Goal: Download file/media

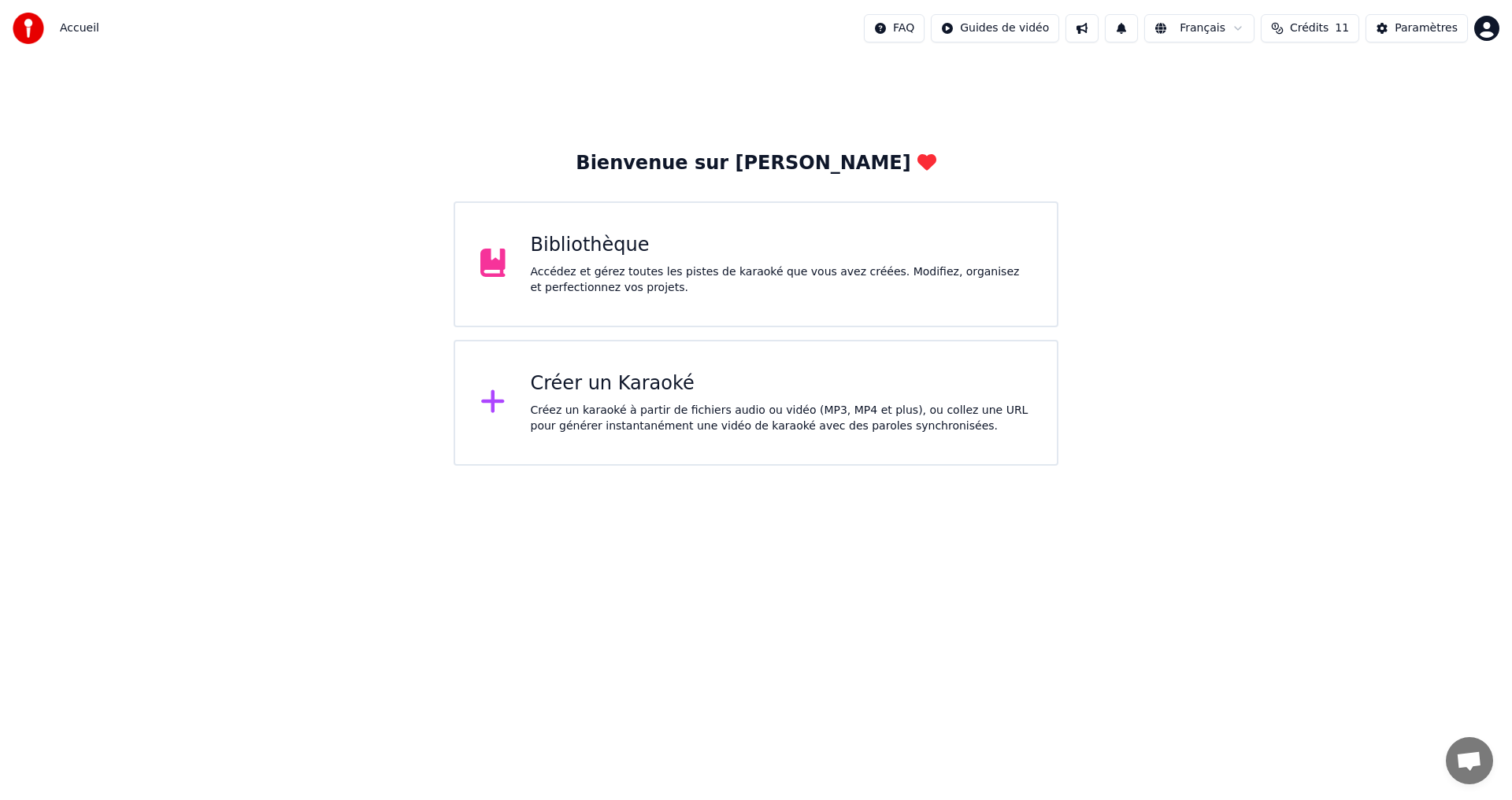
click at [568, 246] on div "Bibliothèque" at bounding box center [782, 246] width 502 height 26
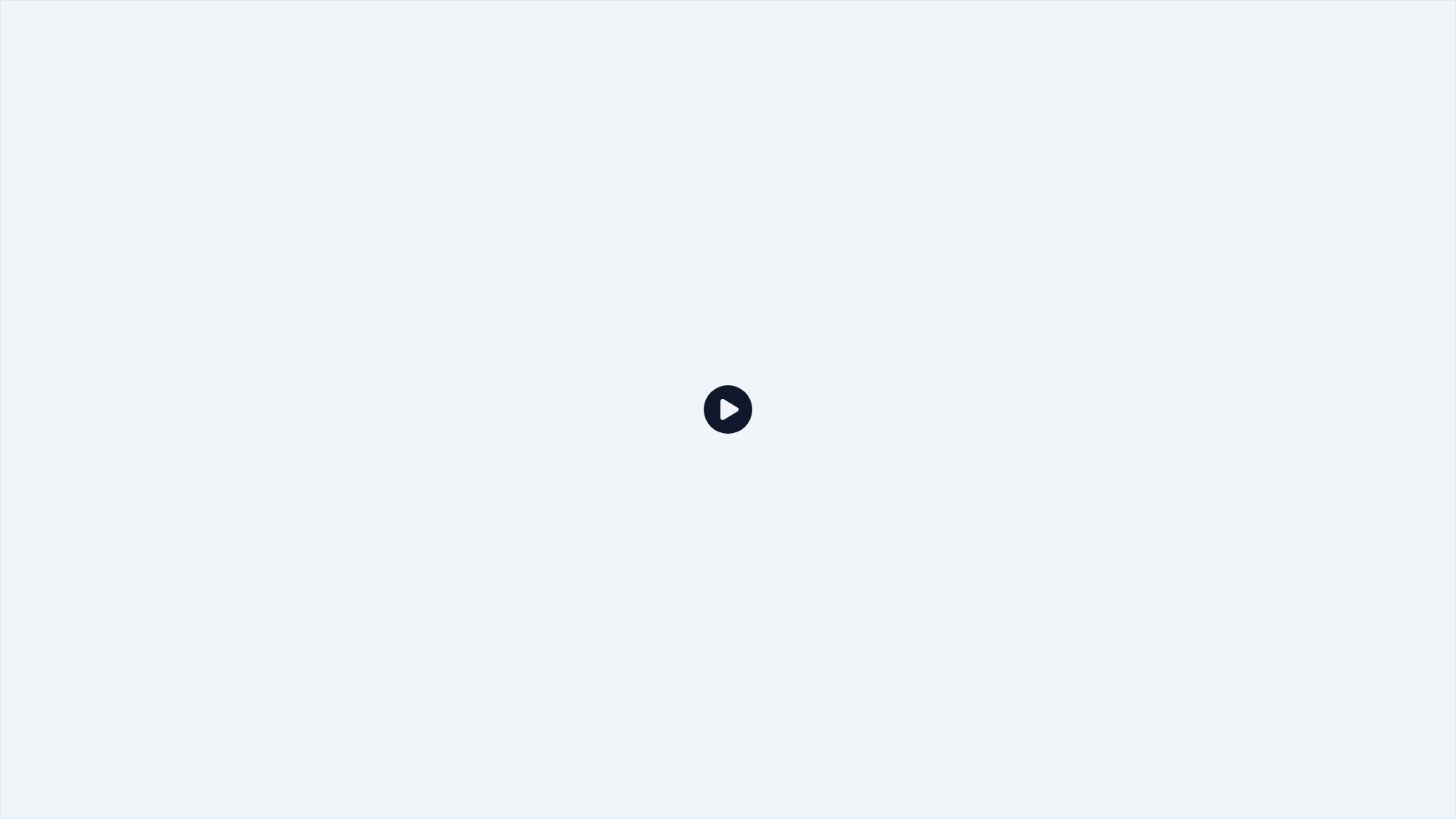
click at [727, 408] on icon at bounding box center [728, 409] width 48 height 48
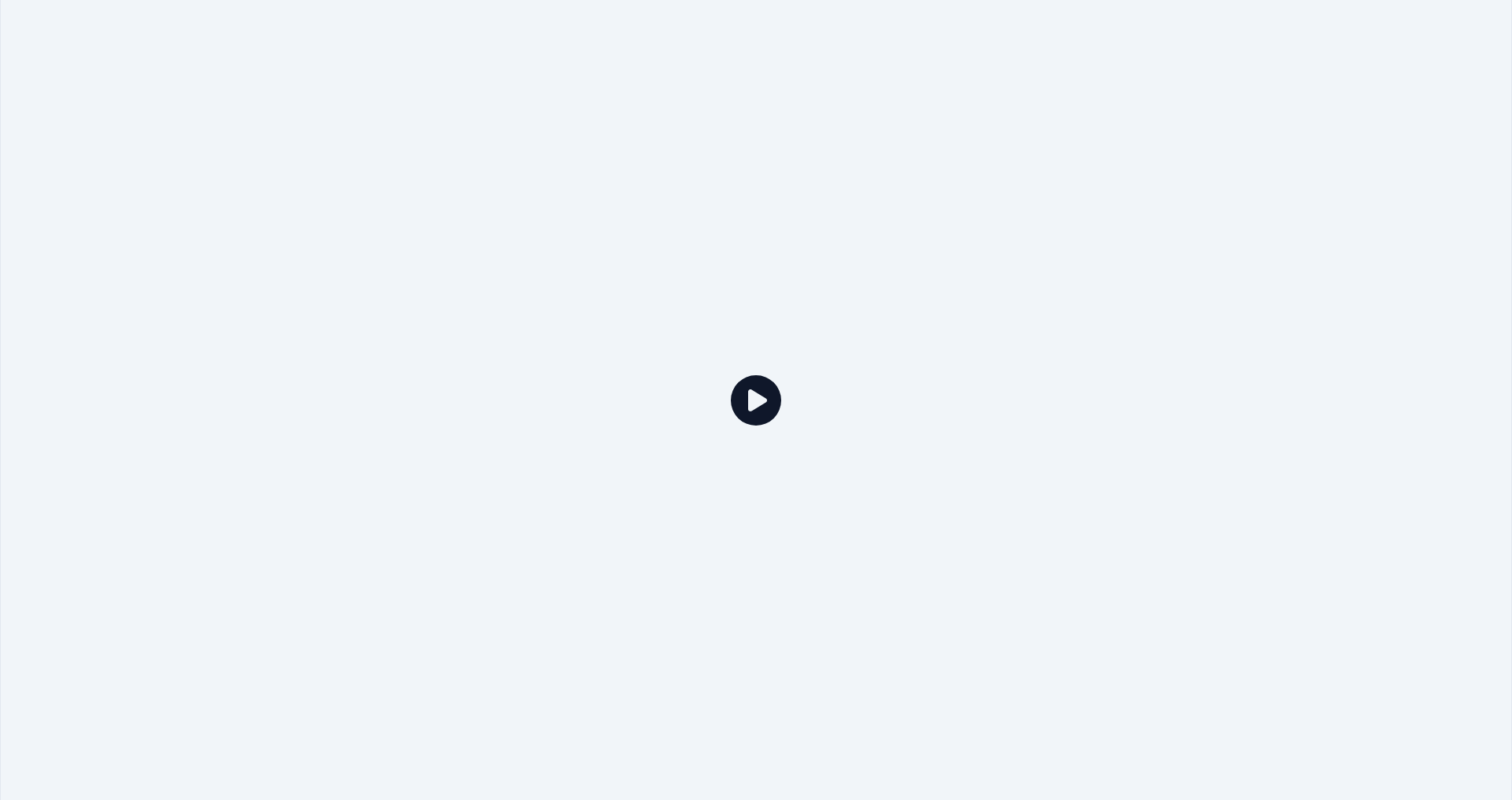
click at [1316, 186] on icon "button" at bounding box center [1319, 190] width 16 height 12
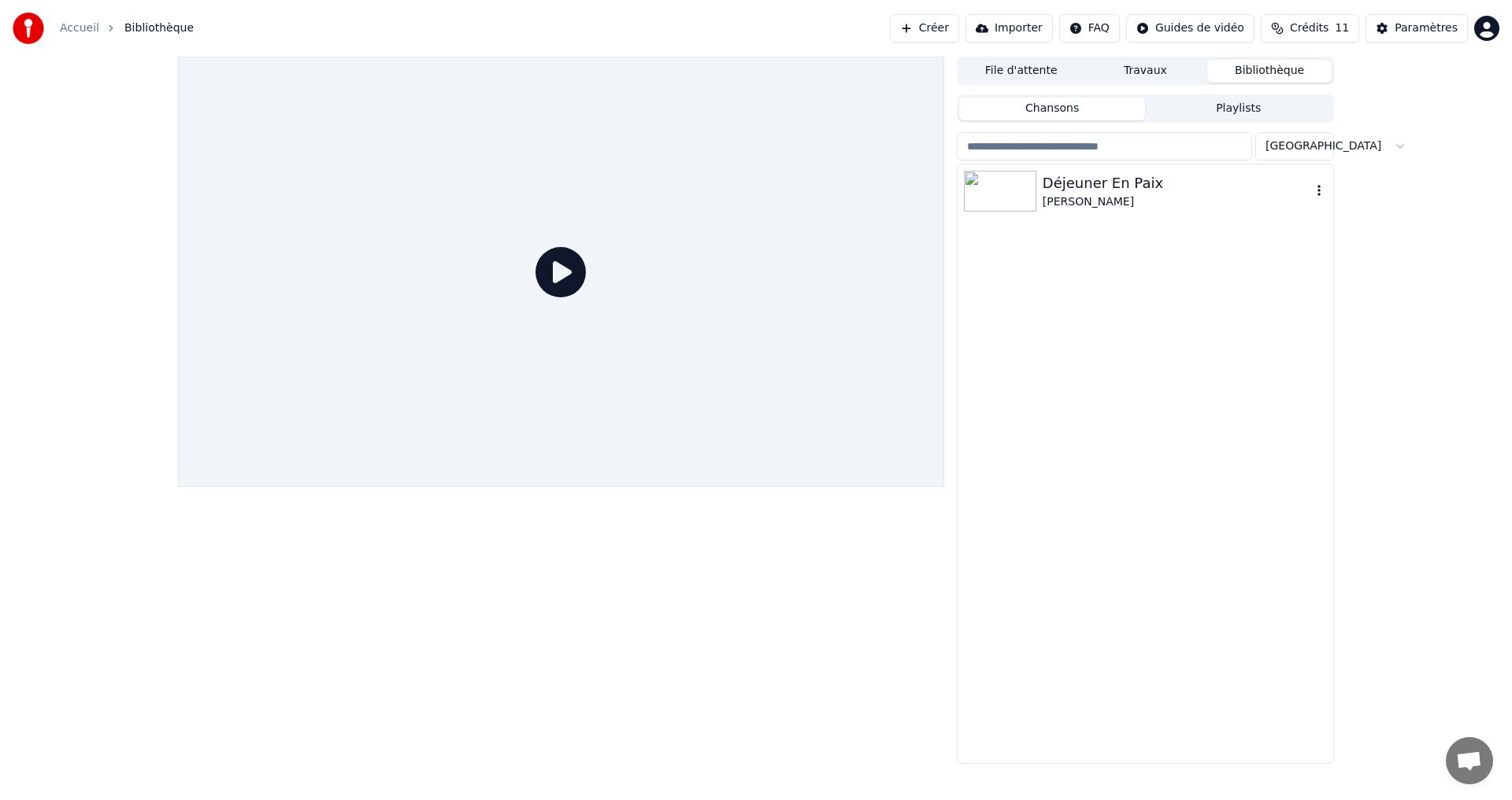
click at [1083, 201] on div "[PERSON_NAME]" at bounding box center [1176, 202] width 269 height 16
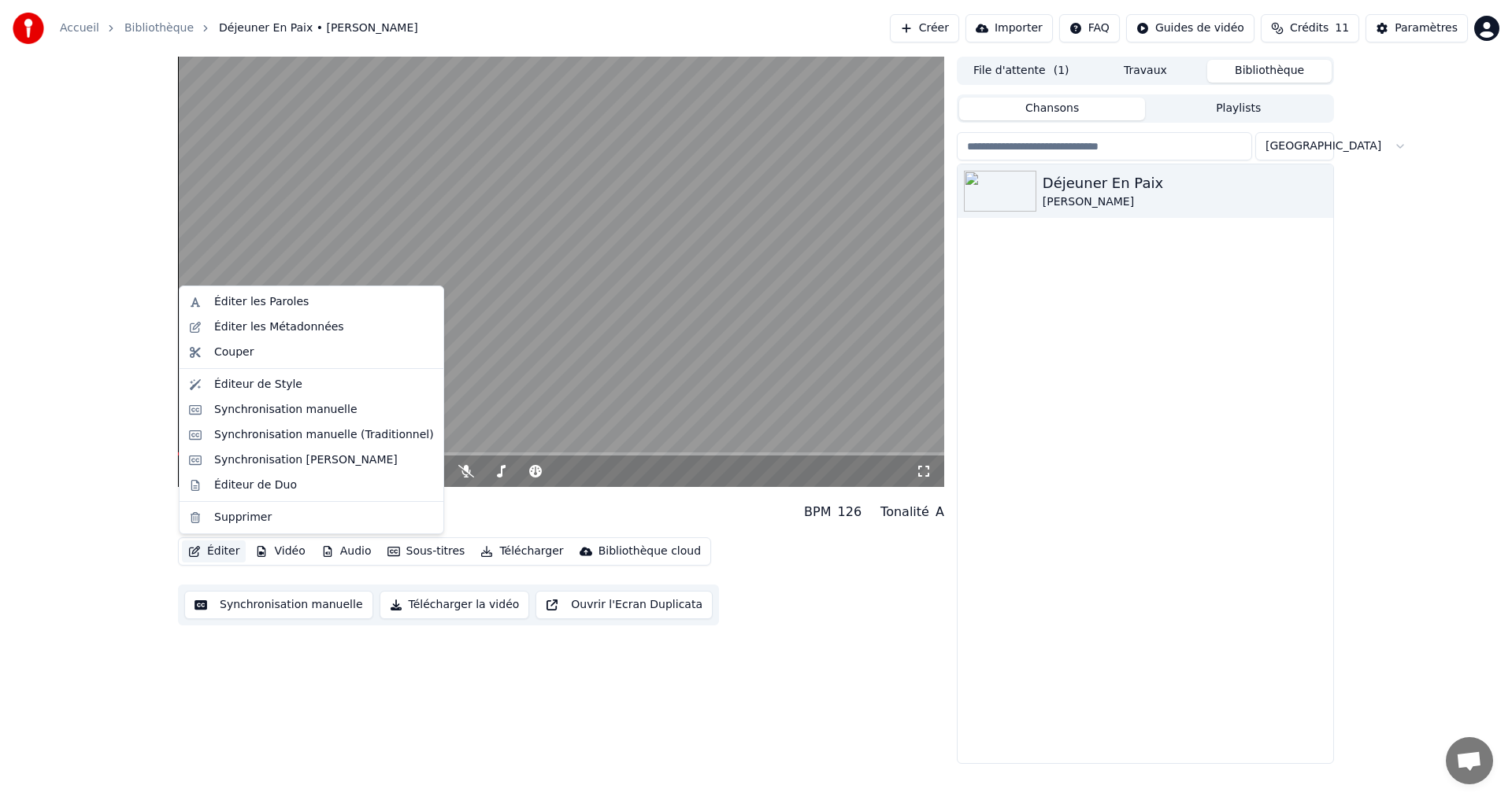
click at [221, 552] on button "Éditer" at bounding box center [214, 551] width 63 height 22
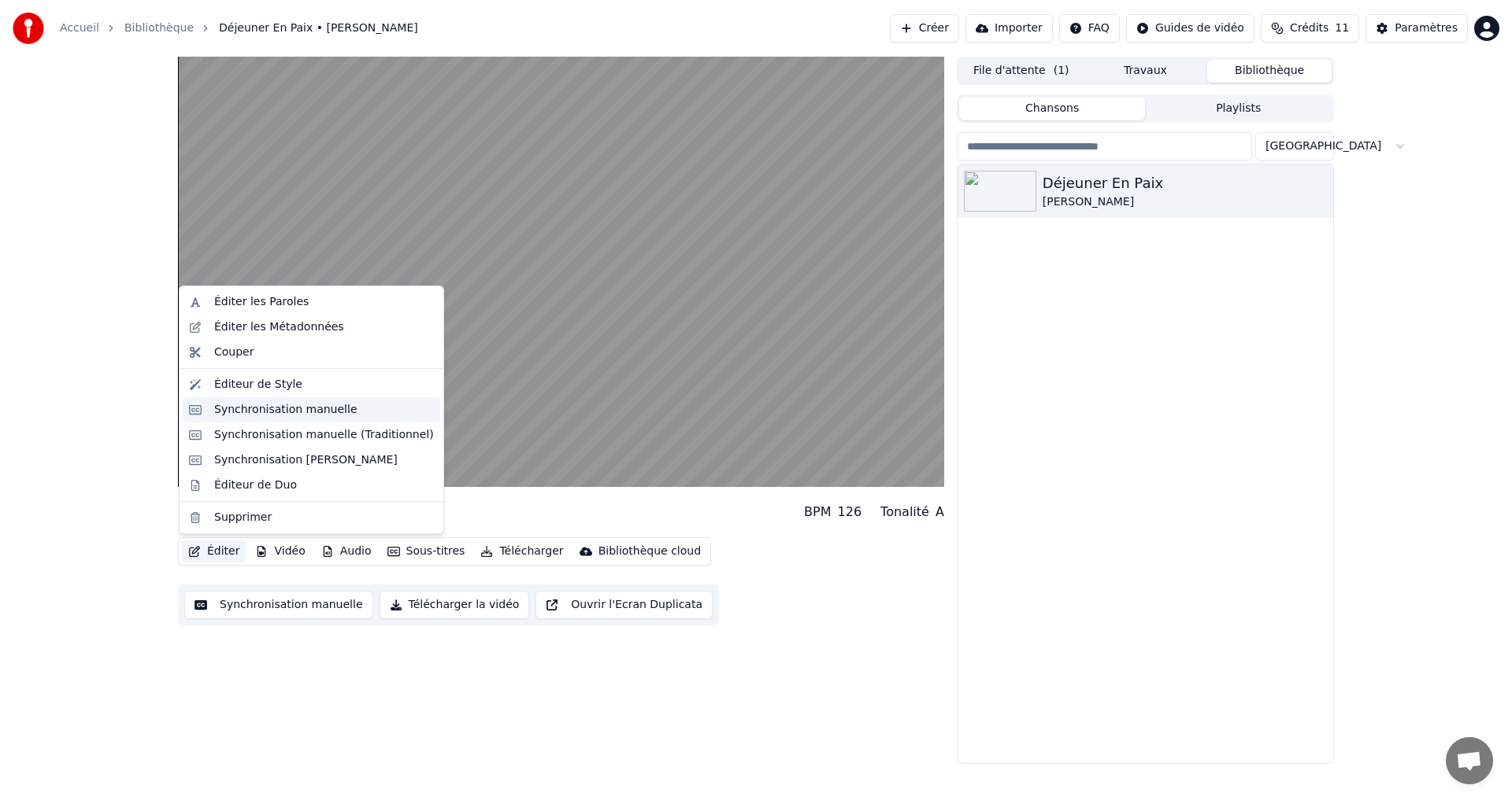
click at [264, 414] on div "Synchronisation manuelle" at bounding box center [285, 410] width 144 height 16
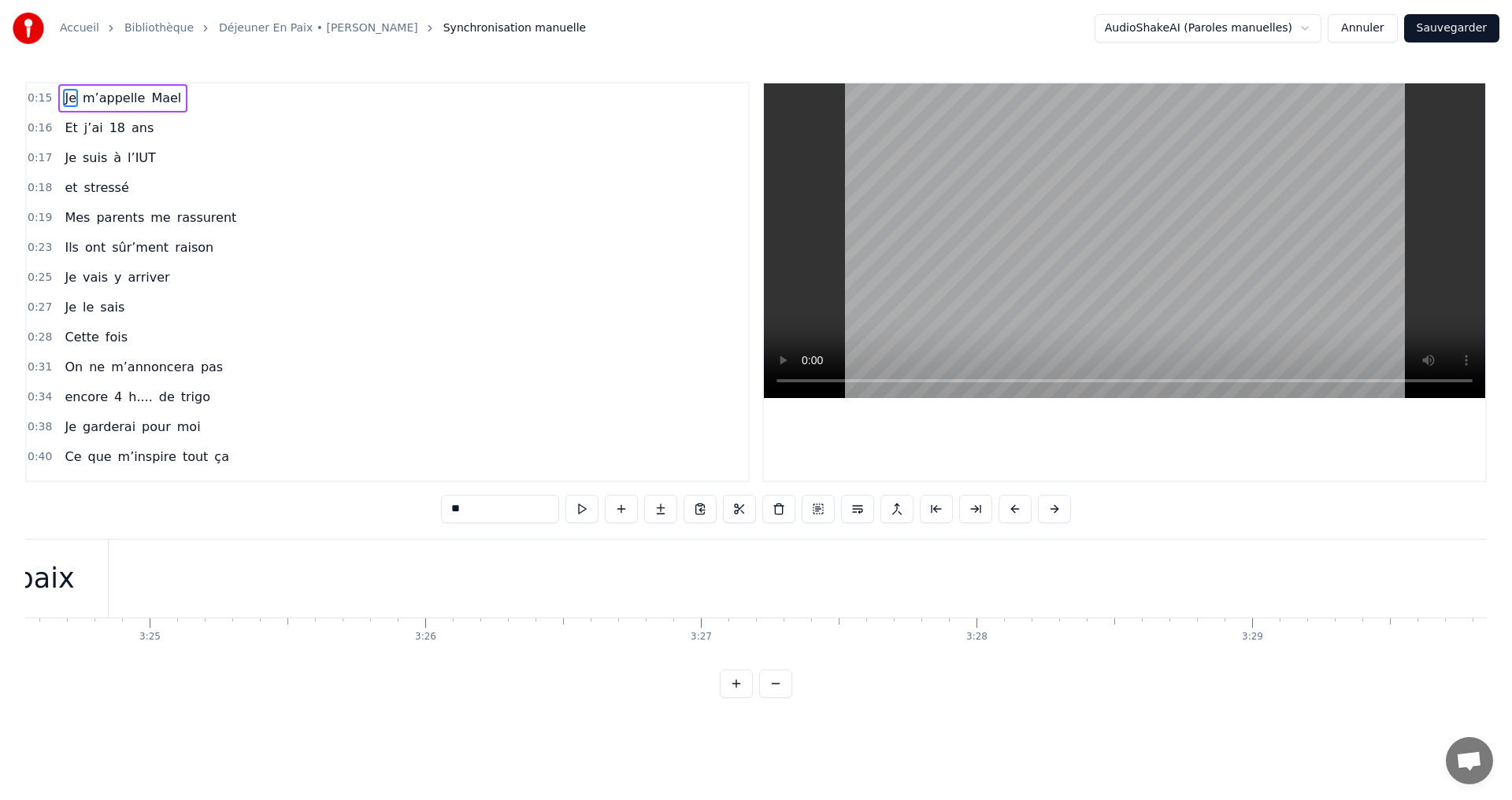
scroll to position [0, 55594]
click at [786, 554] on div "paix" at bounding box center [827, 578] width 125 height 78
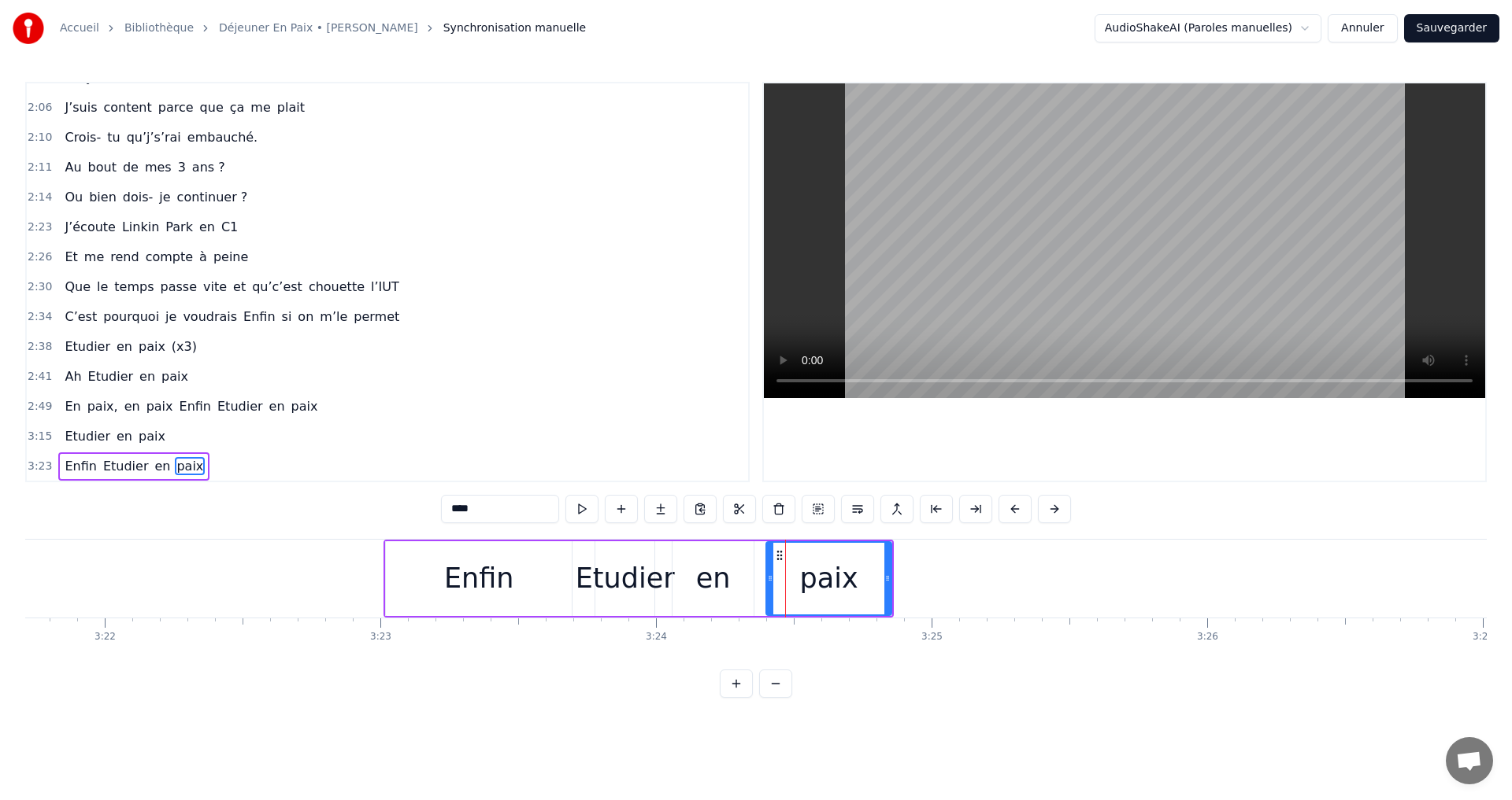
scroll to position [889, 0]
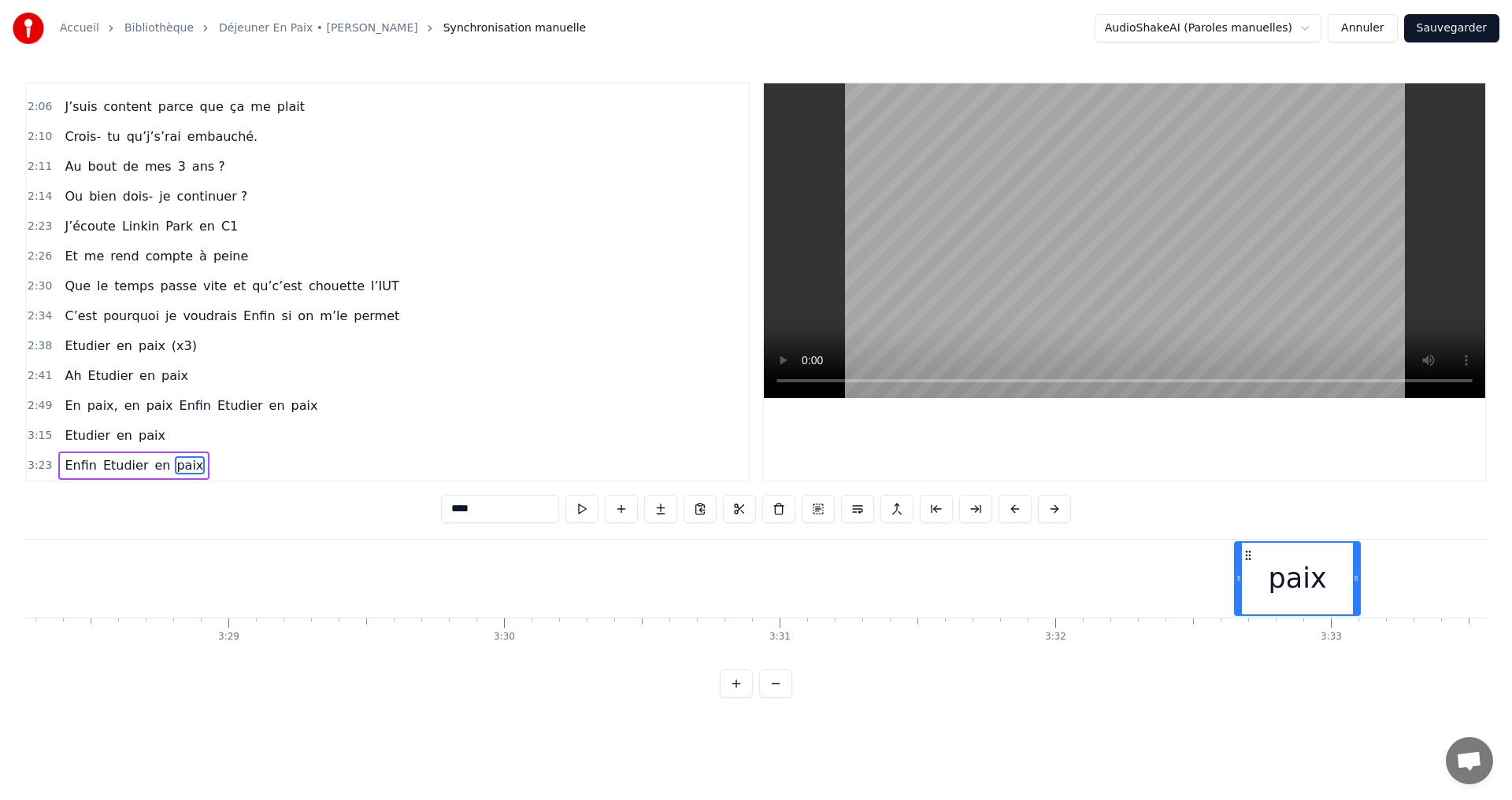
click at [1302, 572] on div "paix" at bounding box center [1297, 578] width 123 height 71
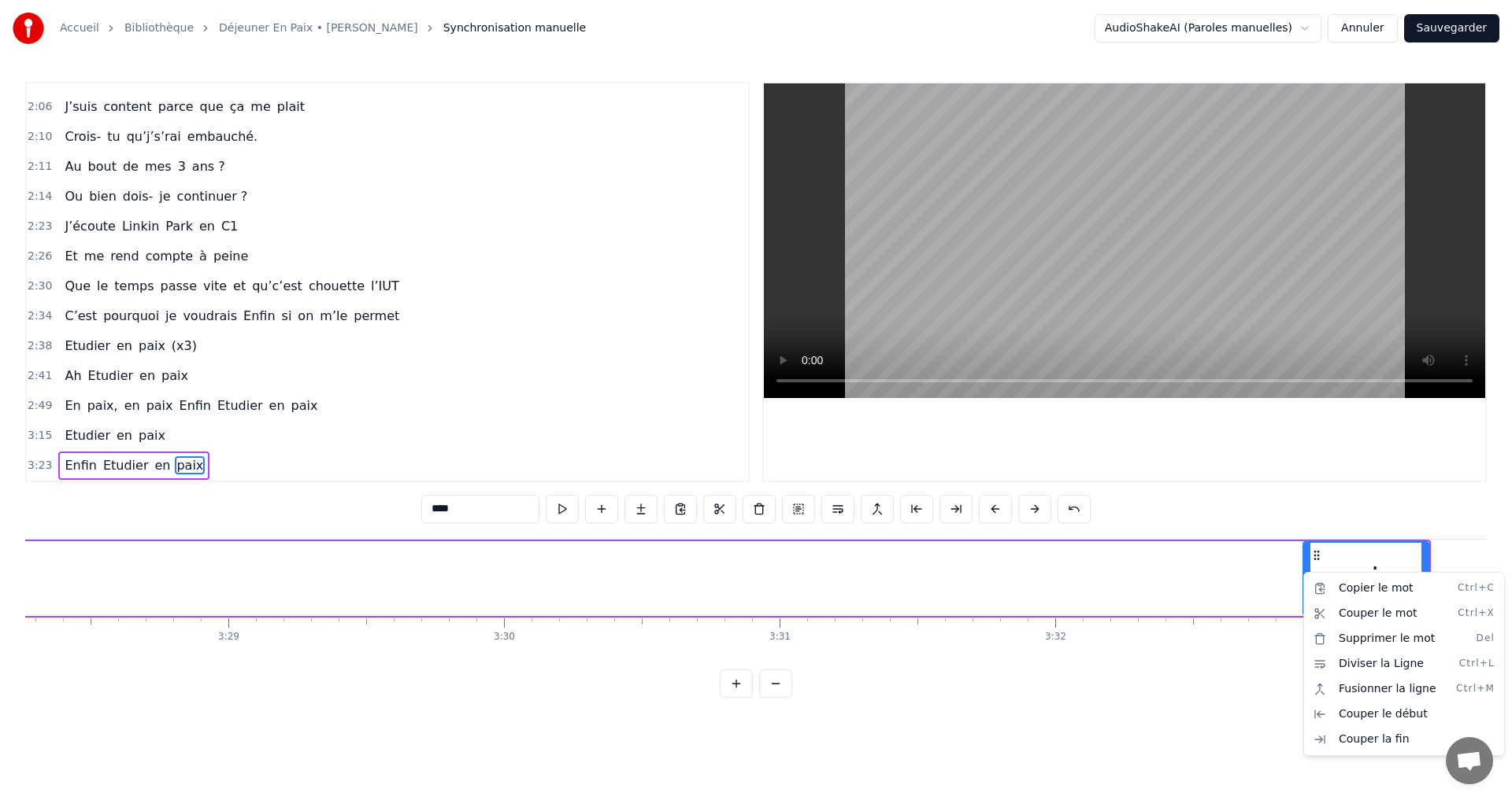
scroll to position [0, 57415]
click at [941, 689] on html "Accueil Bibliothèque Déjeuner En Paix • [PERSON_NAME] Synchronisation manuelle …" at bounding box center [756, 362] width 1512 height 723
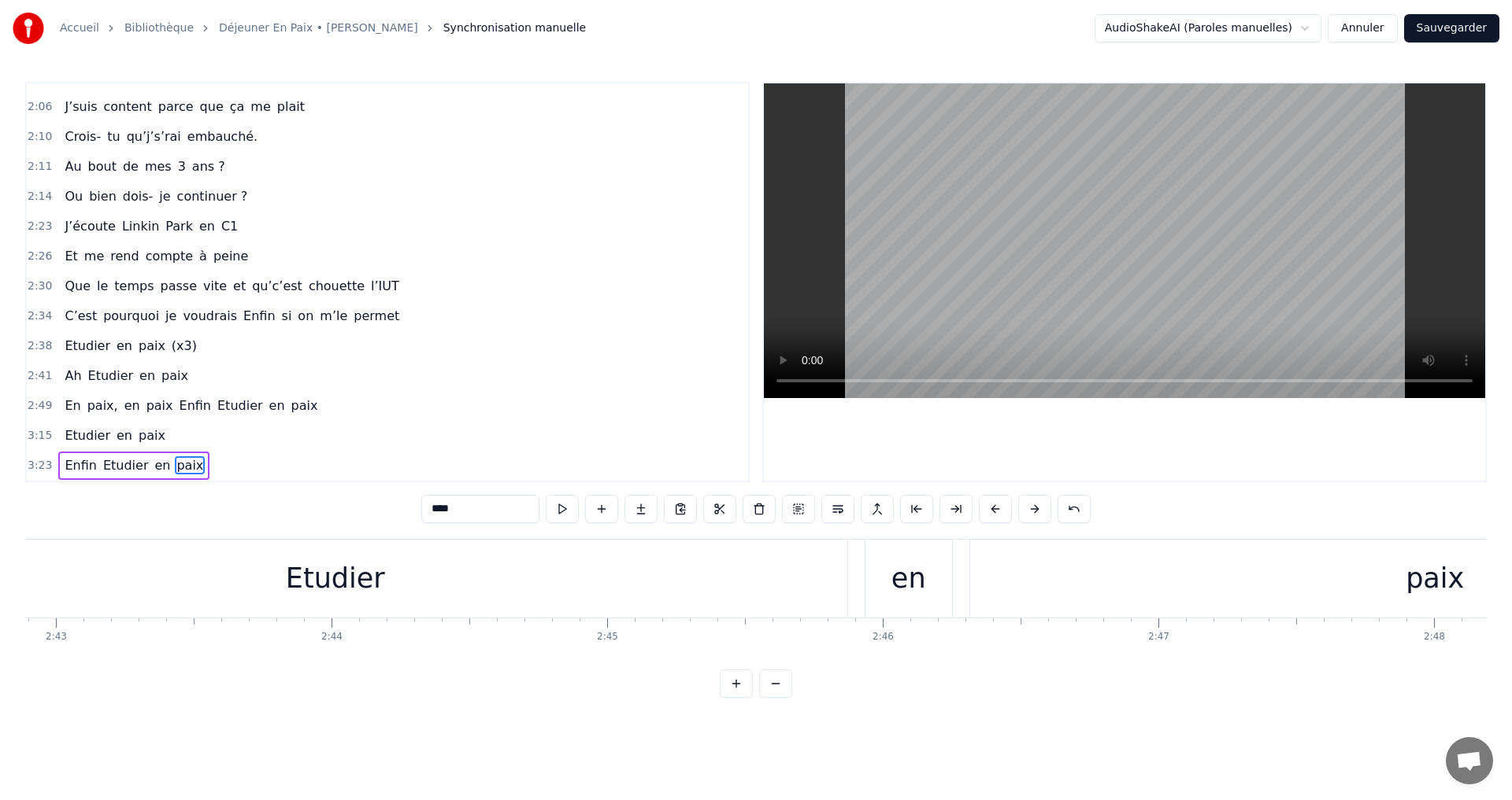
scroll to position [0, 44290]
drag, startPoint x: 756, startPoint y: 569, endPoint x: 1054, endPoint y: 583, distance: 298.3
click at [1066, 591] on div "Etudier" at bounding box center [940, 578] width 1024 height 78
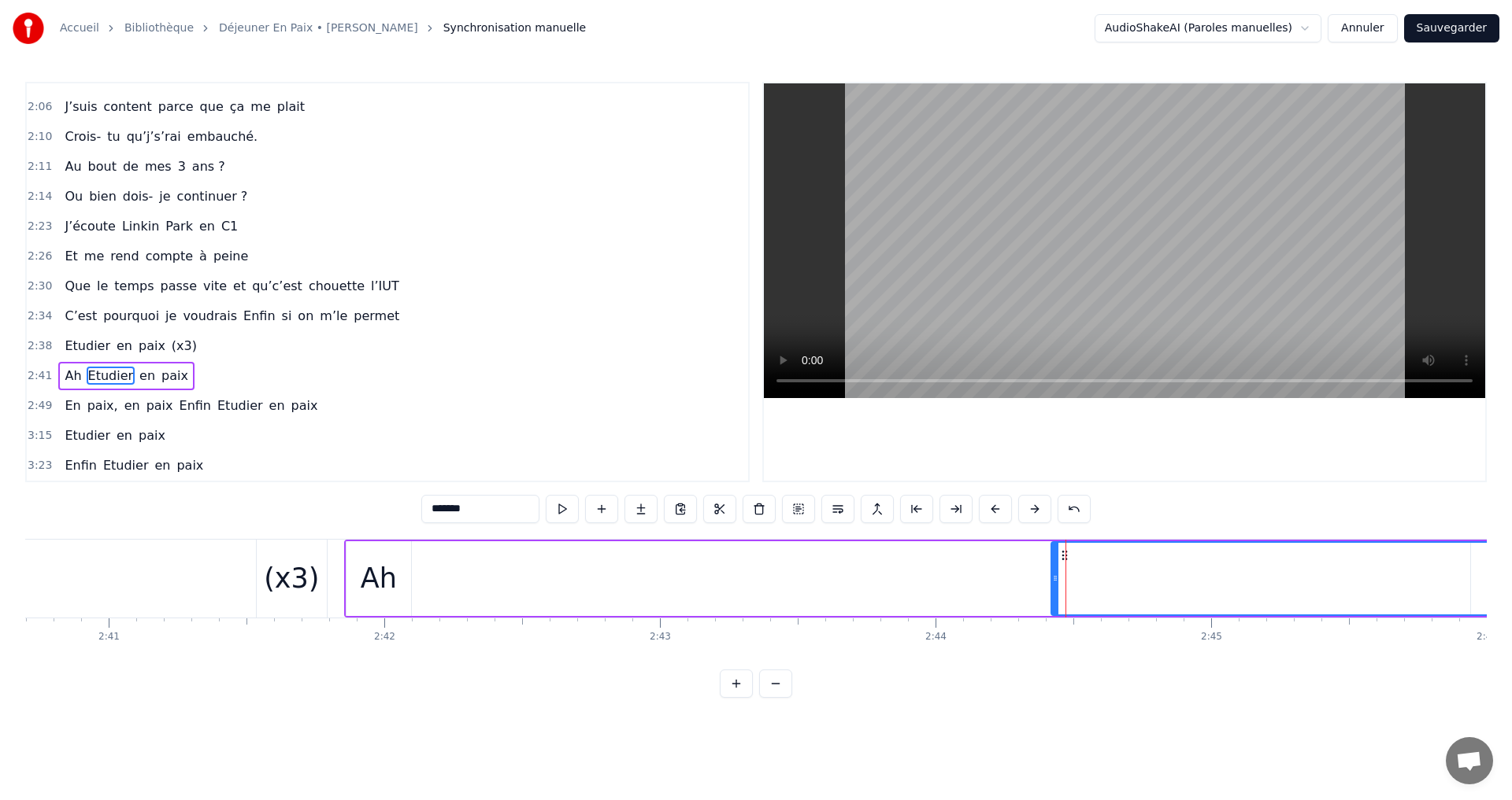
drag, startPoint x: 443, startPoint y: 554, endPoint x: 801, endPoint y: 590, distance: 359.8
click at [1050, 622] on div "Je m’appelle Mael Et j’ai 18 ans Je suis à l’IUT et stressé Mes parents me rass…" at bounding box center [756, 598] width 1462 height 118
click at [285, 587] on div "(x3)" at bounding box center [291, 578] width 55 height 41
type input "****"
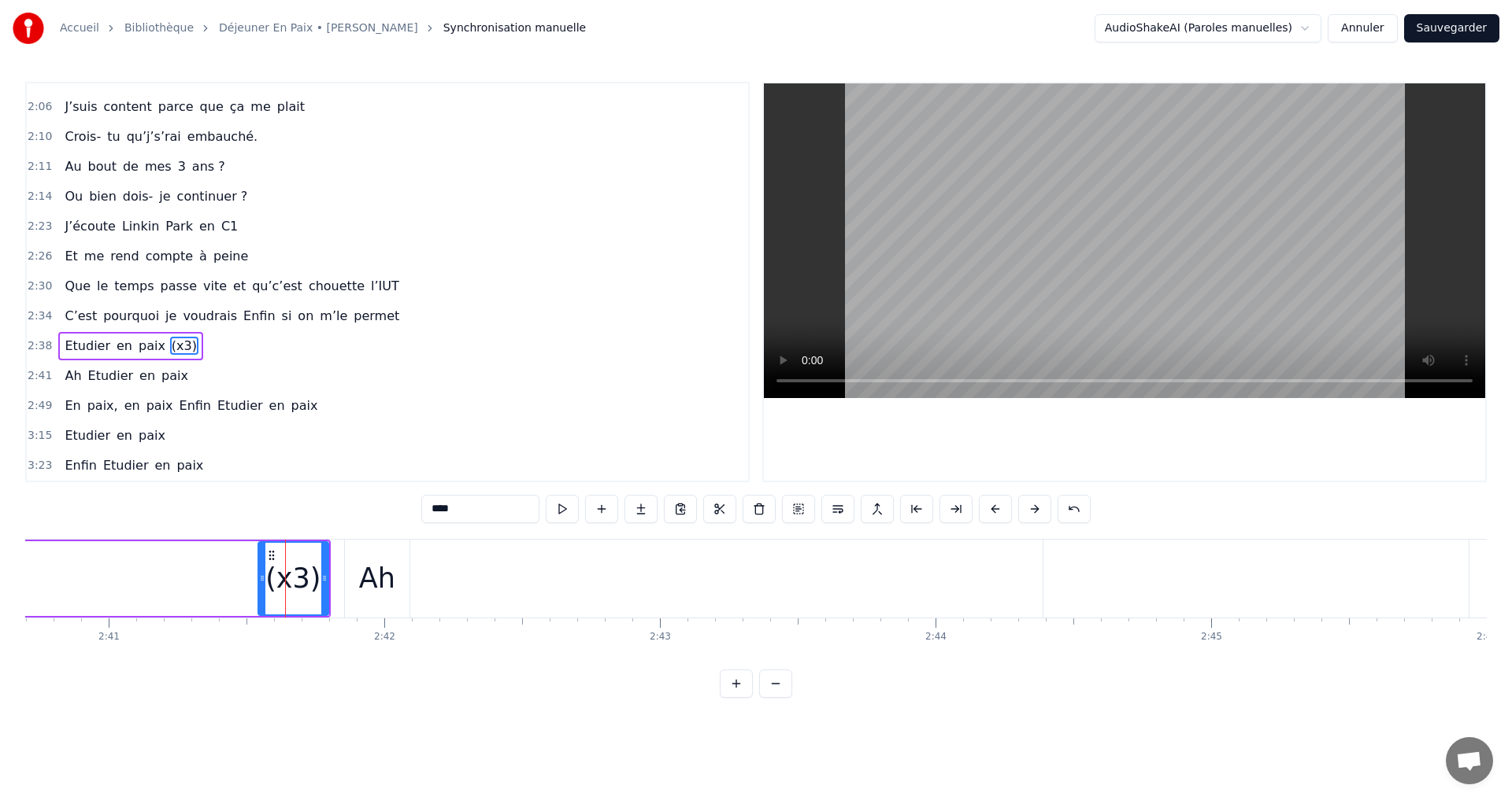
drag, startPoint x: 584, startPoint y: 576, endPoint x: 646, endPoint y: 612, distance: 71.7
click at [660, 591] on div "Ah Etudier en paix" at bounding box center [1426, 578] width 2164 height 78
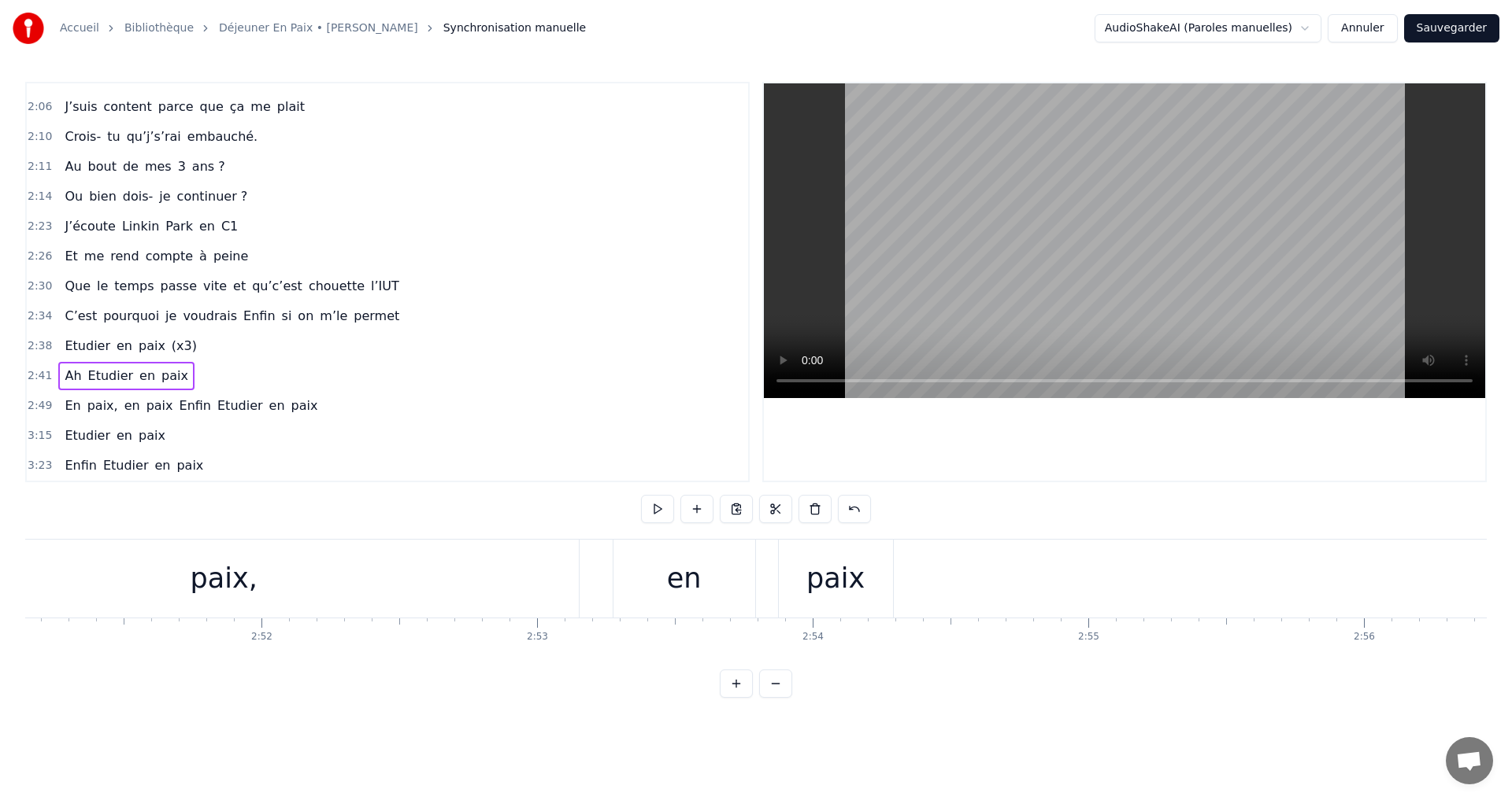
scroll to position [0, 46743]
click at [175, 594] on div "En" at bounding box center [169, 578] width 34 height 41
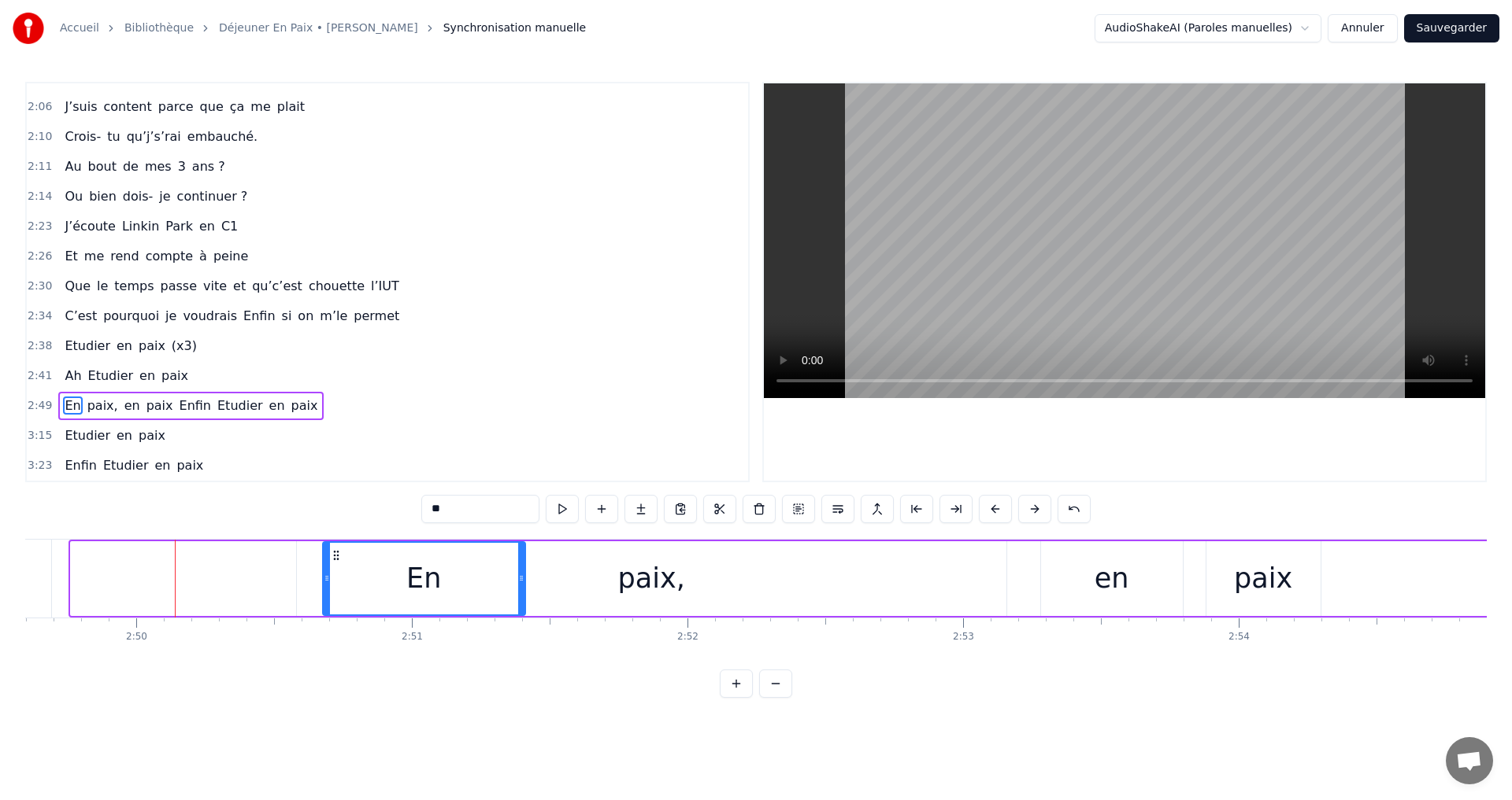
drag, startPoint x: 80, startPoint y: 554, endPoint x: 331, endPoint y: 600, distance: 255.2
click at [495, 577] on div "En" at bounding box center [424, 578] width 201 height 71
drag, startPoint x: 586, startPoint y: 557, endPoint x: 719, endPoint y: 560, distance: 133.0
click at [719, 560] on div "paix," at bounding box center [652, 578] width 710 height 75
type input "*****"
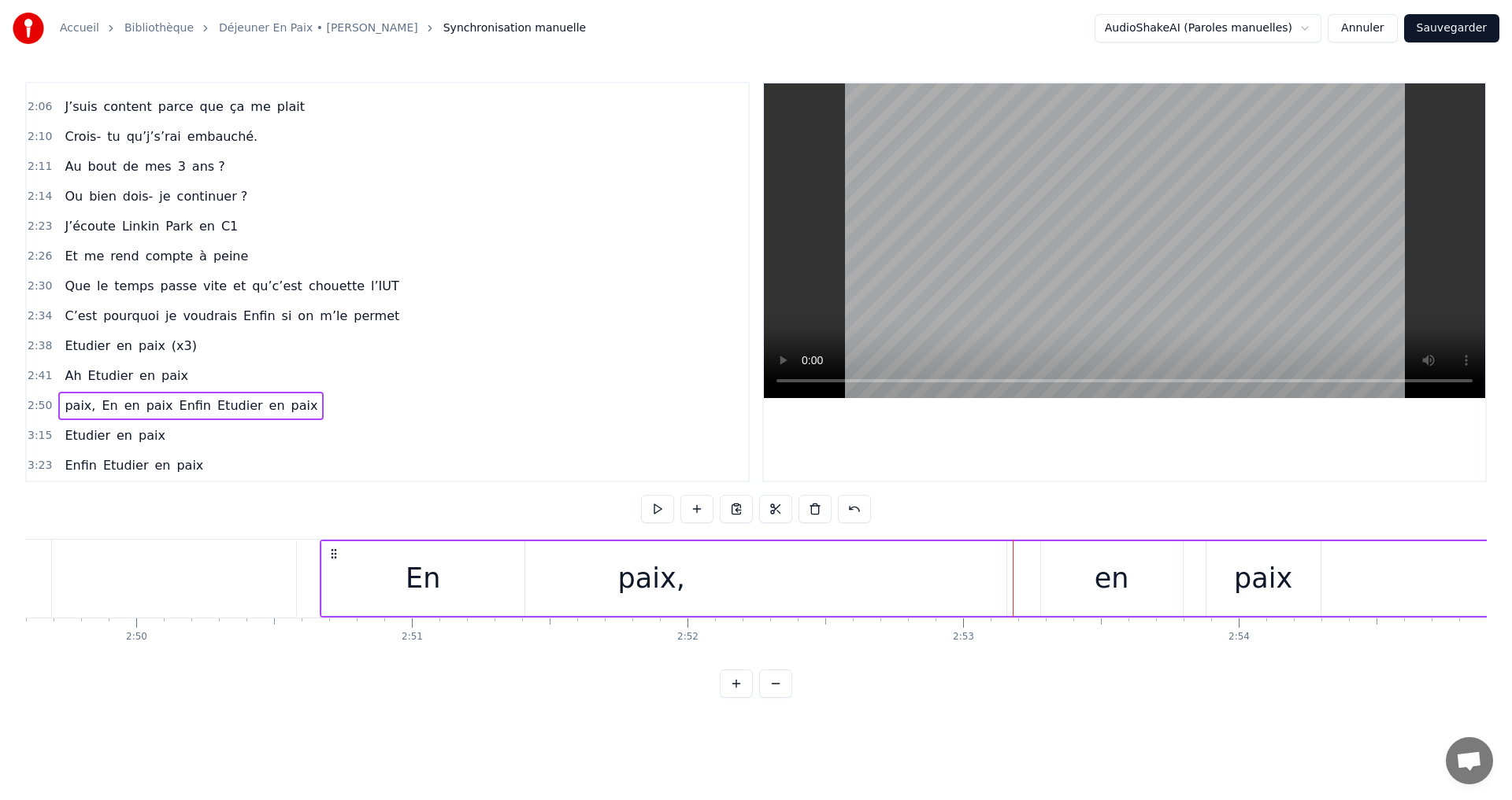
click at [329, 550] on icon at bounding box center [334, 554] width 12 height 12
click at [329, 550] on div "En" at bounding box center [424, 578] width 203 height 75
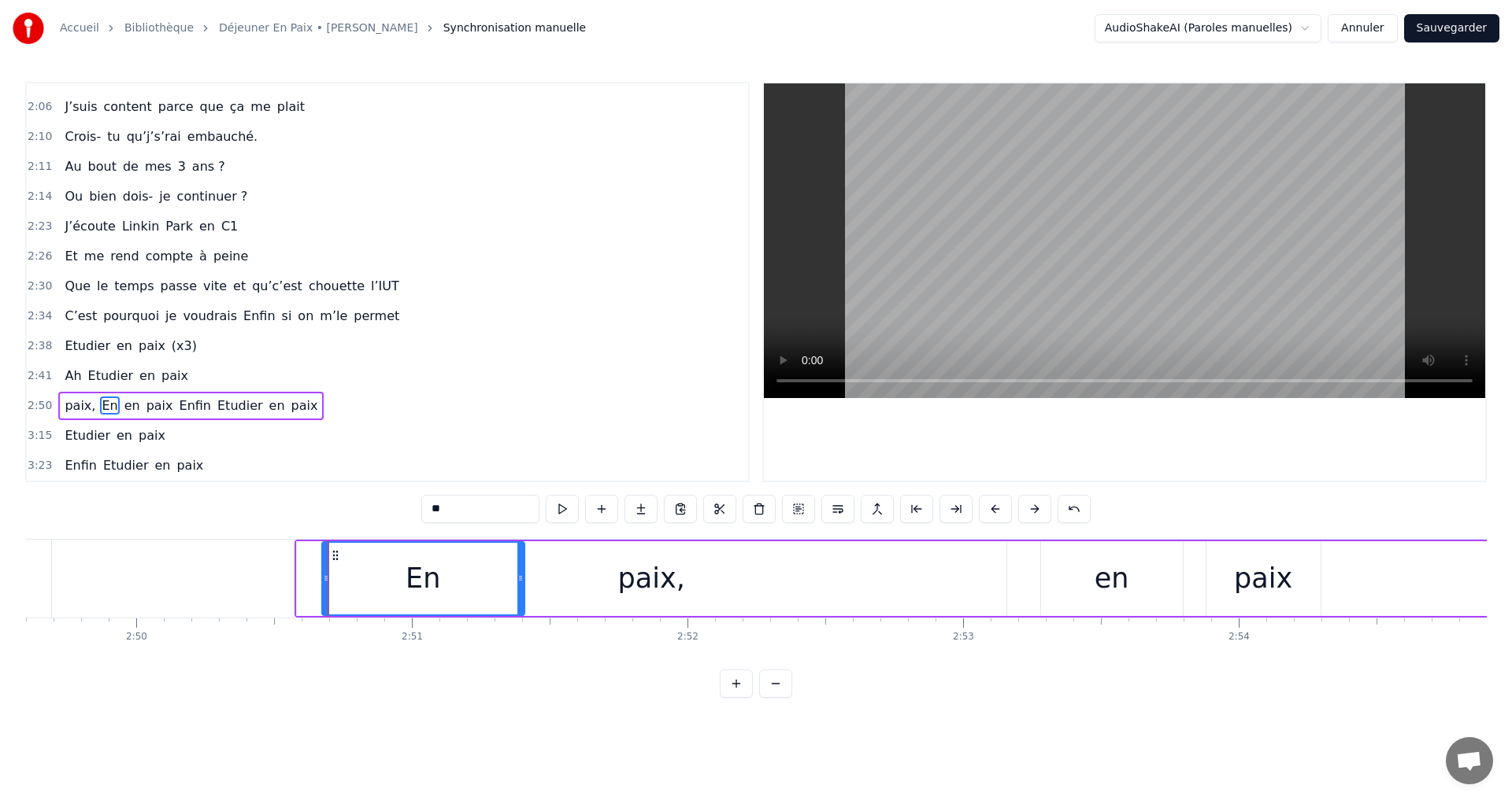
click at [329, 550] on icon at bounding box center [336, 555] width 12 height 12
click at [550, 554] on div "paix," at bounding box center [652, 578] width 710 height 75
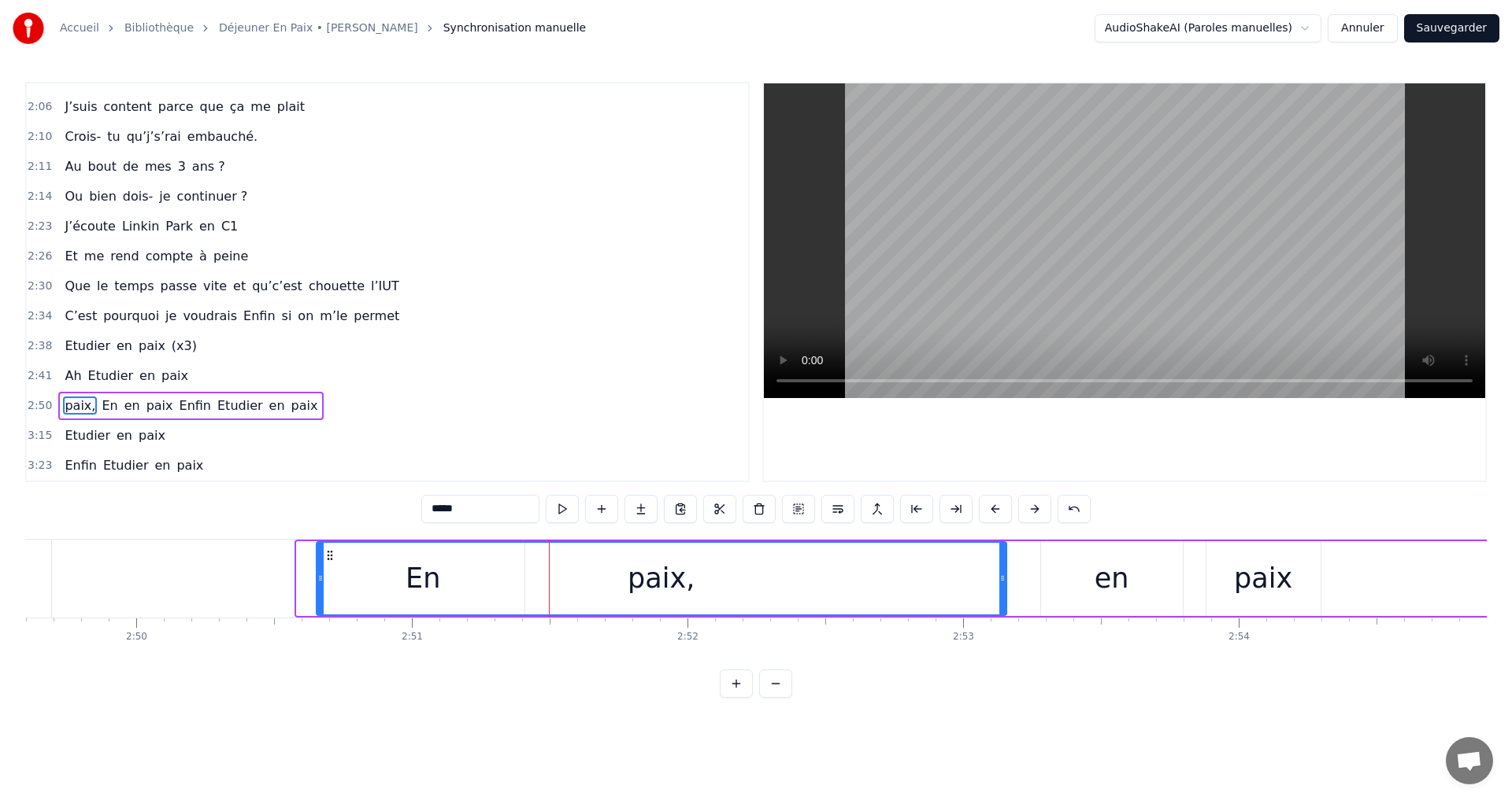
drag, startPoint x: 301, startPoint y: 543, endPoint x: 321, endPoint y: 570, distance: 33.6
click at [321, 570] on div at bounding box center [320, 578] width 6 height 71
click at [1036, 507] on button at bounding box center [1035, 509] width 33 height 28
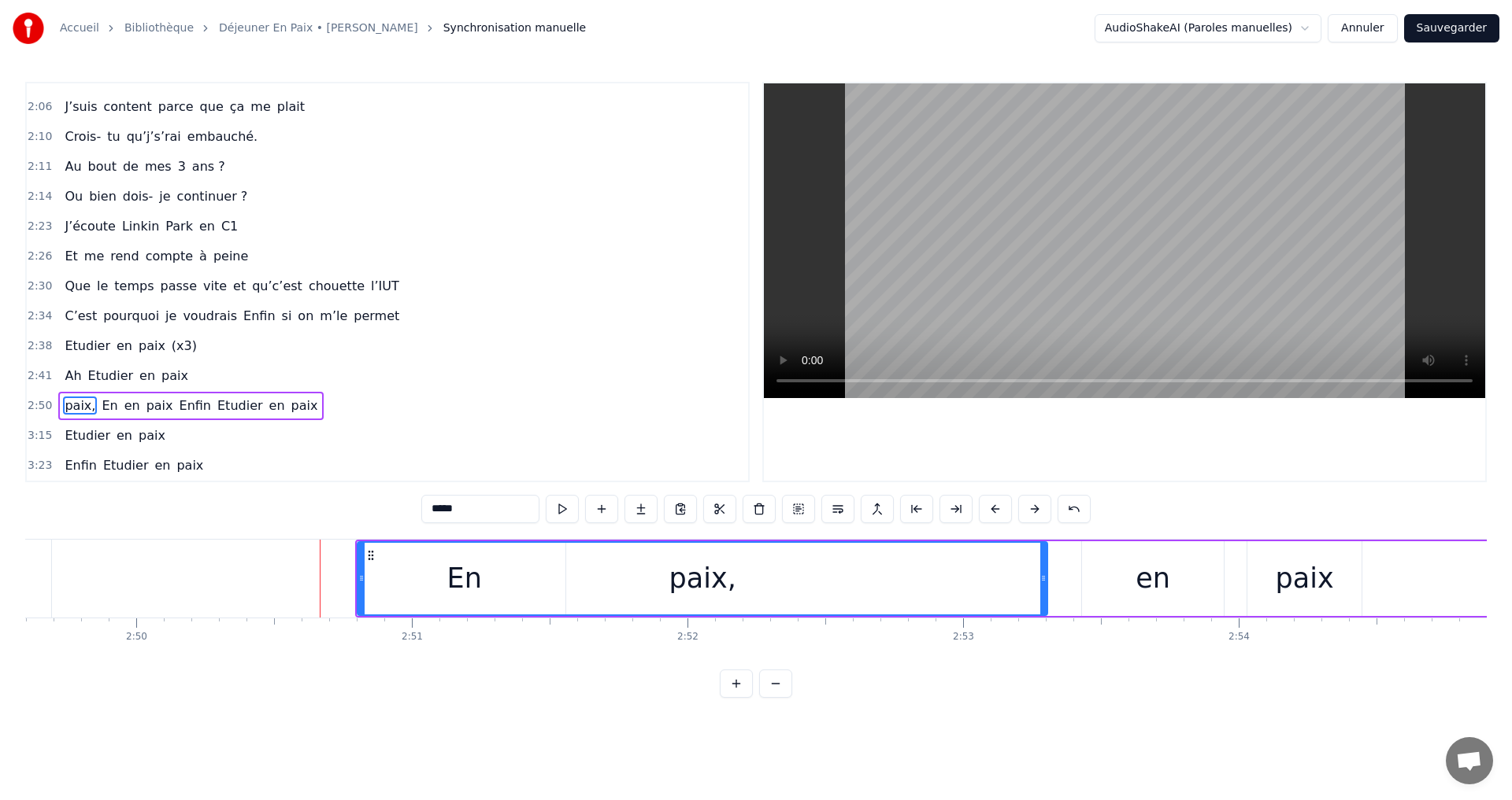
click at [1036, 507] on button at bounding box center [1035, 509] width 33 height 28
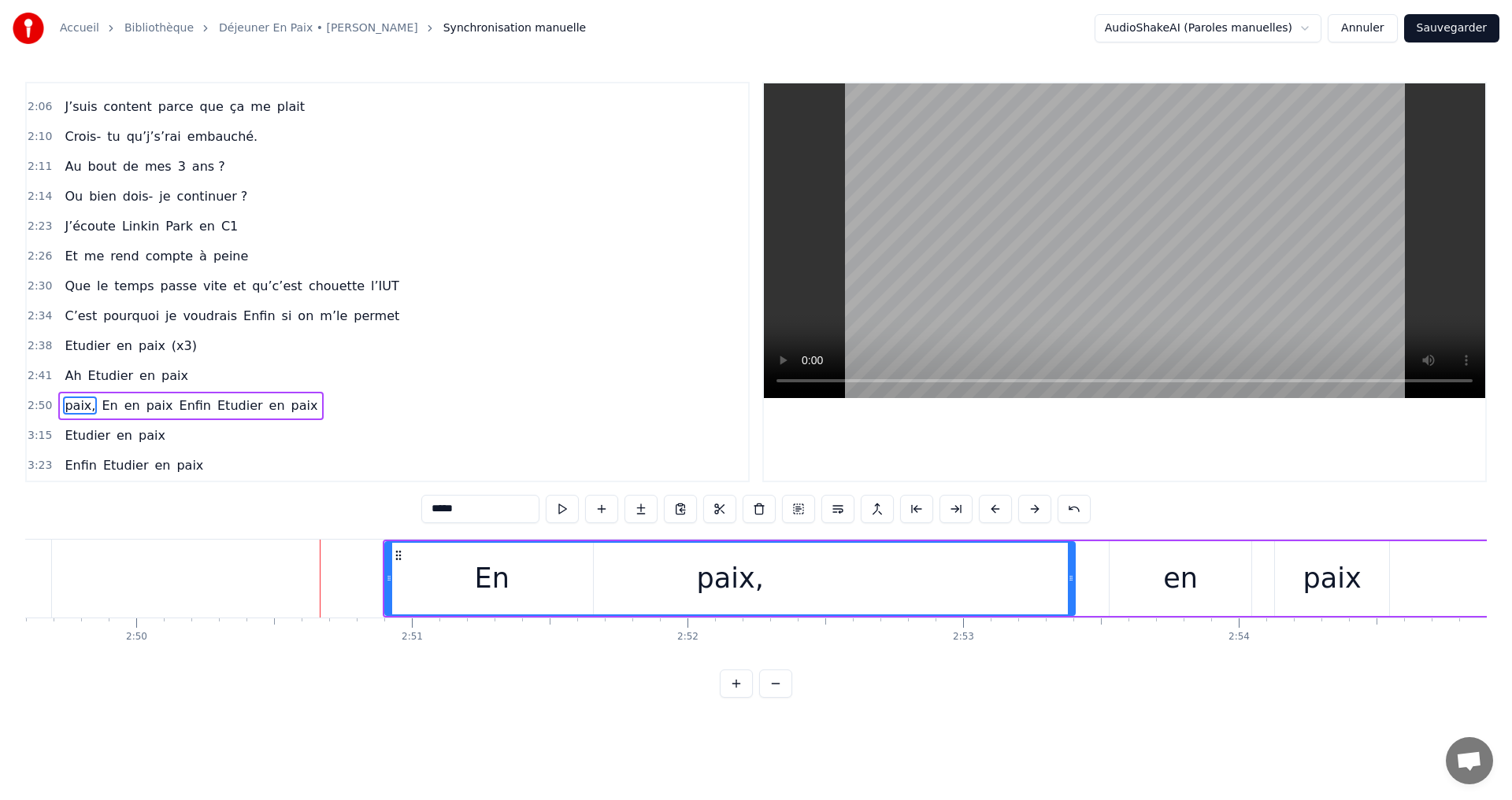
click at [1036, 507] on button at bounding box center [1035, 509] width 33 height 28
click at [1036, 507] on button at bounding box center [1035, 509] width 33 height 28
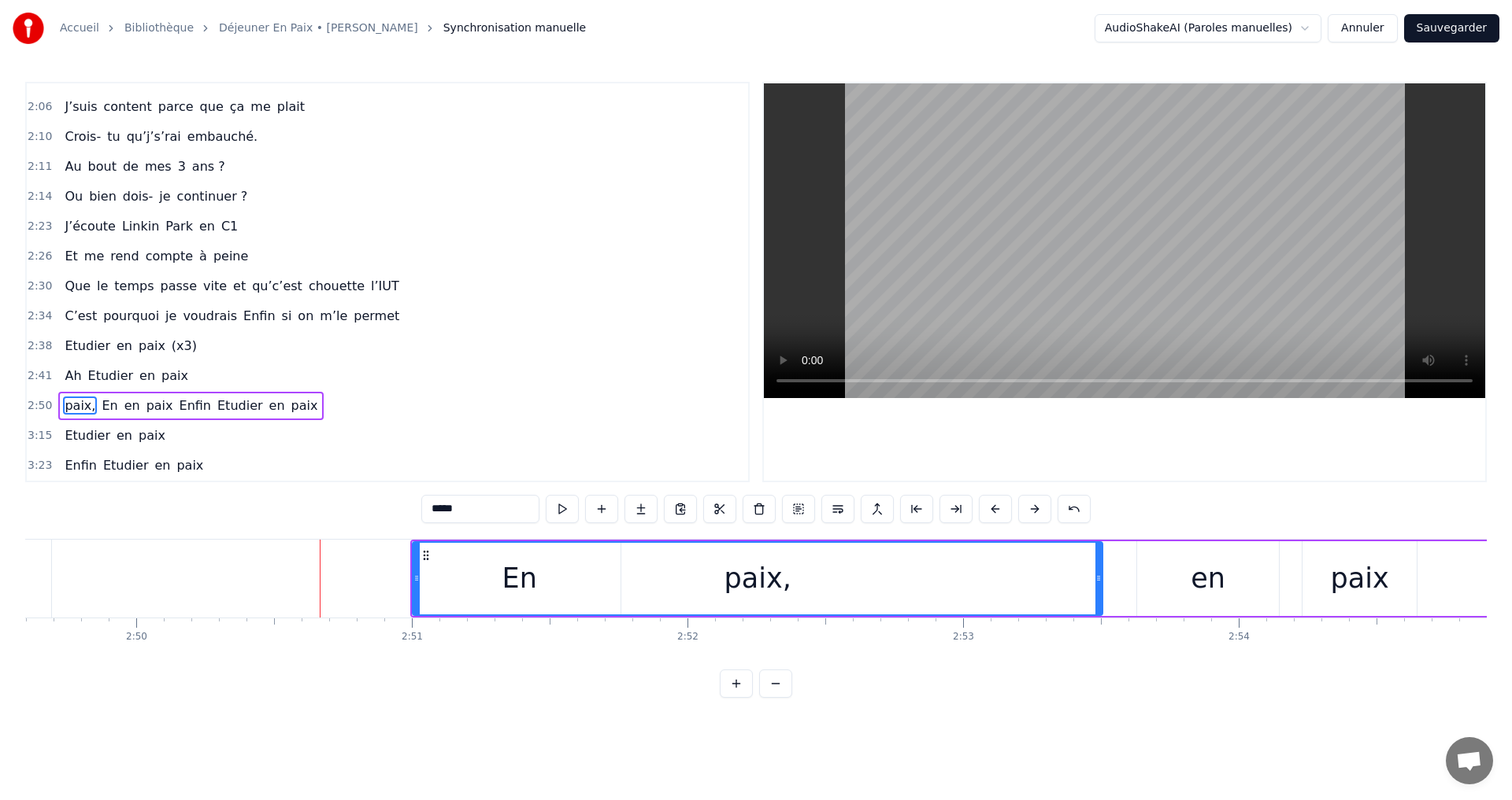
click at [1034, 507] on button at bounding box center [1035, 509] width 33 height 28
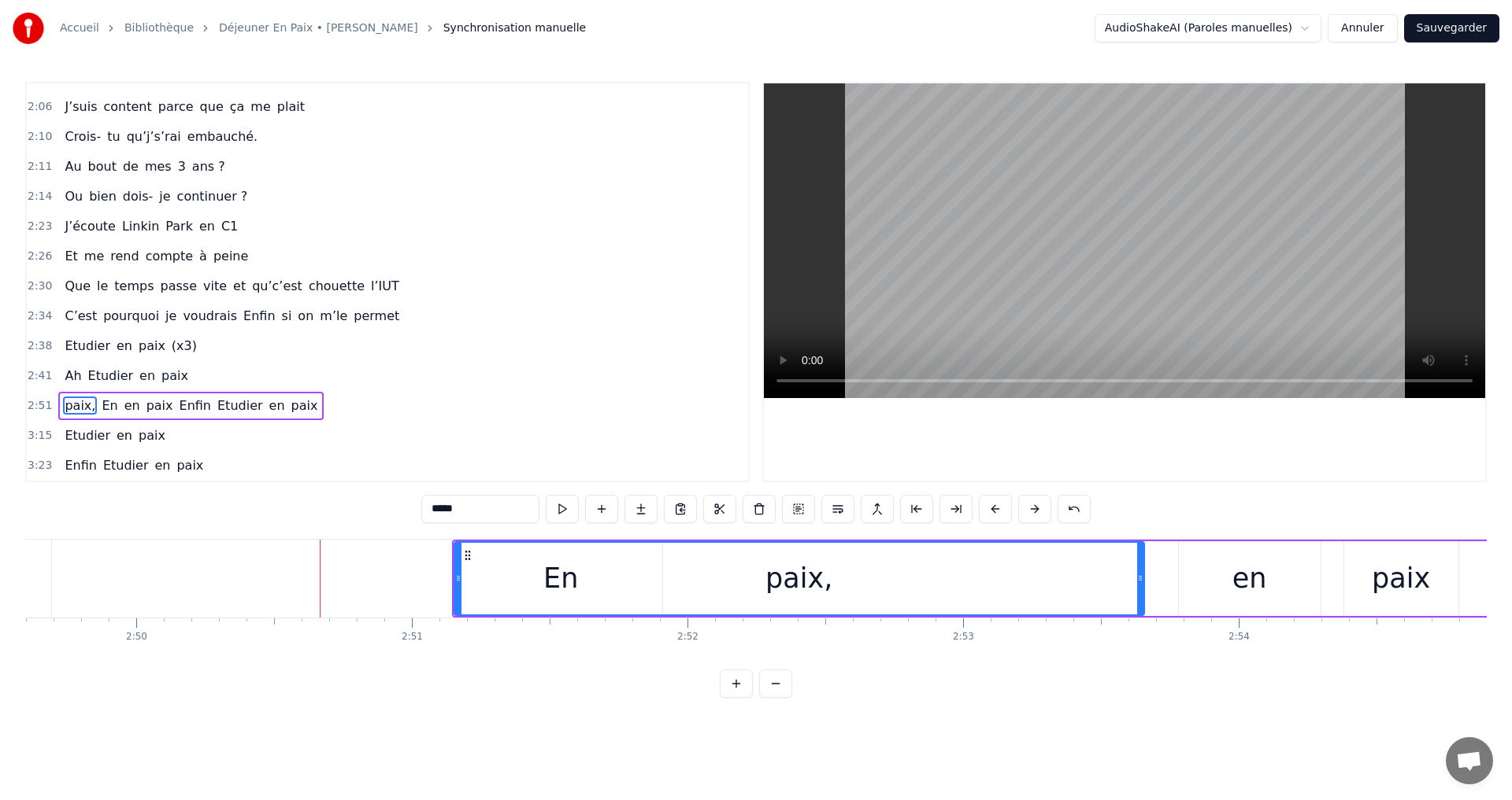
click at [1034, 507] on button at bounding box center [1035, 509] width 33 height 28
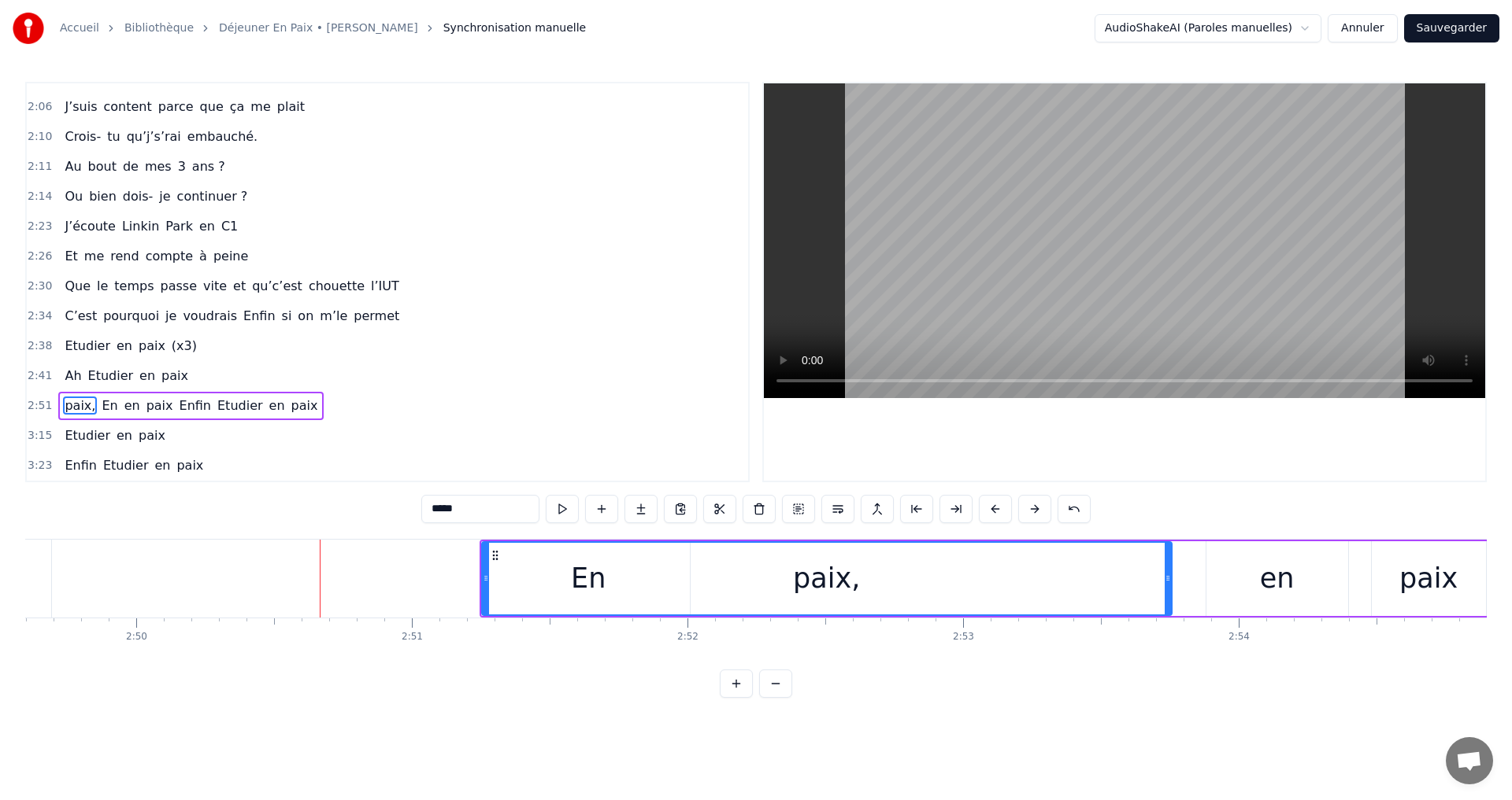
click at [1034, 507] on button at bounding box center [1035, 509] width 33 height 28
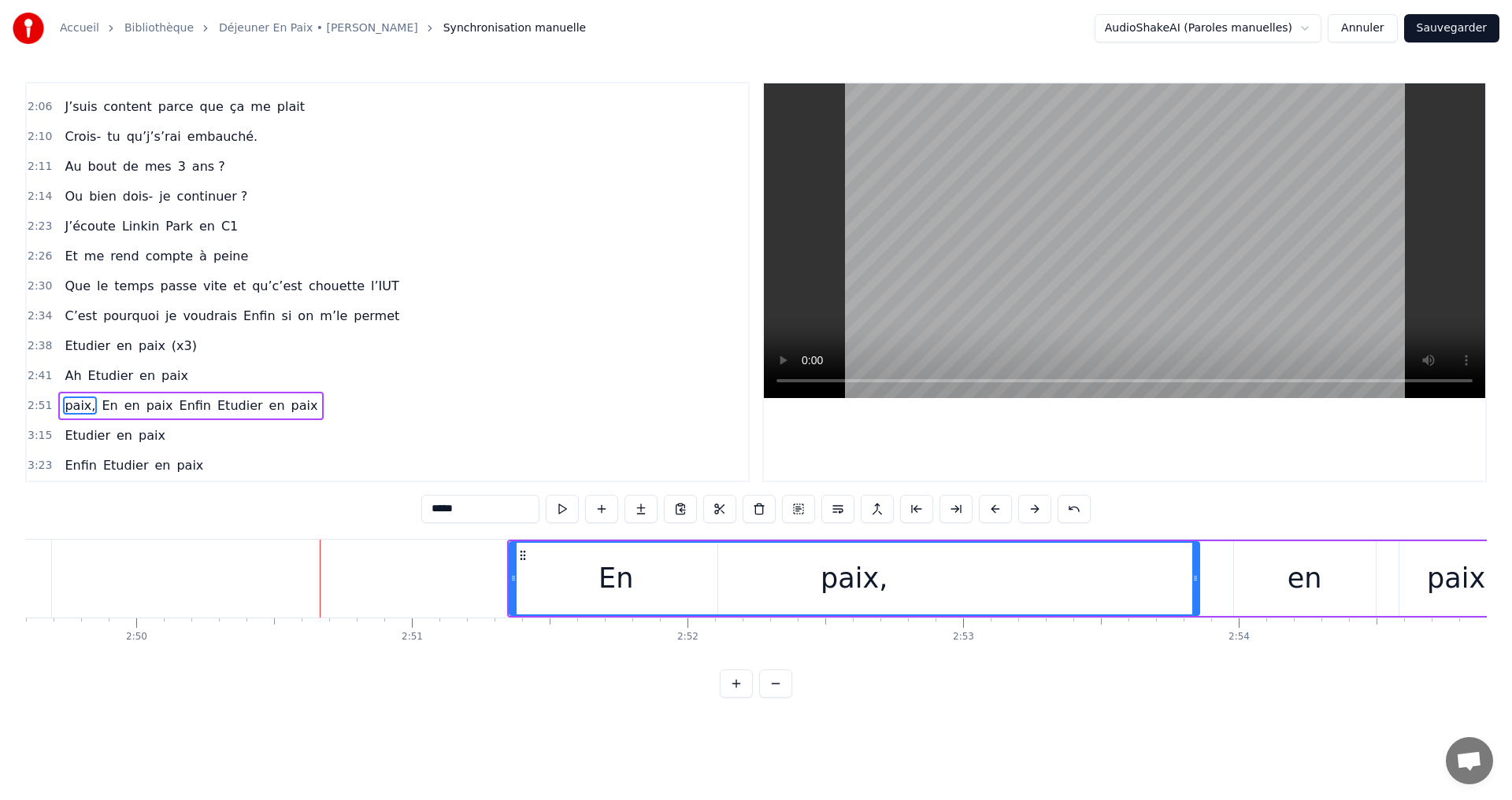
click at [1034, 507] on button at bounding box center [1035, 509] width 33 height 28
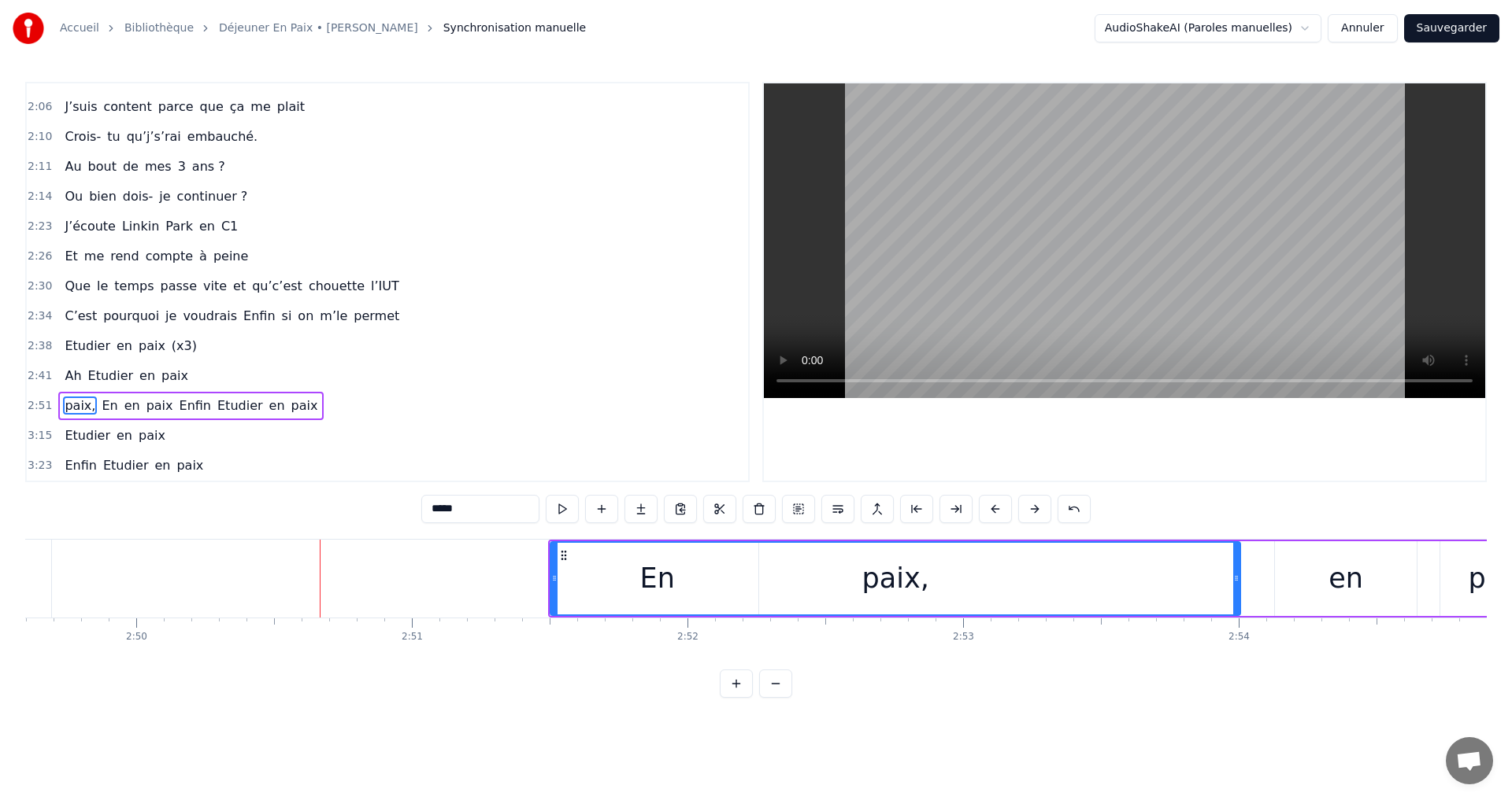
click at [1034, 507] on button at bounding box center [1035, 509] width 33 height 28
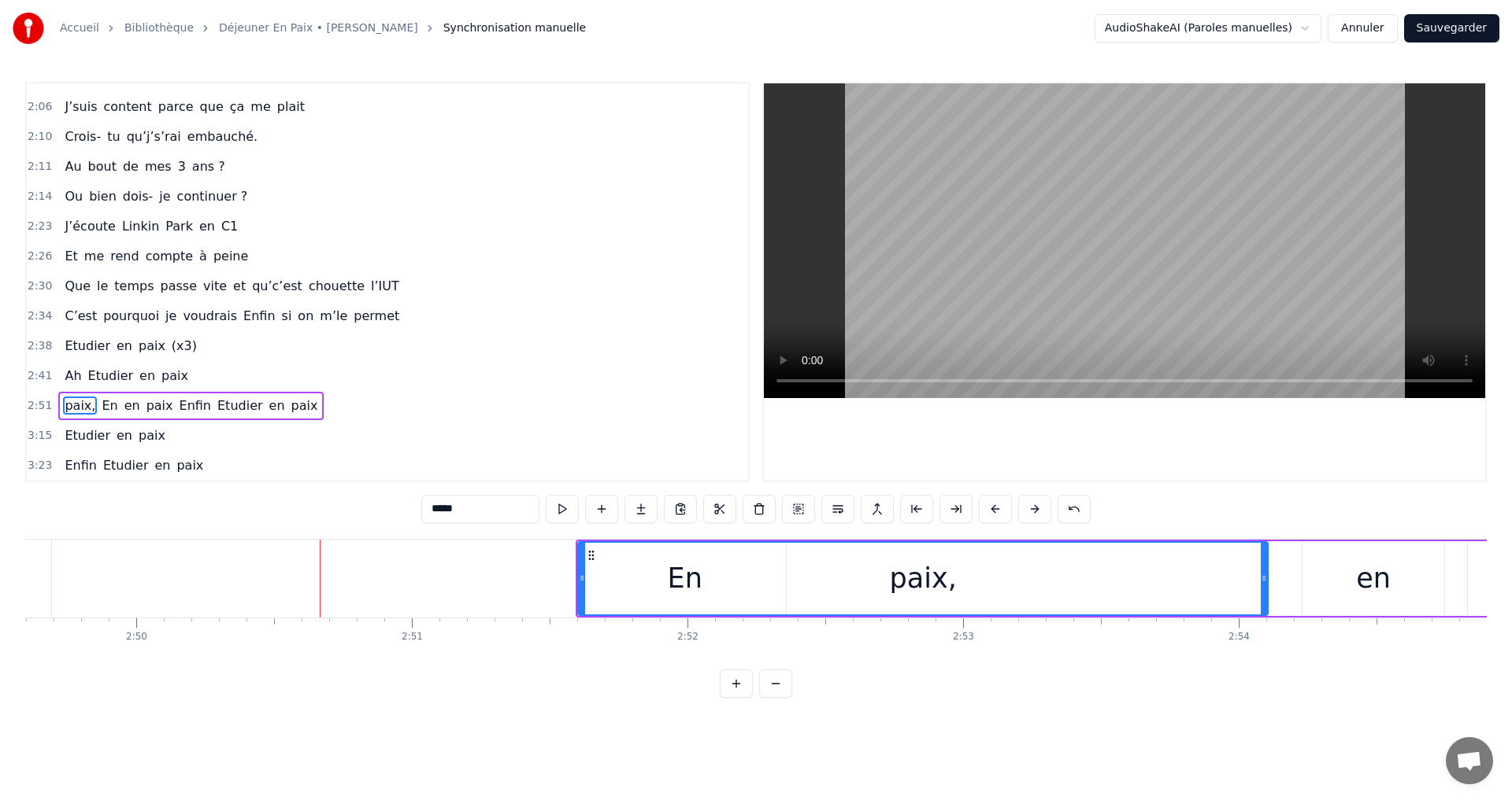
click at [1034, 507] on button at bounding box center [1035, 509] width 33 height 28
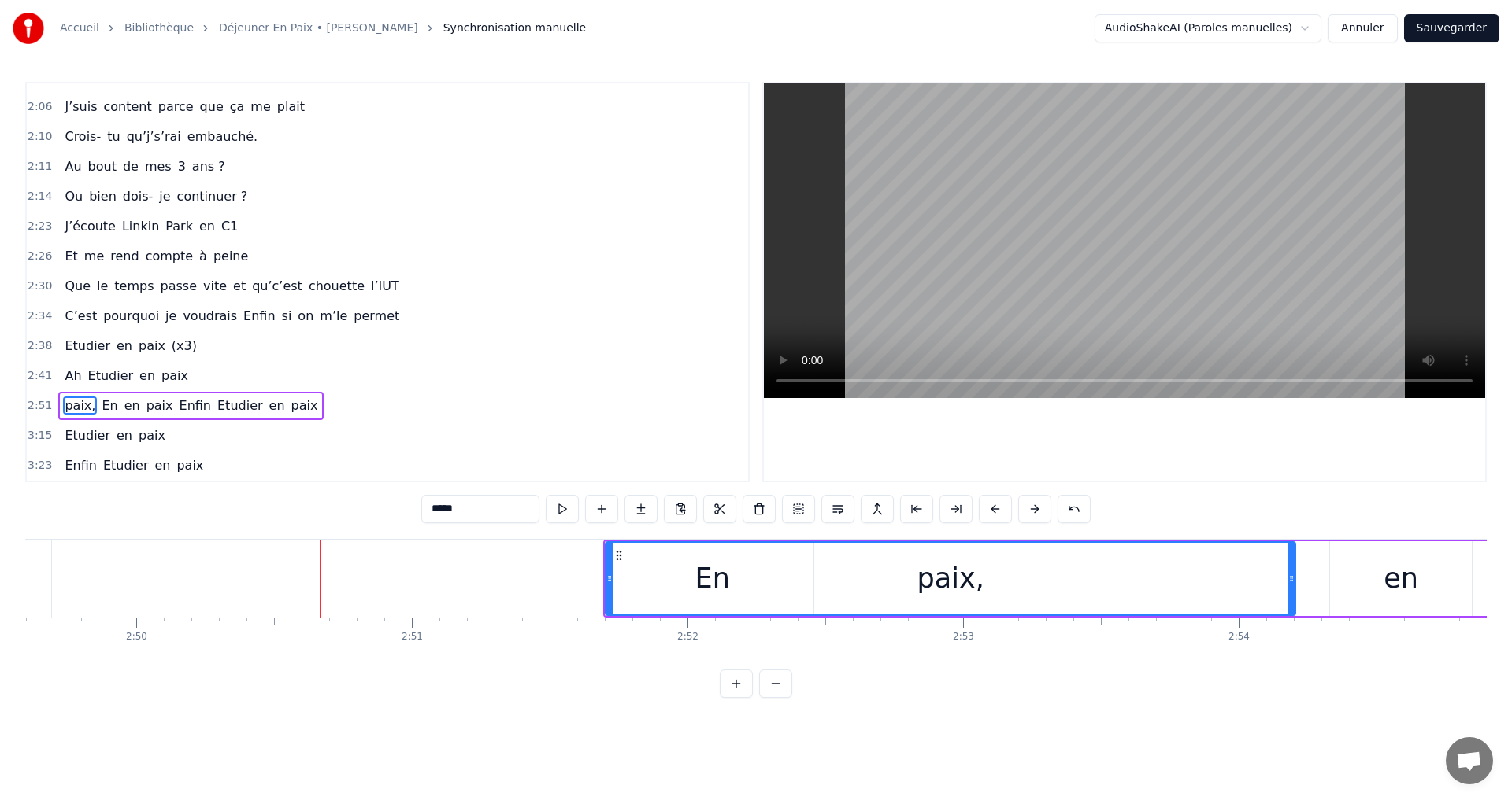
click at [1034, 507] on button at bounding box center [1035, 509] width 33 height 28
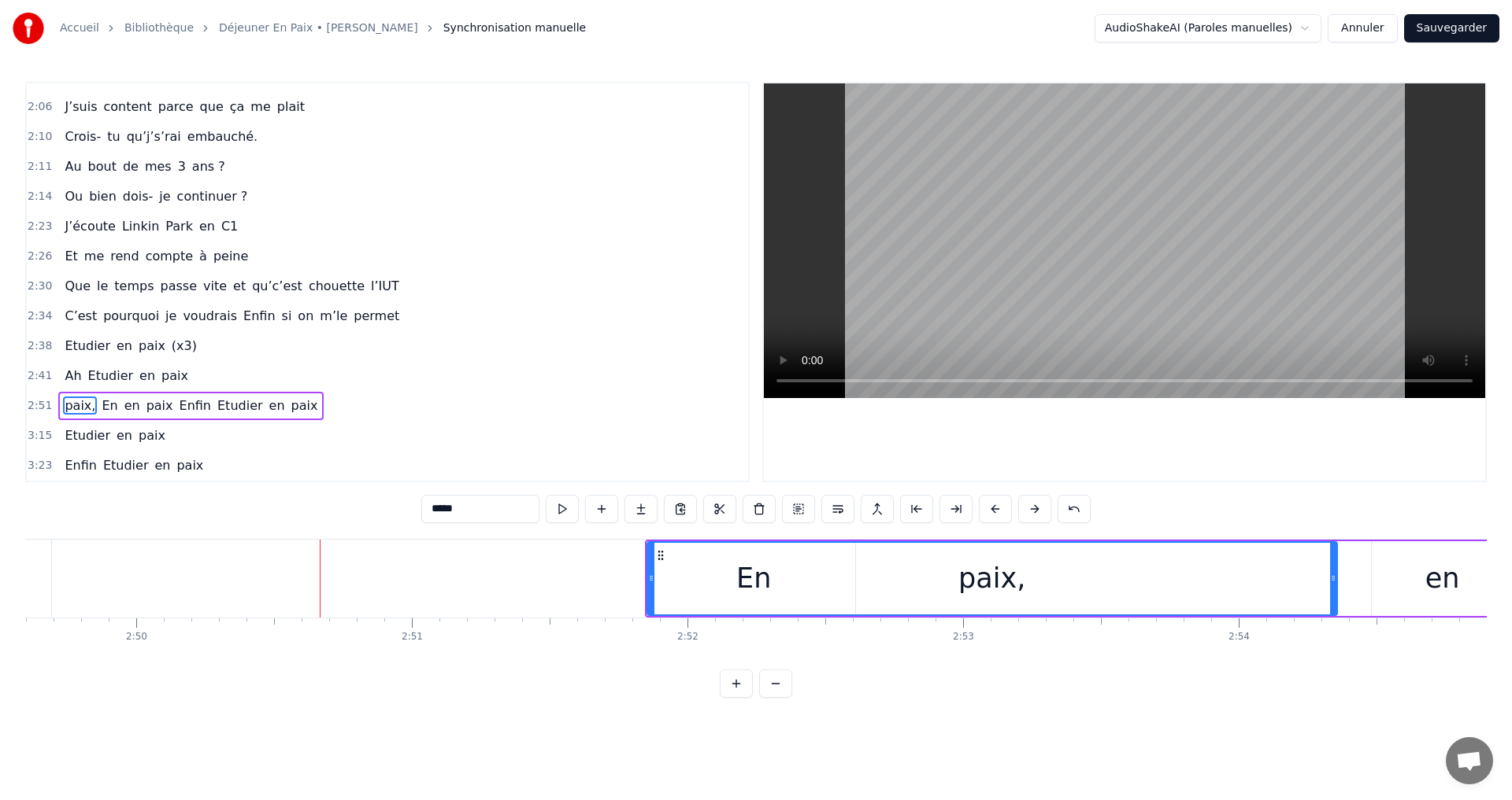
click at [1034, 507] on button at bounding box center [1035, 509] width 33 height 28
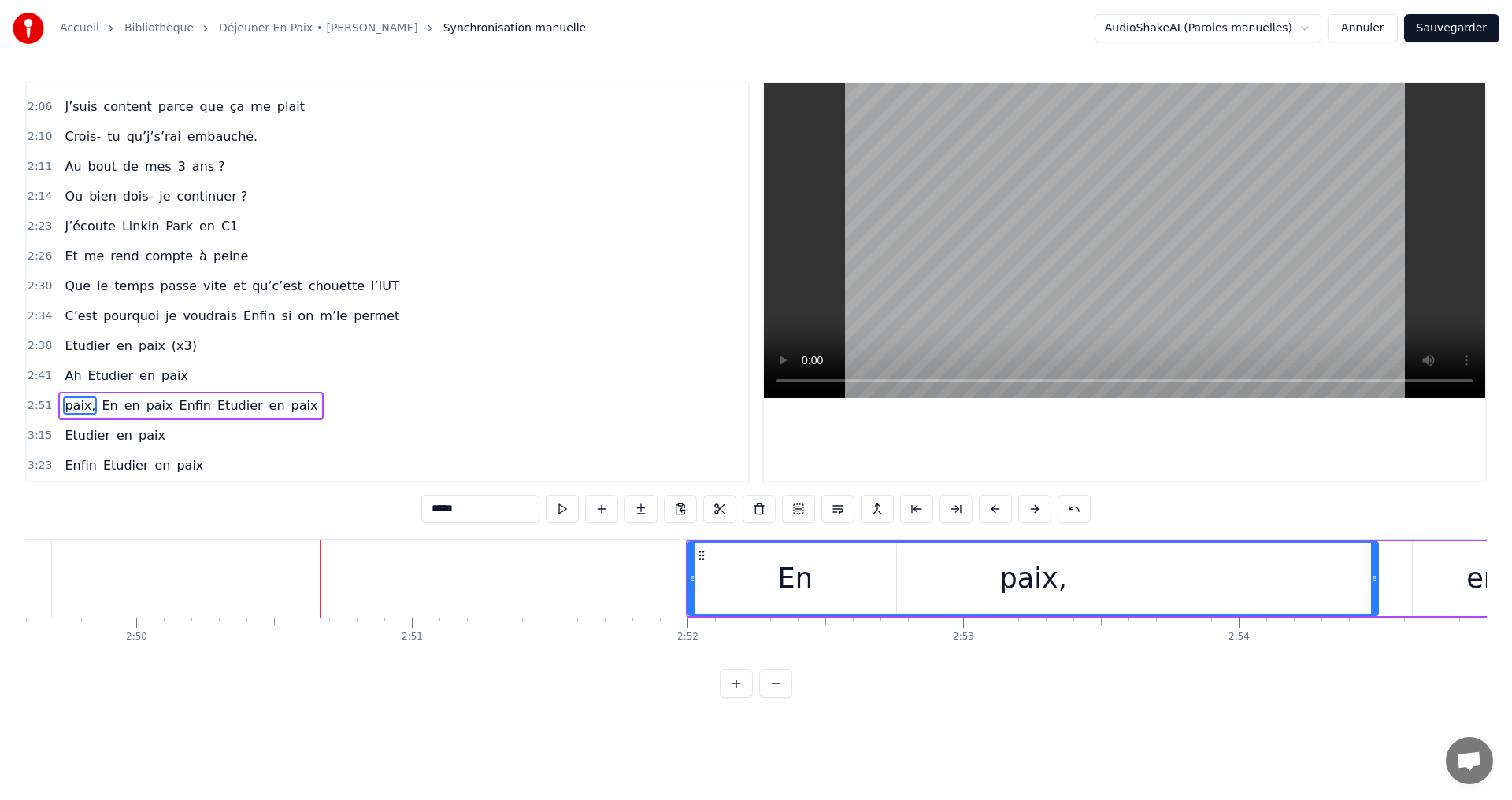
click at [1034, 507] on button at bounding box center [1035, 509] width 33 height 28
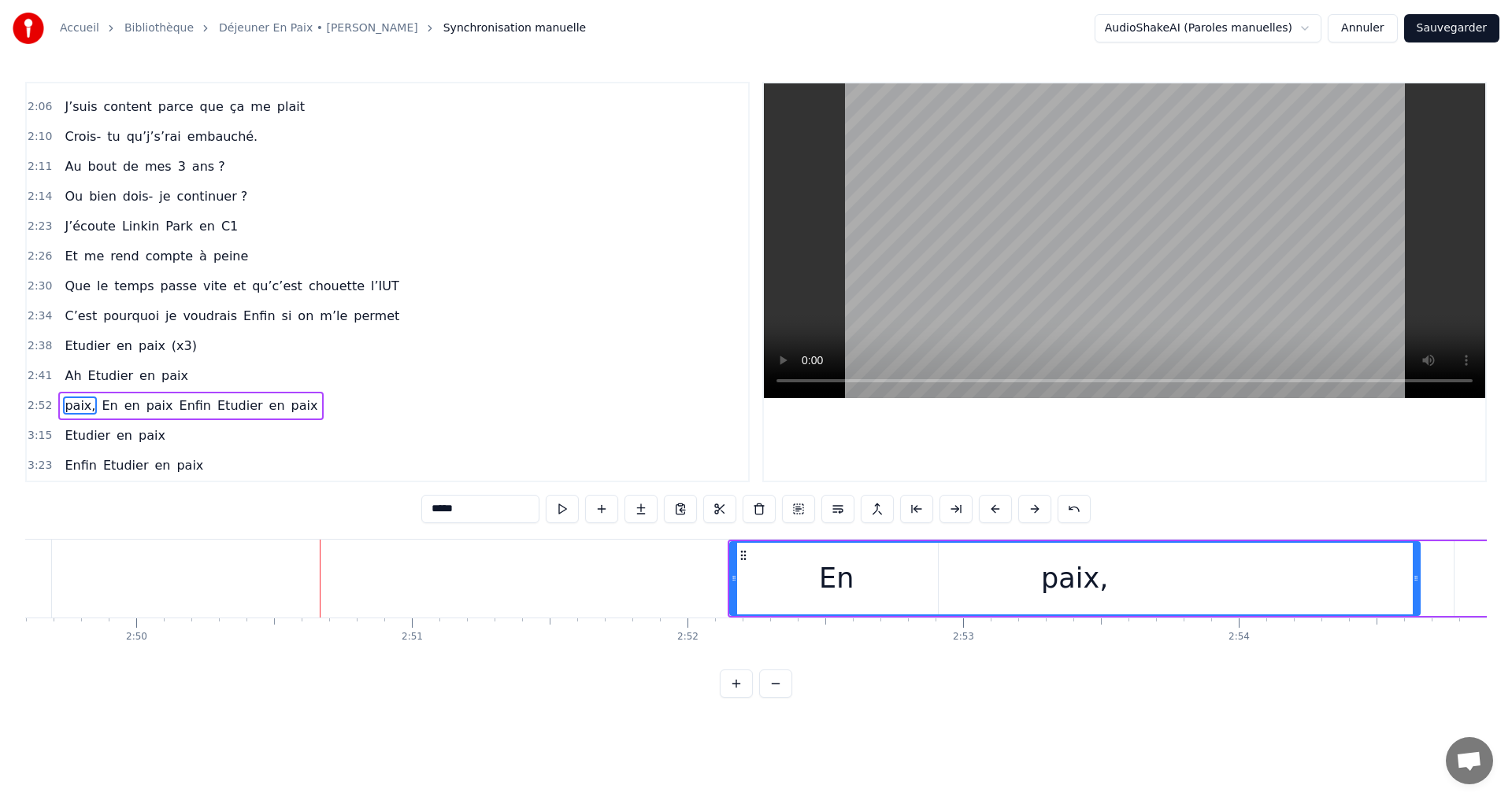
click at [1034, 507] on button at bounding box center [1035, 509] width 33 height 28
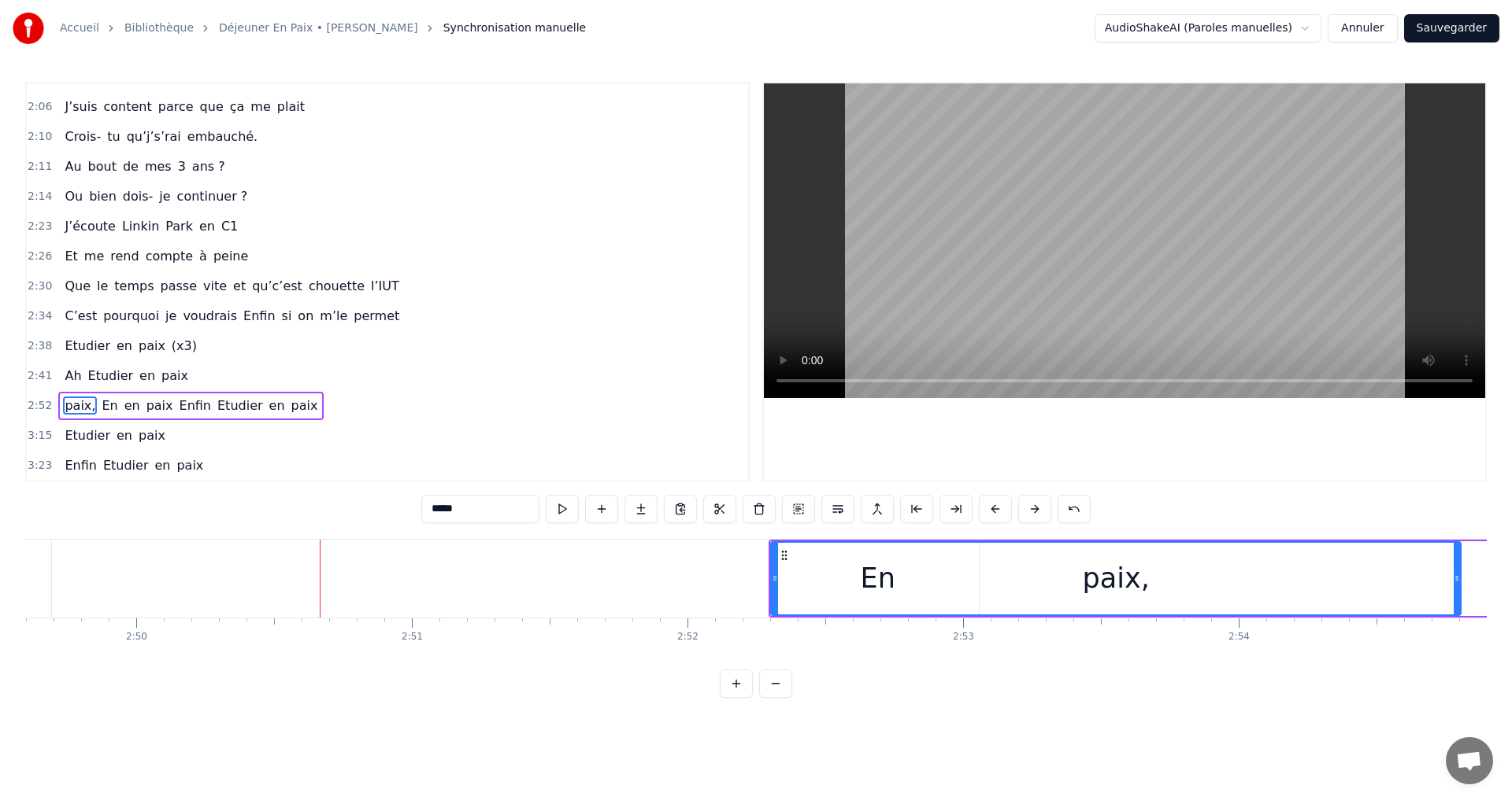
click at [1034, 507] on button at bounding box center [1035, 509] width 33 height 28
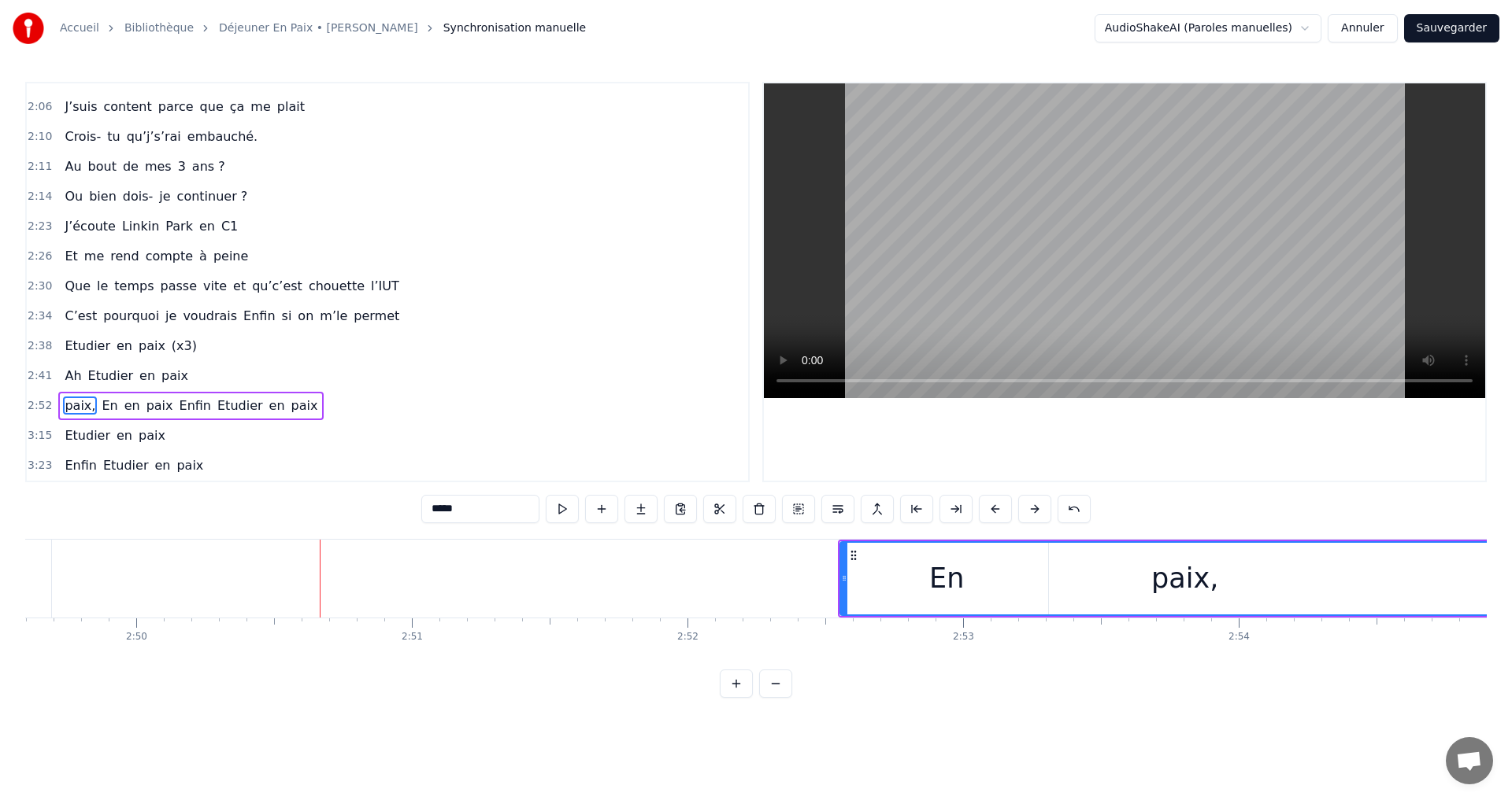
click at [1034, 507] on button at bounding box center [1035, 509] width 33 height 28
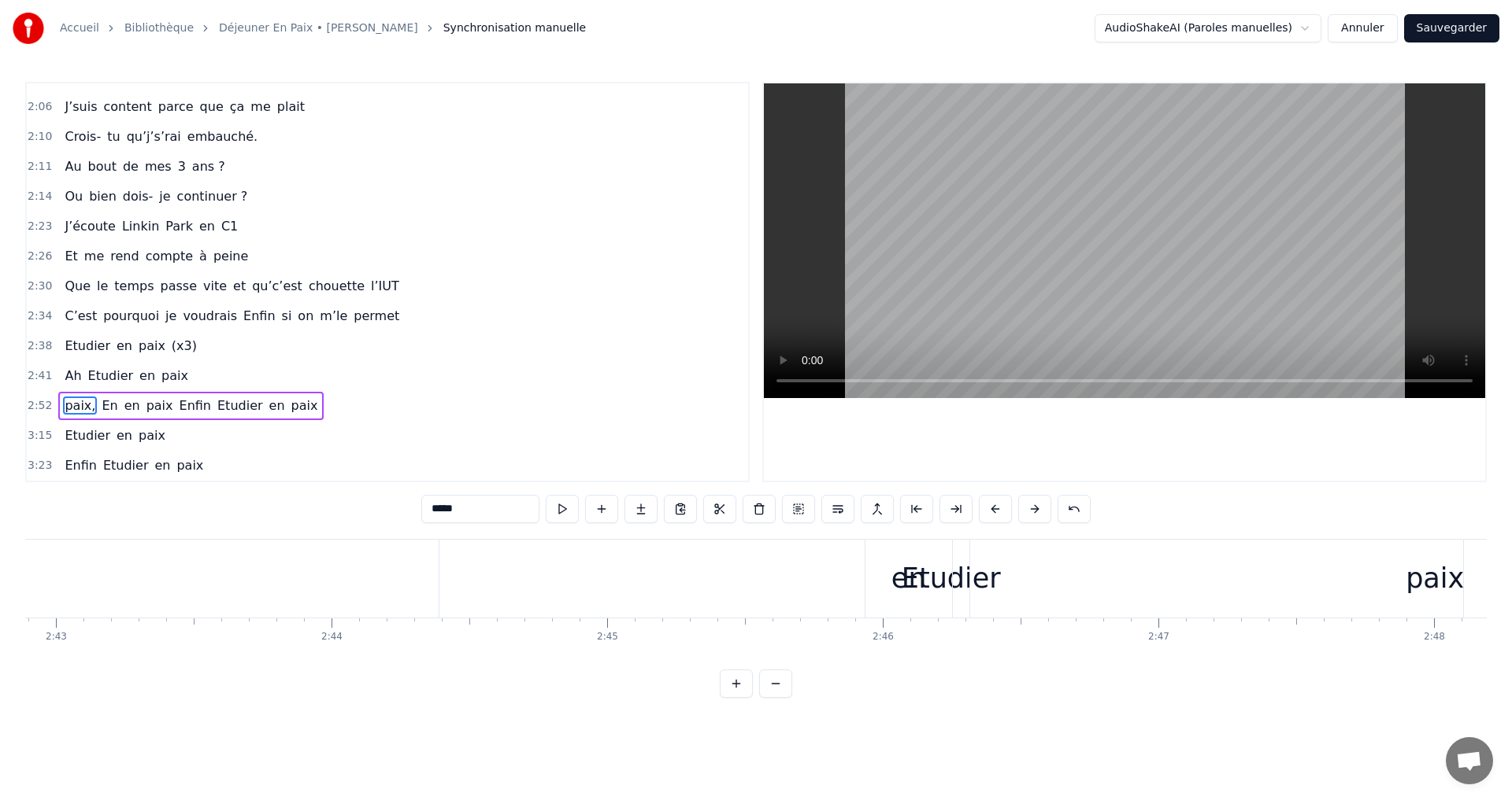
scroll to position [0, 45215]
click at [596, 592] on div "en" at bounding box center [587, 578] width 34 height 41
type input "**"
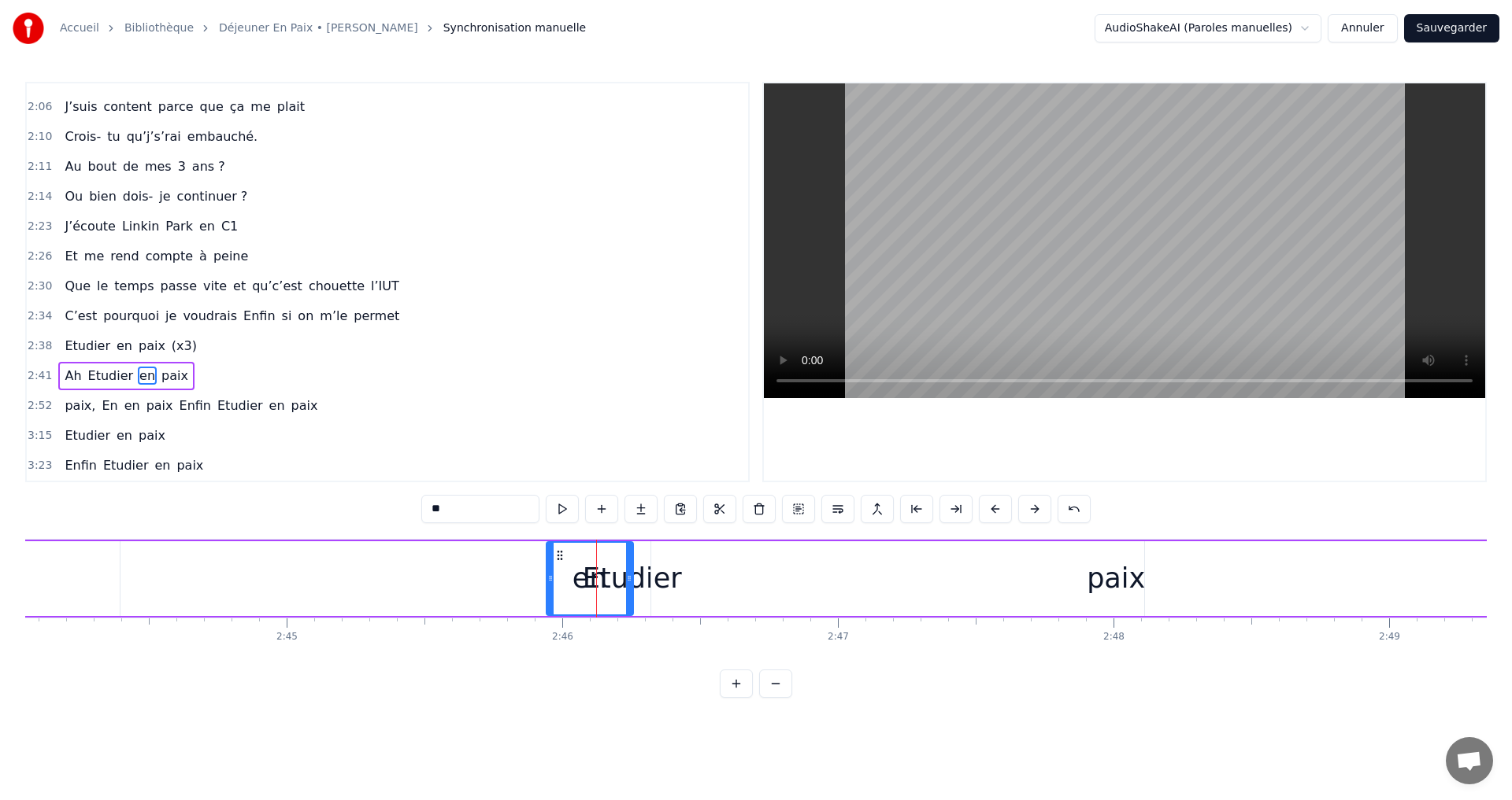
drag, startPoint x: 622, startPoint y: 584, endPoint x: 918, endPoint y: 599, distance: 296.4
click at [918, 599] on div "Ah Etudier en paix" at bounding box center [501, 578] width 2164 height 78
drag, startPoint x: 610, startPoint y: 586, endPoint x: 696, endPoint y: 578, distance: 86.4
click at [696, 578] on div "Ah Etudier en paix" at bounding box center [501, 578] width 2164 height 78
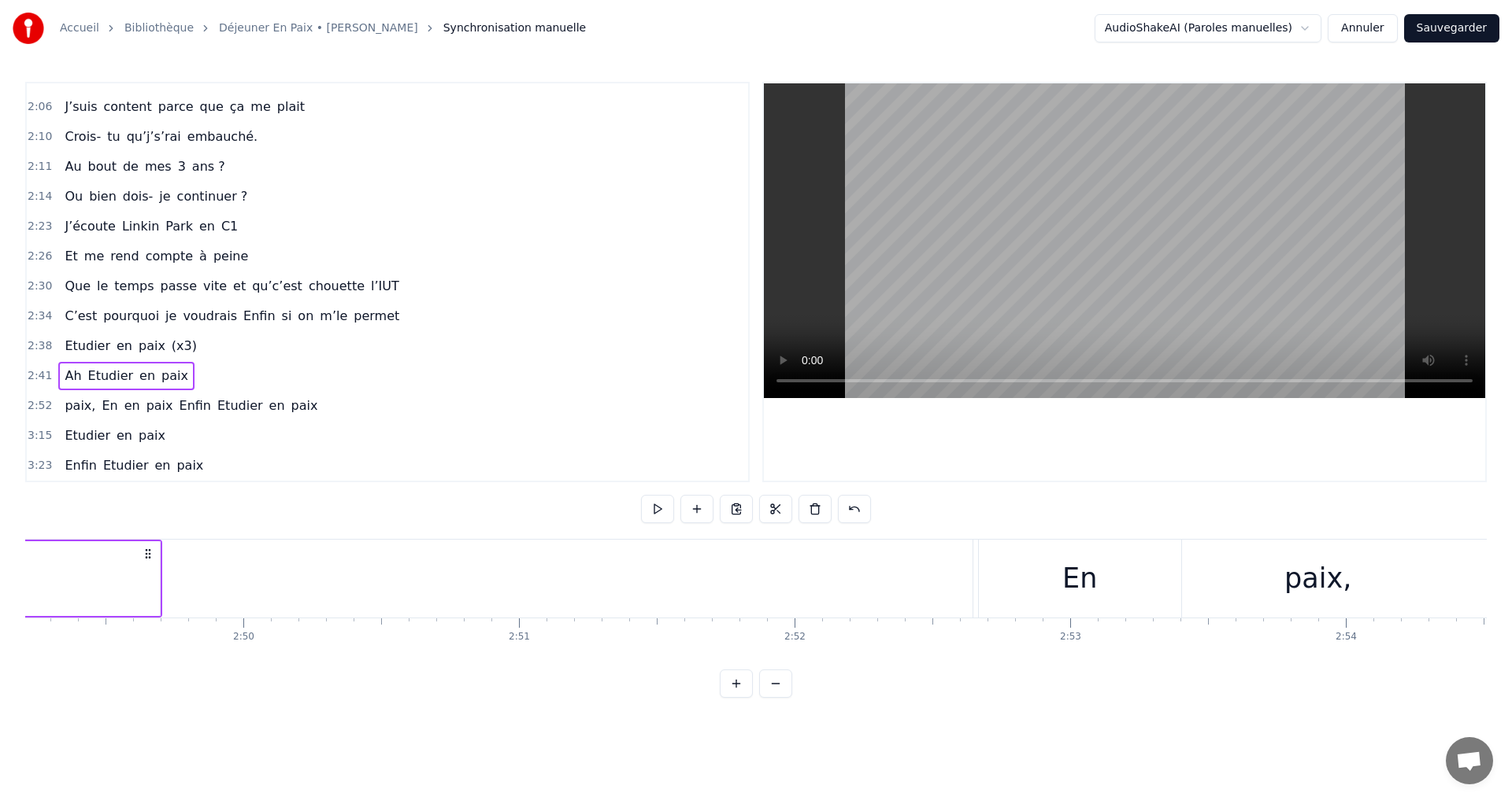
scroll to position [0, 46138]
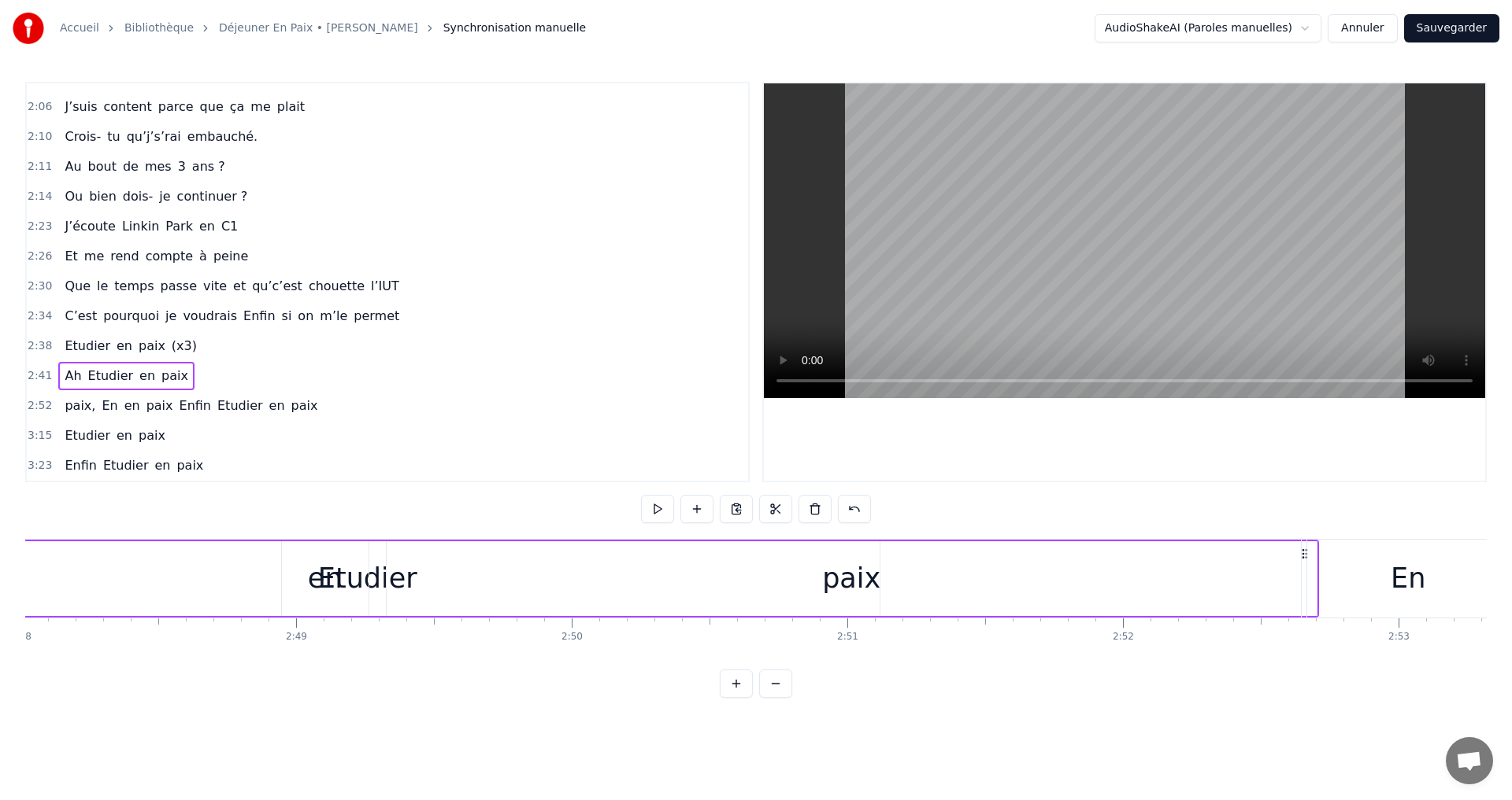
drag, startPoint x: 646, startPoint y: 550, endPoint x: 1331, endPoint y: 540, distance: 685.1
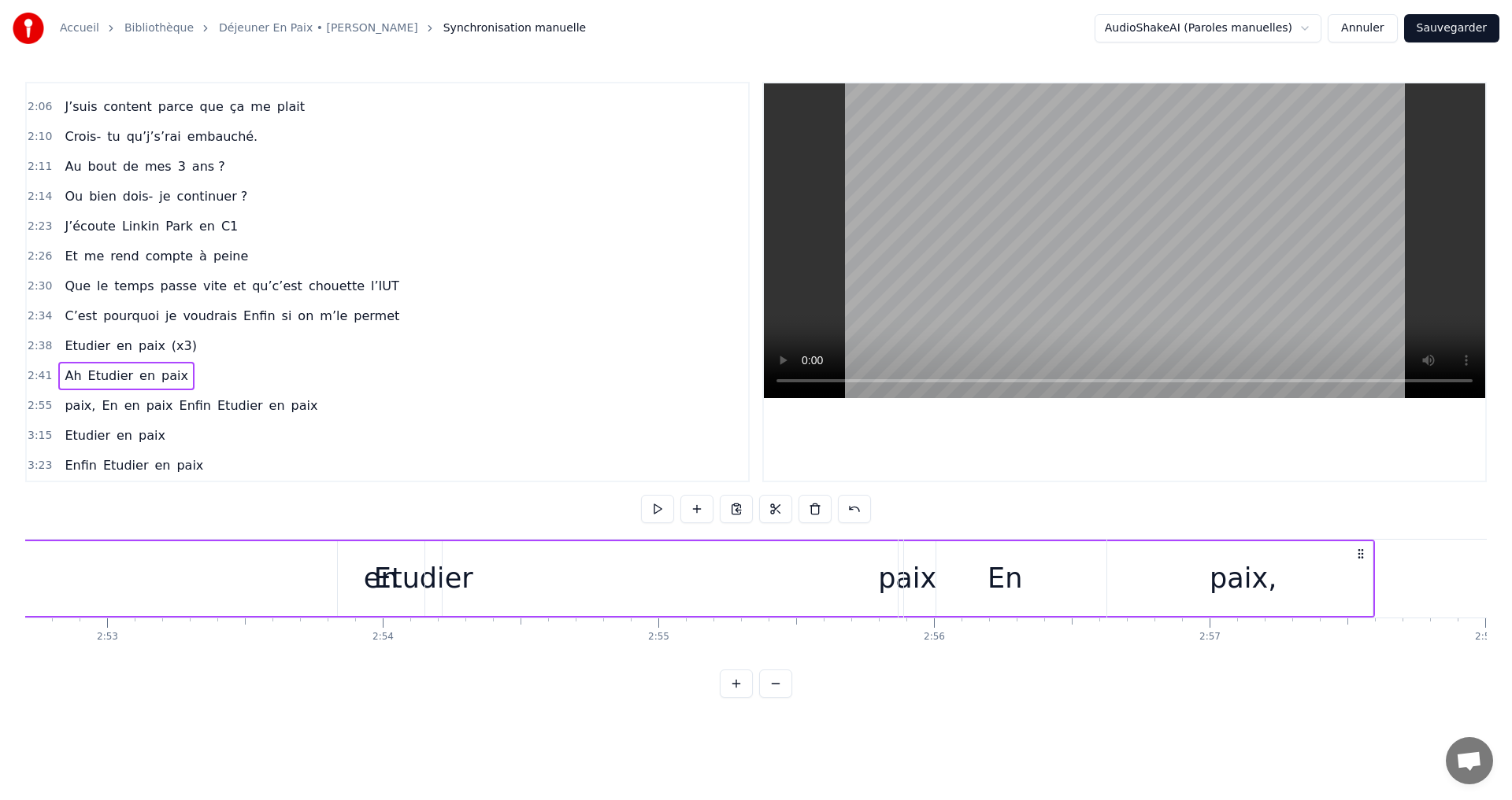
scroll to position [0, 47633]
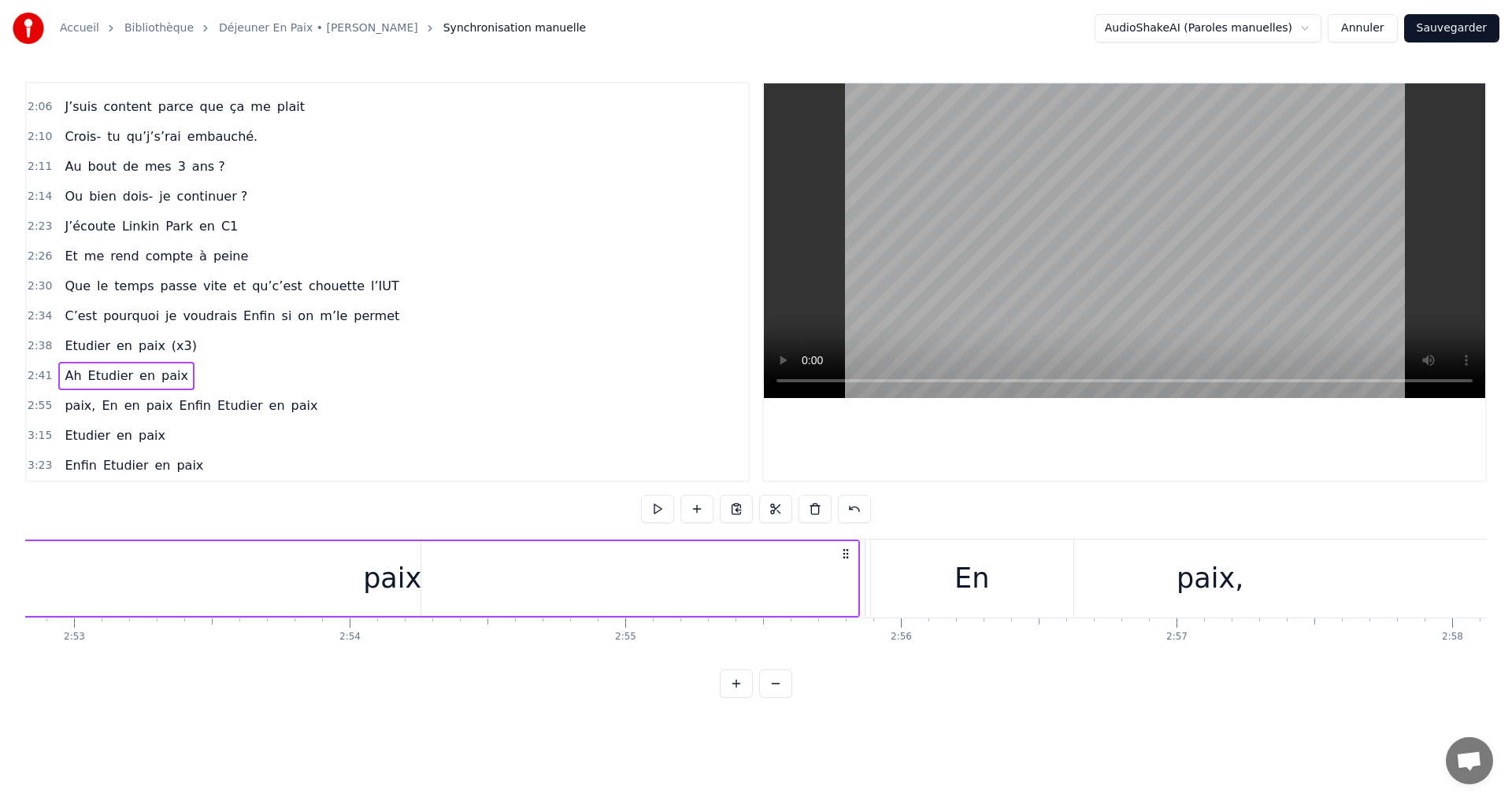
drag, startPoint x: 439, startPoint y: 551, endPoint x: 803, endPoint y: 637, distance: 374.0
click at [847, 621] on div "Je m’appelle Mael Et j’ai 18 ans Je suis à l’IUT et stressé Mes parents me rass…" at bounding box center [756, 598] width 1462 height 118
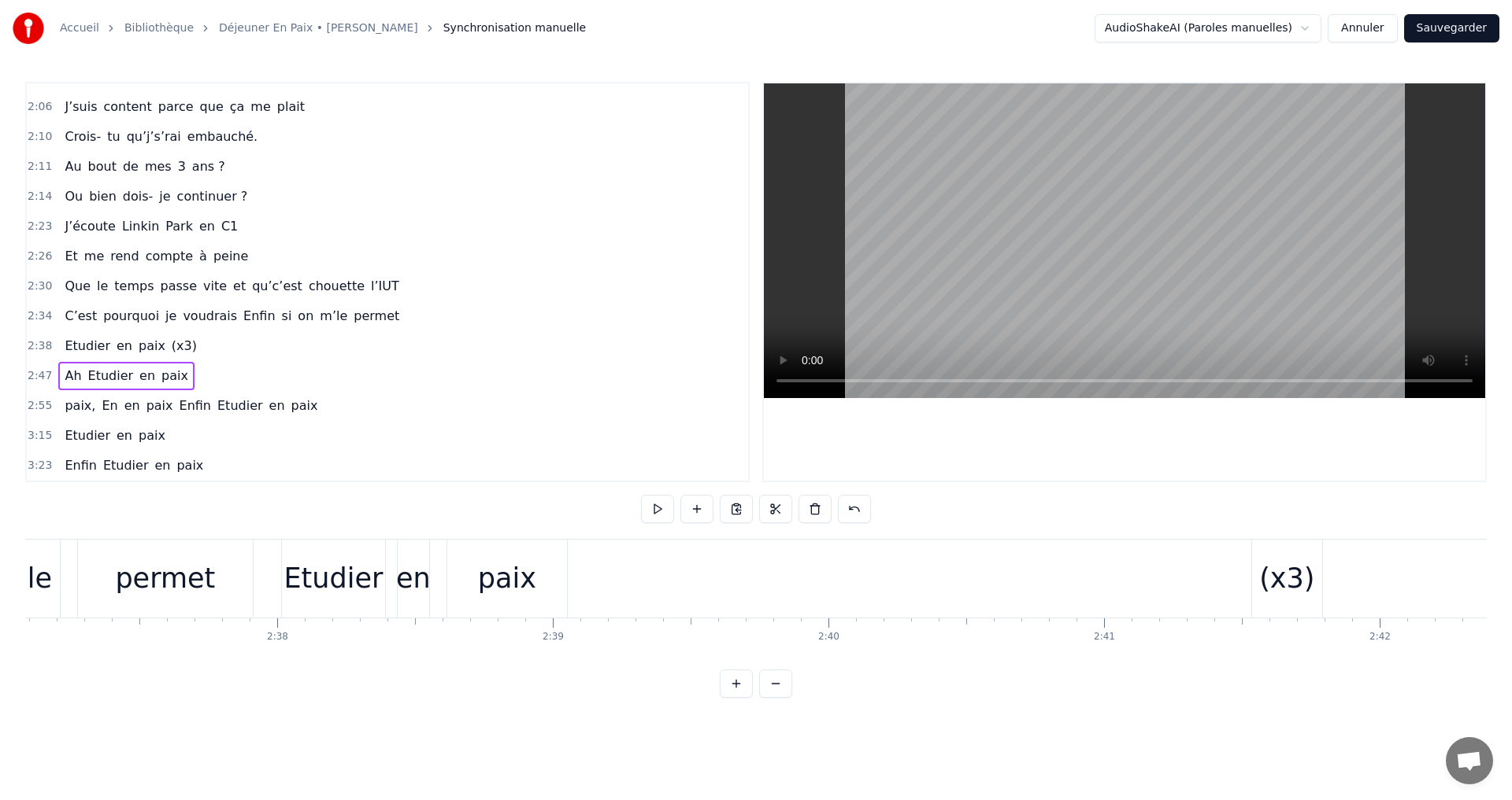
scroll to position [0, 43225]
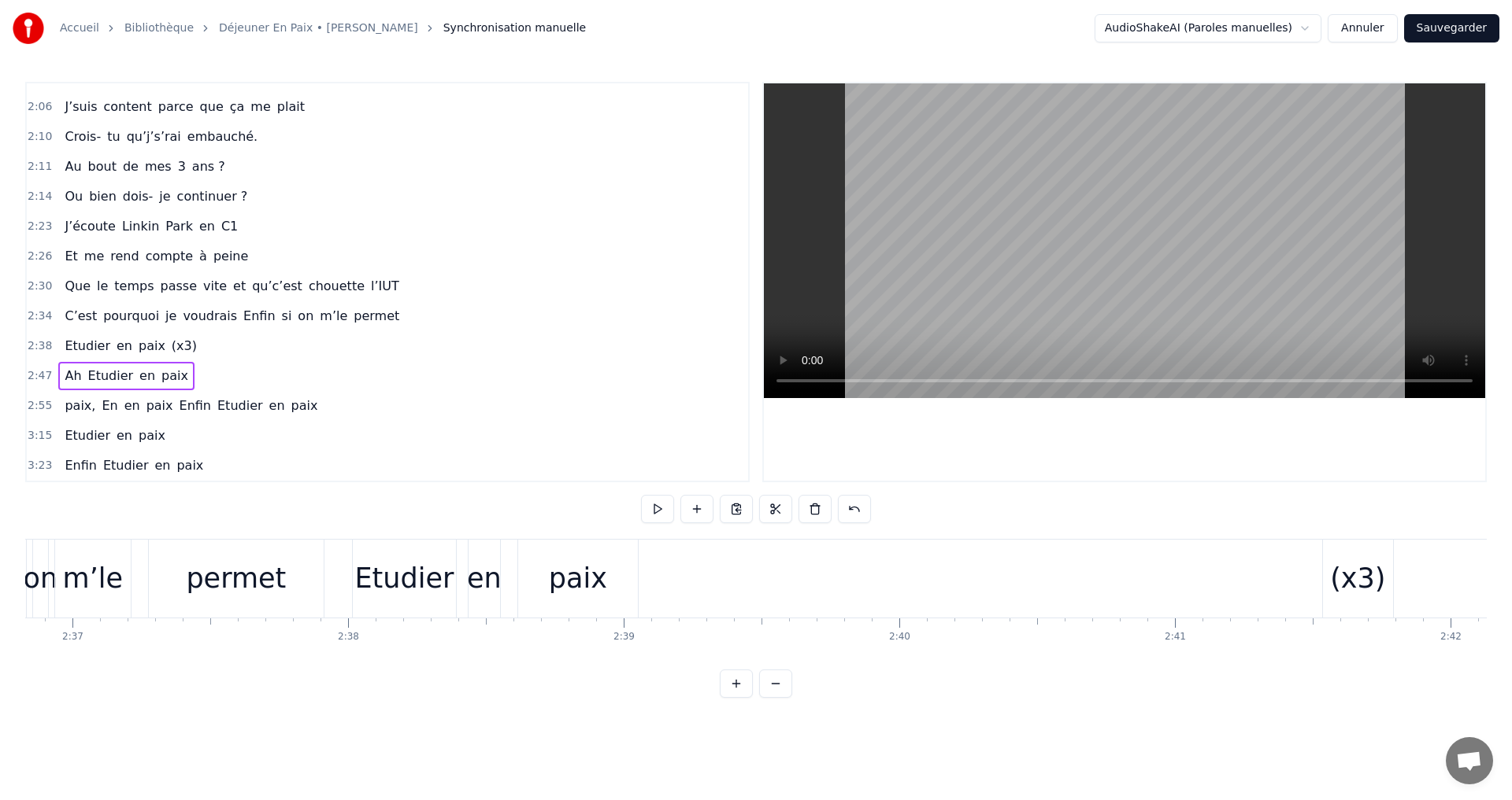
click at [416, 597] on div "Etudier" at bounding box center [403, 578] width 100 height 41
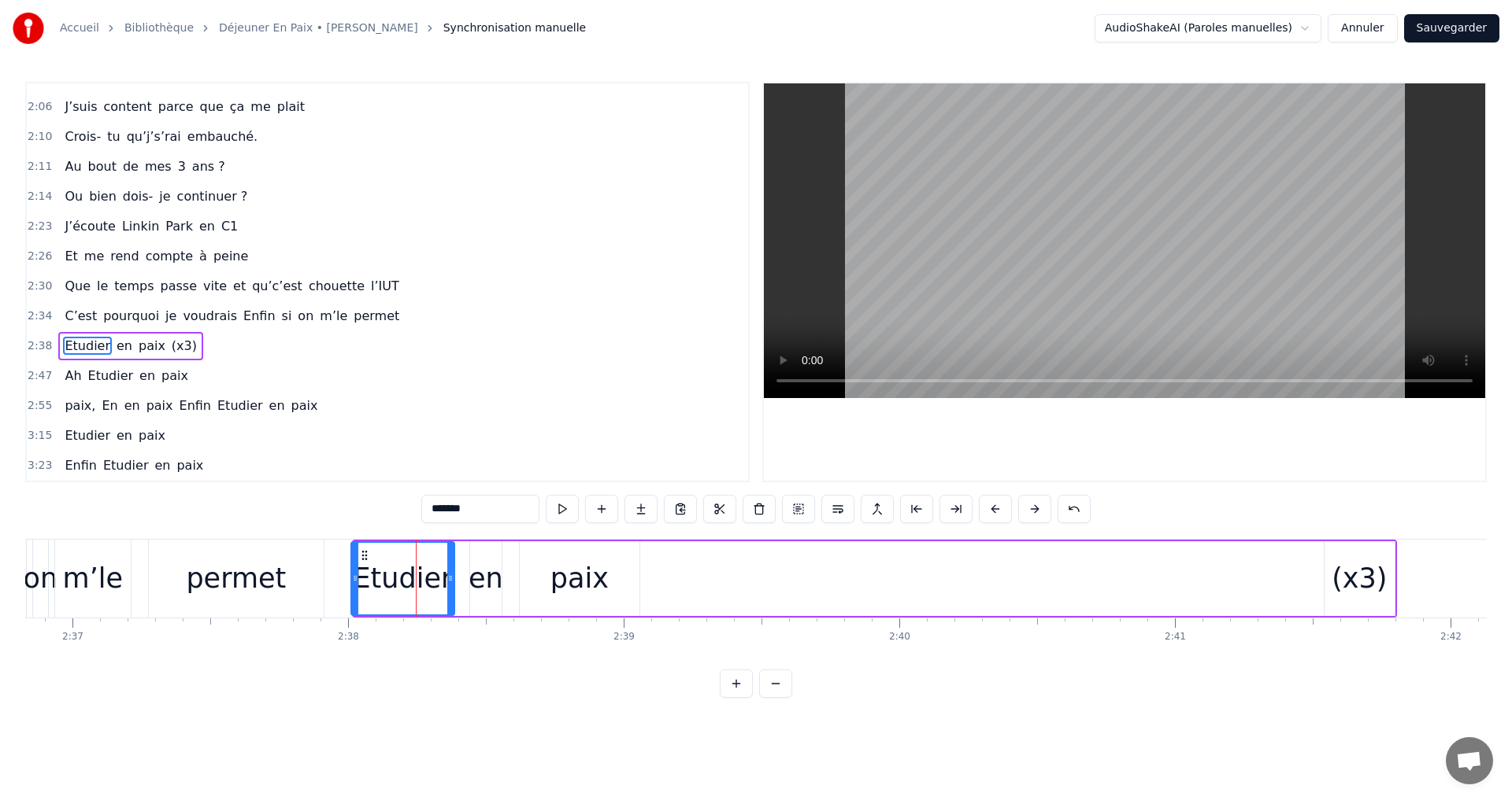
drag, startPoint x: 369, startPoint y: 554, endPoint x: 446, endPoint y: 547, distance: 77.3
click at [361, 564] on div "Etudier" at bounding box center [402, 578] width 101 height 71
click at [1031, 510] on button at bounding box center [1035, 509] width 33 height 28
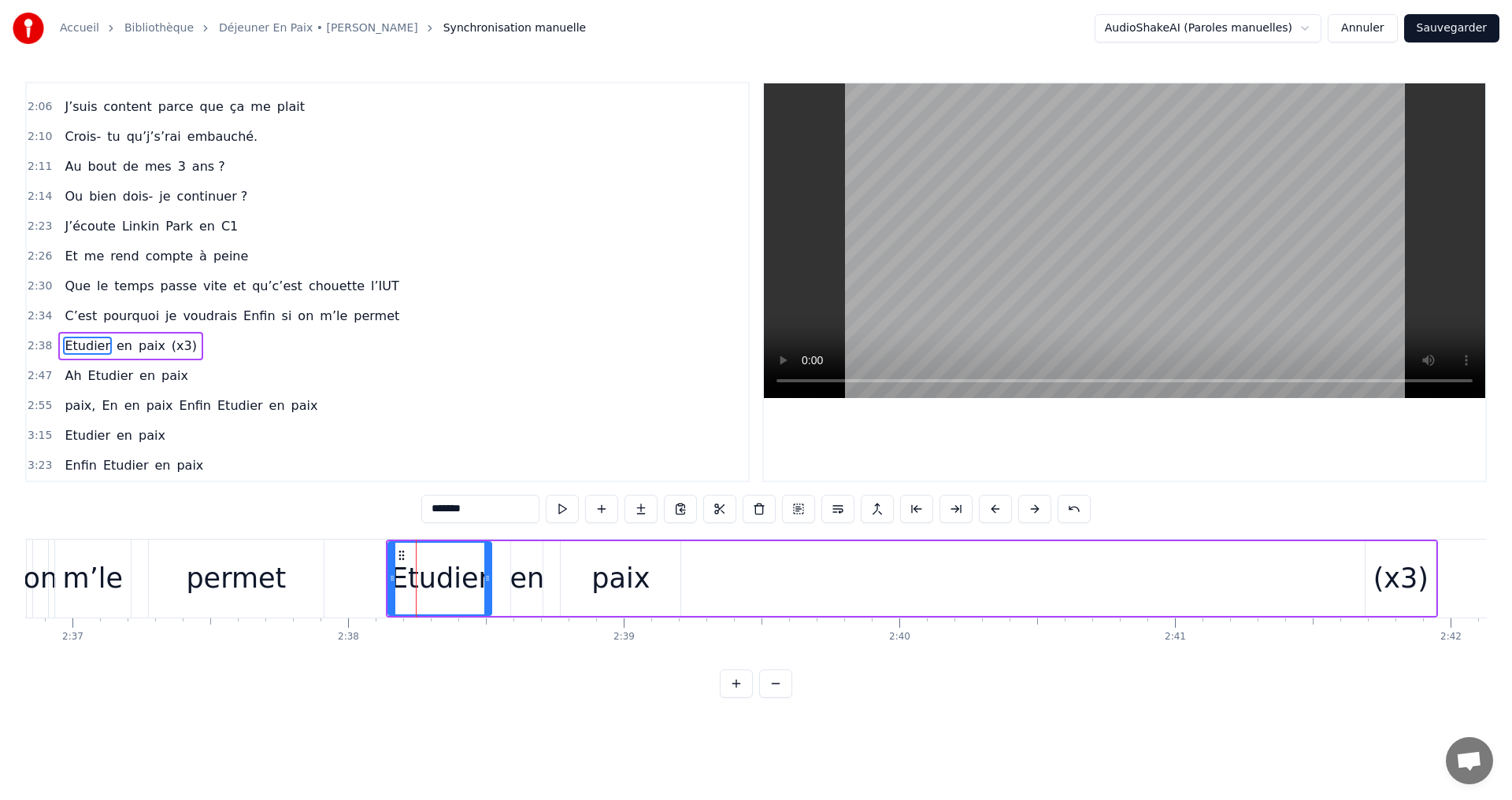
click at [1031, 510] on button at bounding box center [1035, 509] width 33 height 28
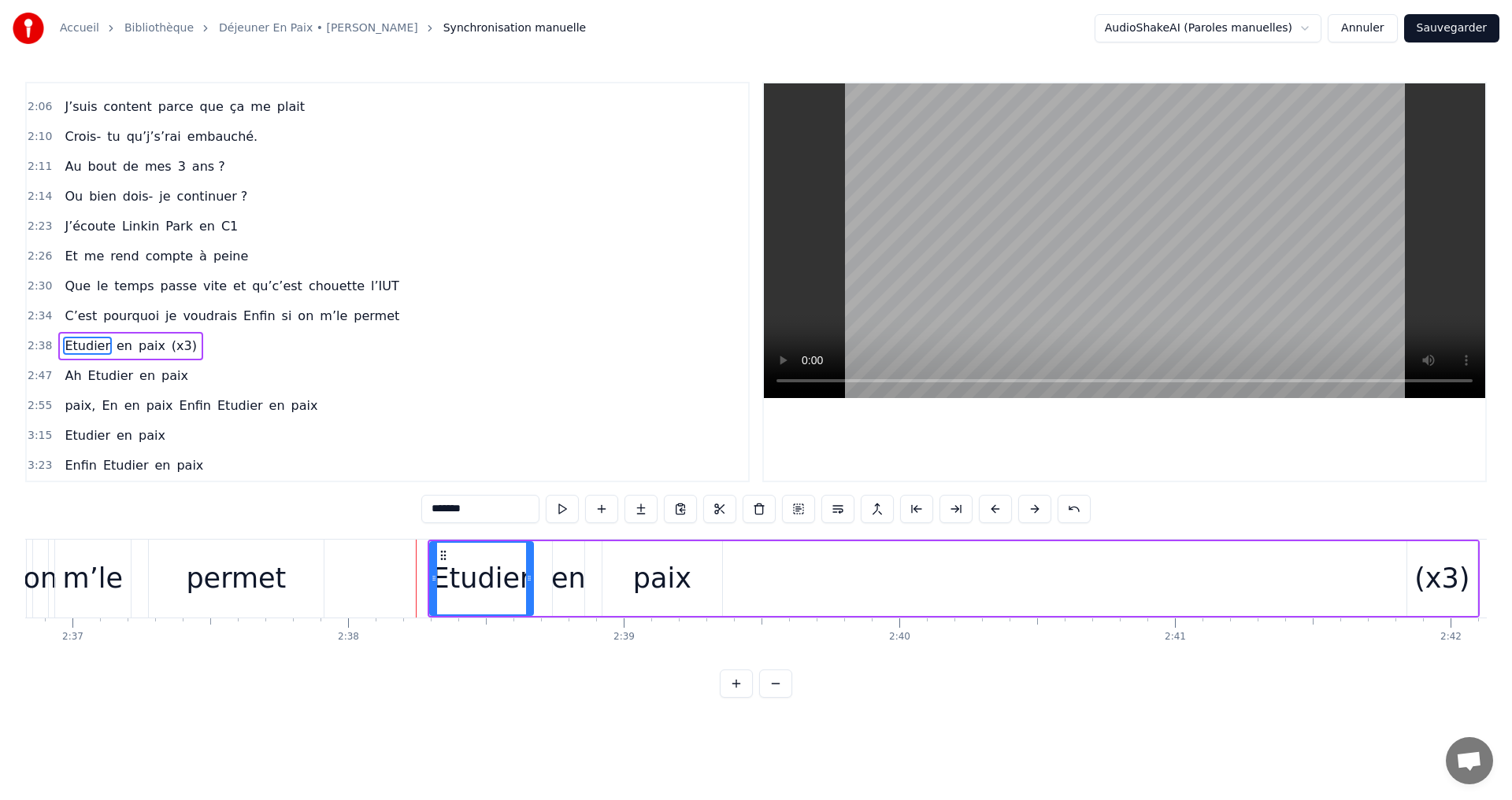
click at [1031, 510] on button at bounding box center [1035, 509] width 33 height 28
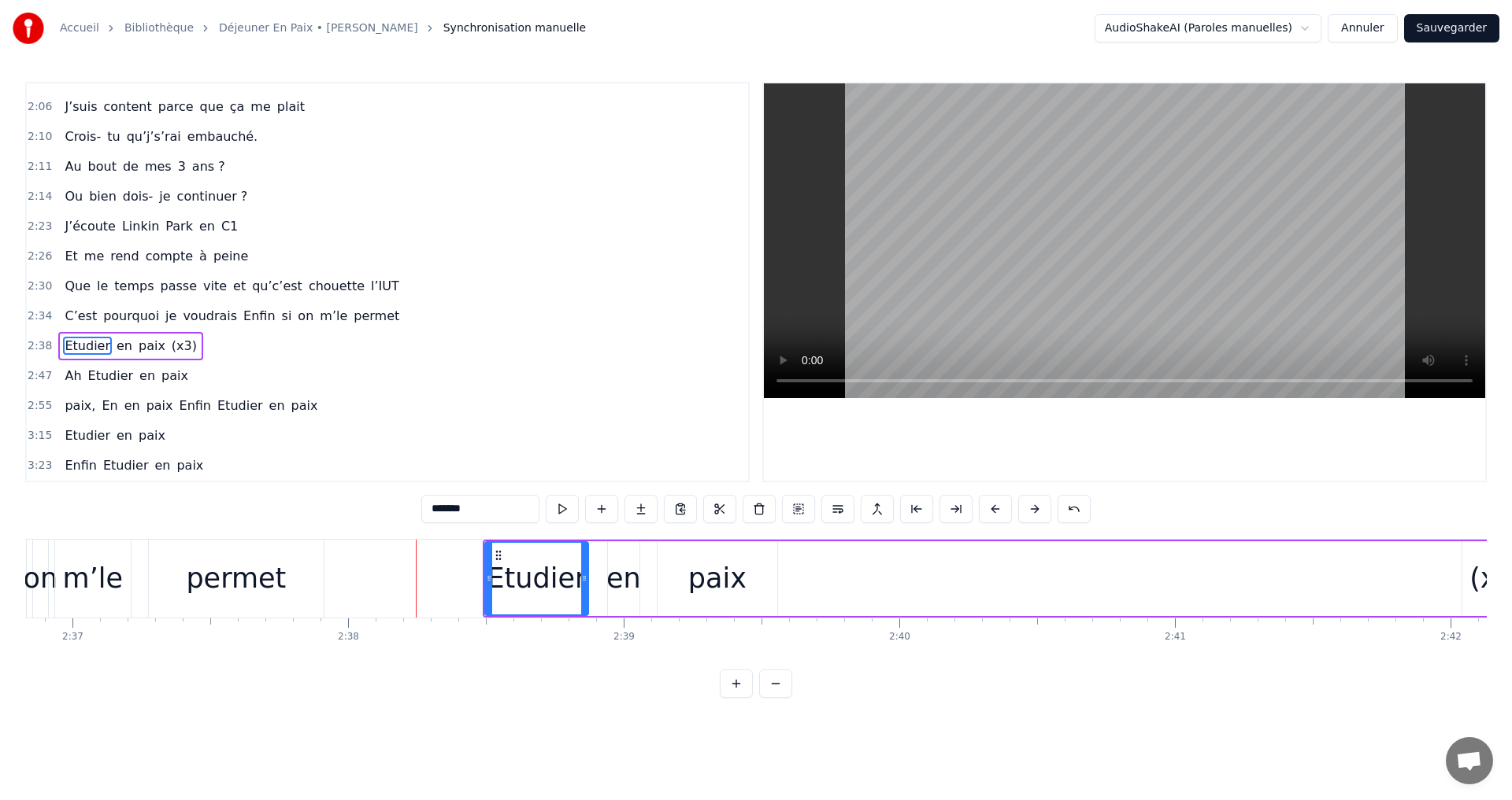
click at [1031, 510] on button at bounding box center [1035, 509] width 33 height 28
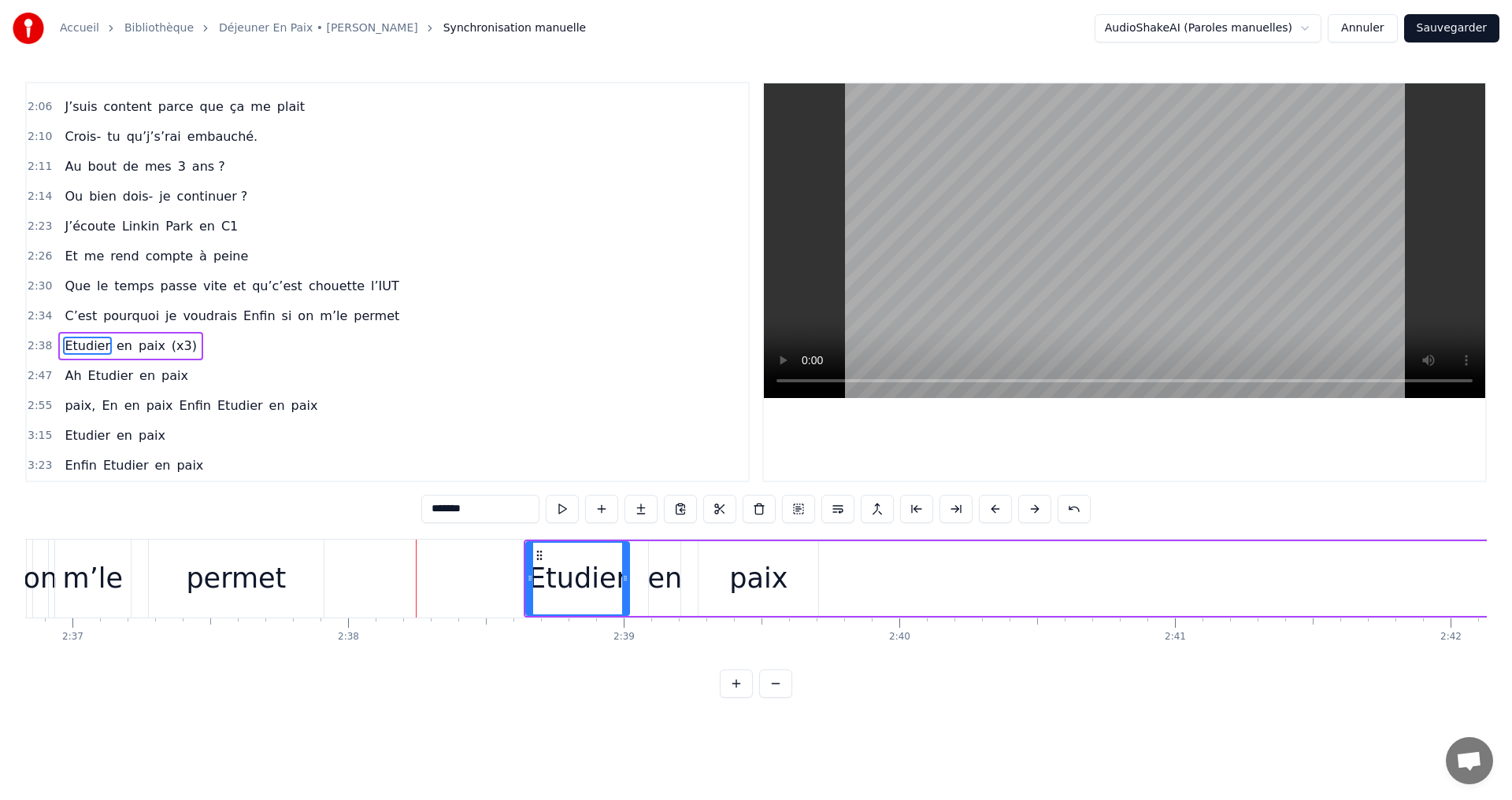
click at [1031, 510] on button at bounding box center [1035, 509] width 33 height 28
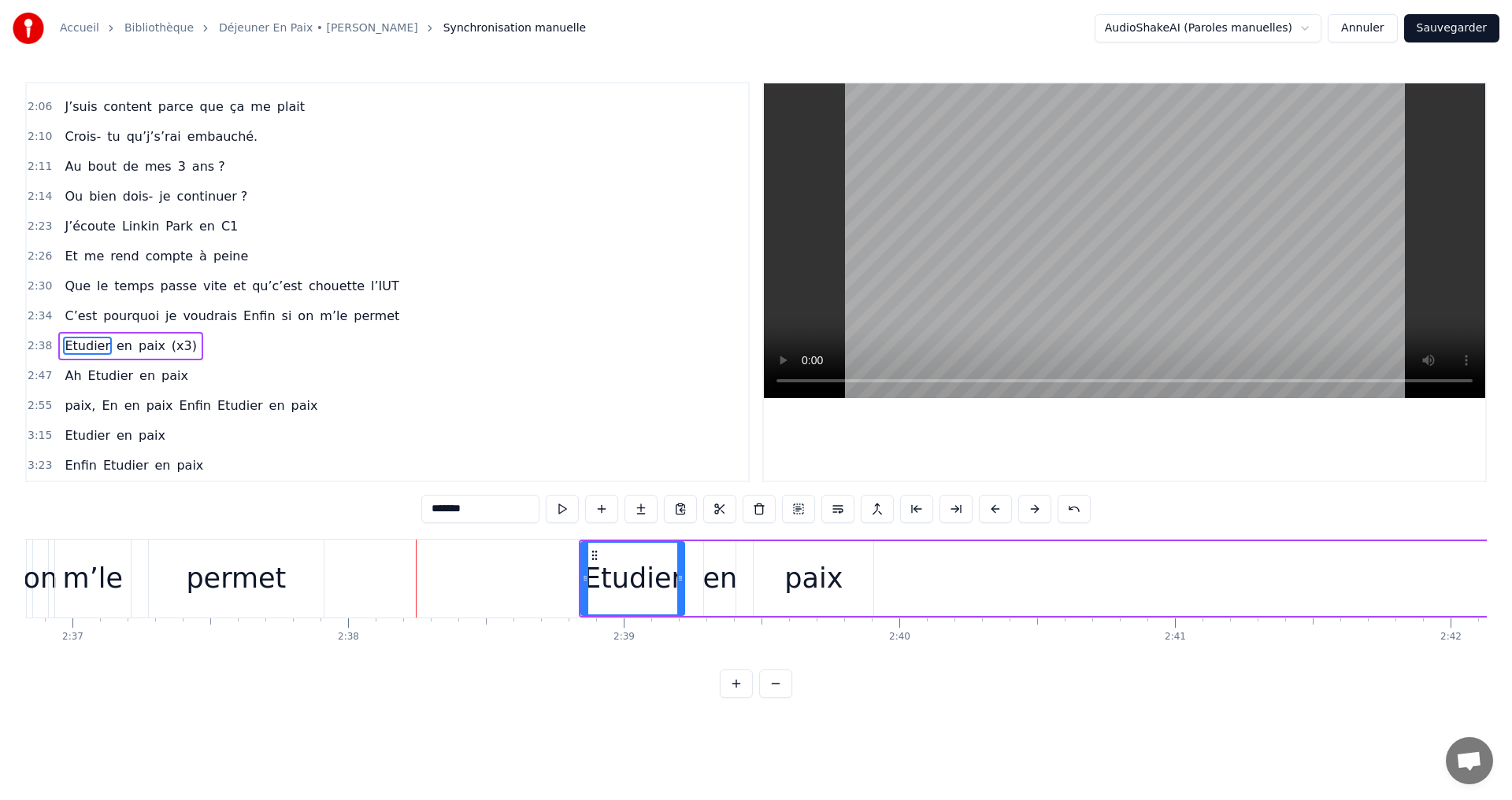
click at [1031, 510] on button at bounding box center [1035, 509] width 33 height 28
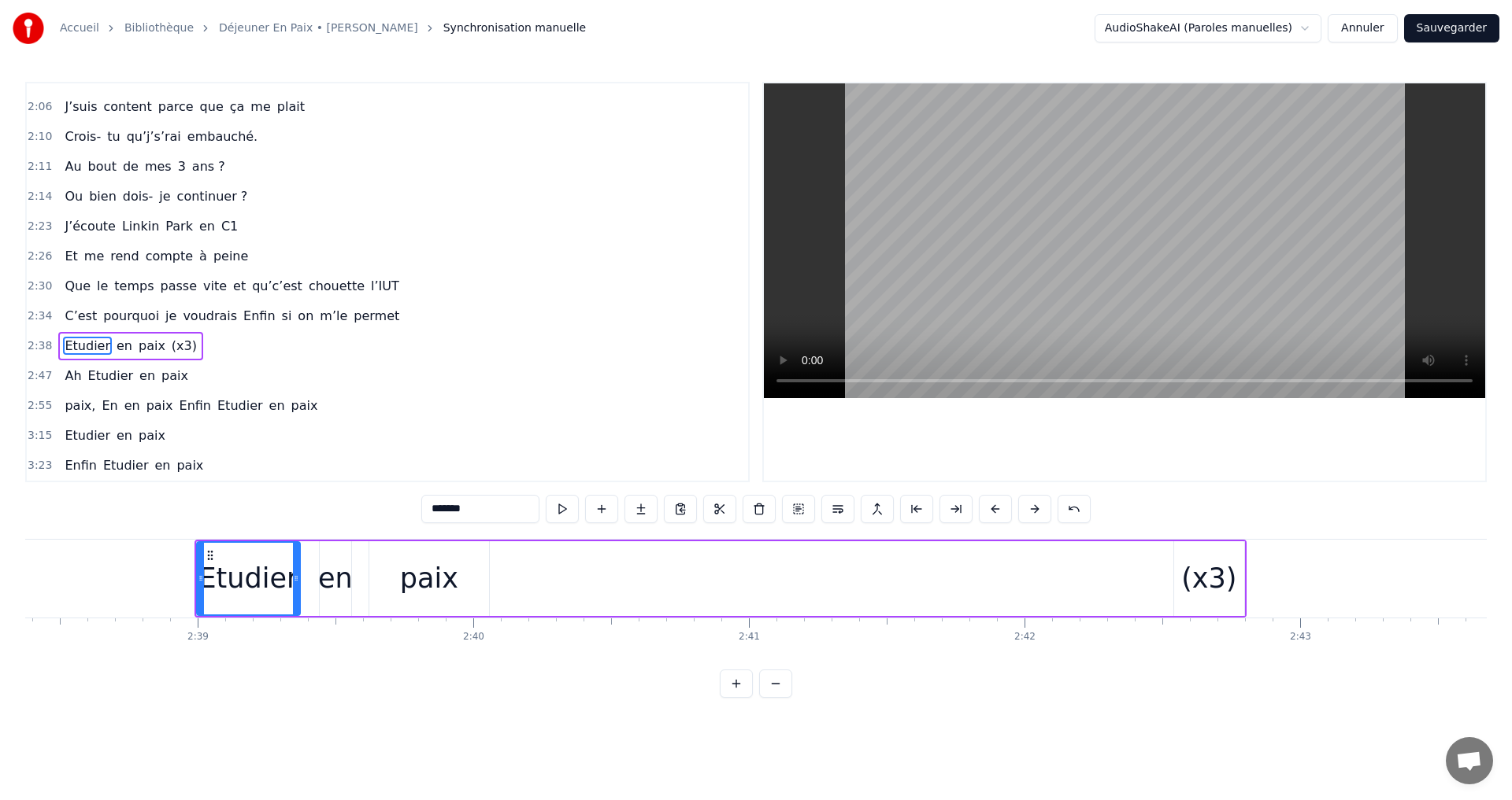
scroll to position [0, 43686]
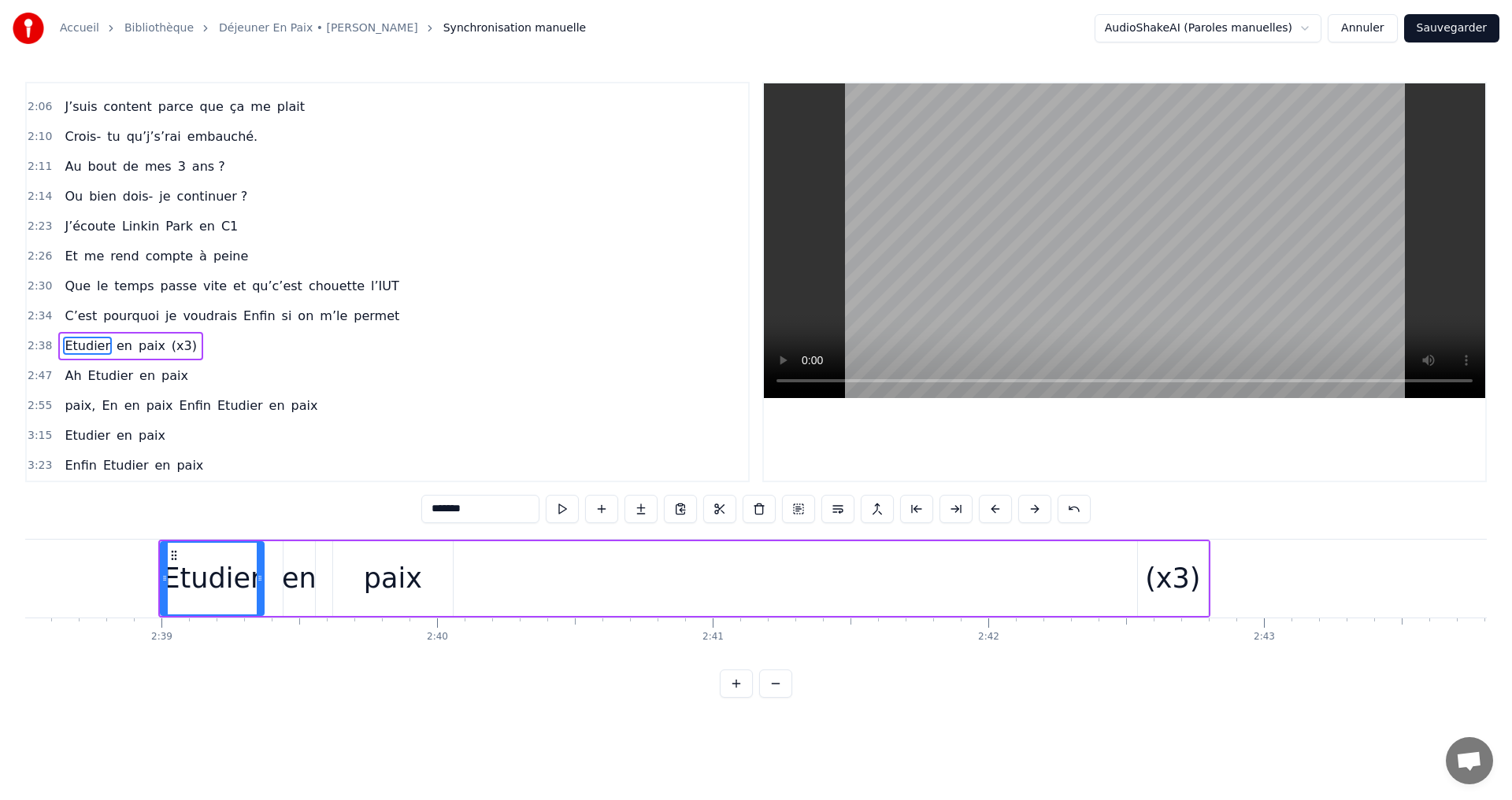
click at [1036, 508] on button at bounding box center [1035, 509] width 33 height 28
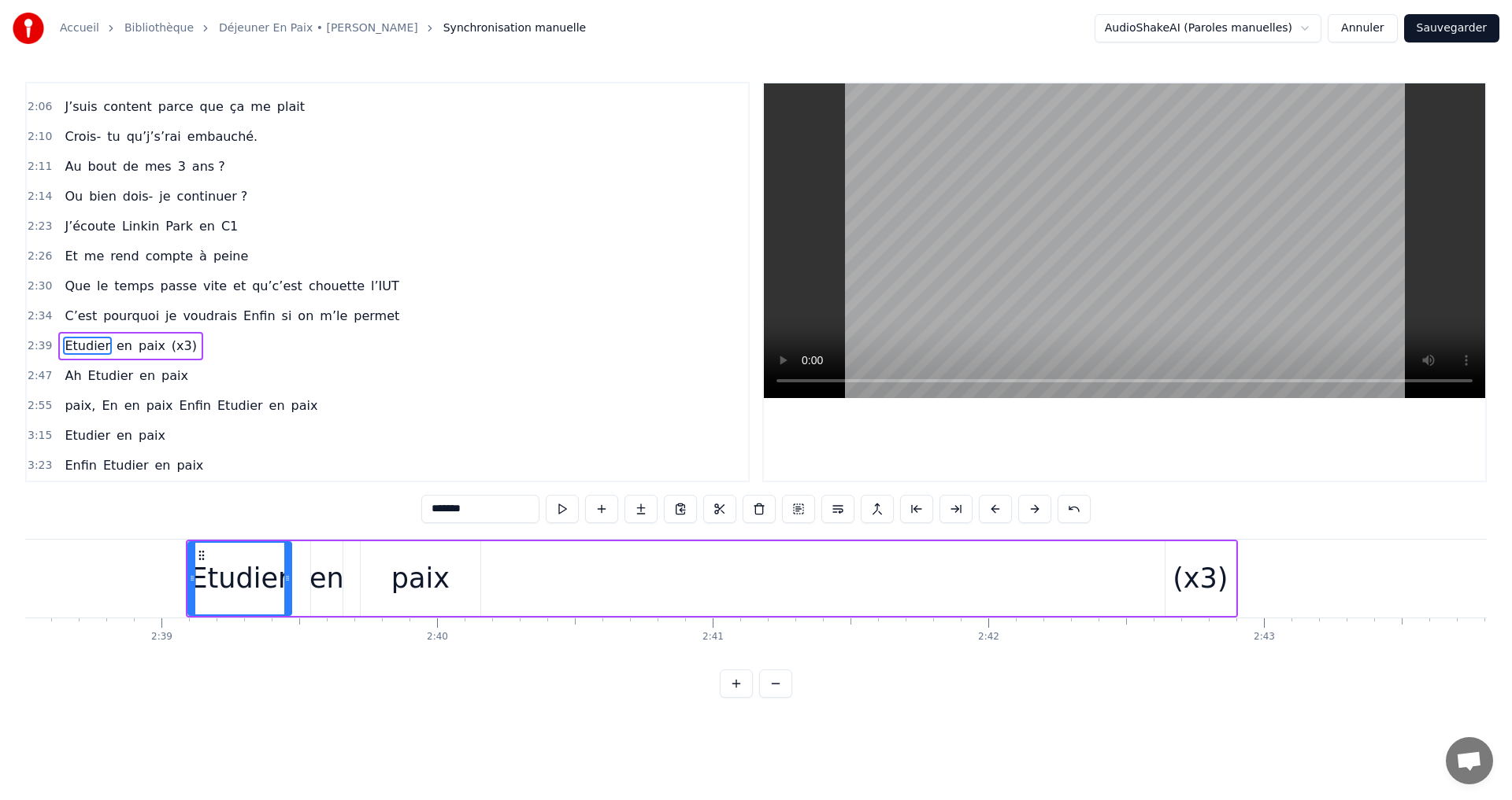
click at [1036, 508] on button at bounding box center [1035, 509] width 33 height 28
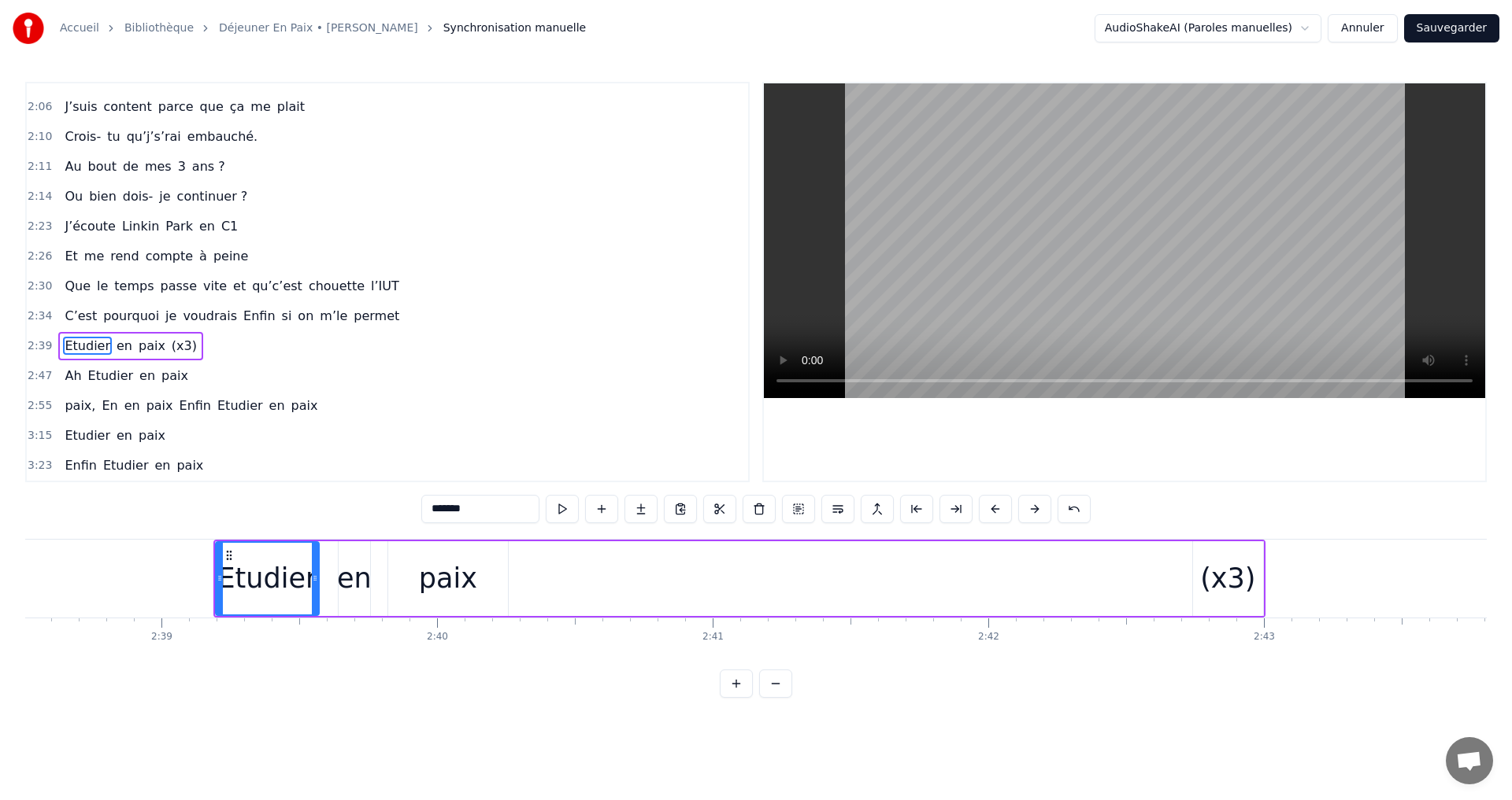
click at [1036, 508] on button at bounding box center [1035, 509] width 33 height 28
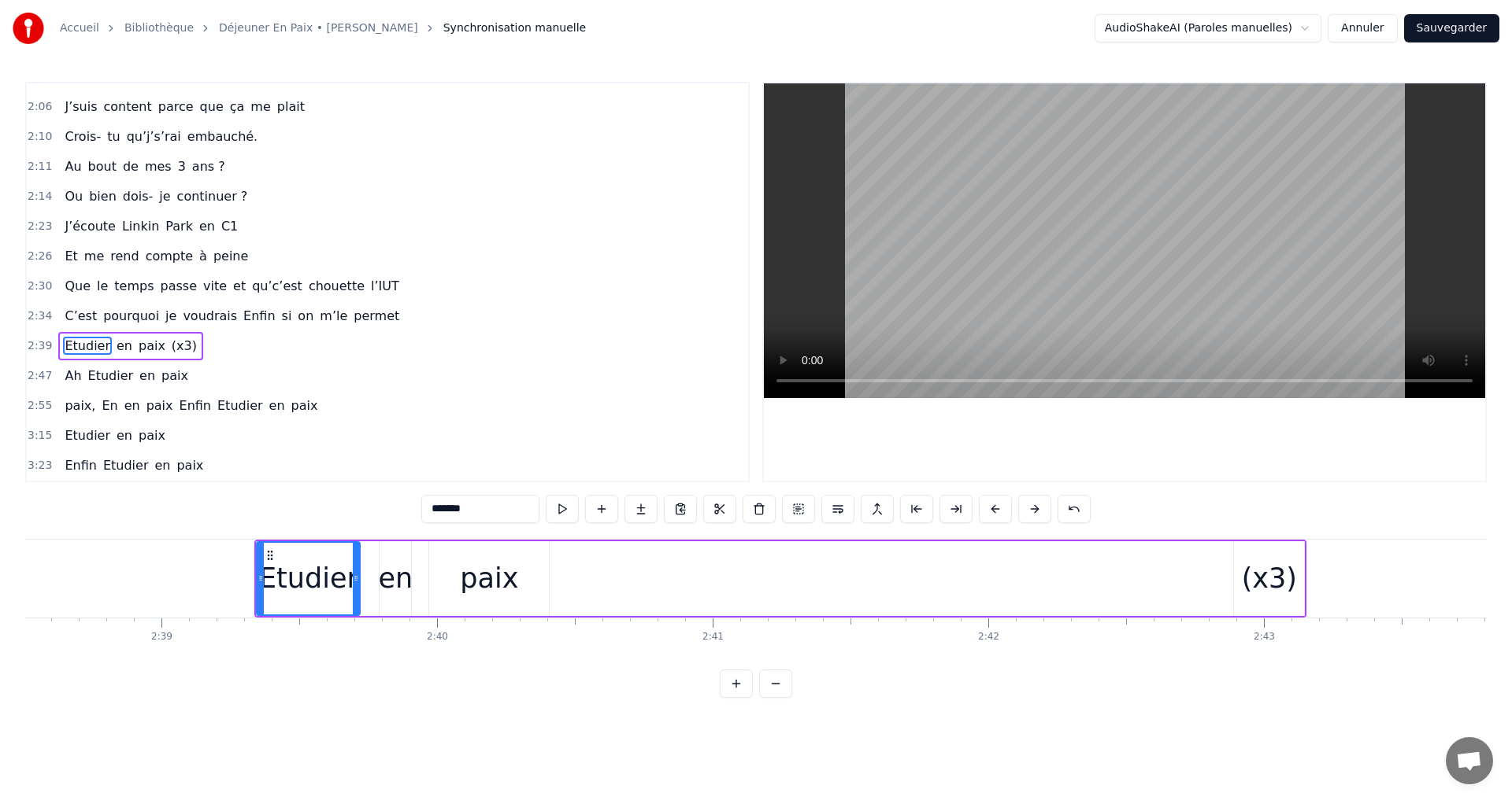
click at [1036, 508] on button at bounding box center [1035, 509] width 33 height 28
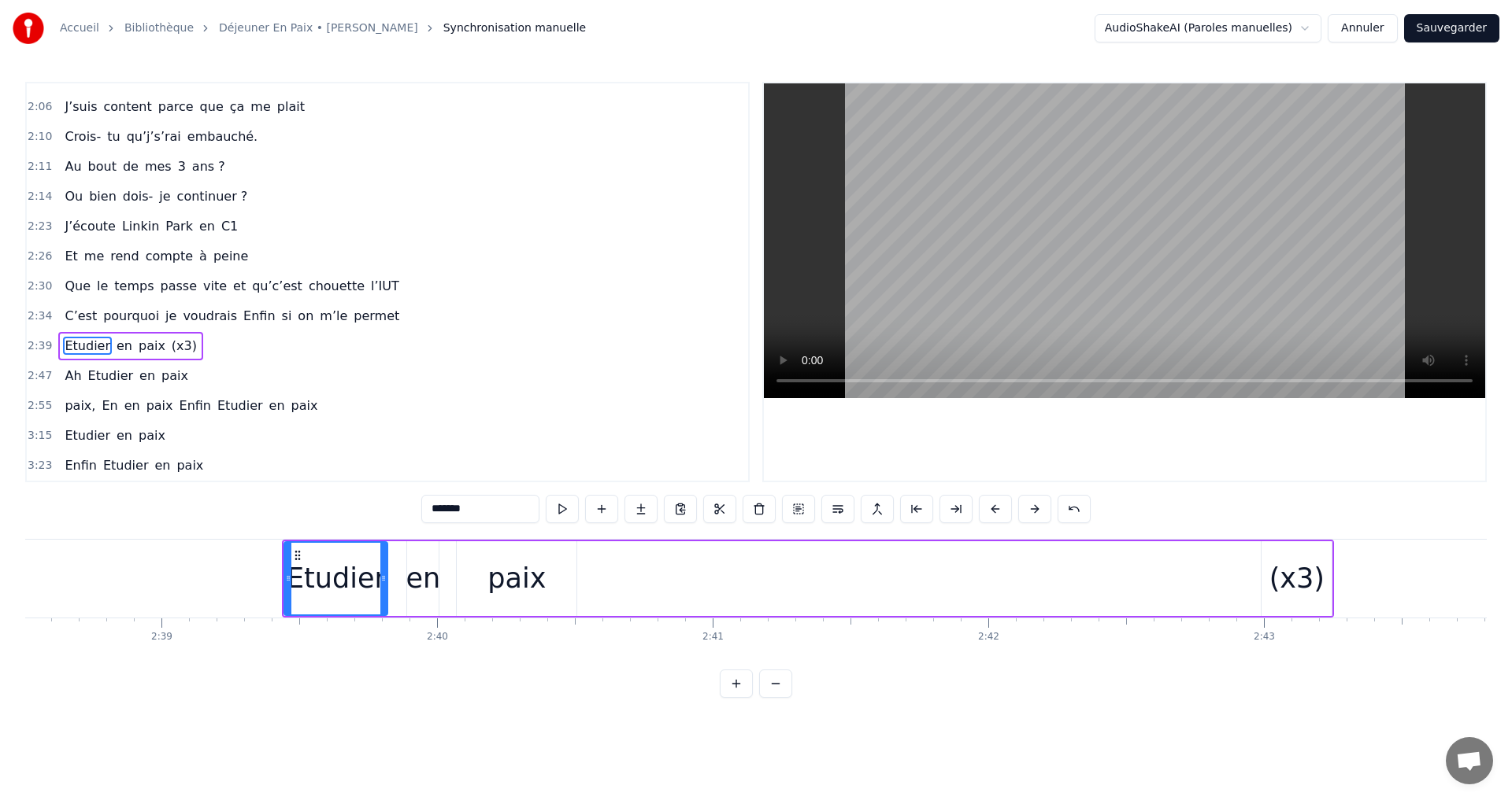
click at [1036, 508] on button at bounding box center [1035, 509] width 33 height 28
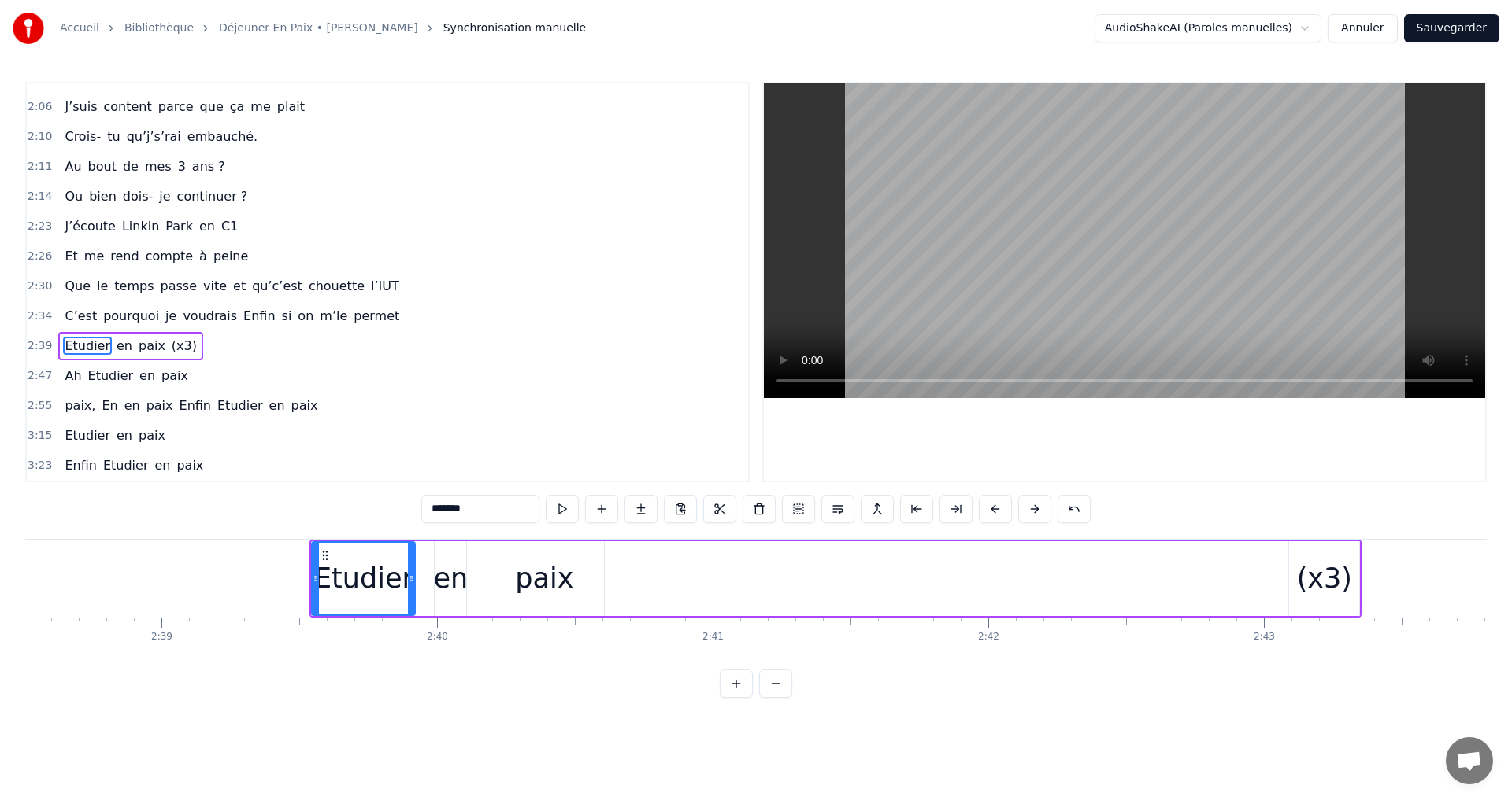
click at [1036, 508] on button at bounding box center [1035, 509] width 33 height 28
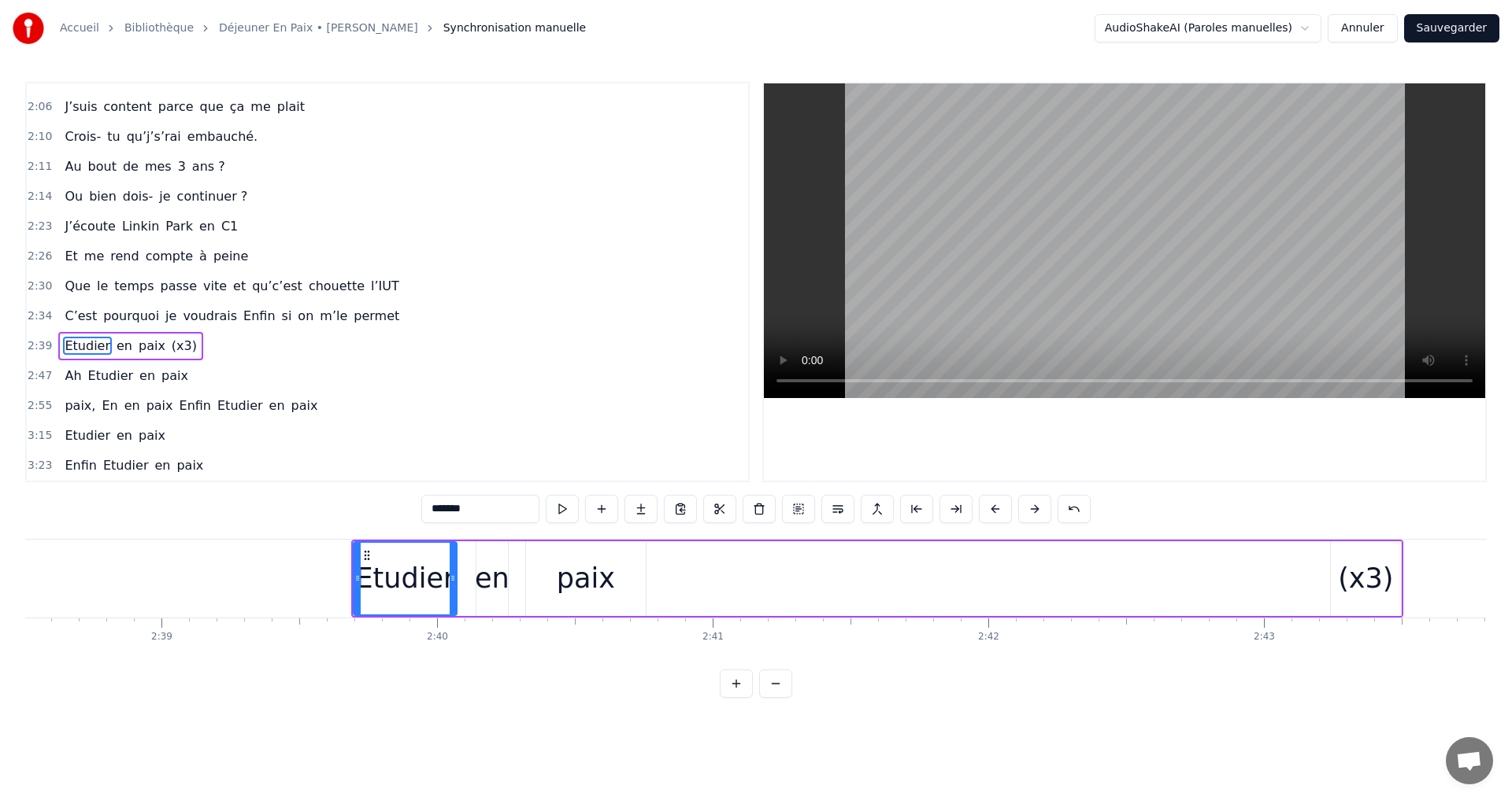
click at [1036, 508] on button at bounding box center [1035, 509] width 33 height 28
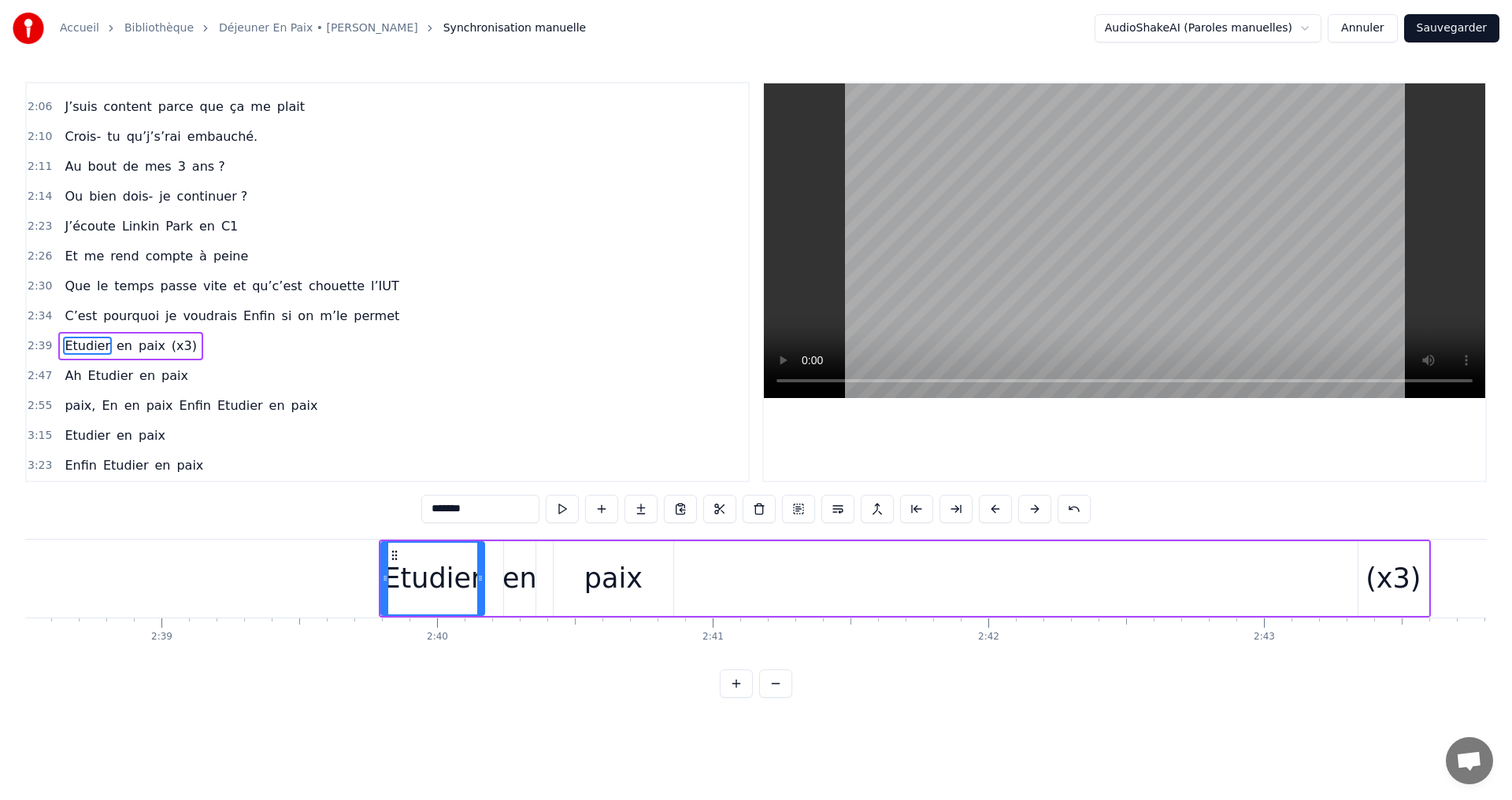
click at [1036, 508] on button at bounding box center [1035, 509] width 33 height 28
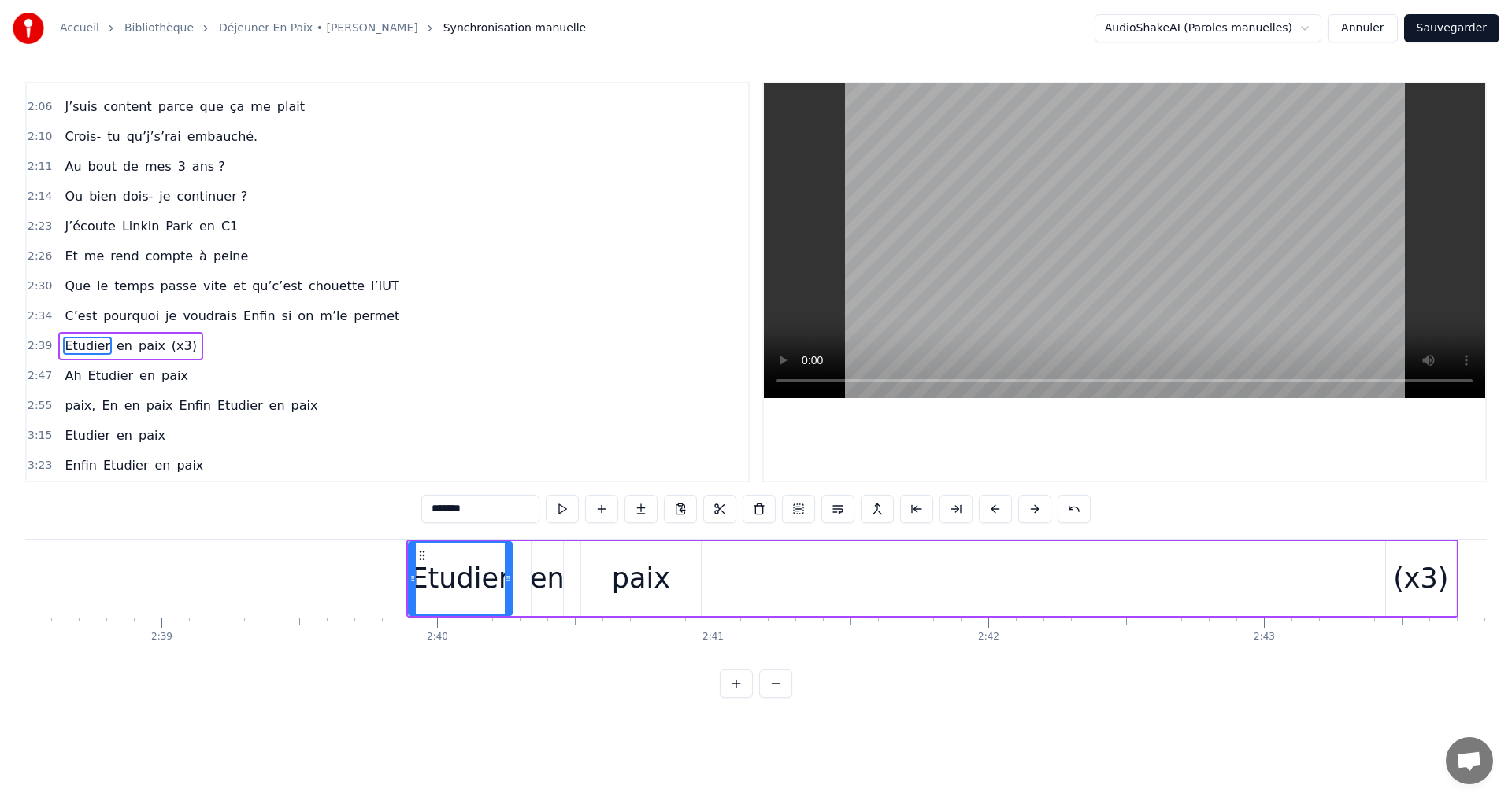
click at [1036, 508] on button at bounding box center [1035, 509] width 33 height 28
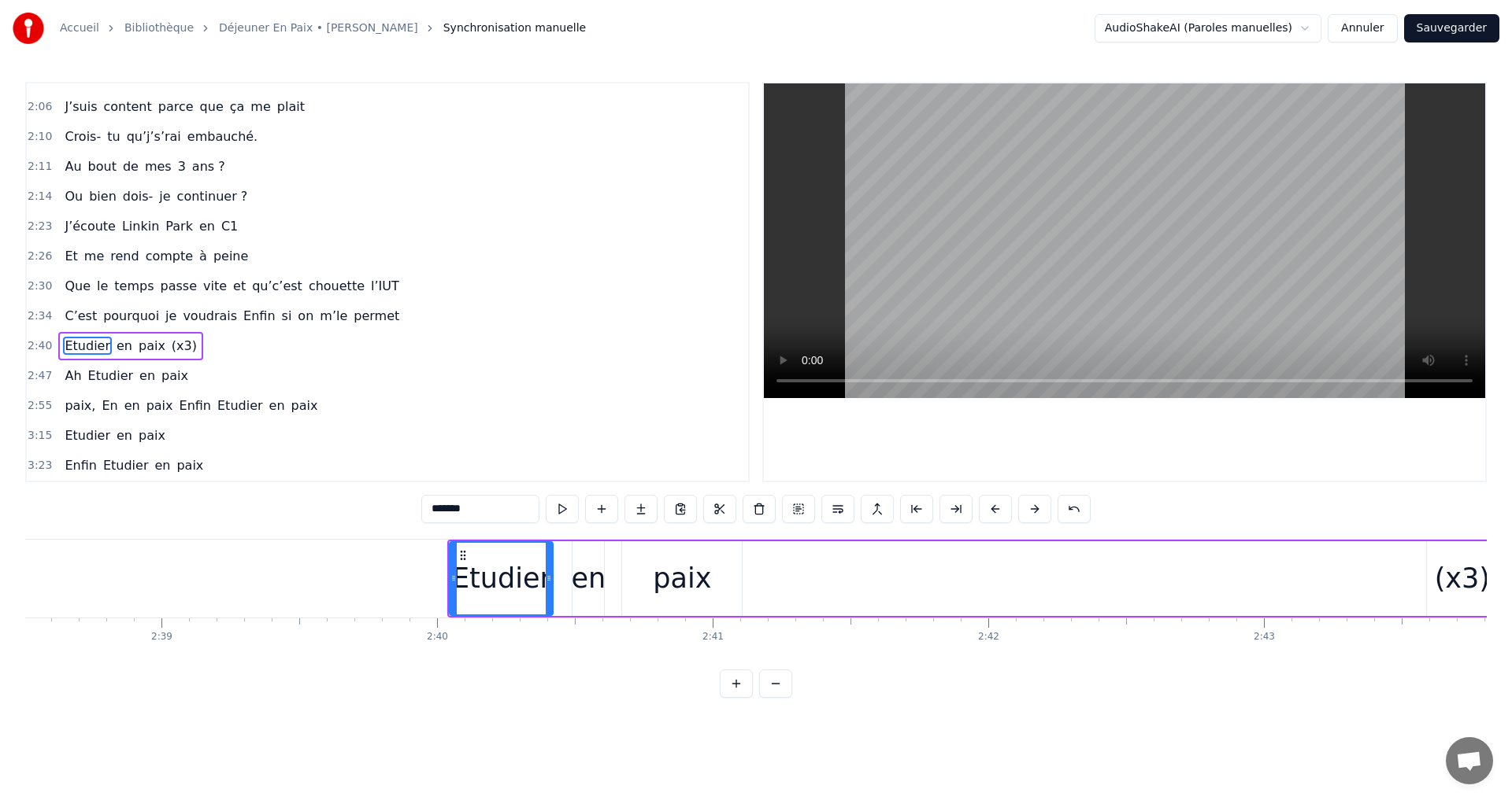
click at [1036, 508] on button at bounding box center [1035, 509] width 33 height 28
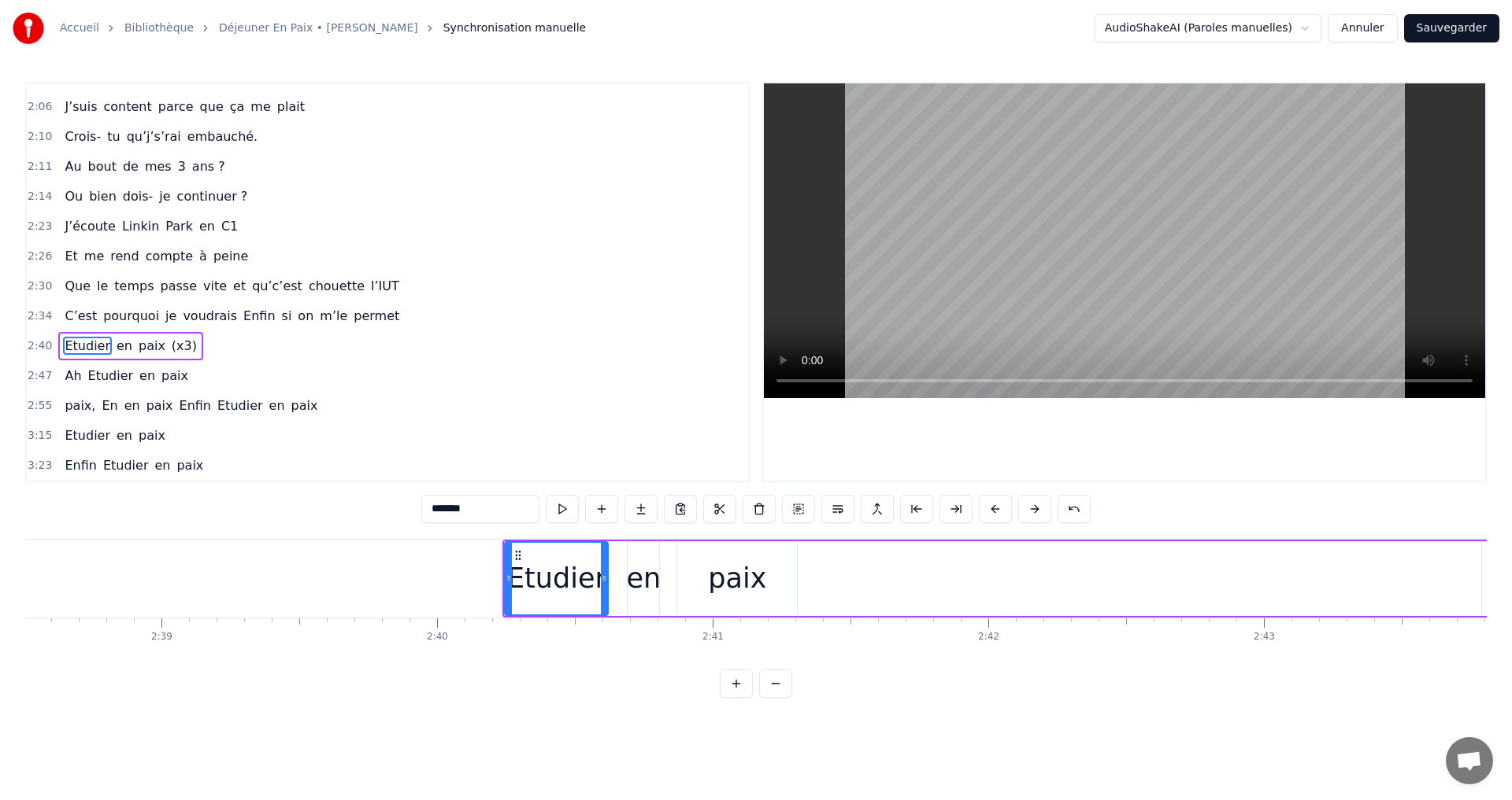
click at [1036, 508] on button at bounding box center [1035, 509] width 33 height 28
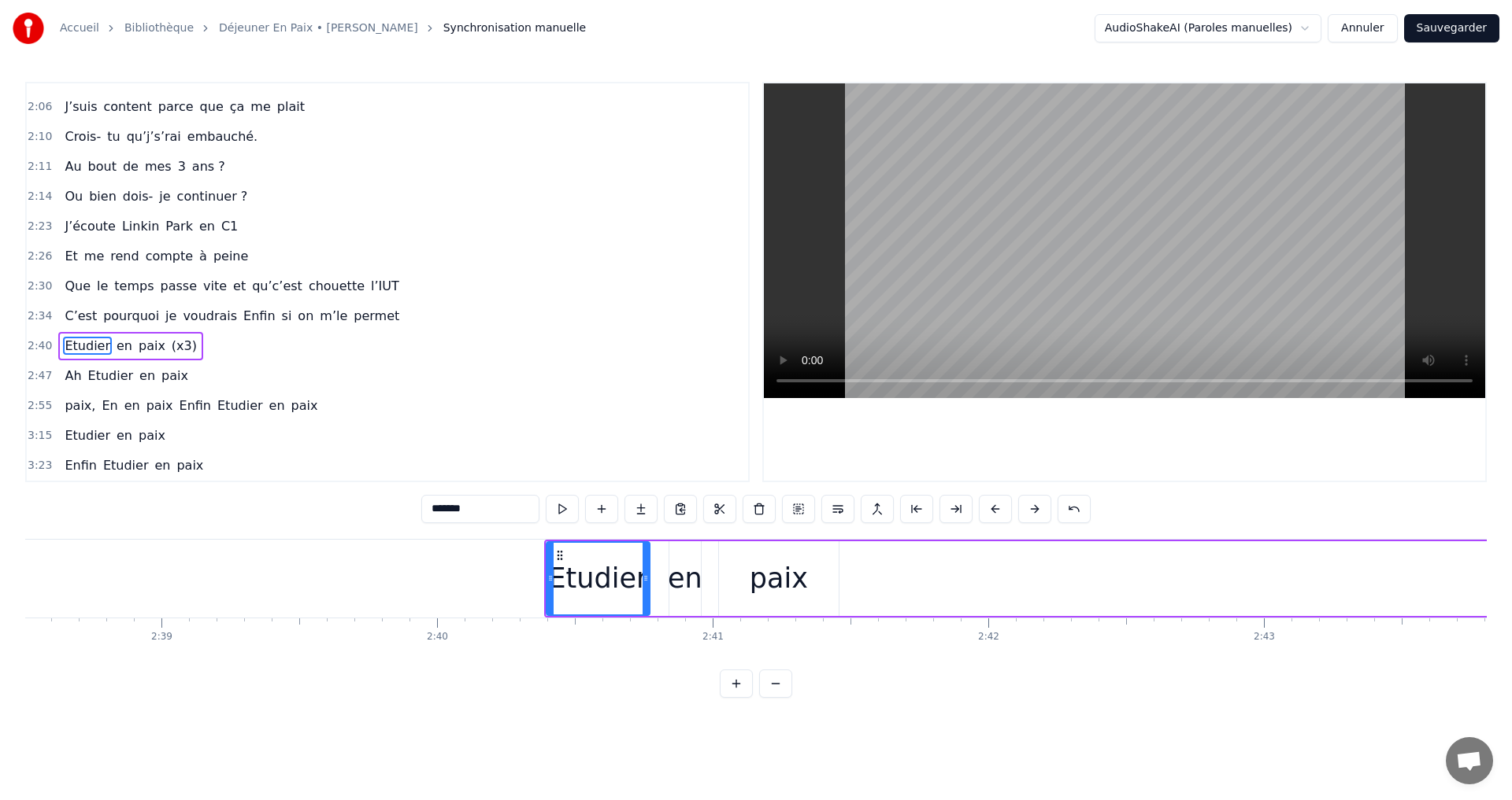
click at [1036, 508] on button at bounding box center [1035, 509] width 33 height 28
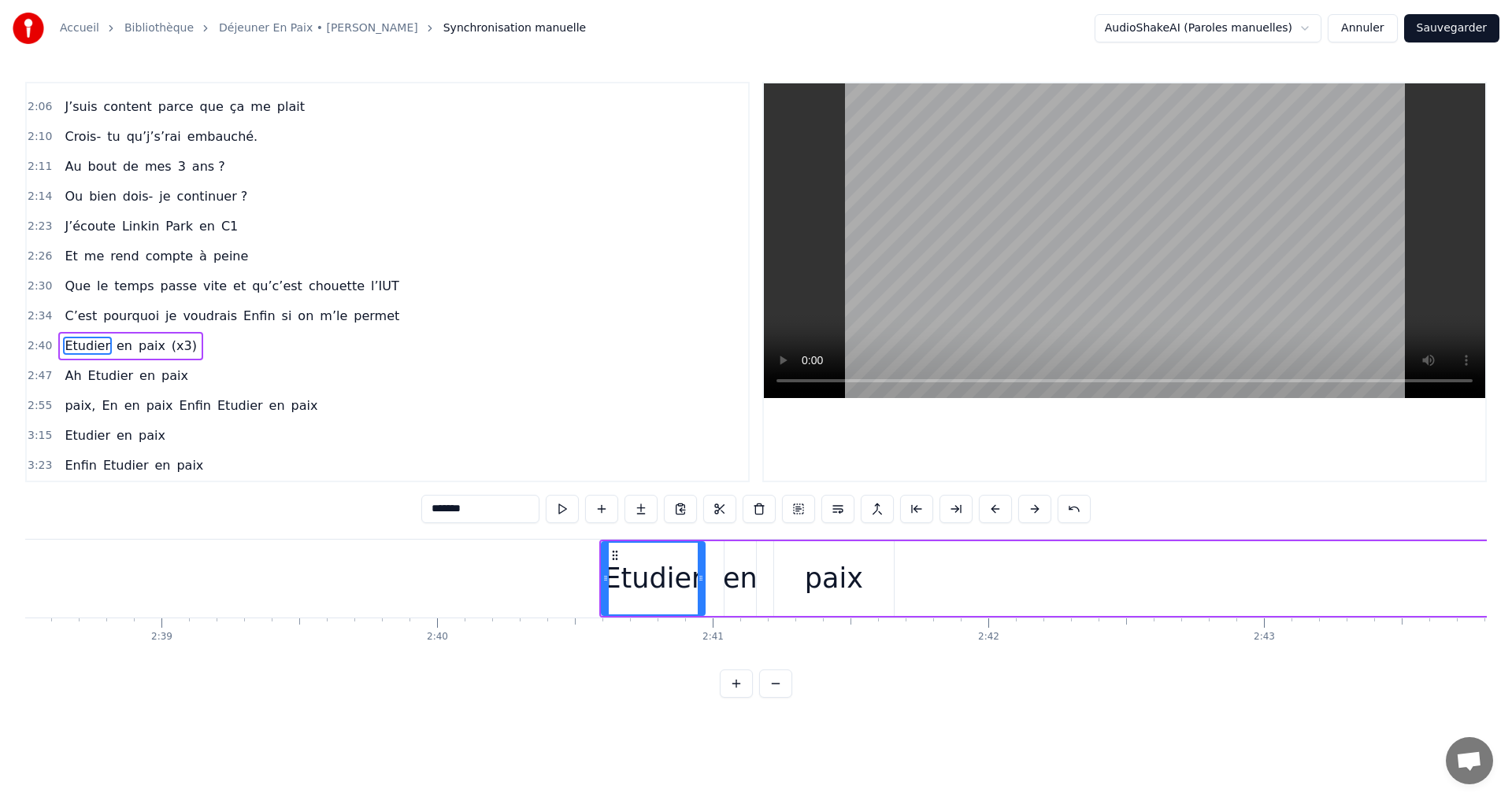
click at [1036, 508] on button at bounding box center [1035, 509] width 33 height 28
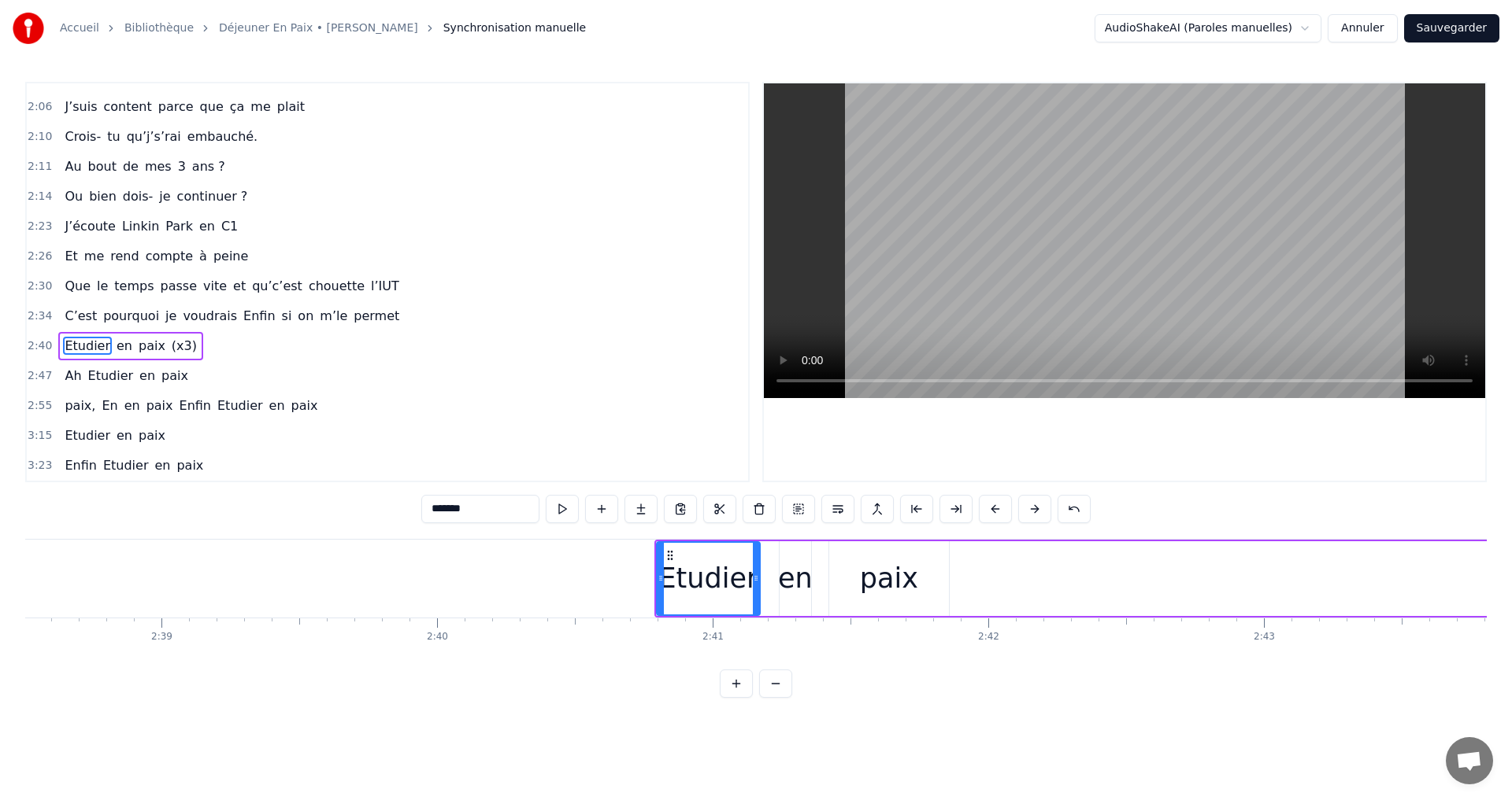
click at [1036, 508] on button at bounding box center [1035, 509] width 33 height 28
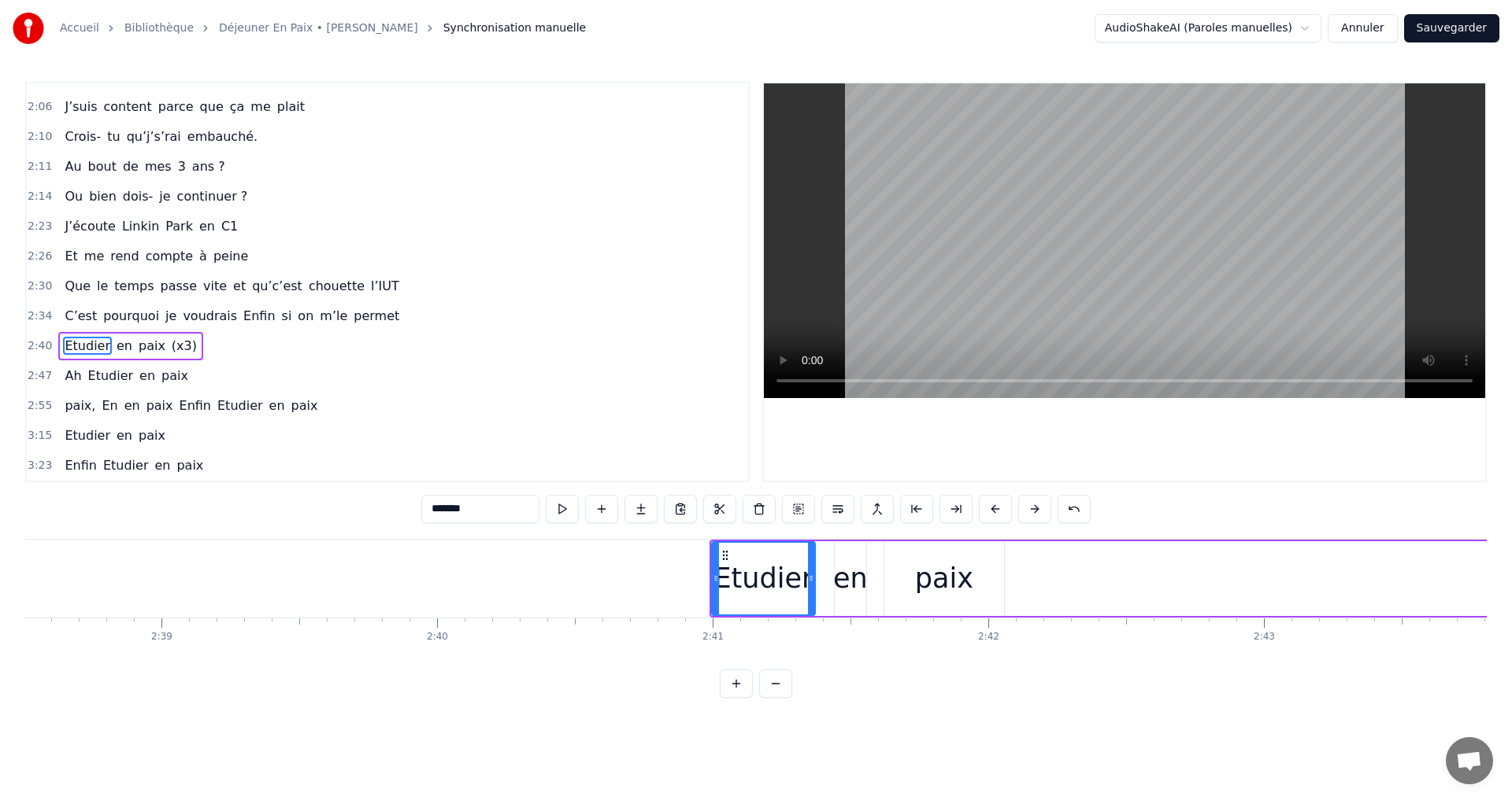
click at [1036, 508] on button at bounding box center [1035, 509] width 33 height 28
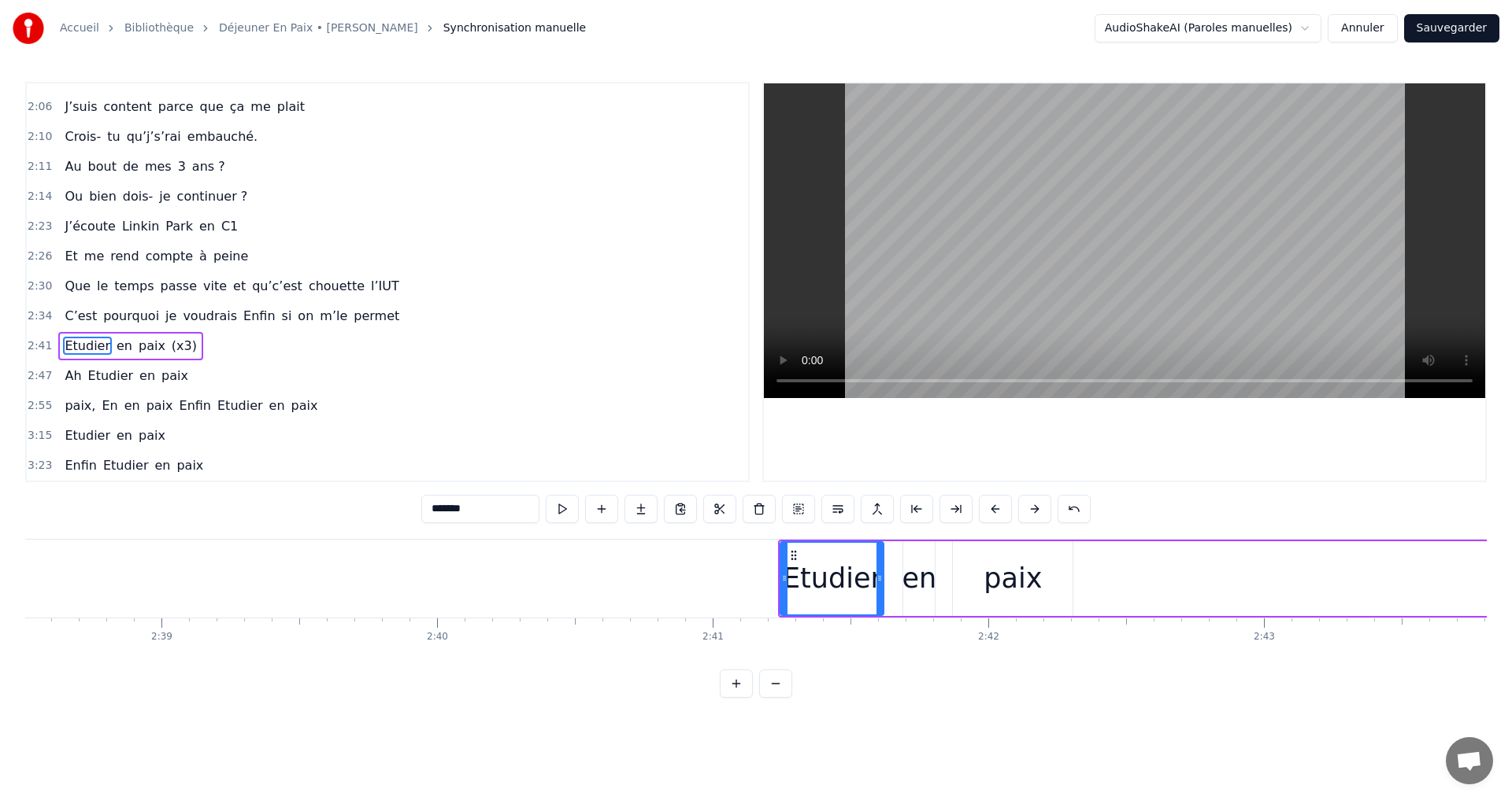
click at [1036, 508] on button at bounding box center [1035, 509] width 33 height 28
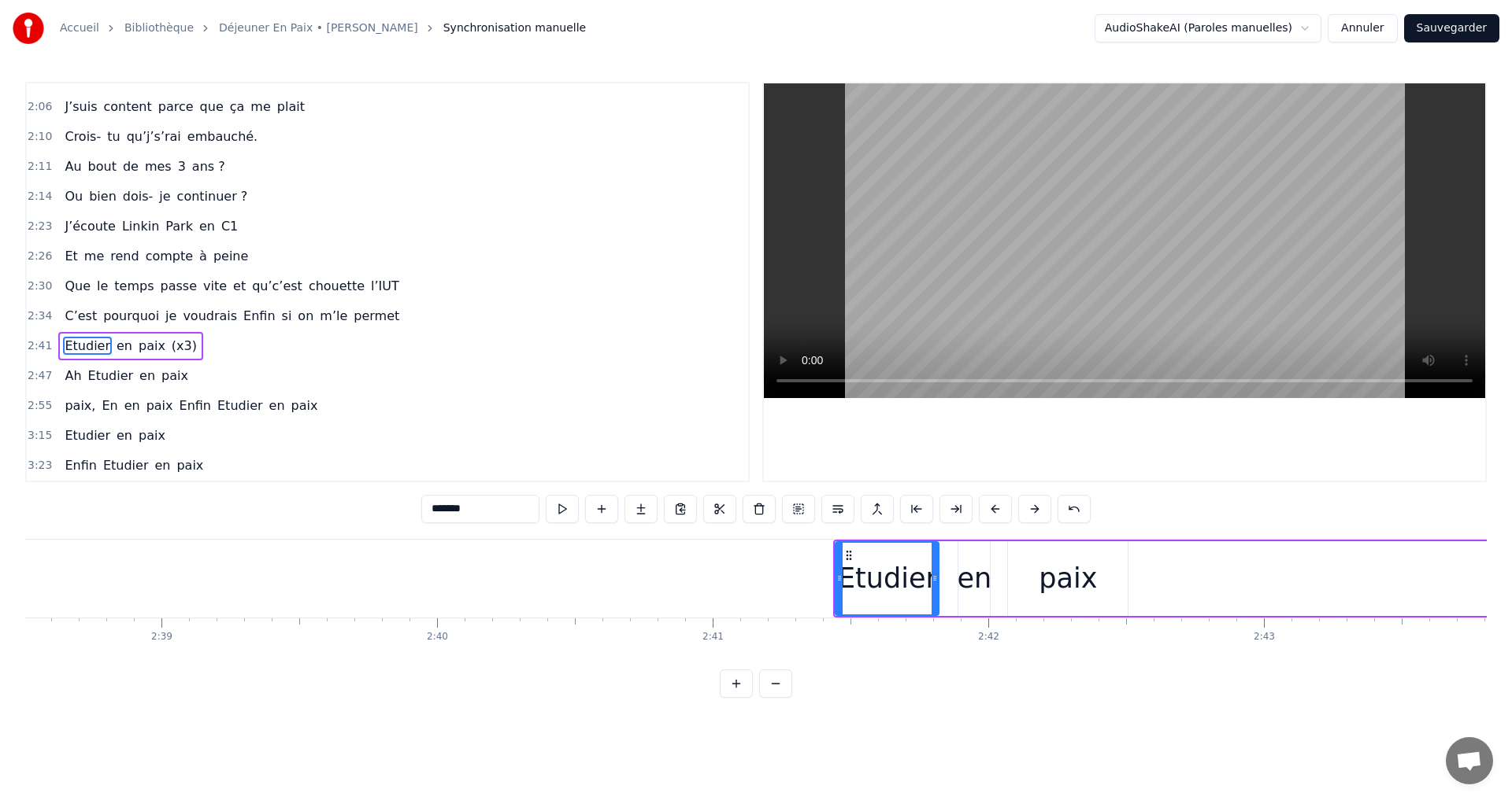
click at [1036, 508] on button at bounding box center [1035, 509] width 33 height 28
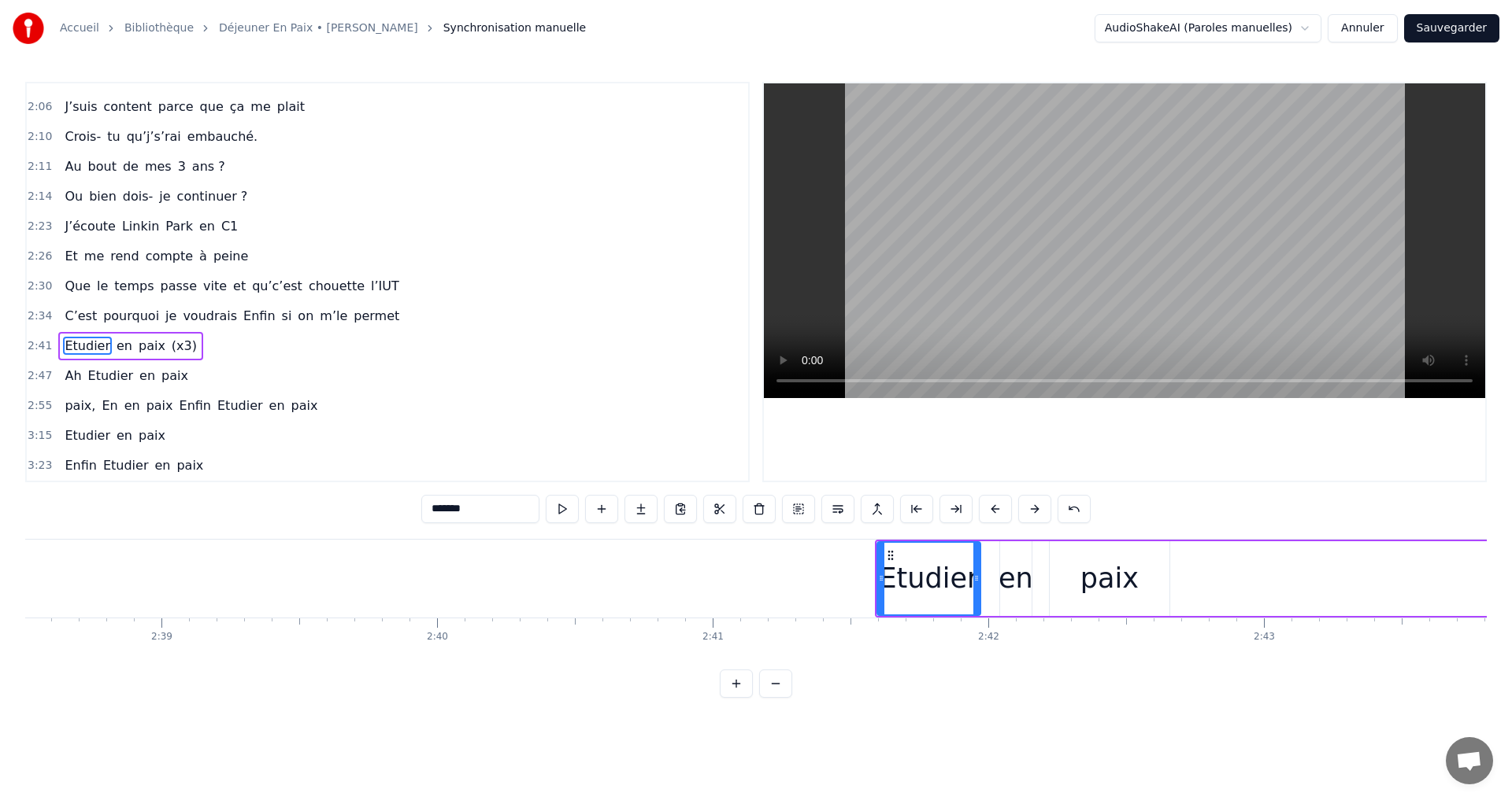
click at [1036, 508] on button at bounding box center [1035, 509] width 33 height 28
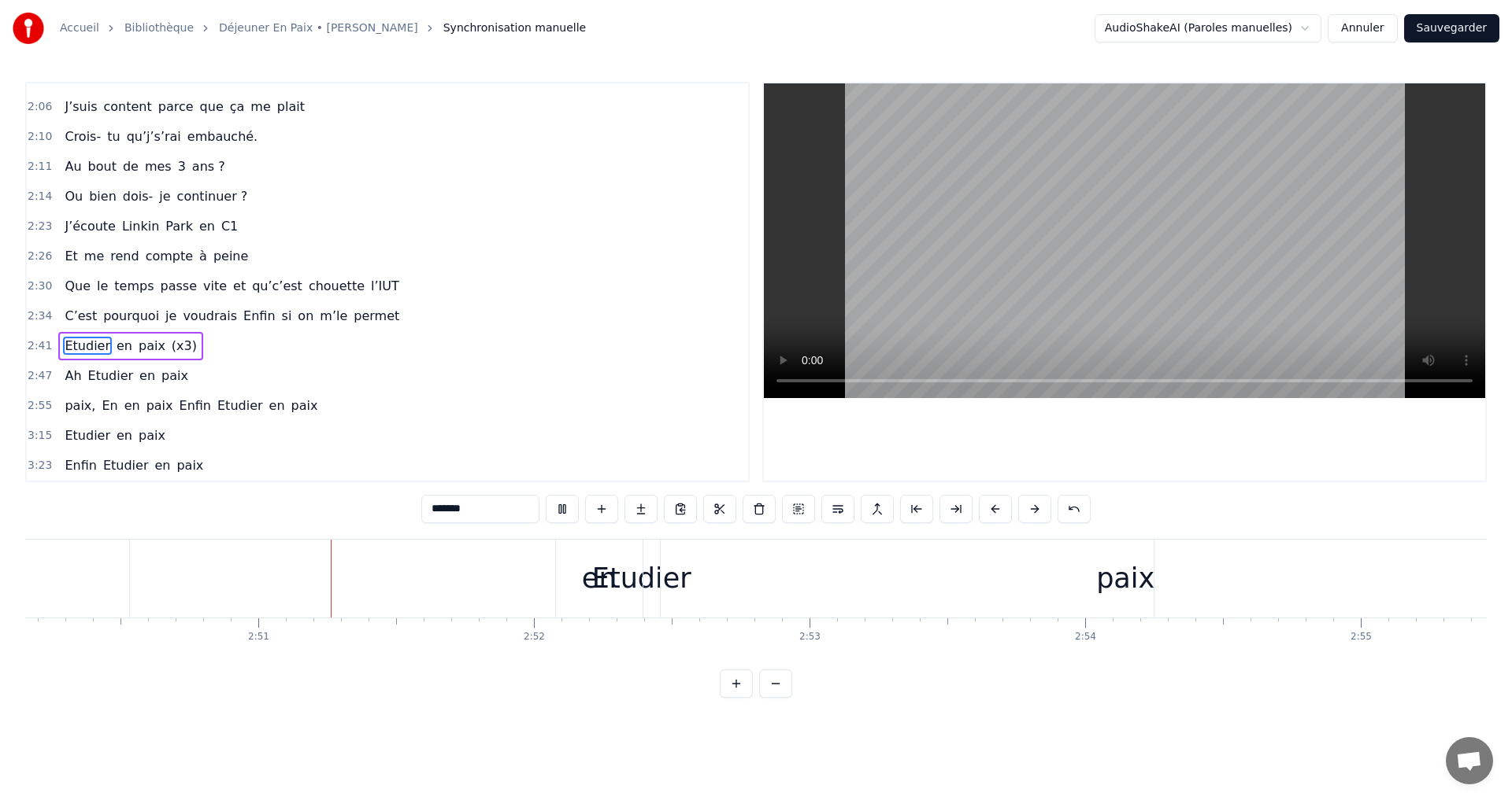
scroll to position [0, 46954]
click at [558, 571] on div "en" at bounding box center [542, 578] width 86 height 78
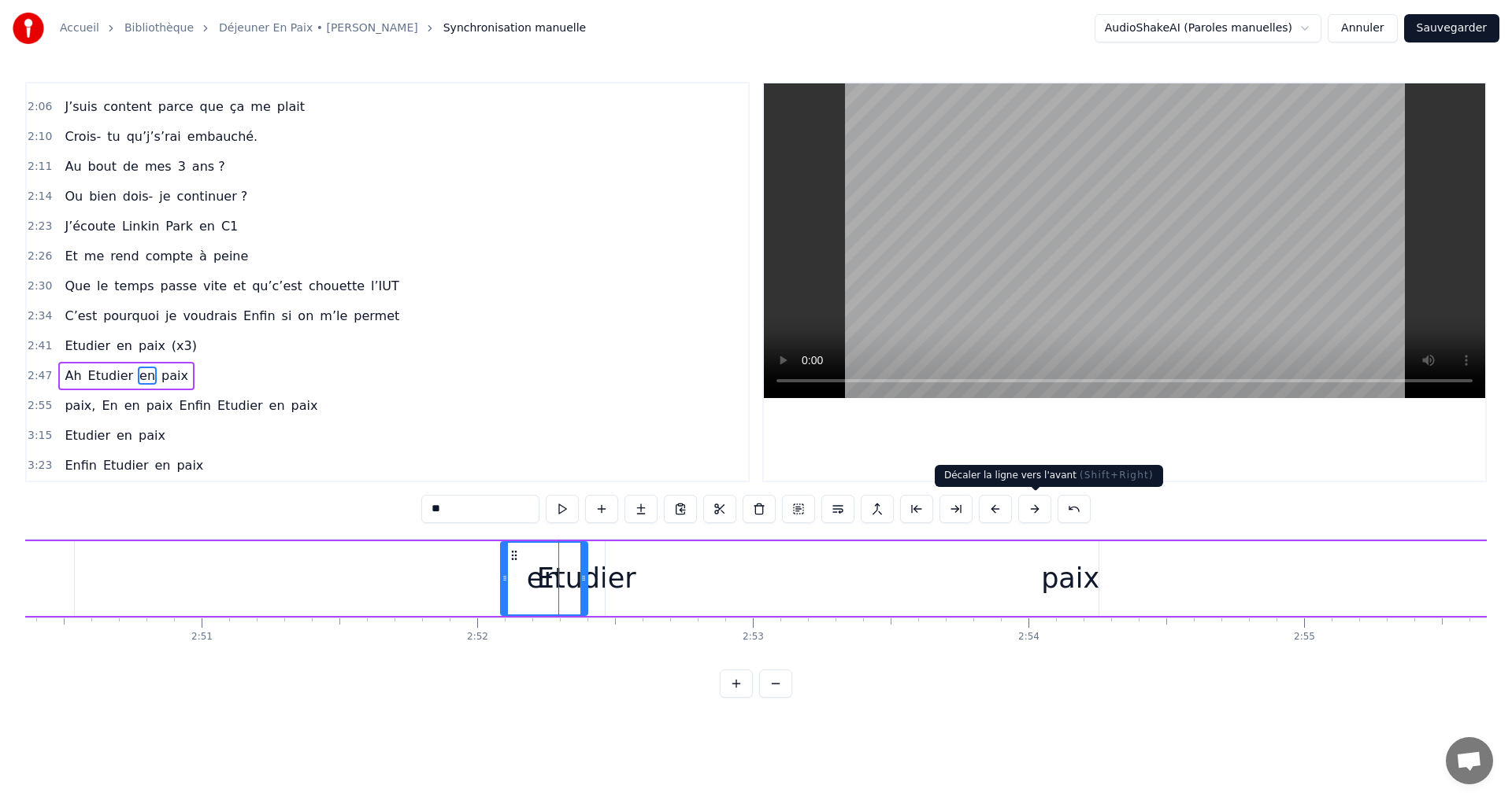
click at [1036, 511] on button at bounding box center [1035, 509] width 33 height 28
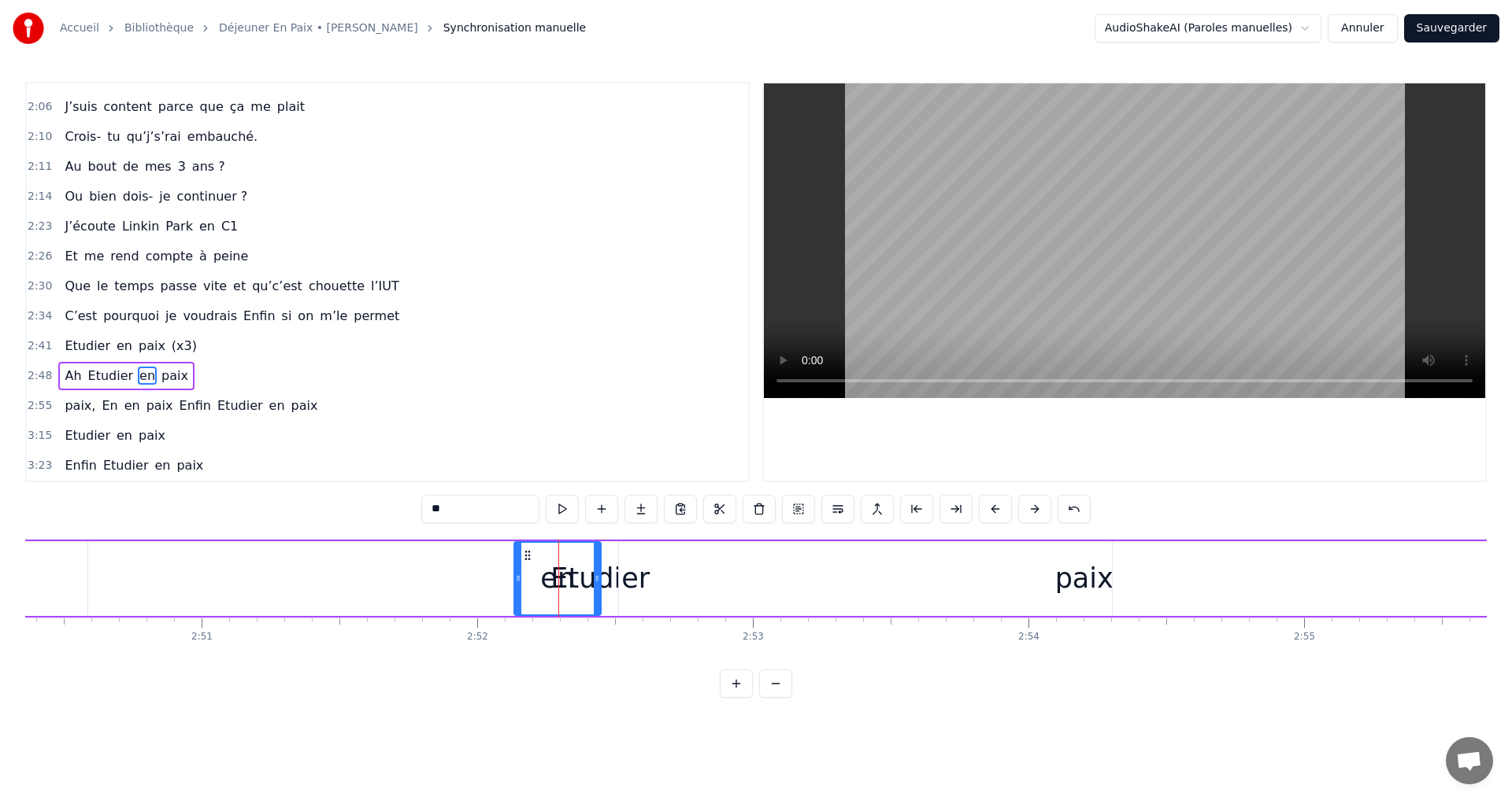
click at [1036, 511] on button at bounding box center [1035, 509] width 33 height 28
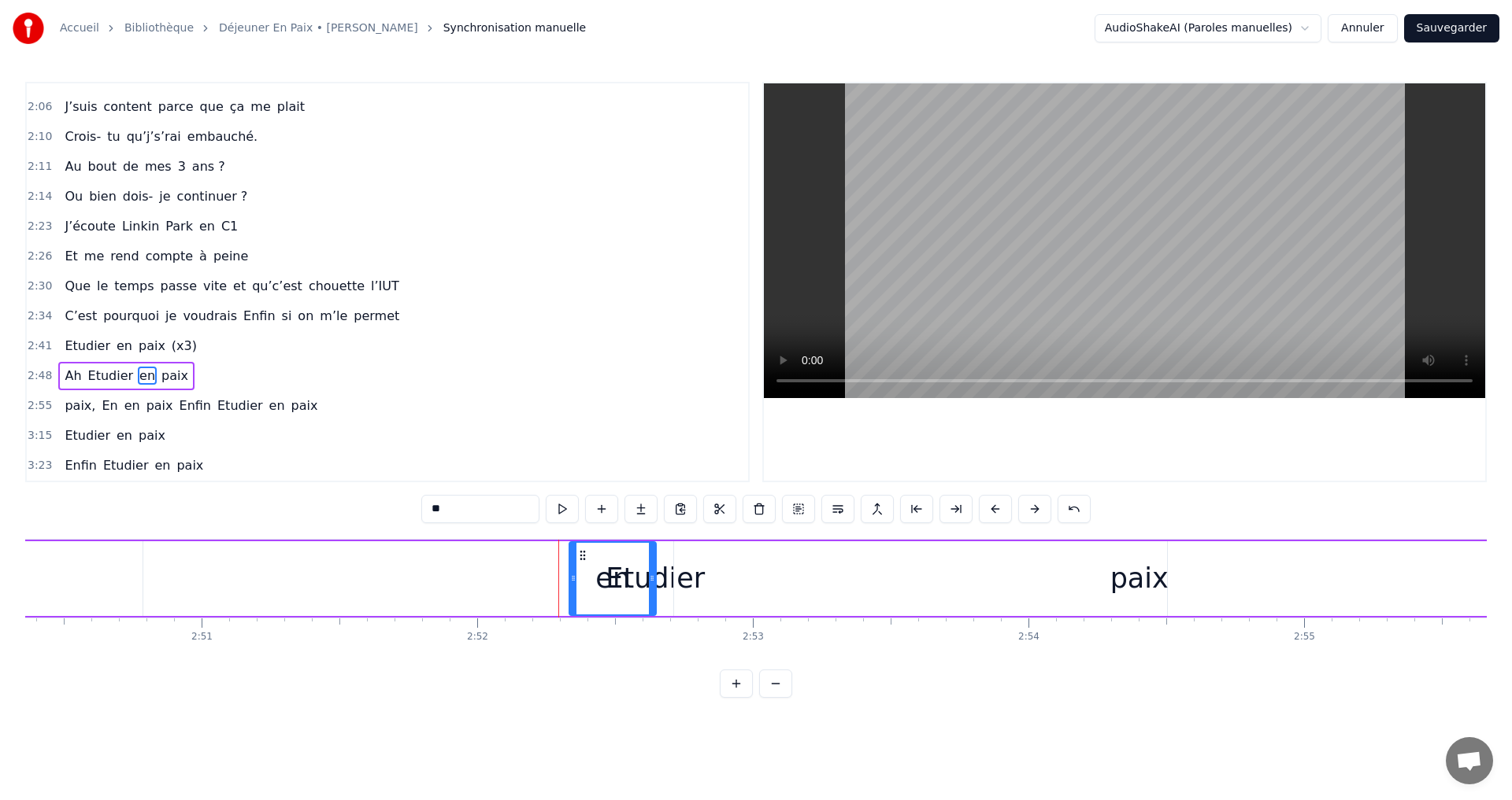
click at [1036, 511] on button at bounding box center [1035, 509] width 33 height 28
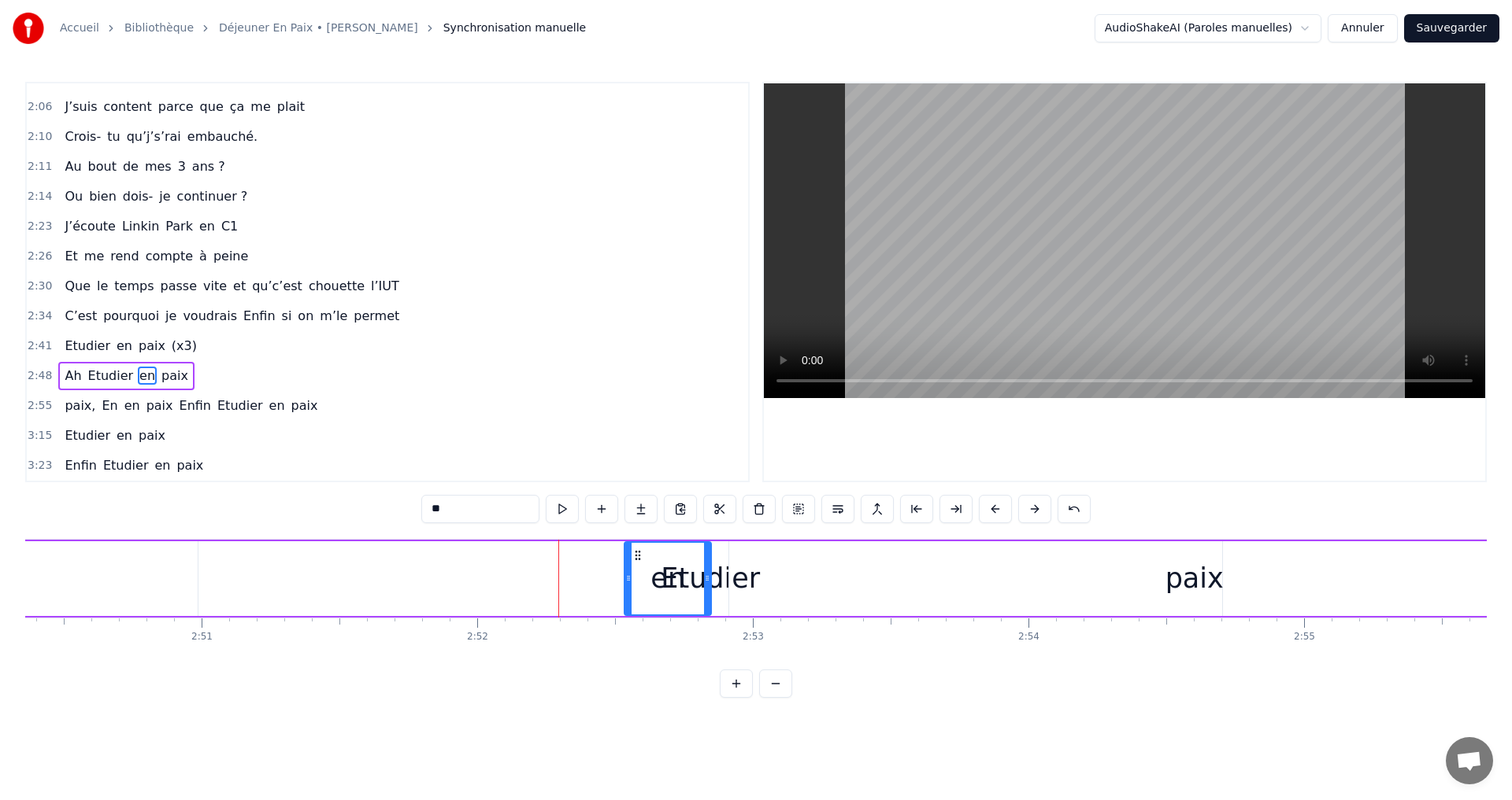
click at [1036, 511] on button at bounding box center [1035, 509] width 33 height 28
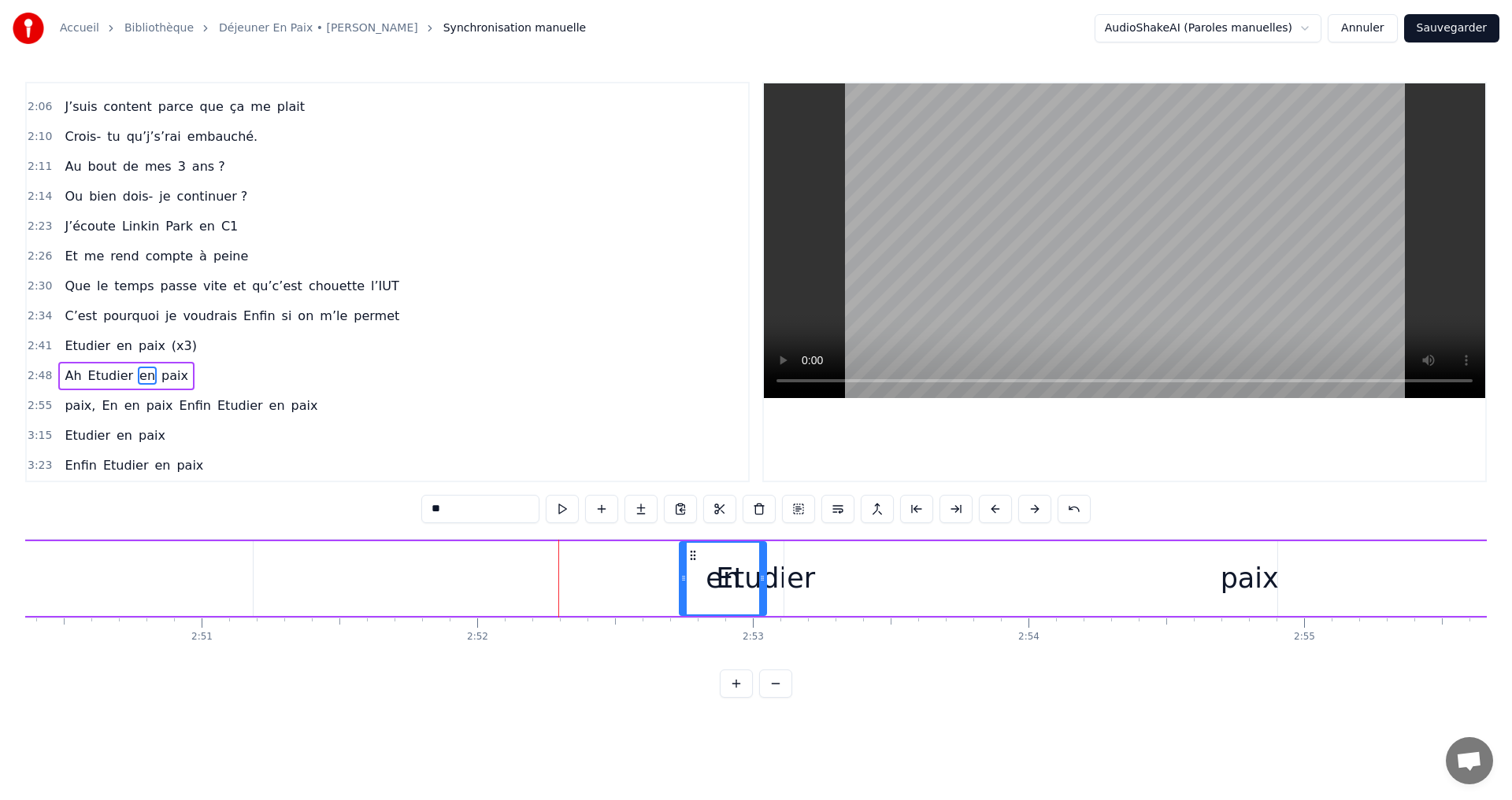
click at [1036, 511] on button at bounding box center [1035, 509] width 33 height 28
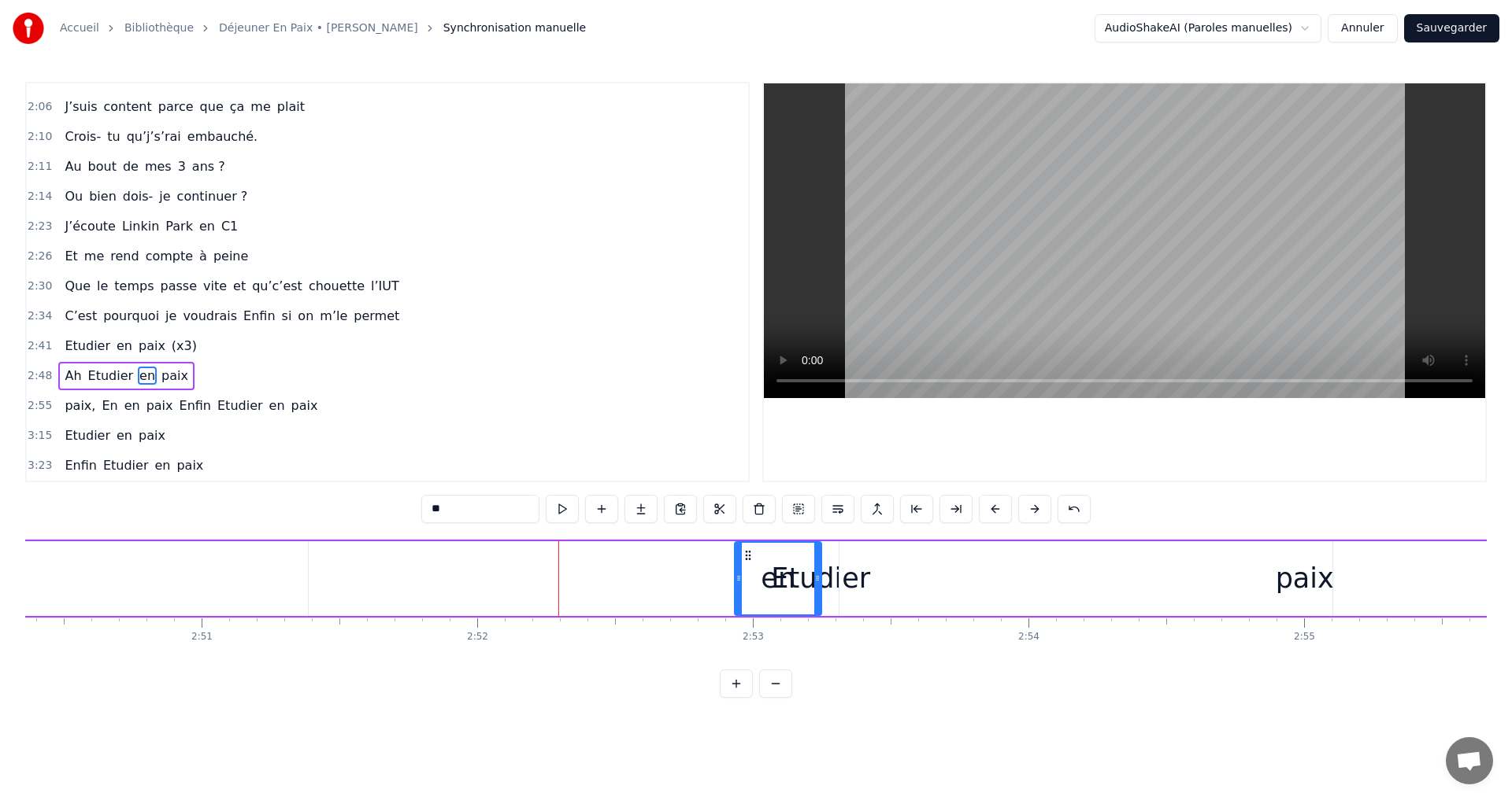
click at [1036, 511] on button at bounding box center [1035, 509] width 33 height 28
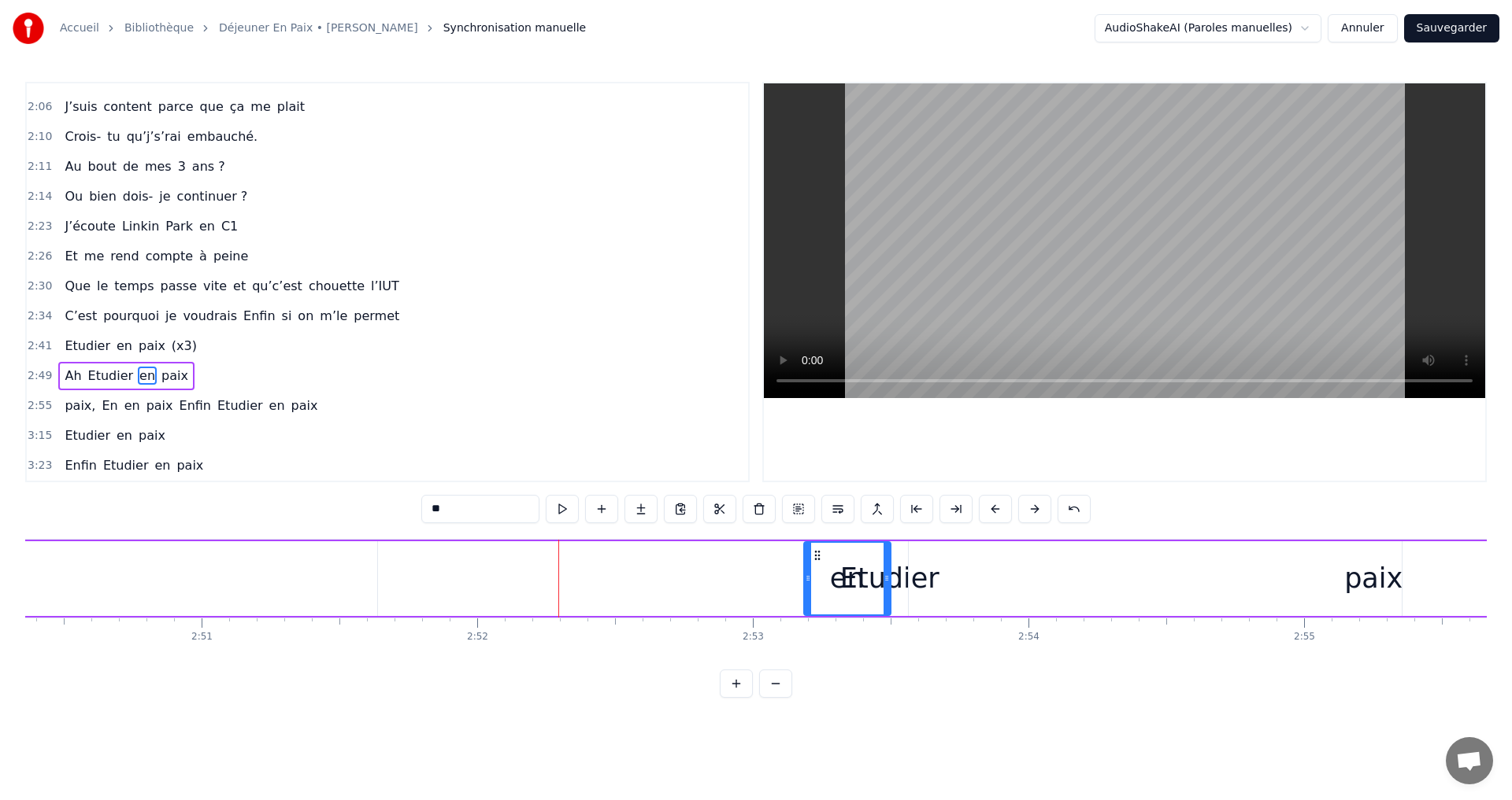
click at [1036, 511] on button at bounding box center [1035, 509] width 33 height 28
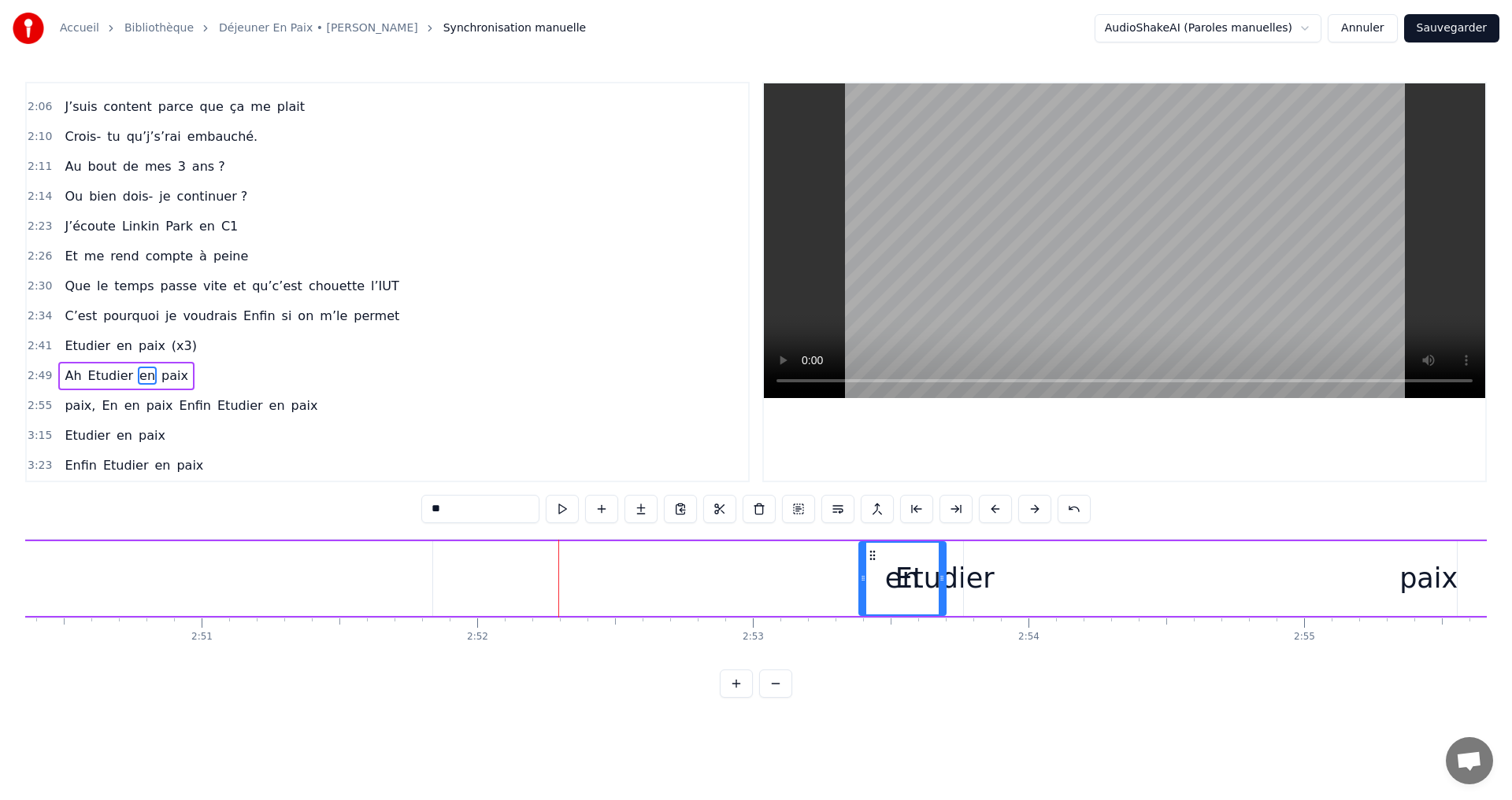
click at [1036, 511] on button at bounding box center [1035, 509] width 33 height 28
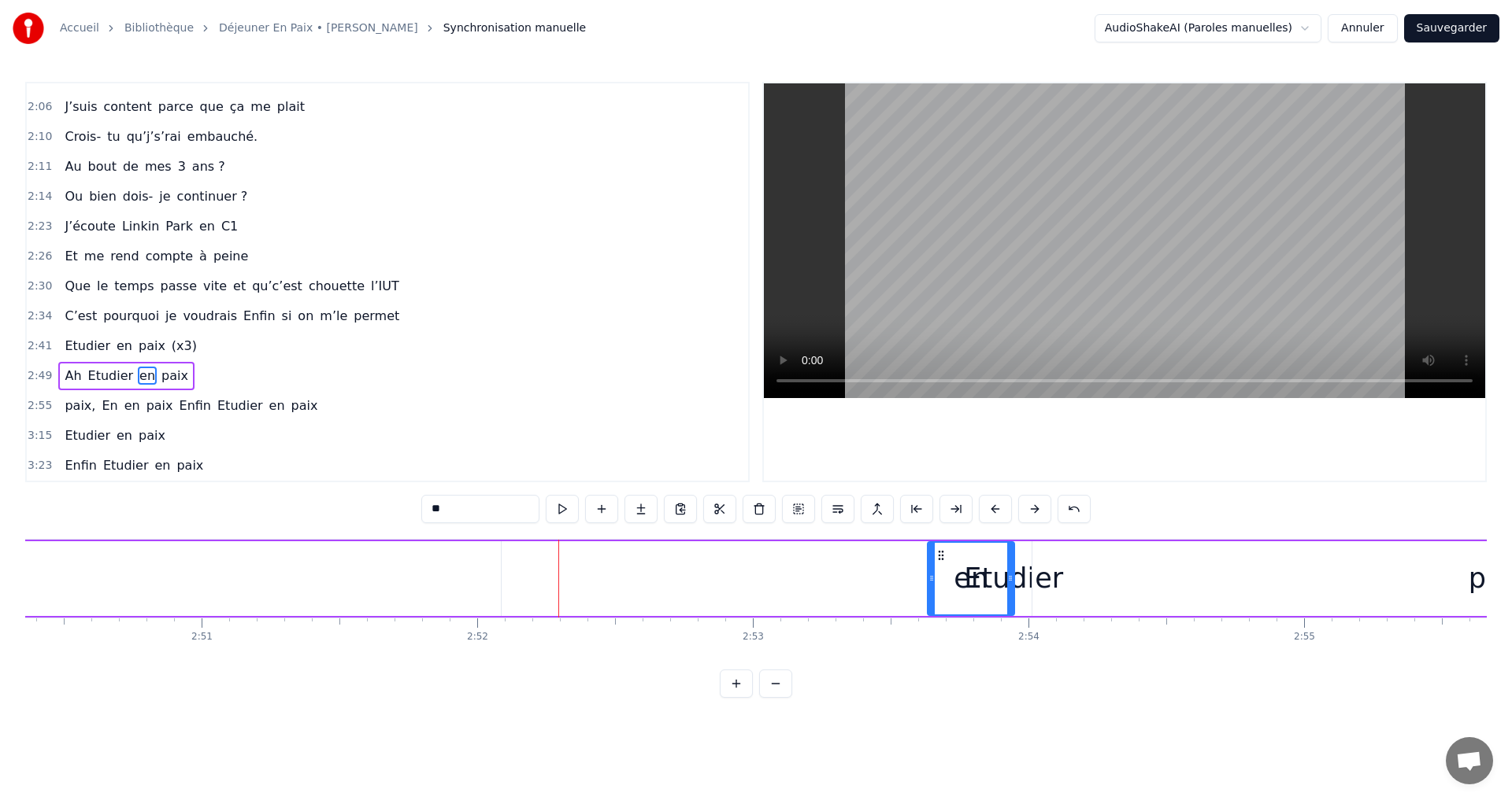
click at [1036, 511] on button at bounding box center [1035, 509] width 33 height 28
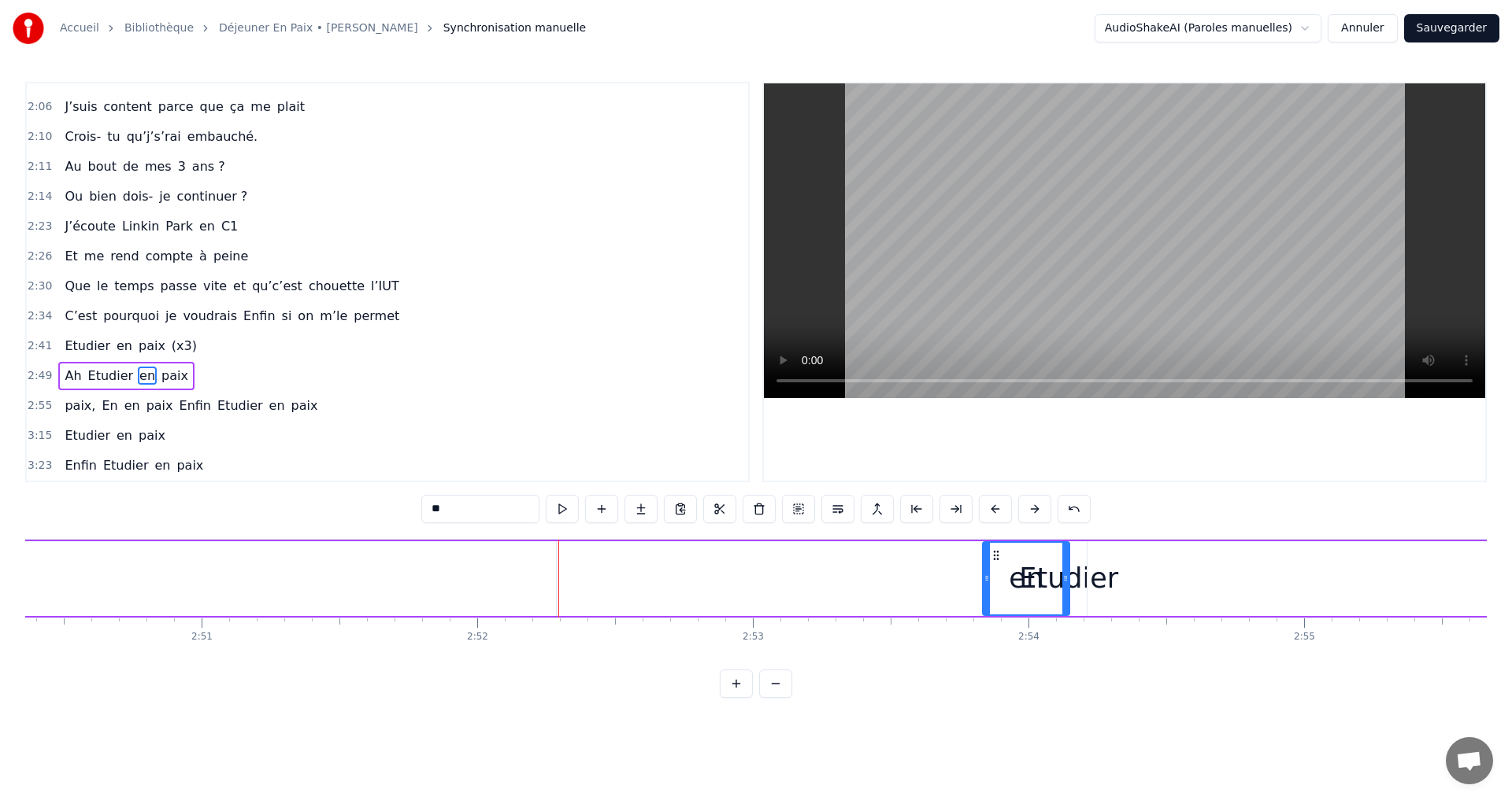
click at [1036, 511] on button at bounding box center [1035, 509] width 33 height 28
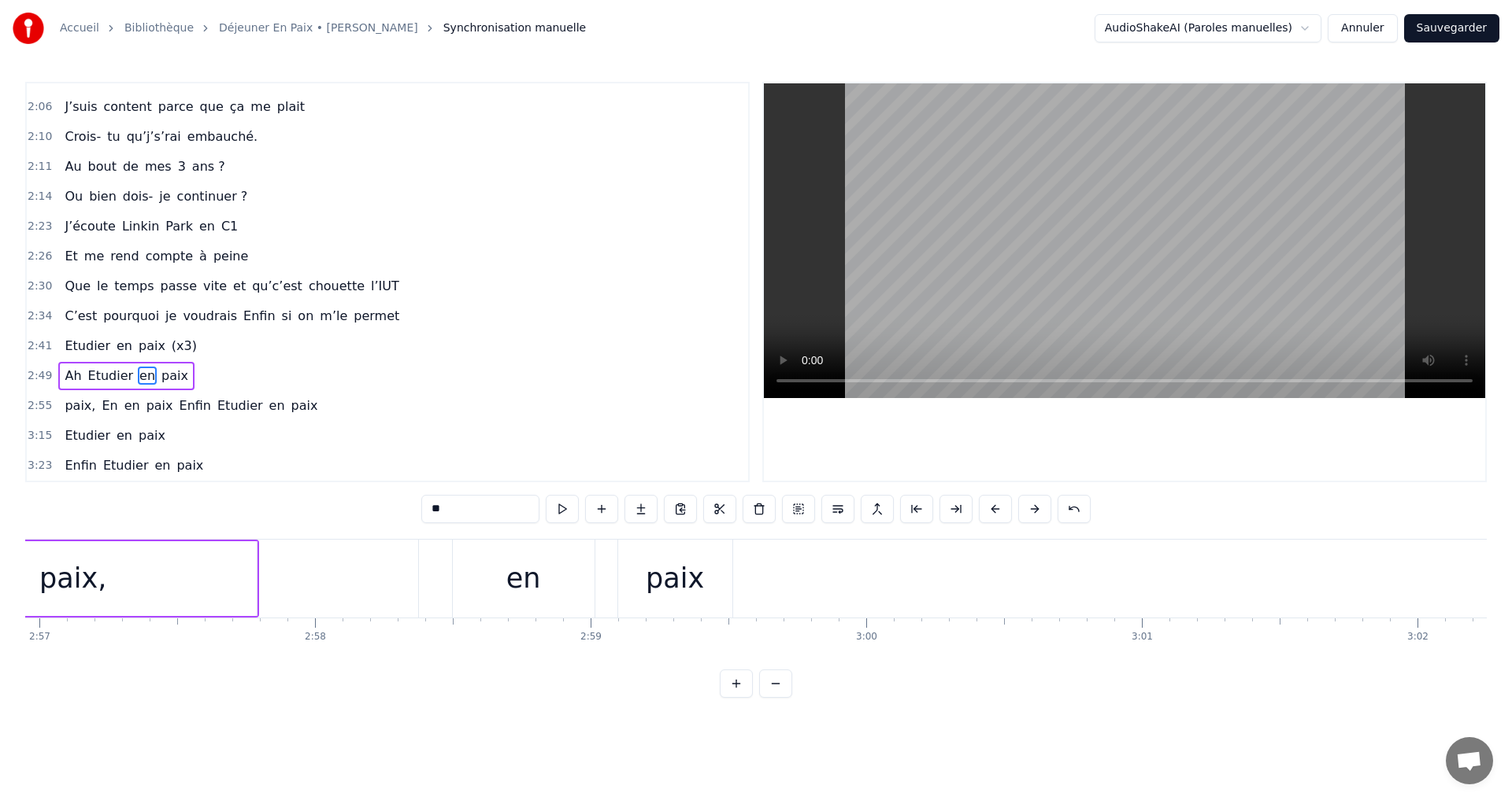
scroll to position [0, 48734]
drag, startPoint x: 618, startPoint y: 576, endPoint x: 608, endPoint y: 576, distance: 10.0
click at [616, 576] on div "en" at bounding box center [558, 578] width 142 height 78
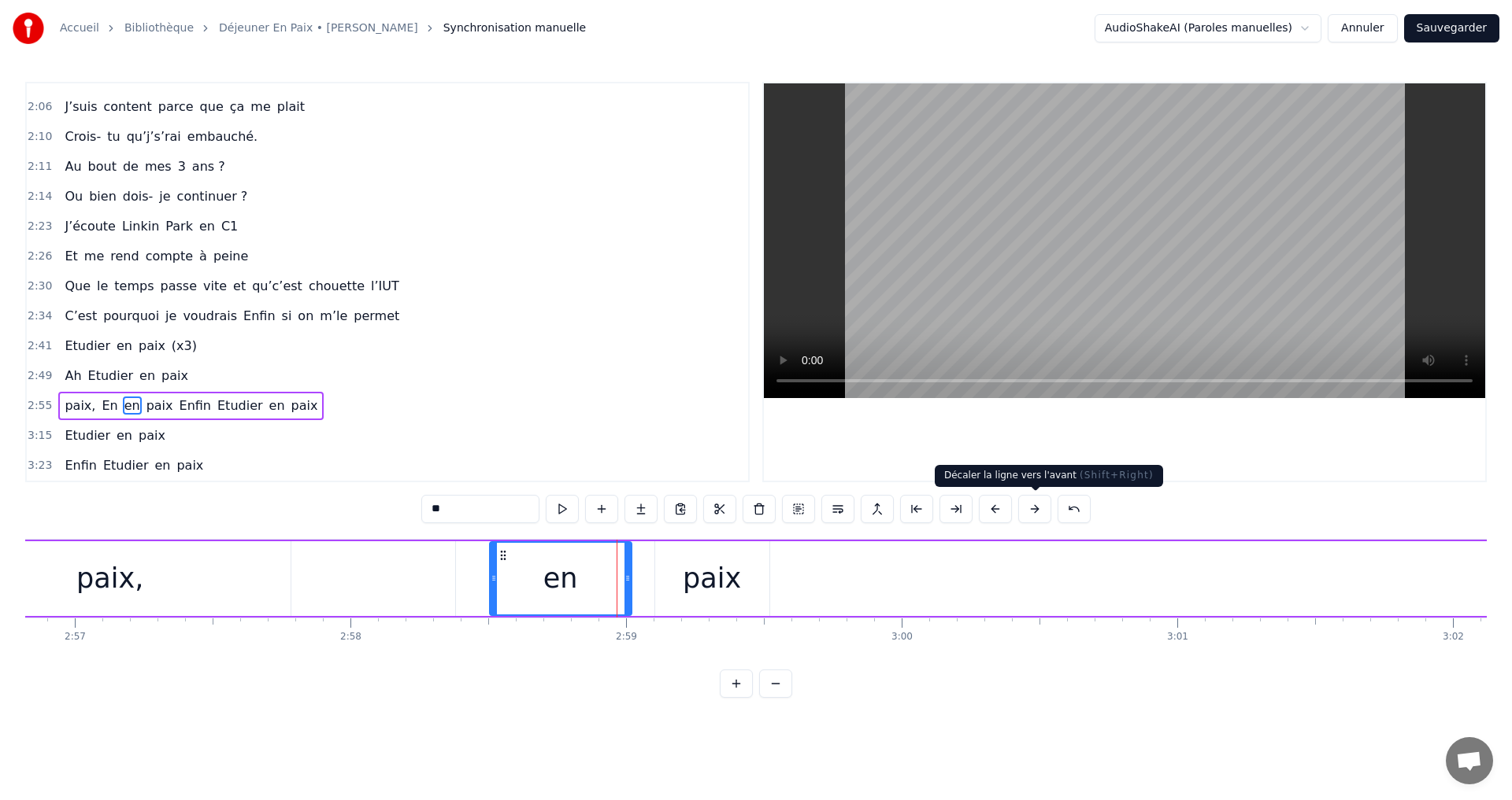
click at [1032, 510] on button at bounding box center [1035, 509] width 33 height 28
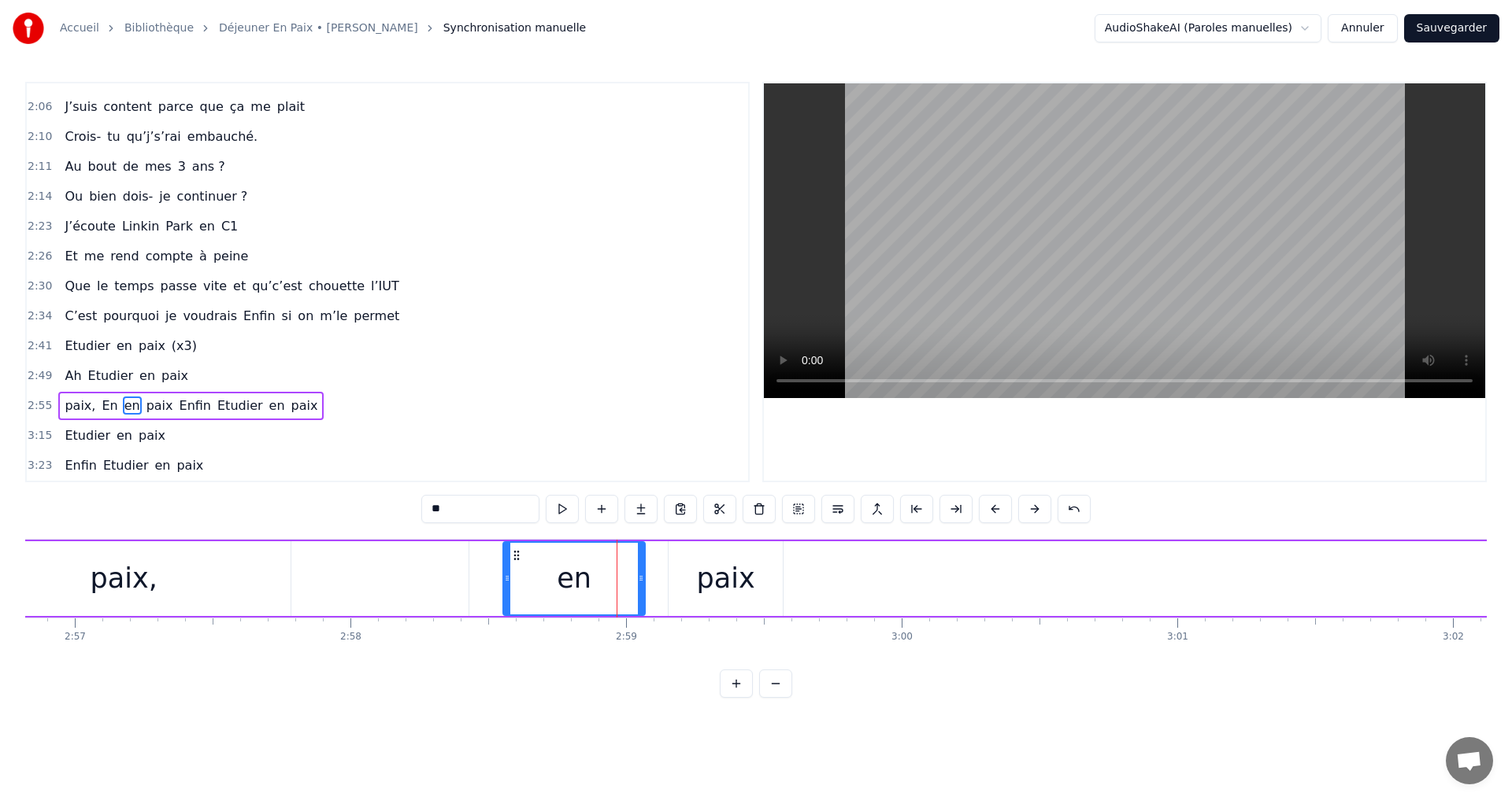
click at [1032, 510] on button at bounding box center [1035, 509] width 33 height 28
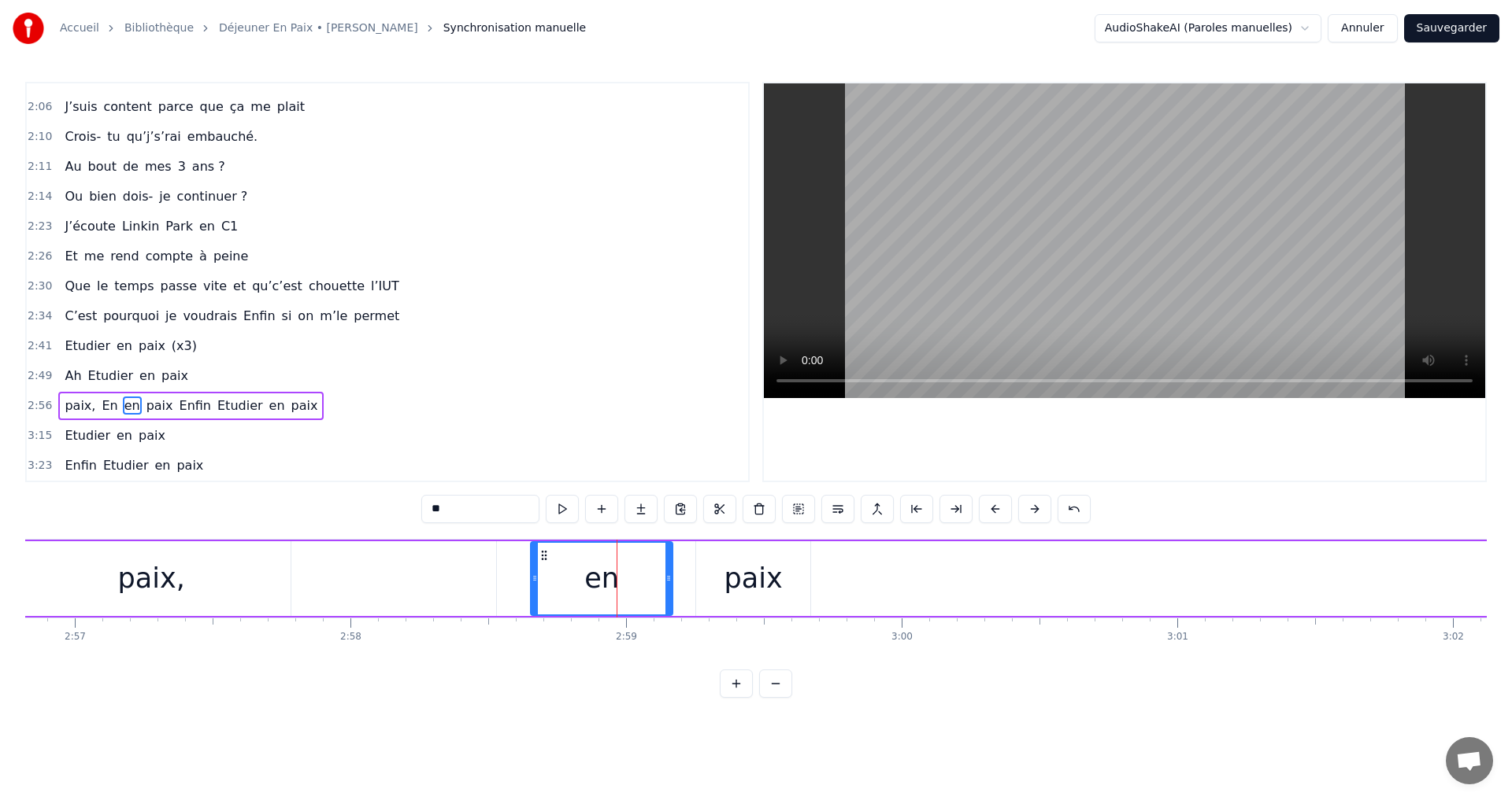
click at [1032, 510] on button at bounding box center [1035, 509] width 33 height 28
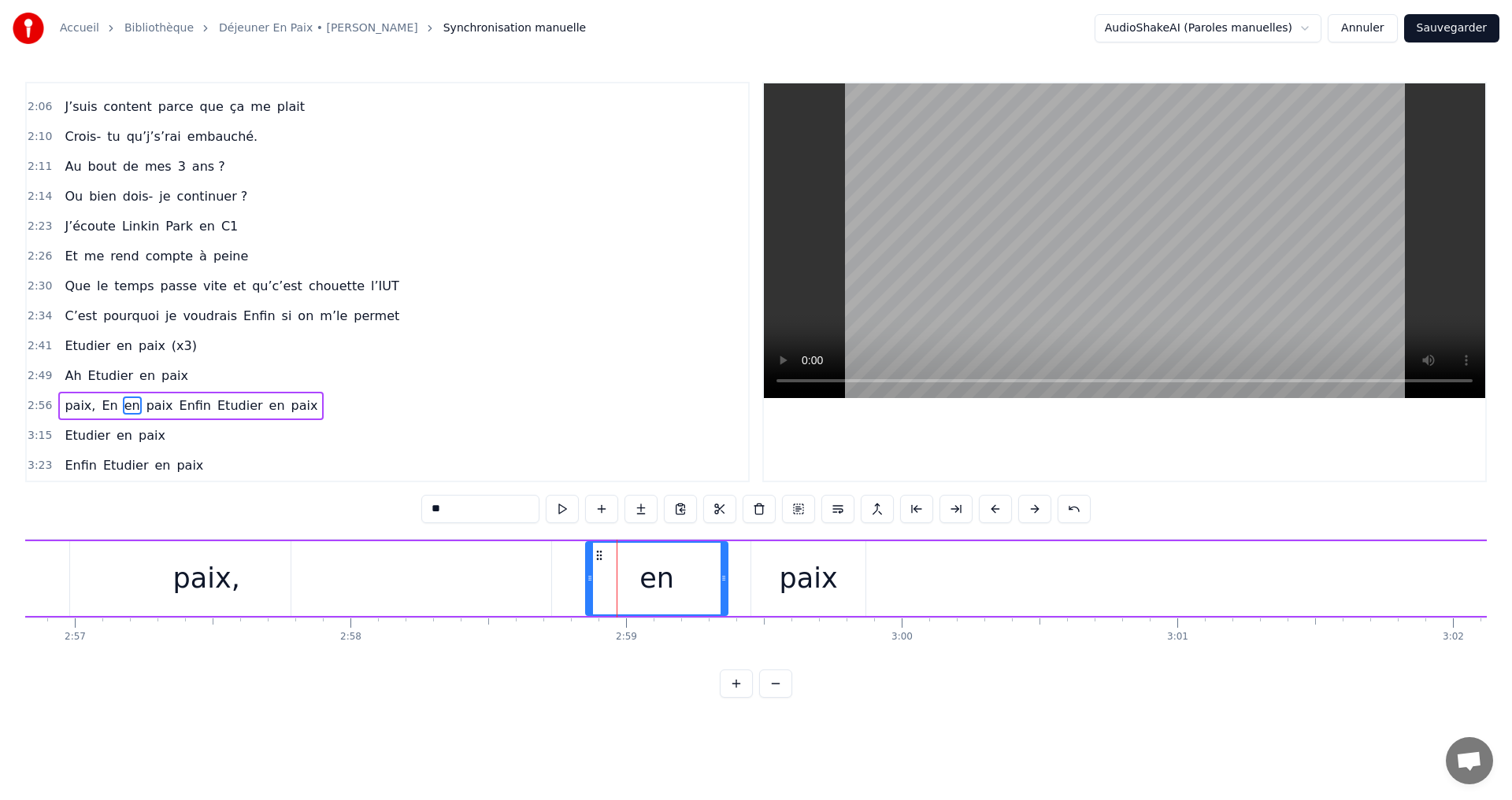
click at [1032, 510] on button at bounding box center [1035, 509] width 33 height 28
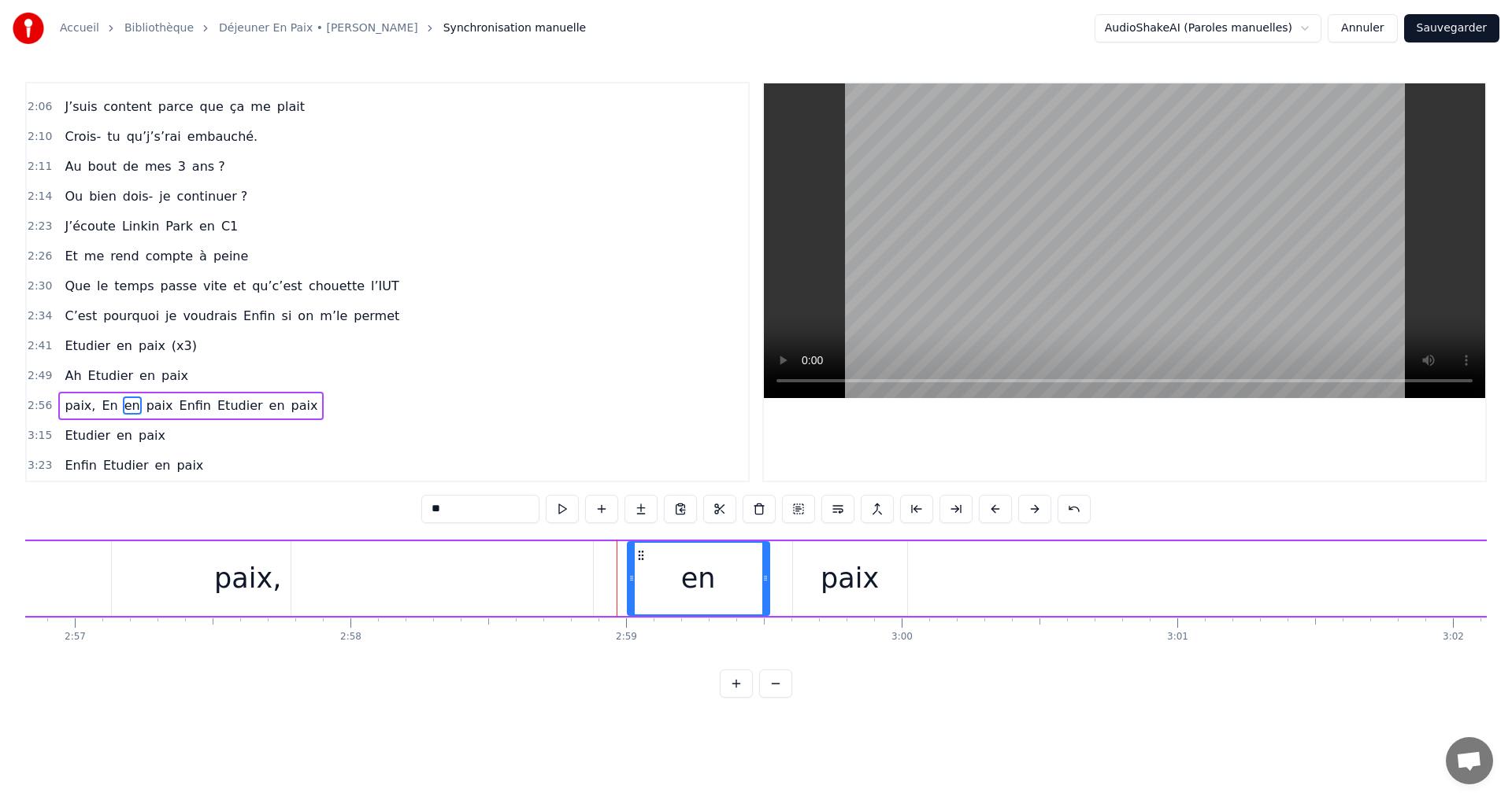
click at [1032, 510] on button at bounding box center [1035, 509] width 33 height 28
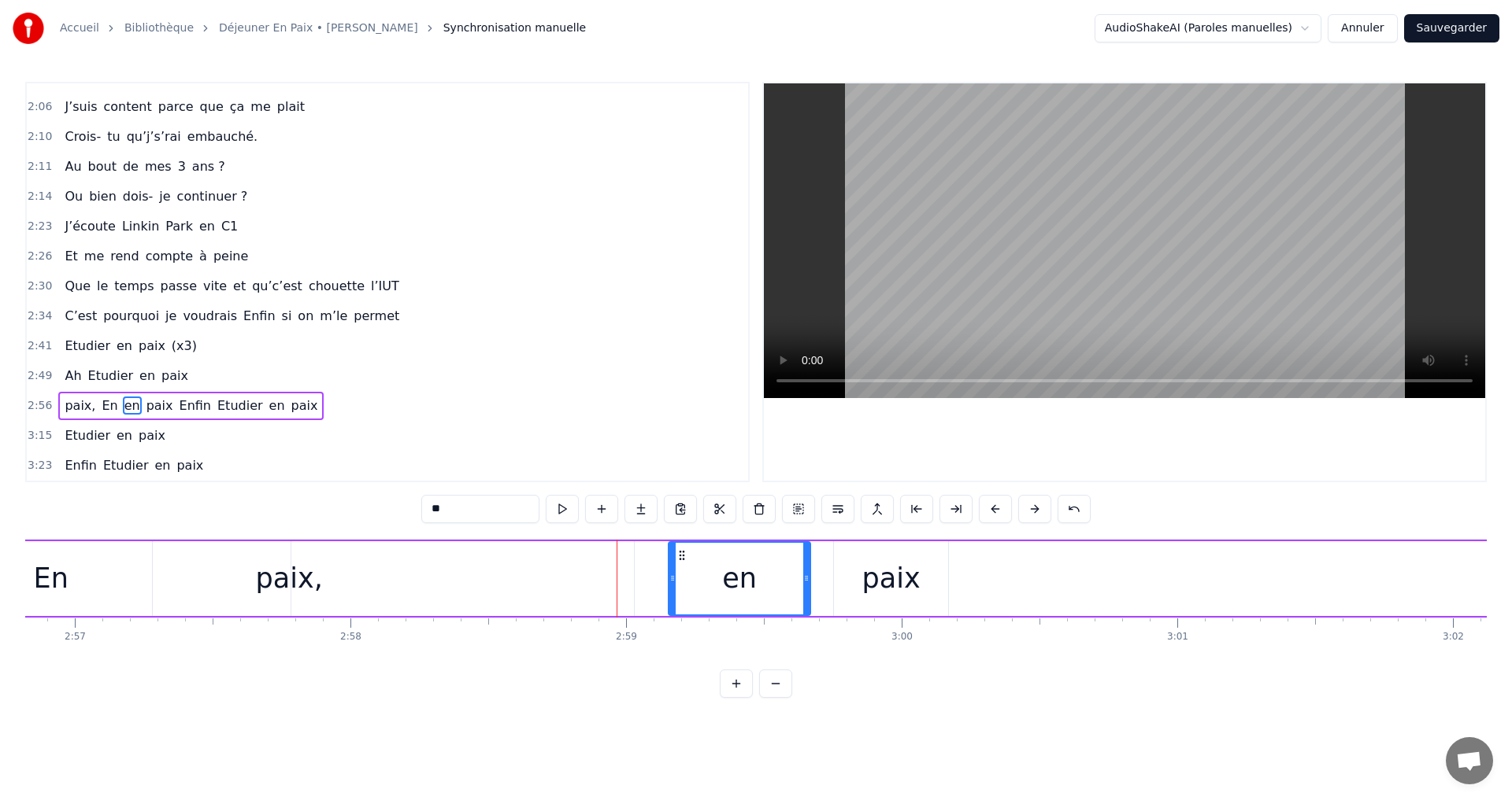
click at [1032, 510] on button at bounding box center [1035, 509] width 33 height 28
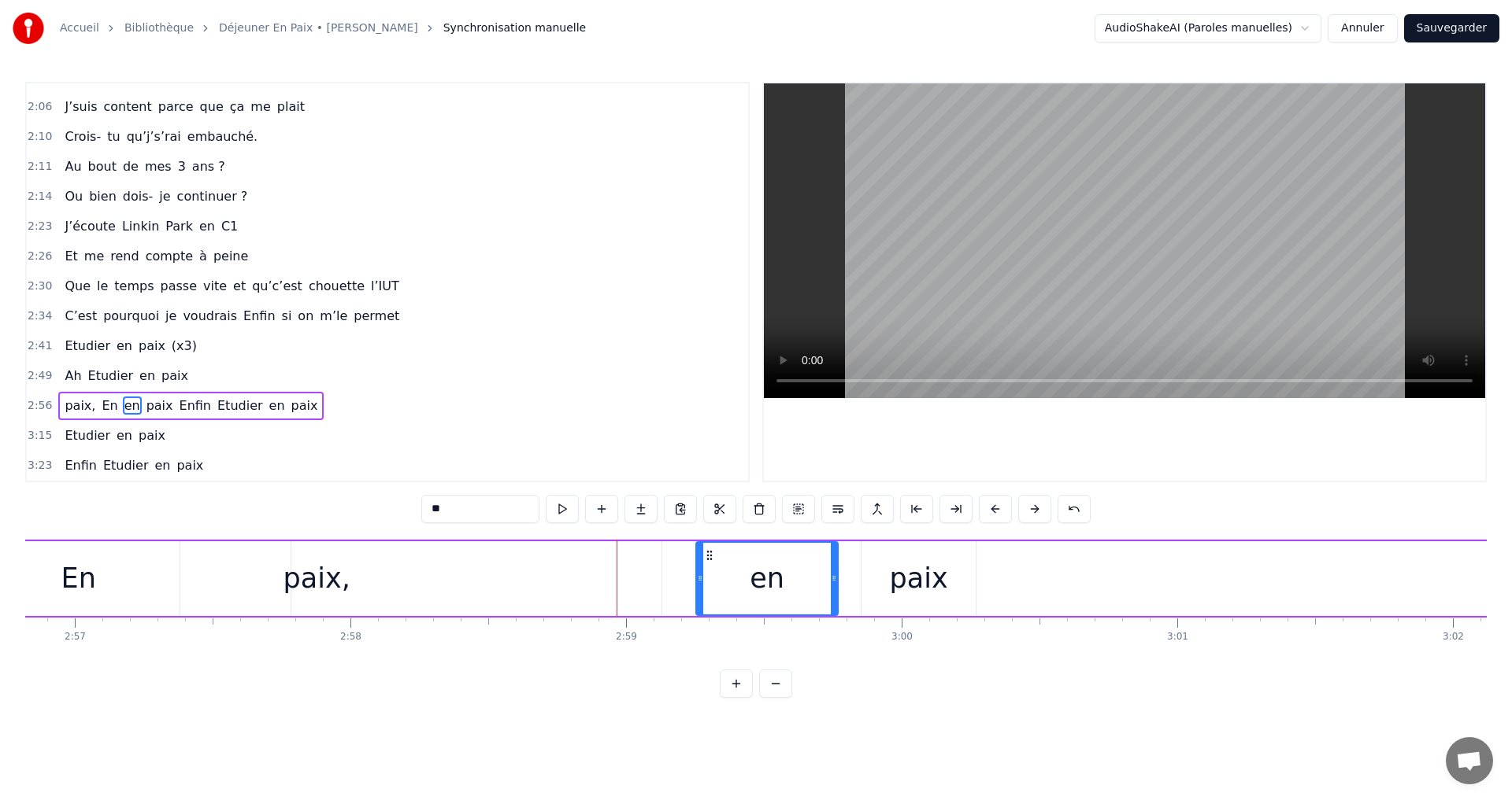
click at [1032, 510] on button at bounding box center [1035, 509] width 33 height 28
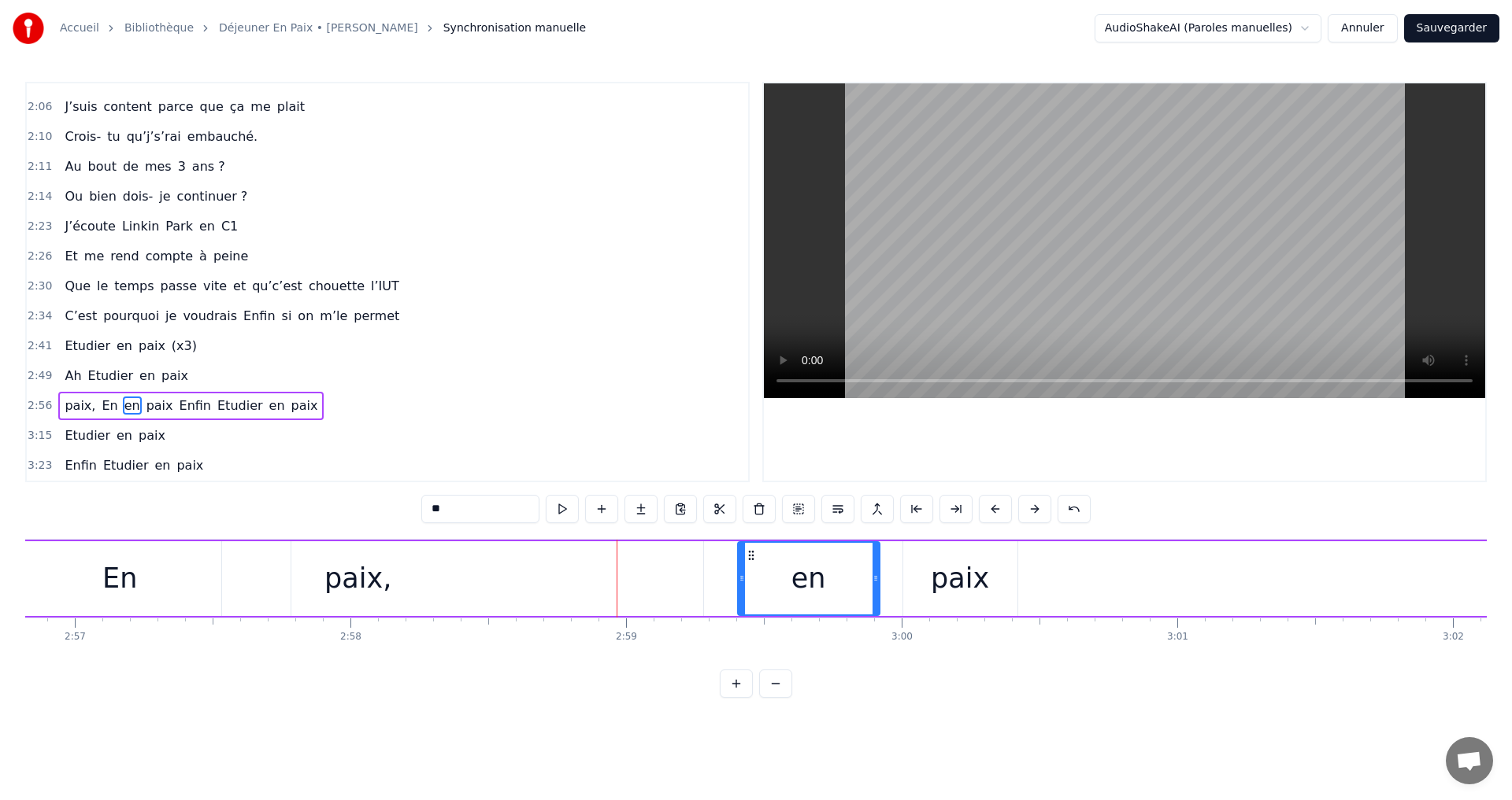
click at [1032, 510] on button at bounding box center [1035, 509] width 33 height 28
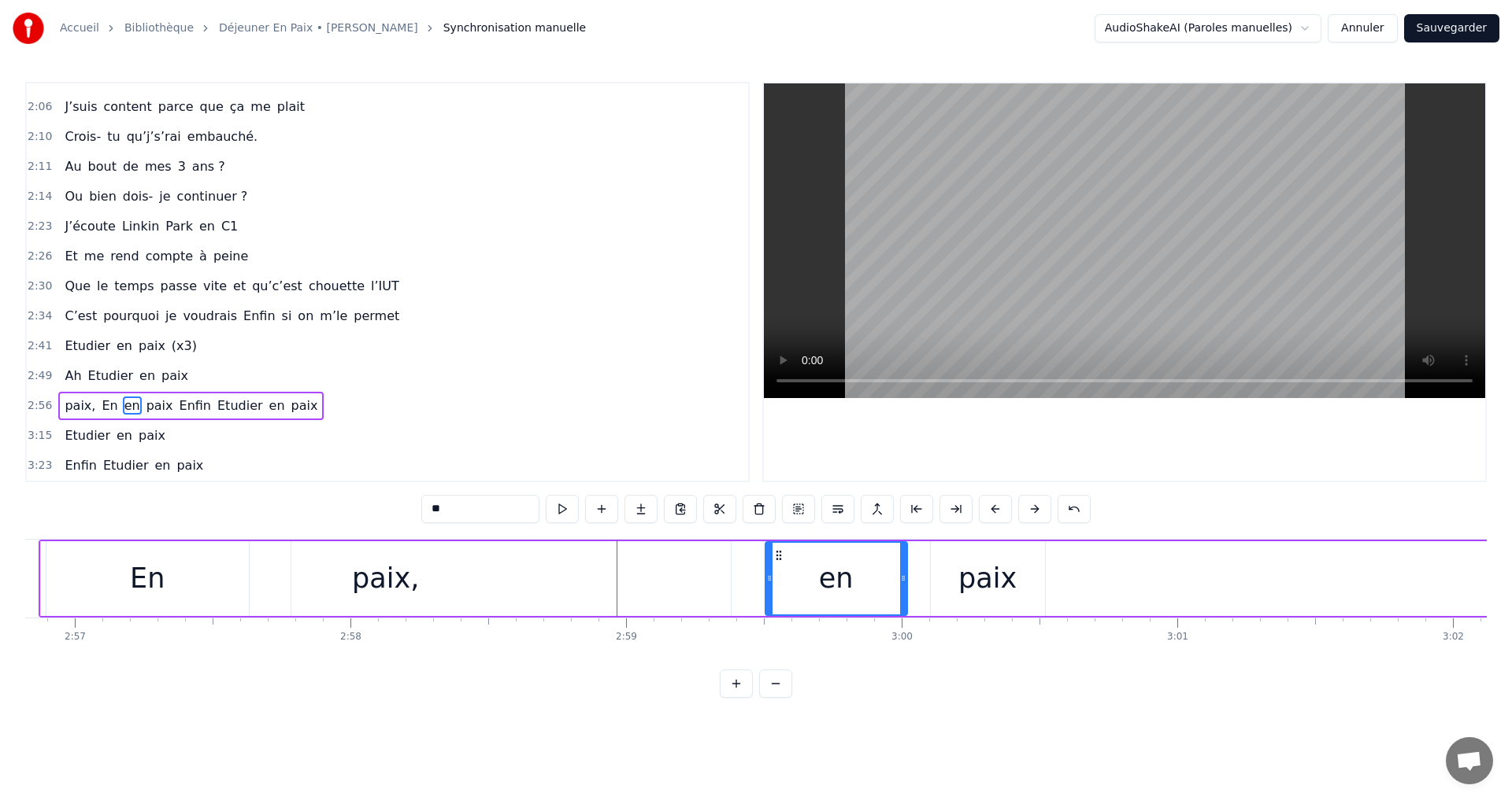
click at [1032, 510] on button at bounding box center [1035, 509] width 33 height 28
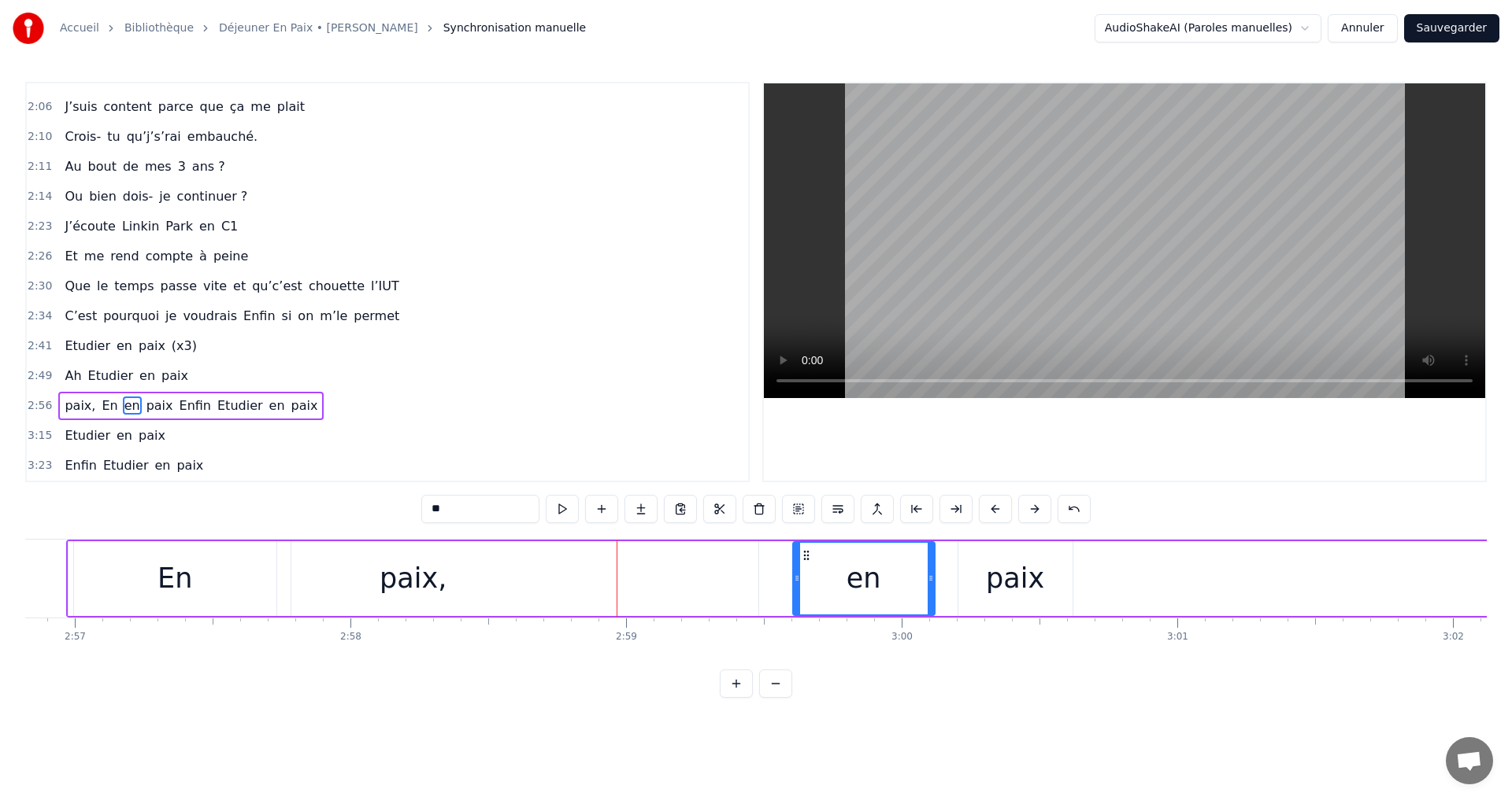
click at [1032, 510] on button at bounding box center [1035, 509] width 33 height 28
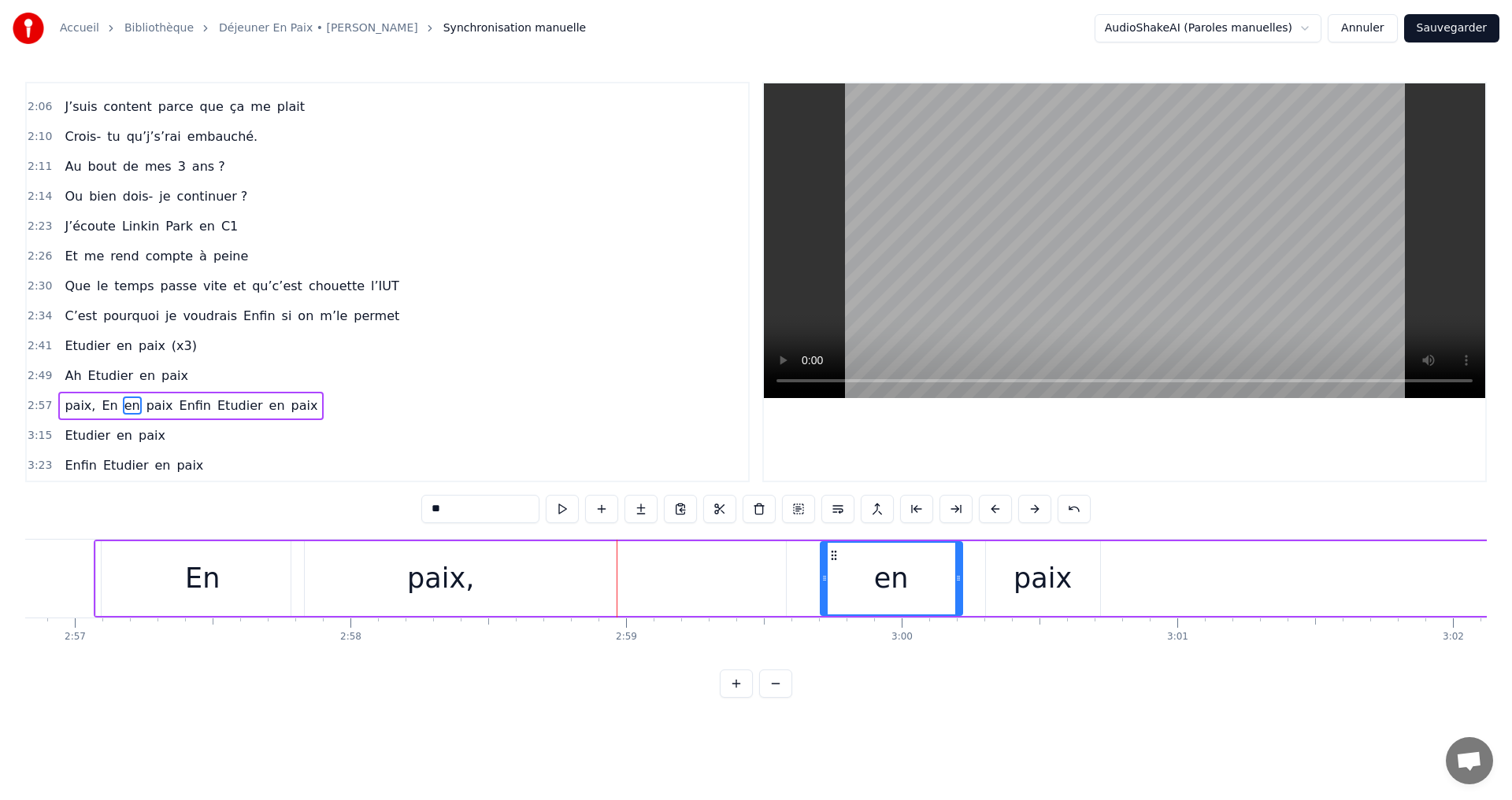
click at [1032, 510] on button at bounding box center [1035, 509] width 33 height 28
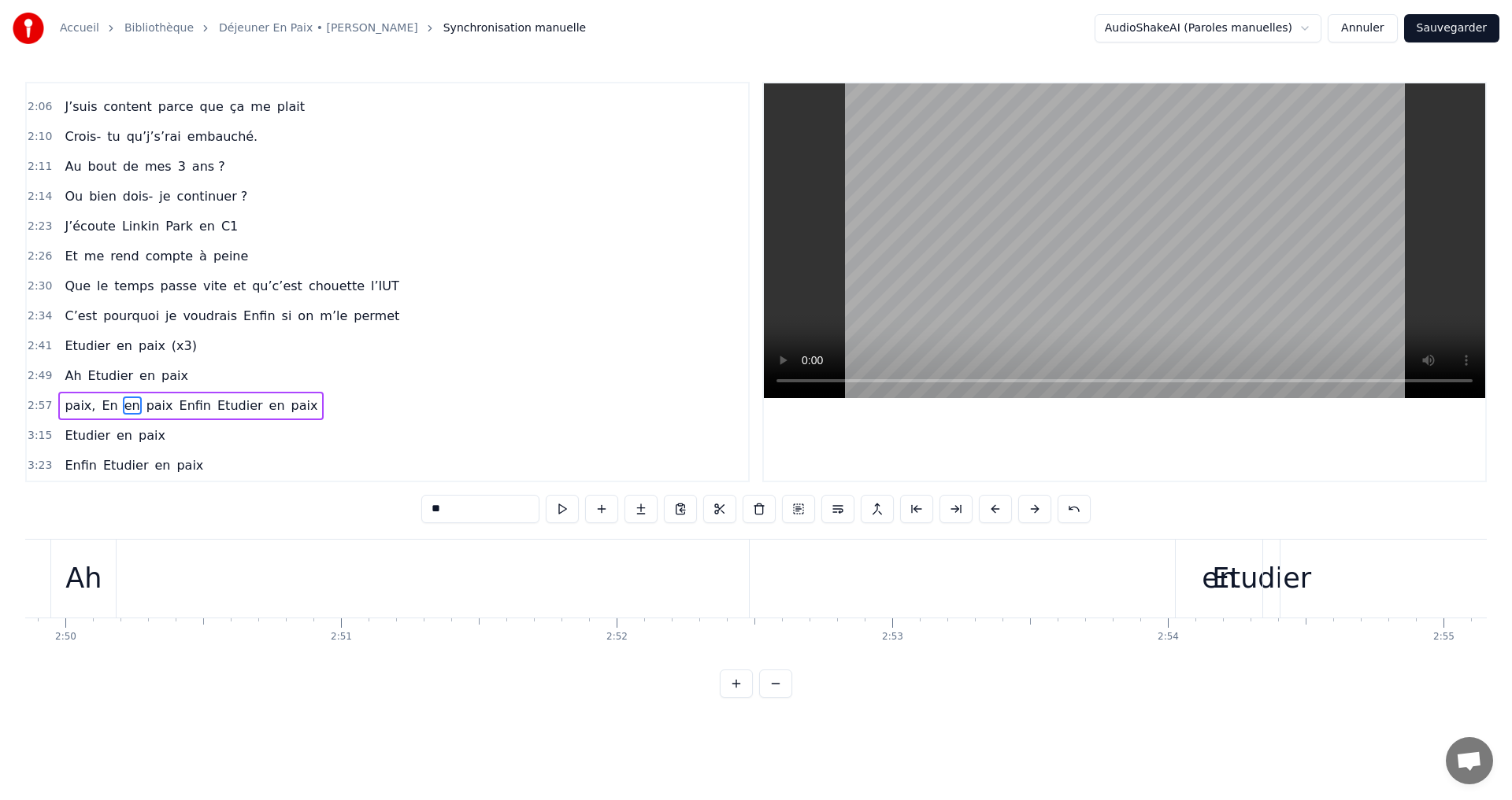
scroll to position [0, 46743]
click at [173, 573] on div "Ah" at bounding box center [154, 578] width 64 height 78
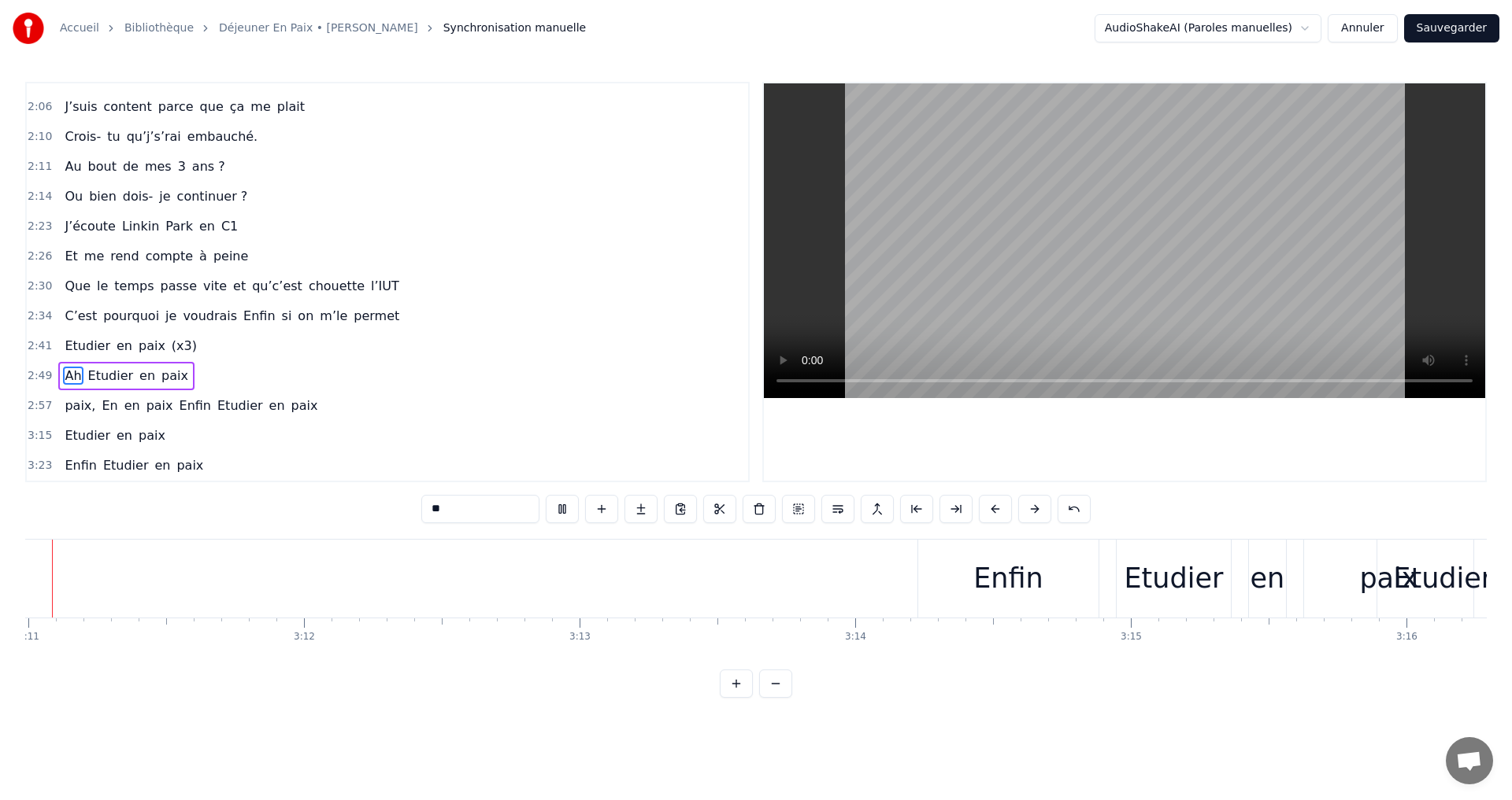
scroll to position [0, 52575]
drag, startPoint x: 1109, startPoint y: 597, endPoint x: 1040, endPoint y: 591, distance: 69.3
click at [1038, 594] on div "Enfin" at bounding box center [1073, 578] width 181 height 78
type input "*****"
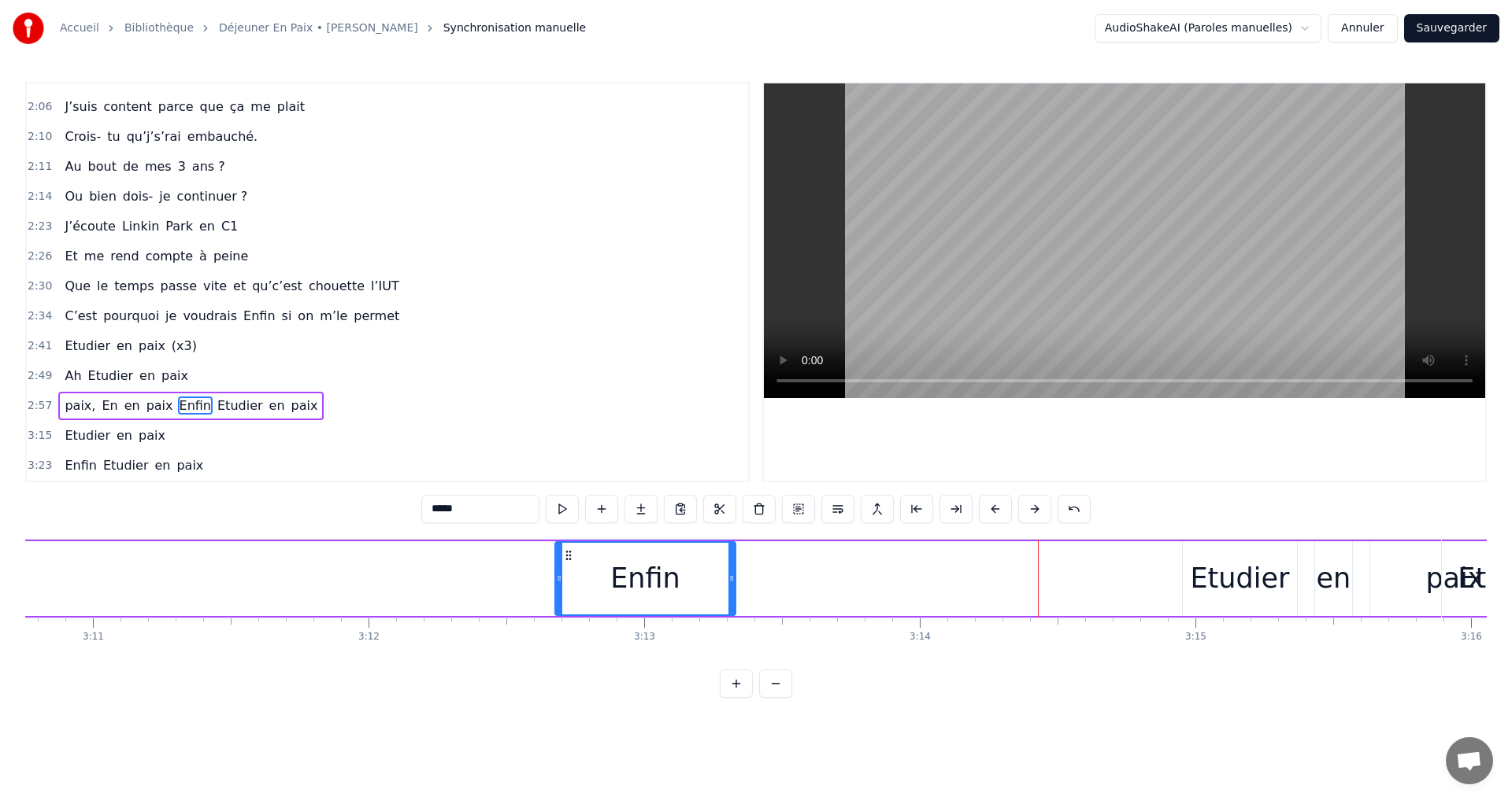
drag, startPoint x: 997, startPoint y: 552, endPoint x: 568, endPoint y: 547, distance: 429.0
click at [568, 547] on div "Enfin" at bounding box center [645, 578] width 179 height 71
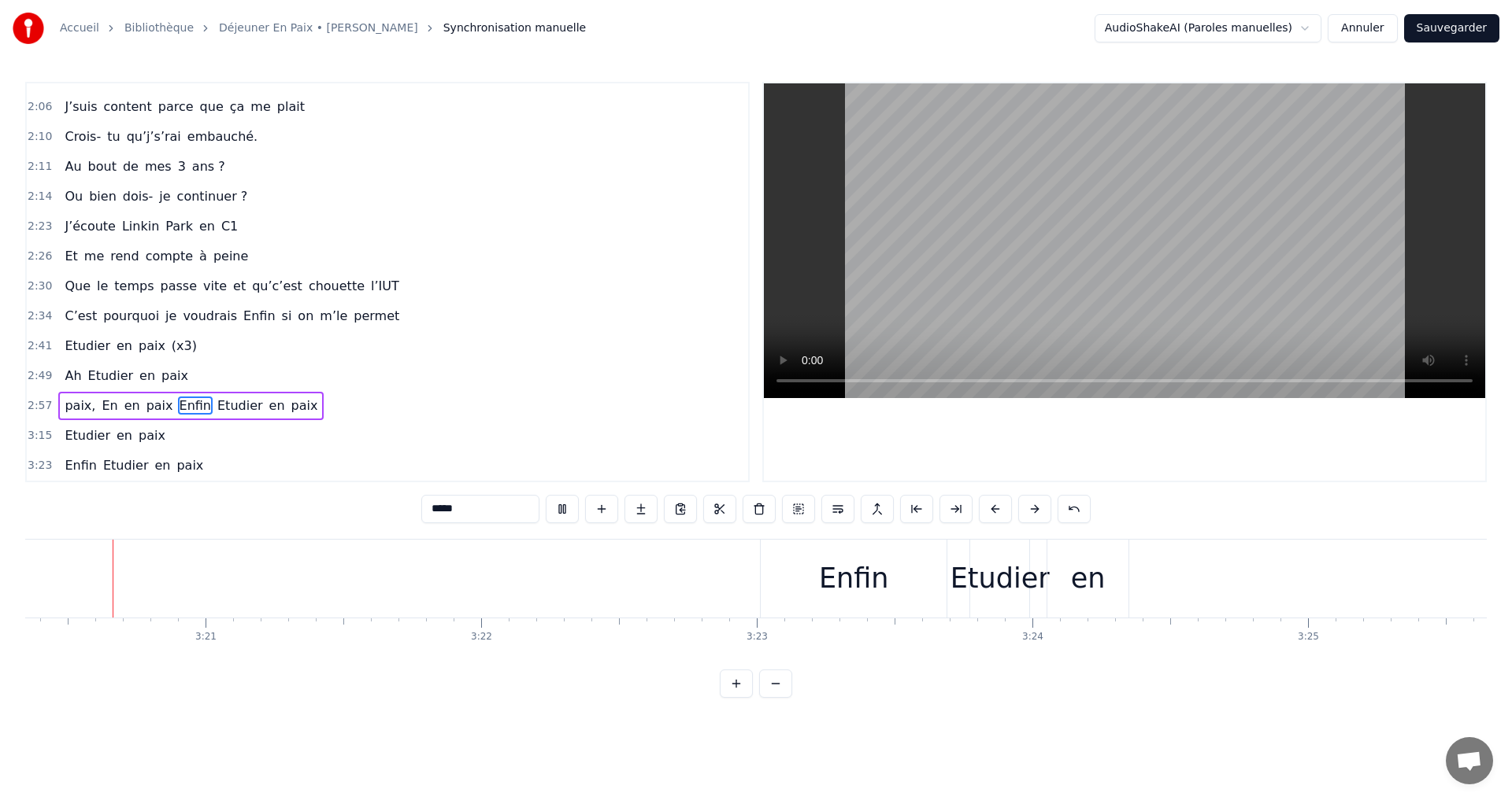
scroll to position [0, 55188]
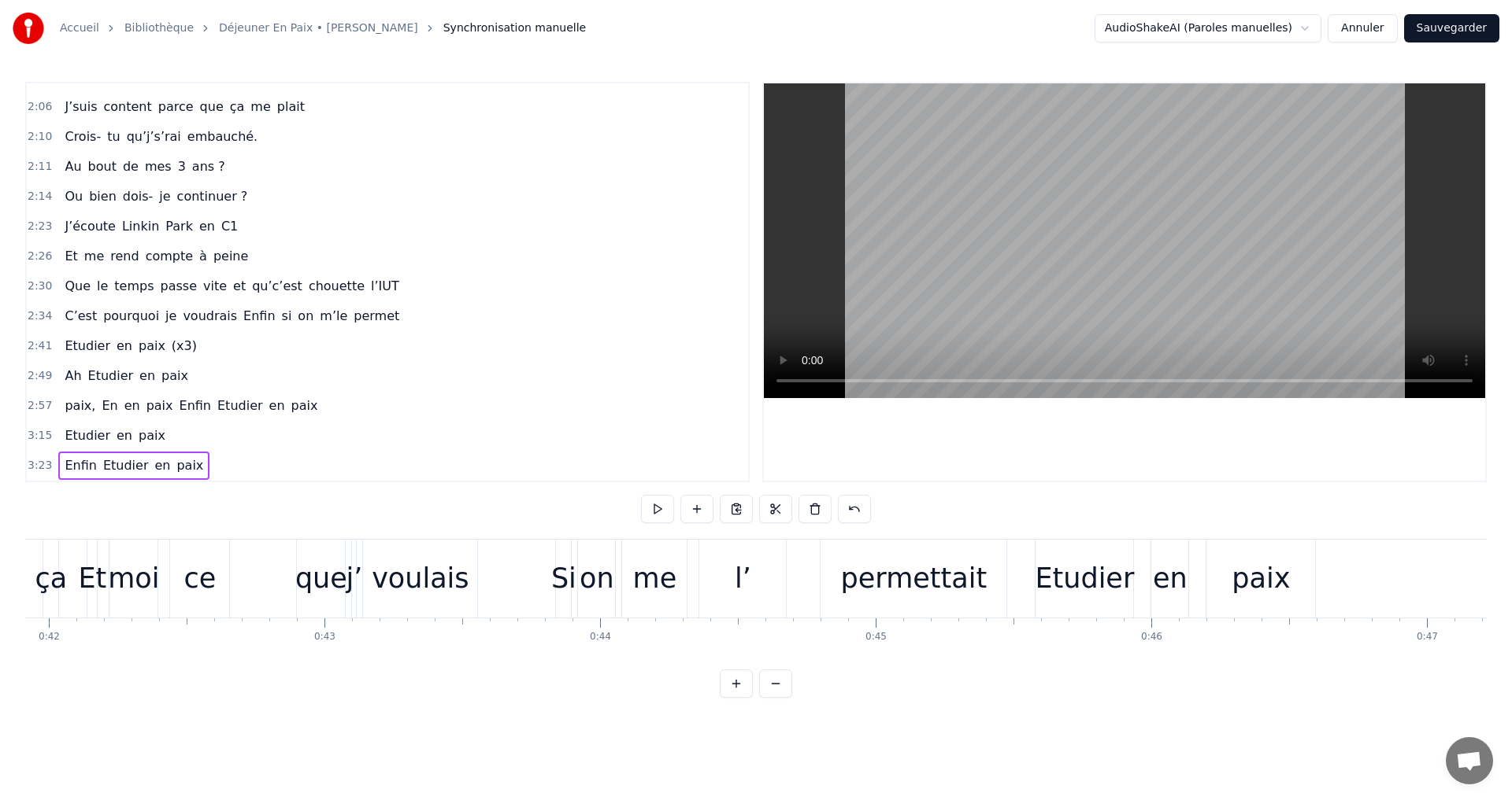
scroll to position [0, 11553]
click at [882, 594] on div "permettait" at bounding box center [913, 578] width 146 height 41
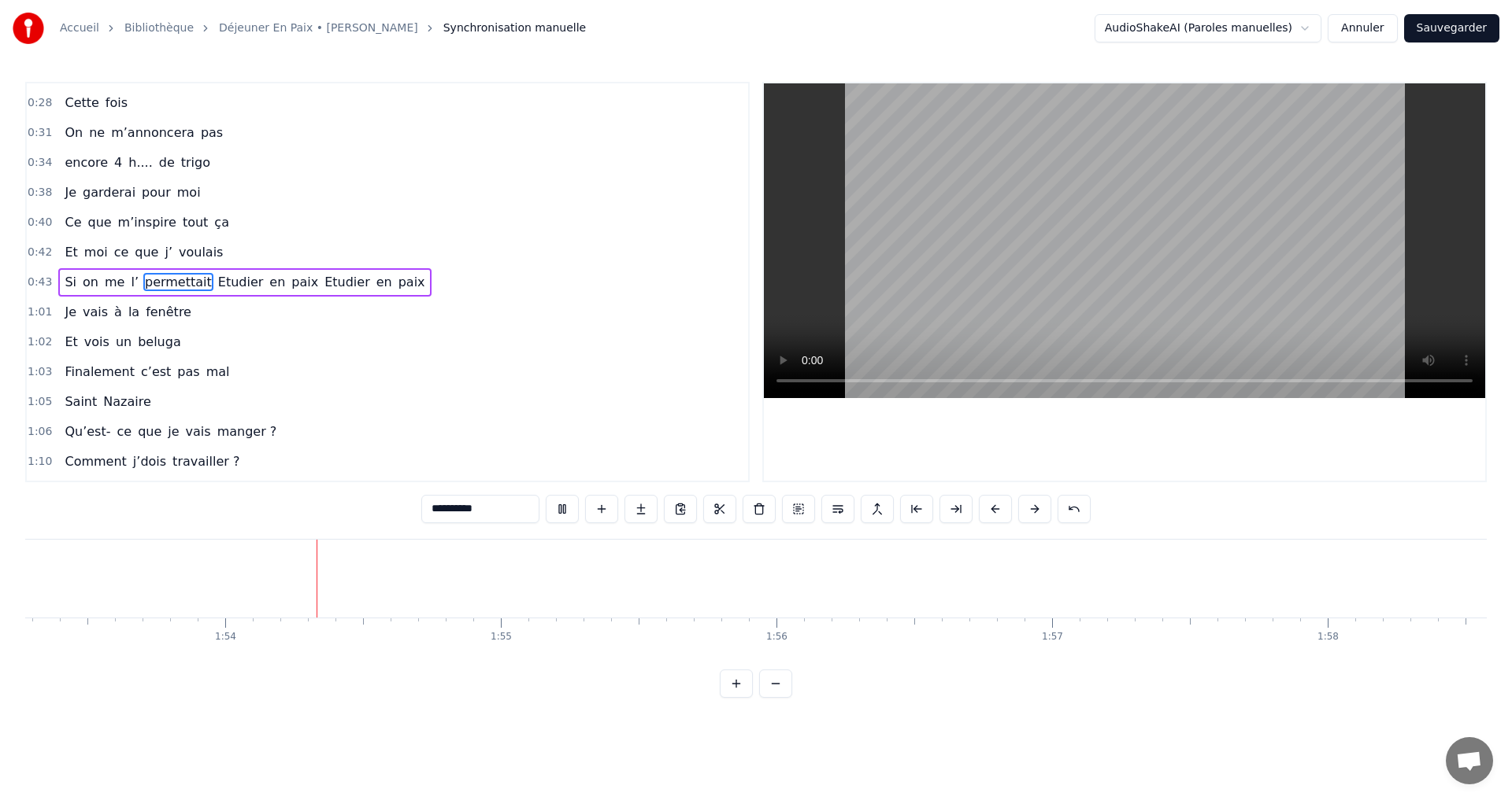
scroll to position [0, 31302]
click at [1028, 299] on video at bounding box center [1124, 241] width 721 height 315
click at [104, 110] on span "fois" at bounding box center [116, 102] width 26 height 18
type input "****"
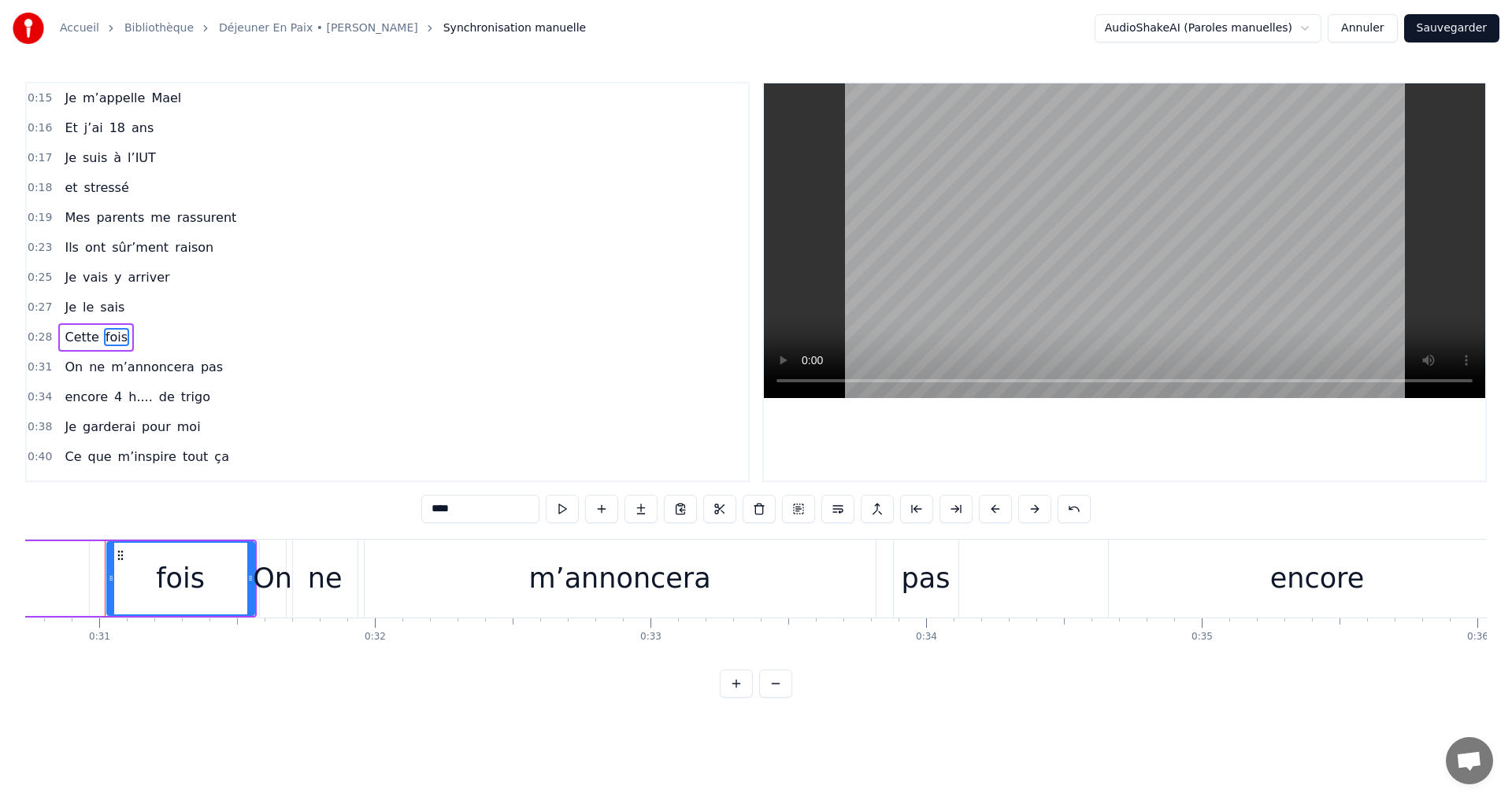
click at [95, 109] on div "Je m’appelle Mael" at bounding box center [122, 99] width 129 height 28
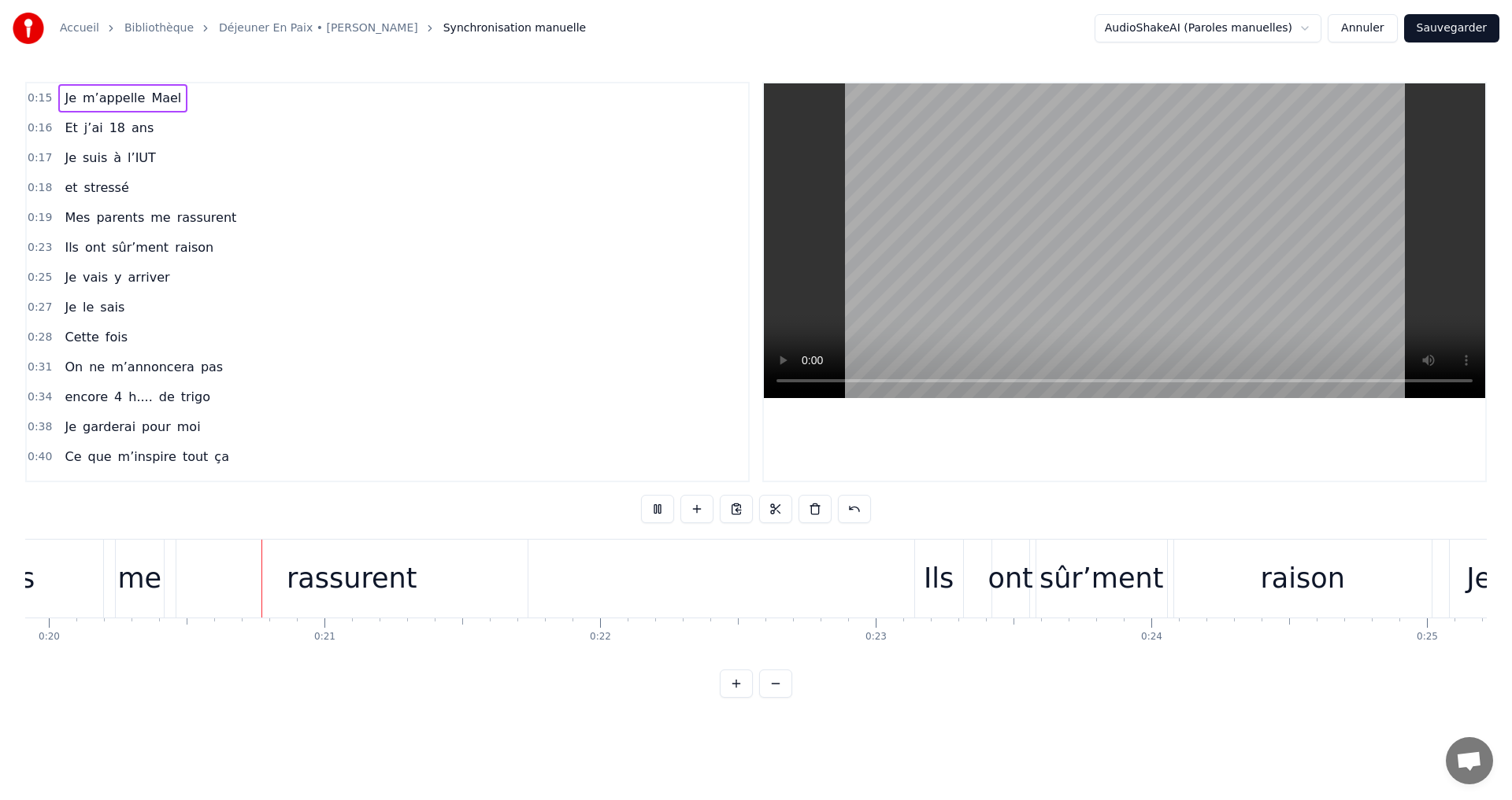
scroll to position [0, 5493]
click at [320, 569] on div "rassurent" at bounding box center [347, 578] width 130 height 41
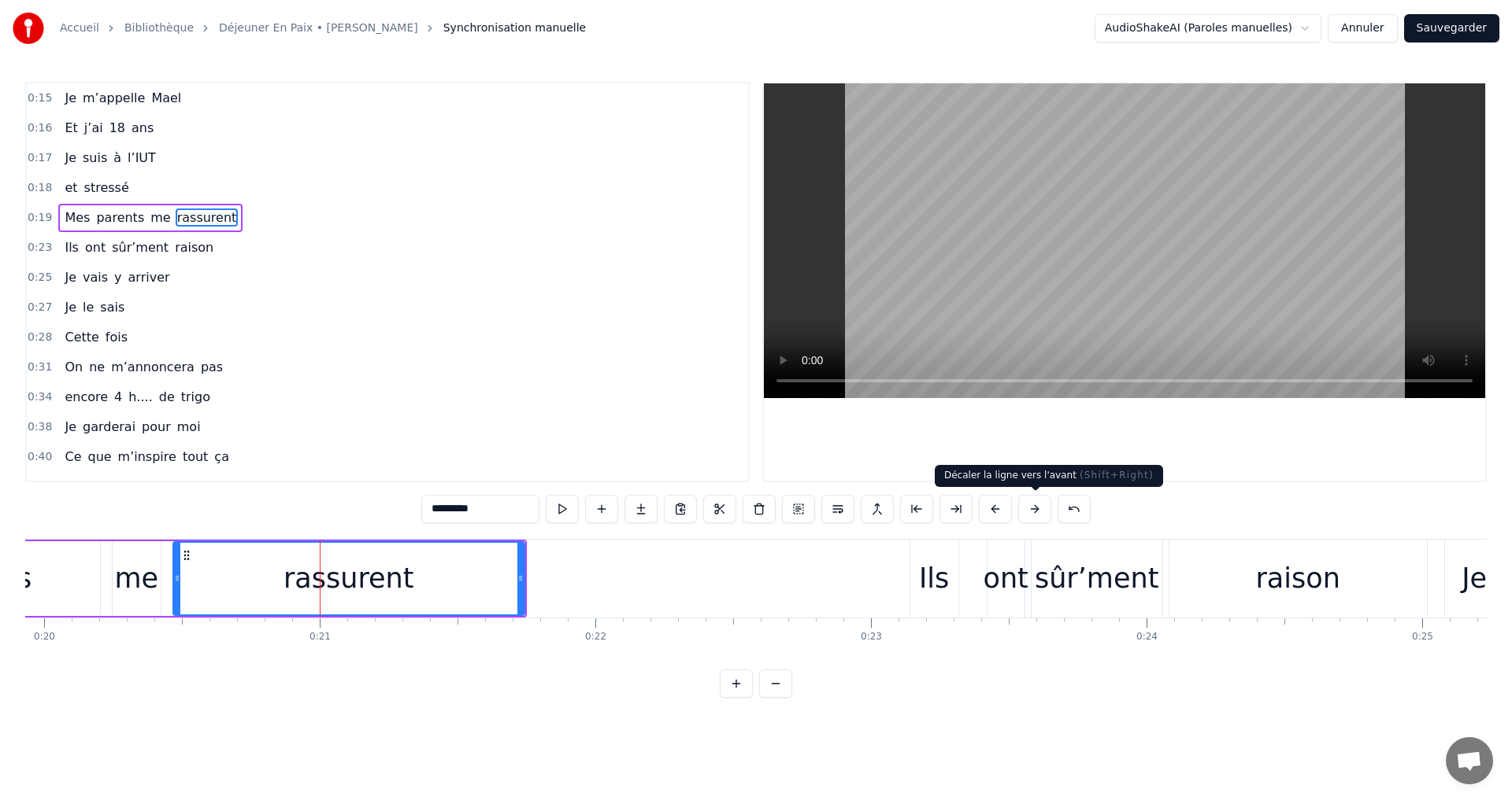
click at [1027, 505] on button at bounding box center [1035, 509] width 33 height 28
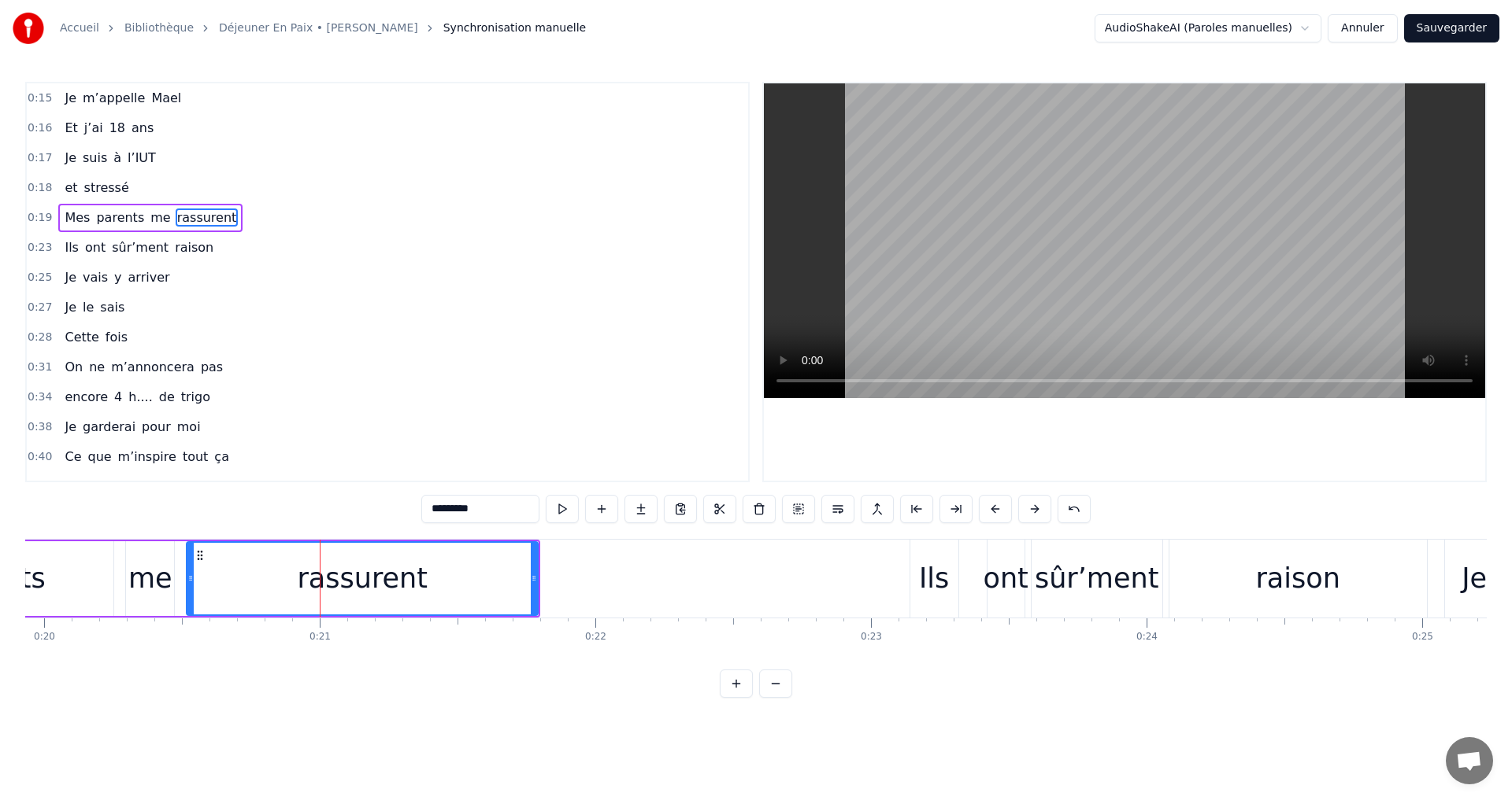
click at [1027, 505] on button at bounding box center [1035, 509] width 33 height 28
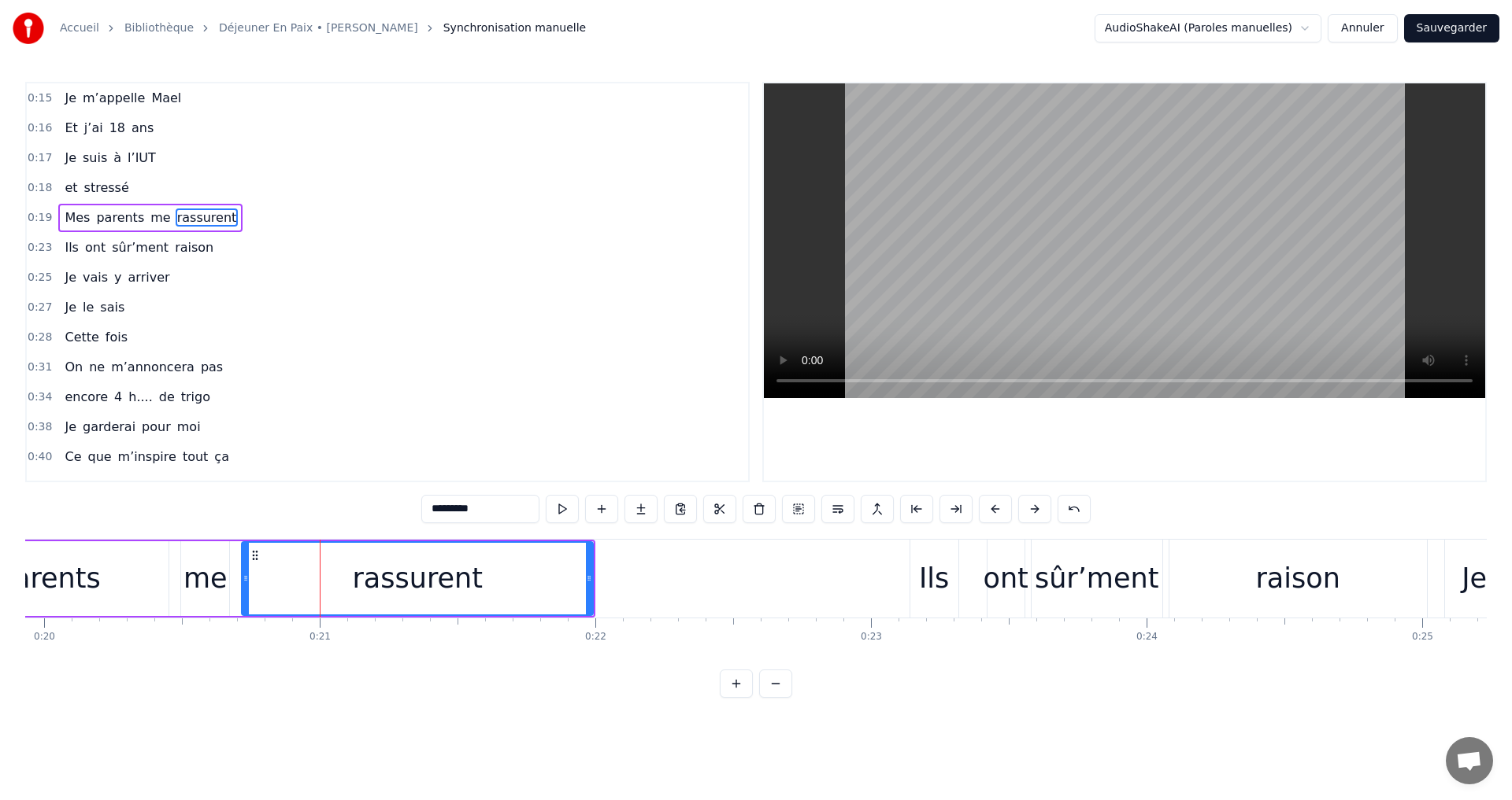
click at [1027, 505] on button at bounding box center [1035, 509] width 33 height 28
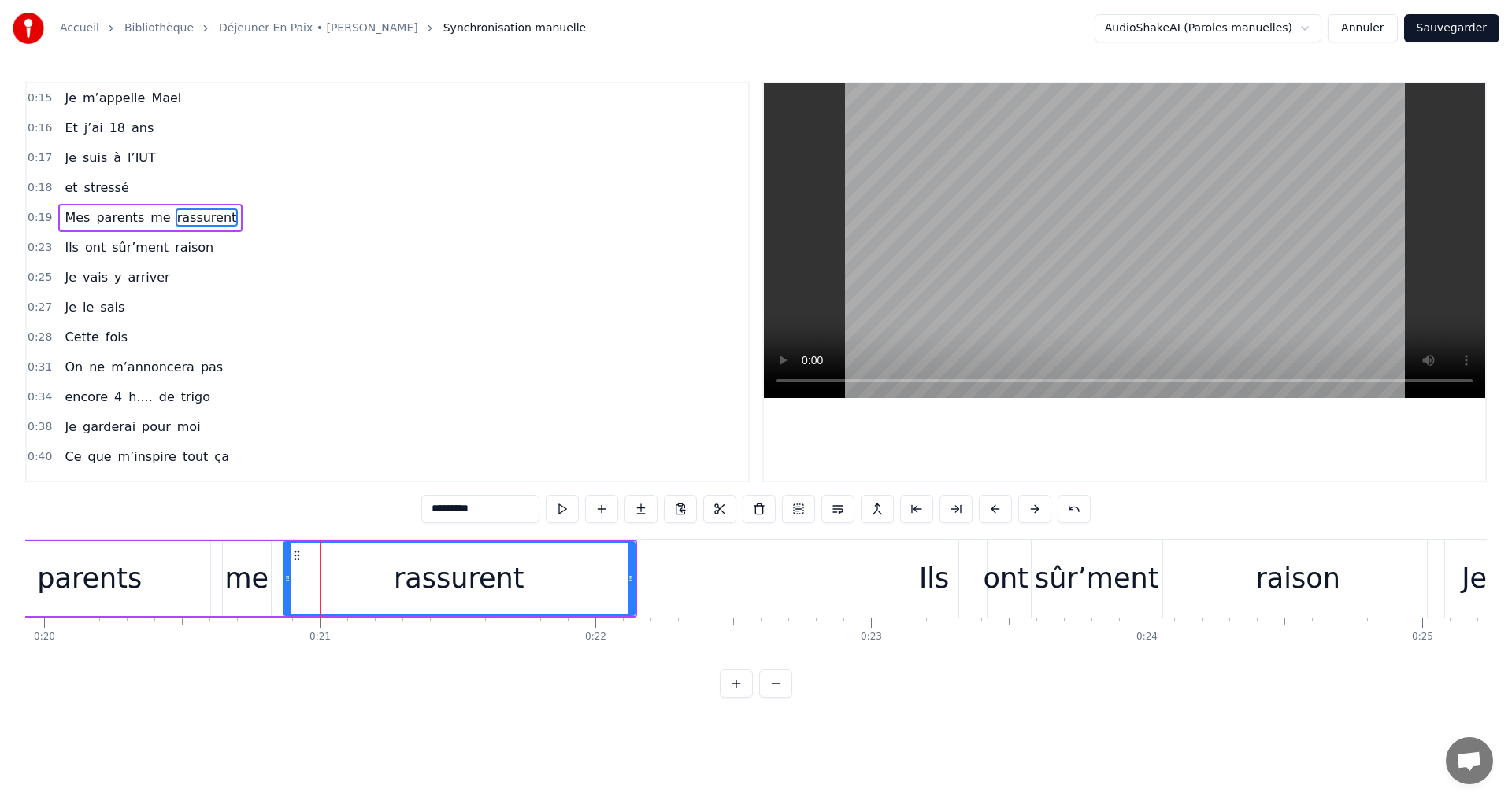
click at [1027, 505] on button at bounding box center [1035, 509] width 33 height 28
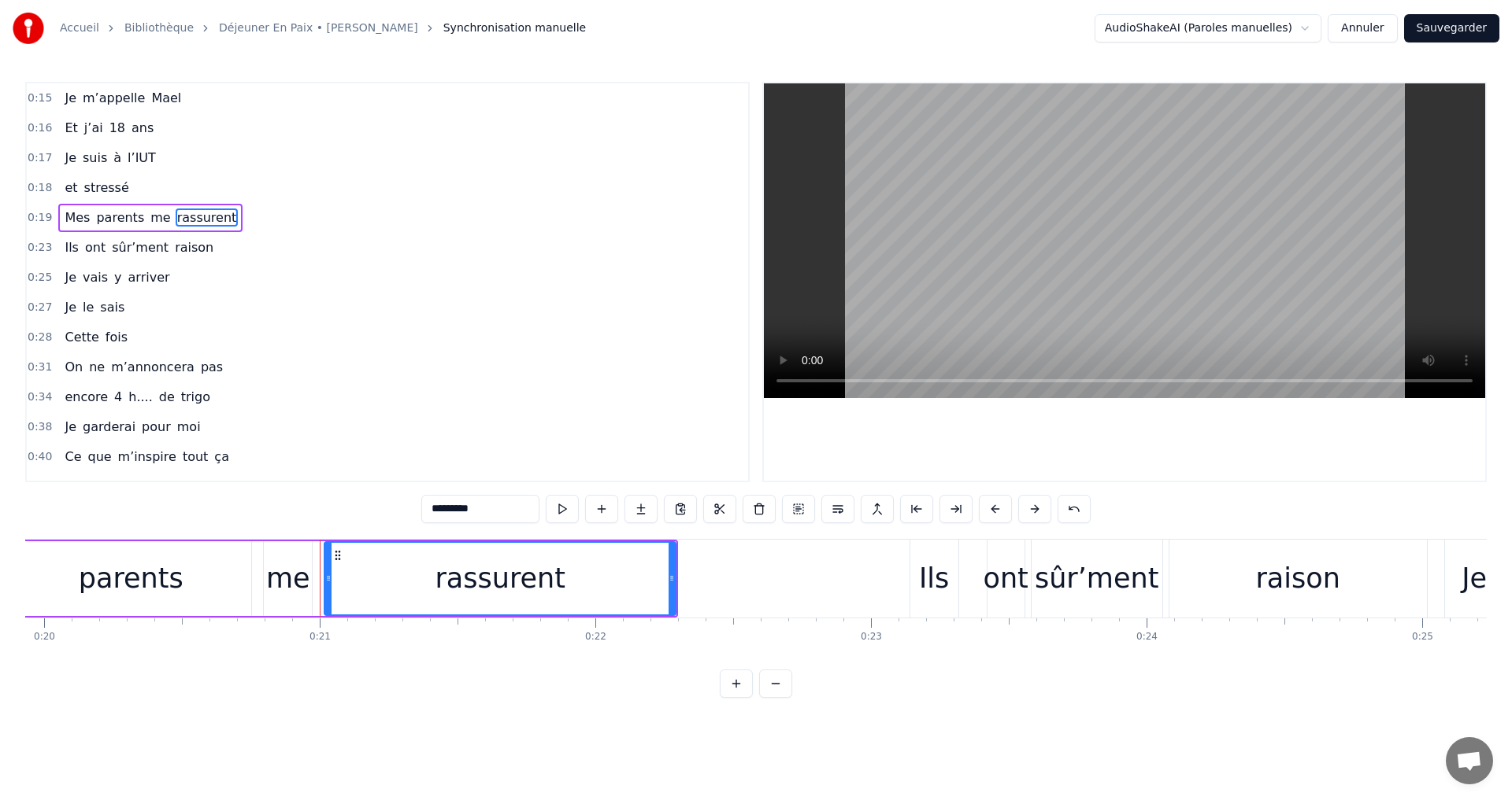
click at [1027, 505] on button at bounding box center [1035, 509] width 33 height 28
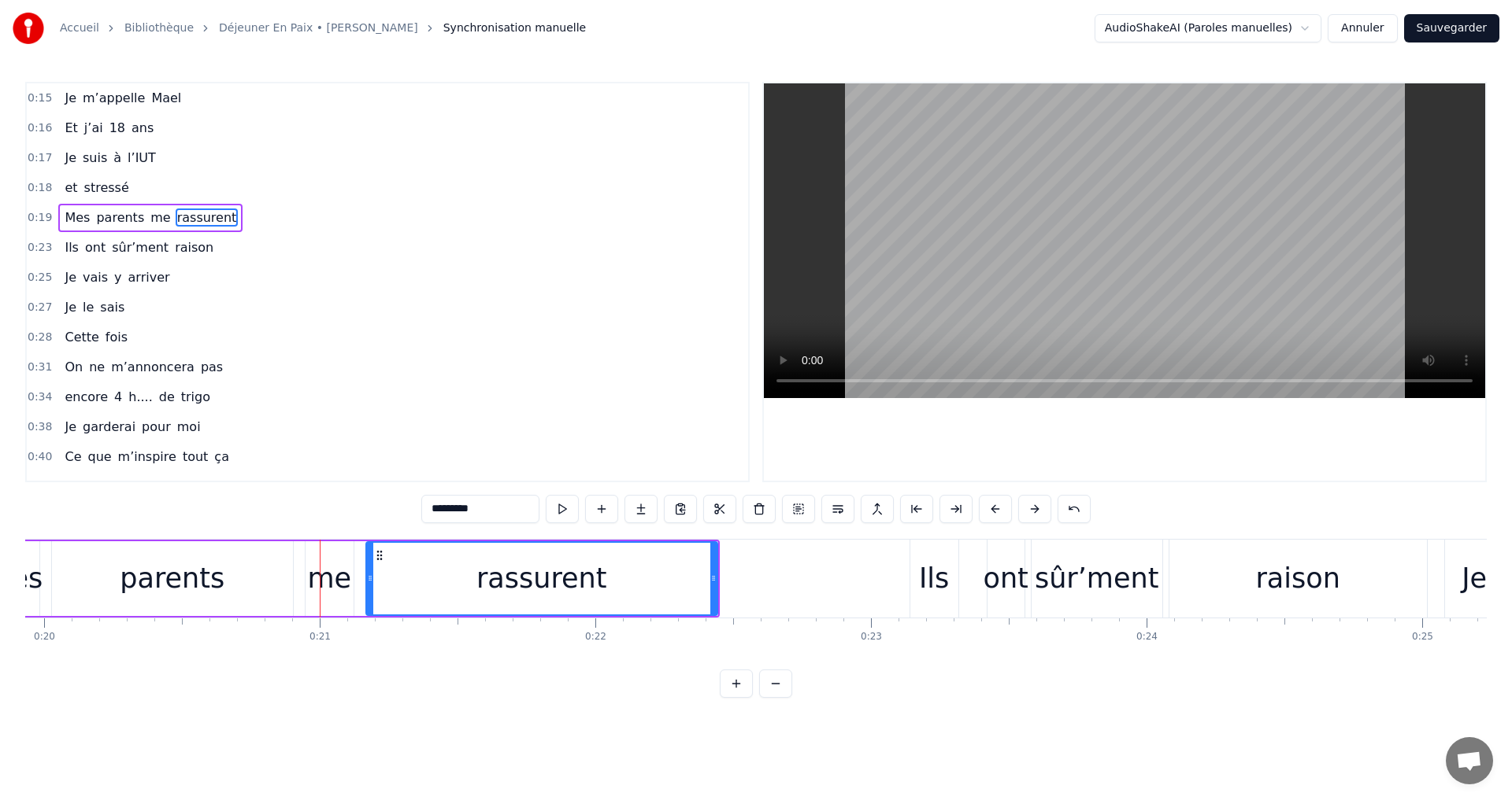
click at [1027, 505] on button at bounding box center [1035, 509] width 33 height 28
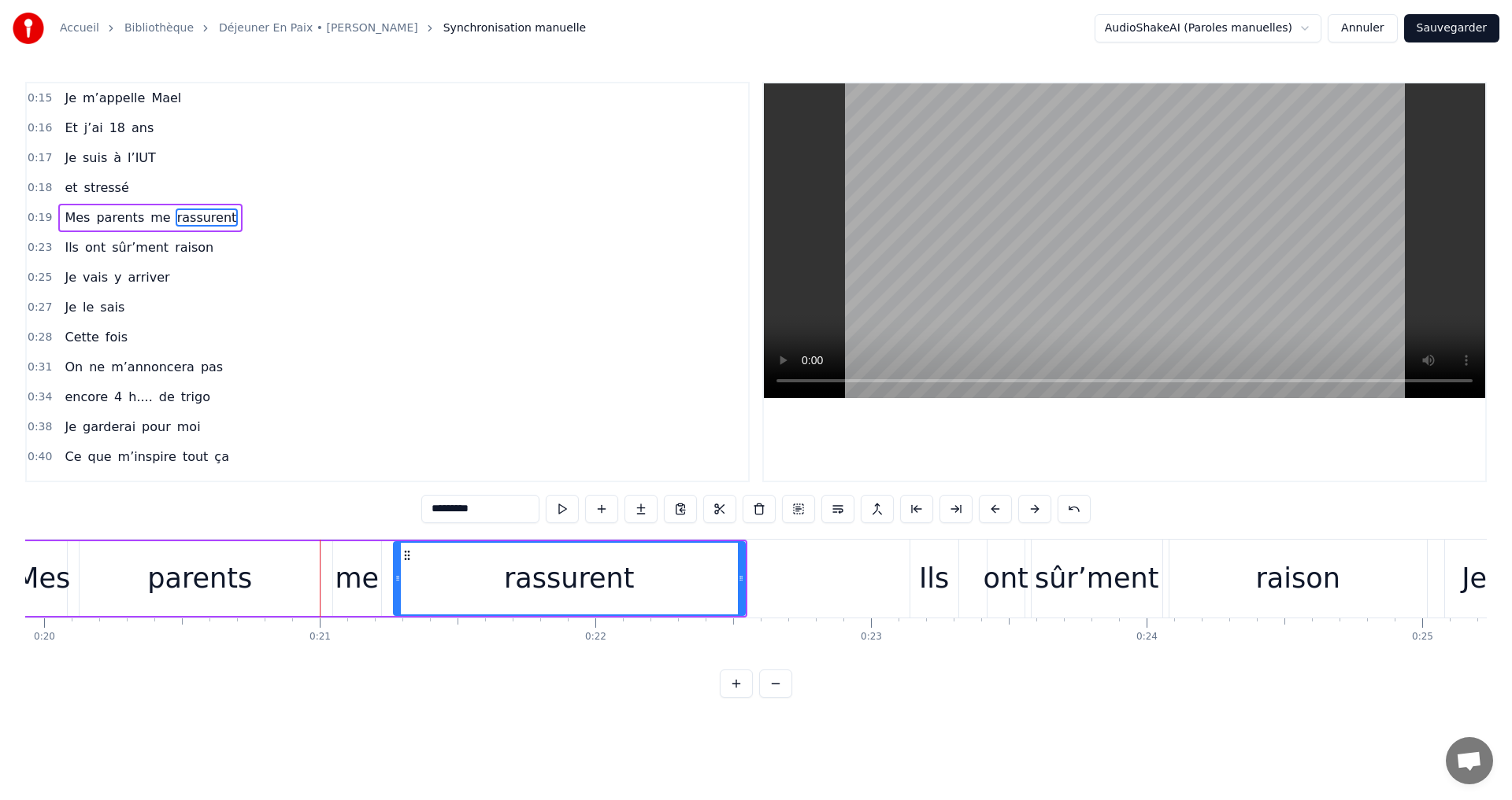
click at [1027, 505] on button at bounding box center [1035, 509] width 33 height 28
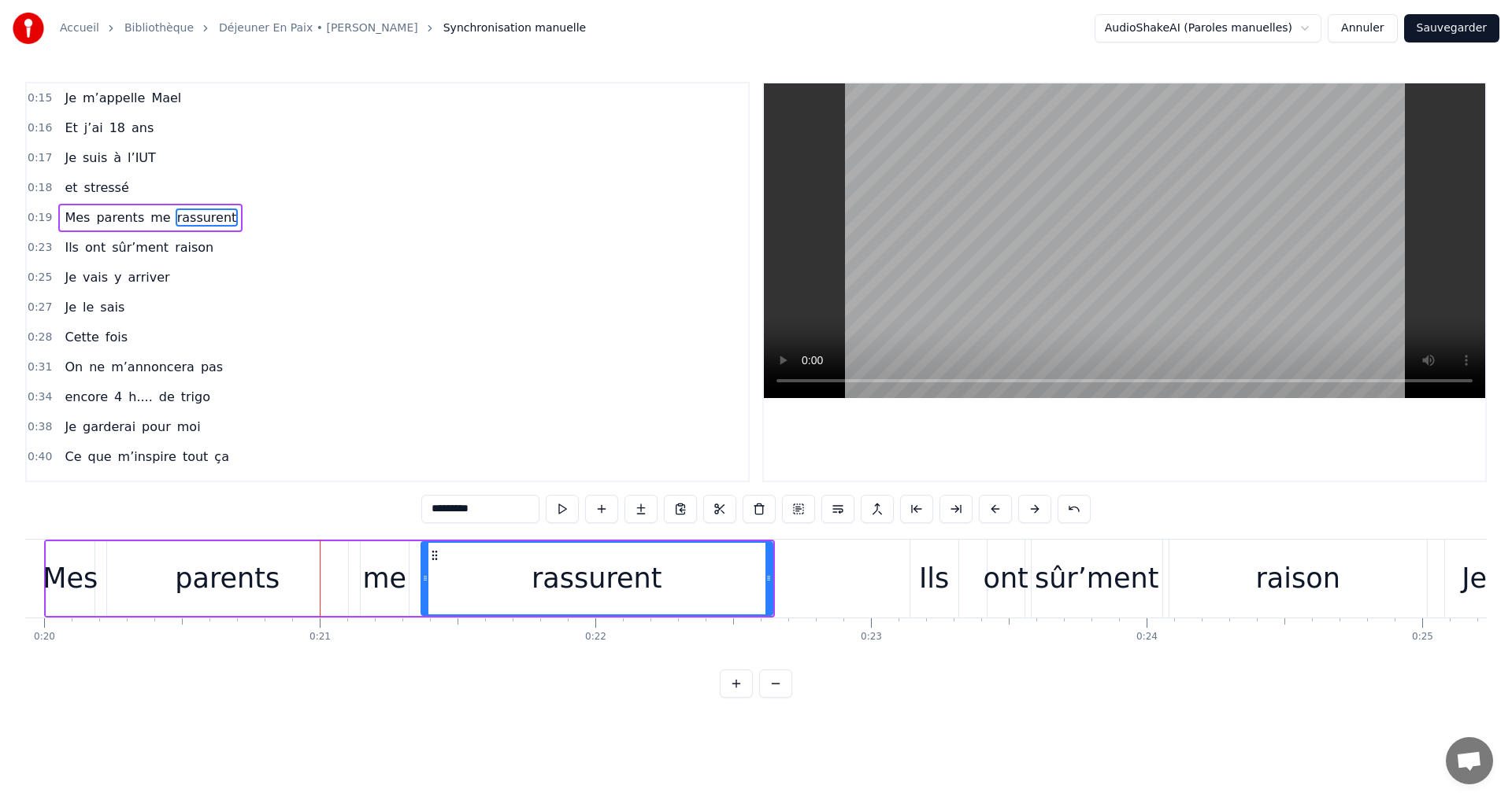
click at [1027, 505] on button at bounding box center [1035, 509] width 33 height 28
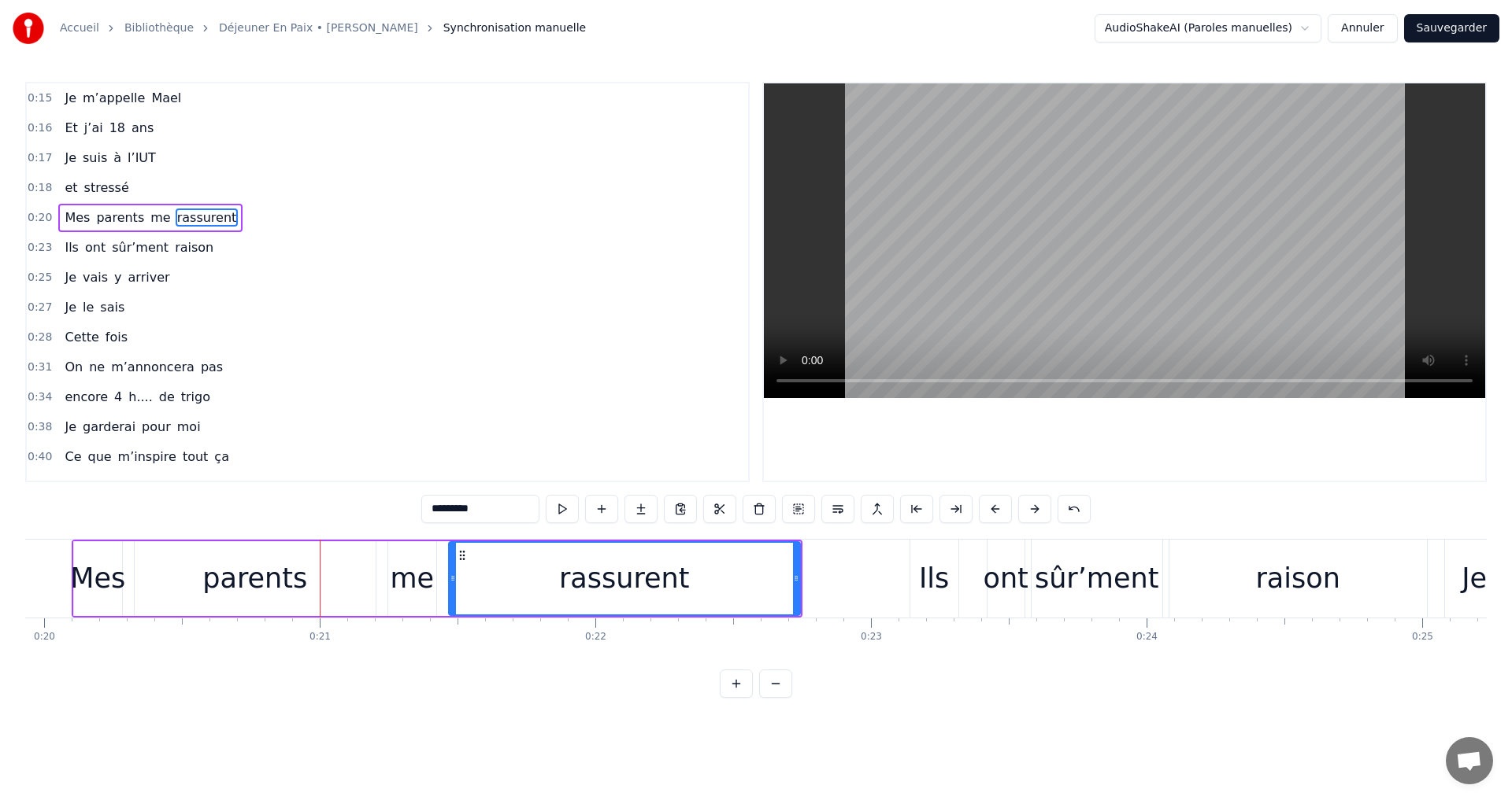
click at [1027, 505] on button at bounding box center [1035, 509] width 33 height 28
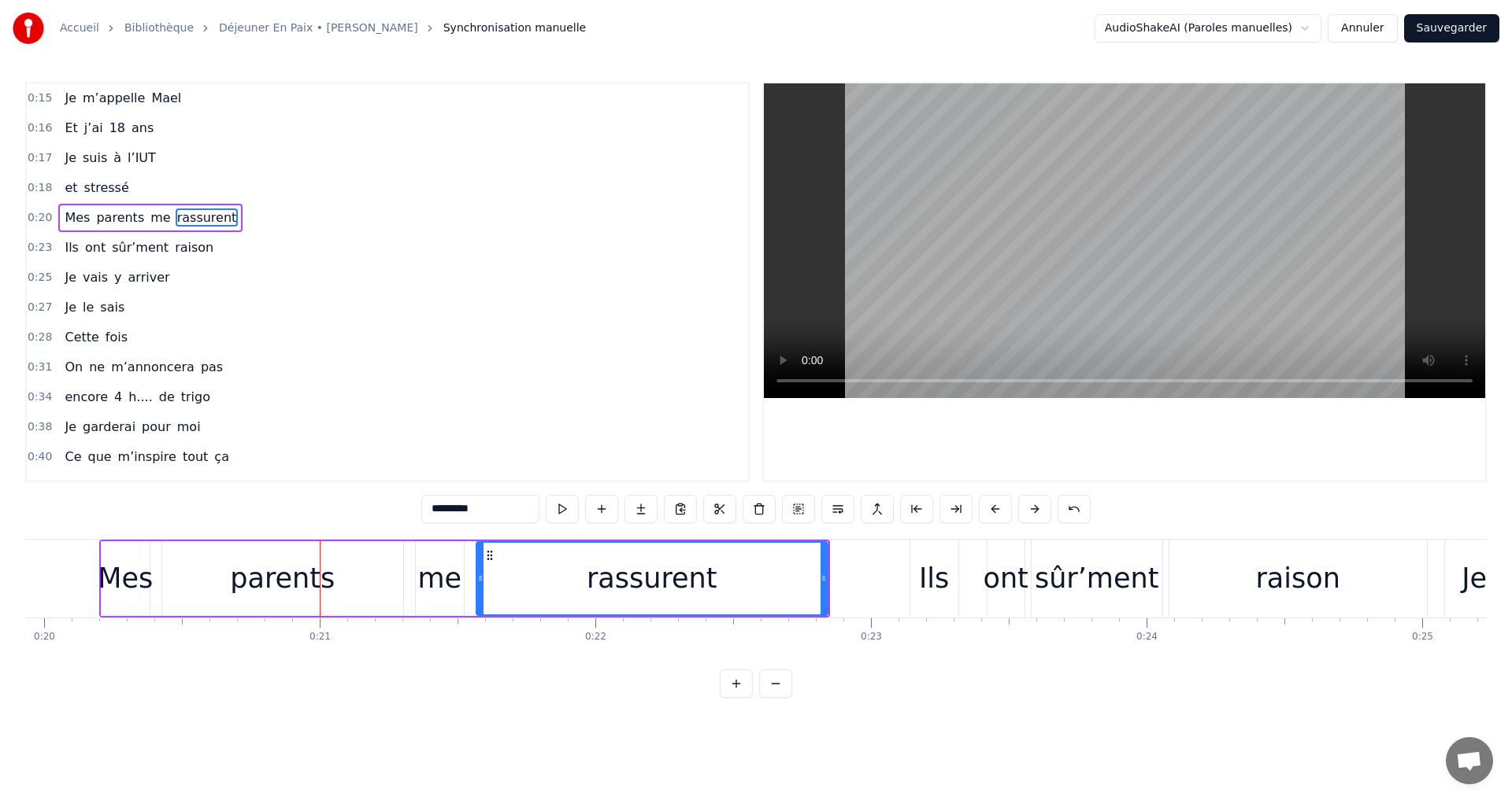
click at [1027, 505] on button at bounding box center [1035, 509] width 33 height 28
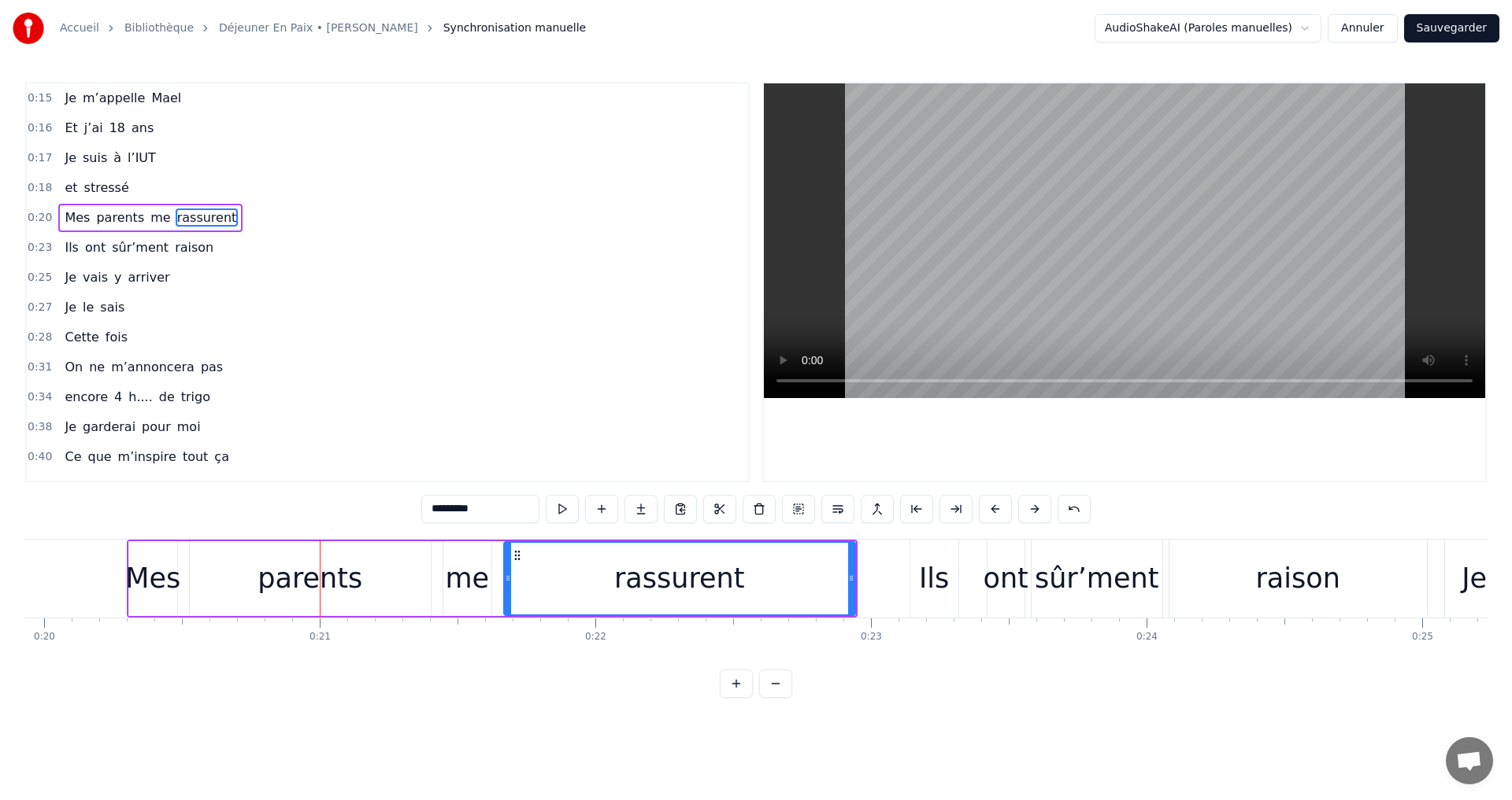
click at [1027, 505] on button at bounding box center [1035, 509] width 33 height 28
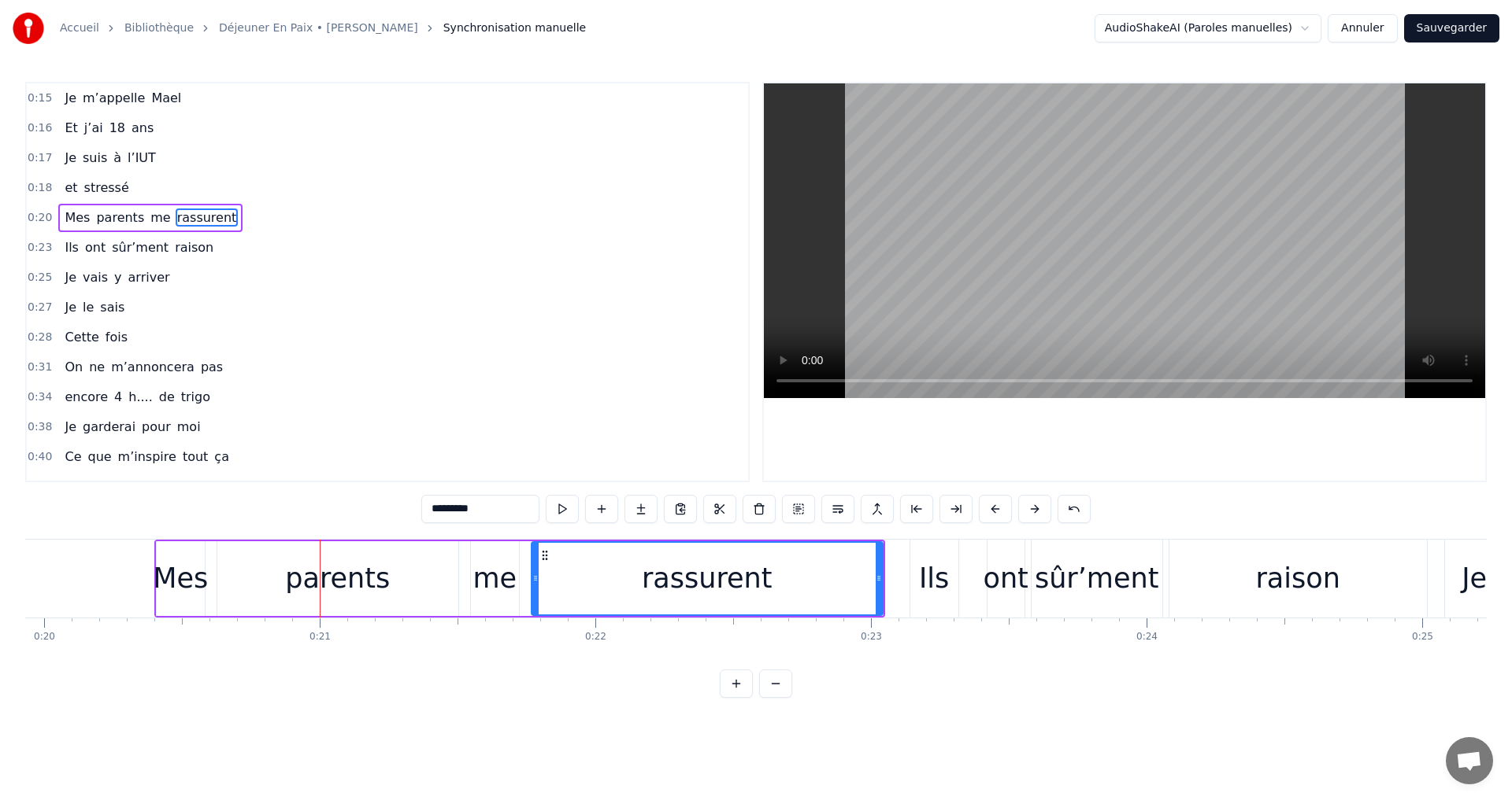
click at [1027, 505] on button at bounding box center [1035, 509] width 33 height 28
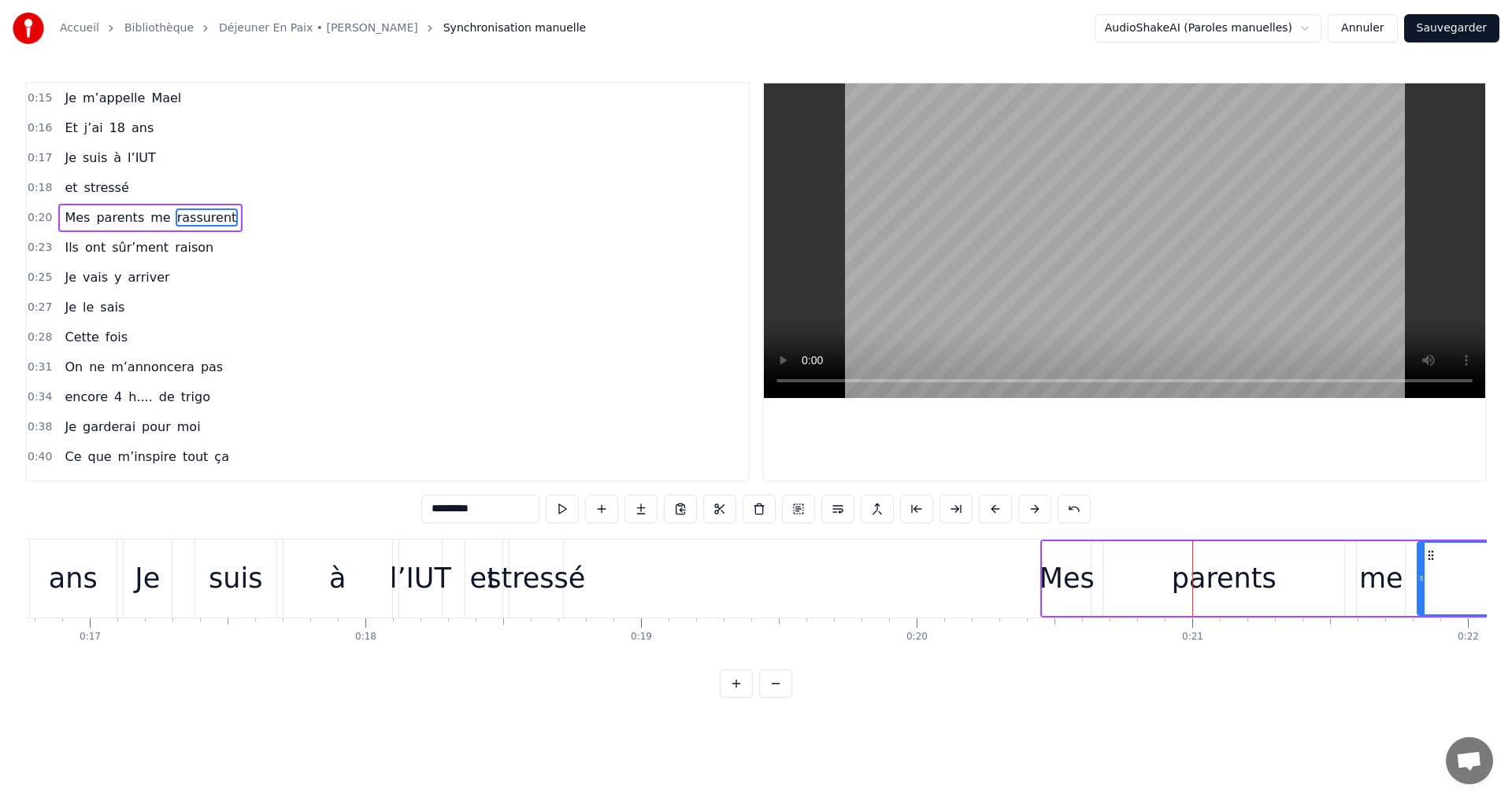
scroll to position [0, 3803]
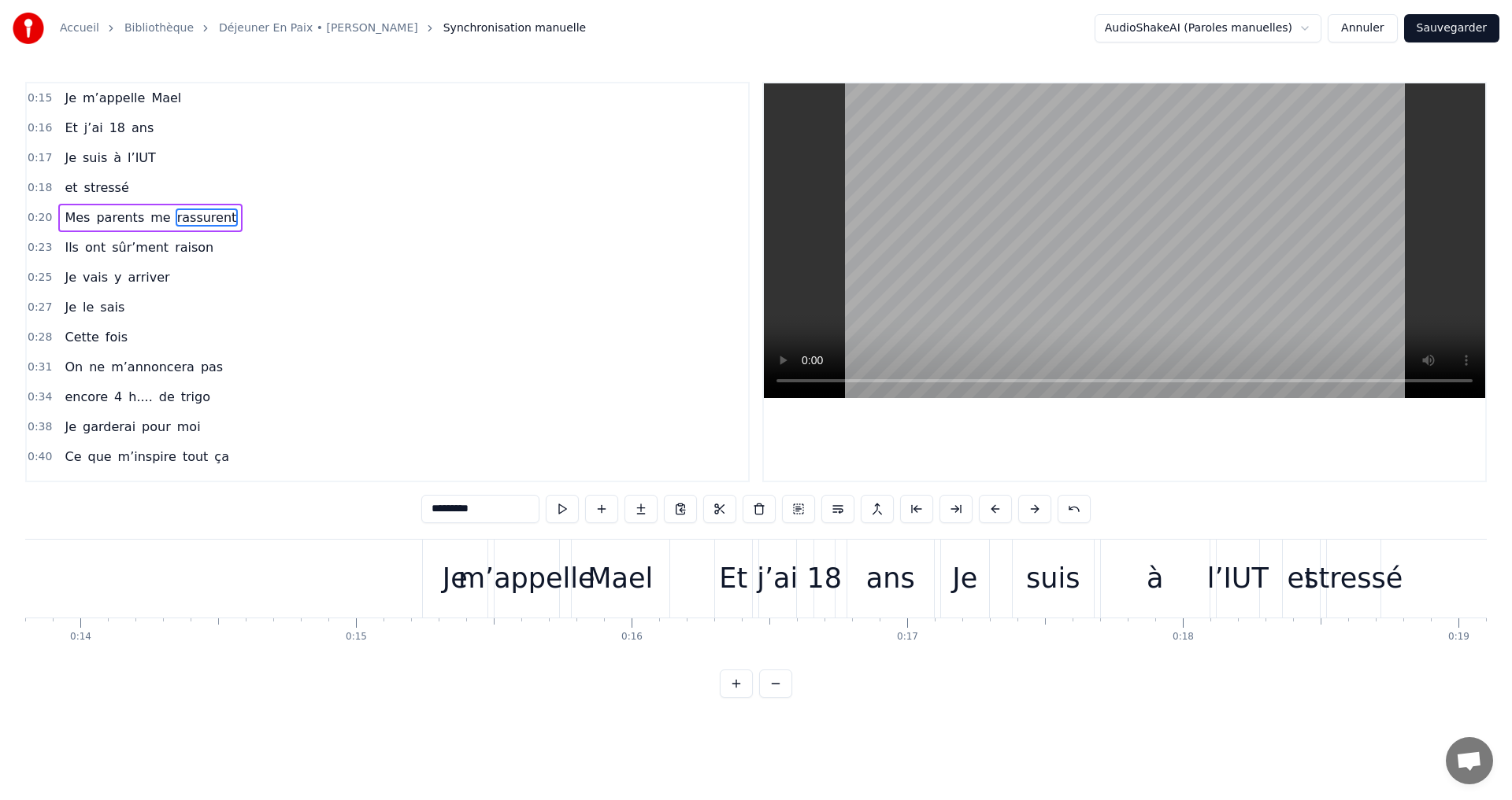
click at [451, 587] on div "Je" at bounding box center [455, 578] width 26 height 41
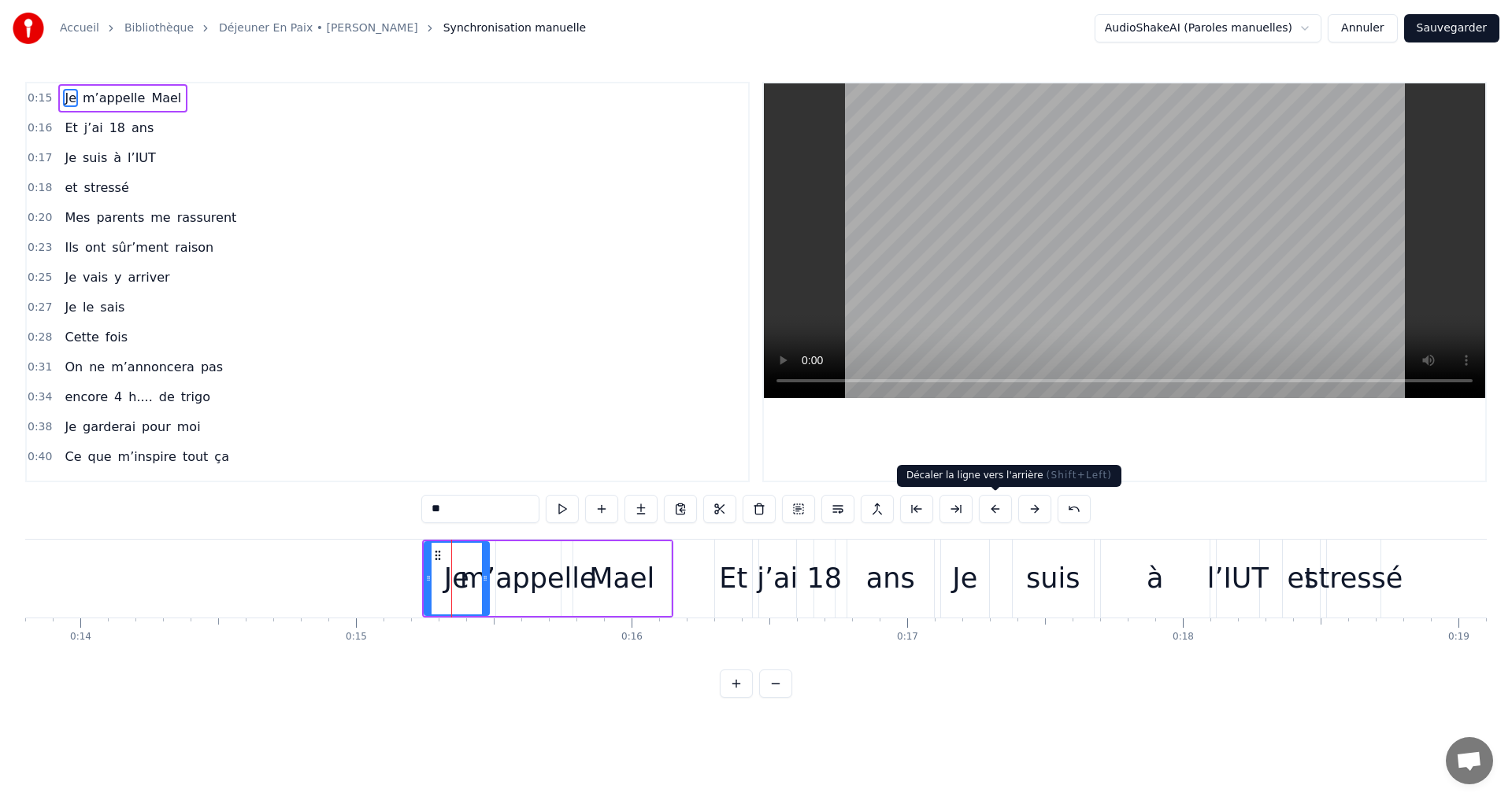
click at [993, 509] on button at bounding box center [996, 509] width 33 height 28
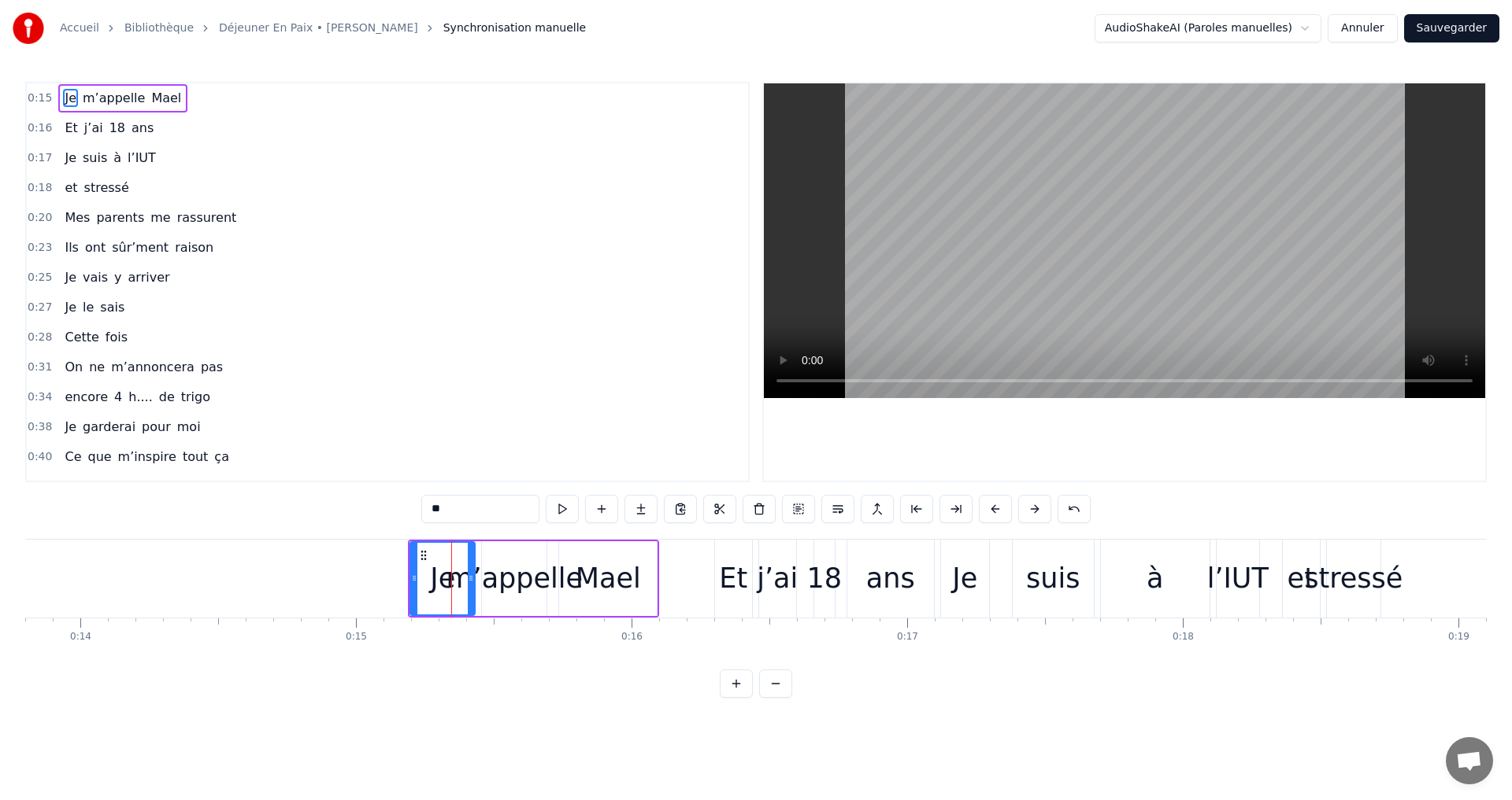
click at [993, 509] on button at bounding box center [996, 509] width 33 height 28
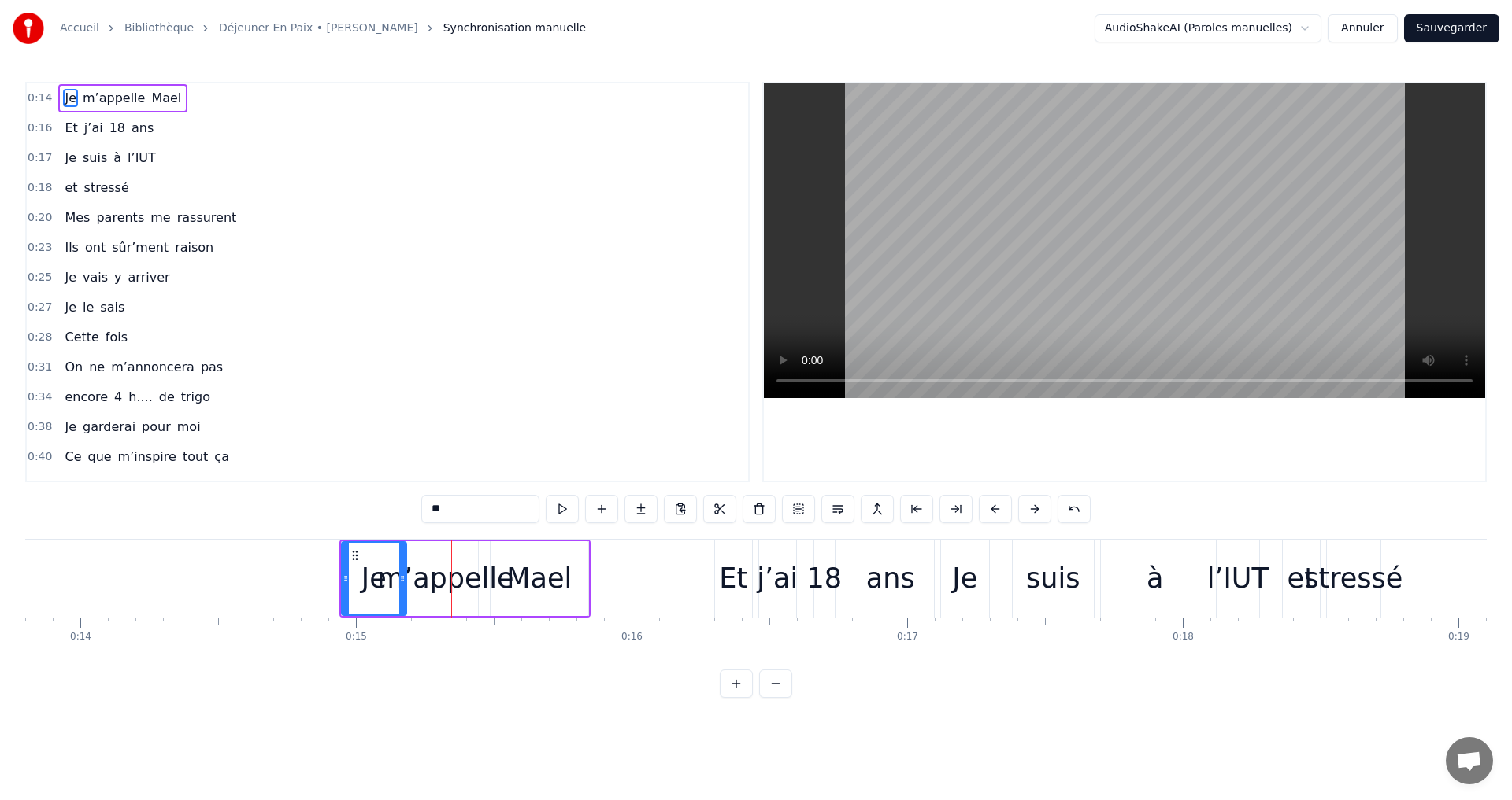
click at [993, 509] on button at bounding box center [996, 509] width 33 height 28
click at [726, 581] on div "Et" at bounding box center [733, 578] width 28 height 41
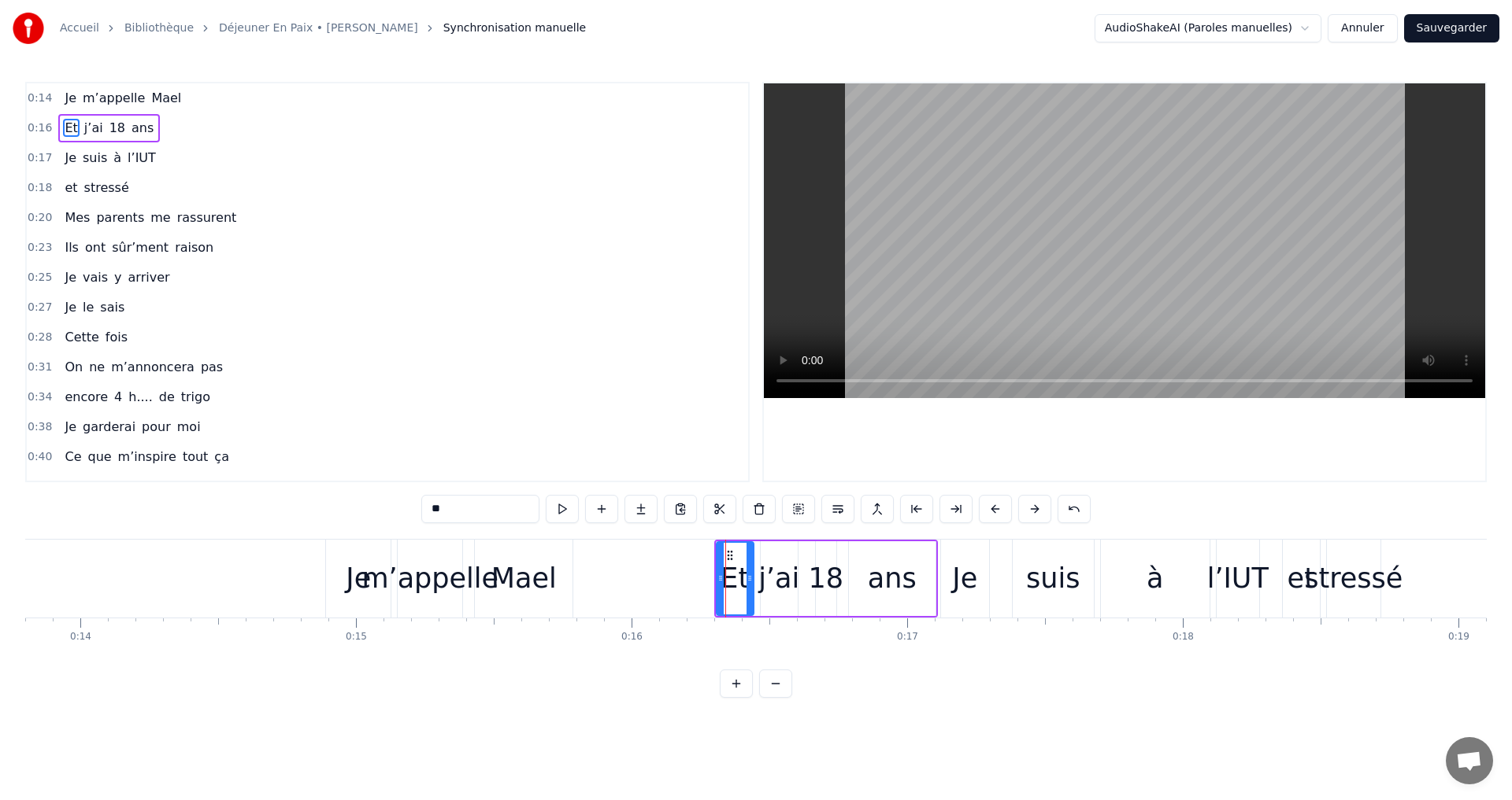
click at [963, 562] on div "Je" at bounding box center [964, 578] width 26 height 41
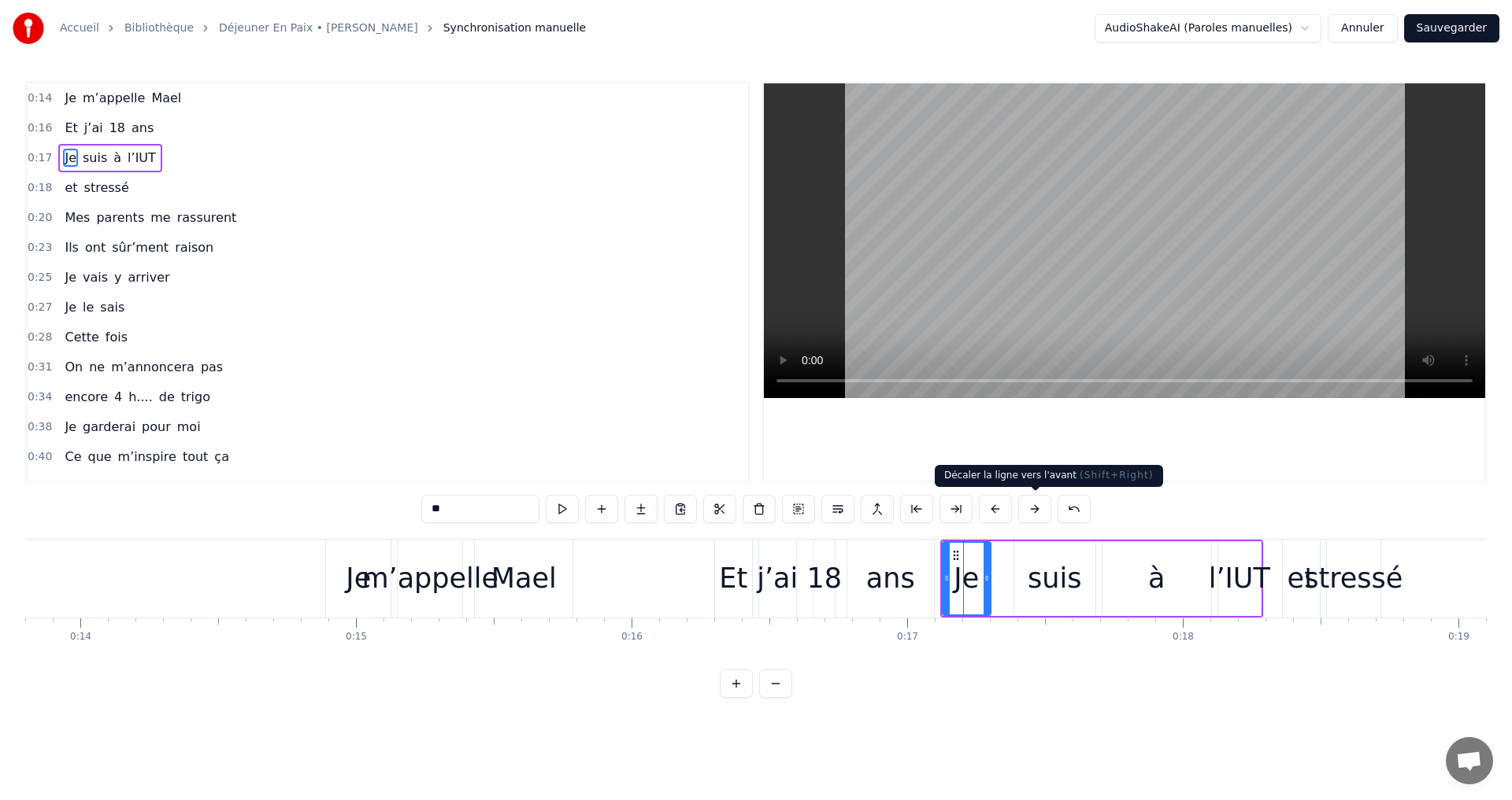
click at [1038, 510] on button at bounding box center [1035, 509] width 33 height 28
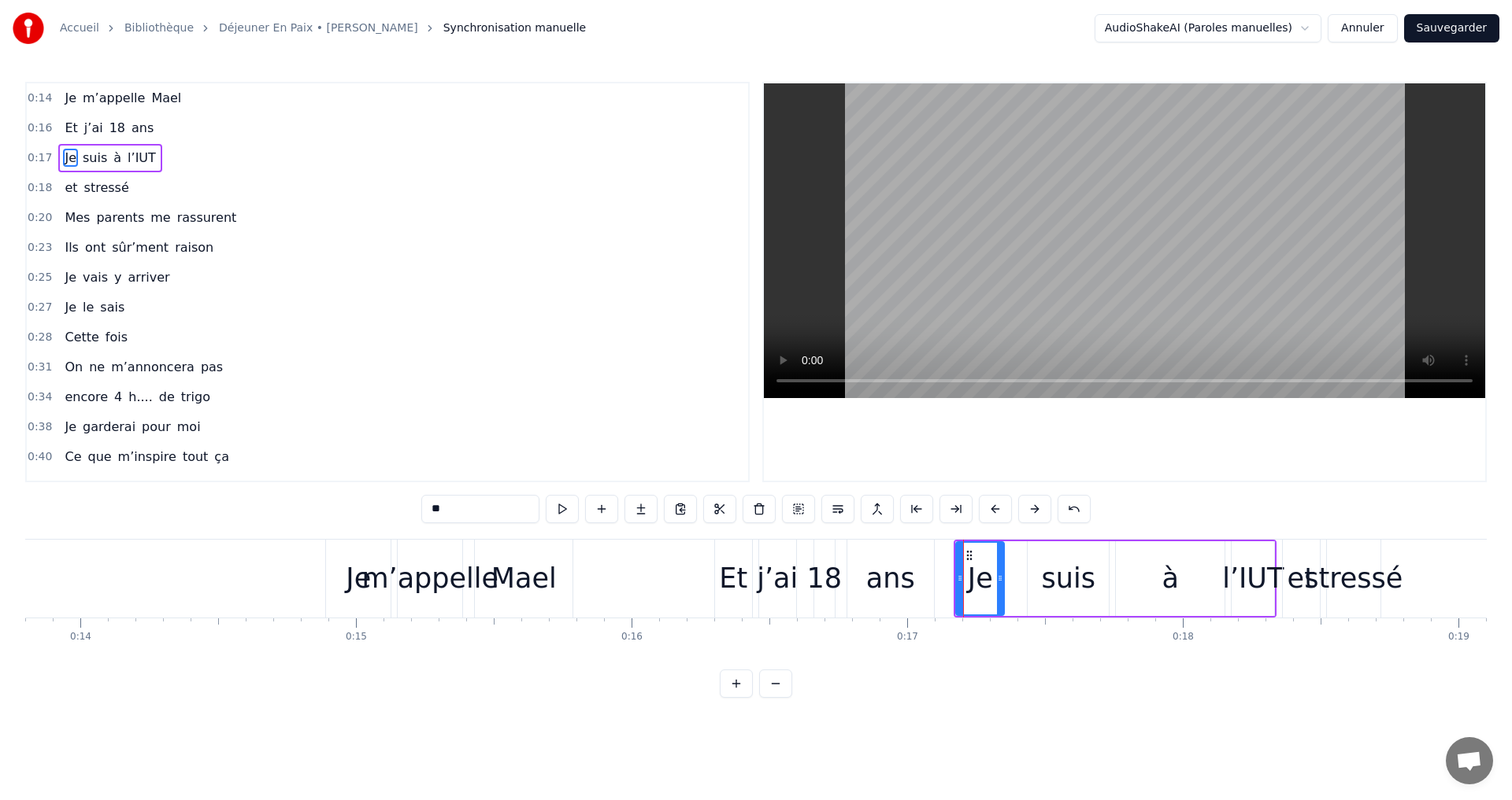
click at [1038, 510] on button at bounding box center [1035, 509] width 33 height 28
click at [1300, 589] on div "et" at bounding box center [1301, 578] width 27 height 41
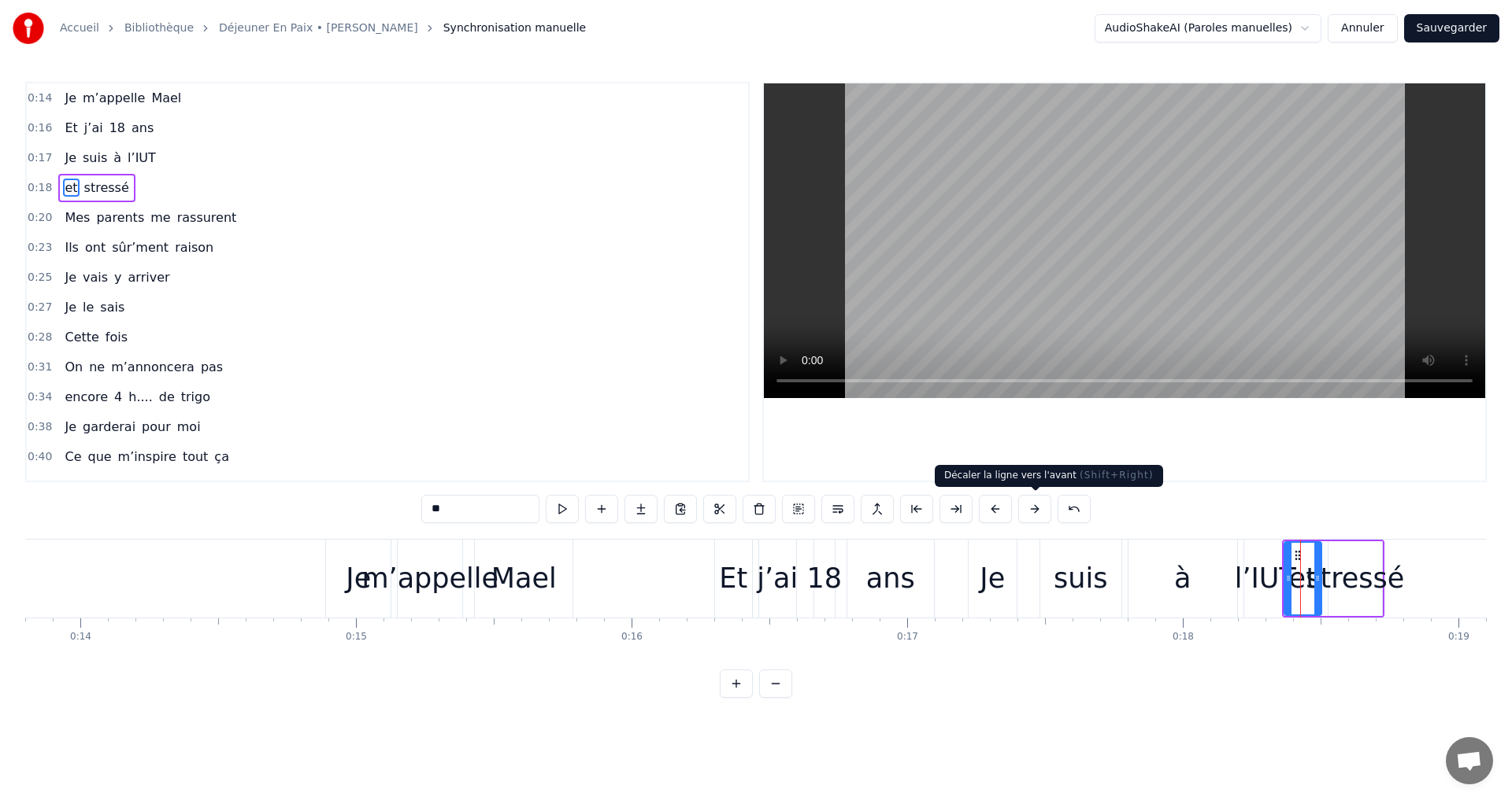
click at [1032, 518] on button at bounding box center [1035, 509] width 33 height 28
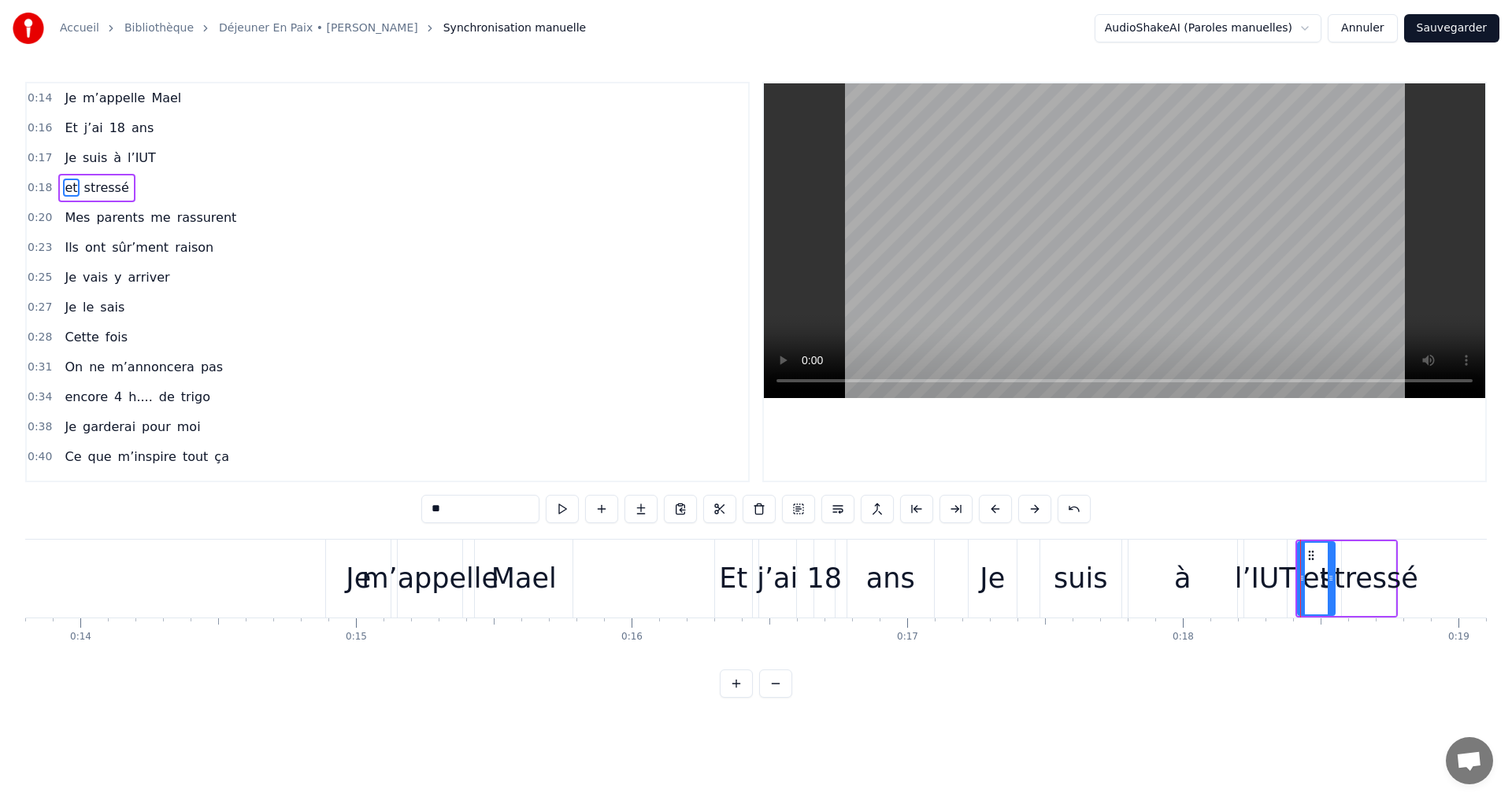
click at [1032, 518] on button at bounding box center [1035, 509] width 33 height 28
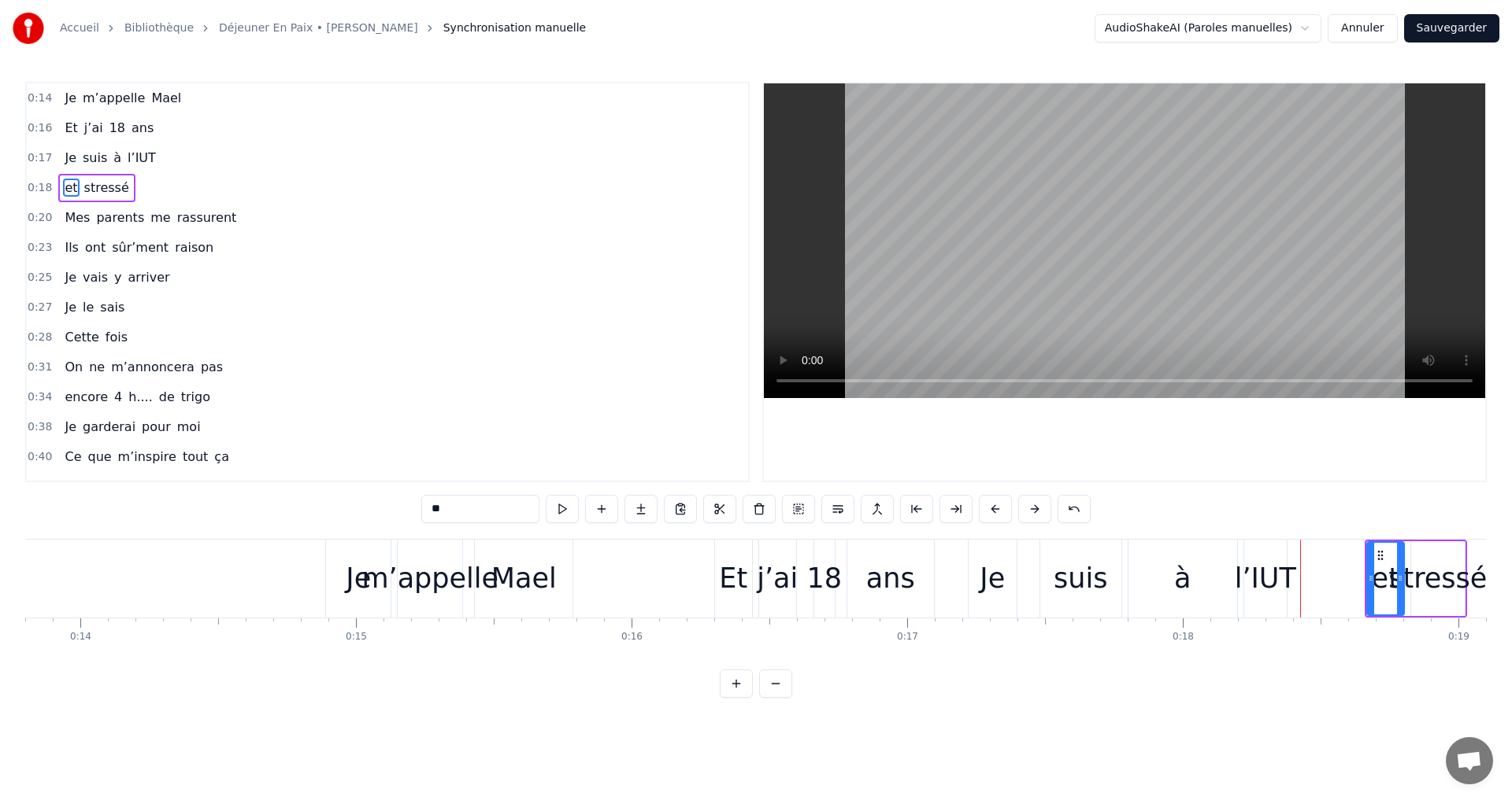
click at [1032, 518] on button at bounding box center [1035, 509] width 33 height 28
click at [994, 583] on div "Je" at bounding box center [992, 578] width 26 height 41
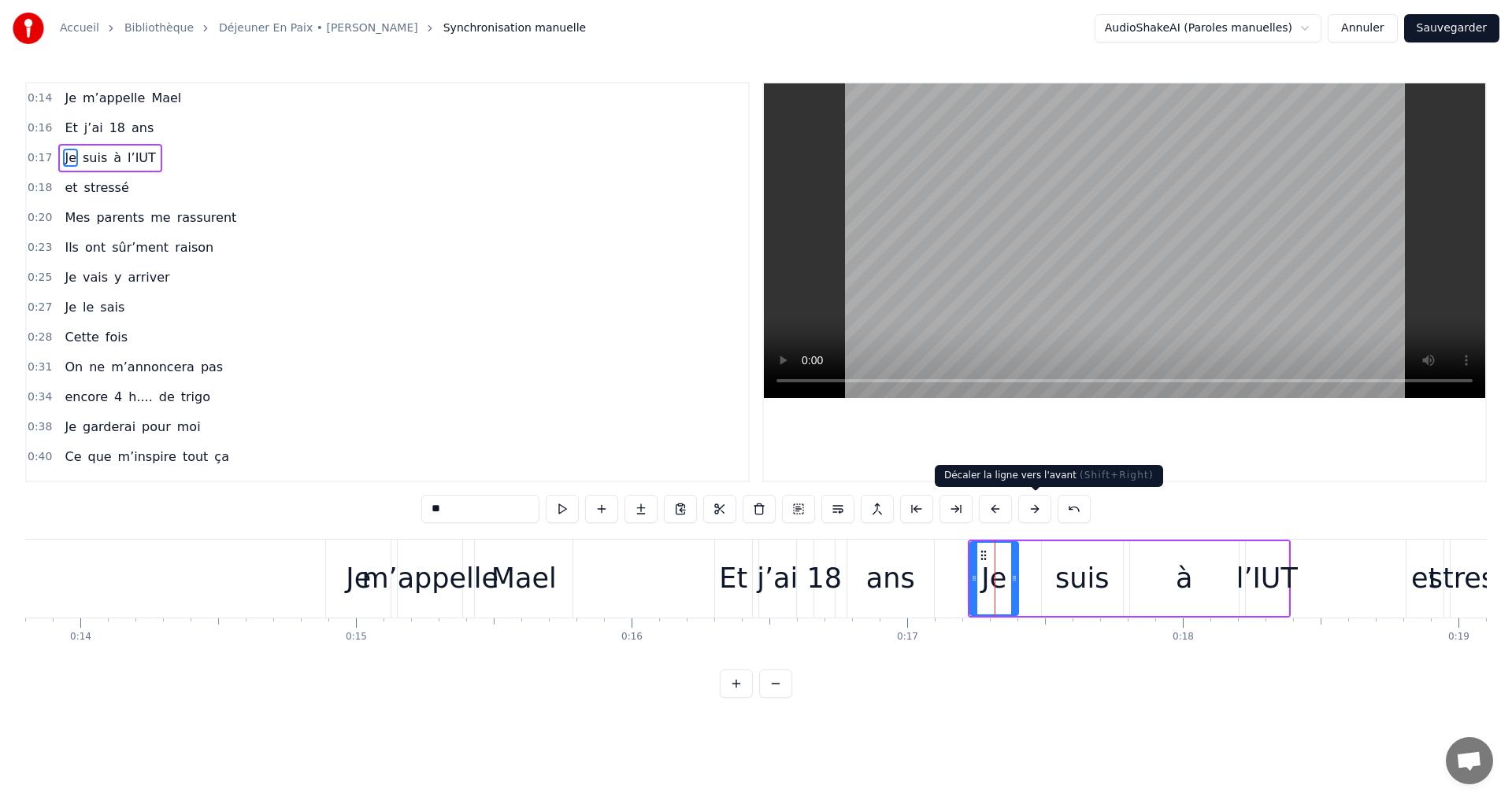
click at [1031, 508] on button at bounding box center [1035, 509] width 33 height 28
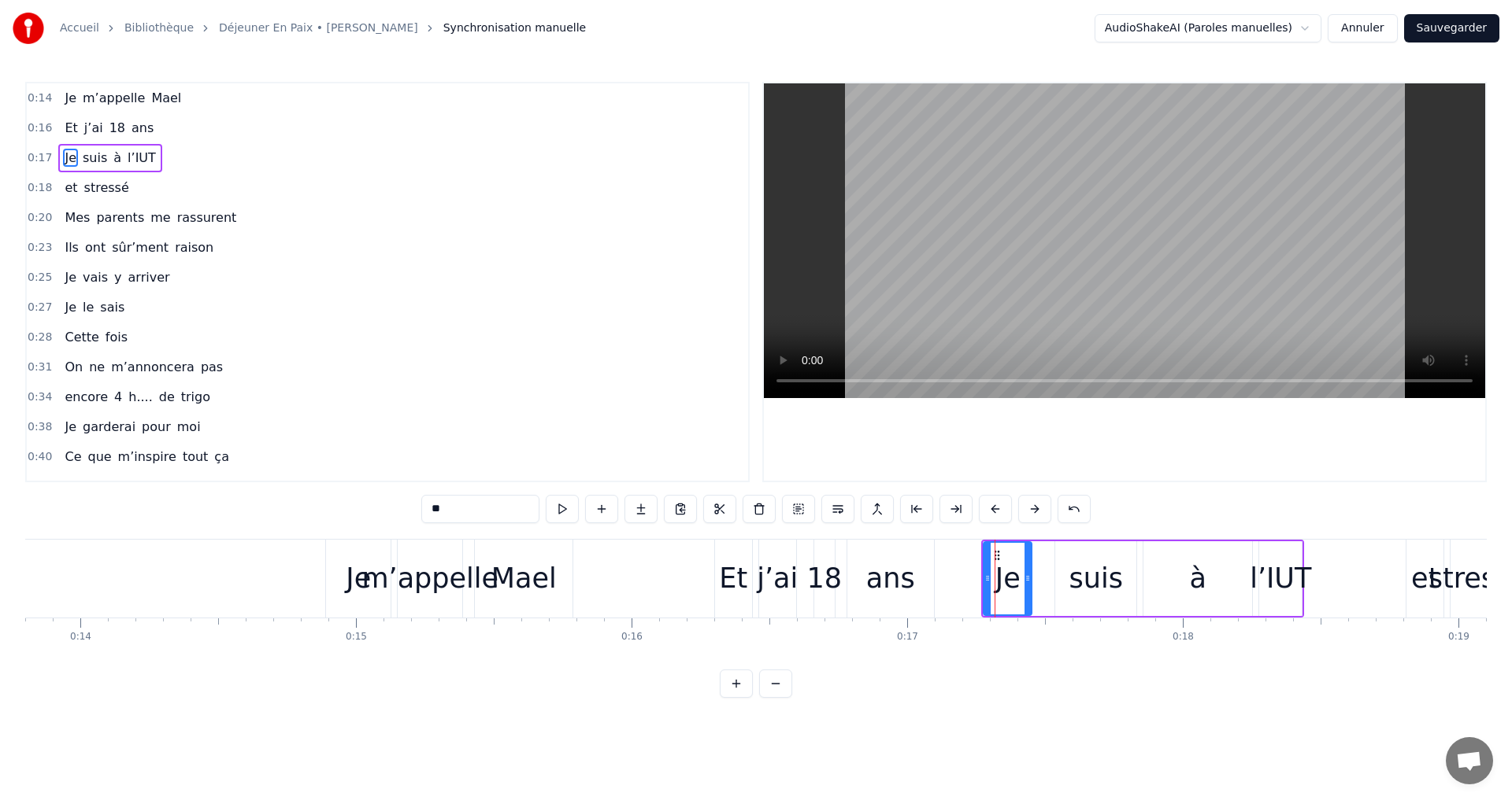
click at [1031, 508] on button at bounding box center [1035, 509] width 33 height 28
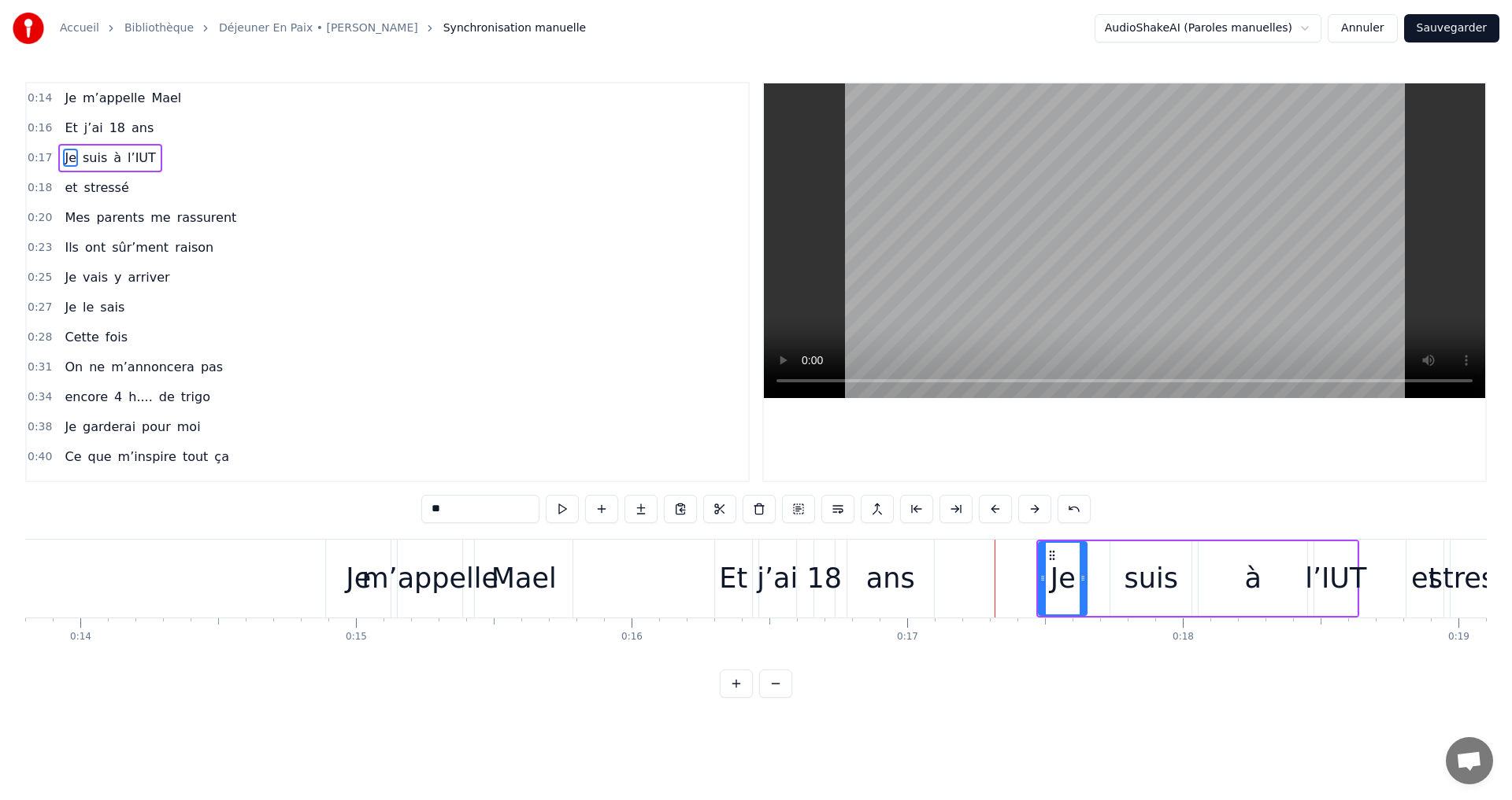
click at [1031, 508] on button at bounding box center [1035, 509] width 33 height 28
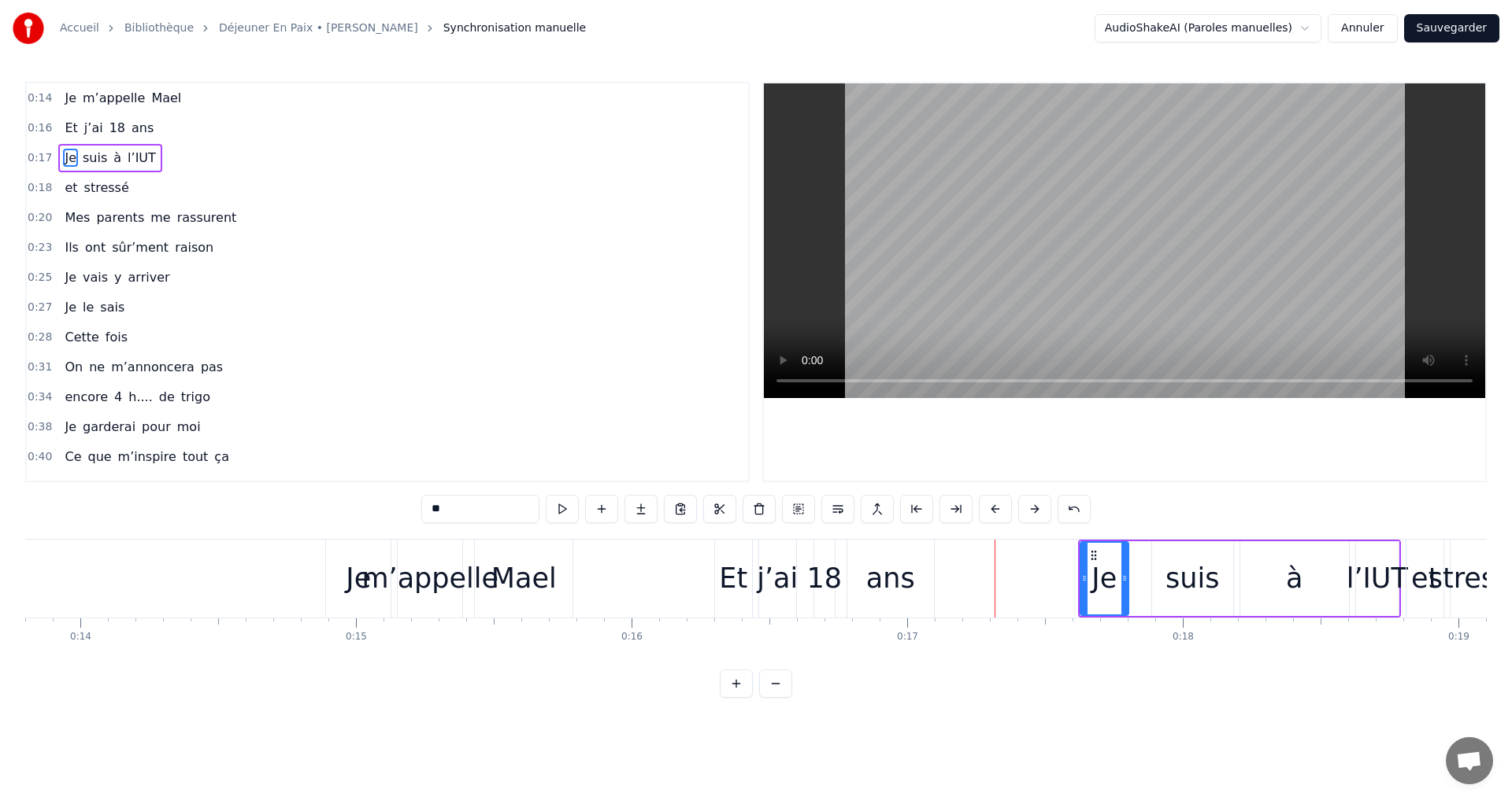
click at [714, 558] on div "Et" at bounding box center [734, 578] width 39 height 78
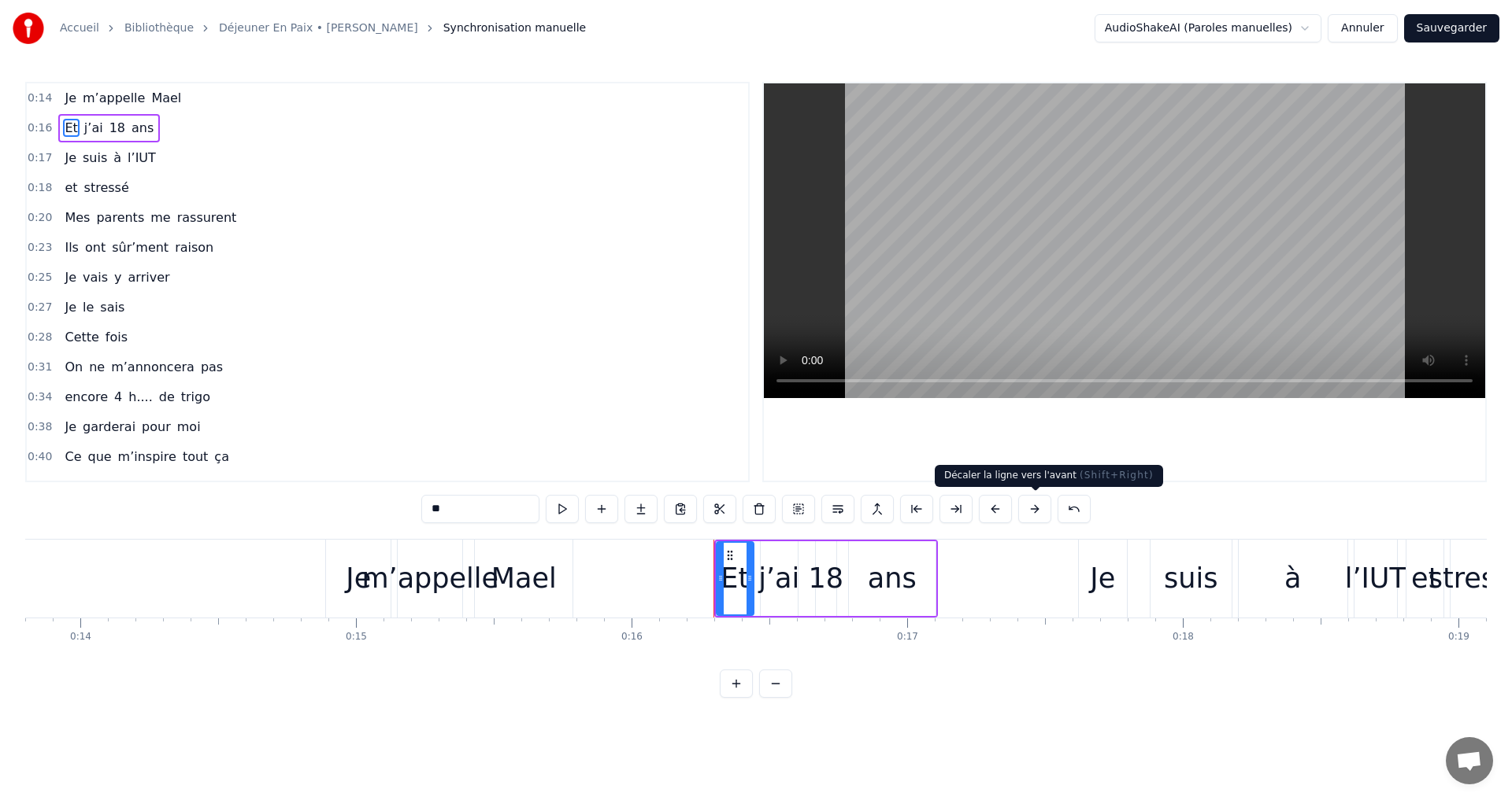
click at [1031, 513] on button at bounding box center [1035, 509] width 33 height 28
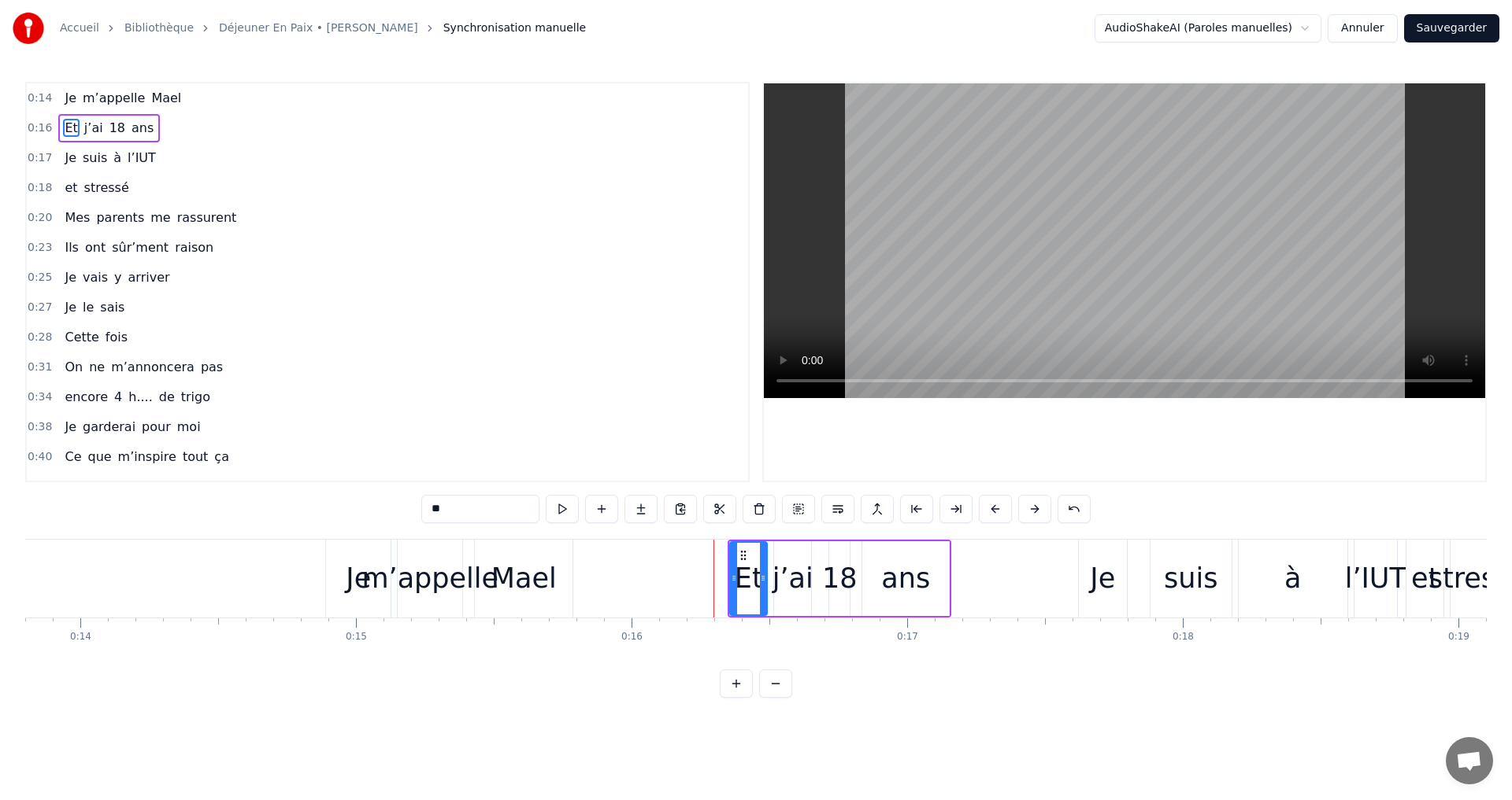
click at [1031, 513] on button at bounding box center [1035, 509] width 33 height 28
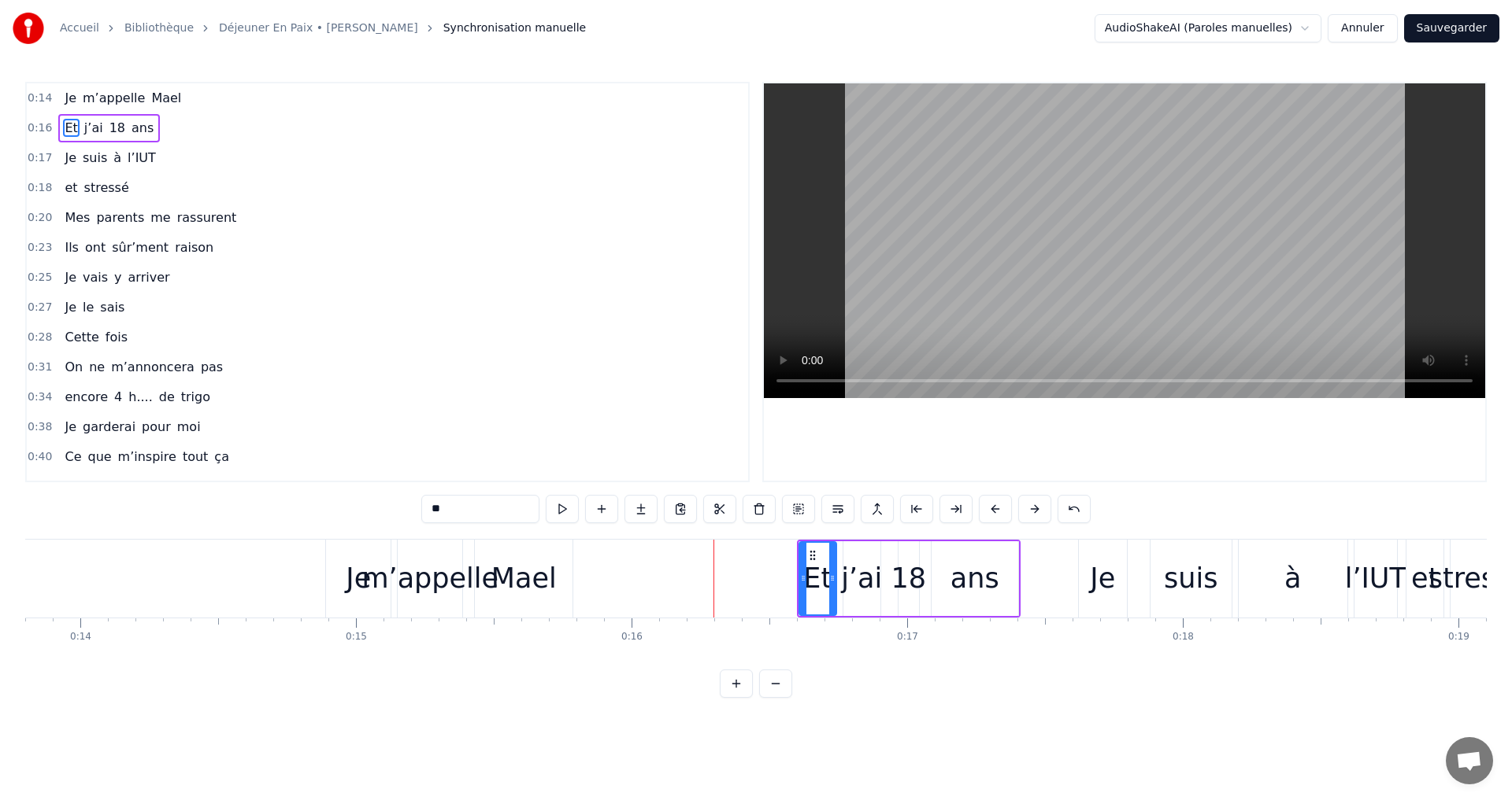
click at [1031, 513] on button at bounding box center [1035, 509] width 33 height 28
click at [97, 97] on span "m’appelle" at bounding box center [114, 98] width 65 height 18
type input "*********"
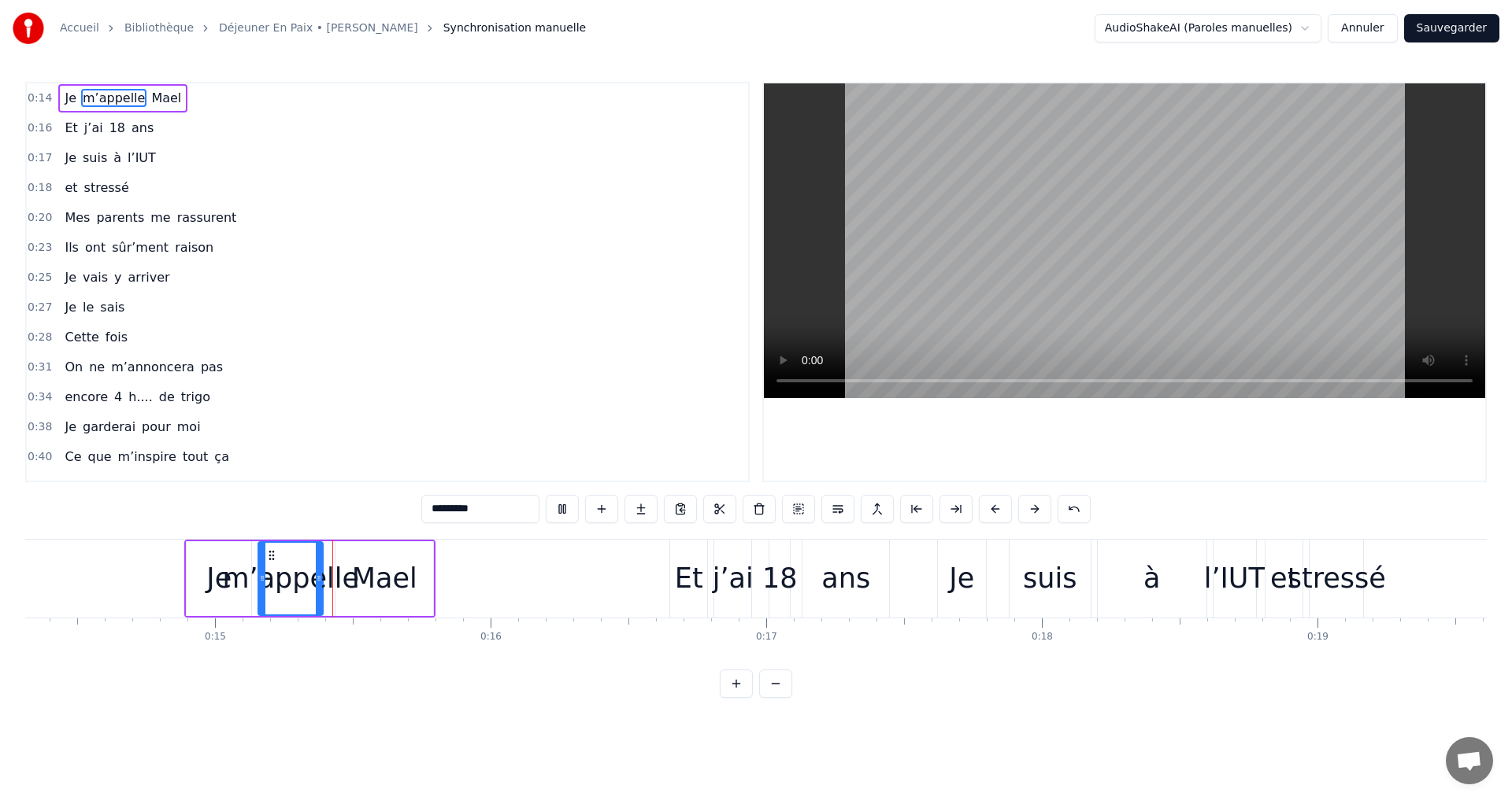
scroll to position [0, 4001]
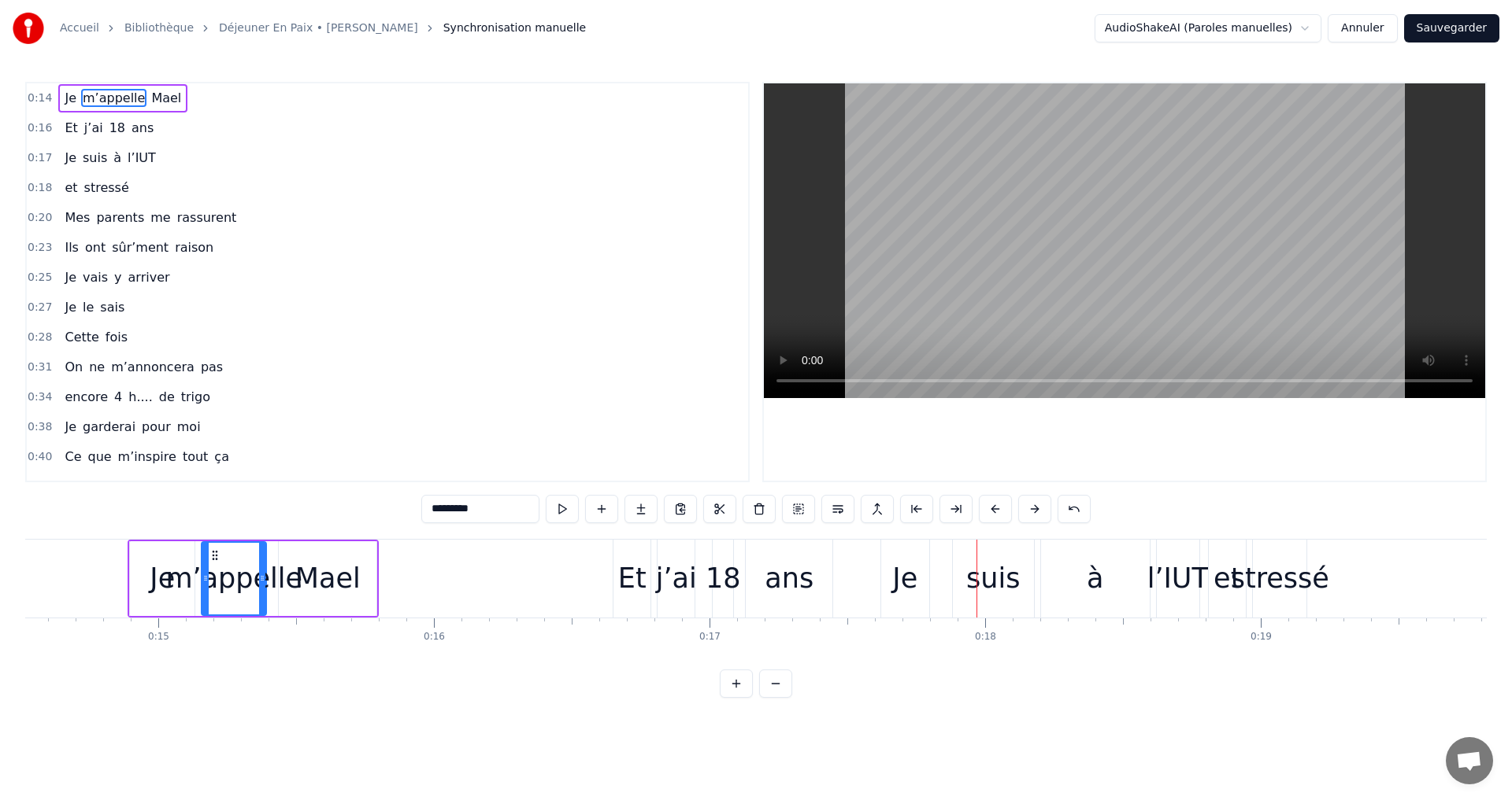
click at [1113, 561] on div "à" at bounding box center [1095, 578] width 108 height 78
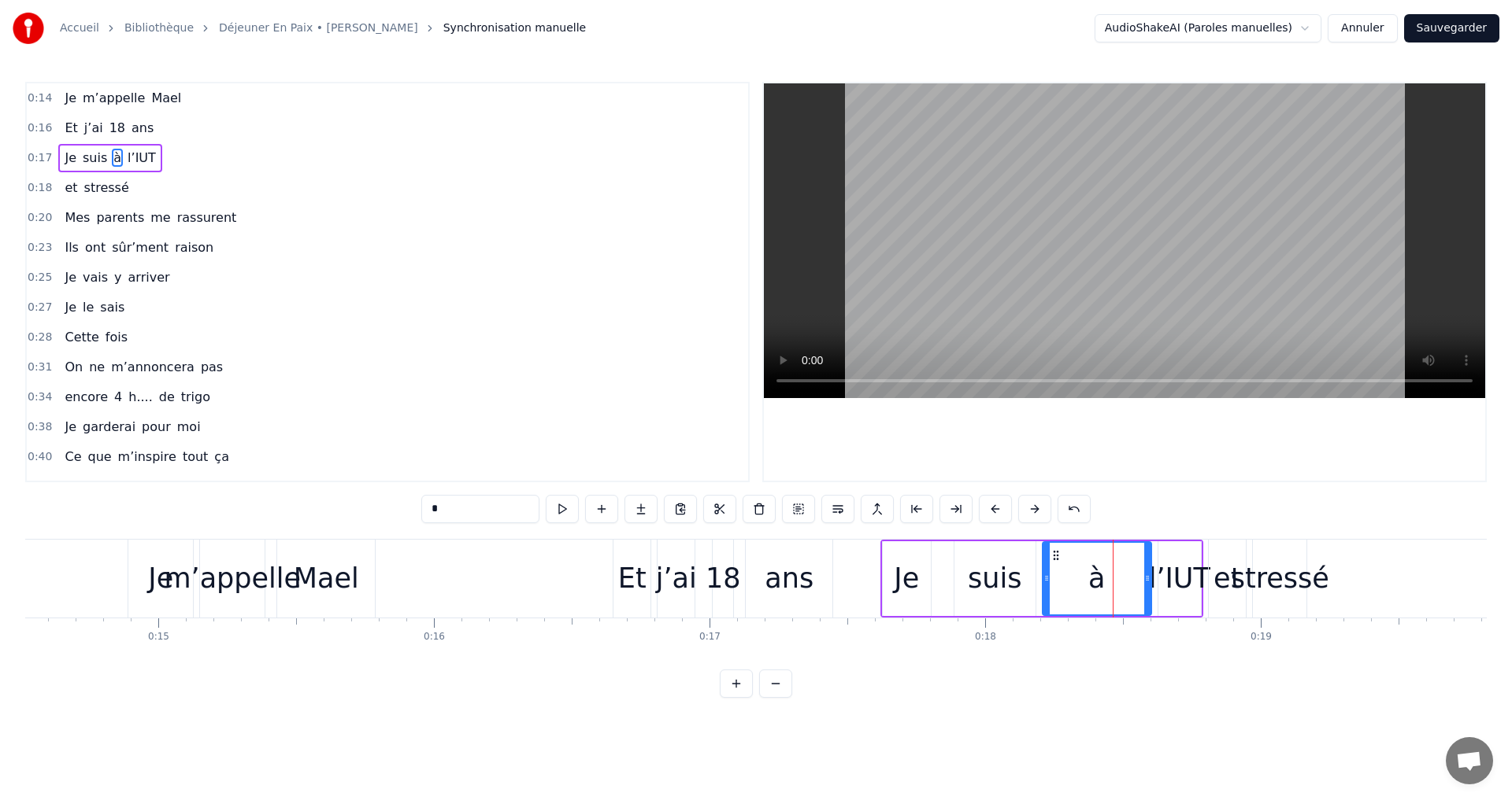
click at [1230, 591] on div "et" at bounding box center [1227, 578] width 27 height 41
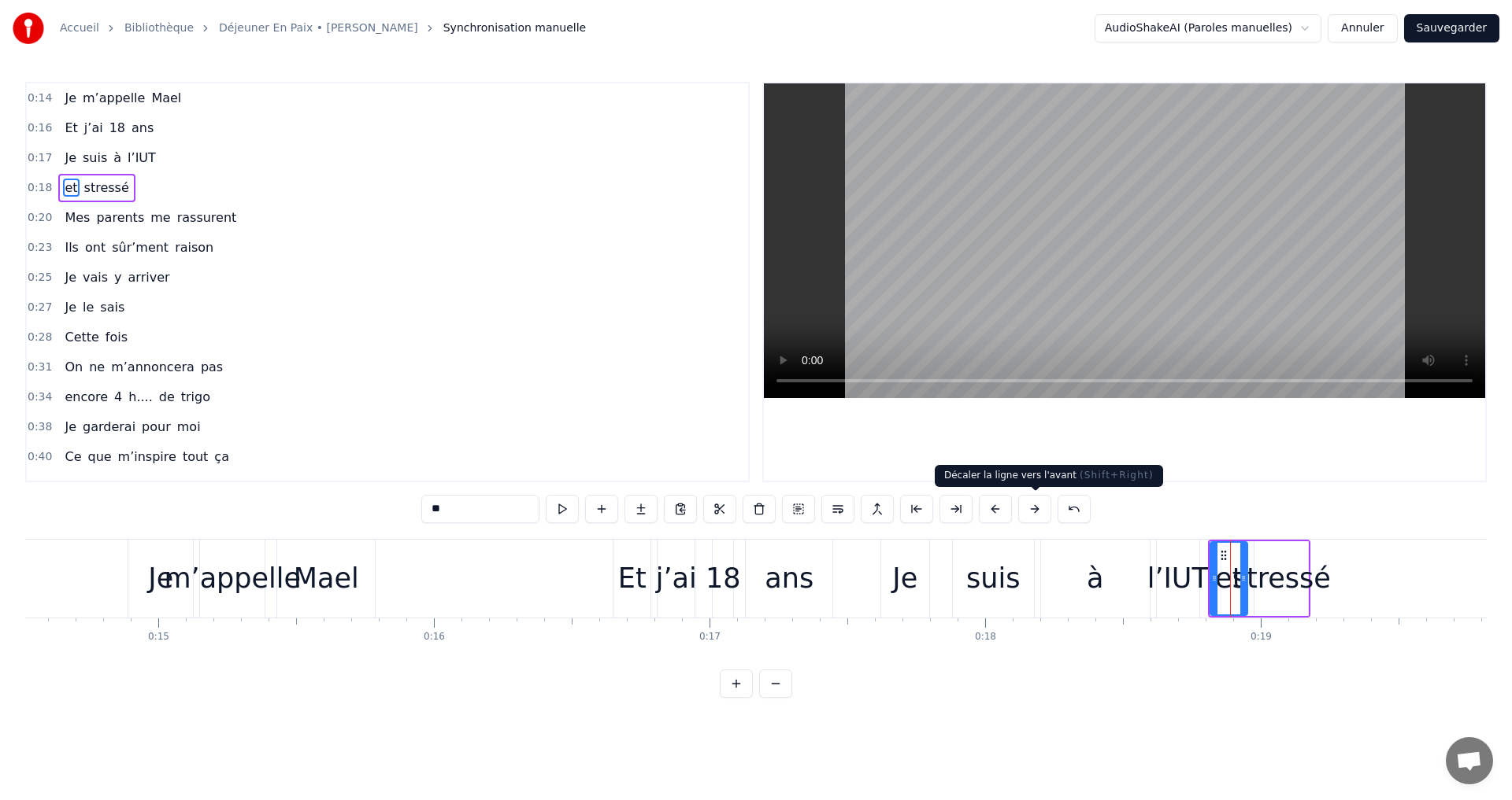
click at [1036, 502] on button at bounding box center [1035, 509] width 33 height 28
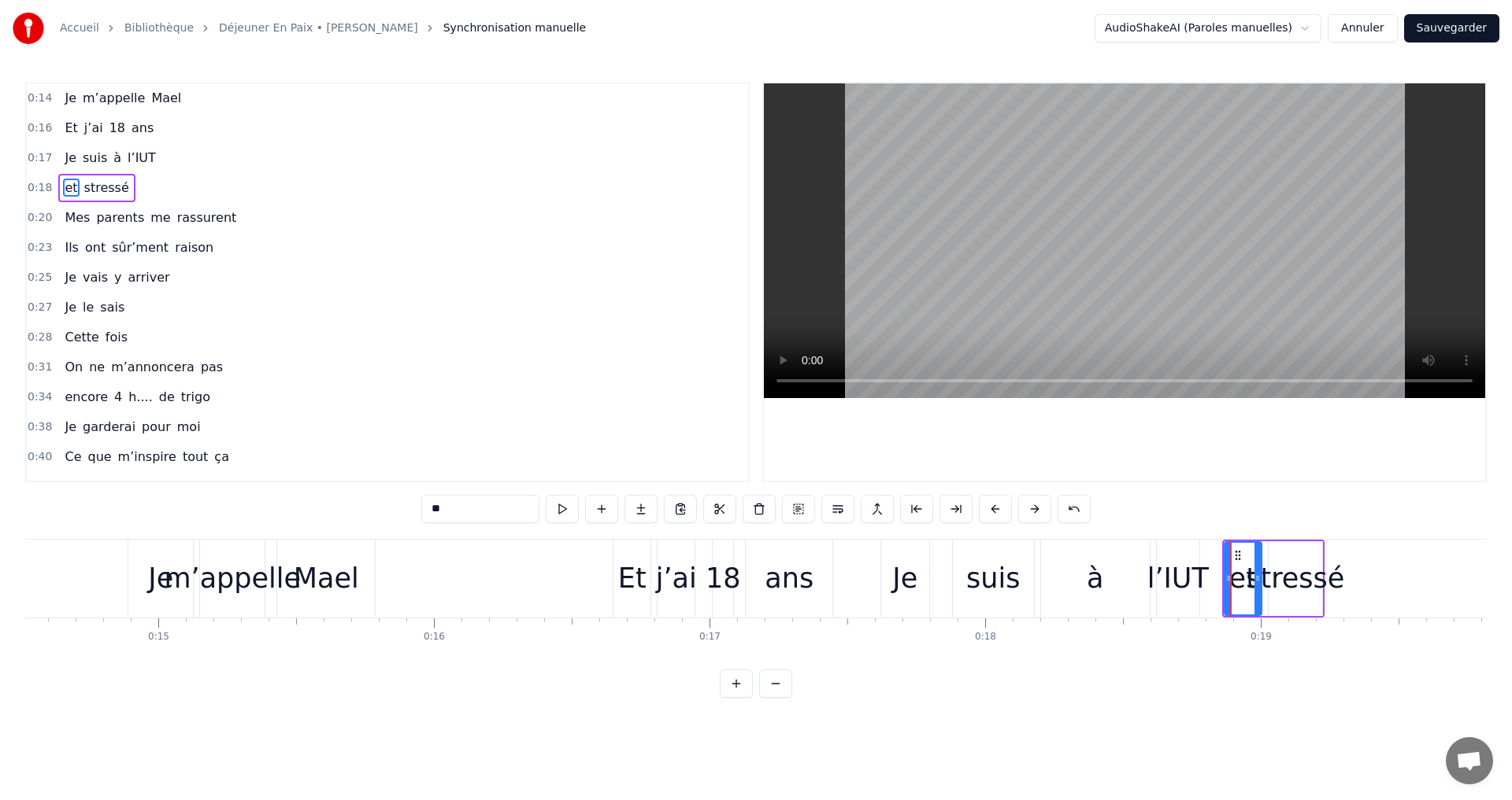
click at [1036, 502] on button at bounding box center [1035, 509] width 33 height 28
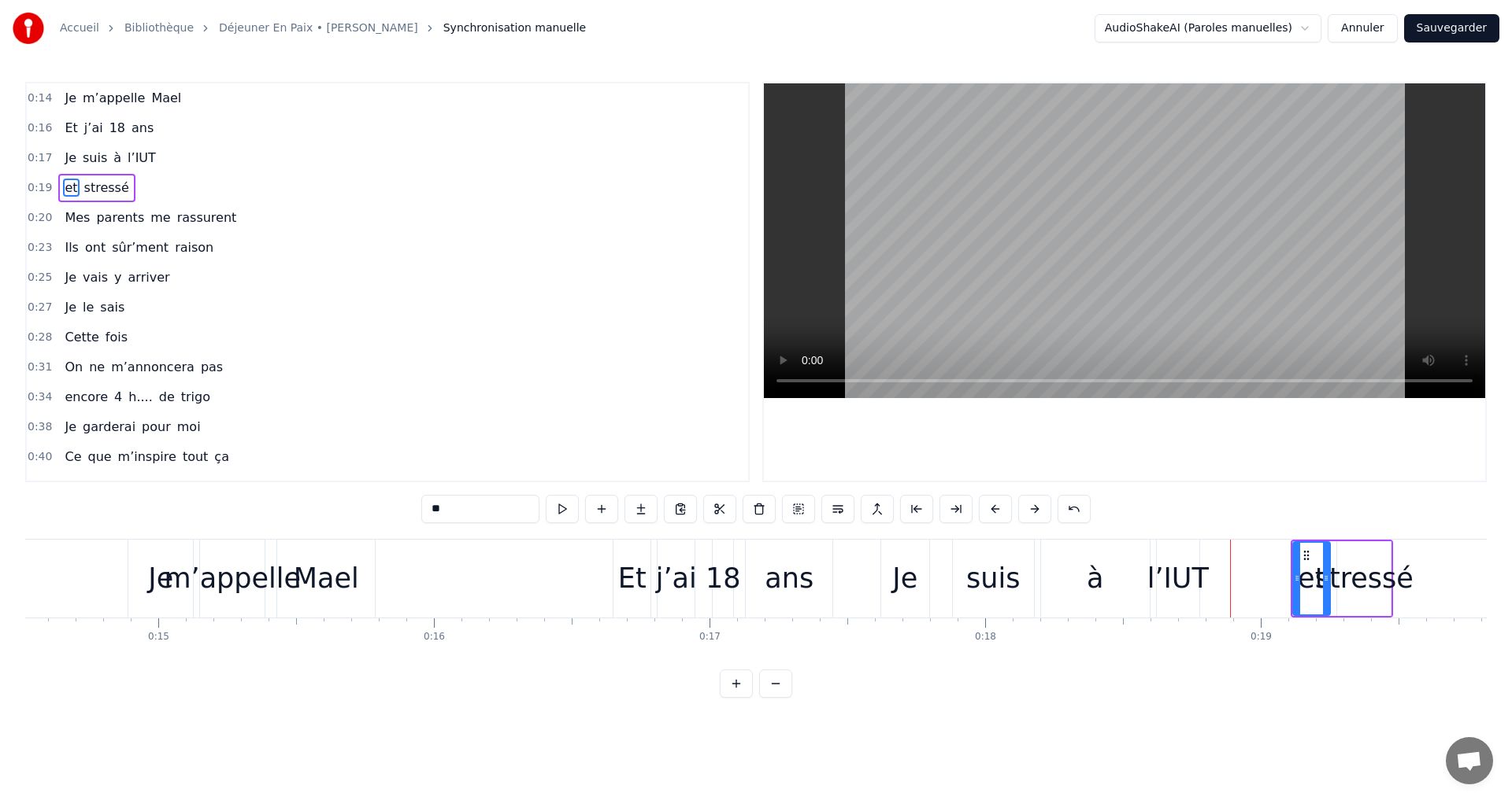
click at [1036, 502] on button at bounding box center [1035, 509] width 33 height 28
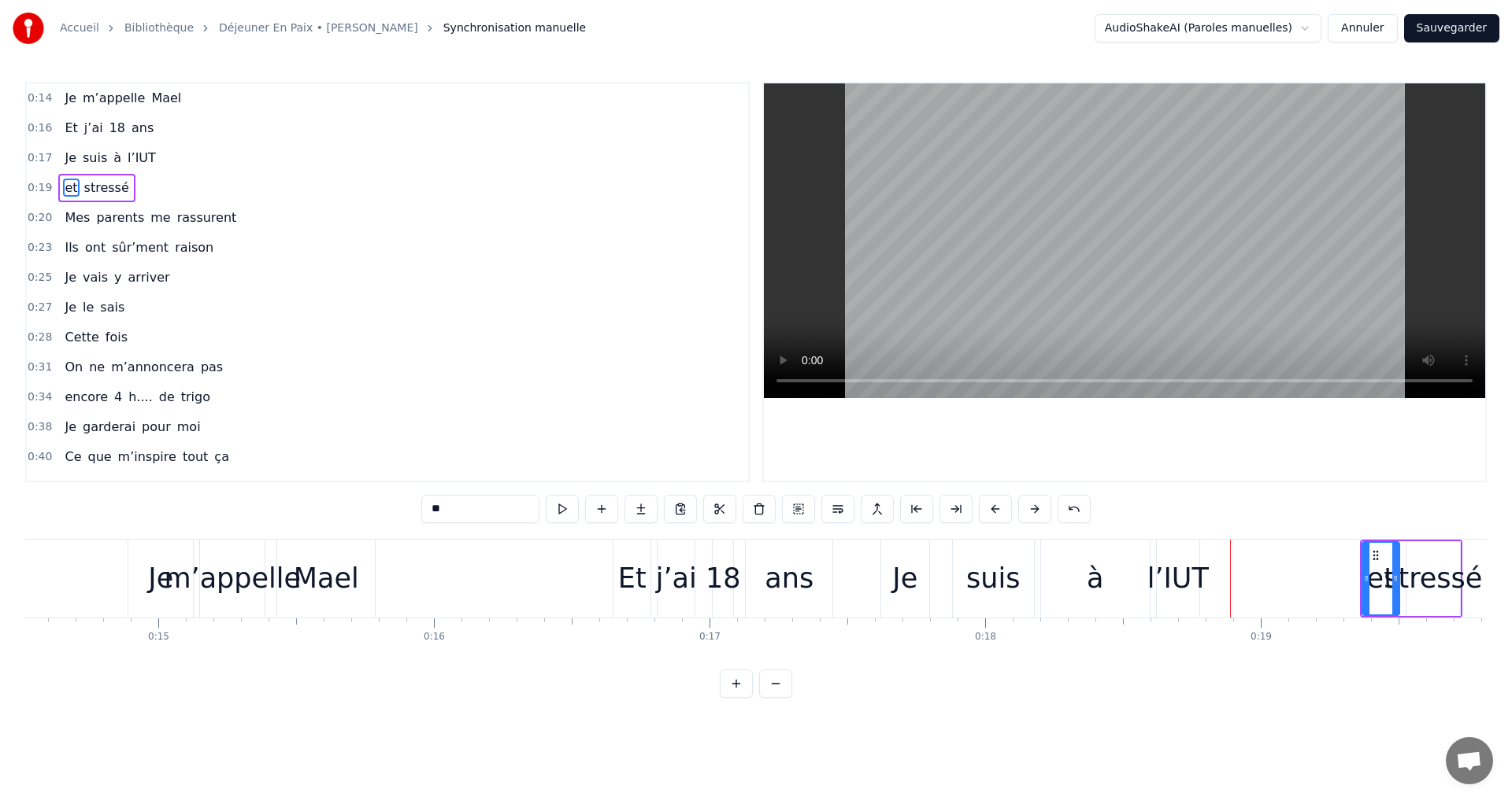
click at [918, 583] on div "Je" at bounding box center [905, 578] width 48 height 78
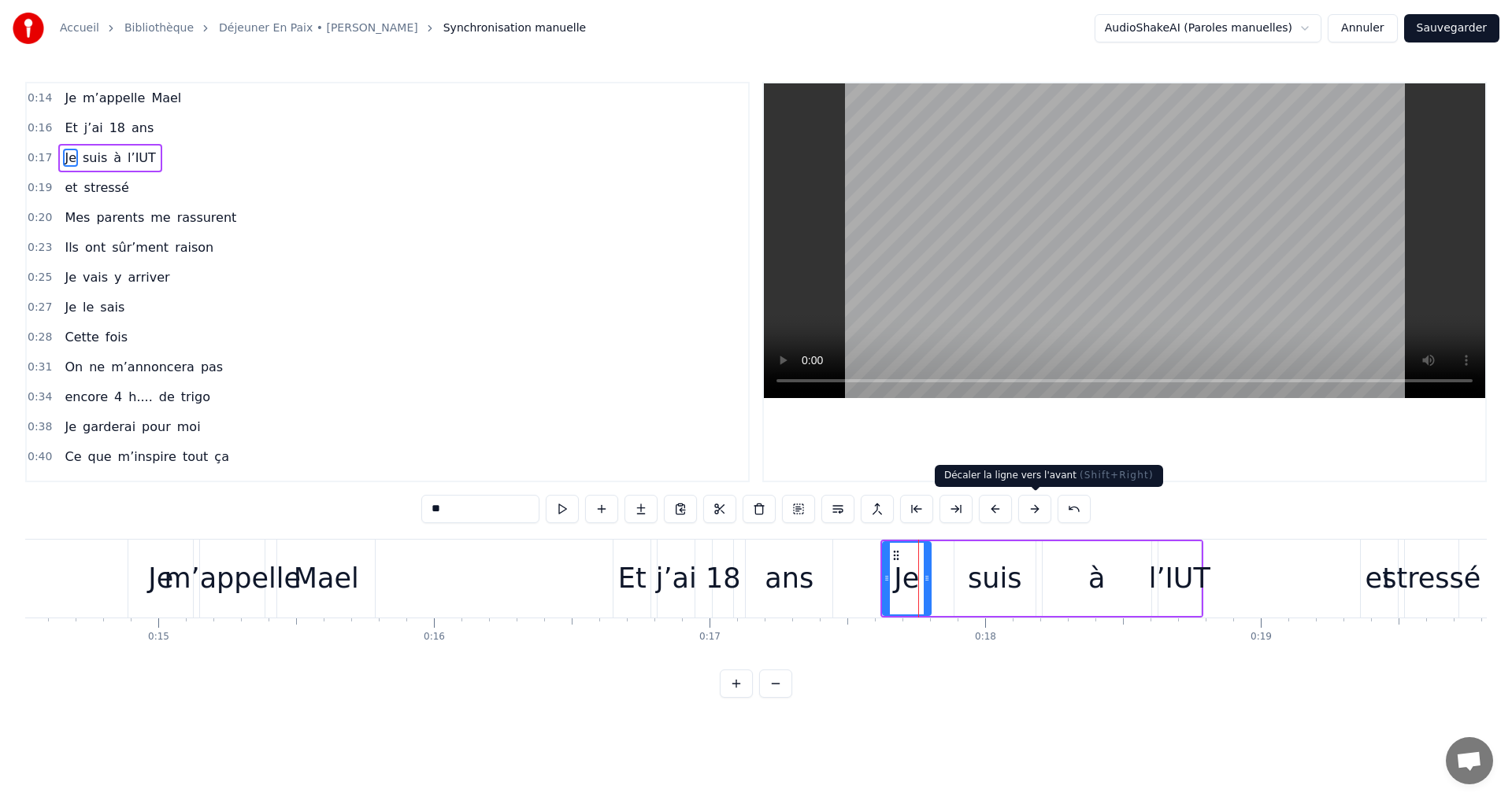
click at [1041, 510] on button at bounding box center [1035, 509] width 33 height 28
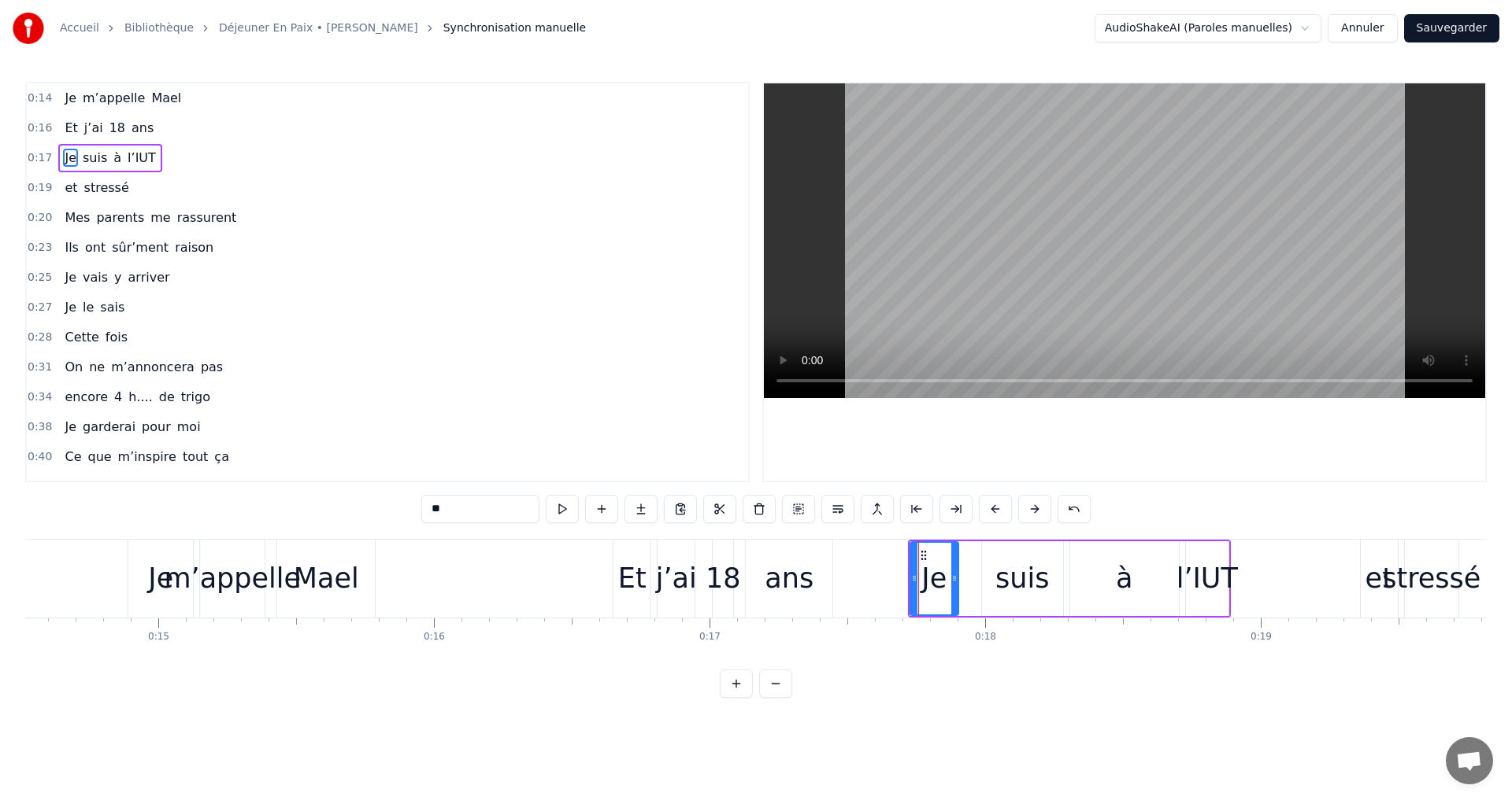
click at [1041, 510] on button at bounding box center [1035, 509] width 33 height 28
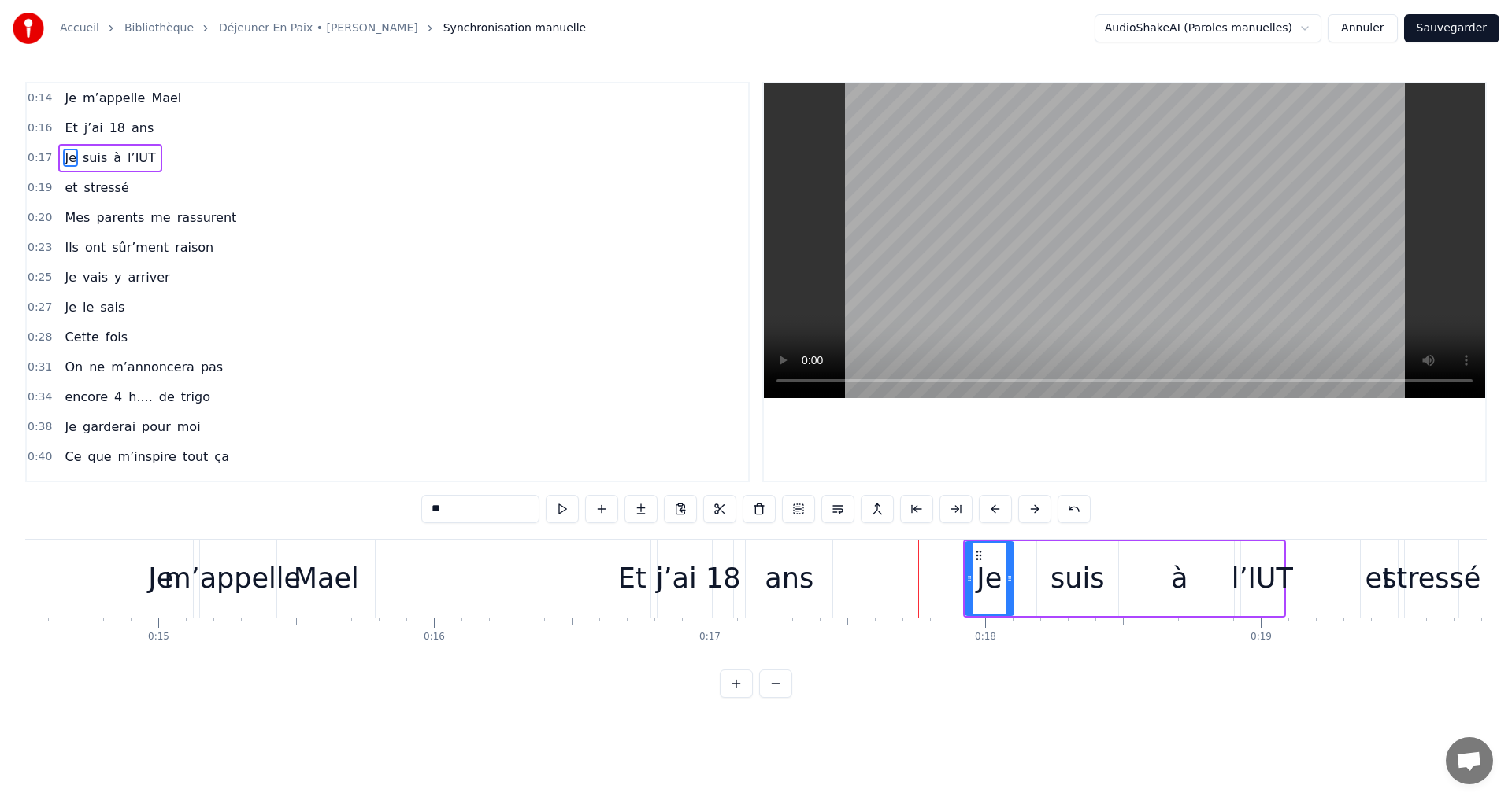
click at [1041, 510] on button at bounding box center [1035, 509] width 33 height 28
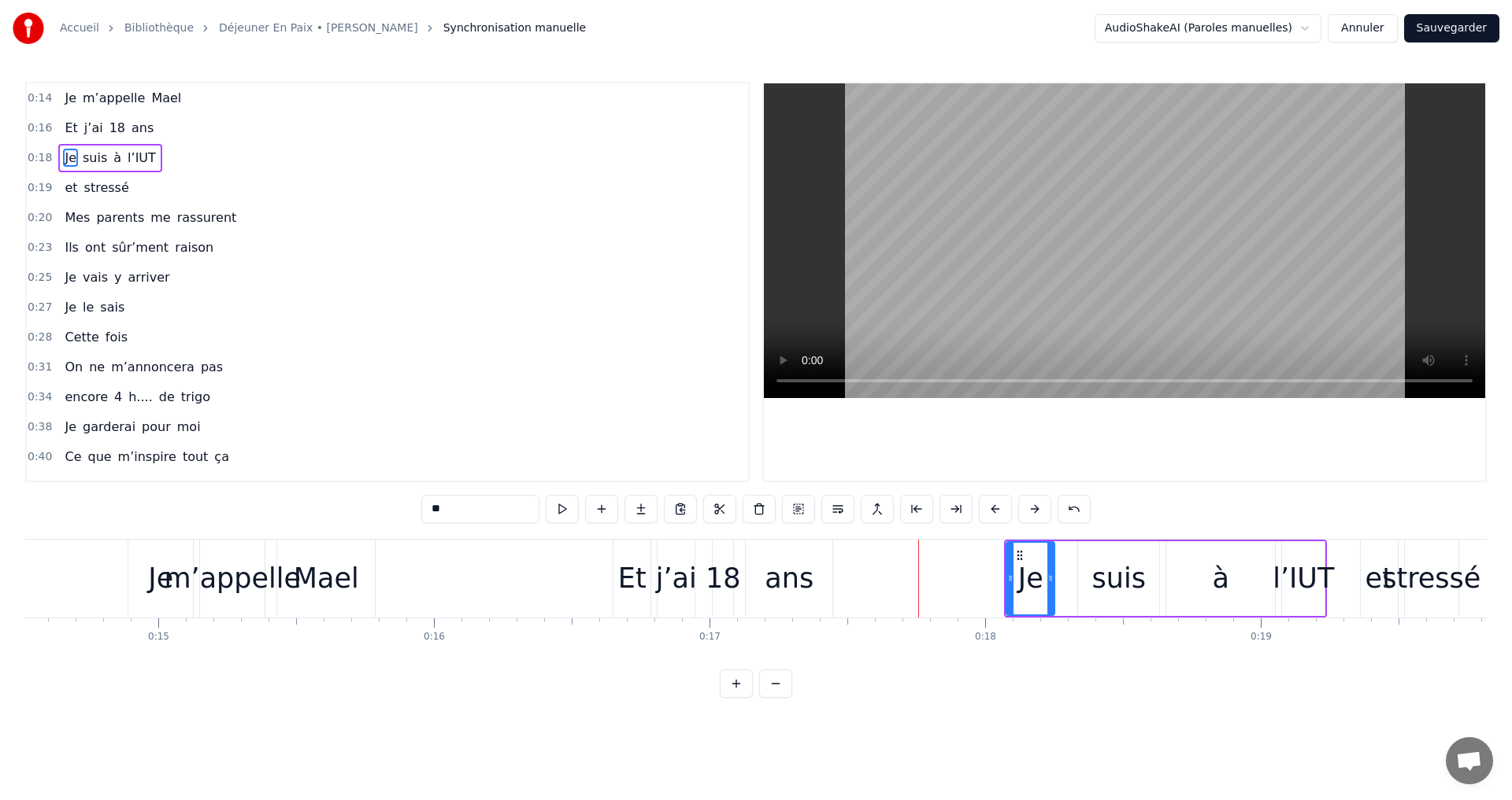
click at [1041, 510] on button at bounding box center [1035, 509] width 33 height 28
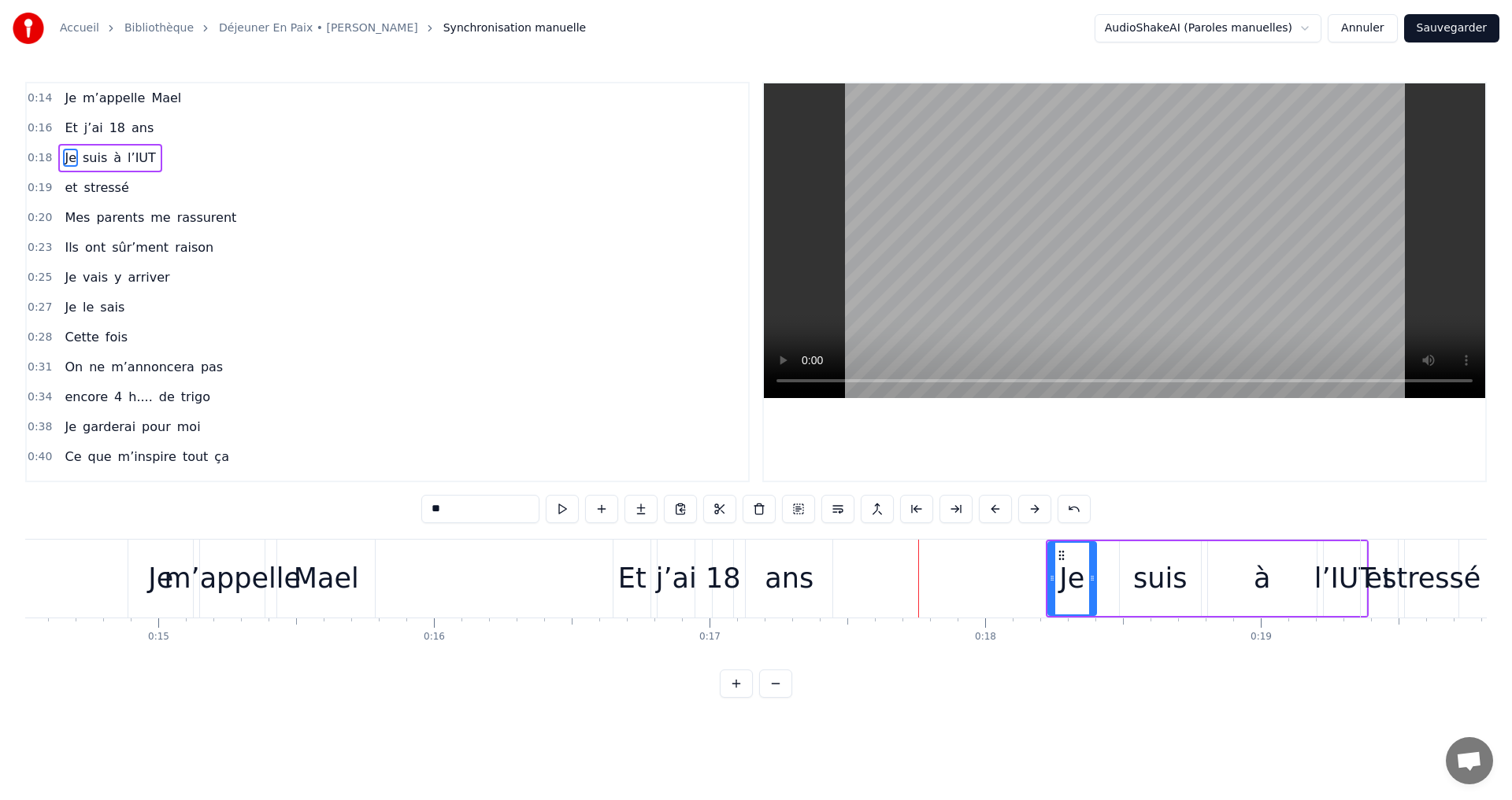
click at [631, 568] on div "Et" at bounding box center [632, 578] width 28 height 41
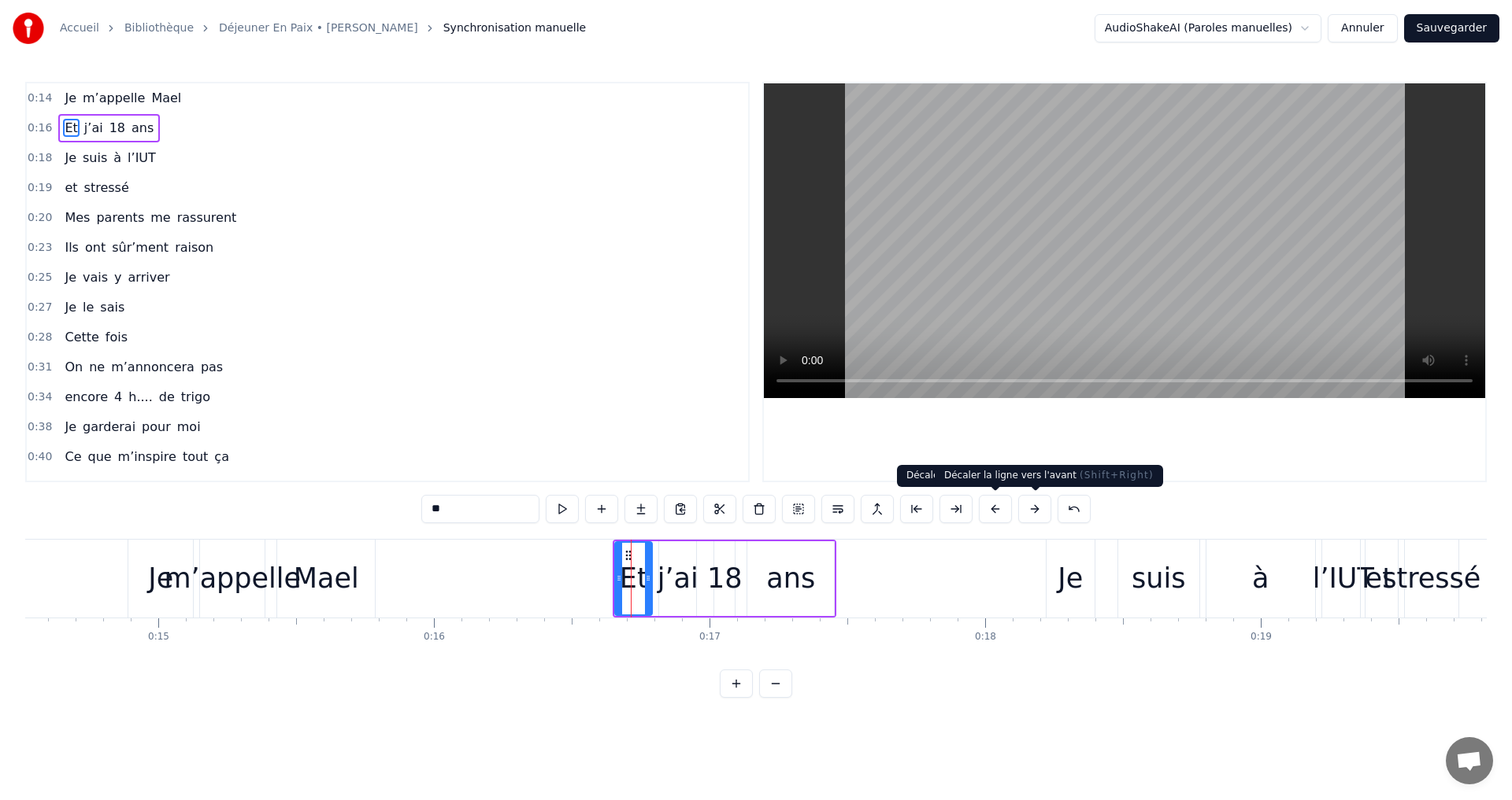
click at [1037, 510] on button at bounding box center [1035, 509] width 33 height 28
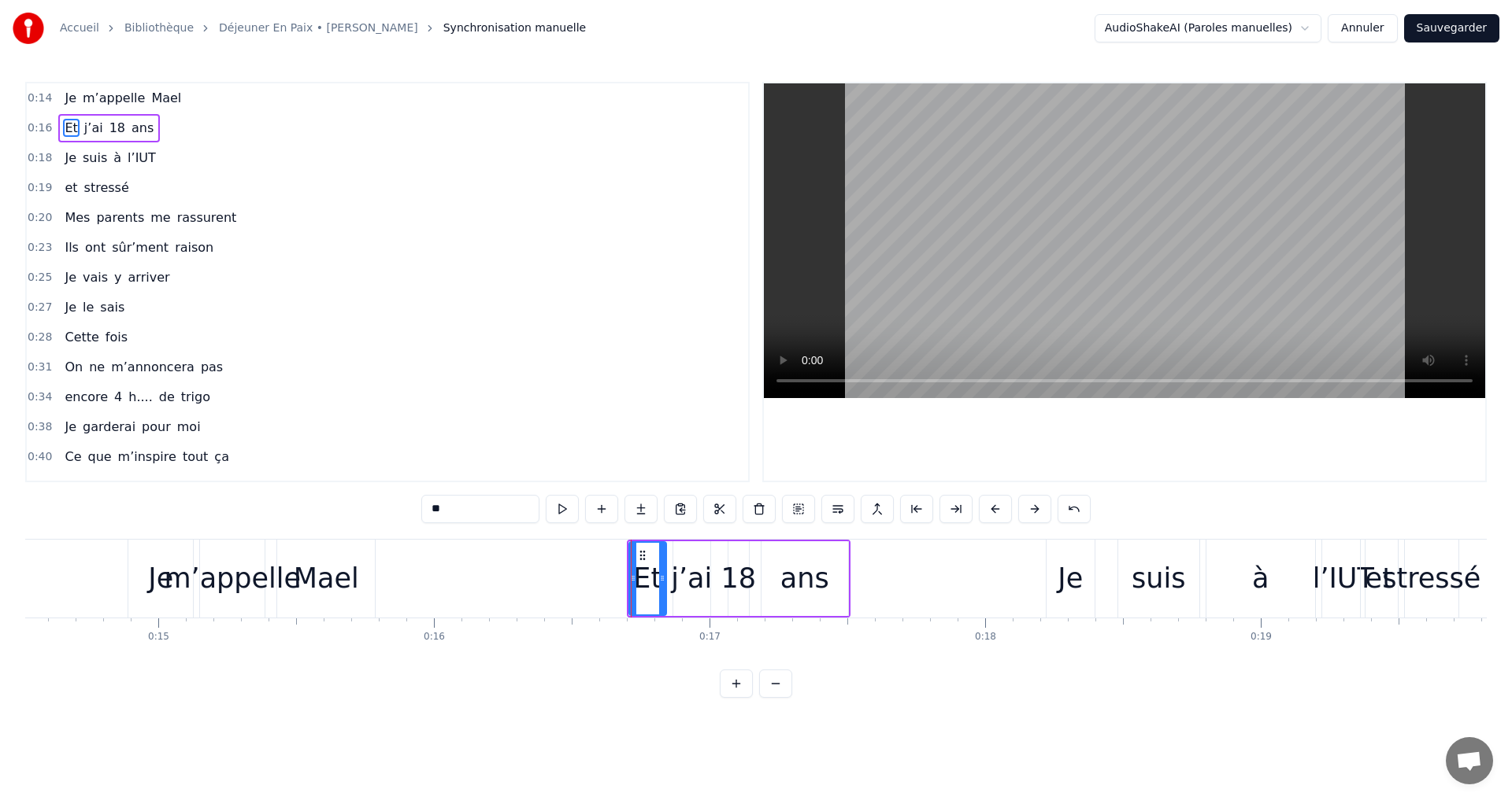
click at [1037, 510] on button at bounding box center [1035, 509] width 33 height 28
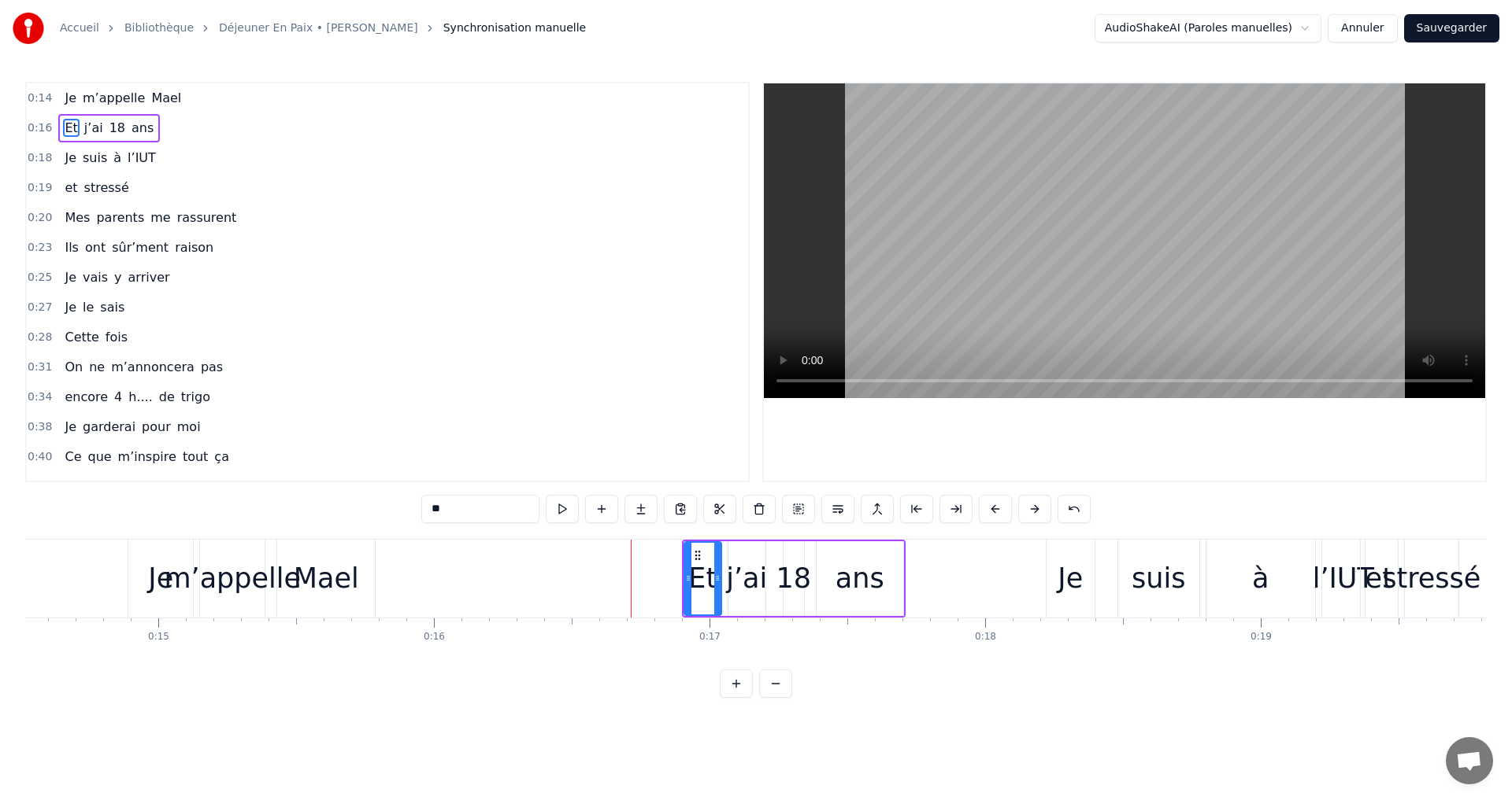
click at [1037, 510] on button at bounding box center [1035, 509] width 33 height 28
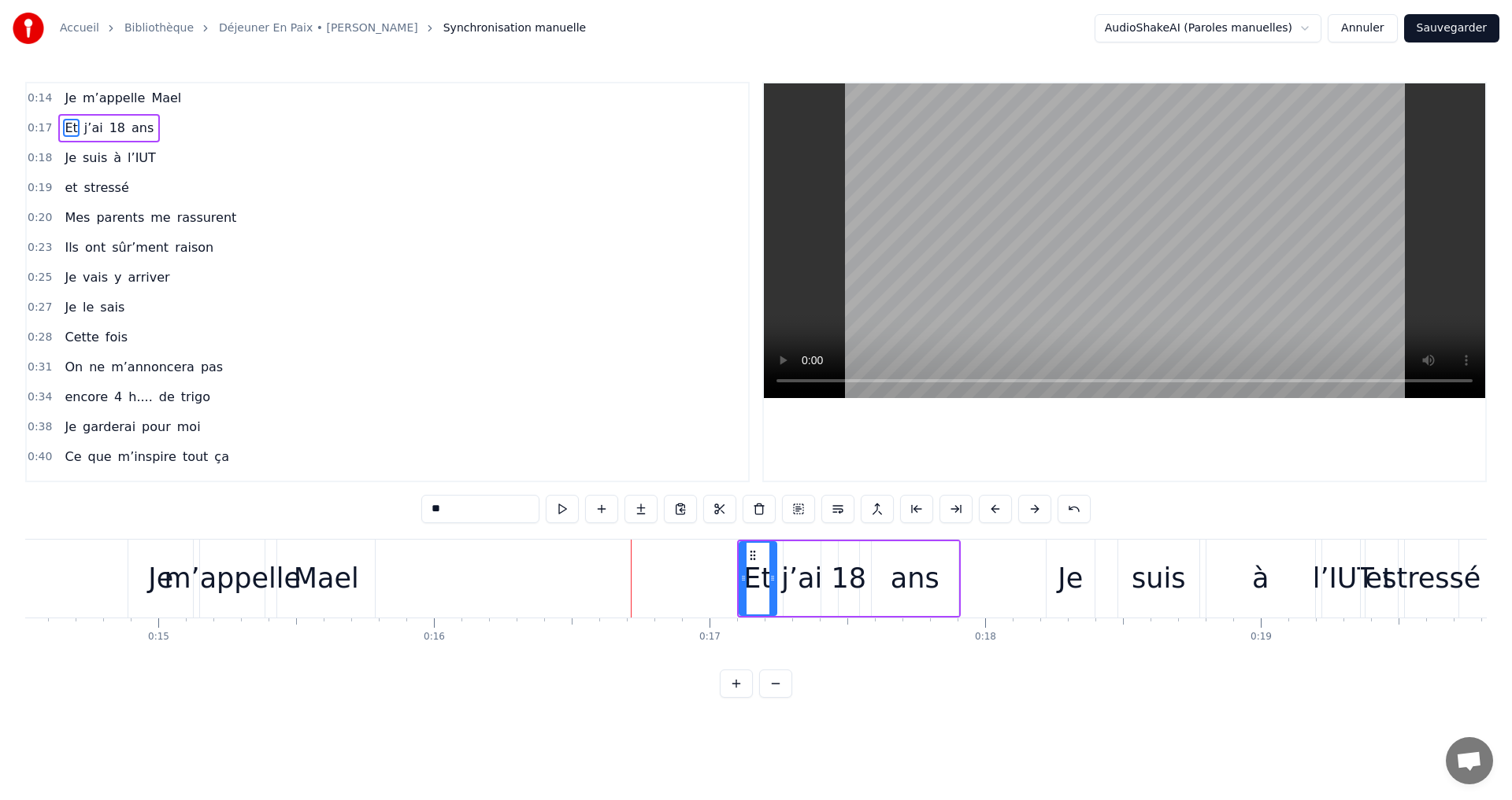
click at [1037, 510] on button at bounding box center [1035, 509] width 33 height 28
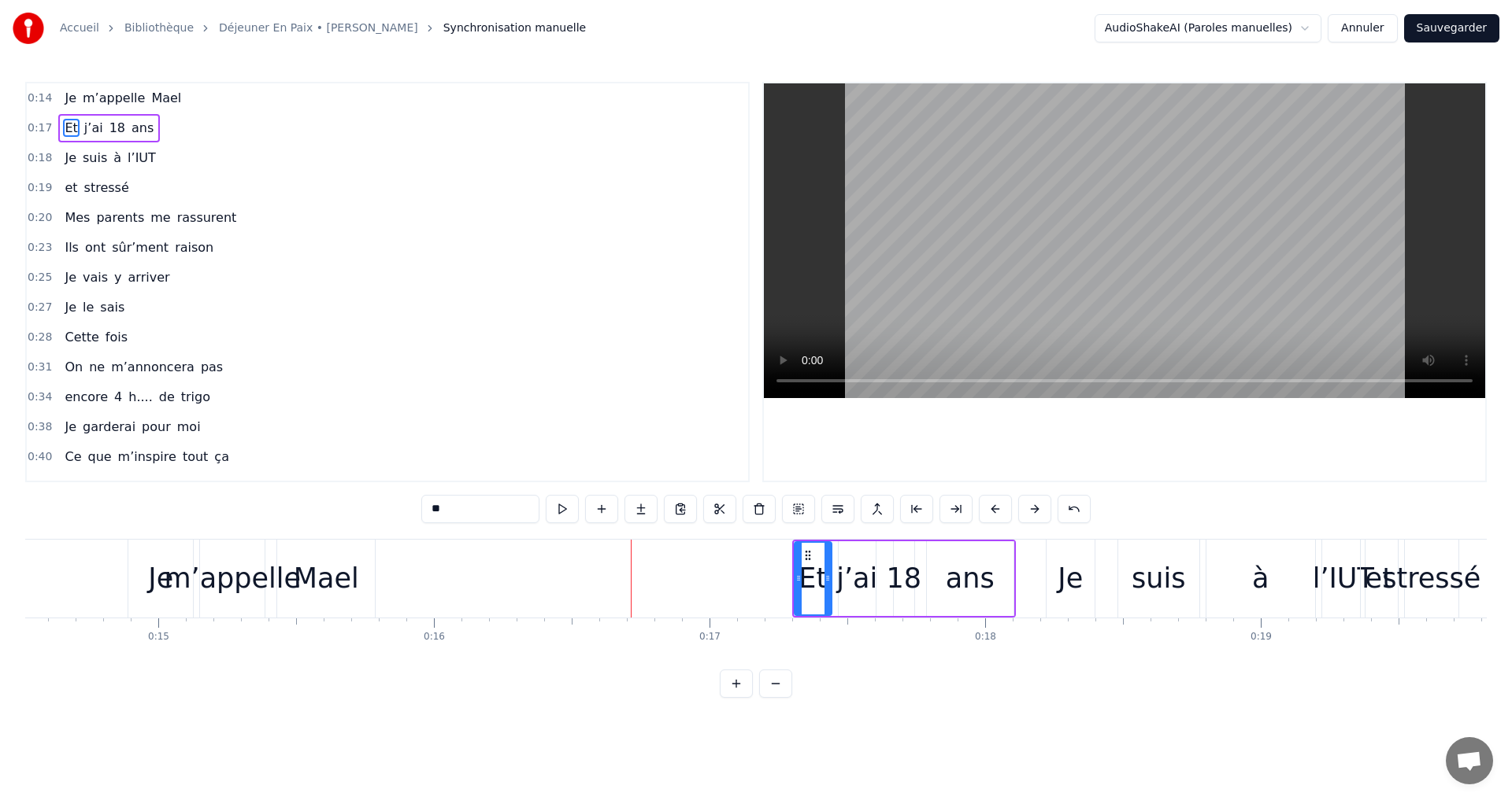
click at [1037, 510] on button at bounding box center [1035, 509] width 33 height 28
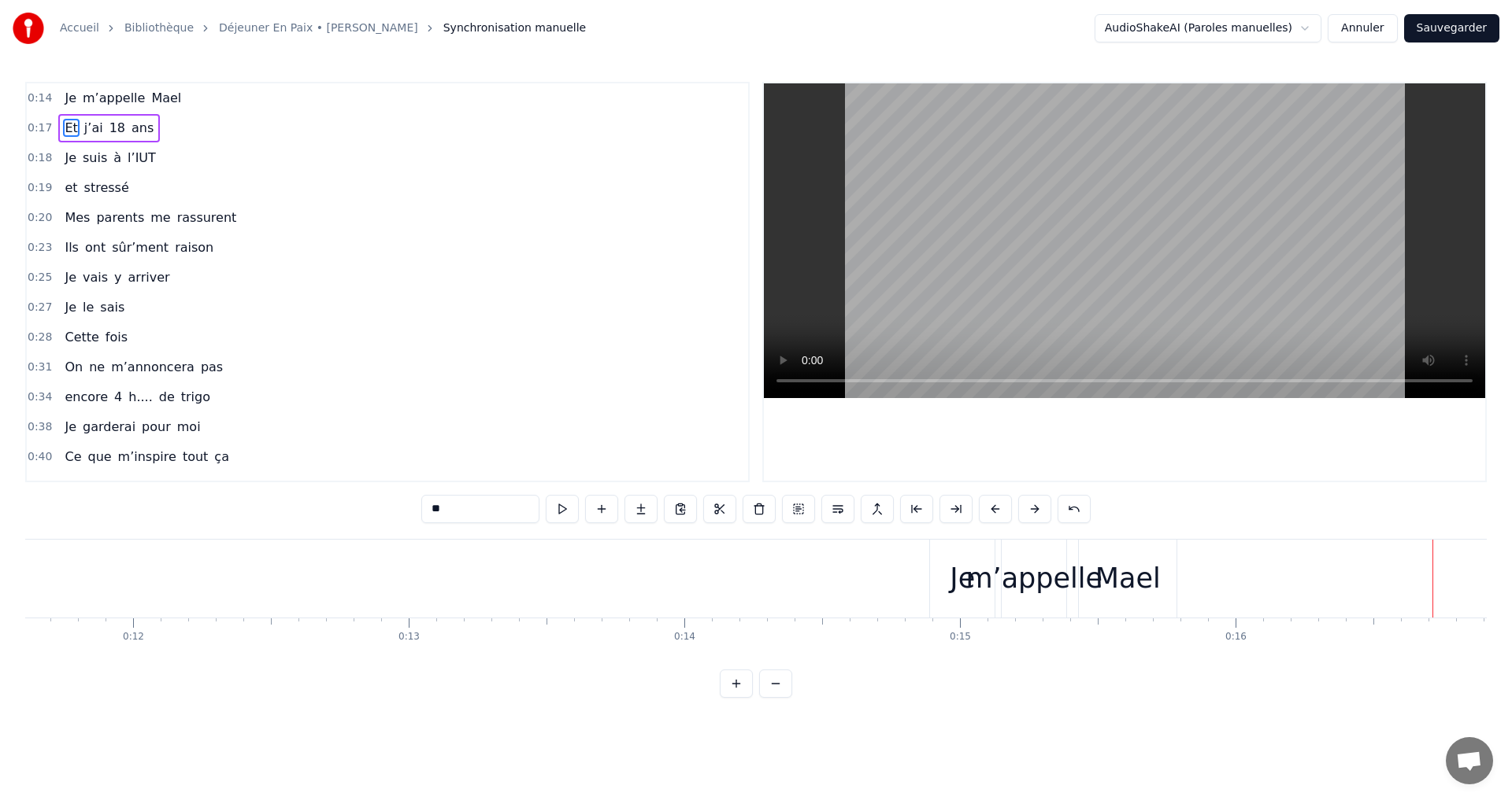
scroll to position [0, 3234]
click at [154, 102] on span "Mael" at bounding box center [166, 98] width 33 height 18
type input "****"
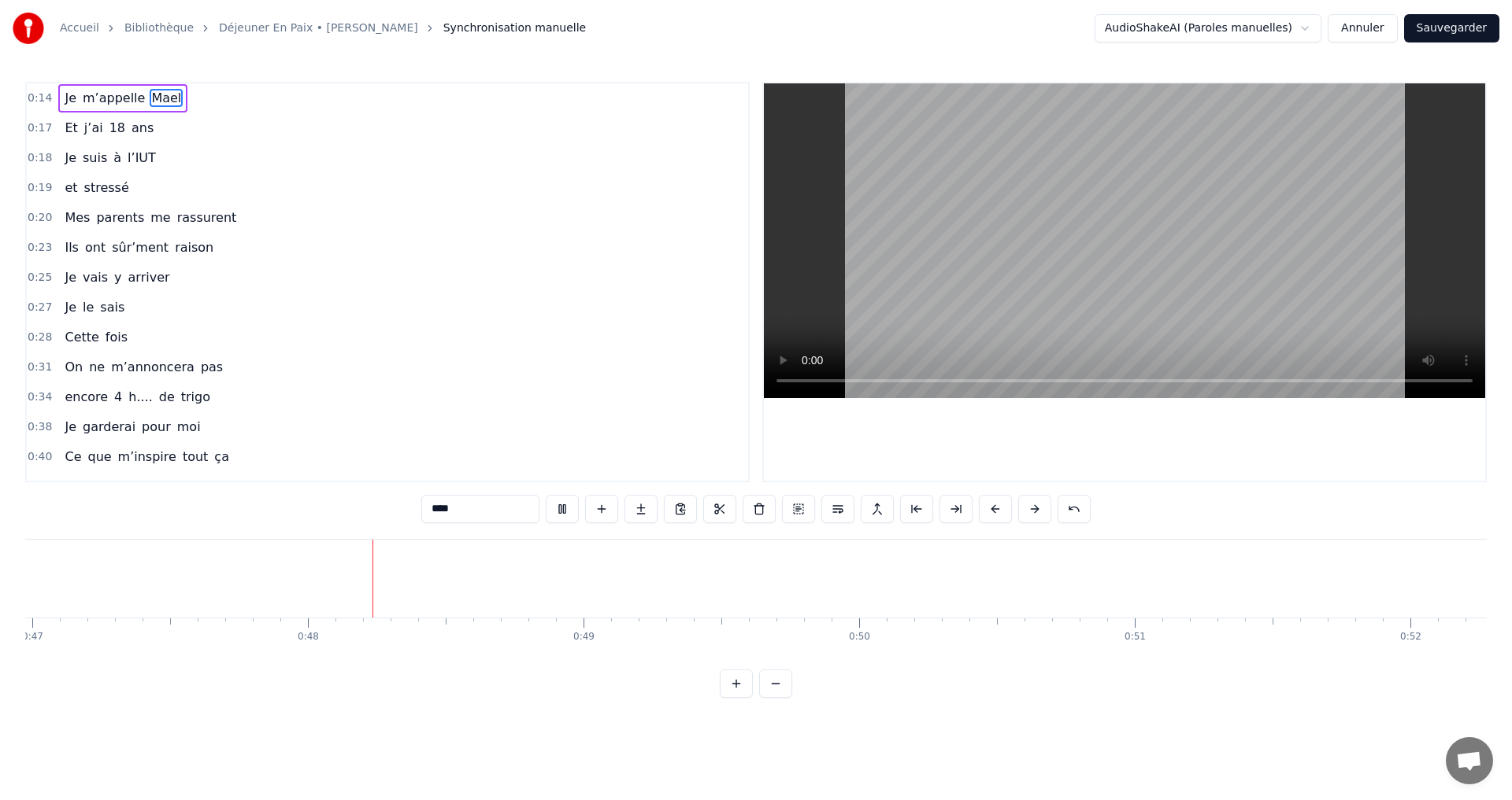
scroll to position [0, 13026]
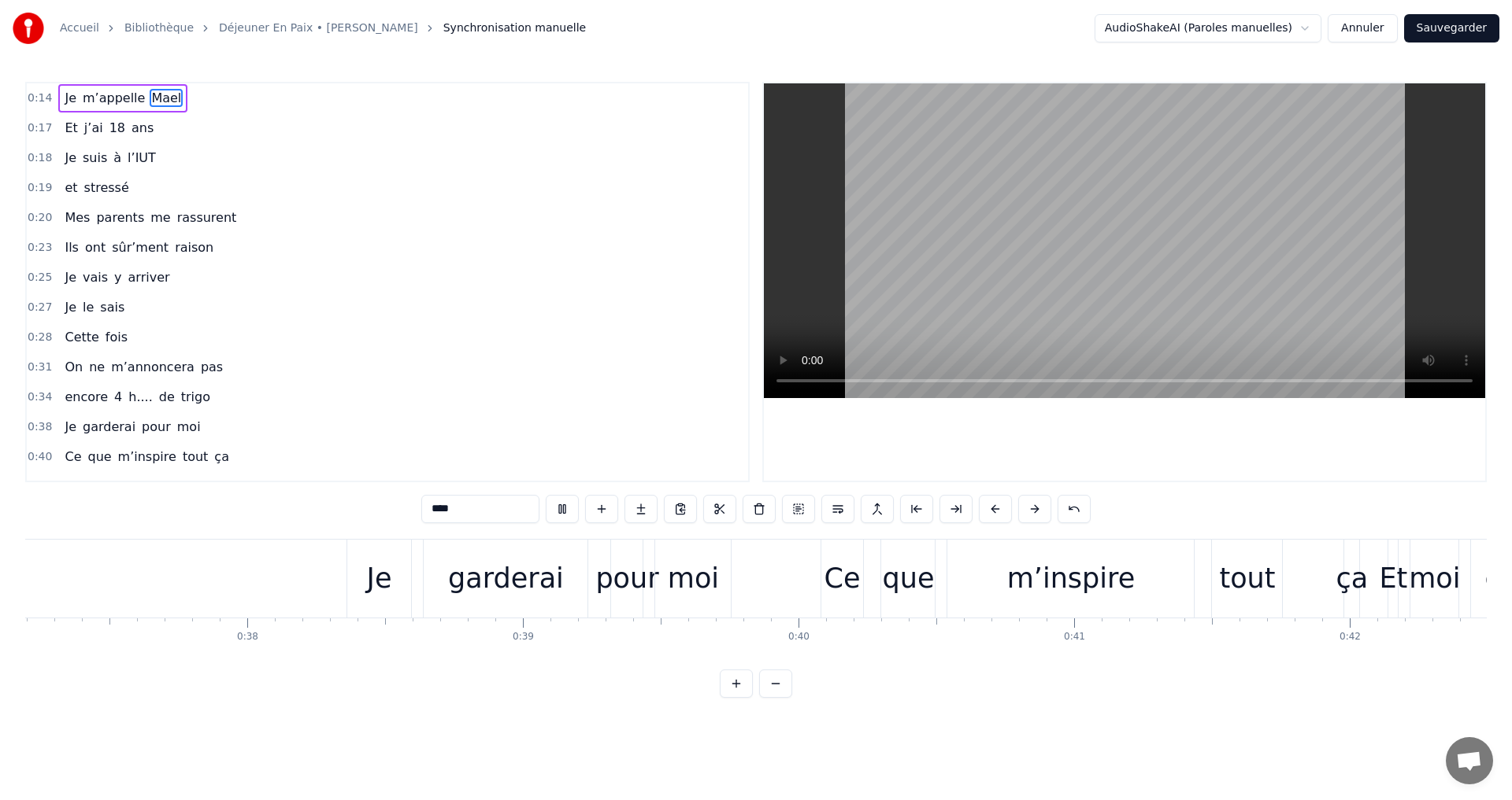
click at [953, 301] on video at bounding box center [1124, 241] width 721 height 315
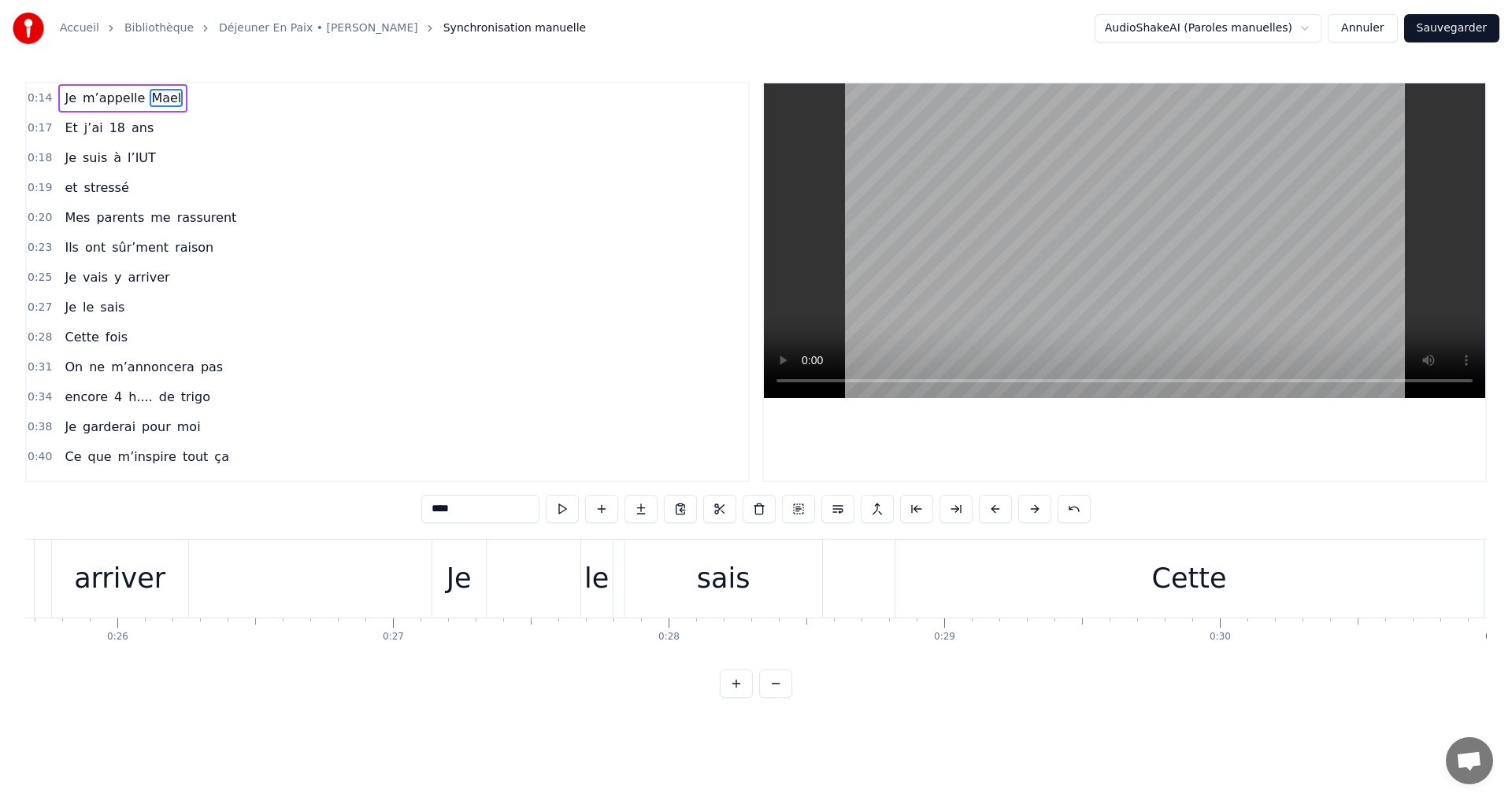
scroll to position [0, 7394]
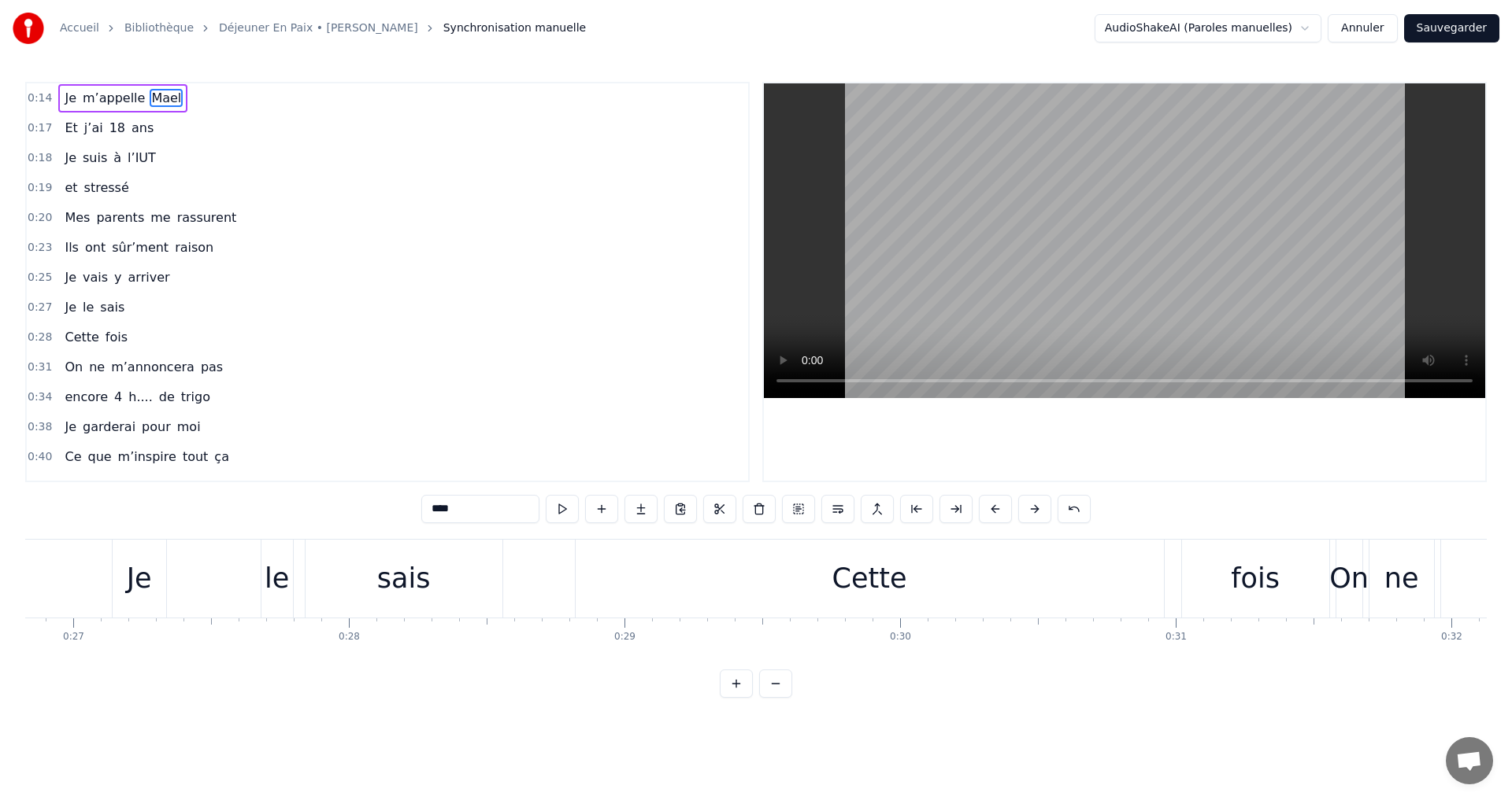
click at [179, 583] on div "Je le sais" at bounding box center [309, 578] width 395 height 78
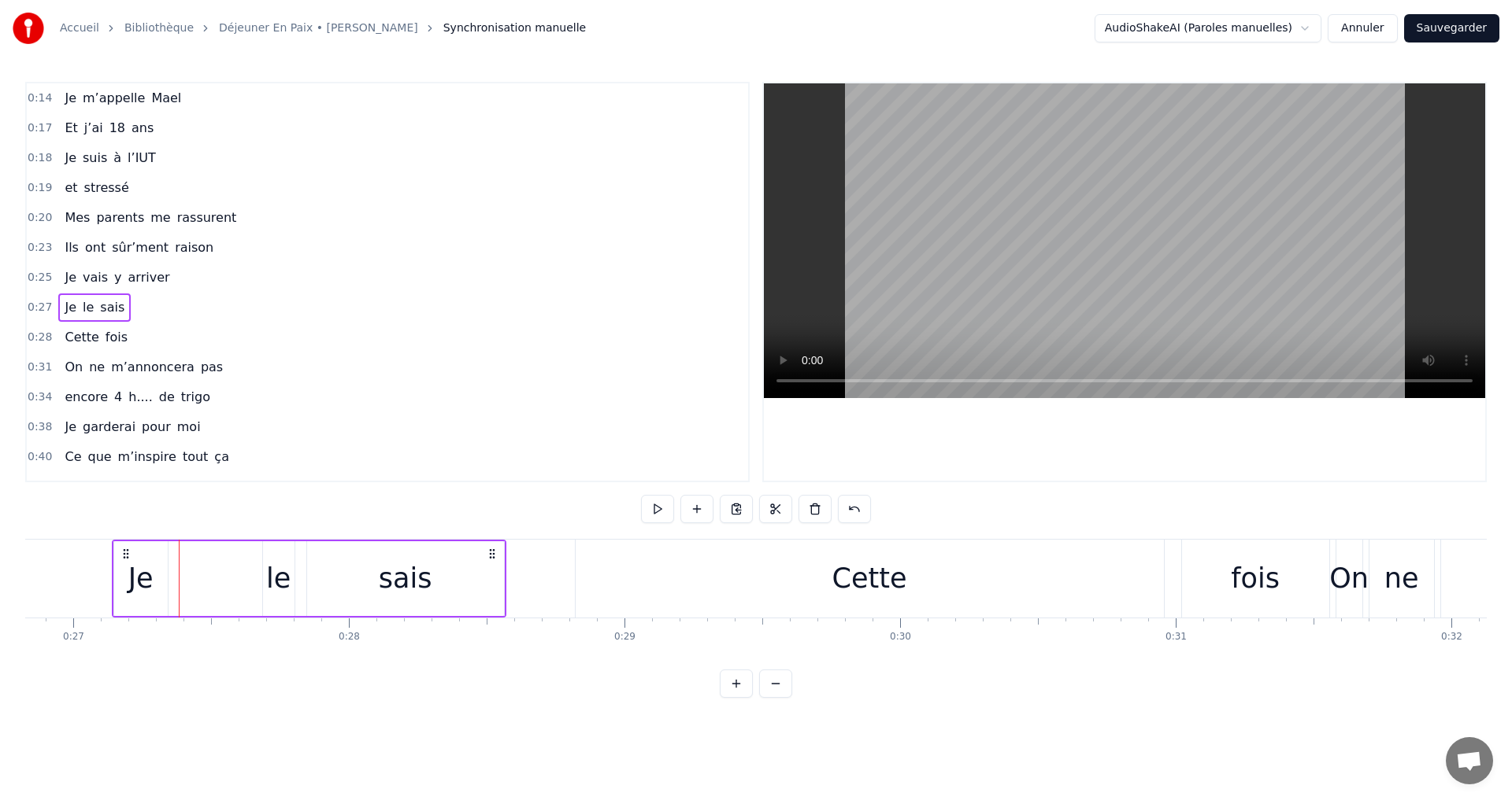
click at [465, 574] on div "sais" at bounding box center [406, 578] width 197 height 75
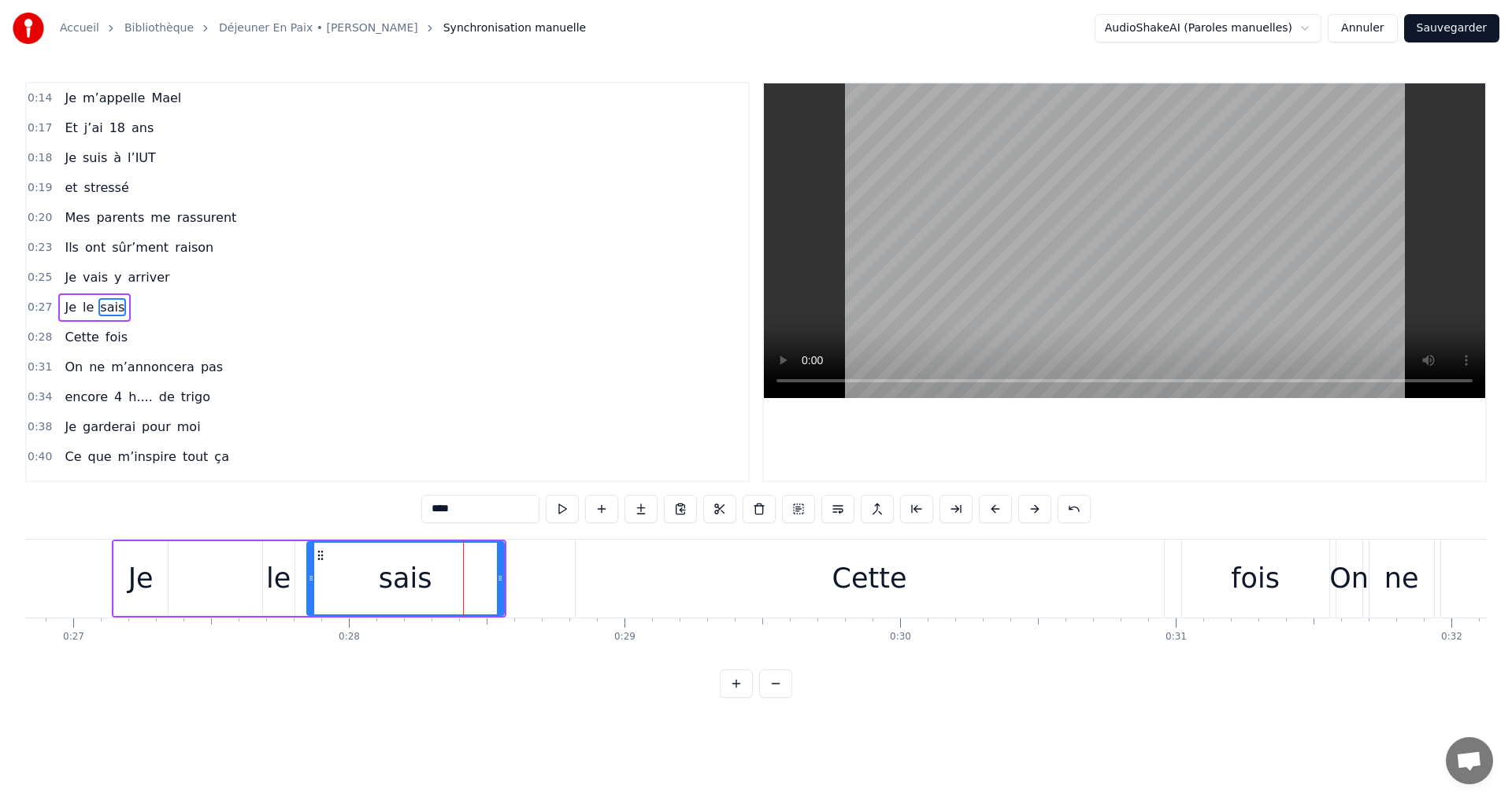
scroll to position [26, 0]
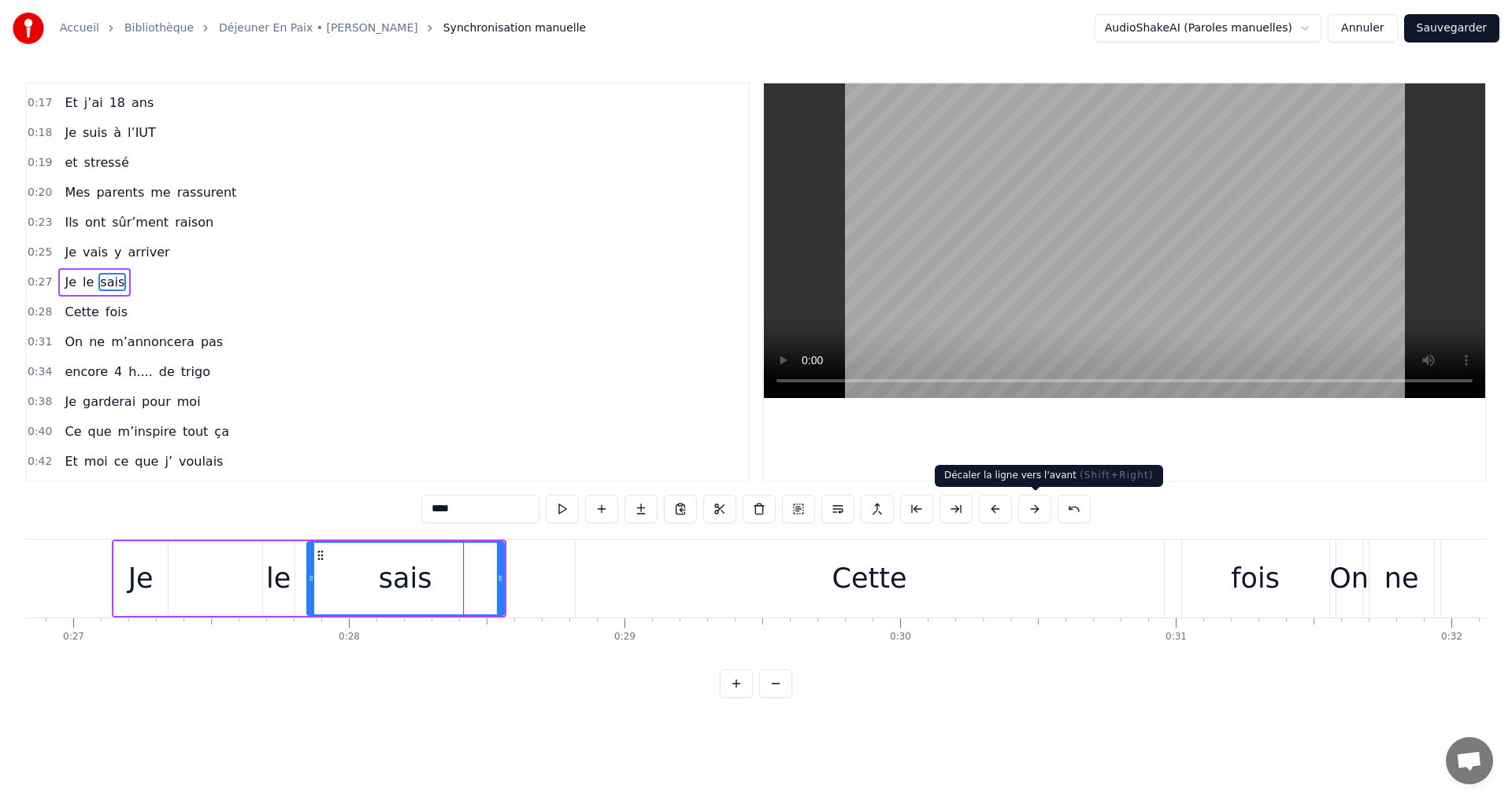
click at [1029, 510] on button at bounding box center [1035, 509] width 33 height 28
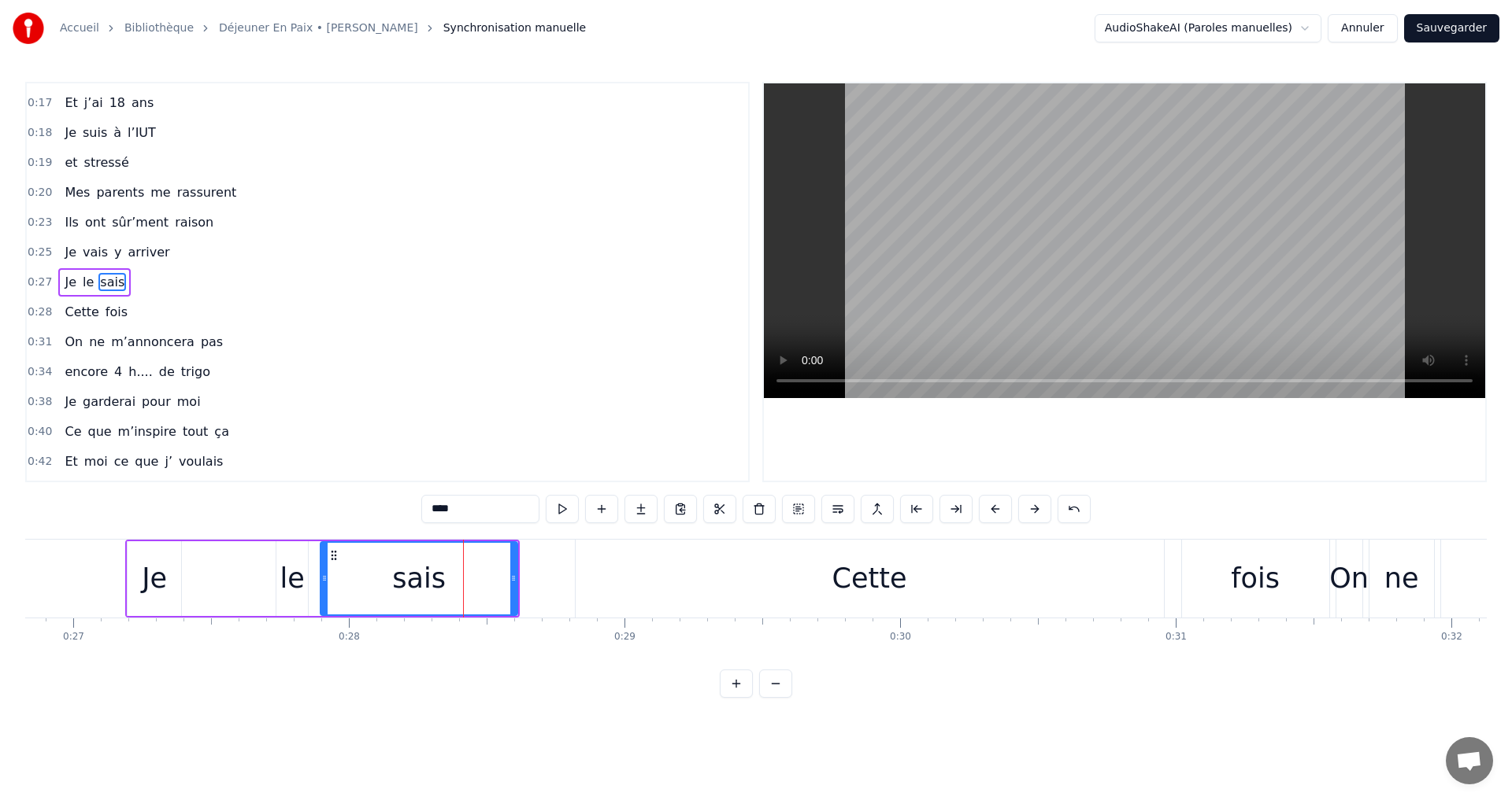
click at [1029, 510] on button at bounding box center [1035, 509] width 33 height 28
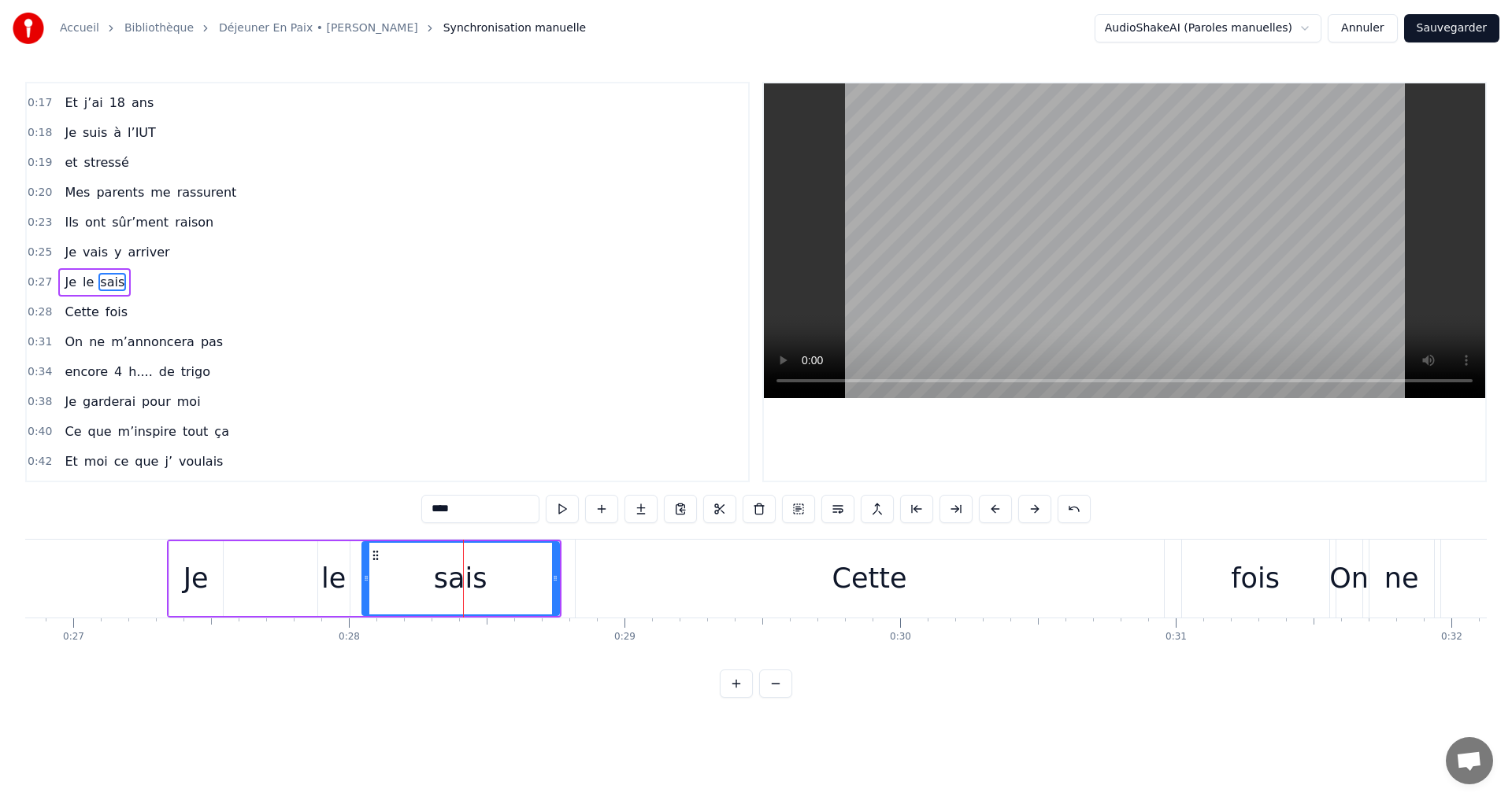
click at [1029, 510] on button at bounding box center [1035, 509] width 33 height 28
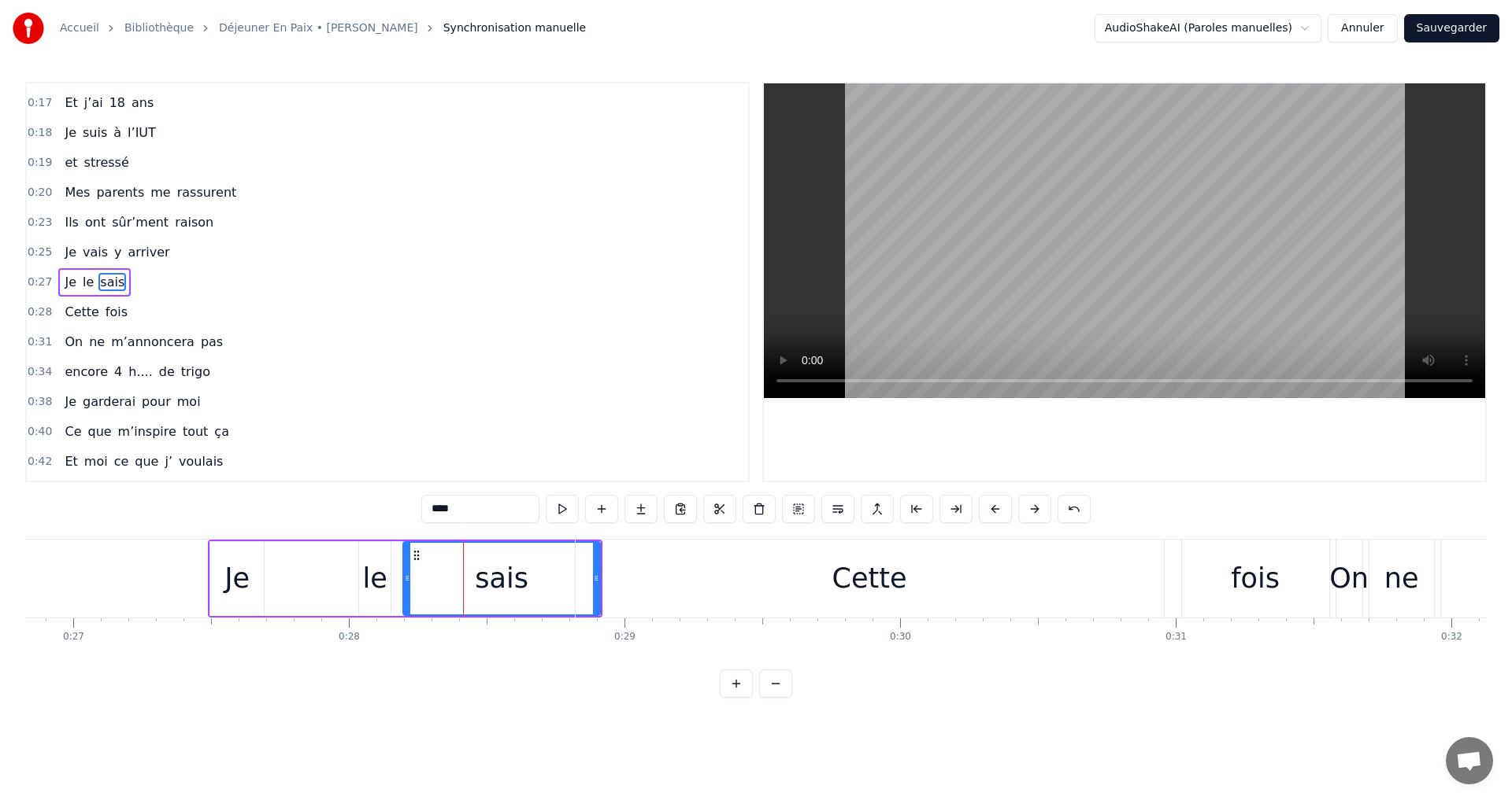
click at [1029, 510] on button at bounding box center [1035, 509] width 33 height 28
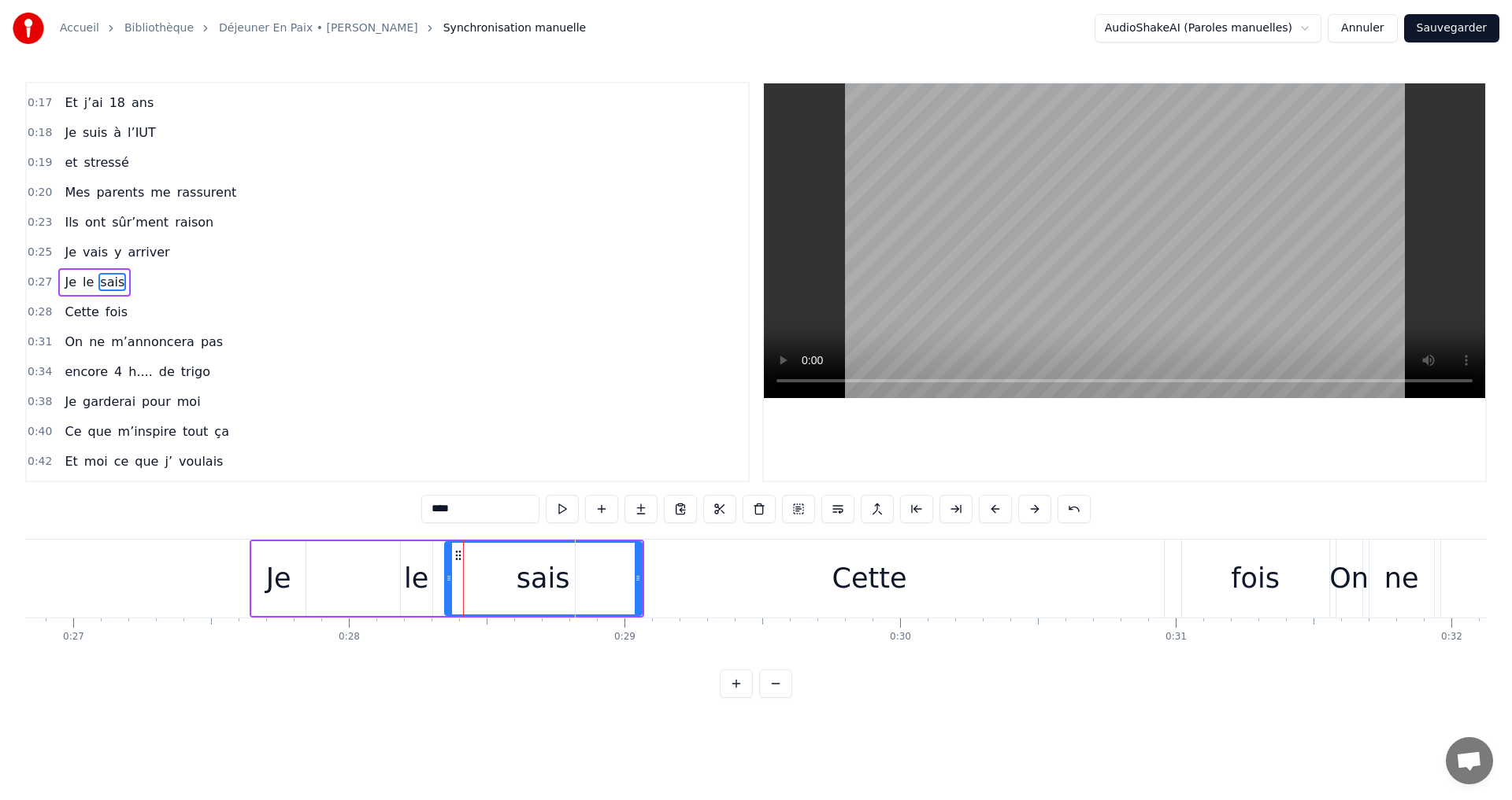
click at [1029, 510] on button at bounding box center [1035, 509] width 33 height 28
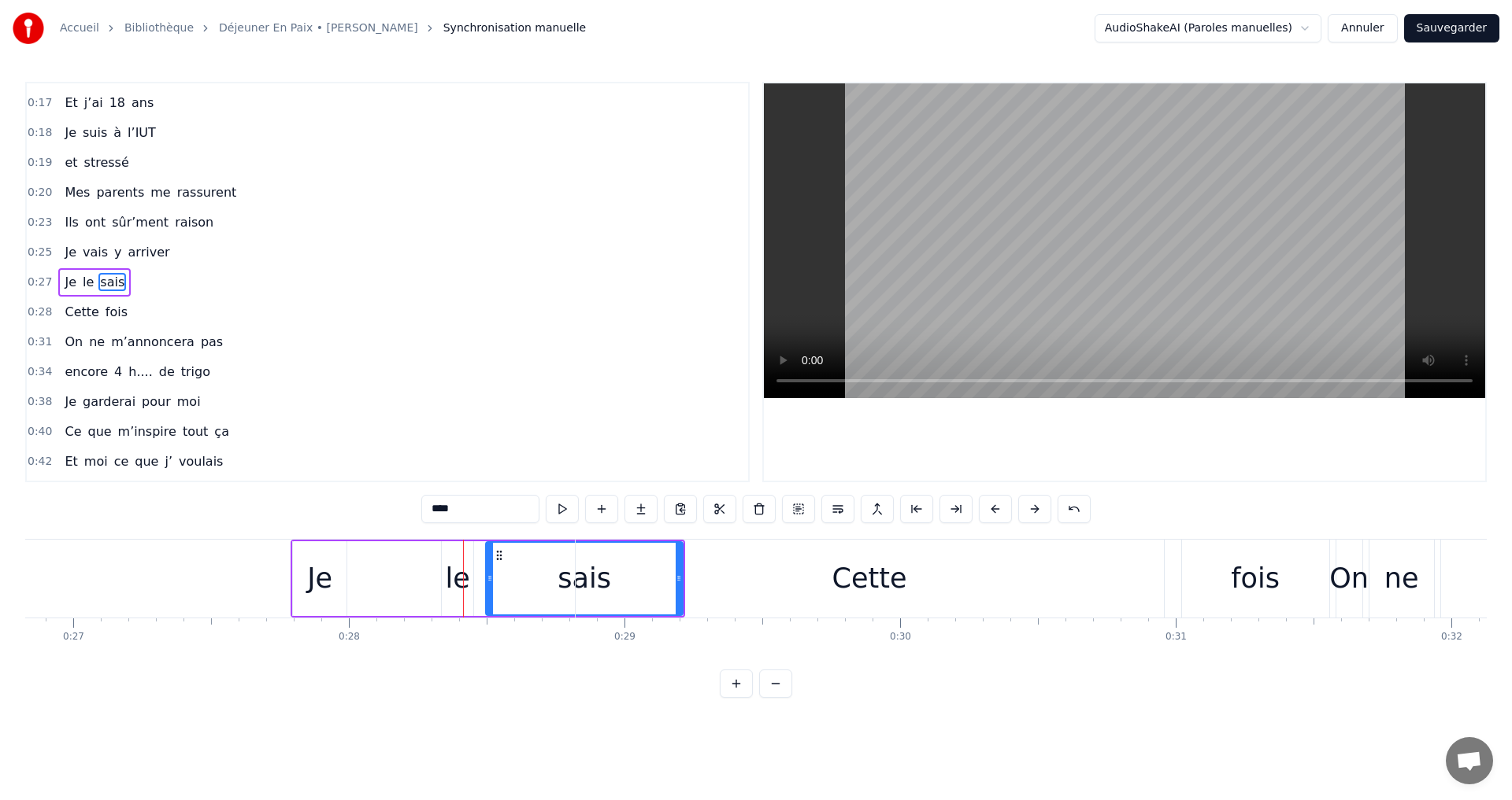
click at [1029, 510] on button at bounding box center [1035, 509] width 33 height 28
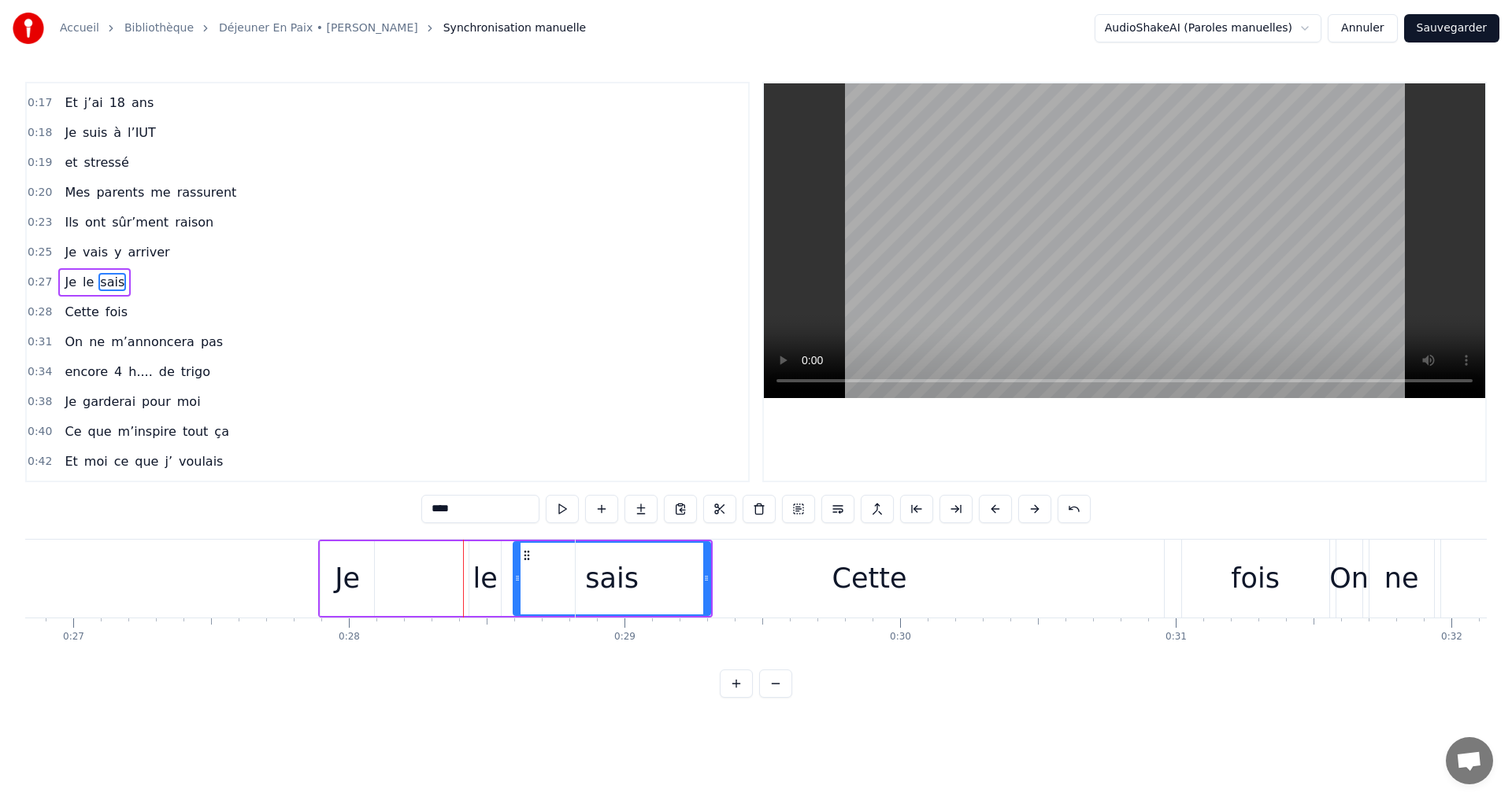
click at [1029, 510] on button at bounding box center [1035, 509] width 33 height 28
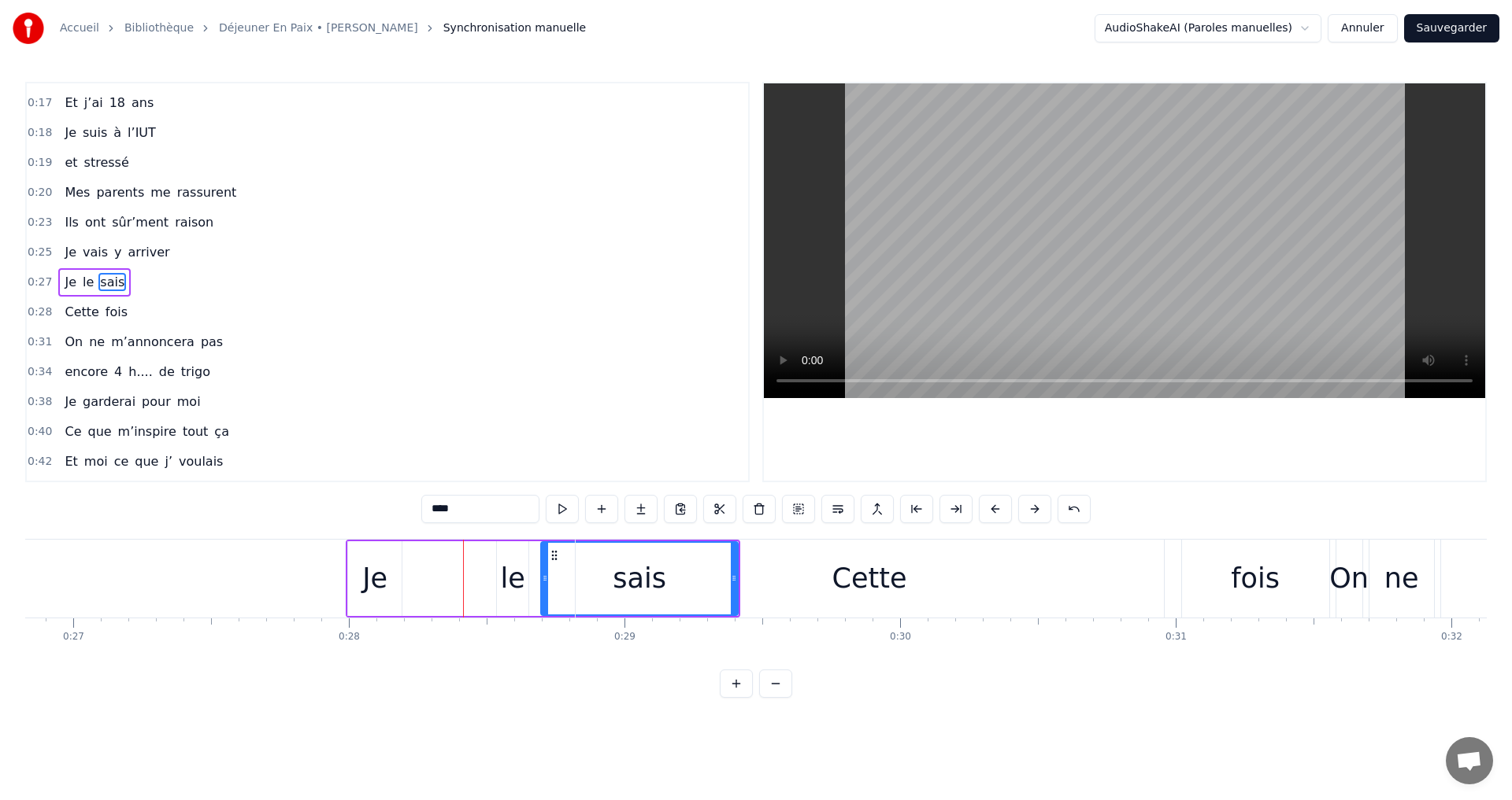
click at [1029, 510] on button at bounding box center [1035, 509] width 33 height 28
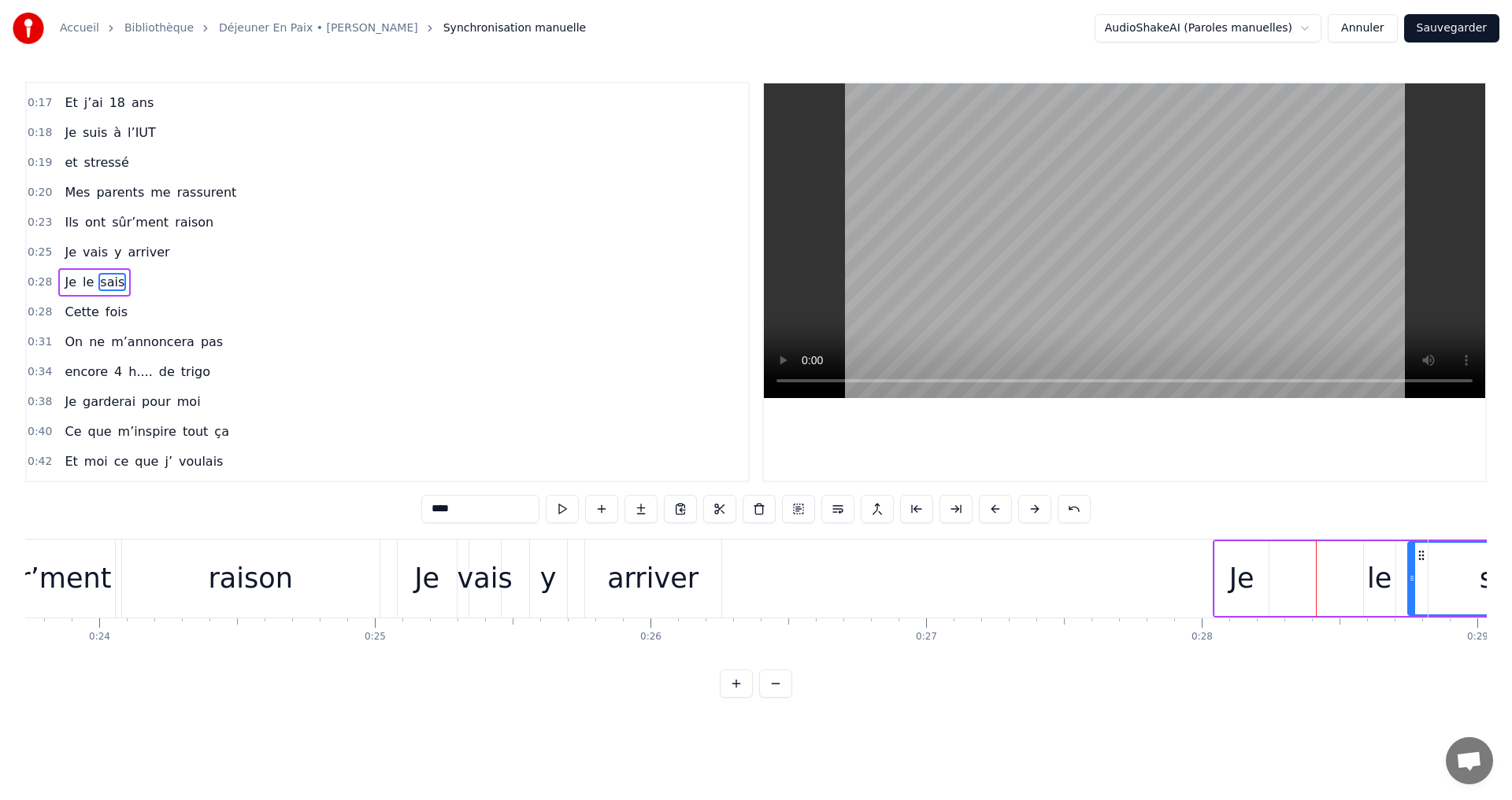
scroll to position [0, 6505]
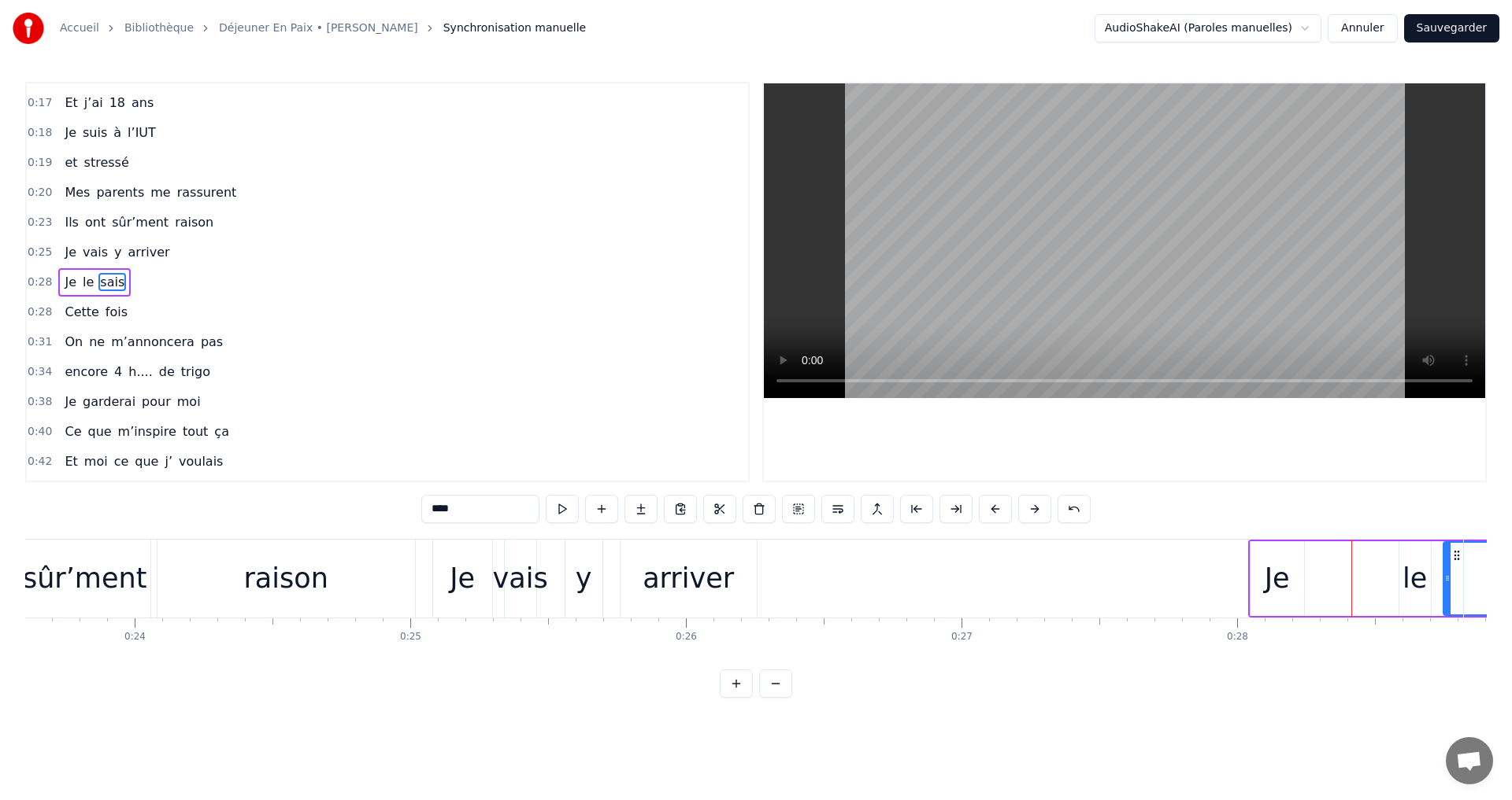
click at [460, 581] on div "Je" at bounding box center [462, 578] width 26 height 41
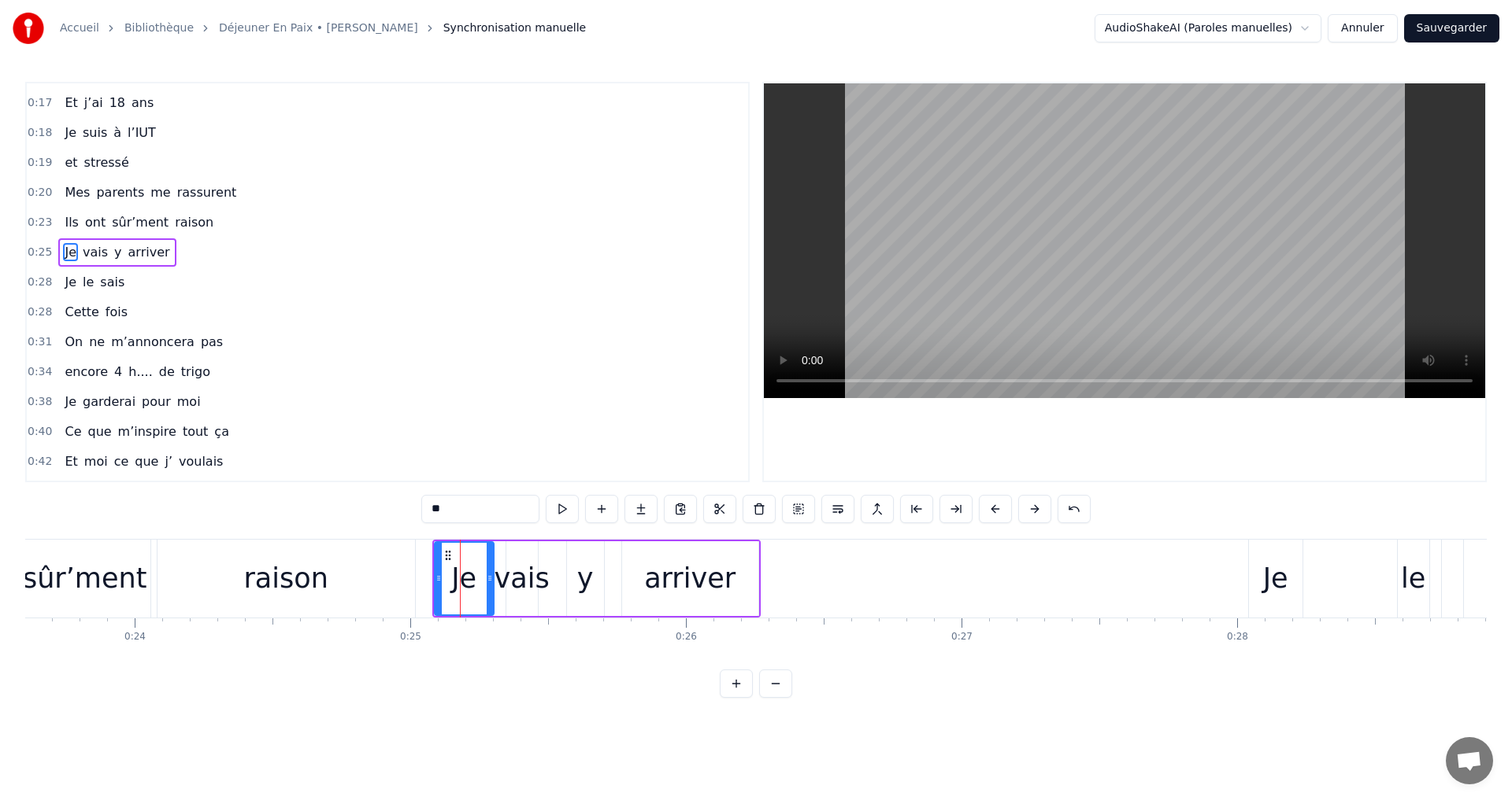
scroll to position [0, 0]
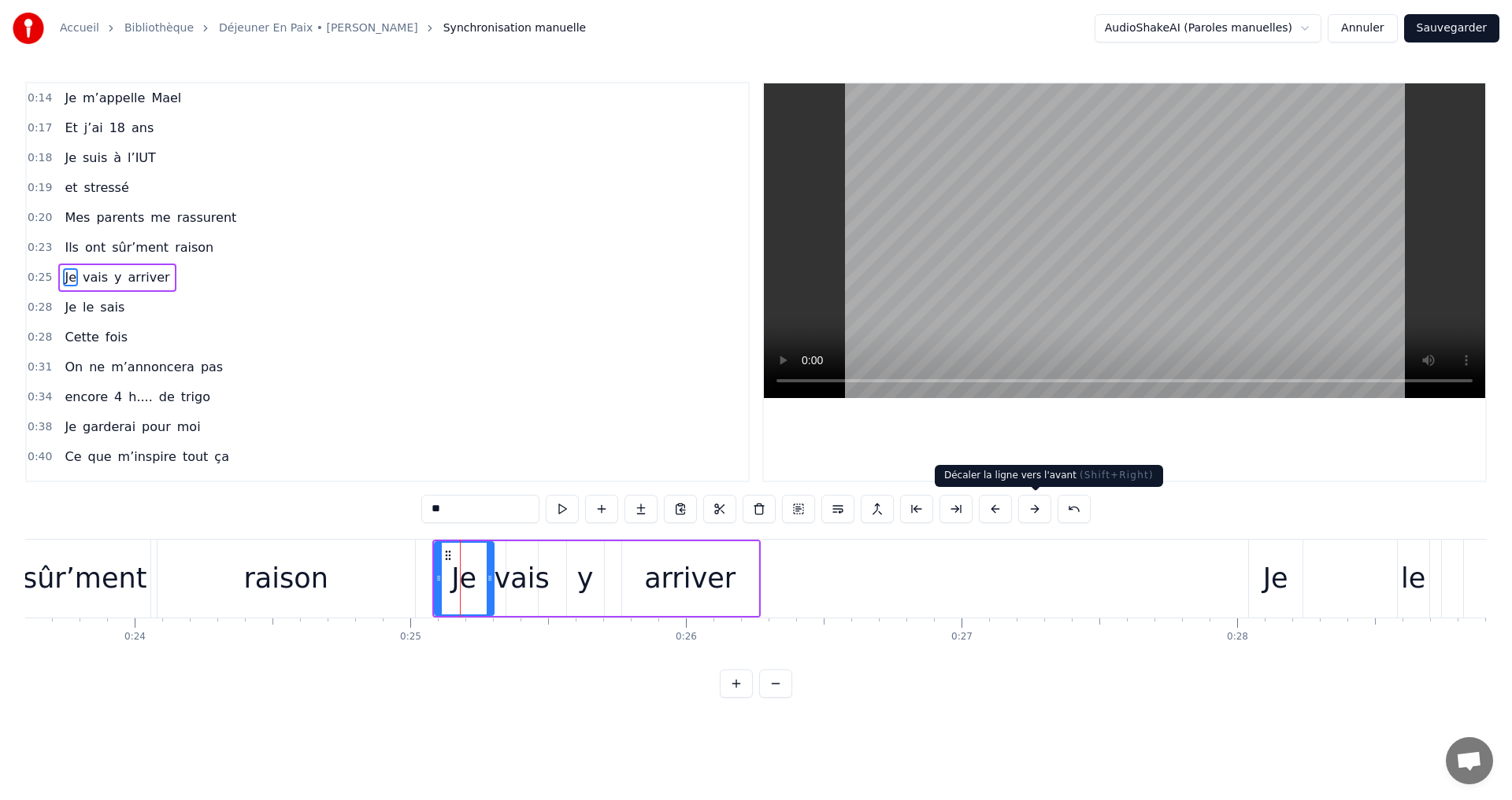
click at [1032, 508] on button at bounding box center [1035, 509] width 33 height 28
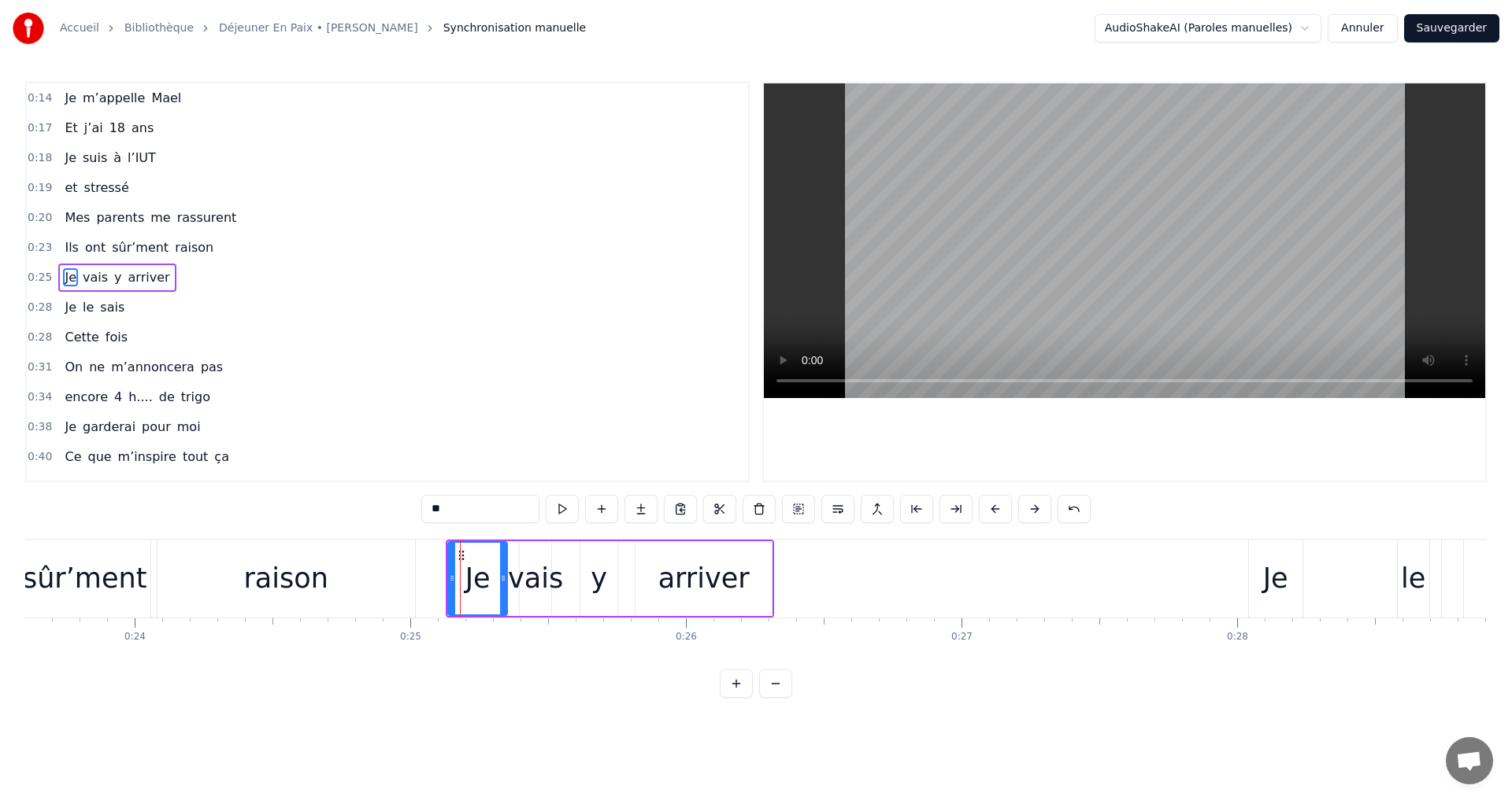
click at [1032, 508] on button at bounding box center [1035, 509] width 33 height 28
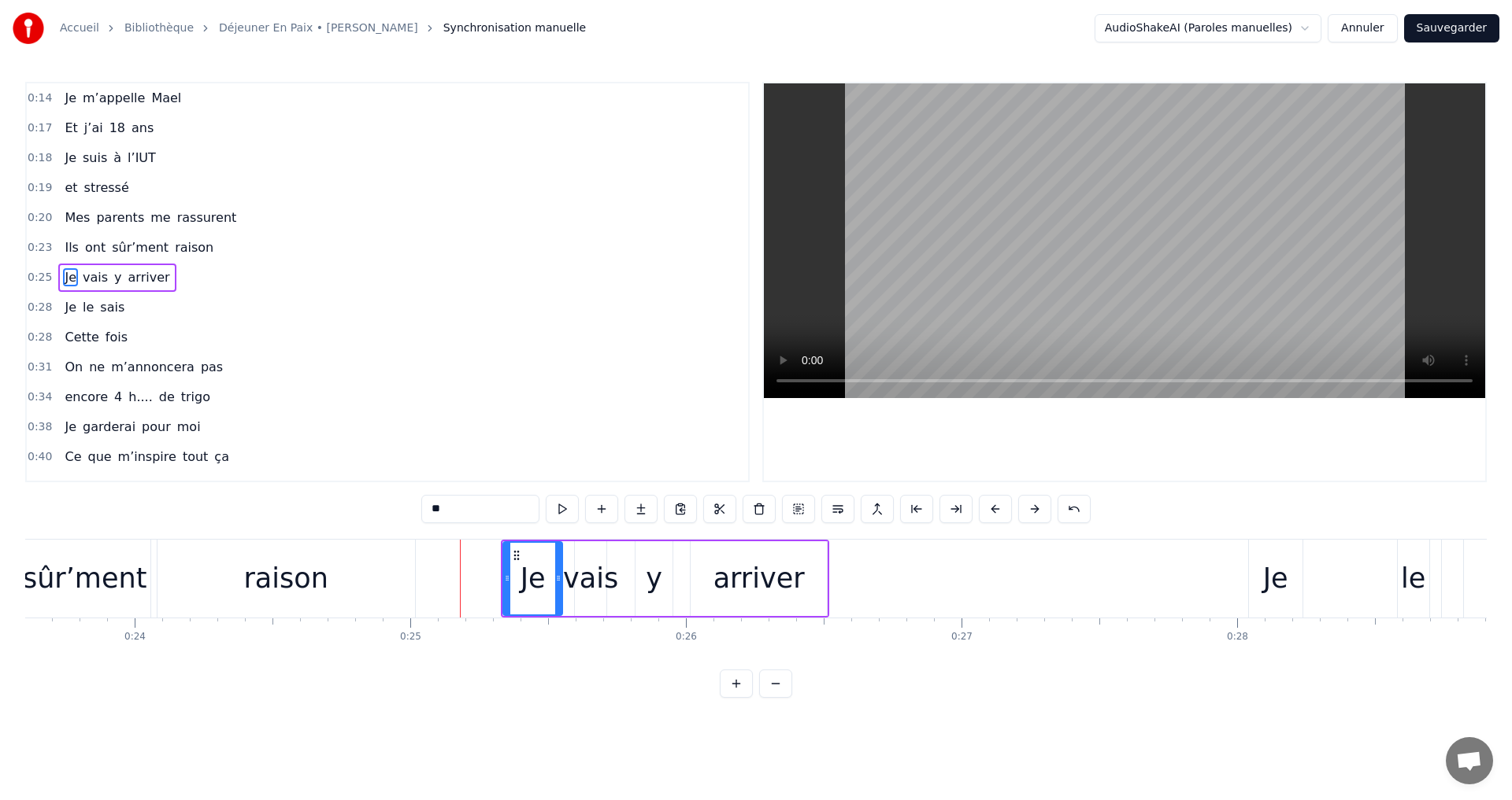
click at [1032, 508] on button at bounding box center [1035, 509] width 33 height 28
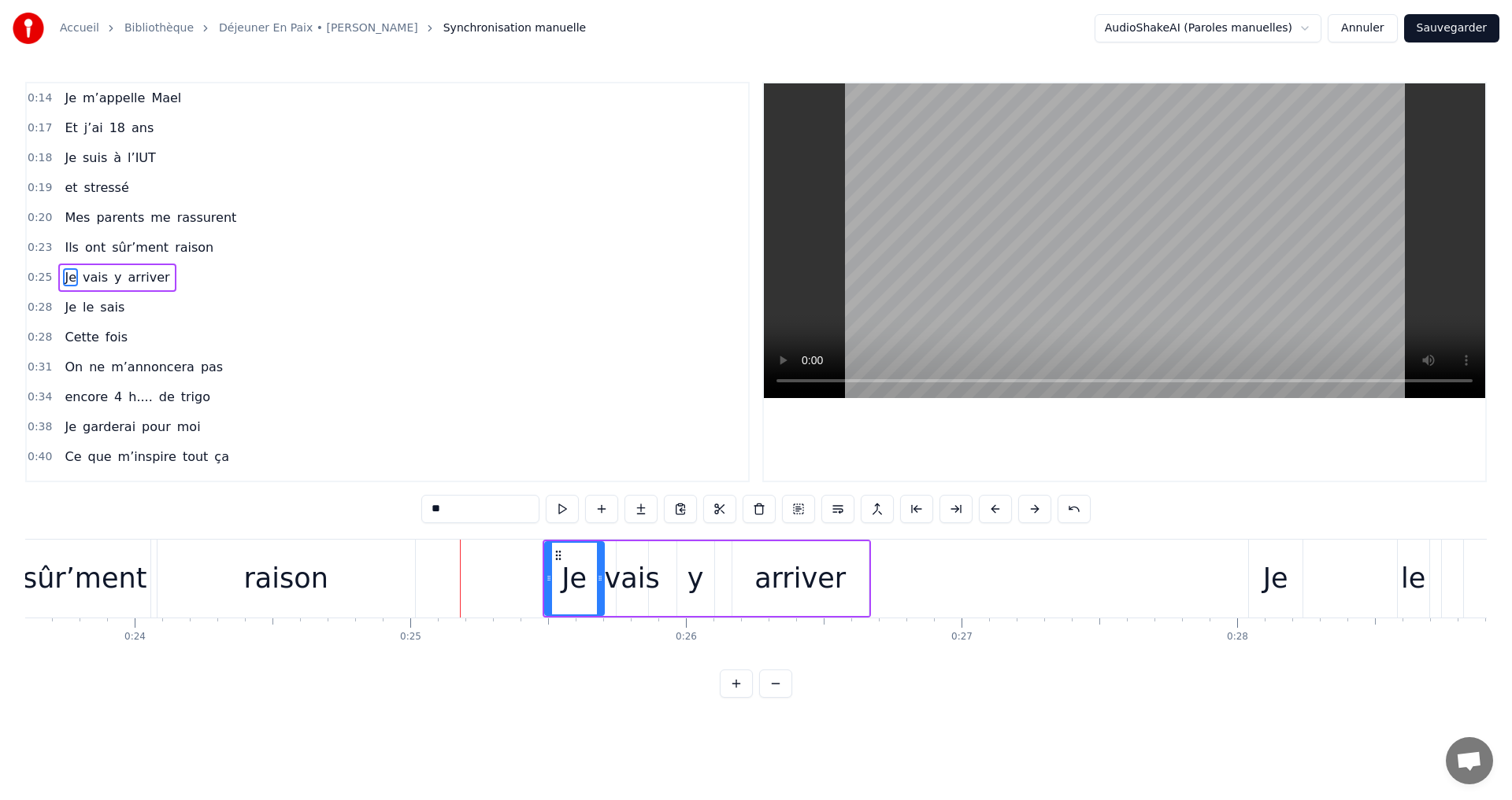
click at [1032, 508] on button at bounding box center [1035, 509] width 33 height 28
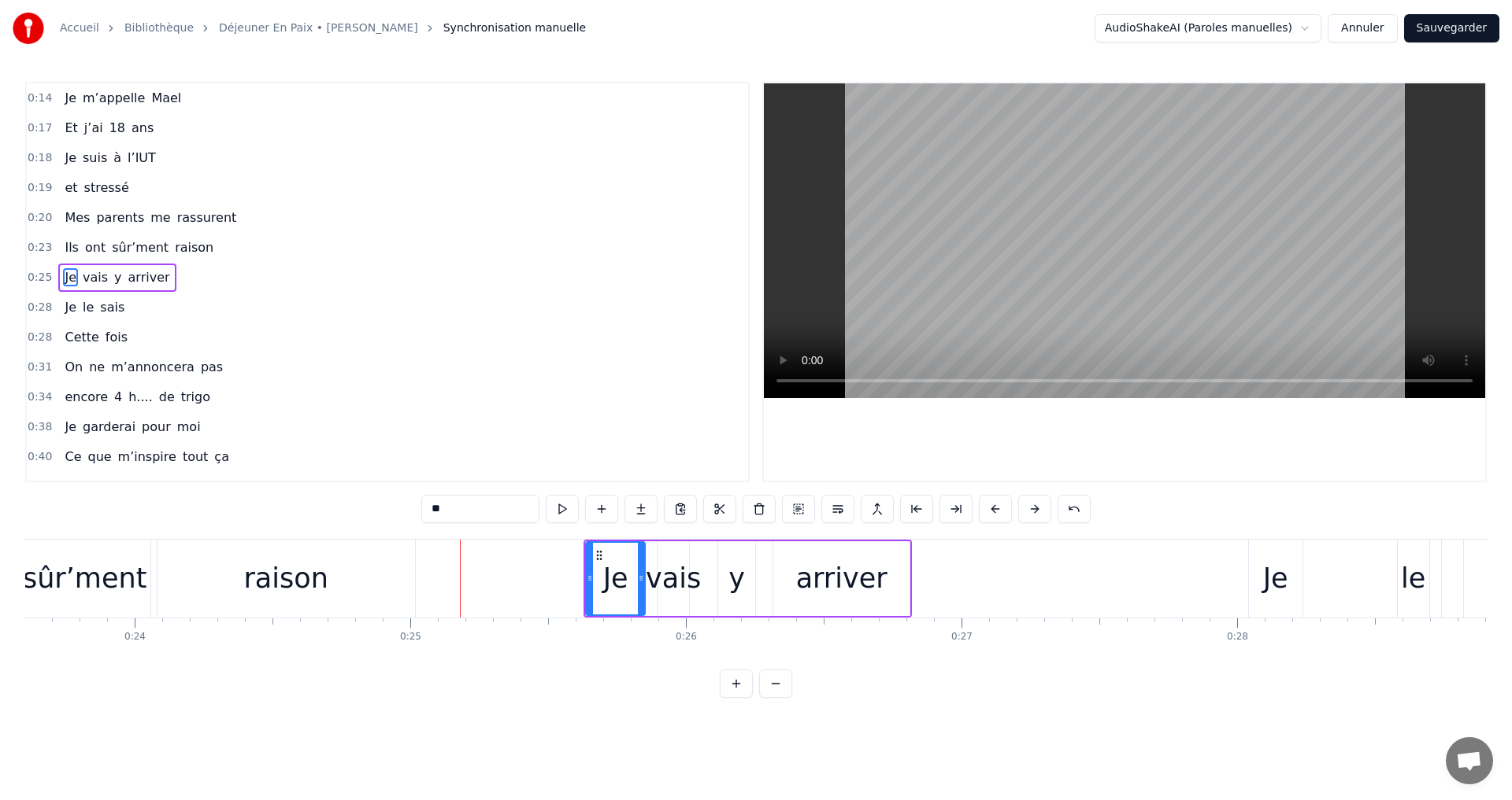
click at [1032, 508] on button at bounding box center [1035, 509] width 33 height 28
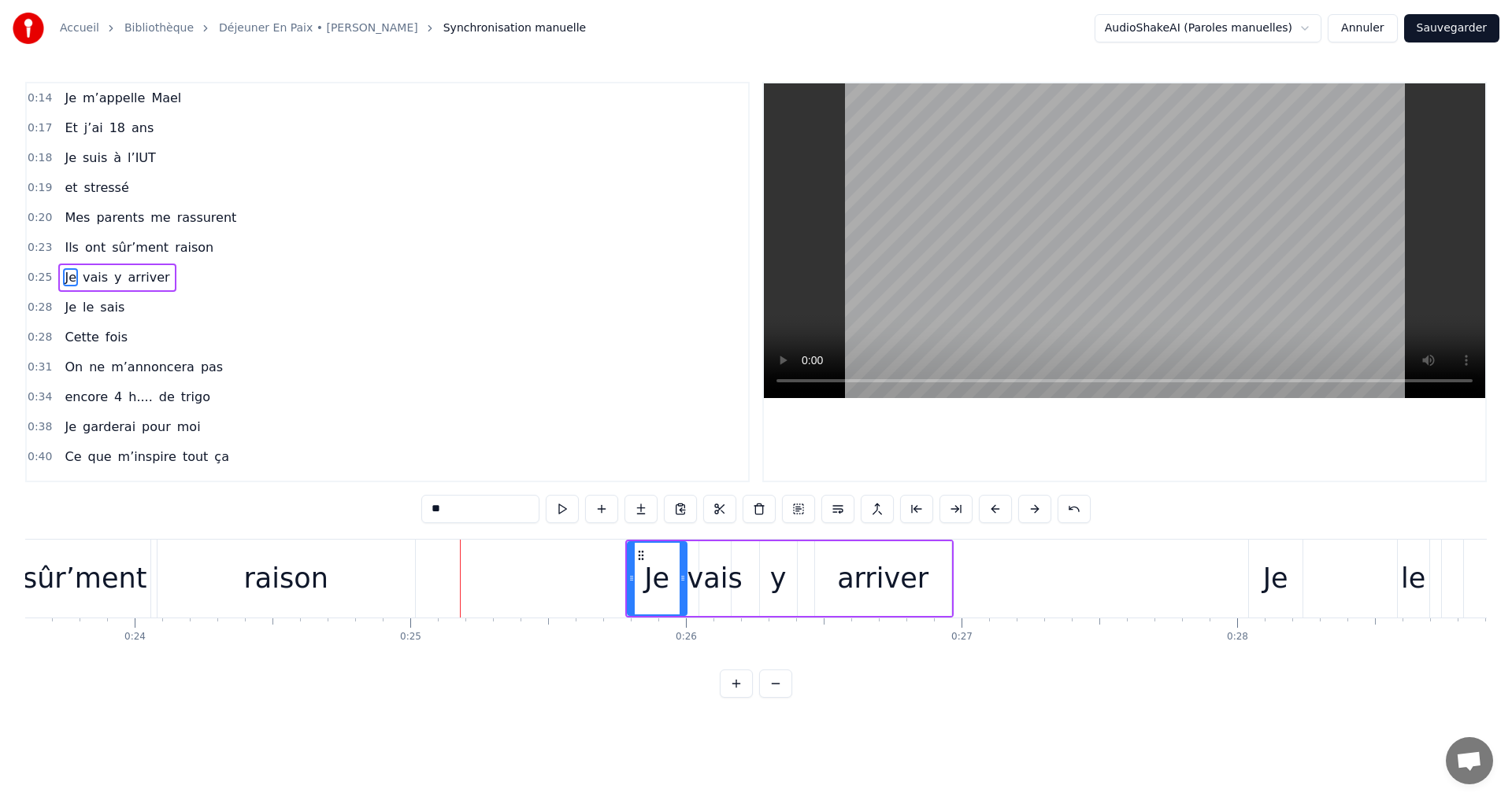
click at [1032, 508] on button at bounding box center [1035, 509] width 33 height 28
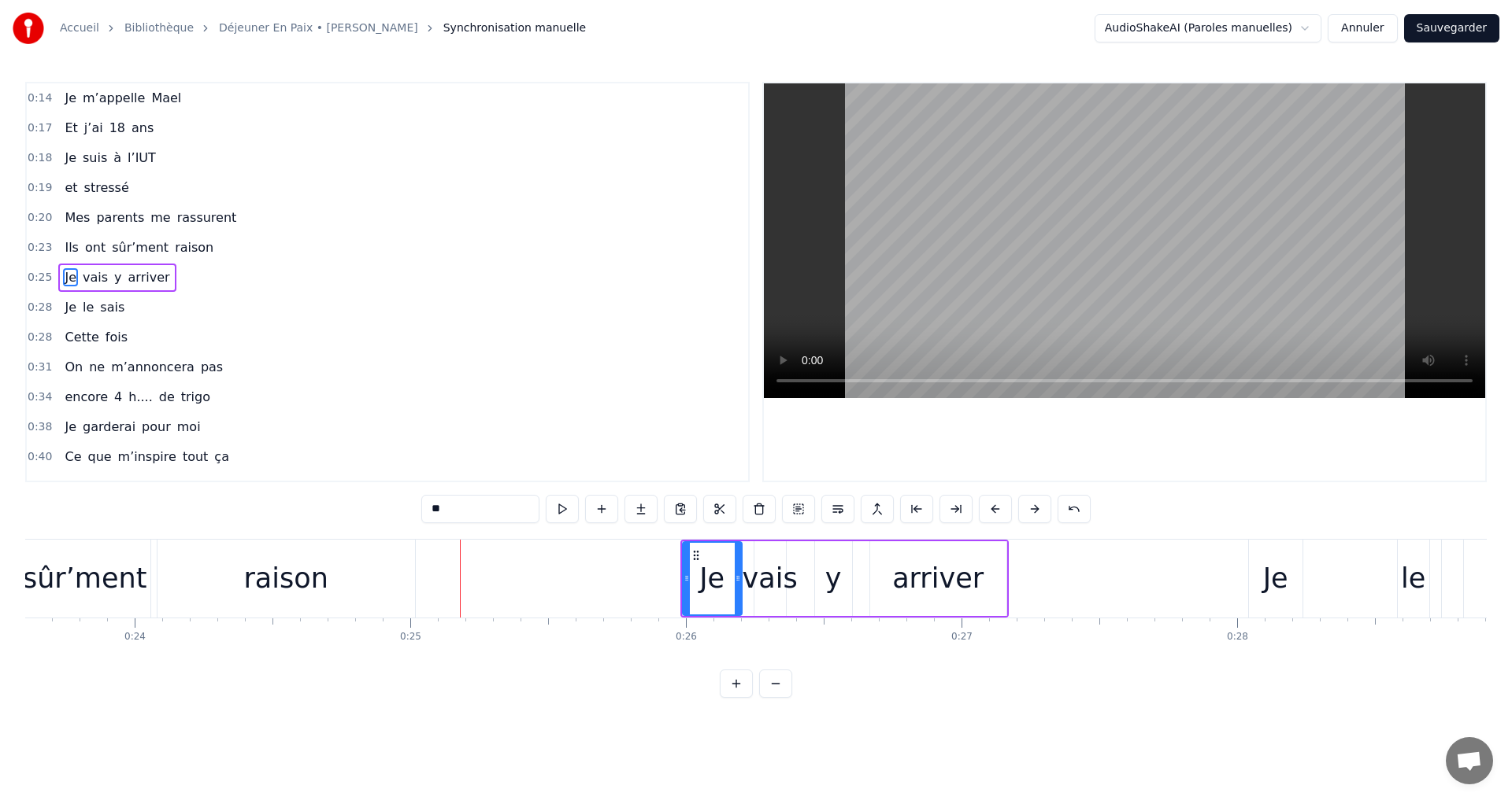
click at [1032, 508] on button at bounding box center [1035, 509] width 33 height 28
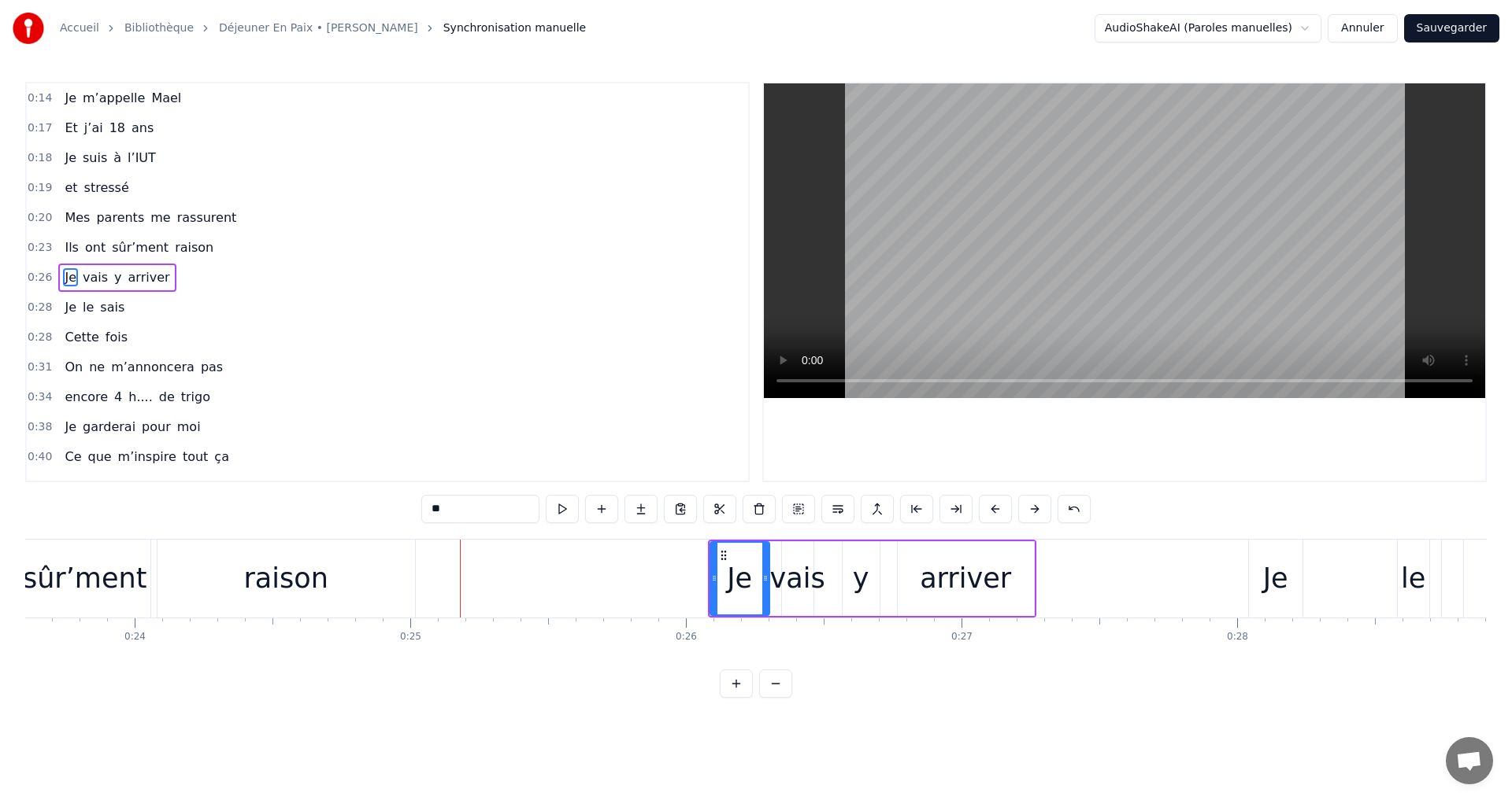
click at [1032, 508] on button at bounding box center [1035, 509] width 33 height 28
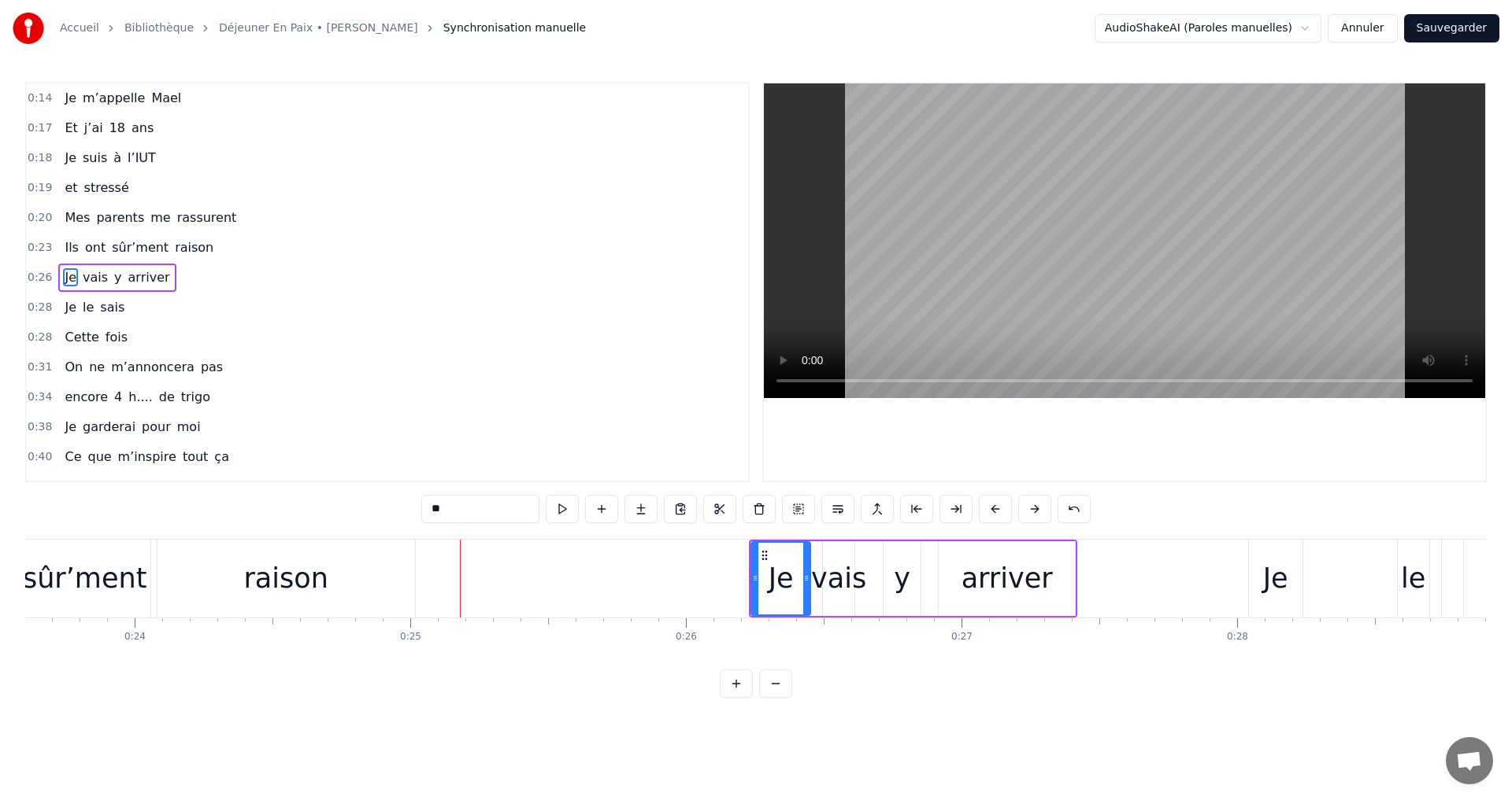
click at [1032, 508] on button at bounding box center [1035, 509] width 33 height 28
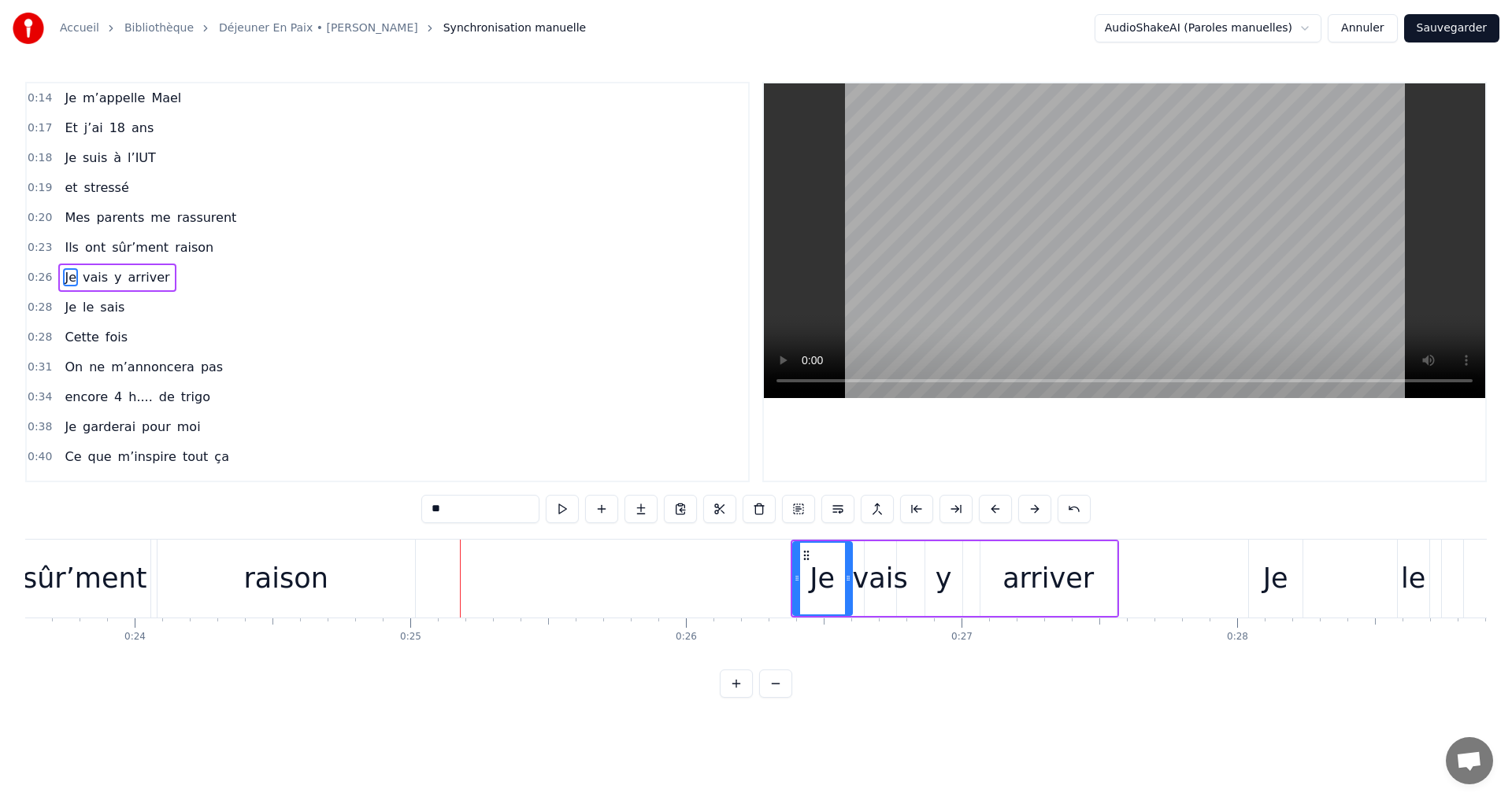
click at [1032, 508] on button at bounding box center [1035, 509] width 33 height 28
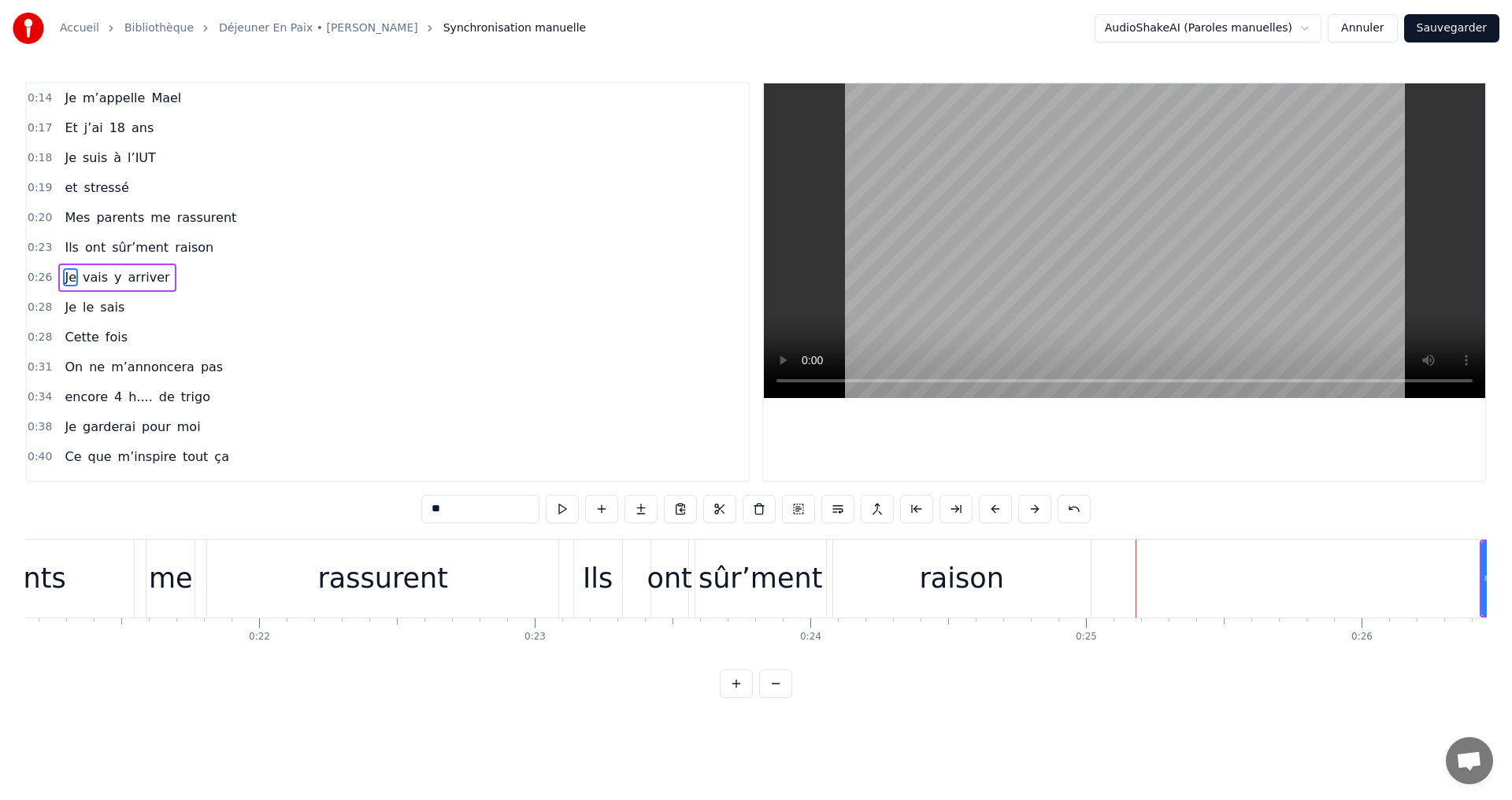
scroll to position [0, 5901]
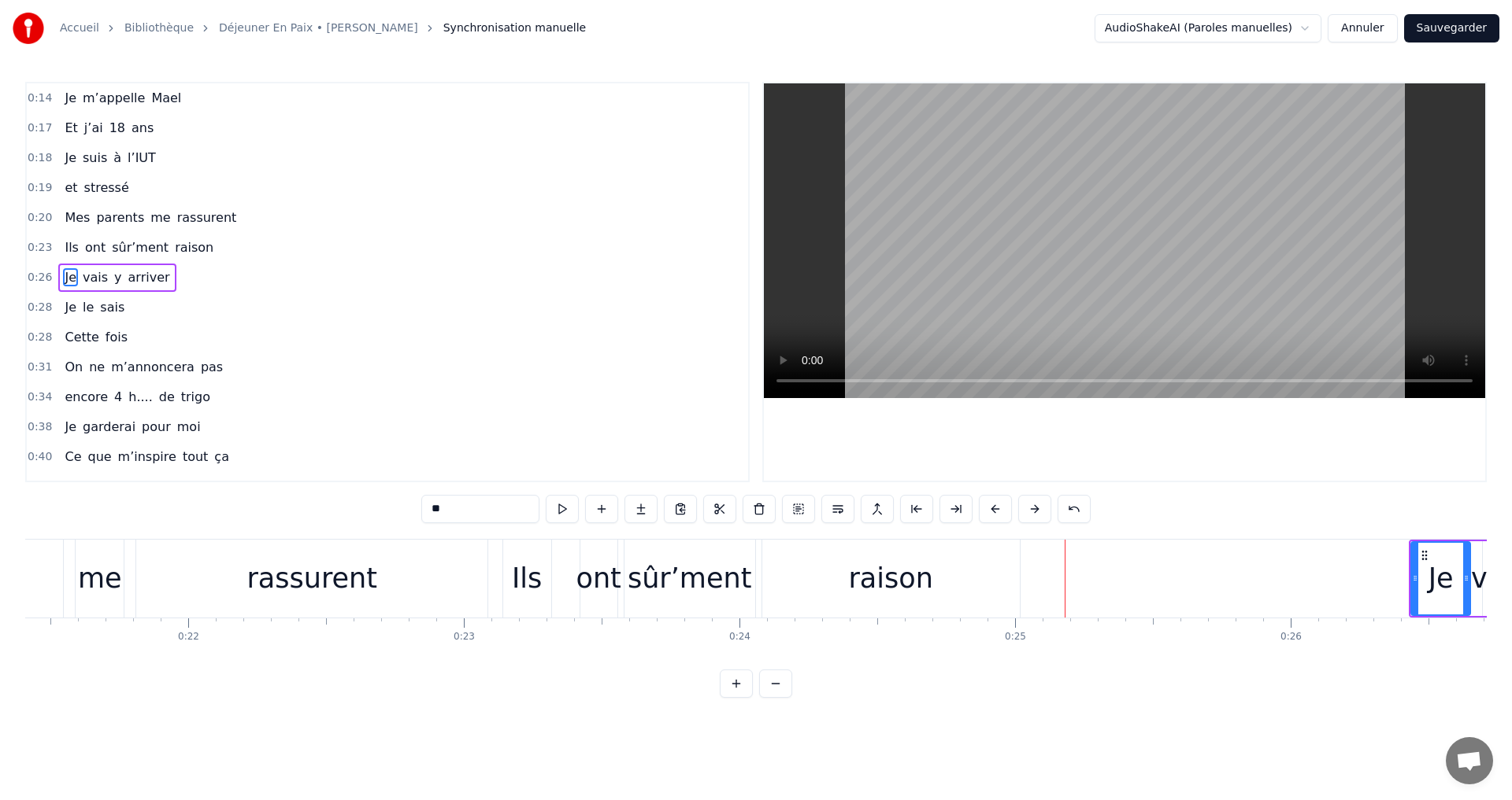
click at [488, 587] on div "rassurent" at bounding box center [312, 578] width 353 height 78
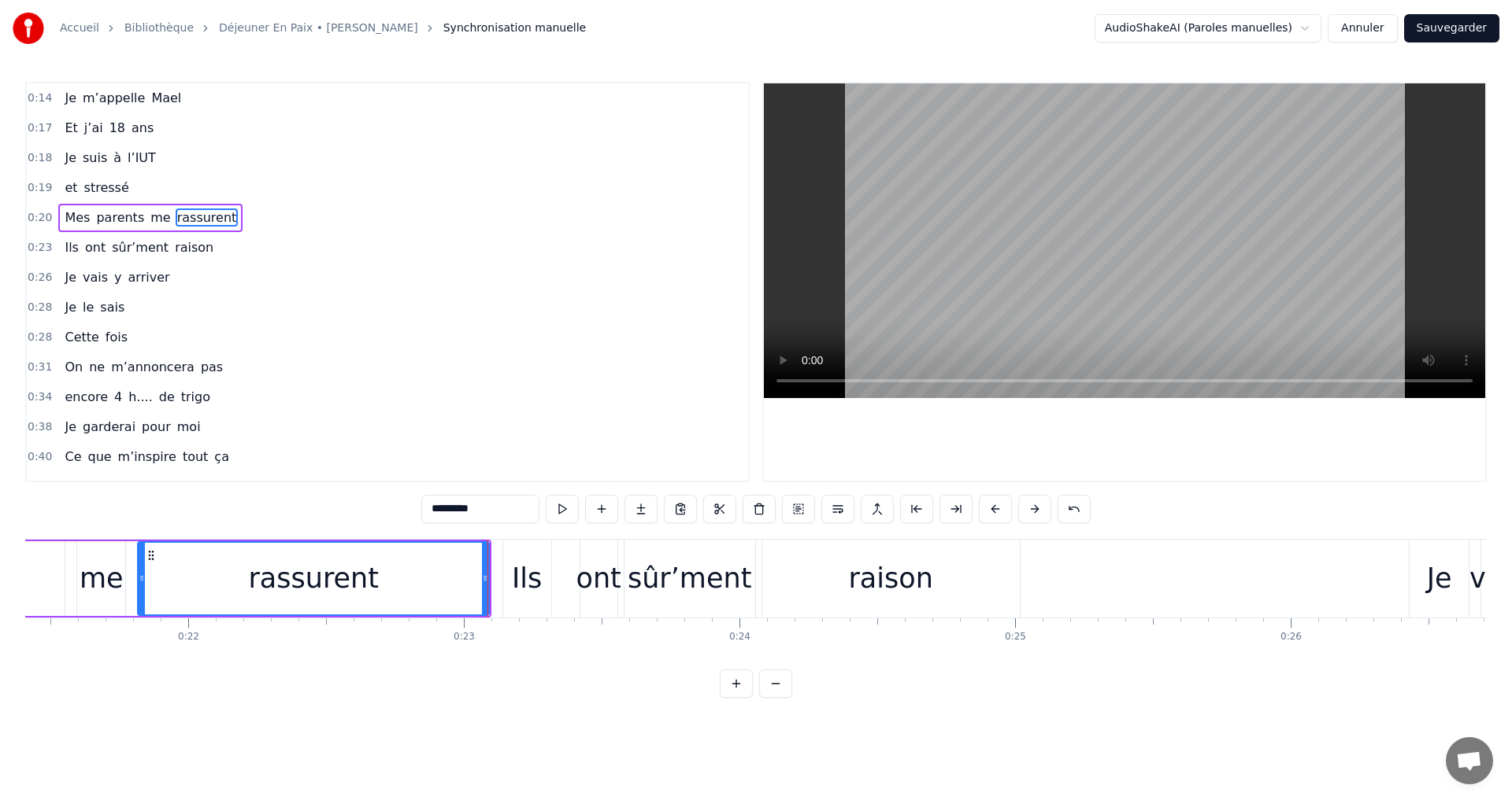
click at [515, 578] on div "Ils" at bounding box center [527, 578] width 30 height 41
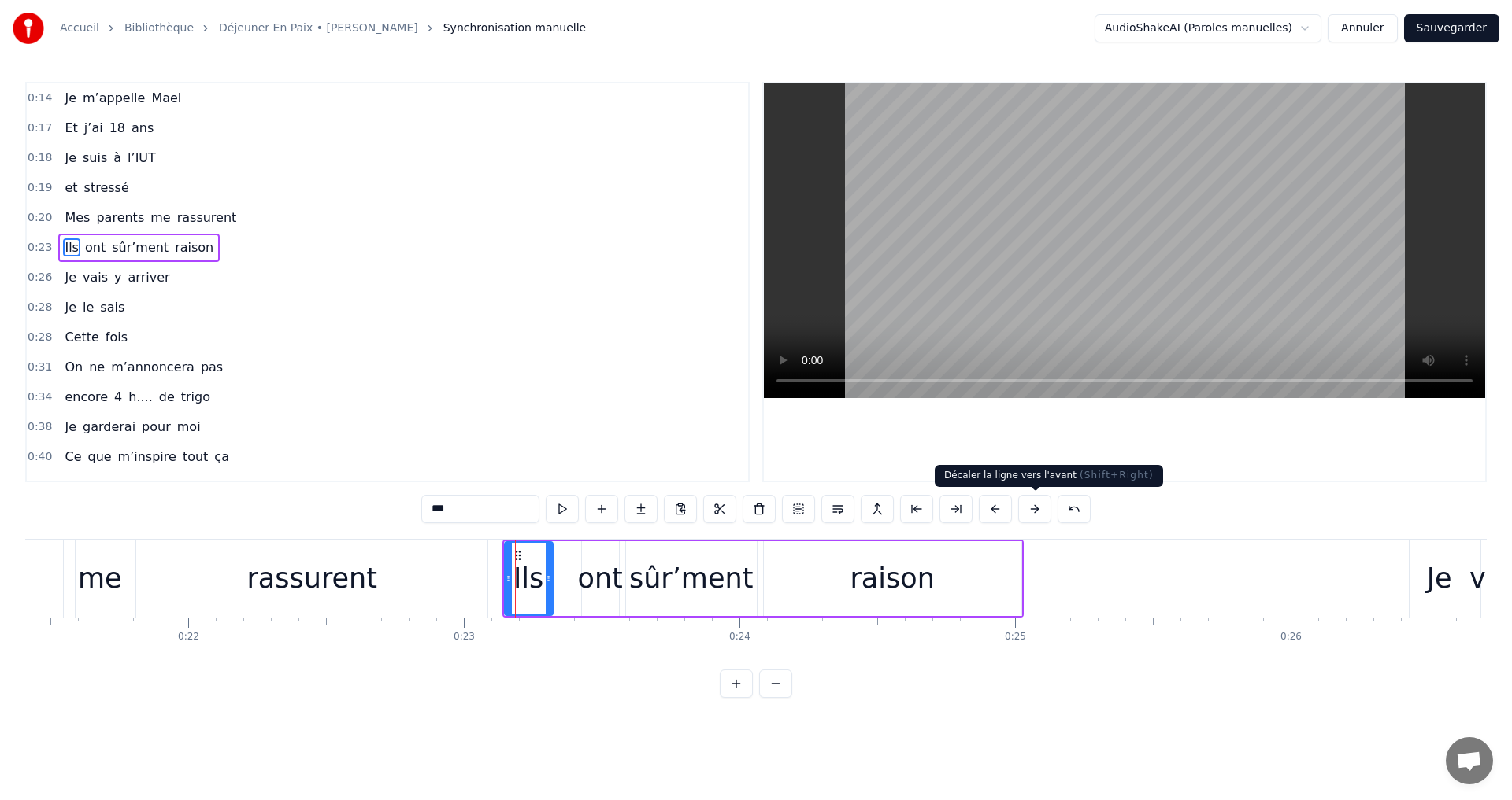
click at [1032, 510] on button at bounding box center [1035, 509] width 33 height 28
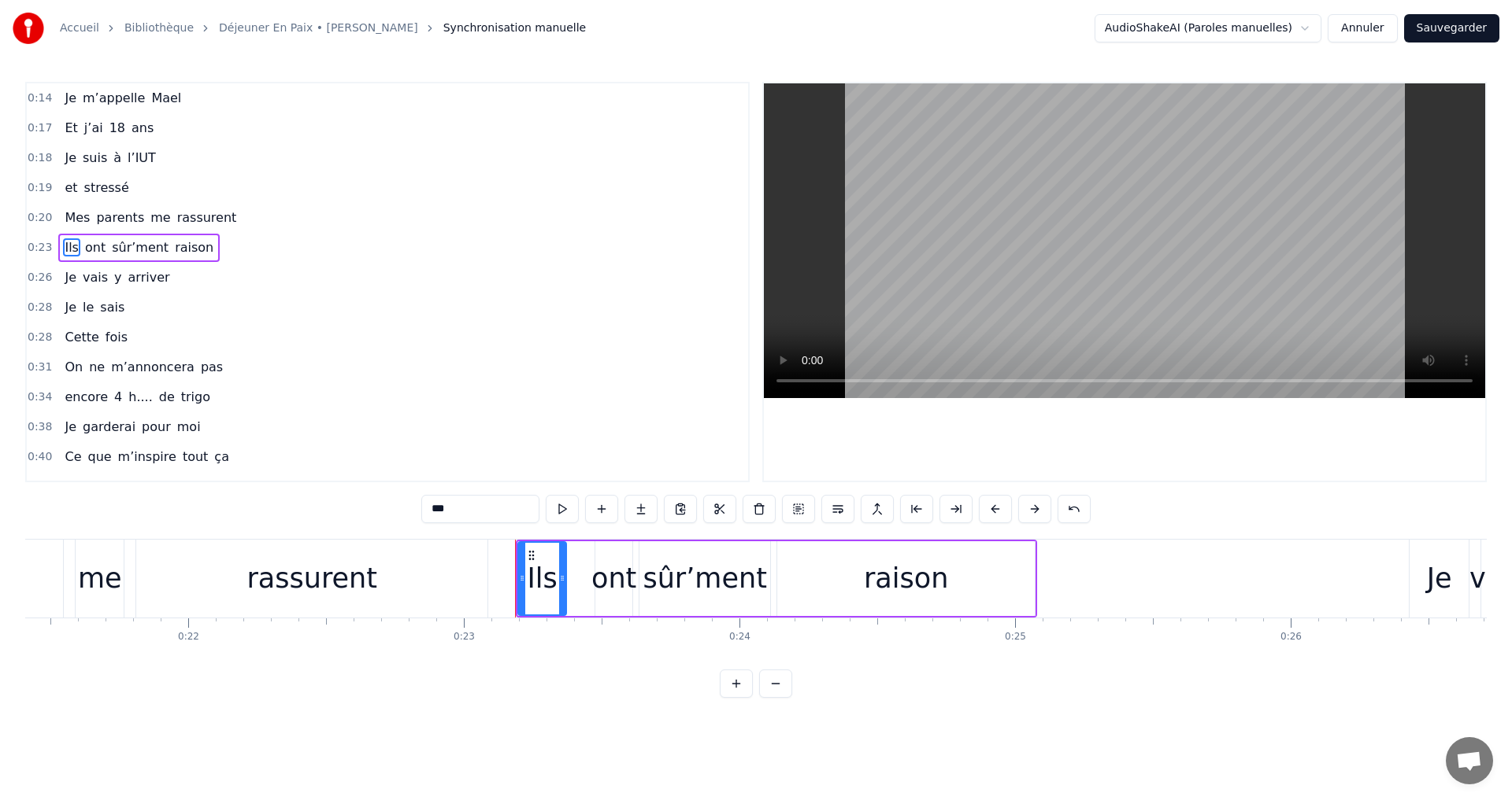
click at [1032, 510] on button at bounding box center [1035, 509] width 33 height 28
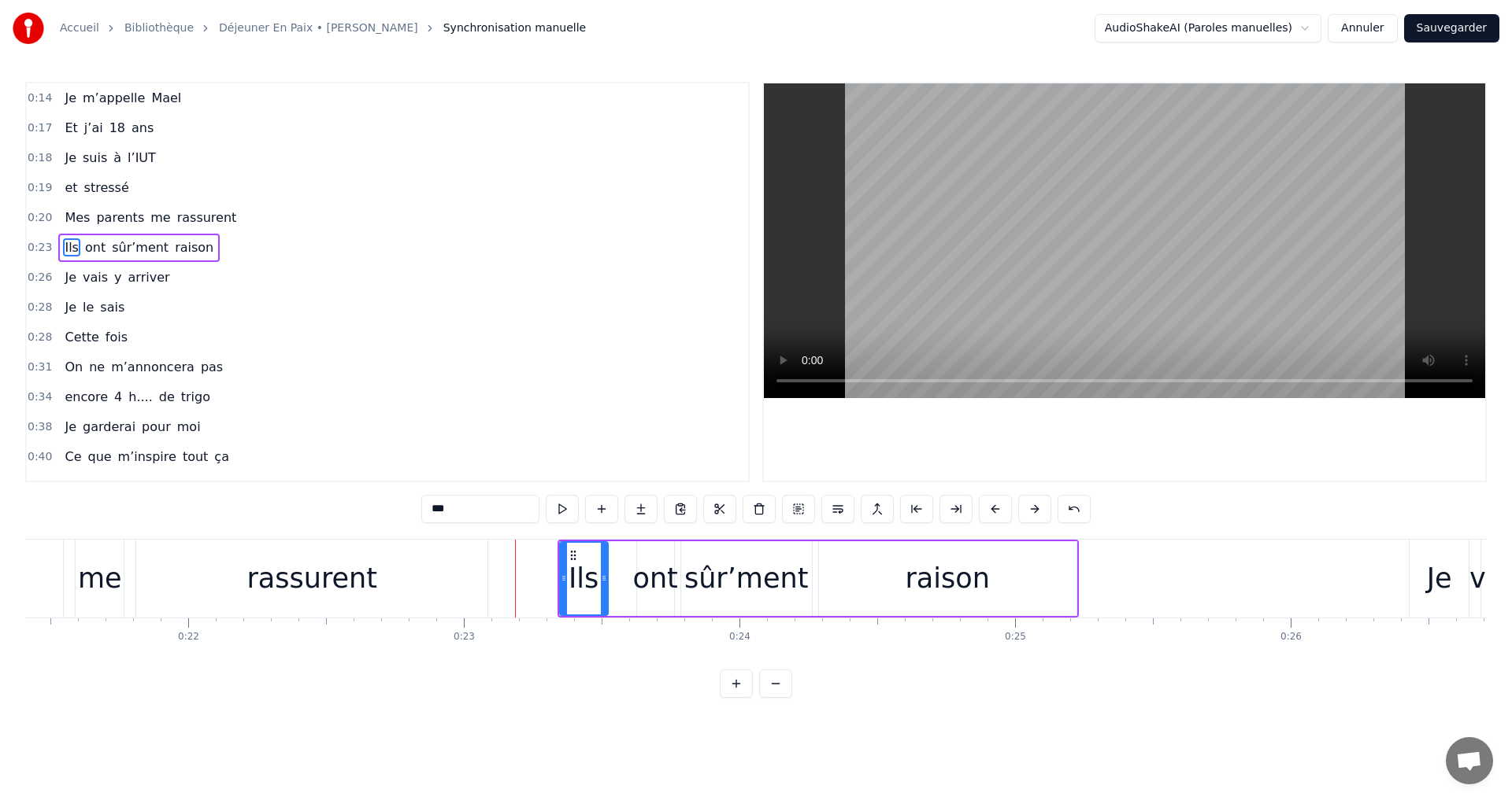
click at [1032, 510] on button at bounding box center [1035, 509] width 33 height 28
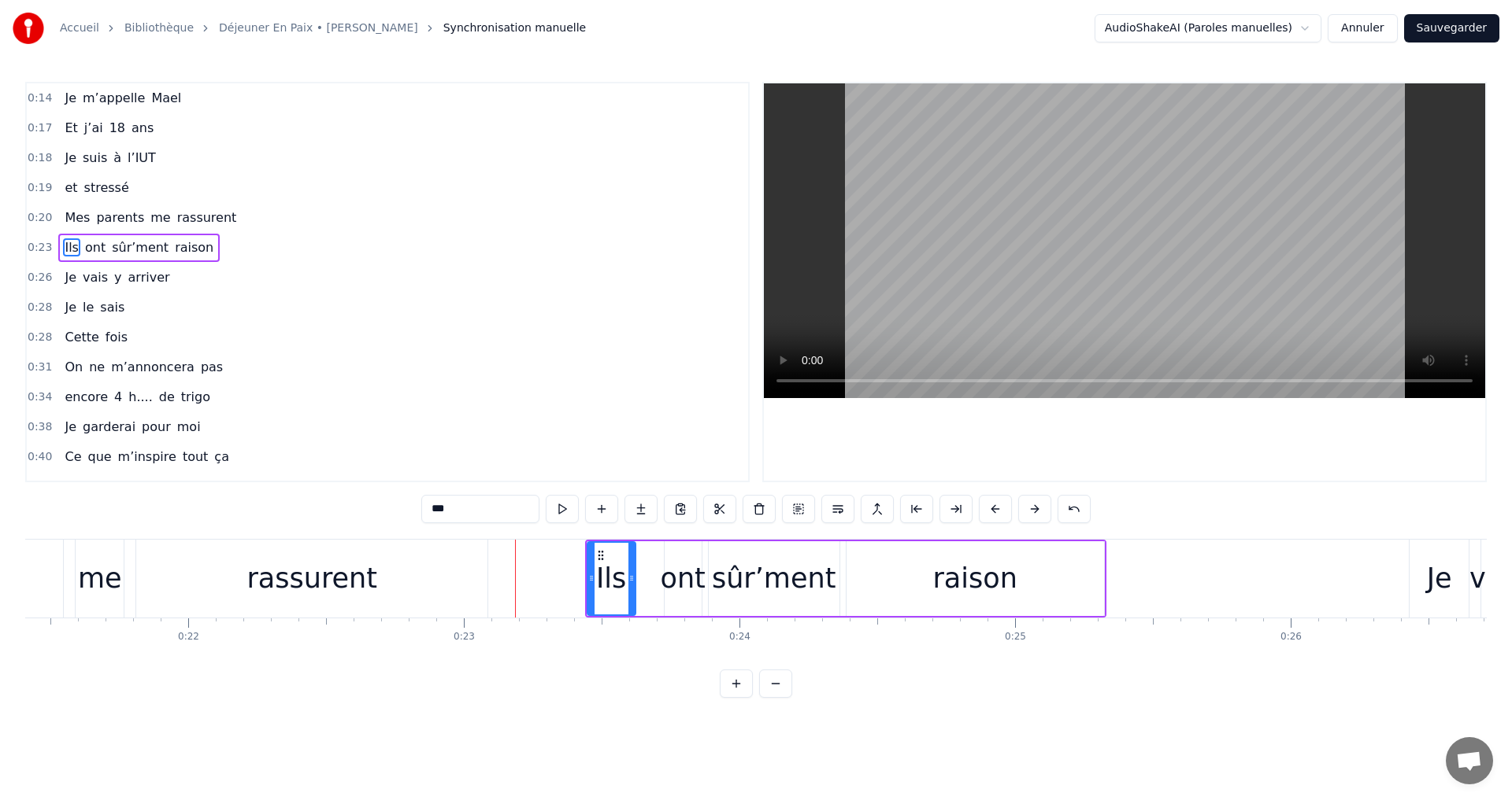
click at [1032, 510] on button at bounding box center [1035, 509] width 33 height 28
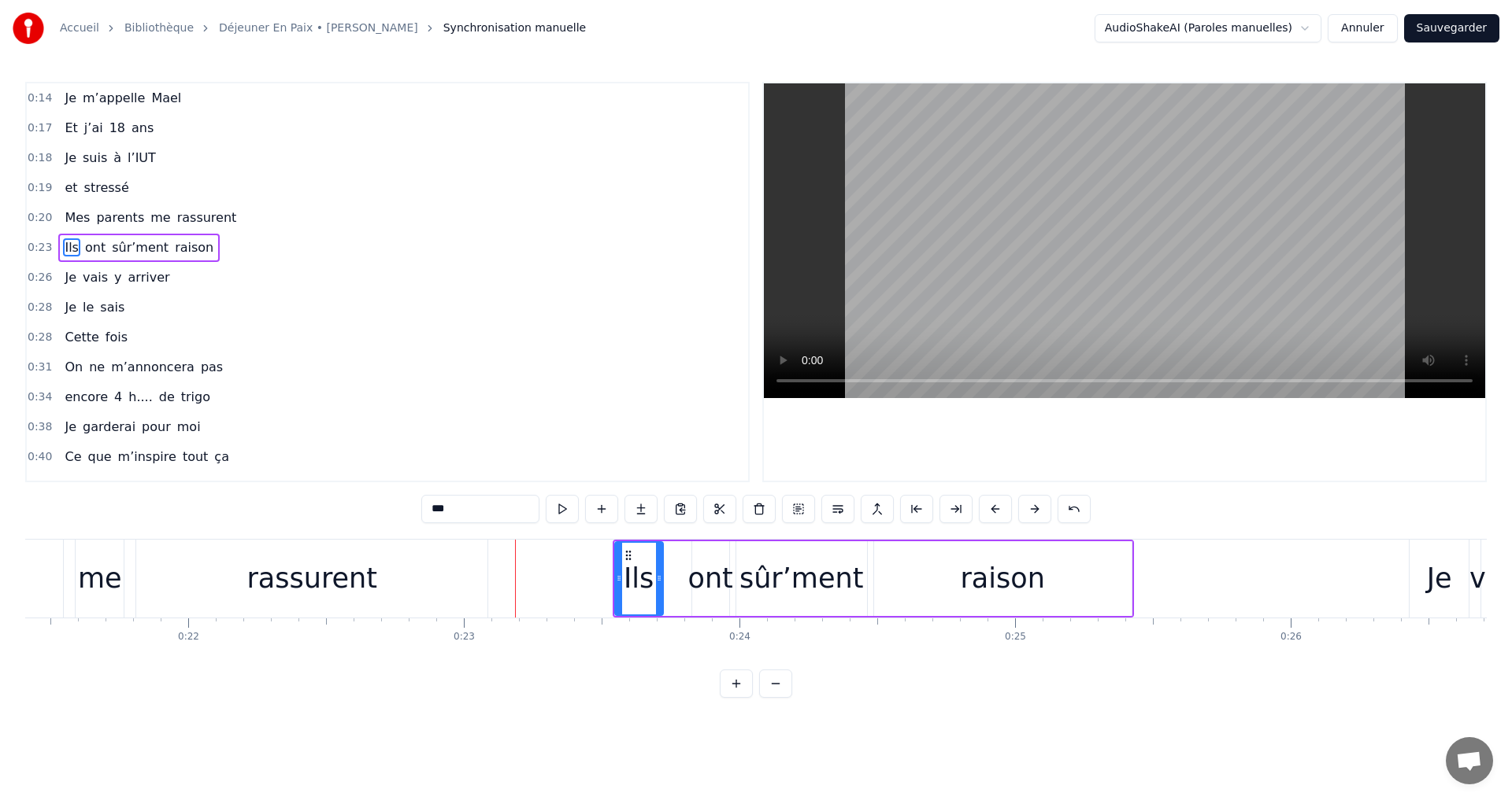
click at [1032, 510] on button at bounding box center [1035, 509] width 33 height 28
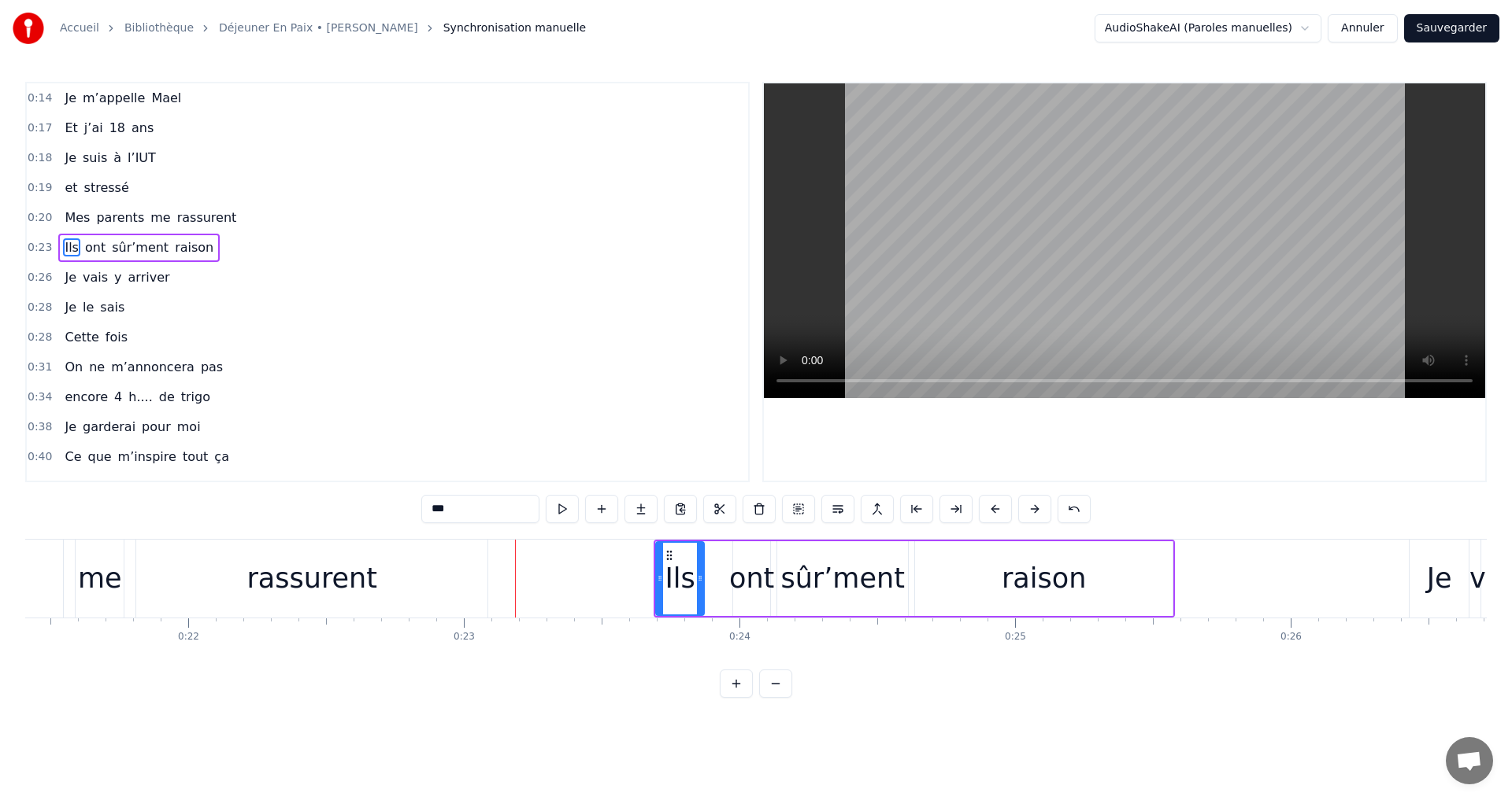
click at [1032, 510] on button at bounding box center [1035, 509] width 33 height 28
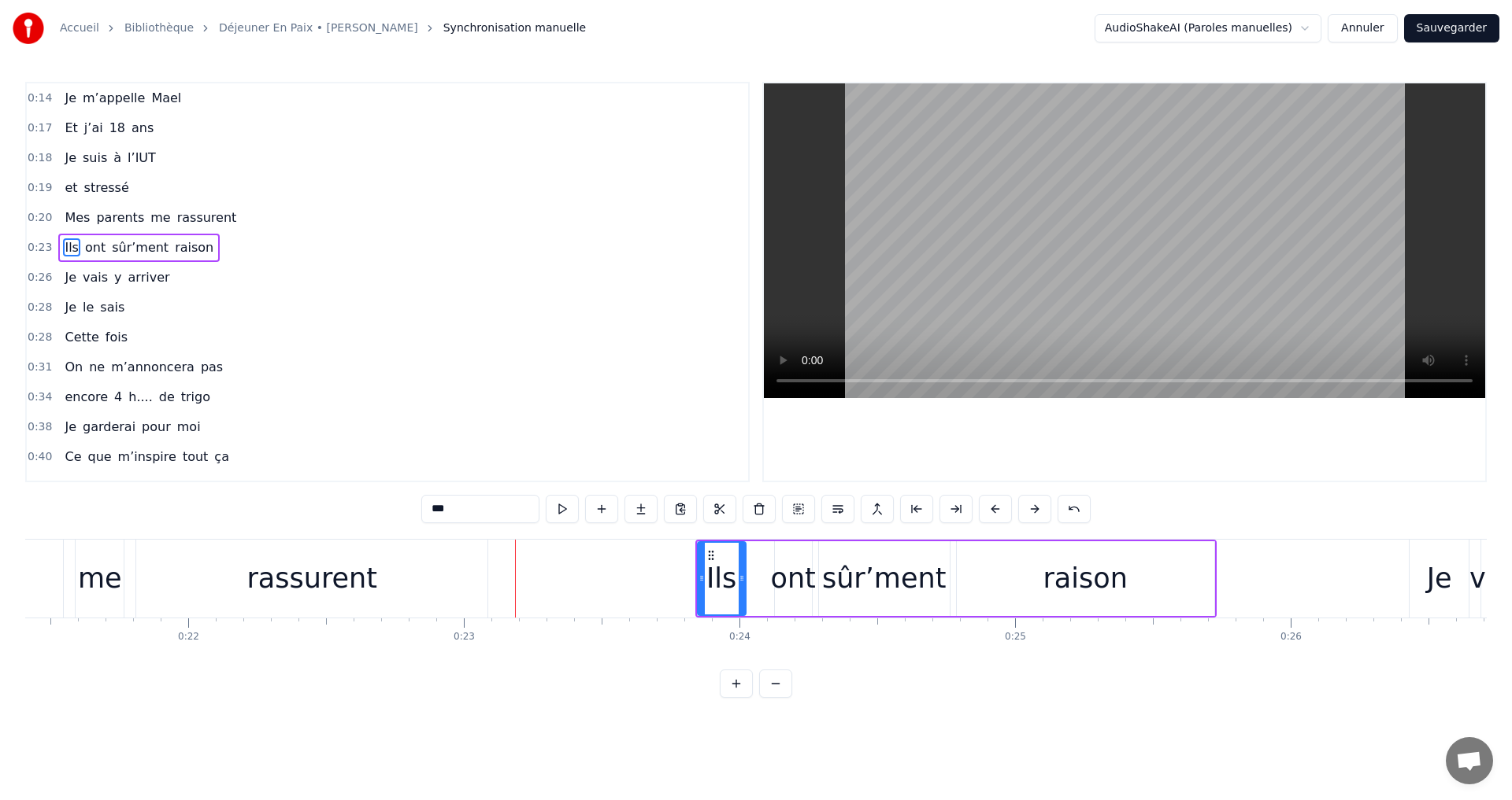
click at [1032, 510] on button at bounding box center [1035, 509] width 33 height 28
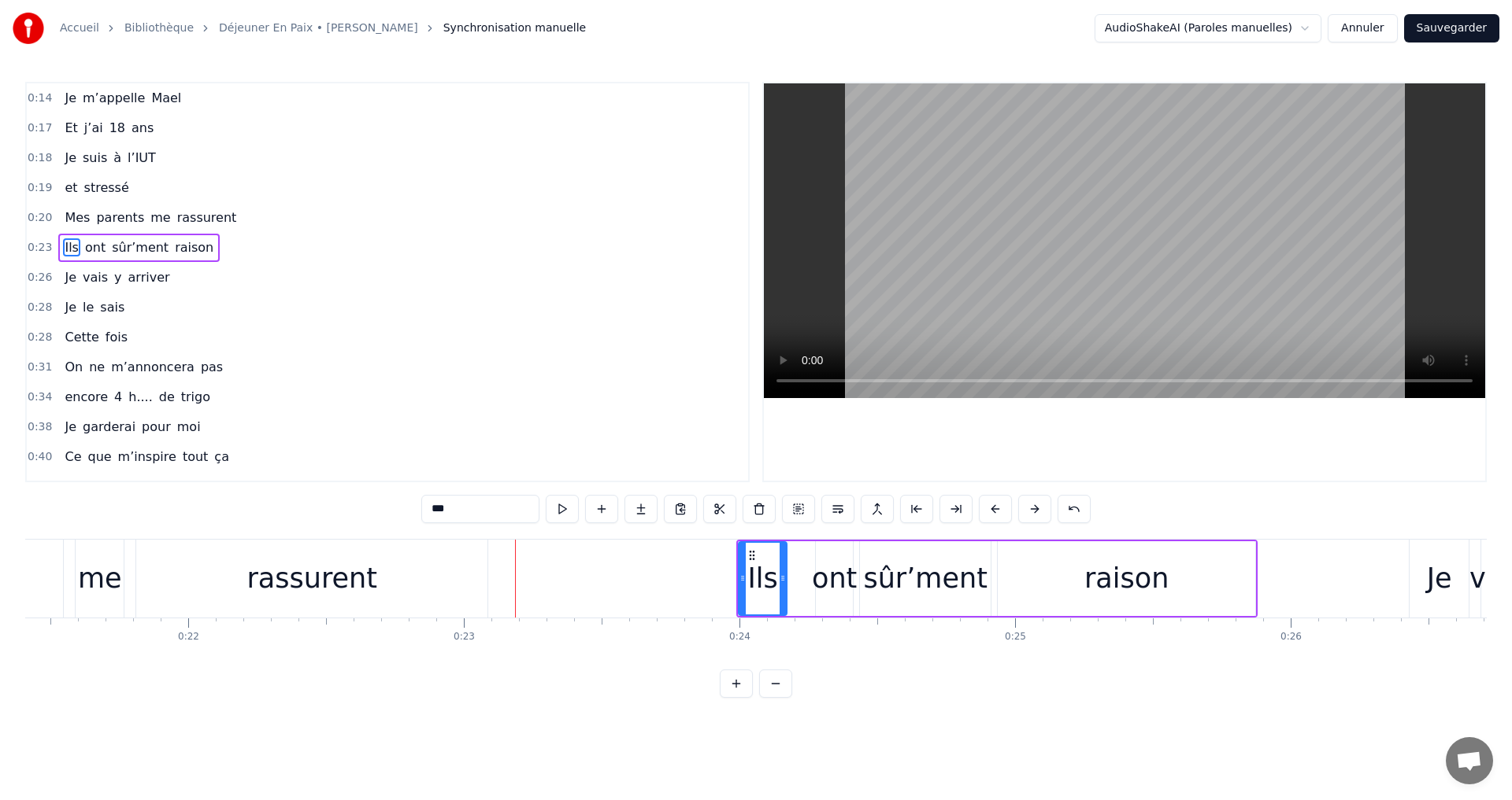
click at [1032, 510] on button at bounding box center [1035, 509] width 33 height 28
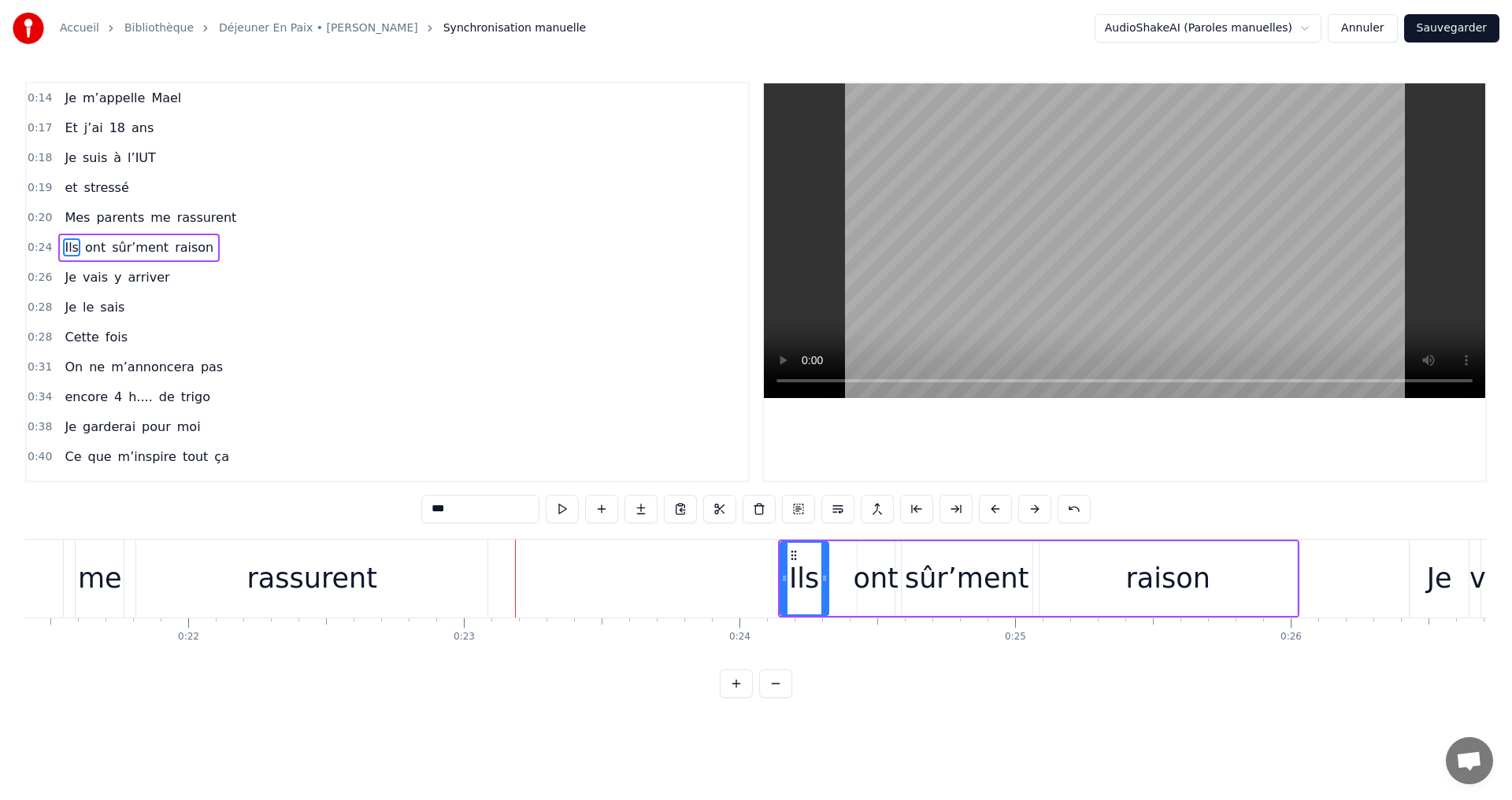
click at [1032, 510] on button at bounding box center [1035, 509] width 33 height 28
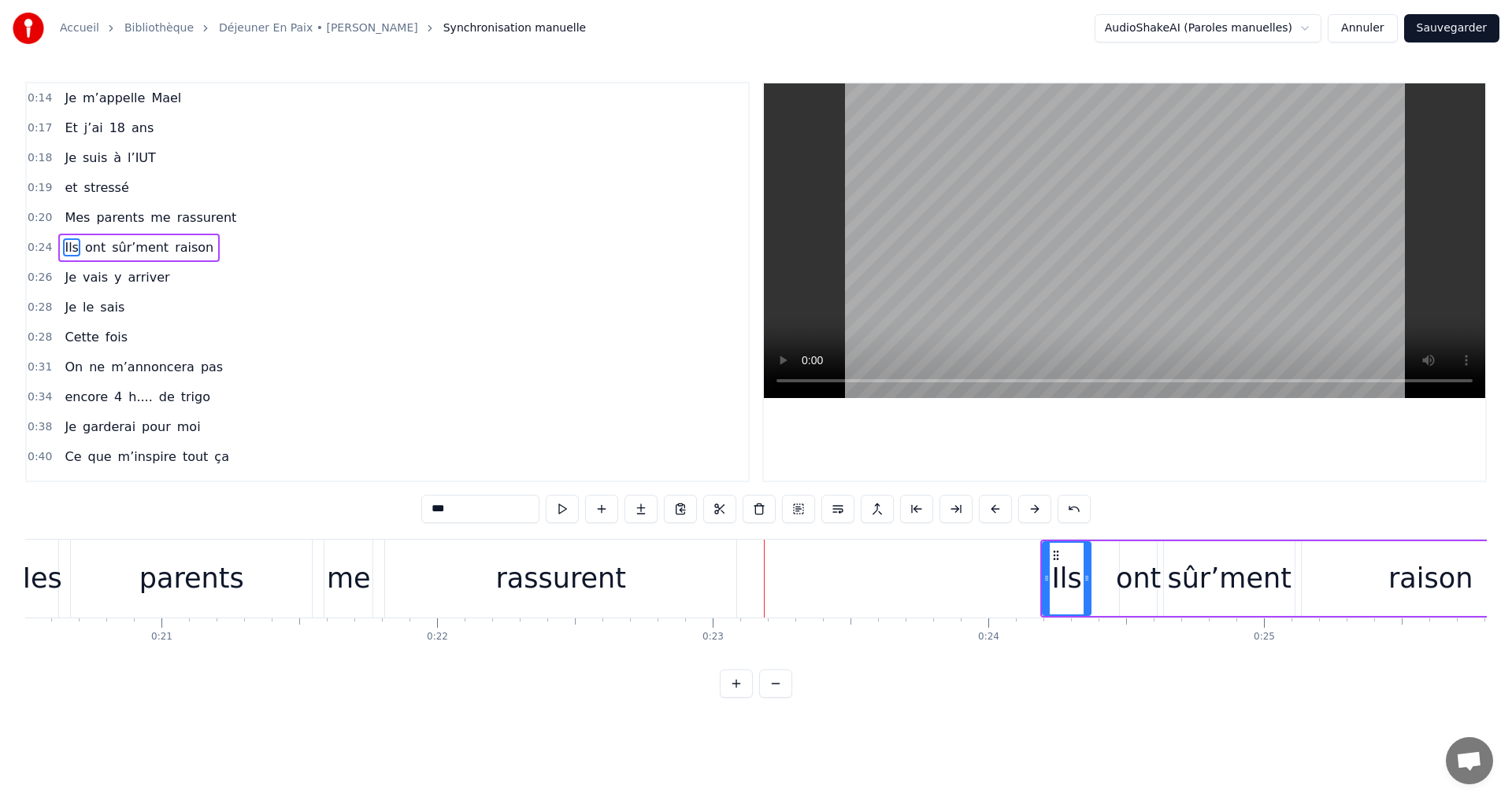
scroll to position [0, 5261]
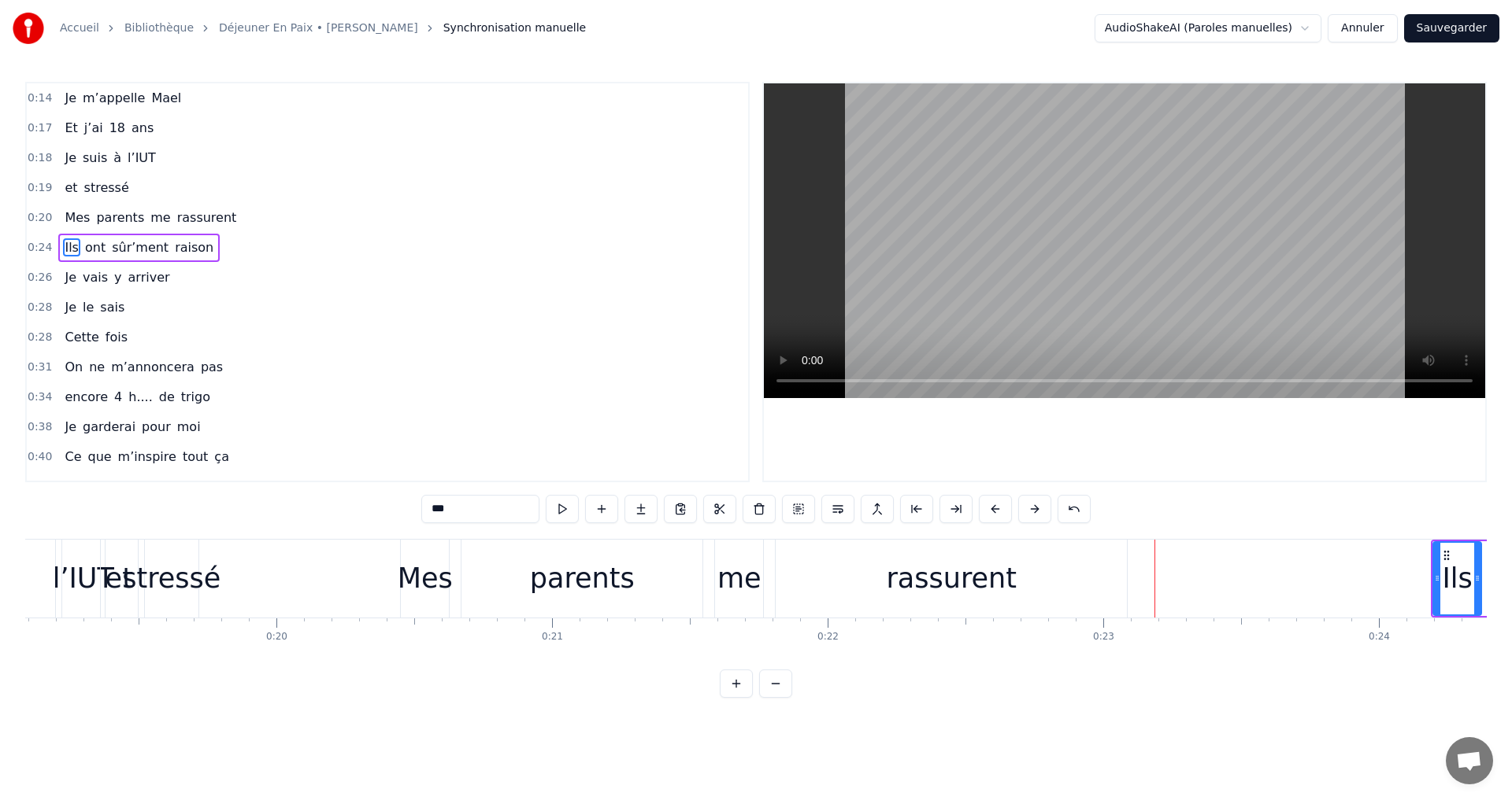
click at [435, 570] on div "Mes" at bounding box center [425, 578] width 55 height 41
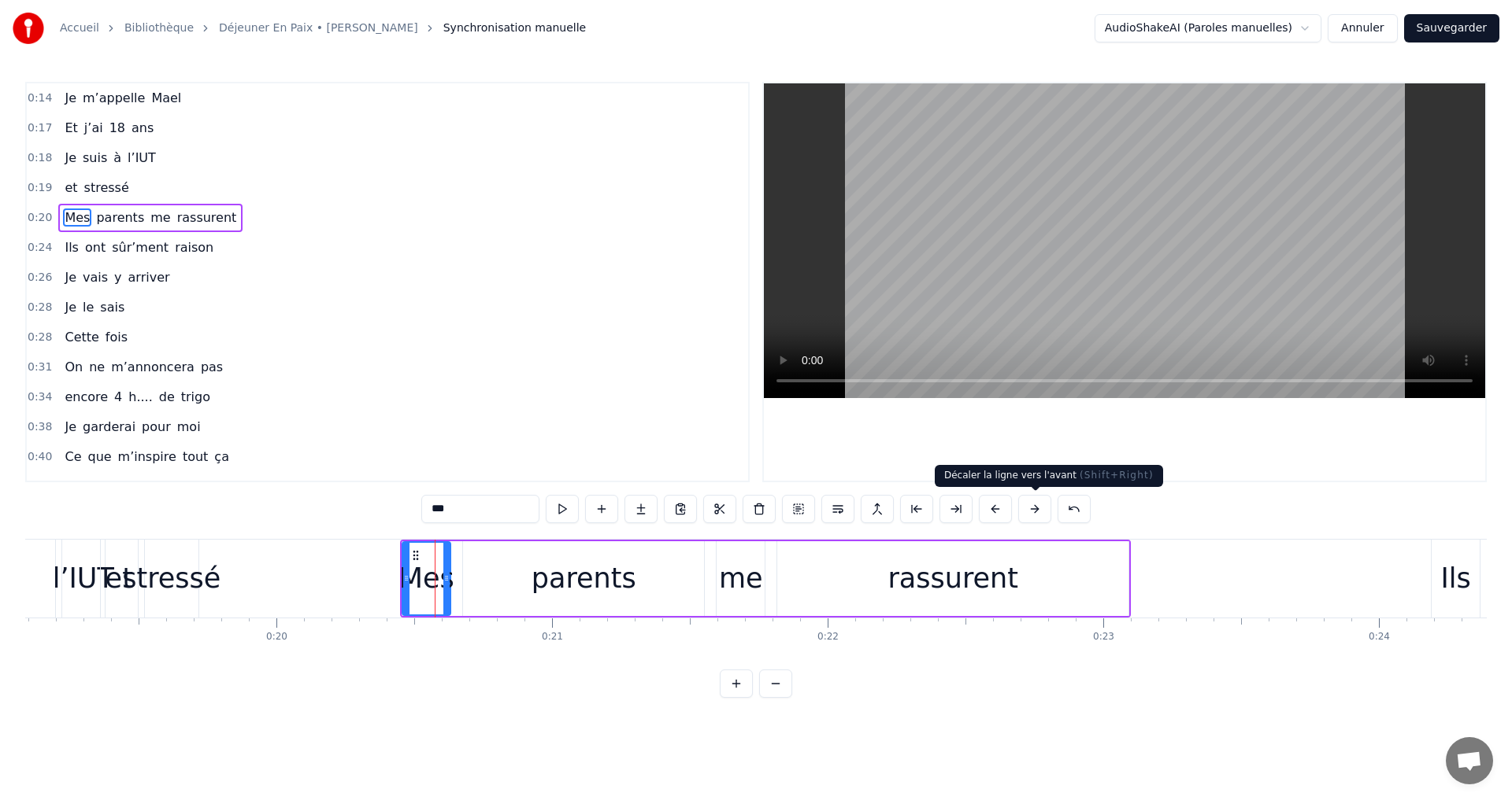
click at [1038, 513] on button at bounding box center [1035, 509] width 33 height 28
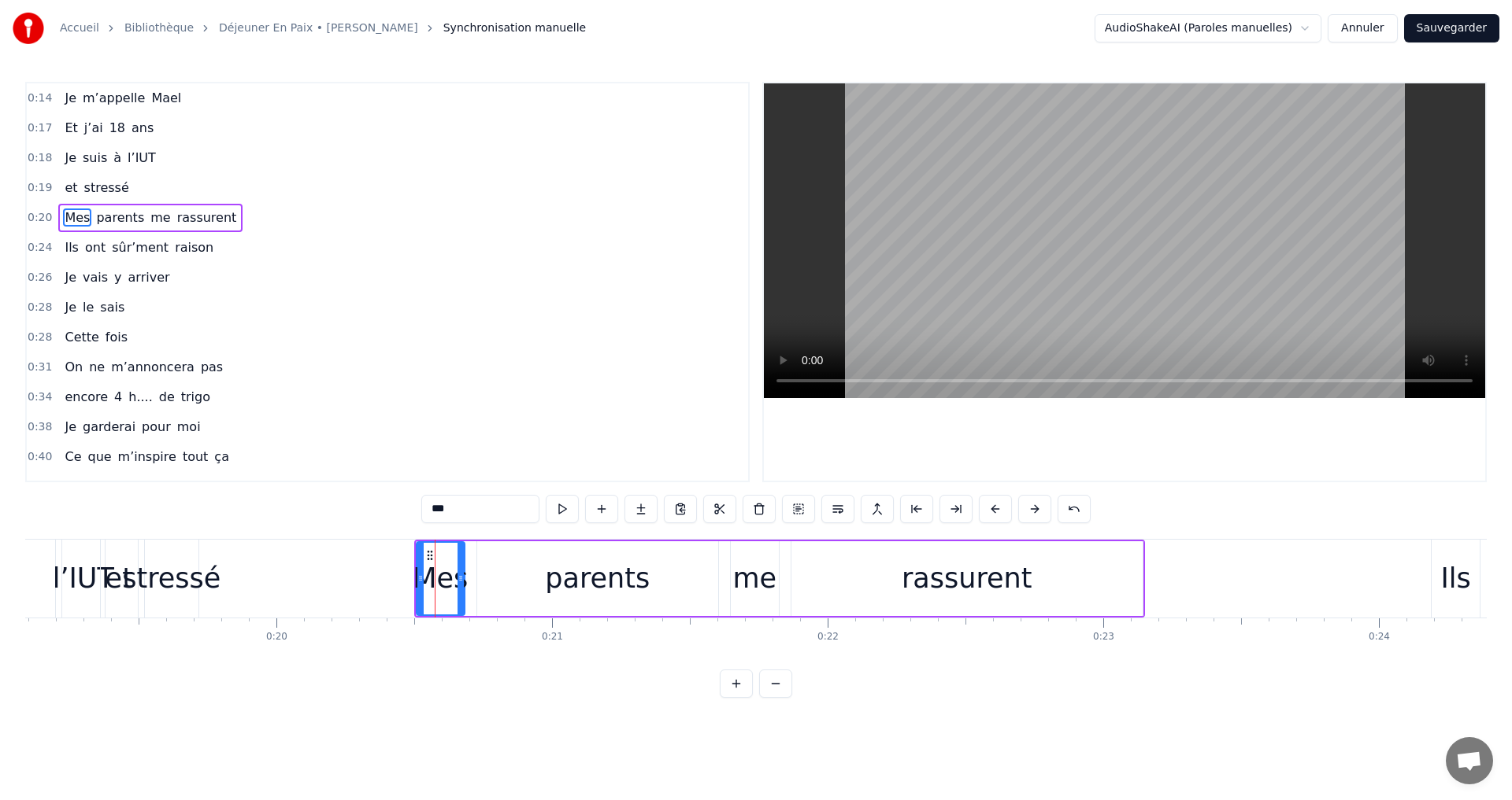
click at [1038, 513] on button at bounding box center [1035, 509] width 33 height 28
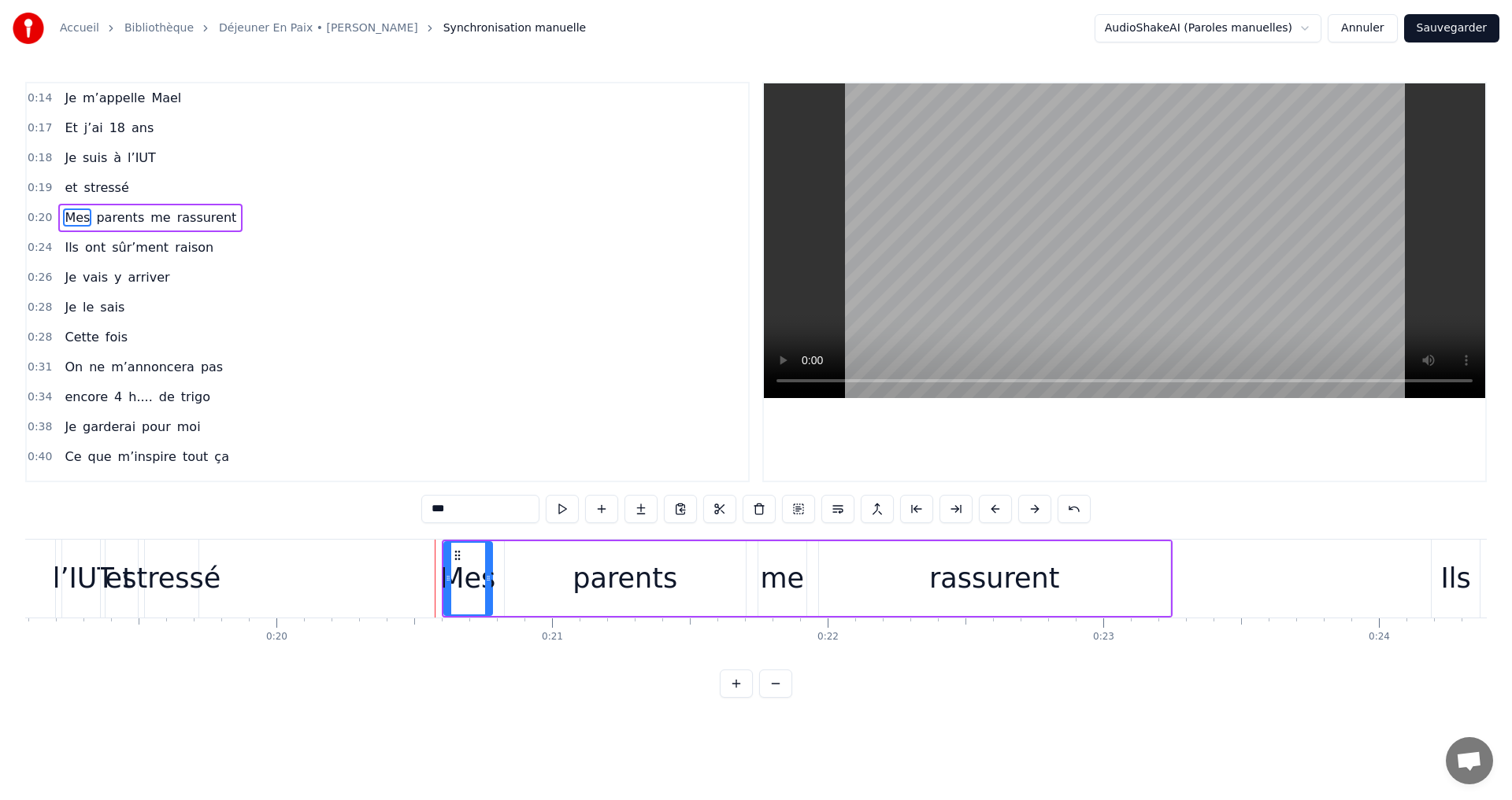
click at [1038, 513] on button at bounding box center [1035, 509] width 33 height 28
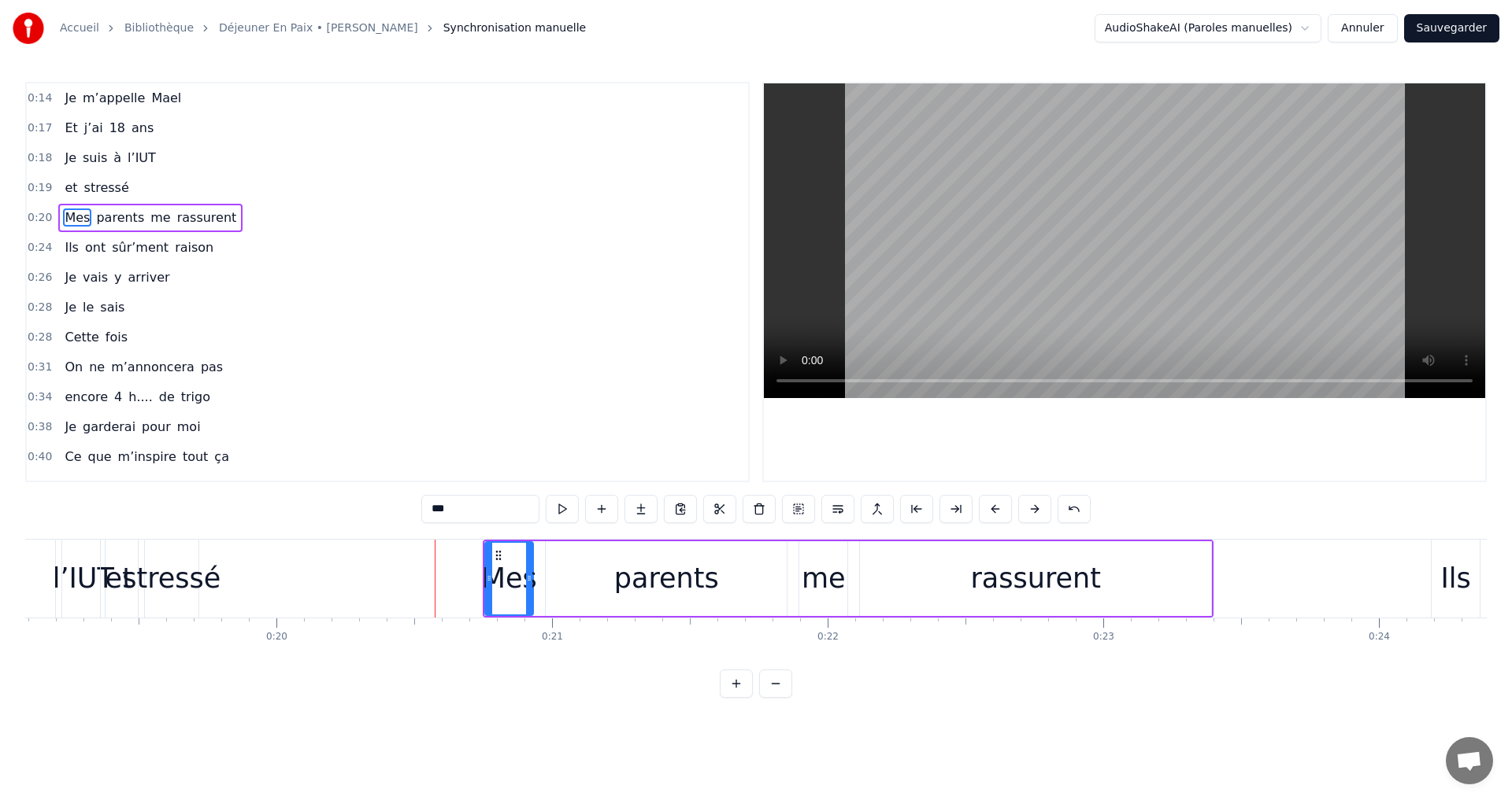
click at [1038, 513] on button at bounding box center [1035, 509] width 33 height 28
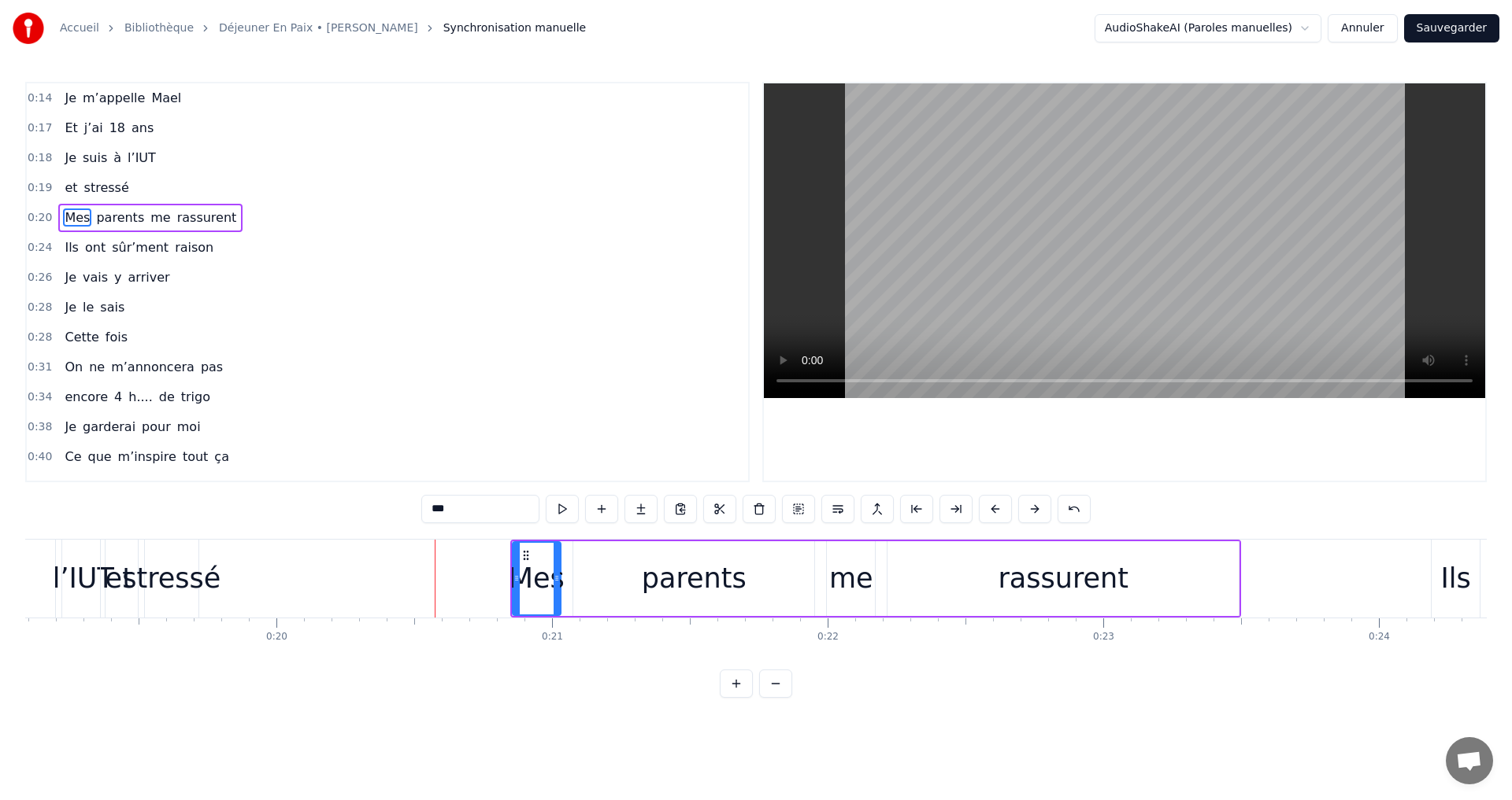
click at [1038, 513] on button at bounding box center [1035, 509] width 33 height 28
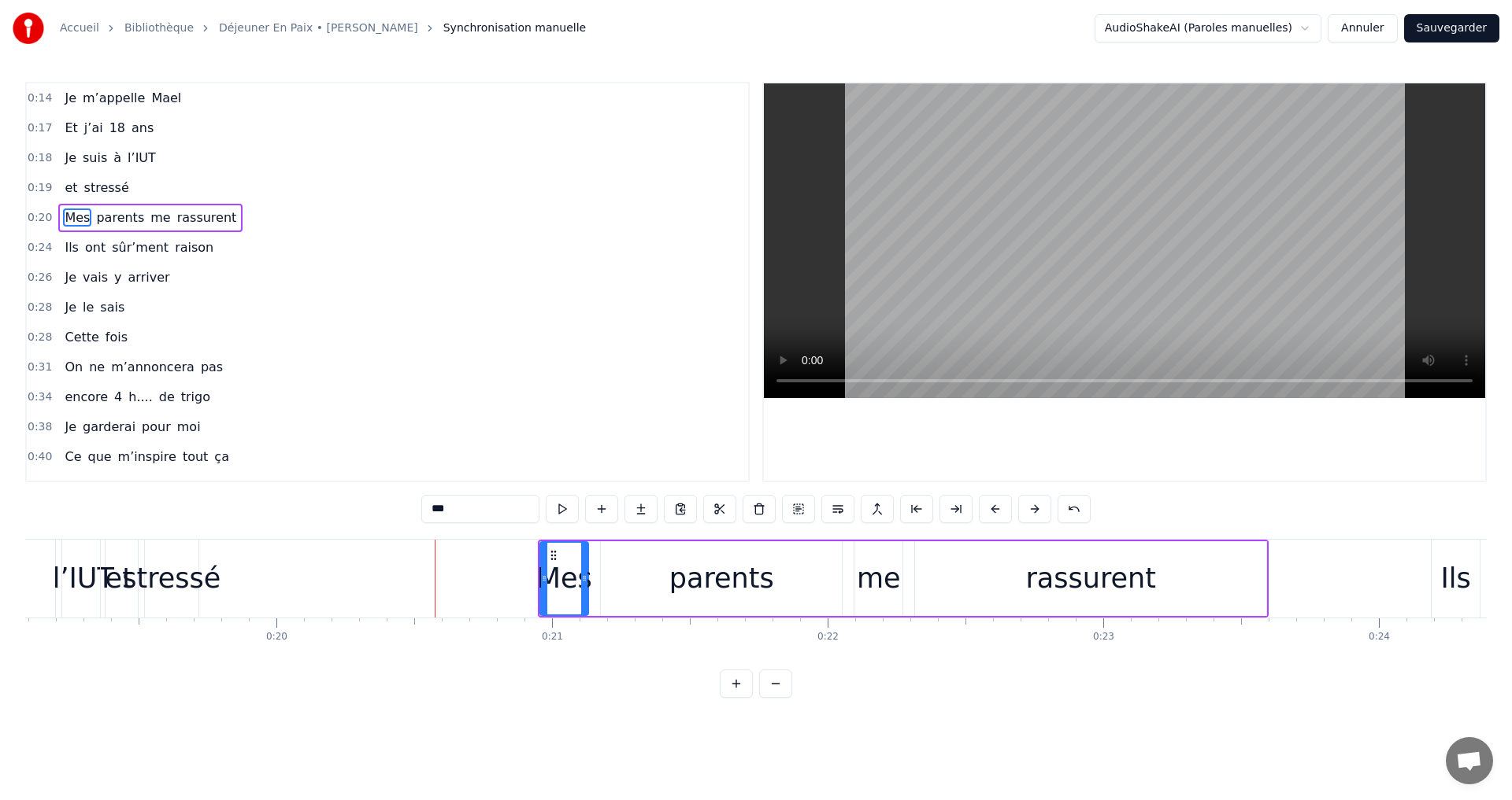
click at [1038, 513] on button at bounding box center [1035, 509] width 33 height 28
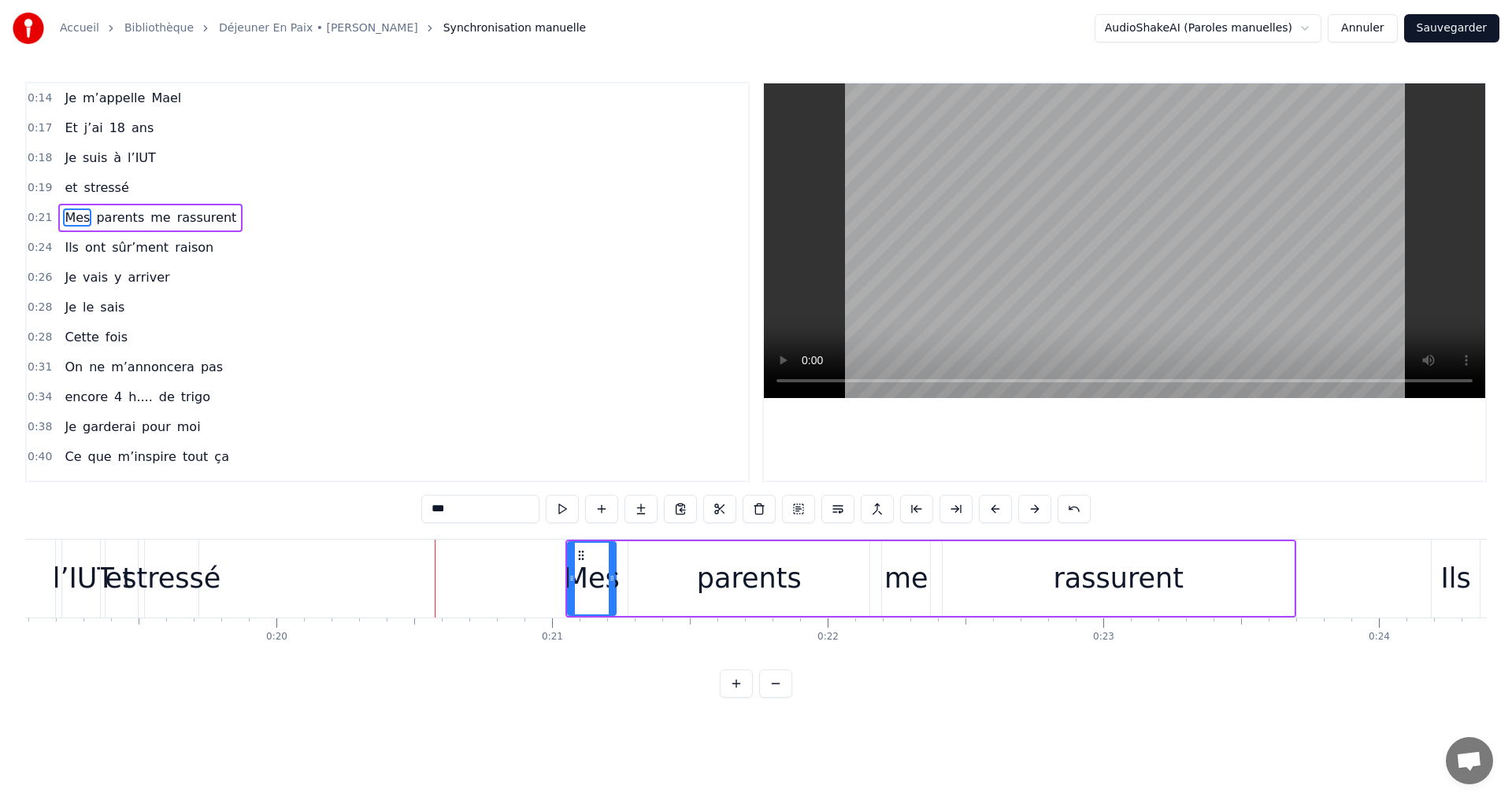
click at [1038, 513] on button at bounding box center [1035, 509] width 33 height 28
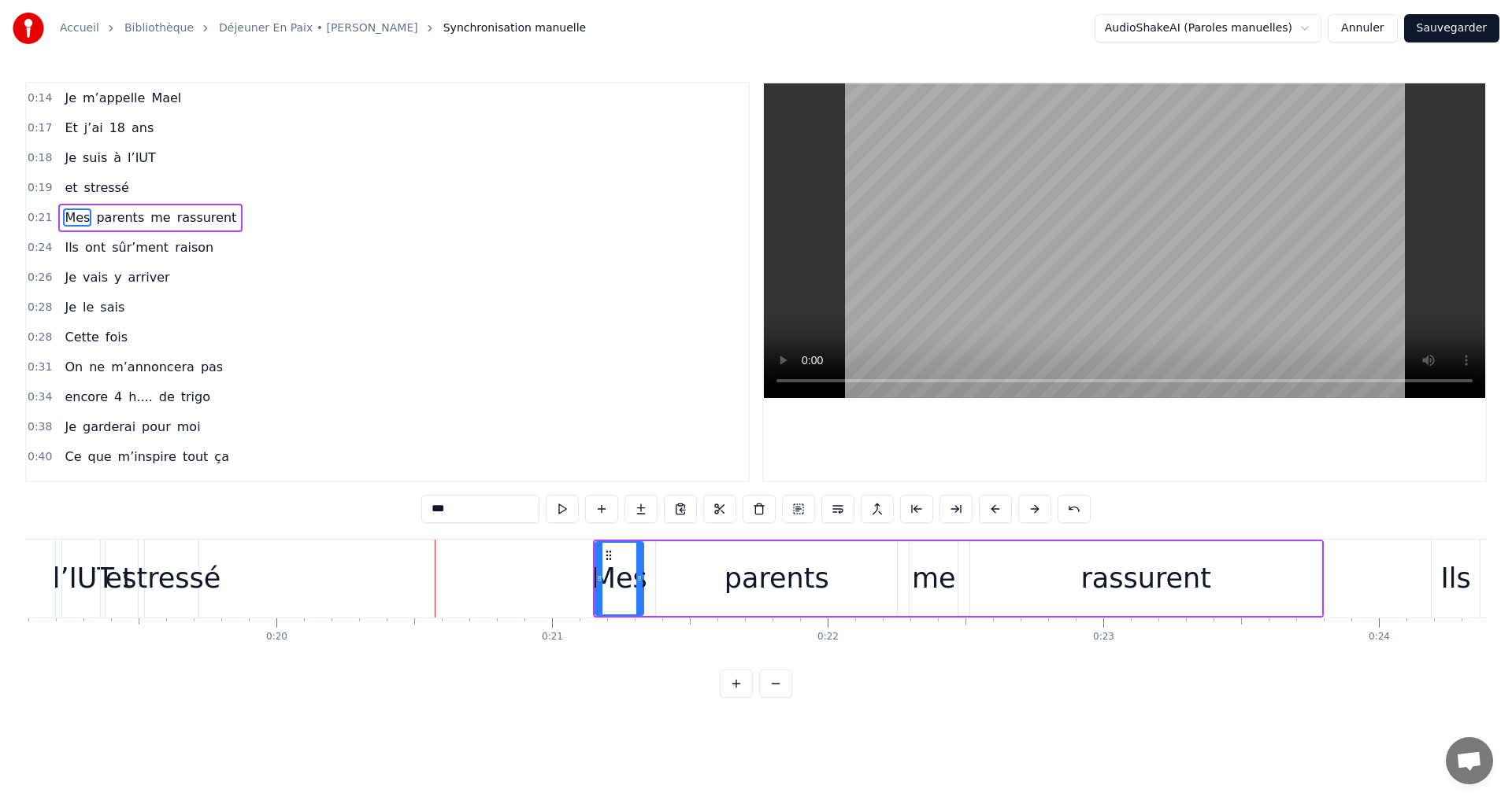
click at [1038, 513] on button at bounding box center [1035, 509] width 33 height 28
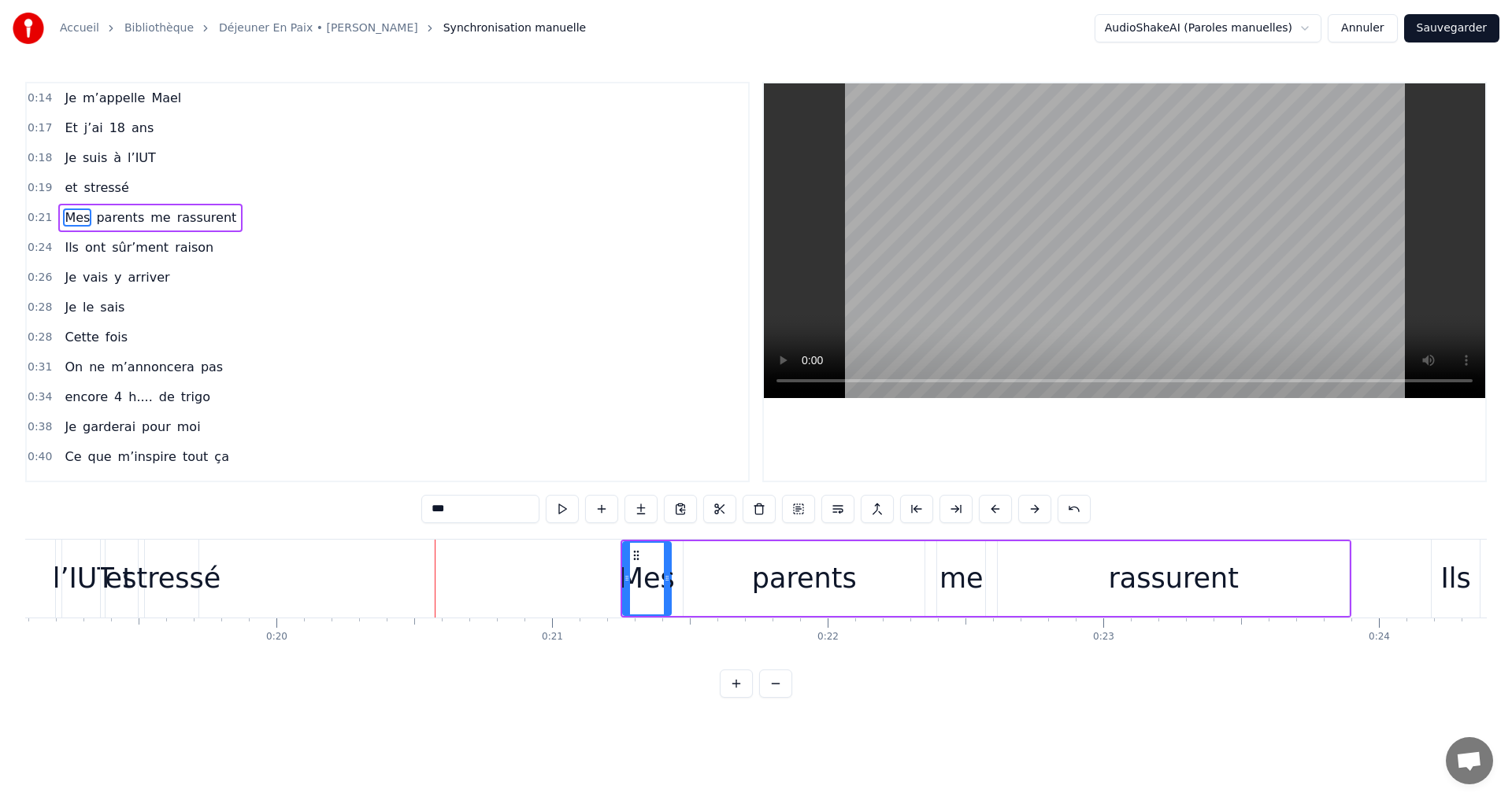
click at [1038, 513] on button at bounding box center [1035, 509] width 33 height 28
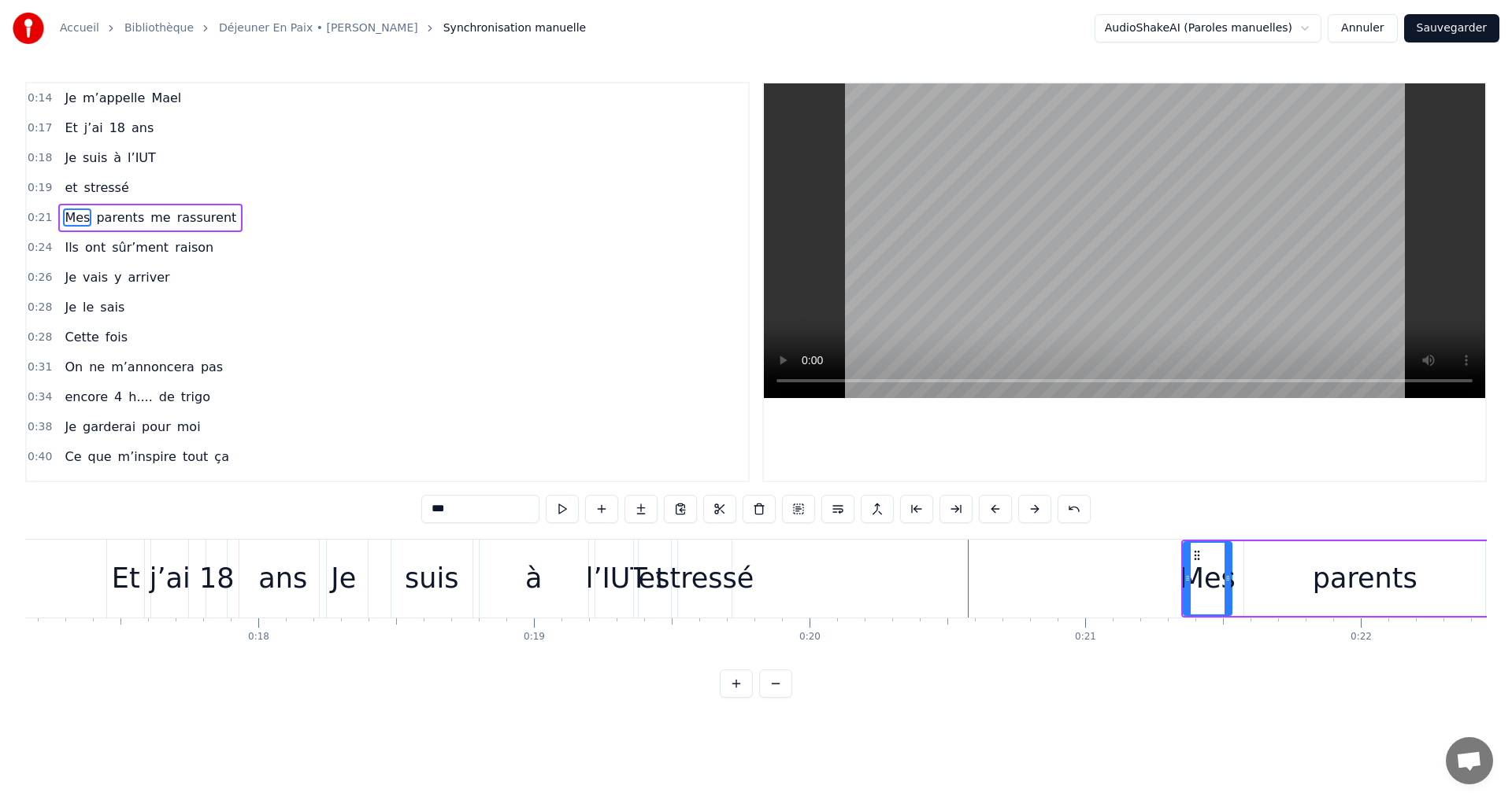
scroll to position [0, 4479]
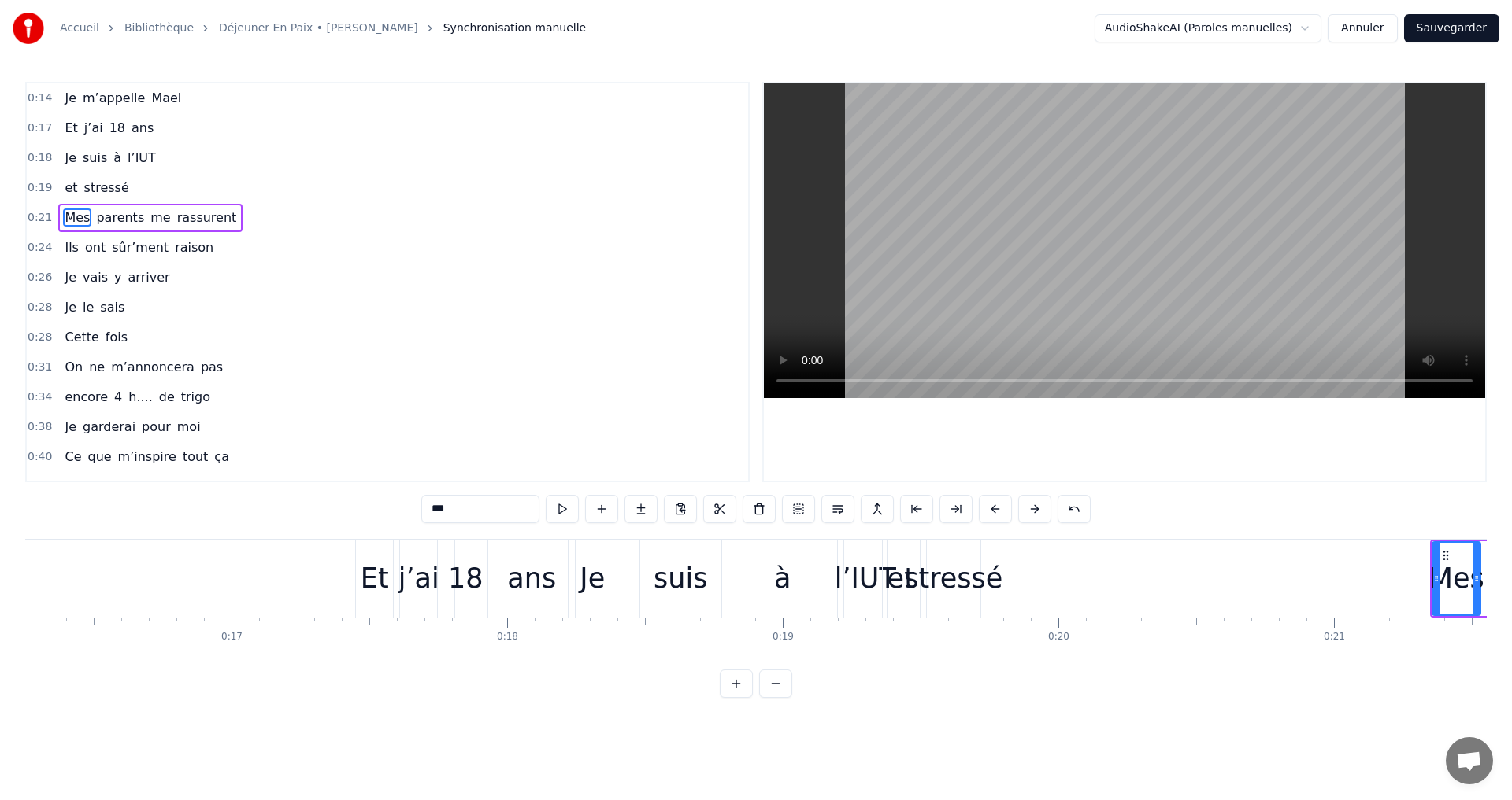
click at [597, 569] on div "Je" at bounding box center [592, 578] width 26 height 41
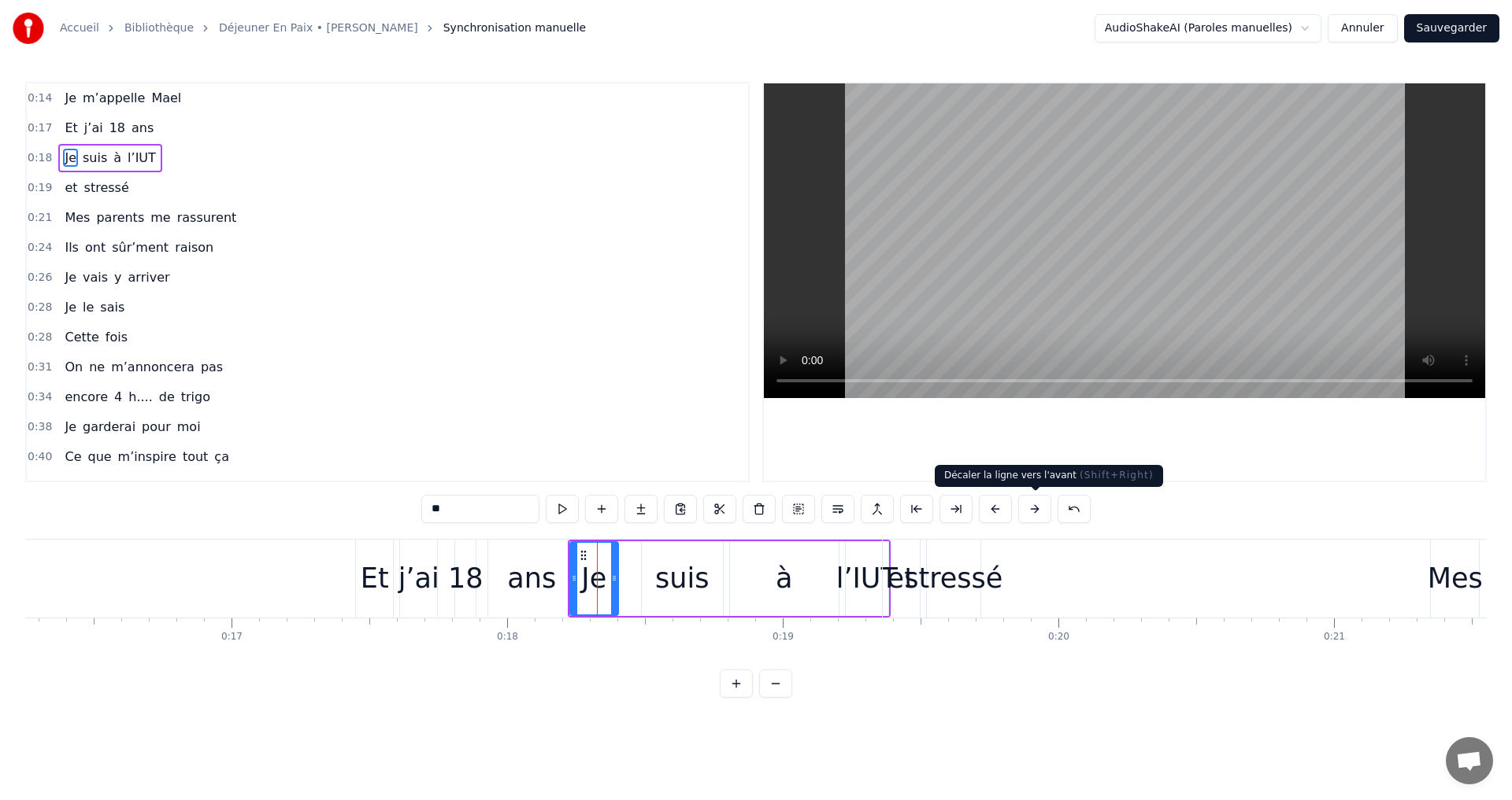
click at [1039, 511] on button at bounding box center [1035, 509] width 33 height 28
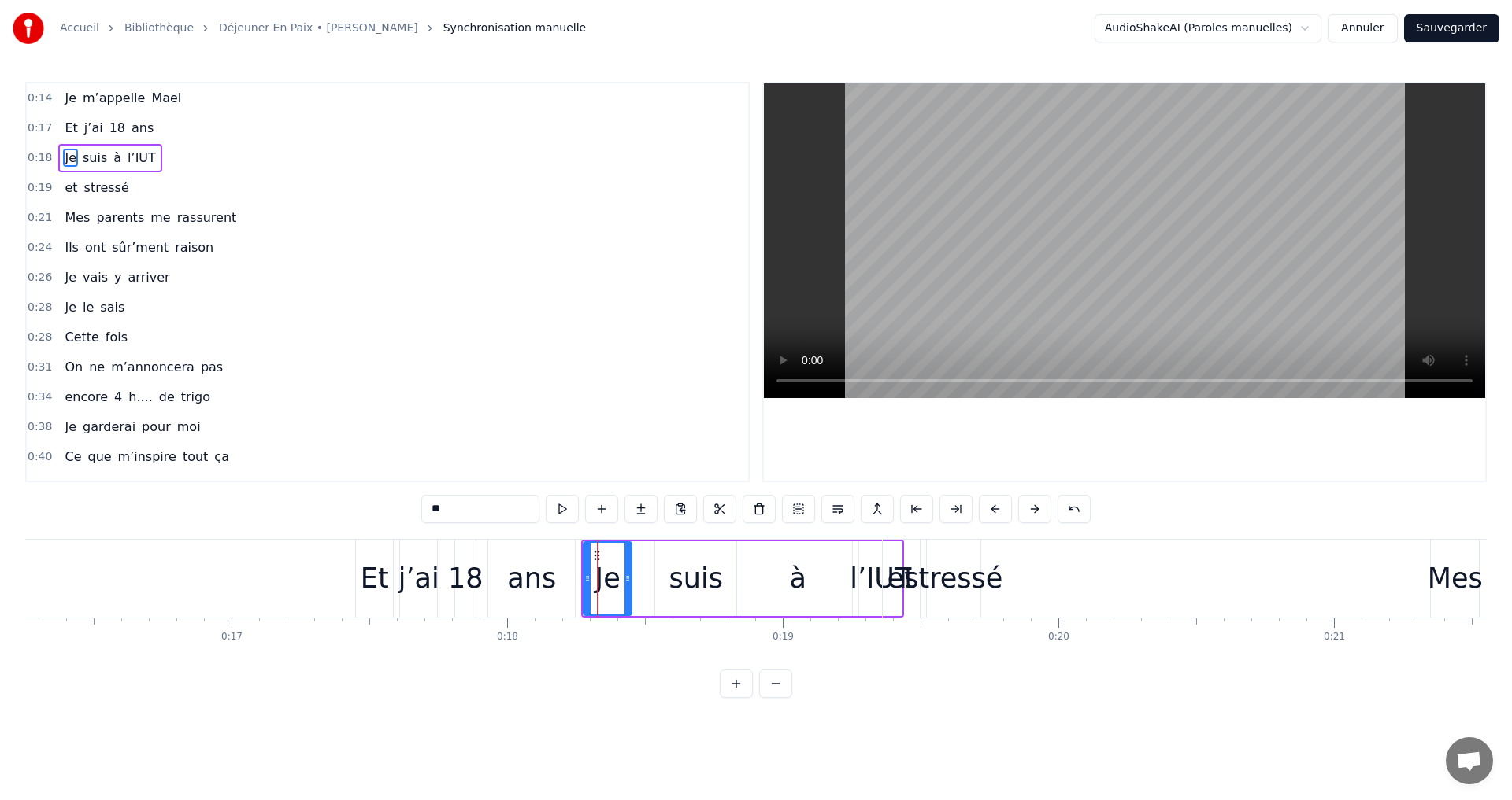
click at [1039, 511] on button at bounding box center [1035, 509] width 33 height 28
click at [972, 569] on div "stressé" at bounding box center [954, 578] width 99 height 41
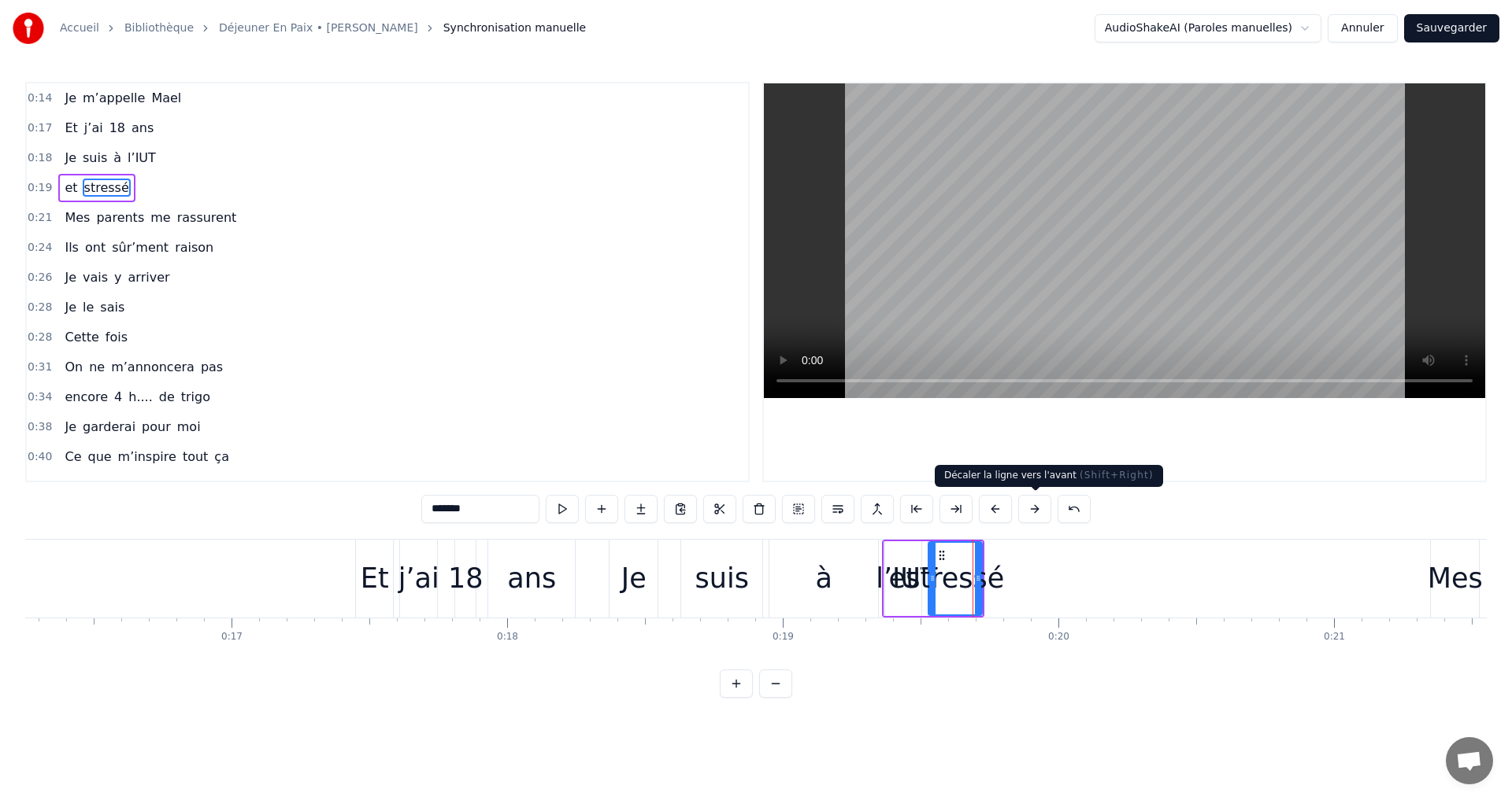
click at [1035, 505] on button at bounding box center [1035, 509] width 33 height 28
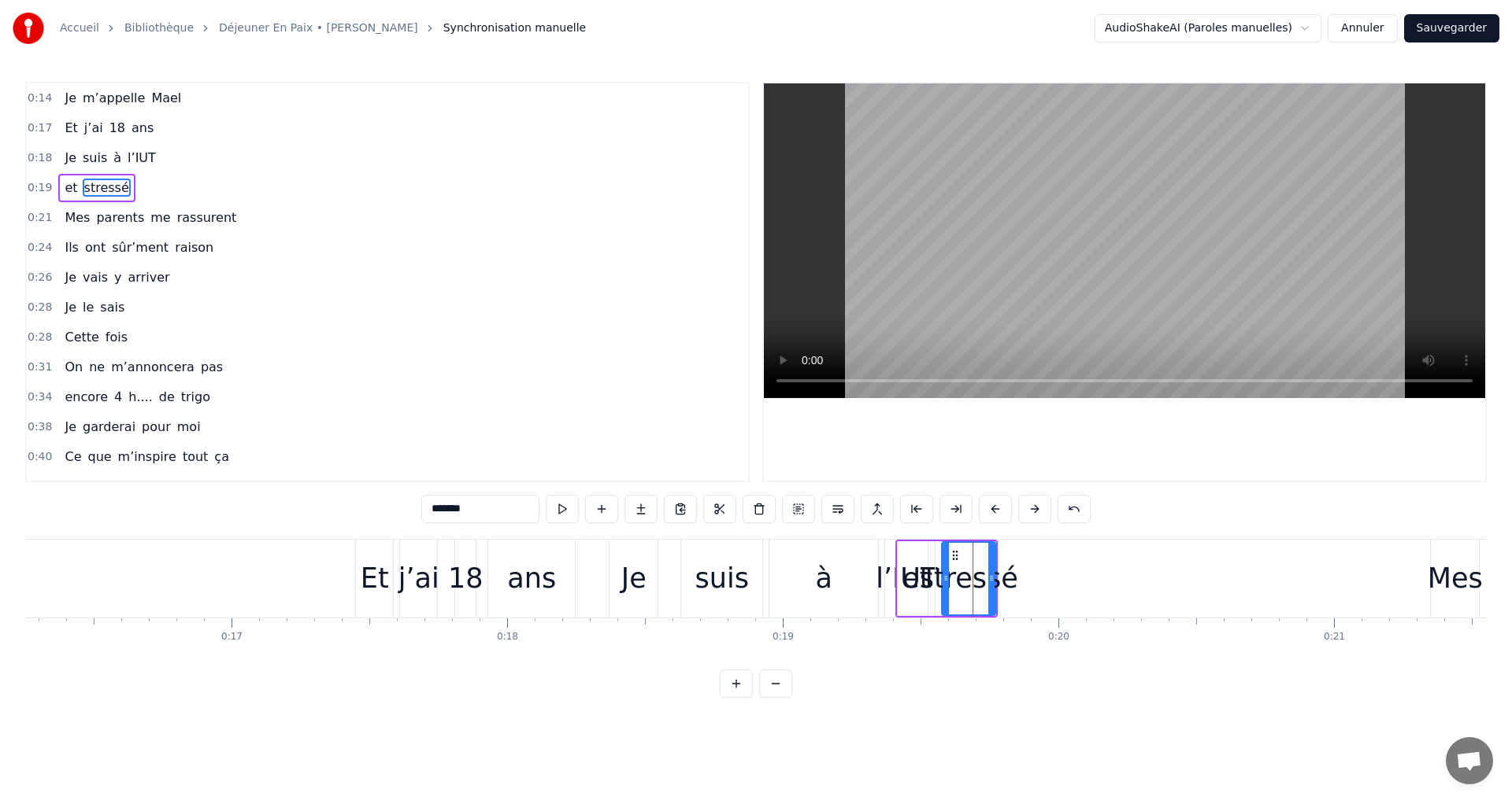
click at [1035, 505] on button at bounding box center [1035, 509] width 33 height 28
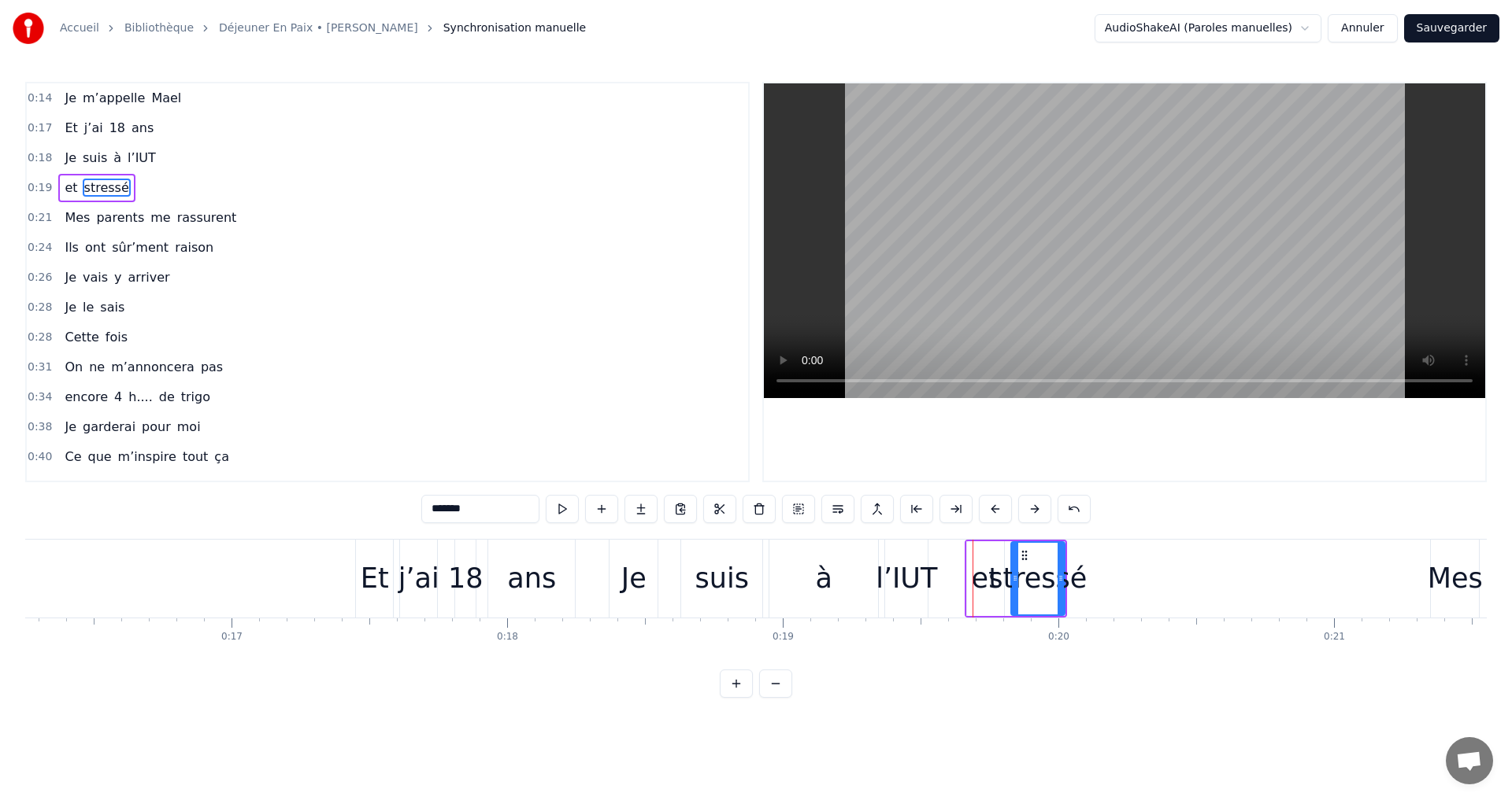
click at [1035, 505] on button at bounding box center [1035, 509] width 33 height 28
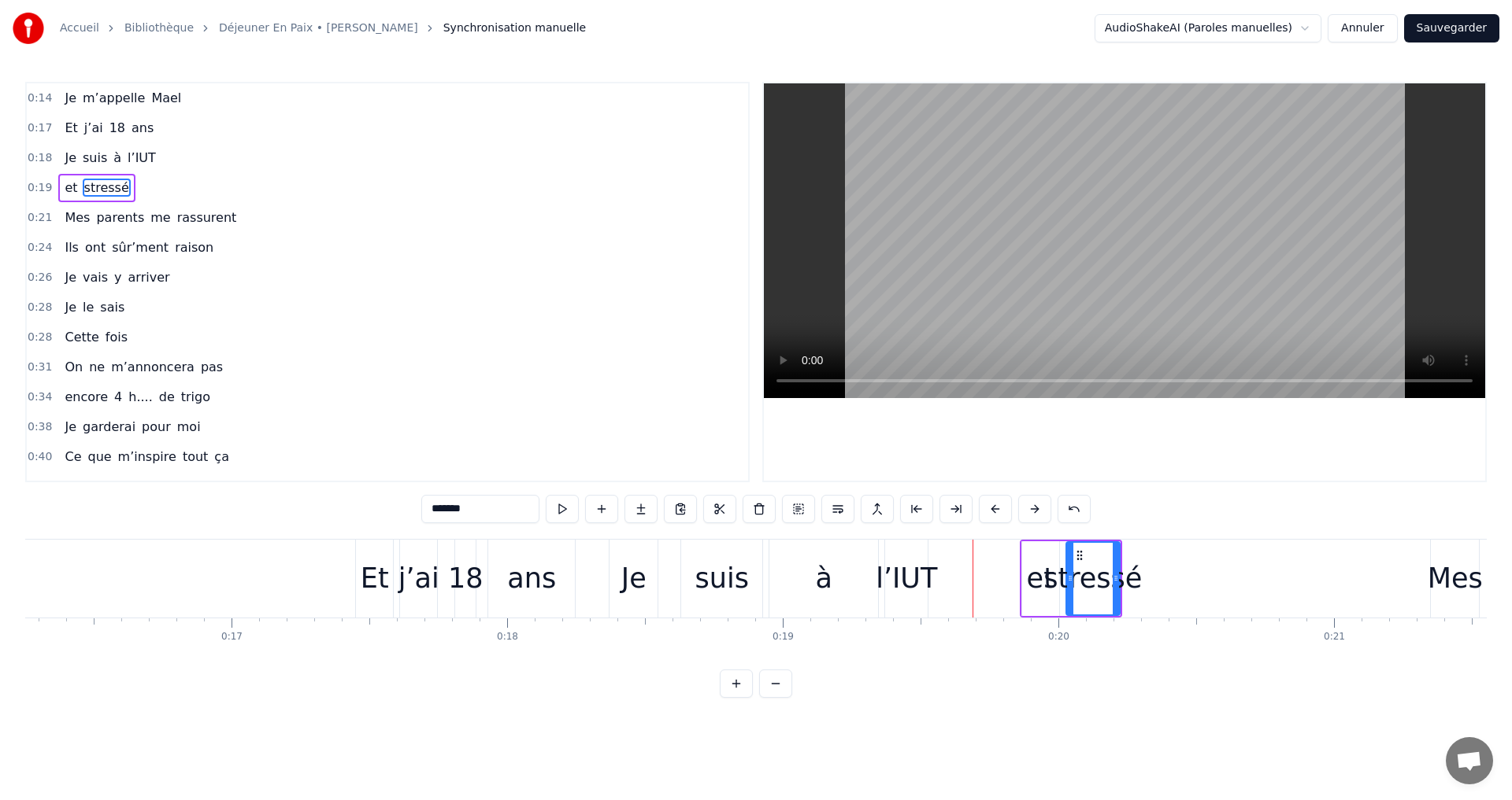
click at [1035, 505] on button at bounding box center [1035, 509] width 33 height 28
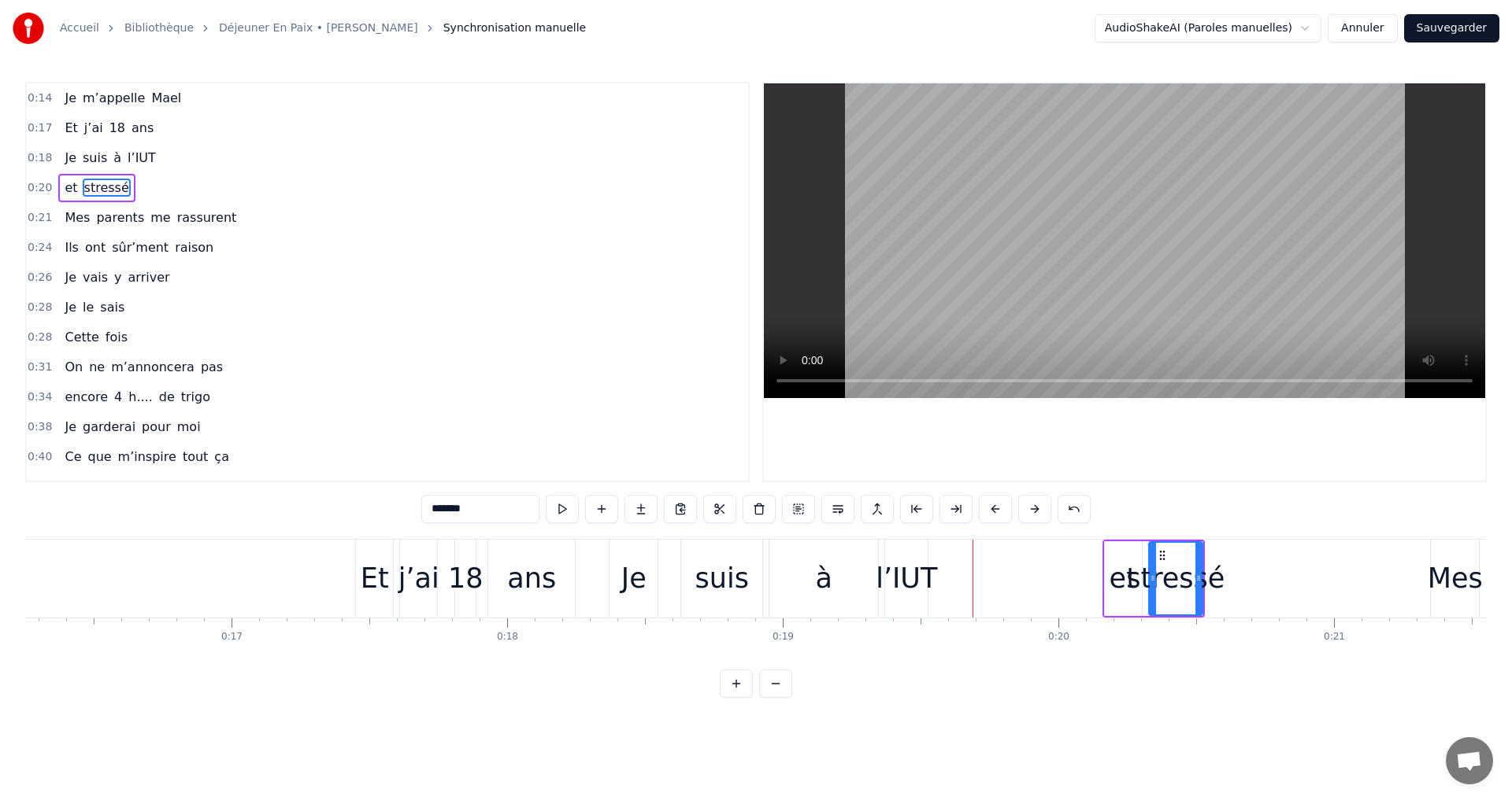
click at [1035, 505] on button at bounding box center [1035, 509] width 33 height 28
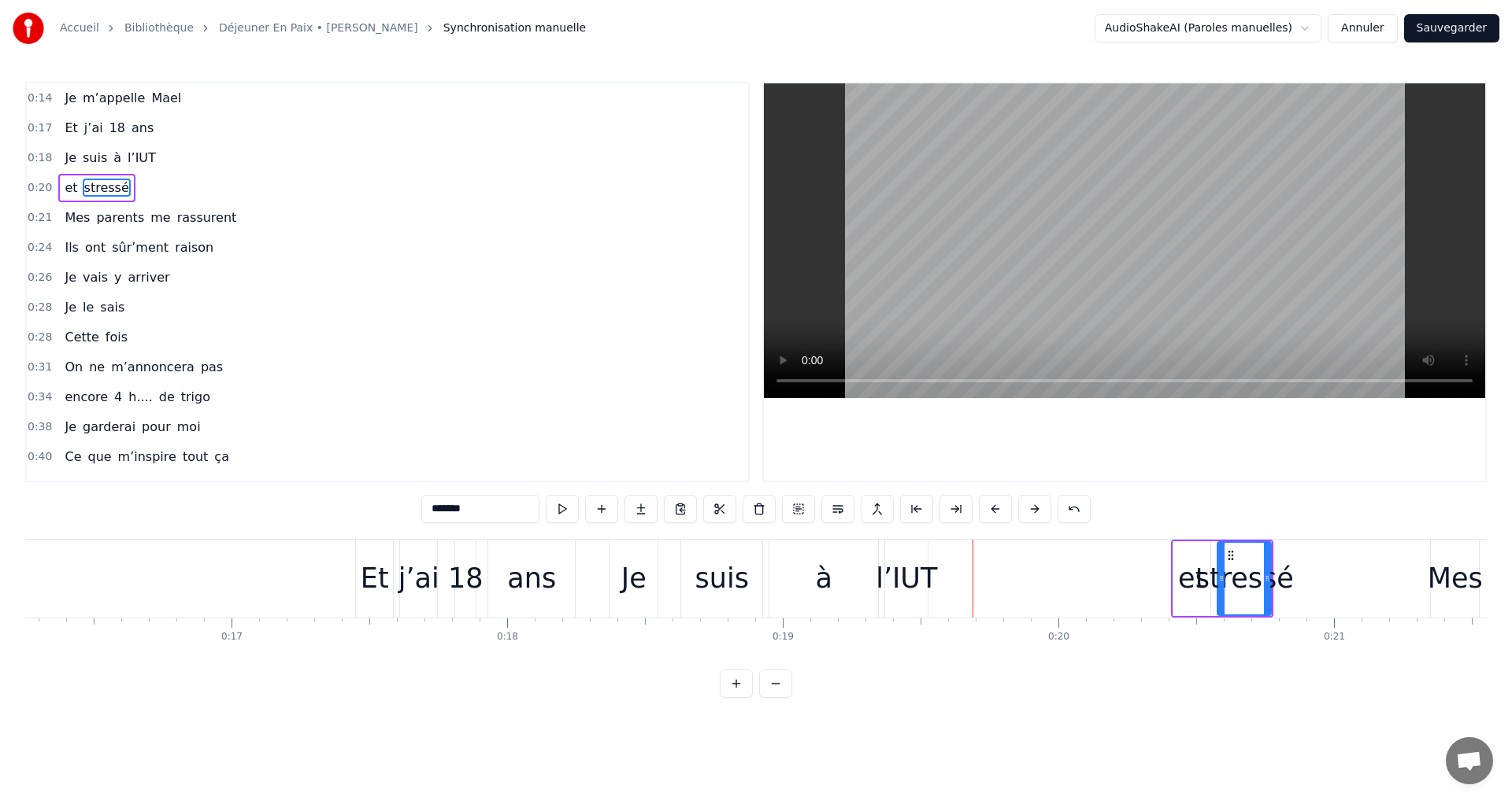
click at [1035, 505] on button at bounding box center [1035, 509] width 33 height 28
click at [623, 591] on div "Je" at bounding box center [634, 578] width 26 height 41
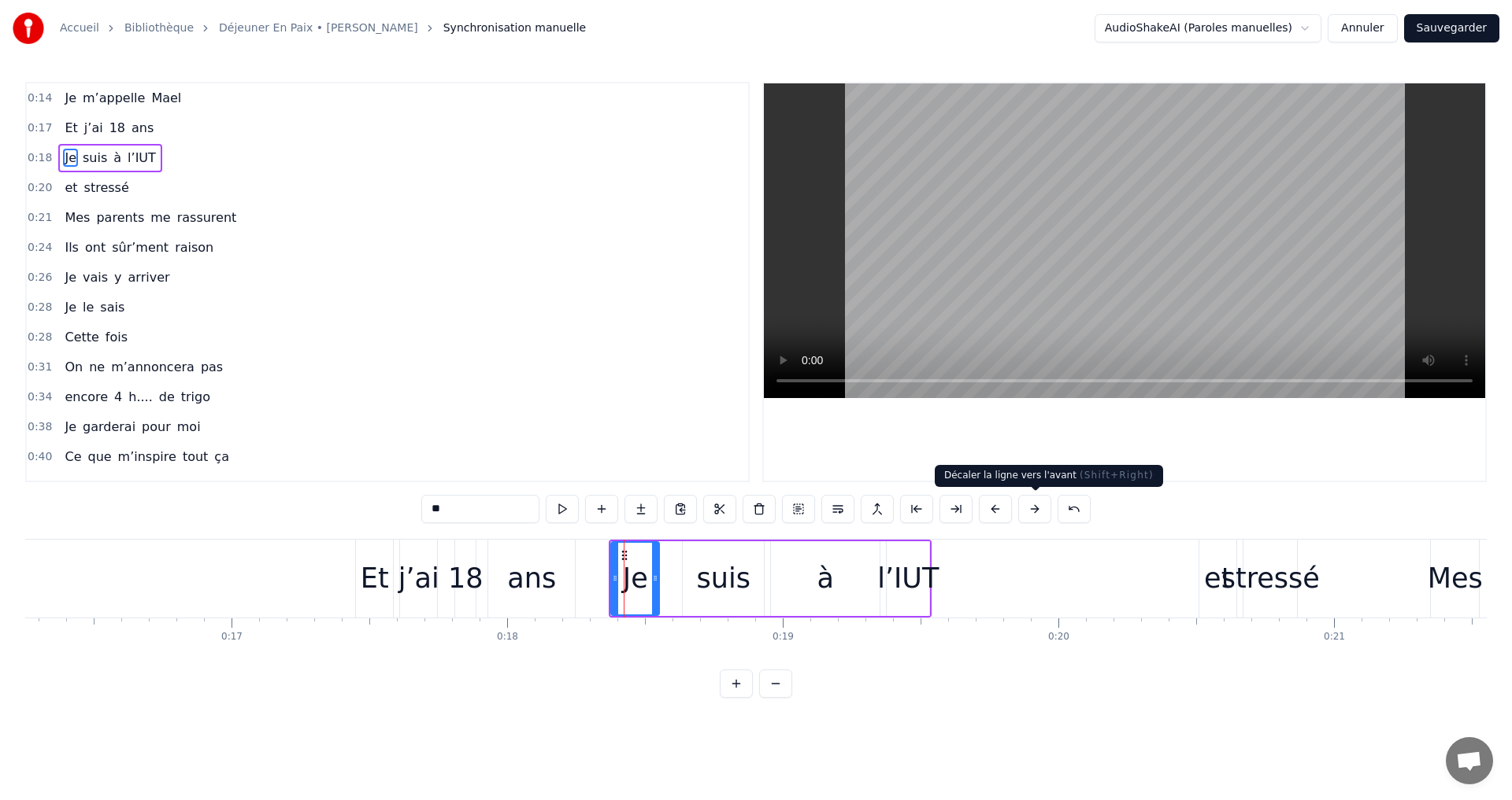
click at [1038, 505] on button at bounding box center [1035, 509] width 33 height 28
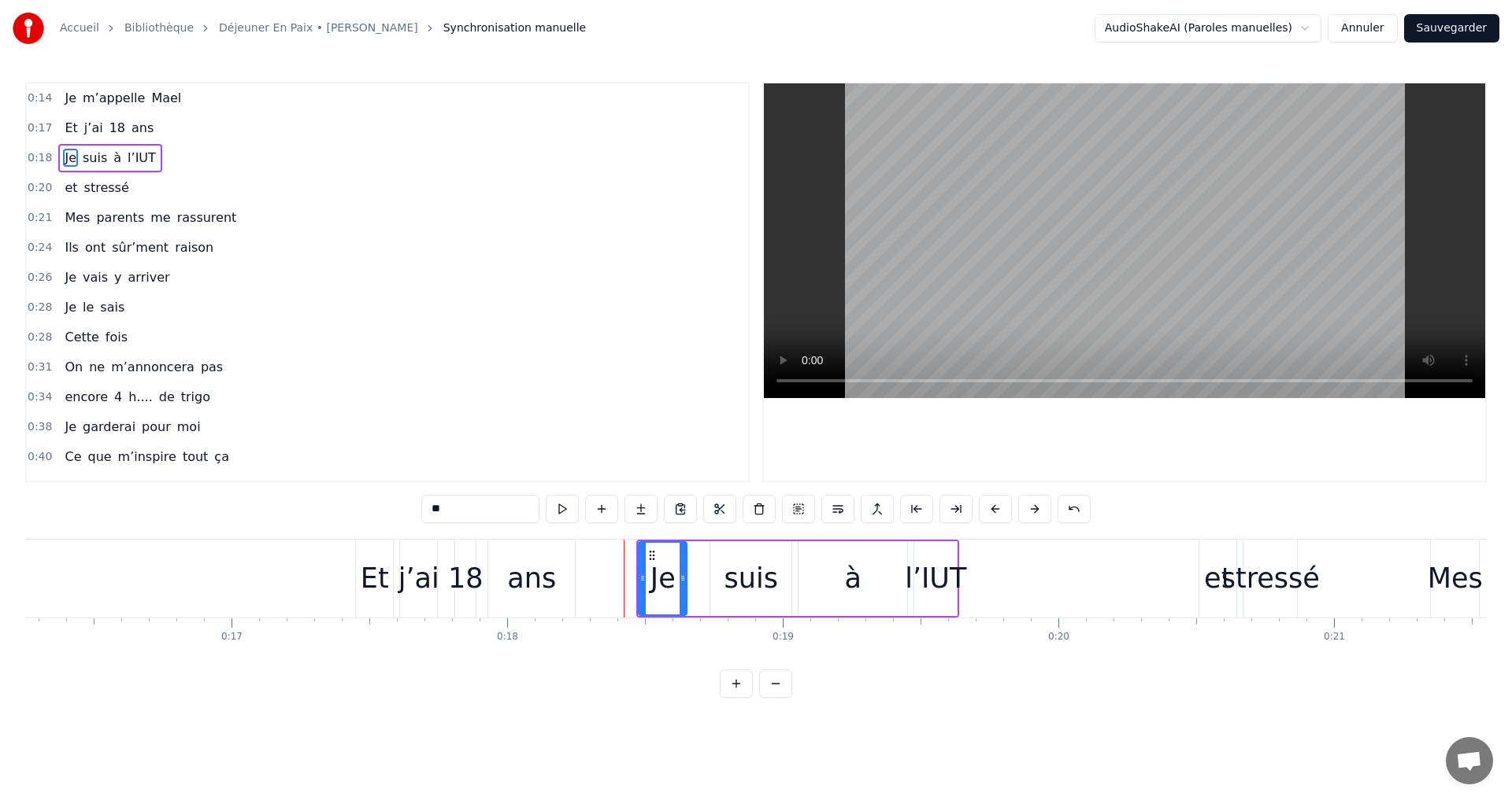
click at [1038, 505] on button at bounding box center [1035, 509] width 33 height 28
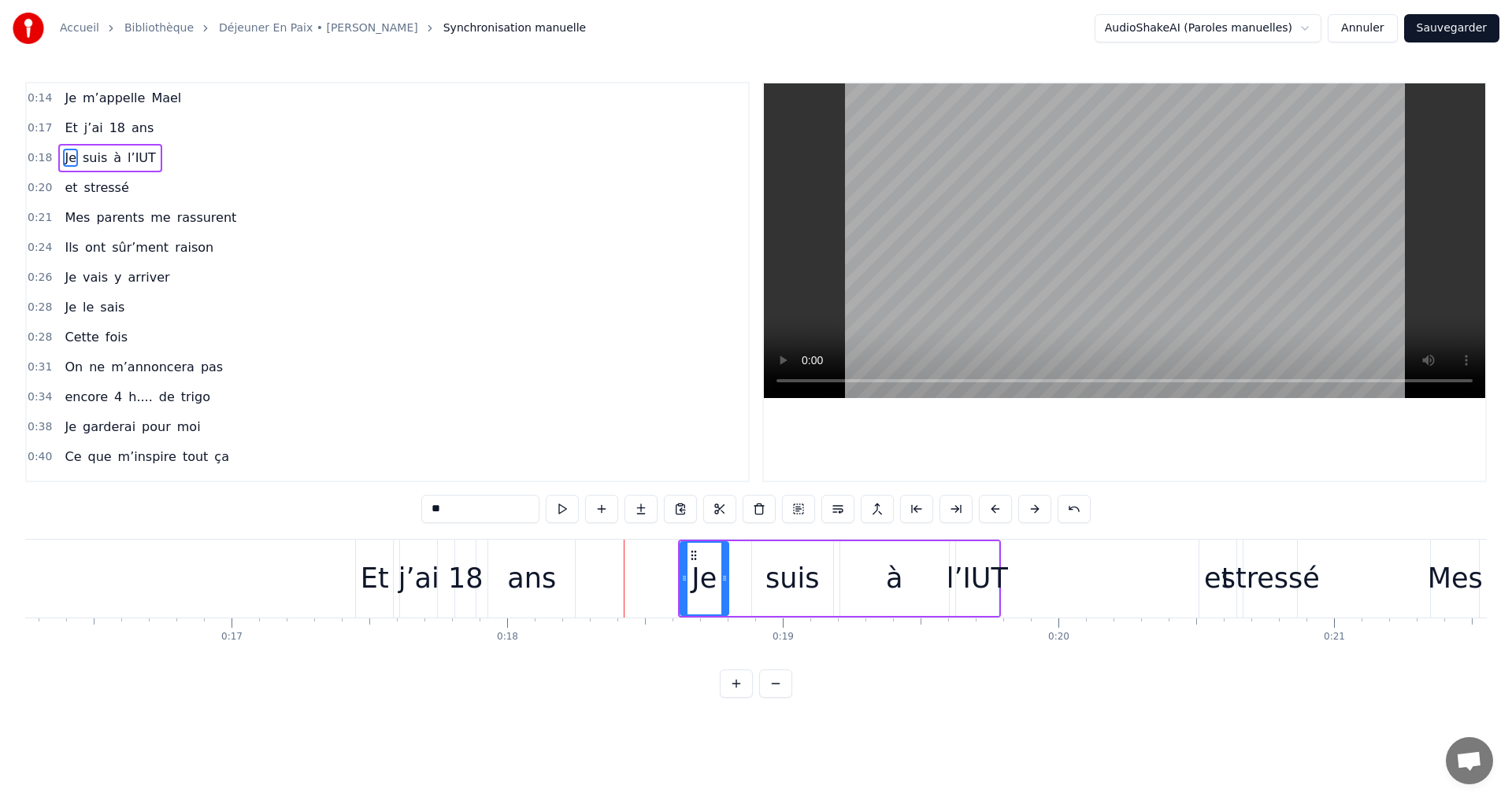
click at [1038, 505] on button at bounding box center [1035, 509] width 33 height 28
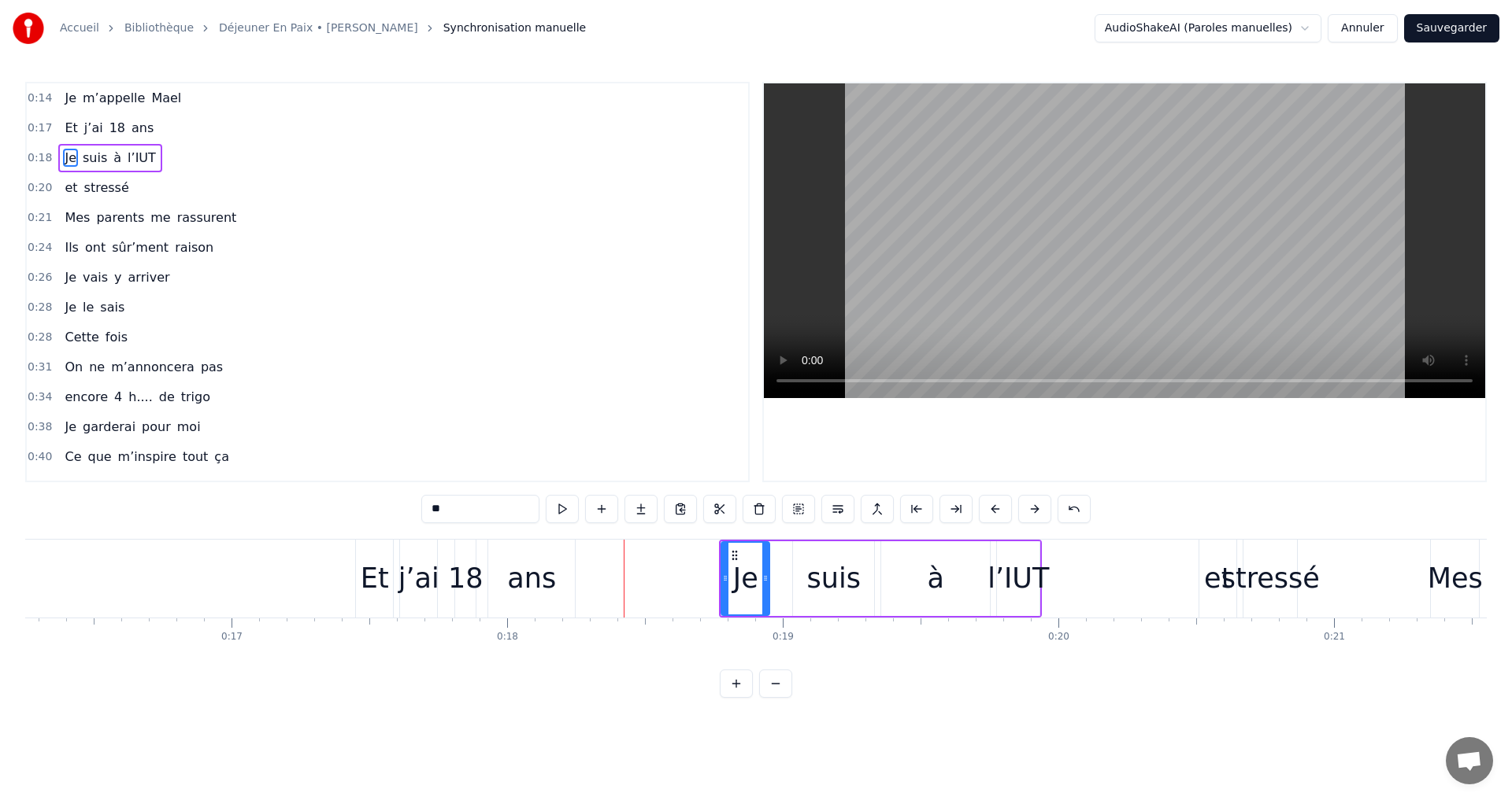
click at [1038, 505] on button at bounding box center [1035, 509] width 33 height 28
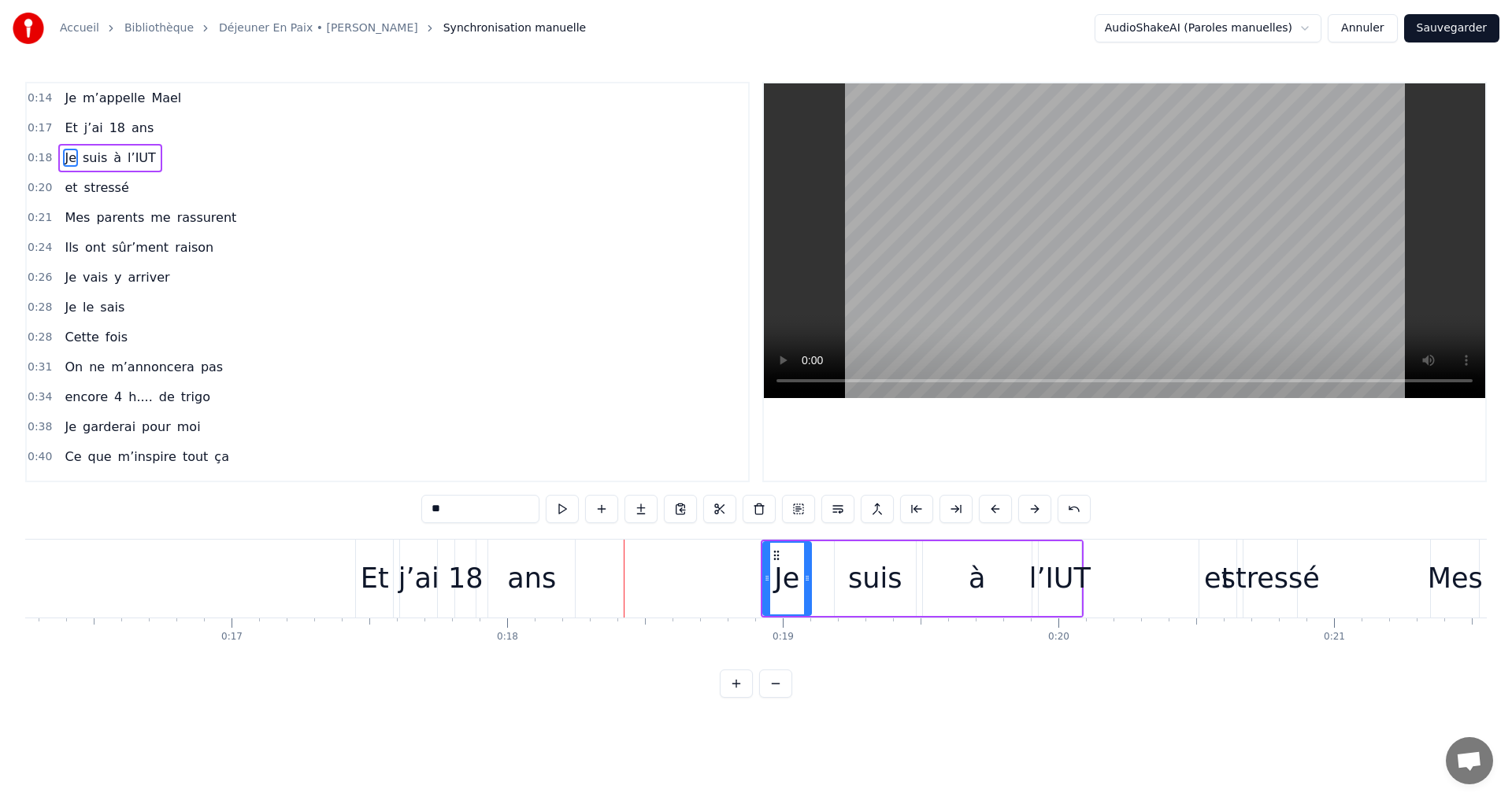
click at [1038, 505] on button at bounding box center [1035, 509] width 33 height 28
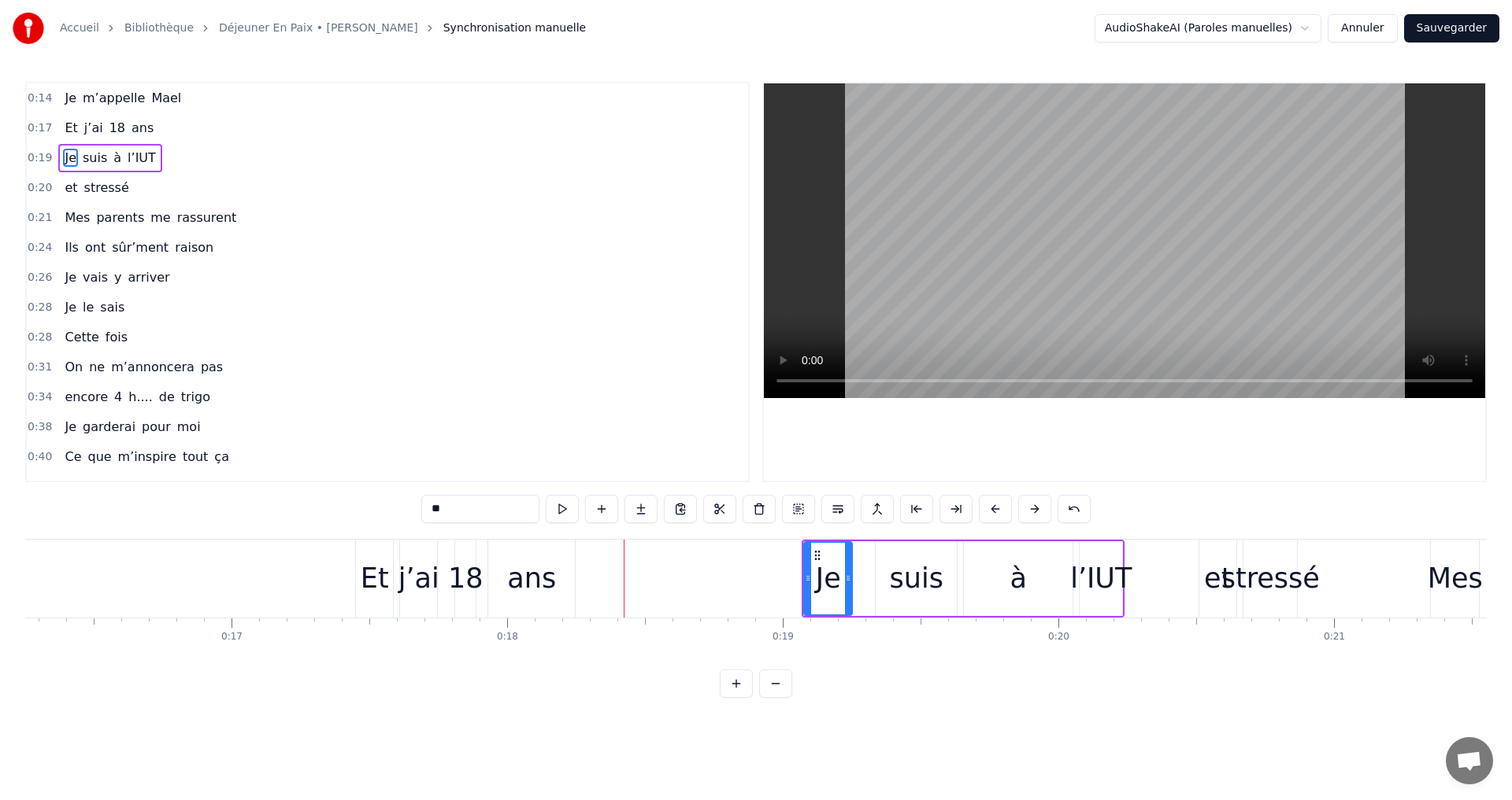
click at [1038, 505] on button at bounding box center [1035, 509] width 33 height 28
click at [373, 587] on div "Et" at bounding box center [375, 578] width 28 height 41
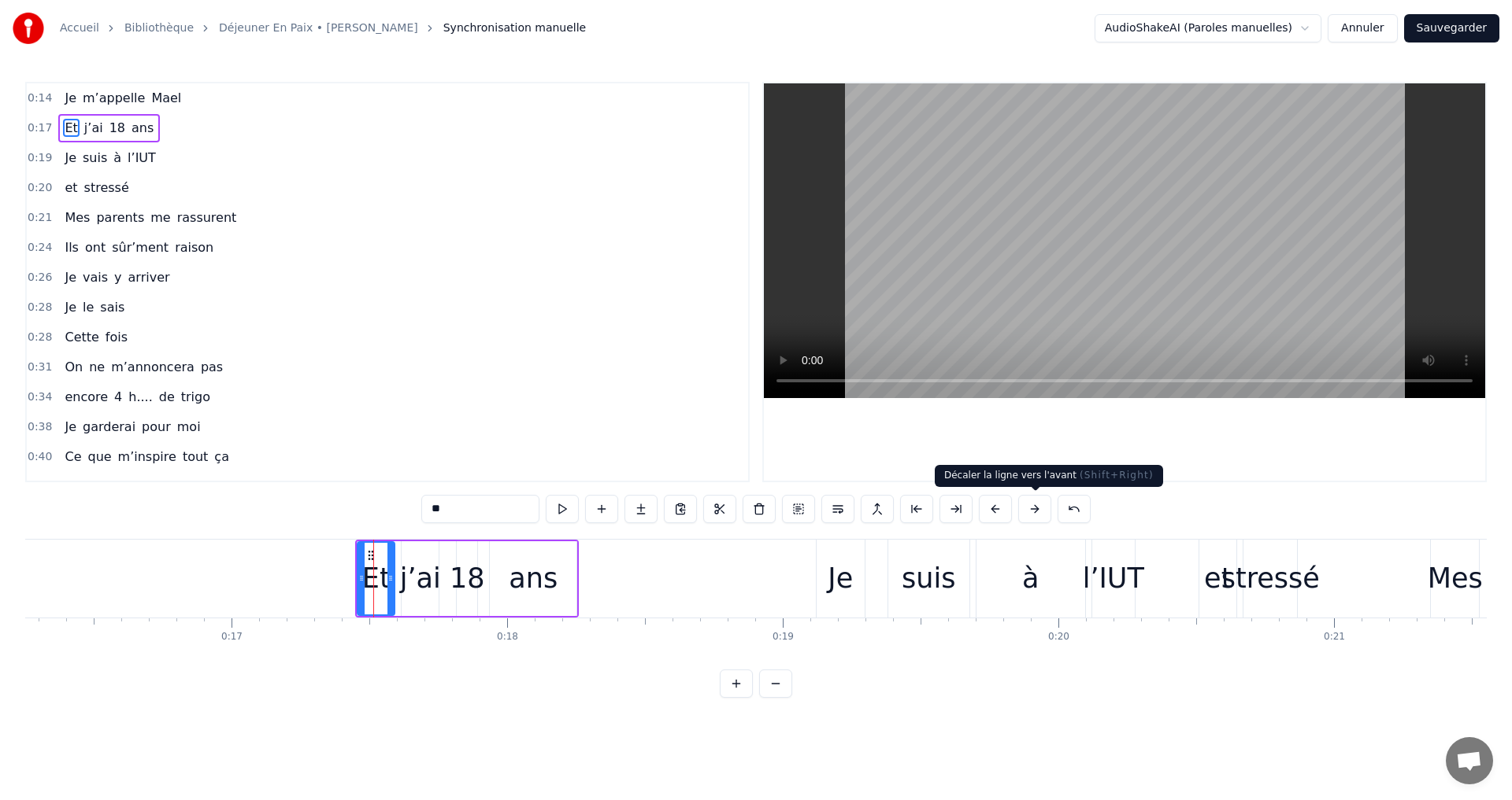
click at [1034, 511] on button at bounding box center [1035, 509] width 33 height 28
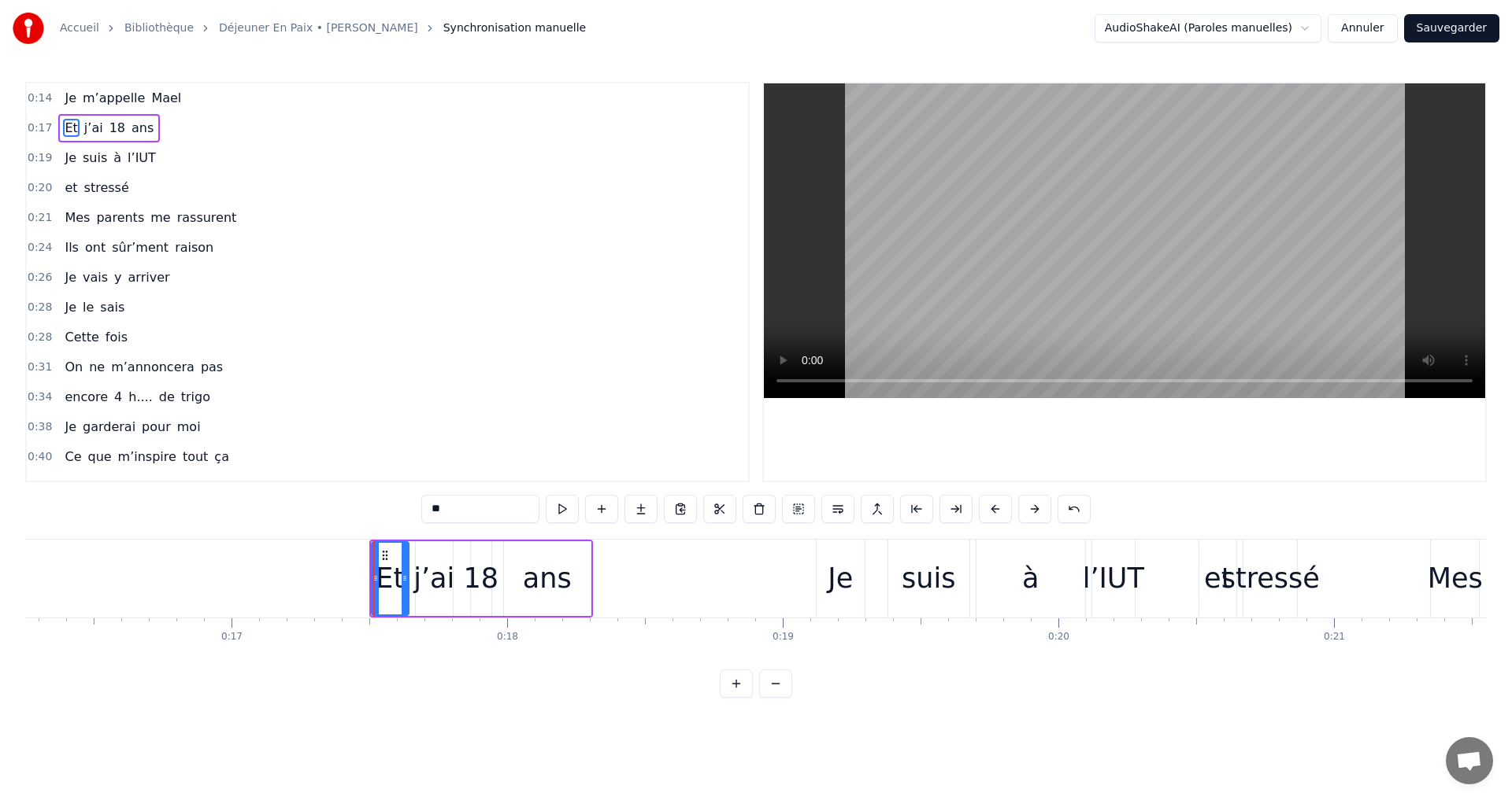
click at [1034, 511] on button at bounding box center [1035, 509] width 33 height 28
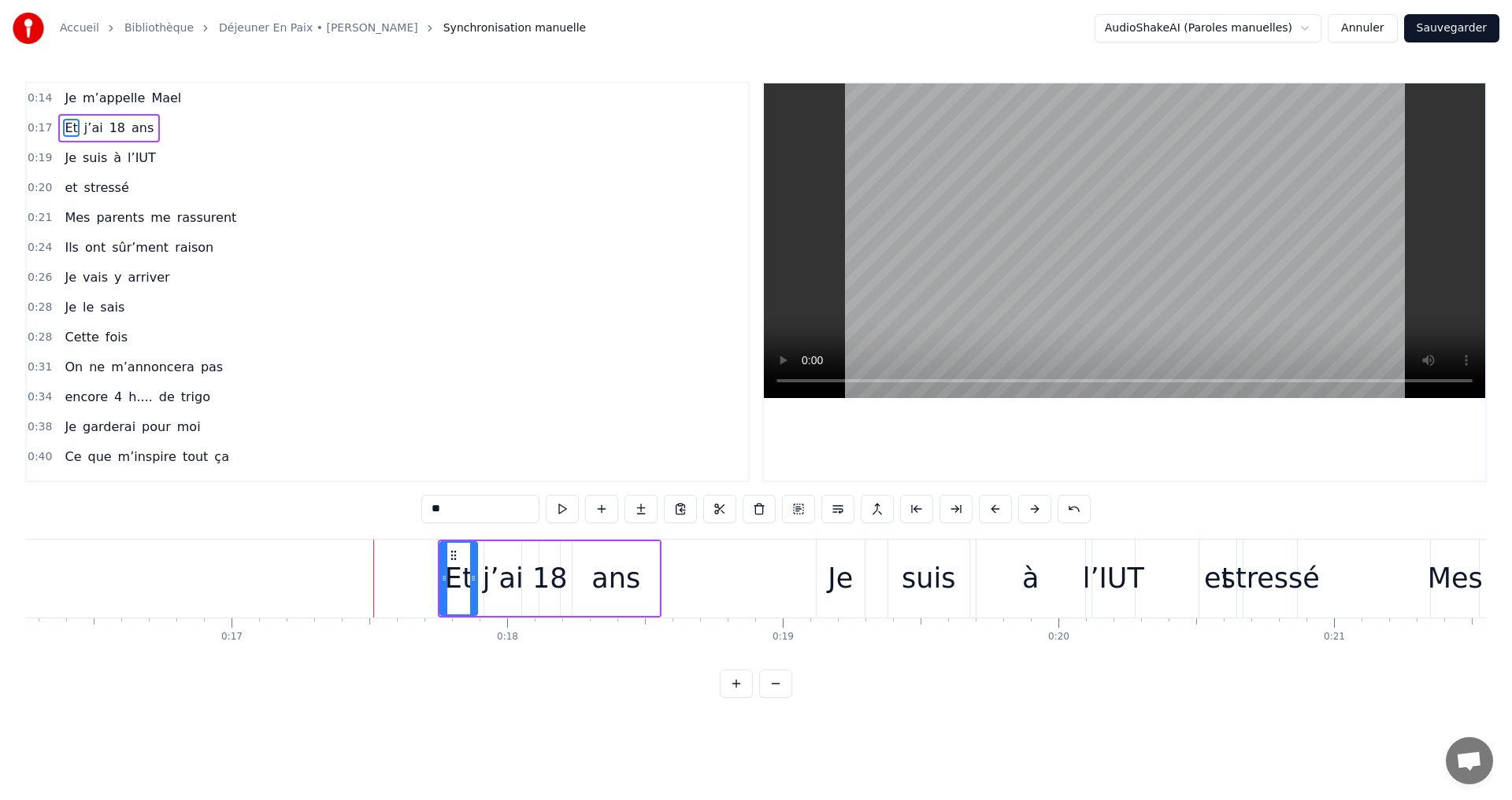
click at [1034, 511] on button at bounding box center [1035, 509] width 33 height 28
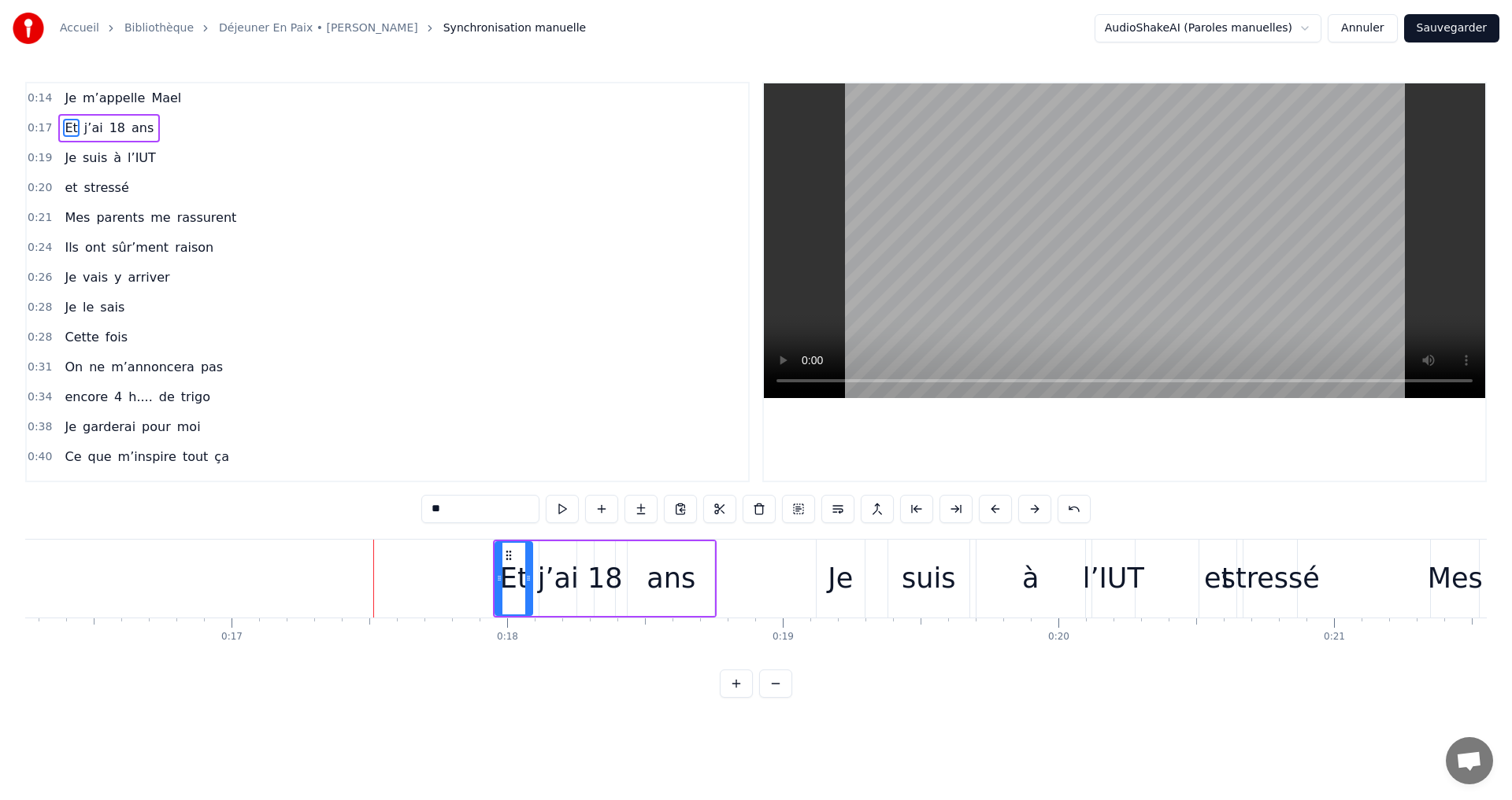
click at [1034, 511] on button at bounding box center [1035, 509] width 33 height 28
click at [94, 100] on span "m’appelle" at bounding box center [114, 98] width 65 height 18
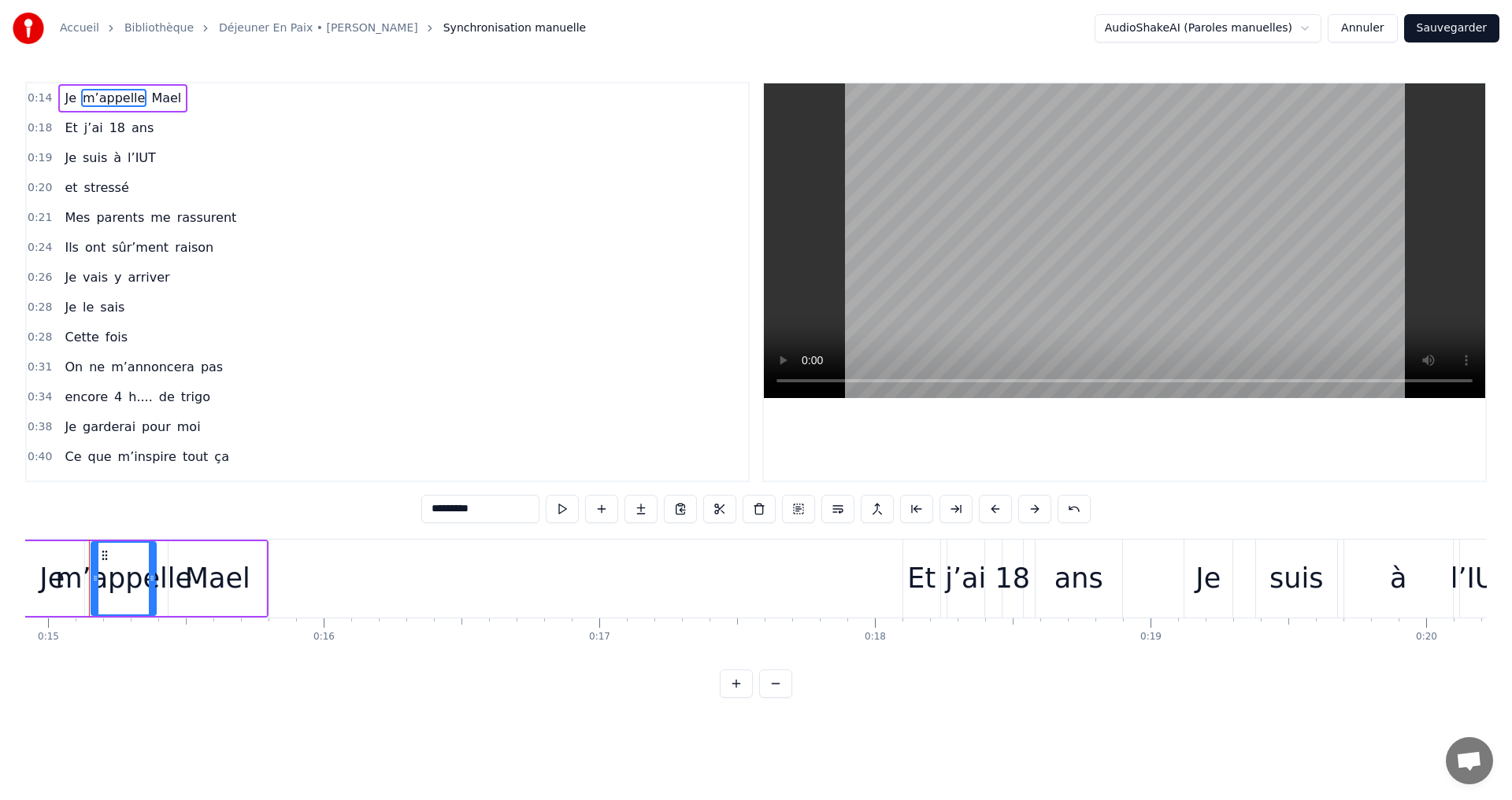
scroll to position [0, 4097]
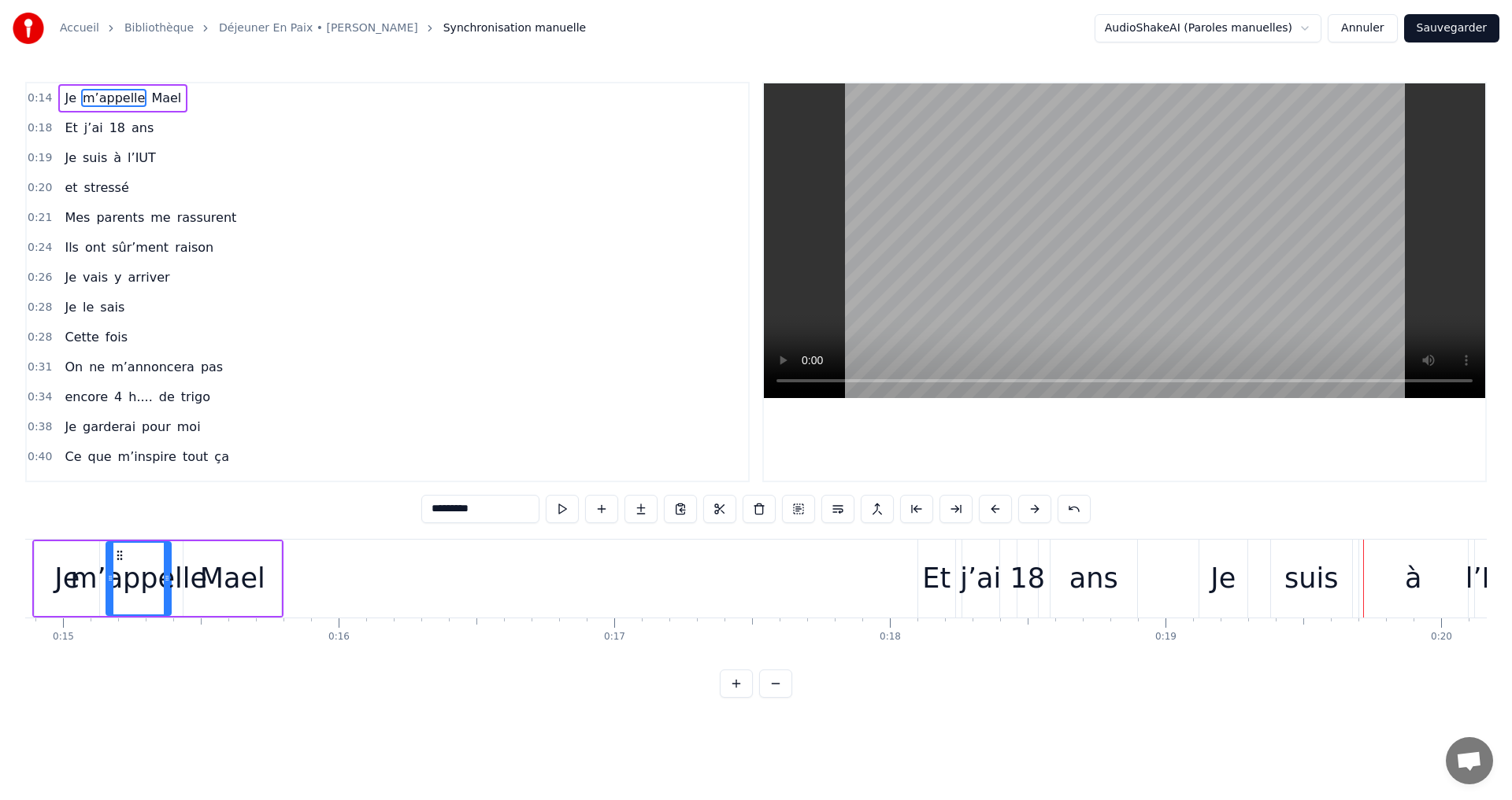
click at [932, 577] on div "Et" at bounding box center [936, 578] width 28 height 41
type input "**"
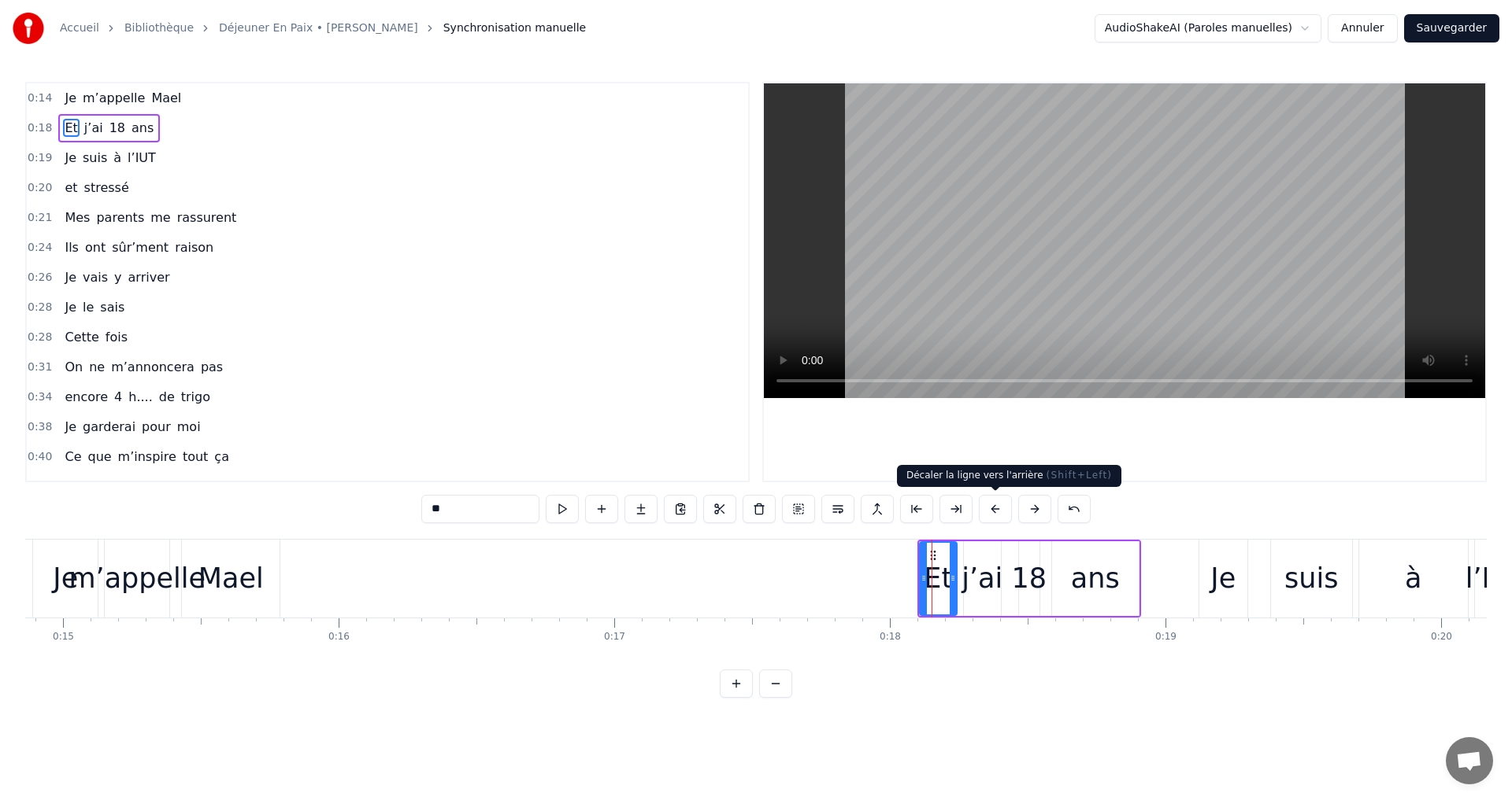
click at [992, 510] on button at bounding box center [996, 509] width 33 height 28
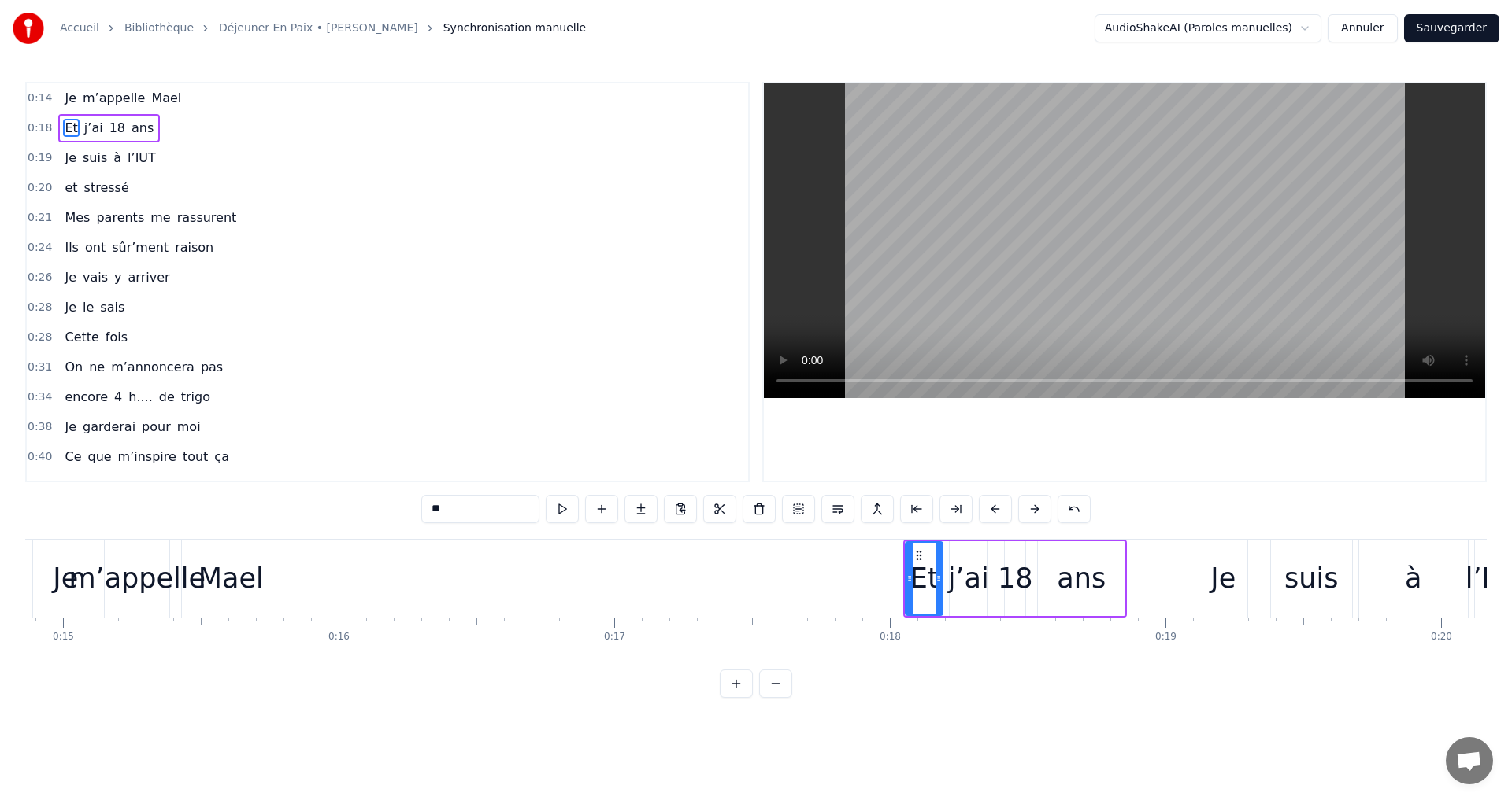
click at [992, 510] on button at bounding box center [996, 509] width 33 height 28
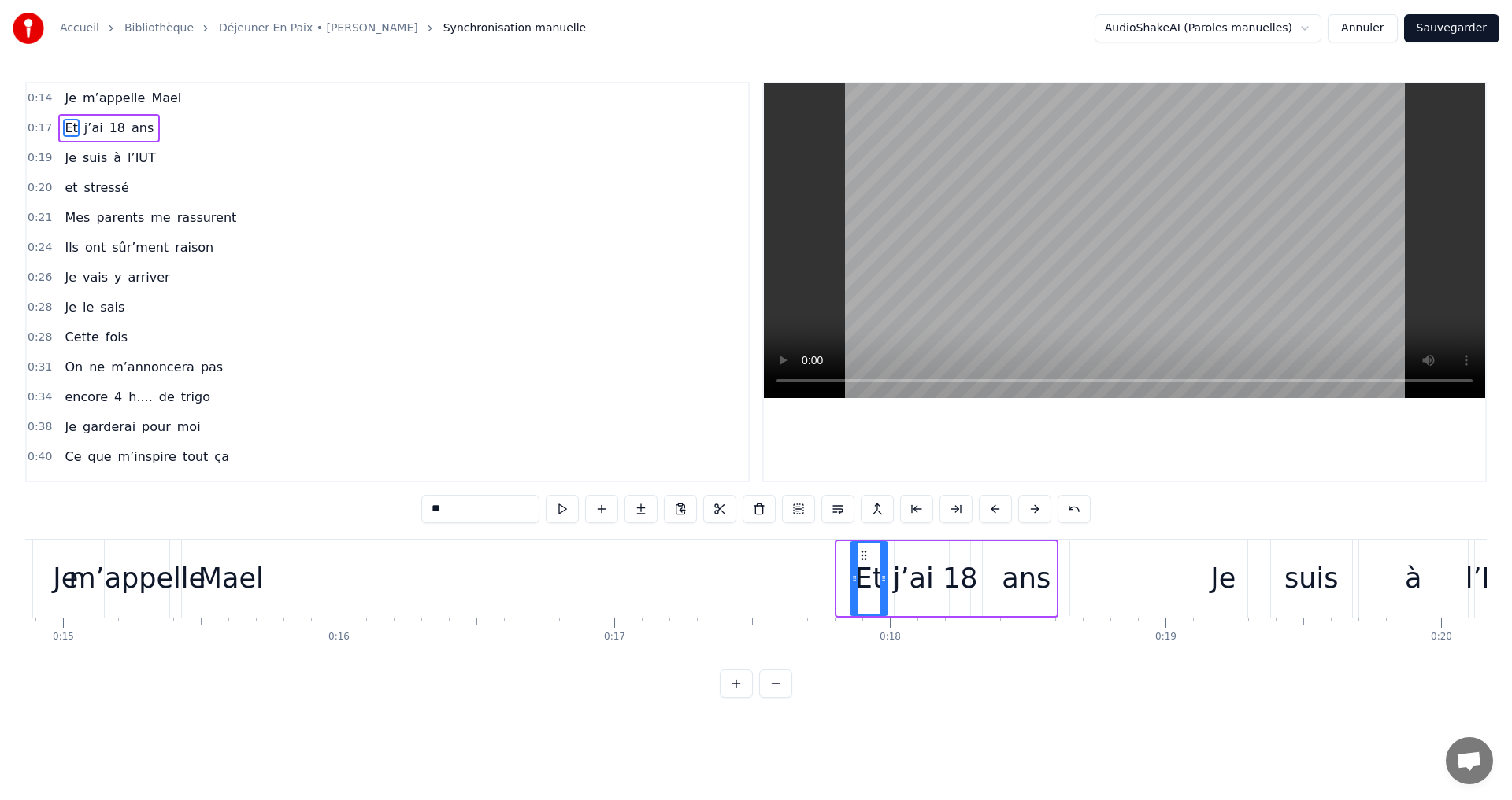
click at [992, 510] on button at bounding box center [996, 509] width 33 height 28
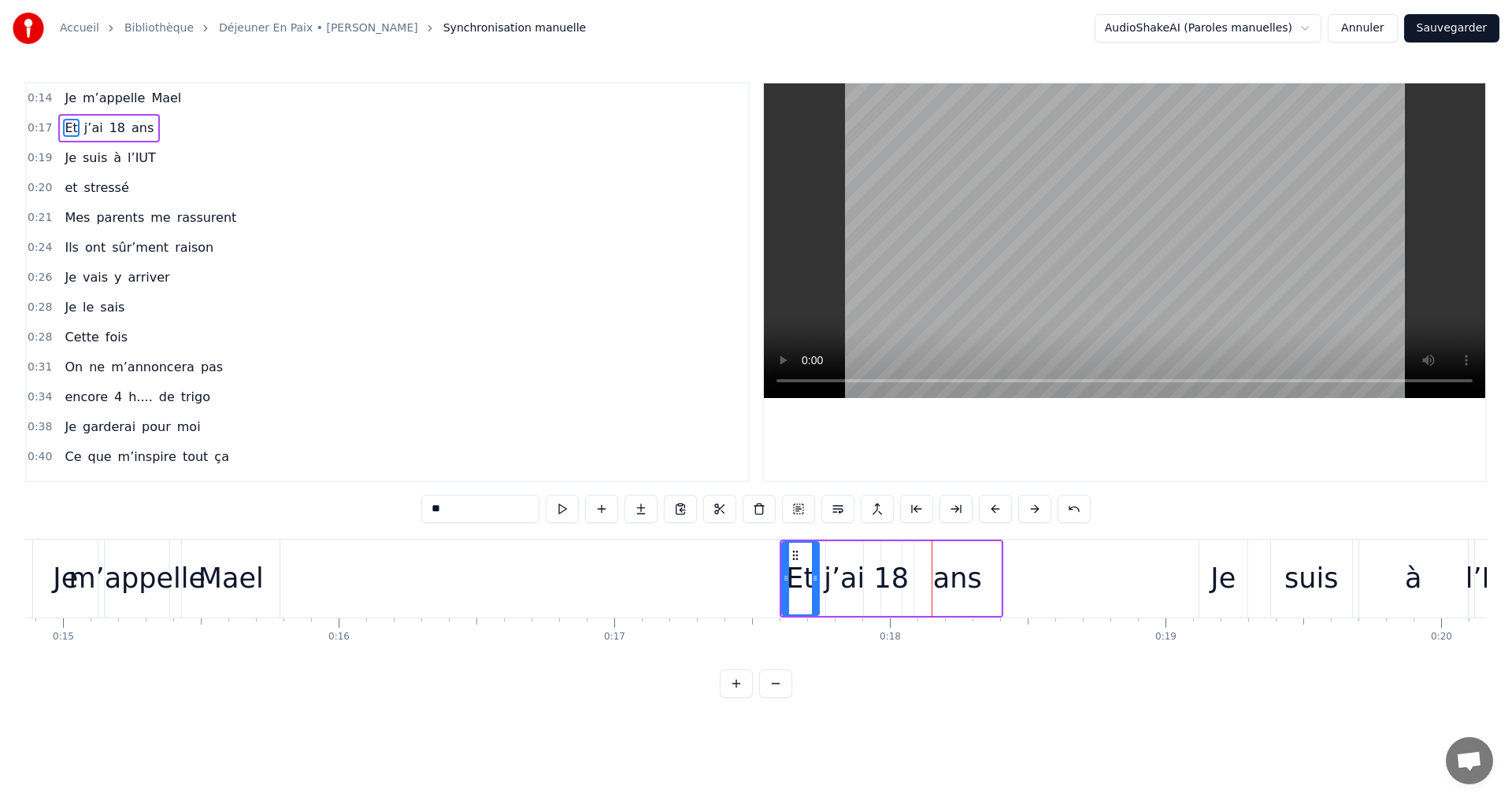
click at [992, 510] on button at bounding box center [996, 509] width 33 height 28
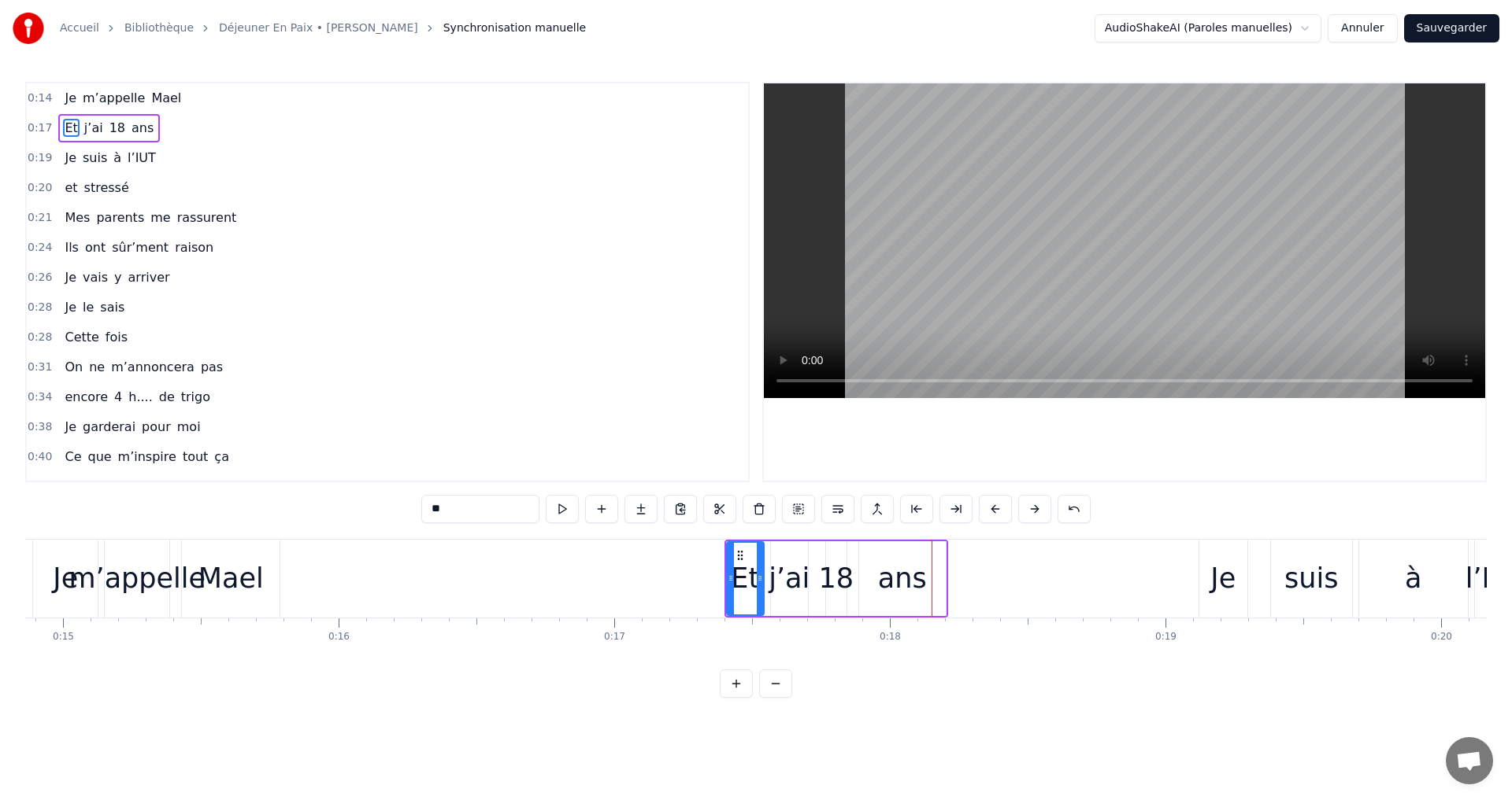
click at [992, 510] on button at bounding box center [996, 509] width 33 height 28
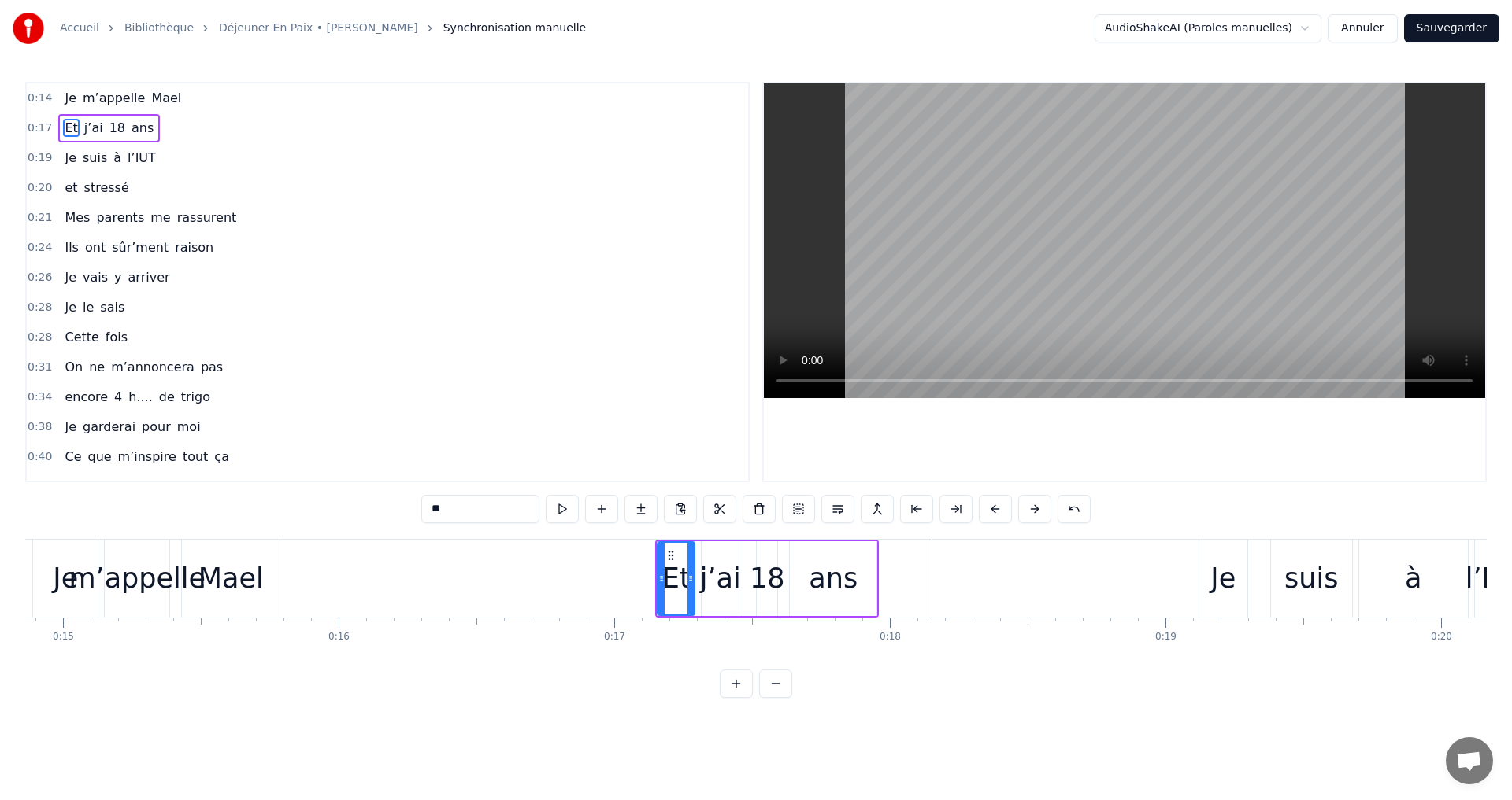
click at [121, 112] on div "Je m’appelle Mael" at bounding box center [122, 99] width 129 height 28
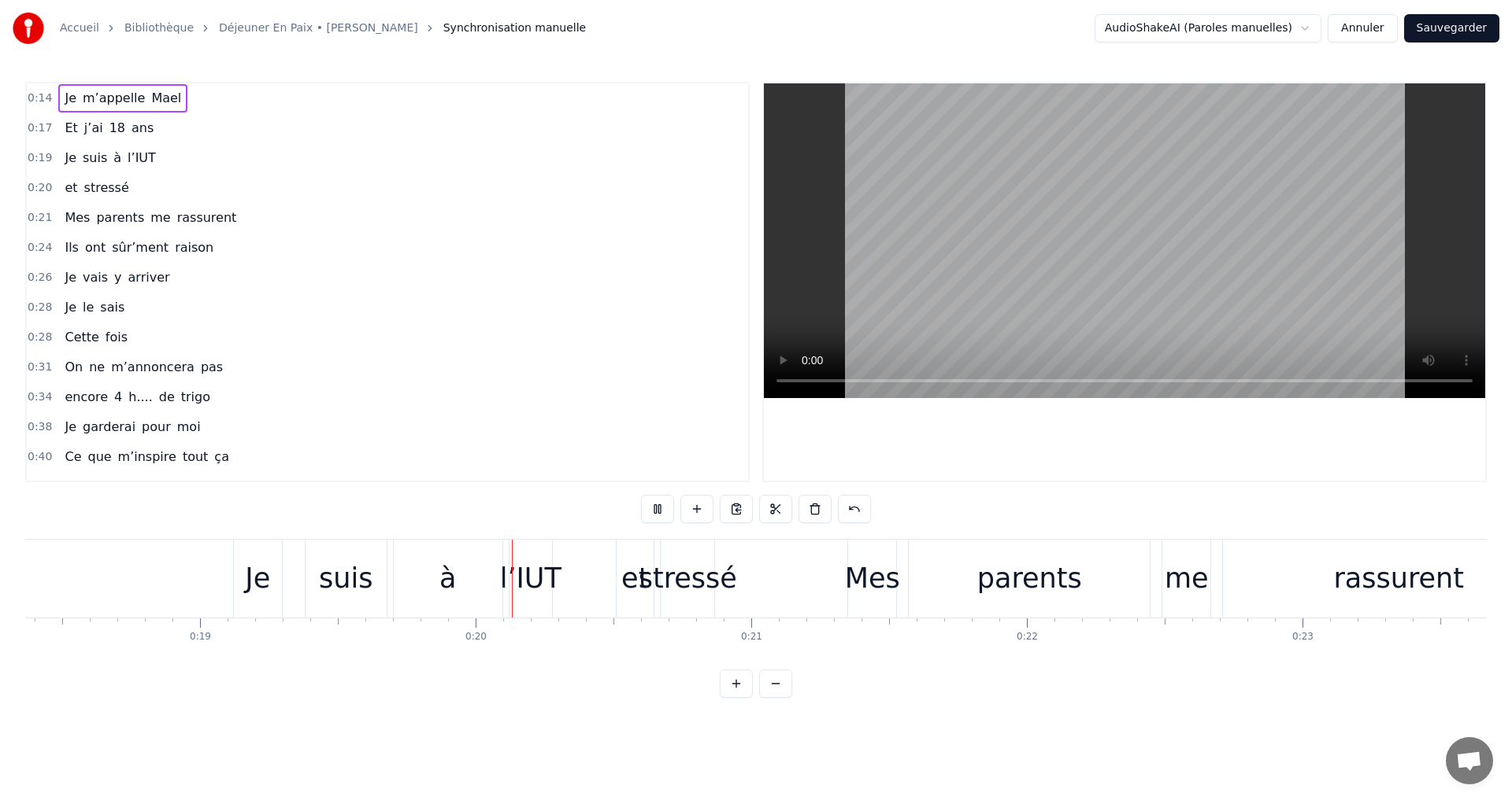
scroll to position [0, 5329]
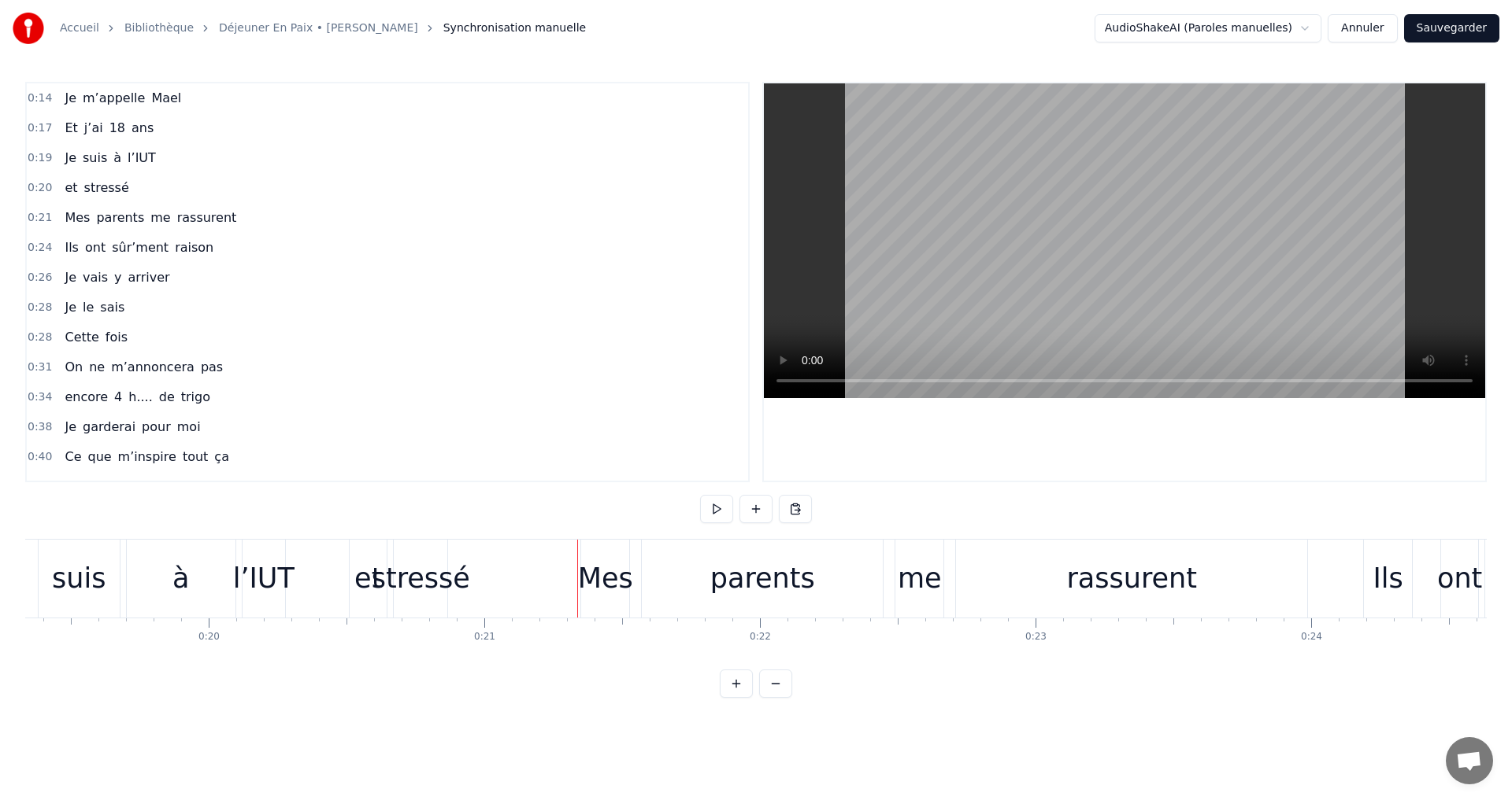
click at [618, 572] on div "Mes" at bounding box center [605, 578] width 55 height 41
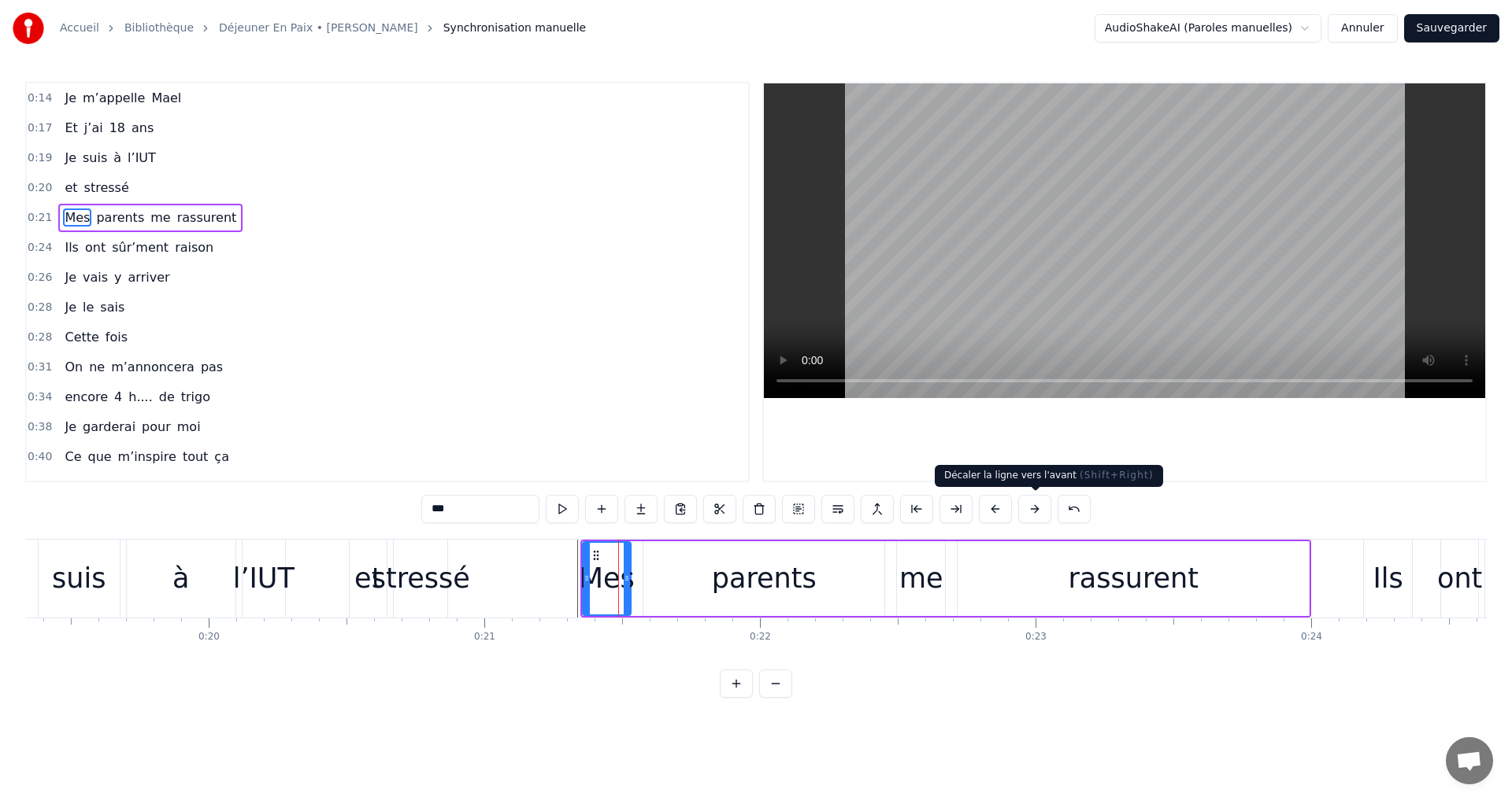
click at [1029, 504] on button at bounding box center [1035, 509] width 33 height 28
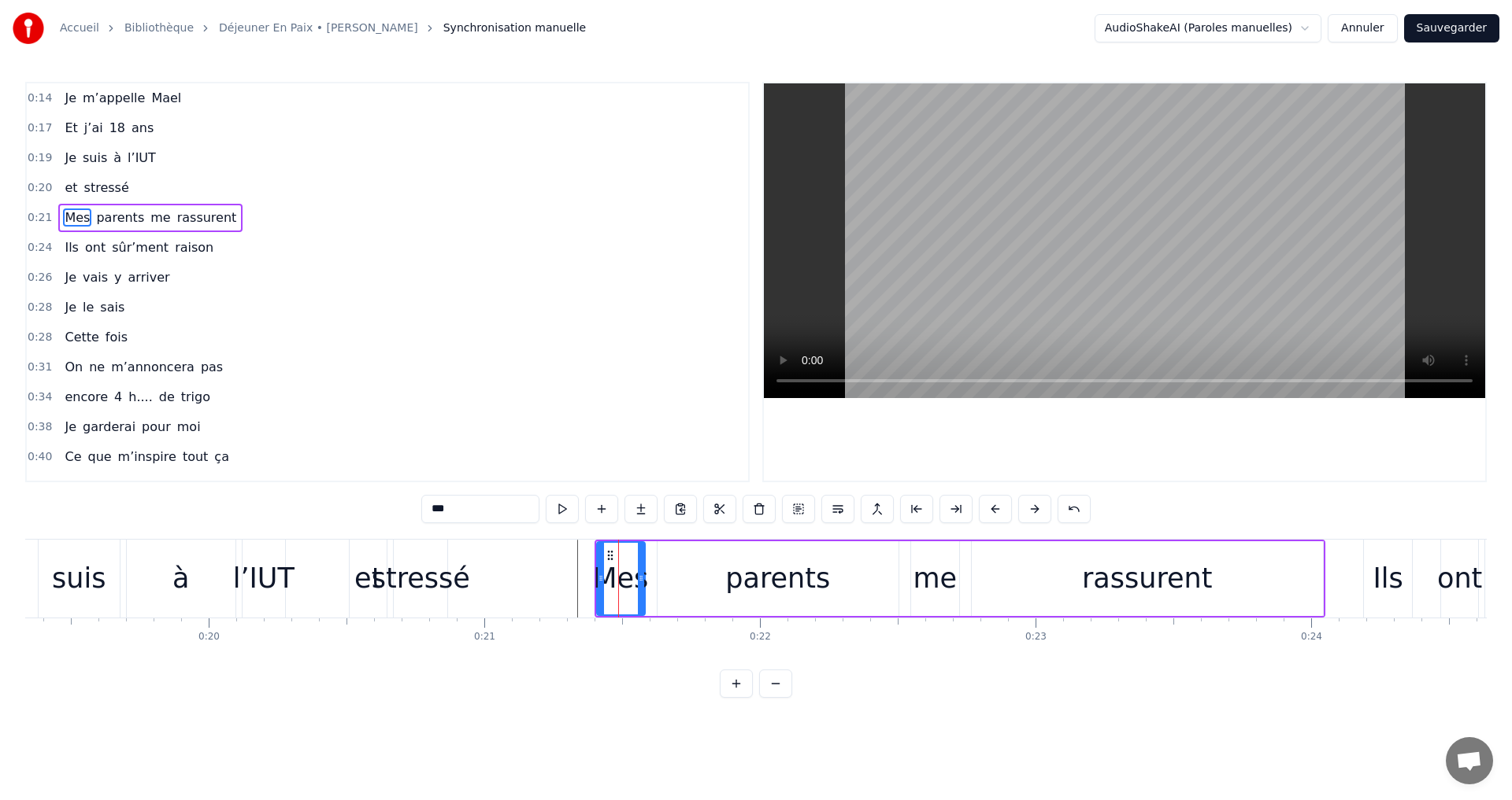
click at [1029, 504] on button at bounding box center [1035, 509] width 33 height 28
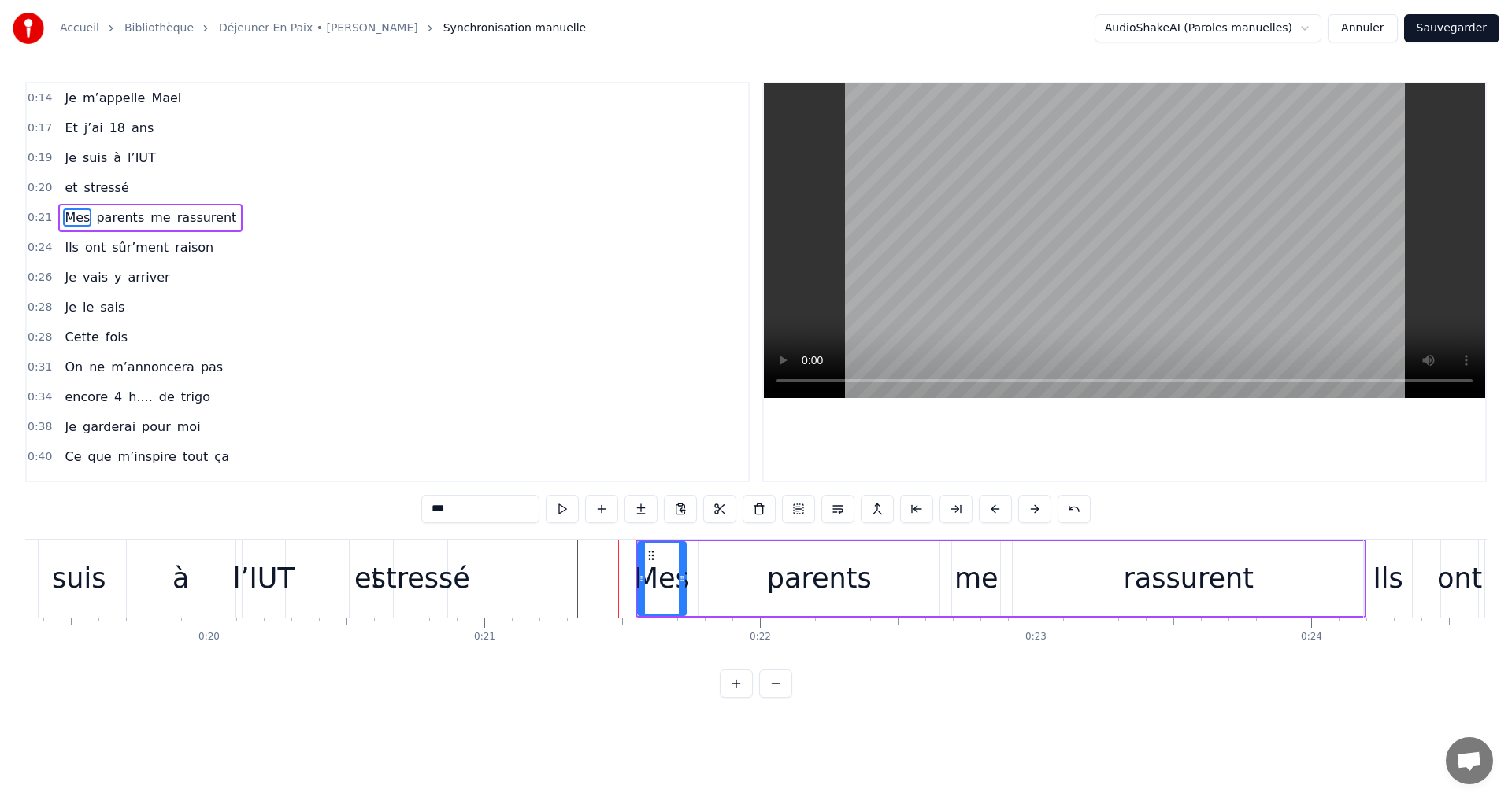
click at [1029, 504] on button at bounding box center [1035, 509] width 33 height 28
click at [270, 590] on div "l’IUT" at bounding box center [264, 578] width 62 height 41
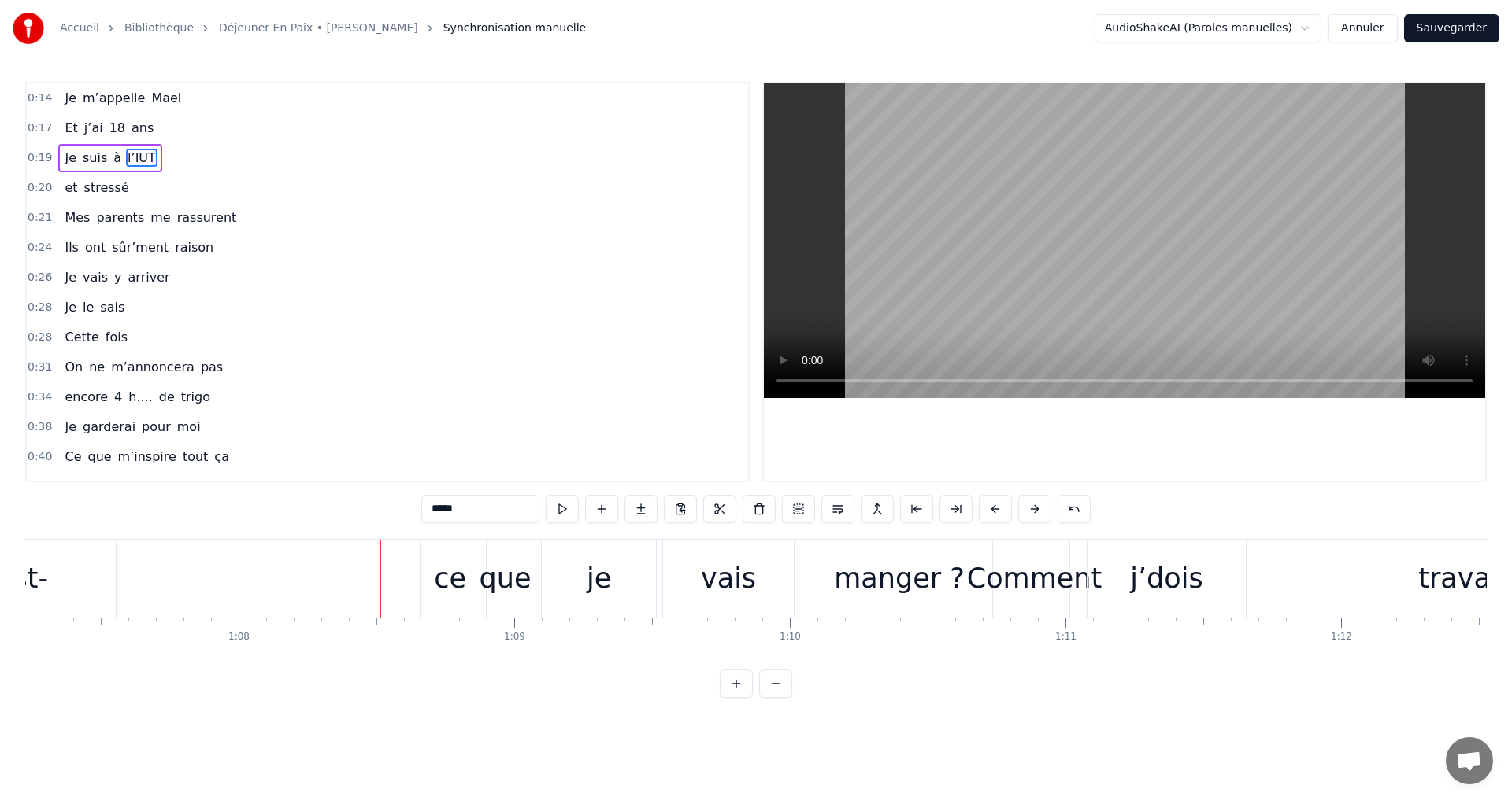
scroll to position [0, 17950]
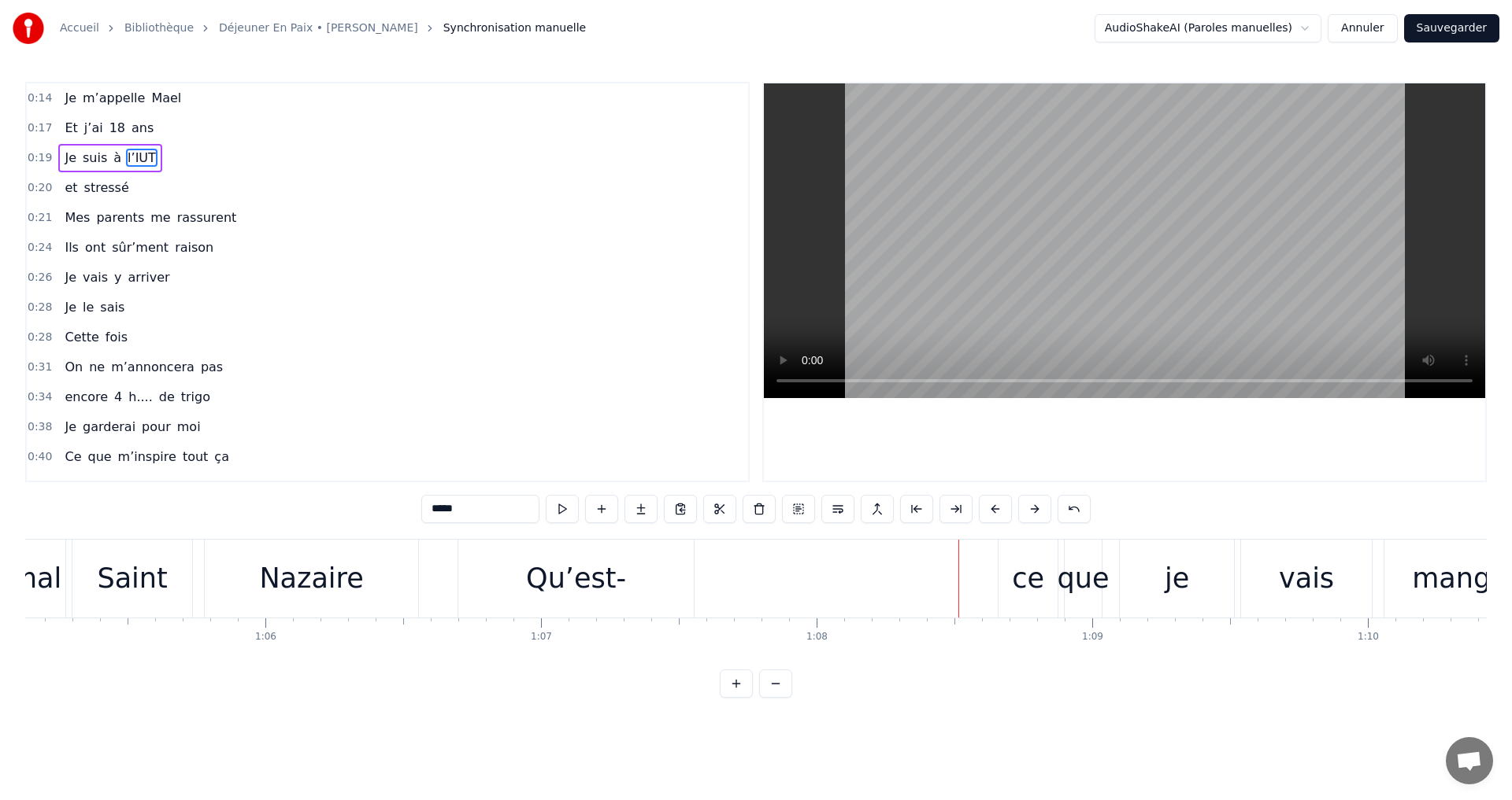
click at [577, 590] on div "Qu’est-" at bounding box center [576, 578] width 100 height 41
type input "*******"
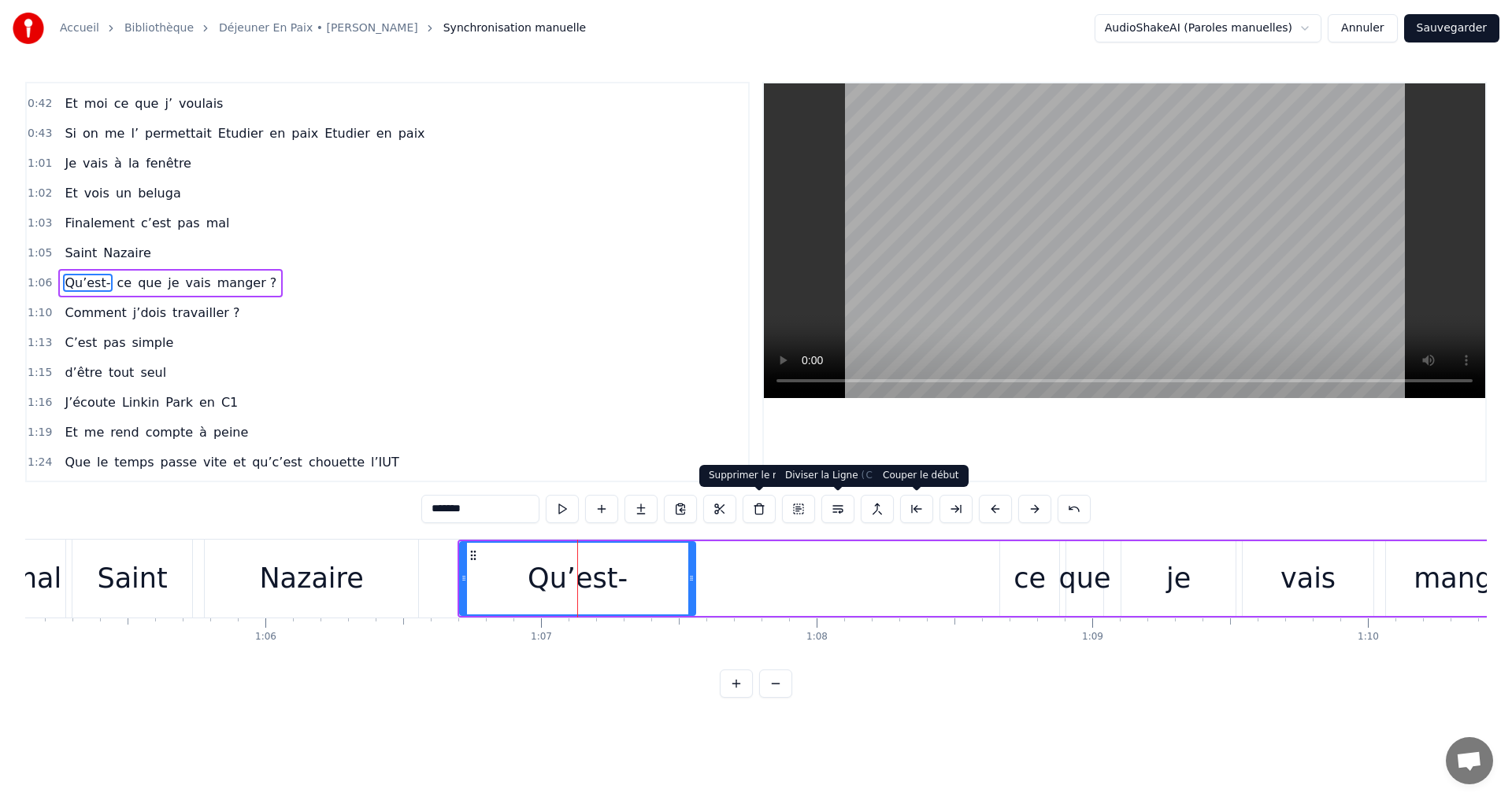
scroll to position [384, 0]
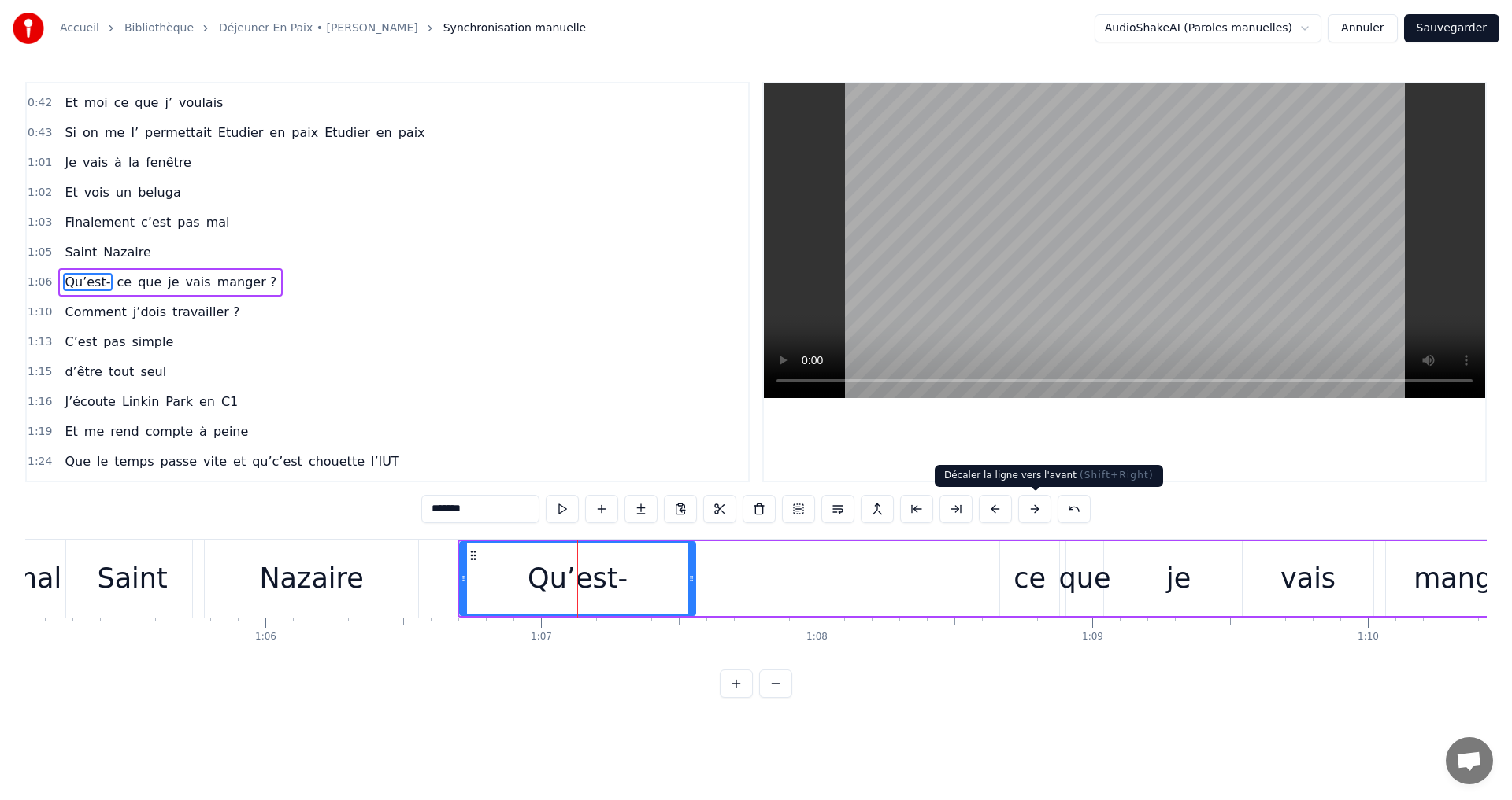
click at [1036, 510] on button at bounding box center [1035, 509] width 33 height 28
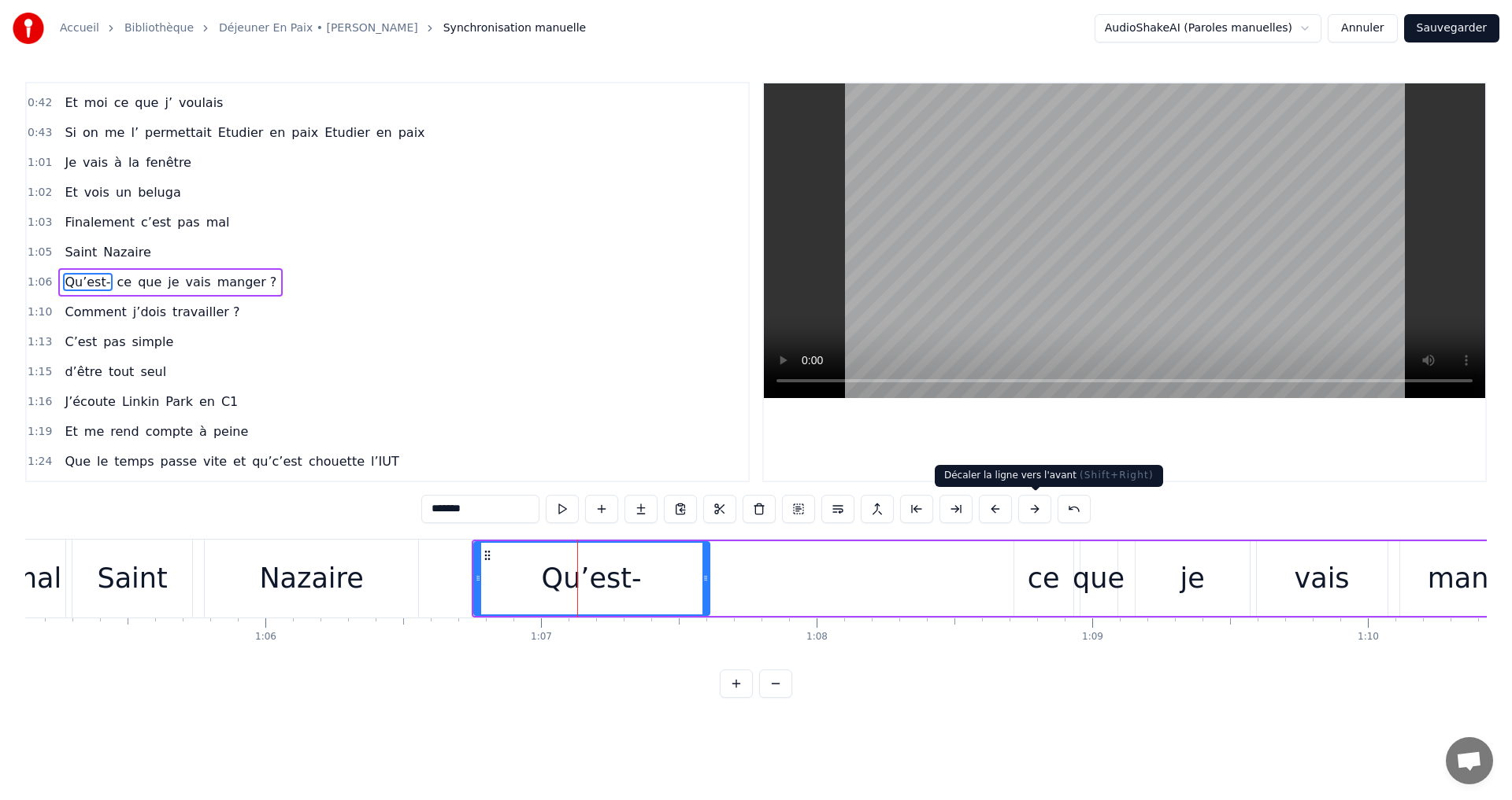
click at [1036, 510] on button at bounding box center [1035, 509] width 33 height 28
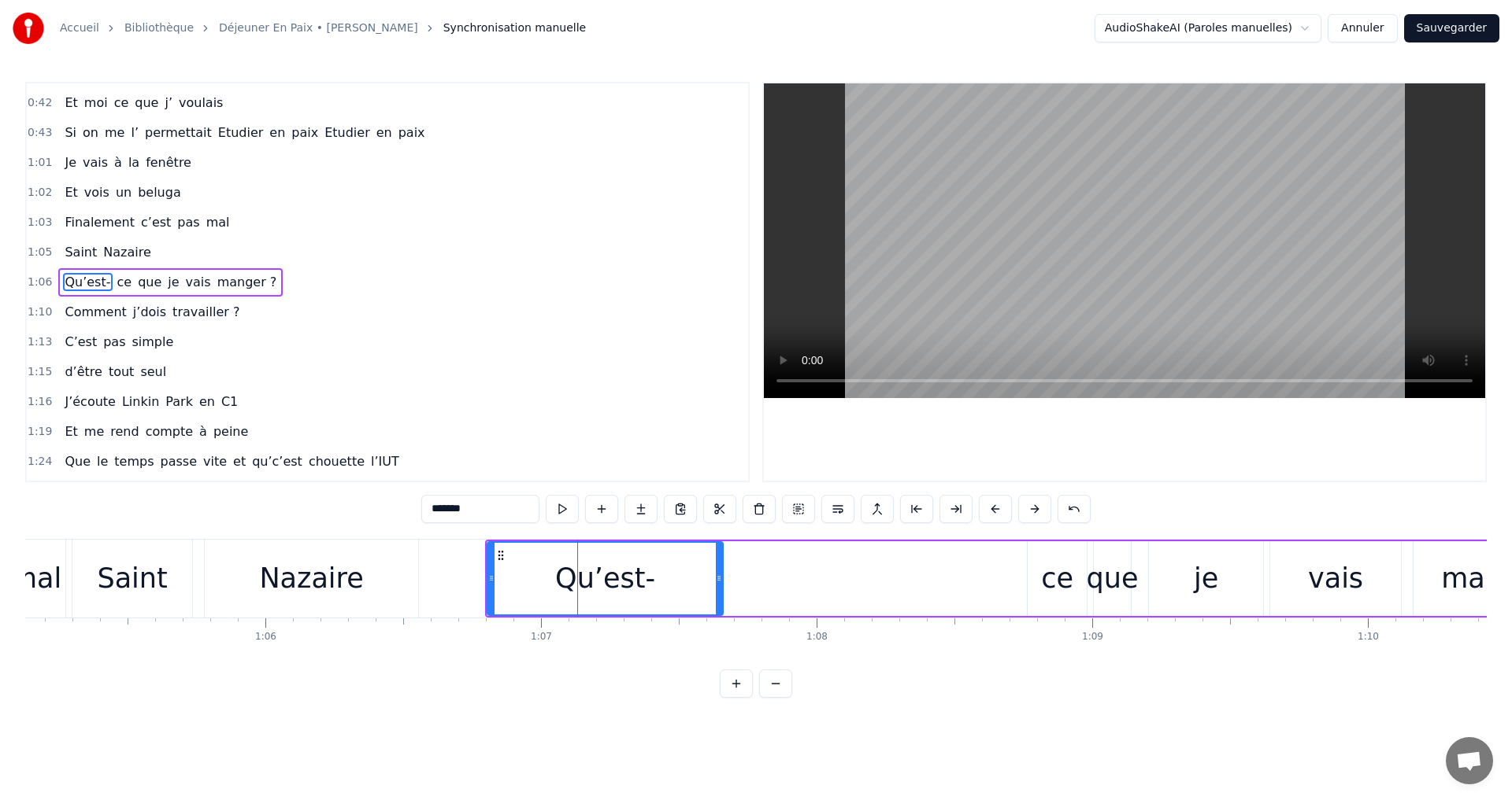
click at [1036, 510] on button at bounding box center [1035, 509] width 33 height 28
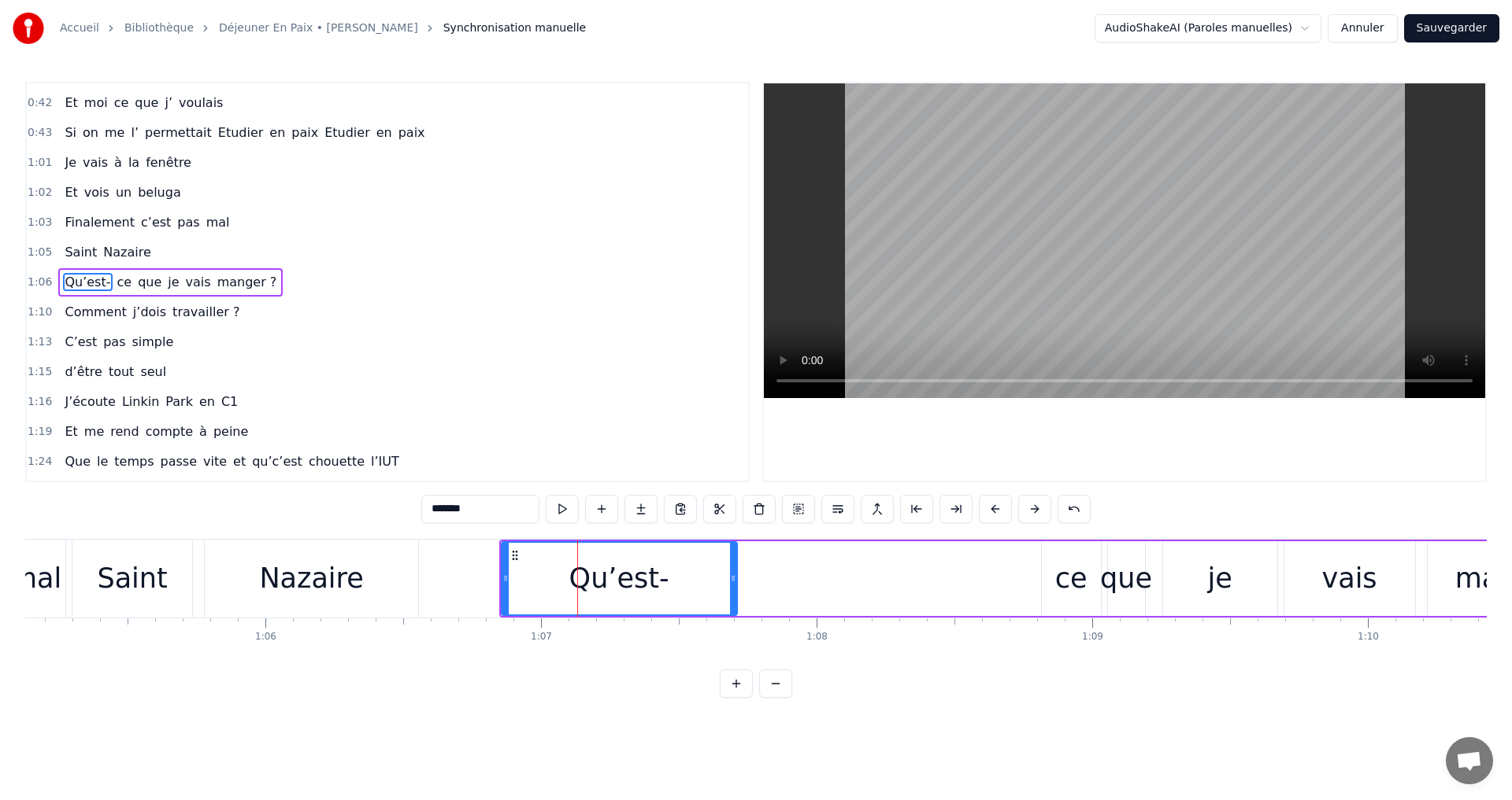
click at [1036, 510] on button at bounding box center [1035, 509] width 33 height 28
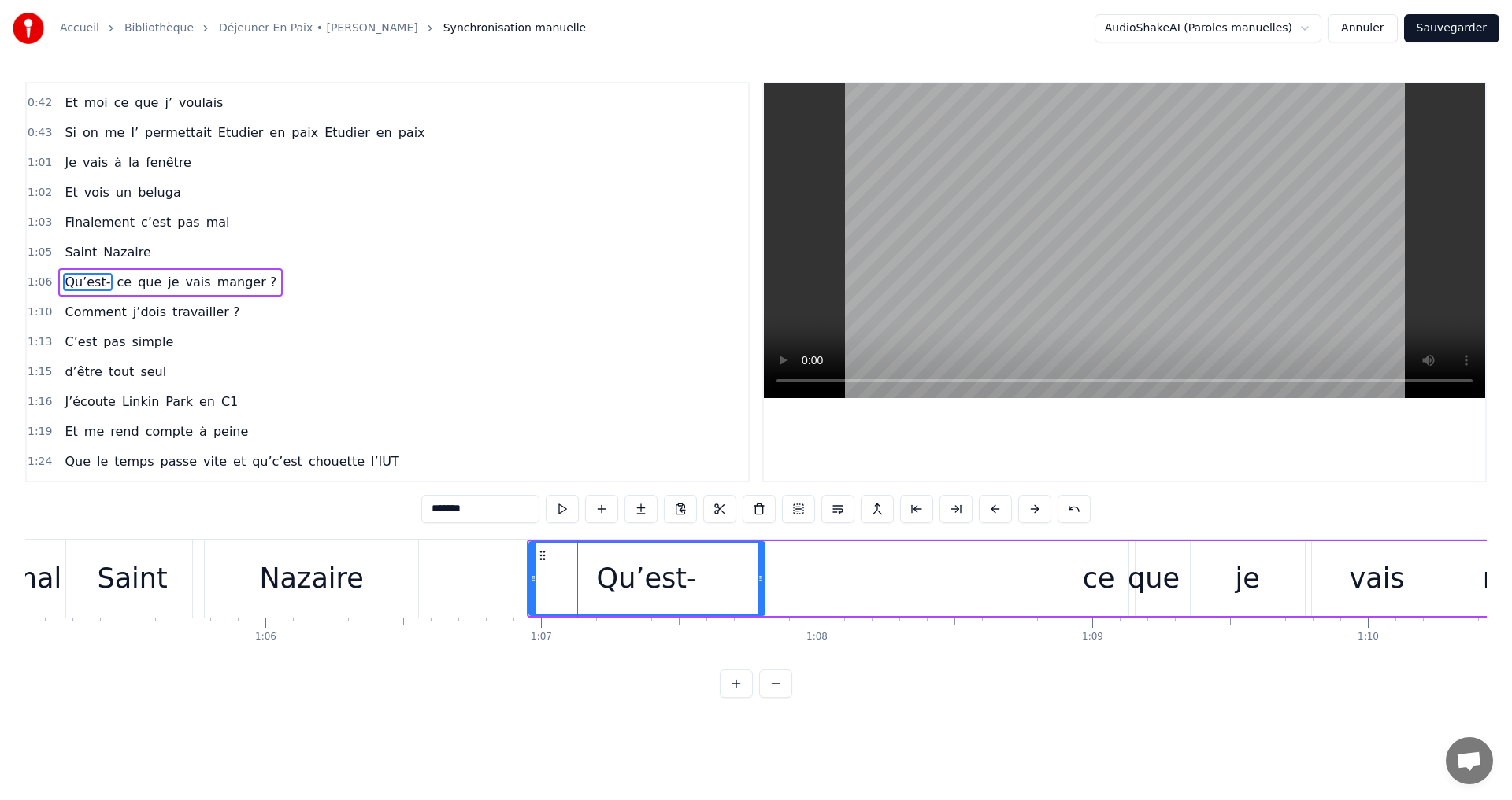
click at [1036, 510] on button at bounding box center [1035, 509] width 33 height 28
click at [998, 582] on div "Qu’est- ce que je vais manger ?" at bounding box center [1098, 578] width 1117 height 78
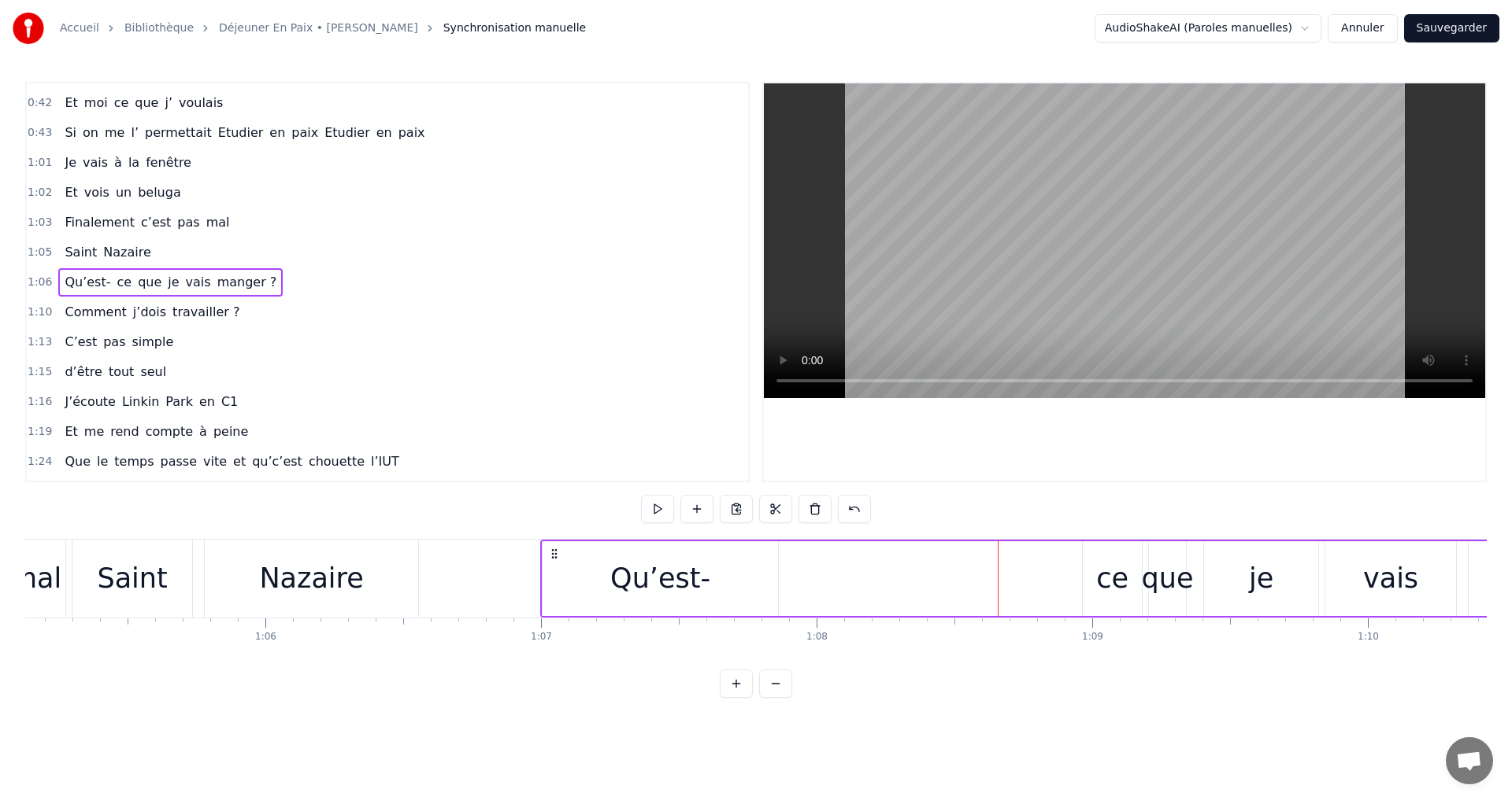
click at [1068, 583] on div "Qu’est- ce que je vais manger ?" at bounding box center [1098, 578] width 1117 height 78
click at [1089, 571] on div "ce" at bounding box center [1112, 578] width 59 height 75
click at [1102, 557] on icon at bounding box center [1102, 555] width 12 height 12
click at [603, 569] on div "Qu’est-" at bounding box center [660, 578] width 235 height 75
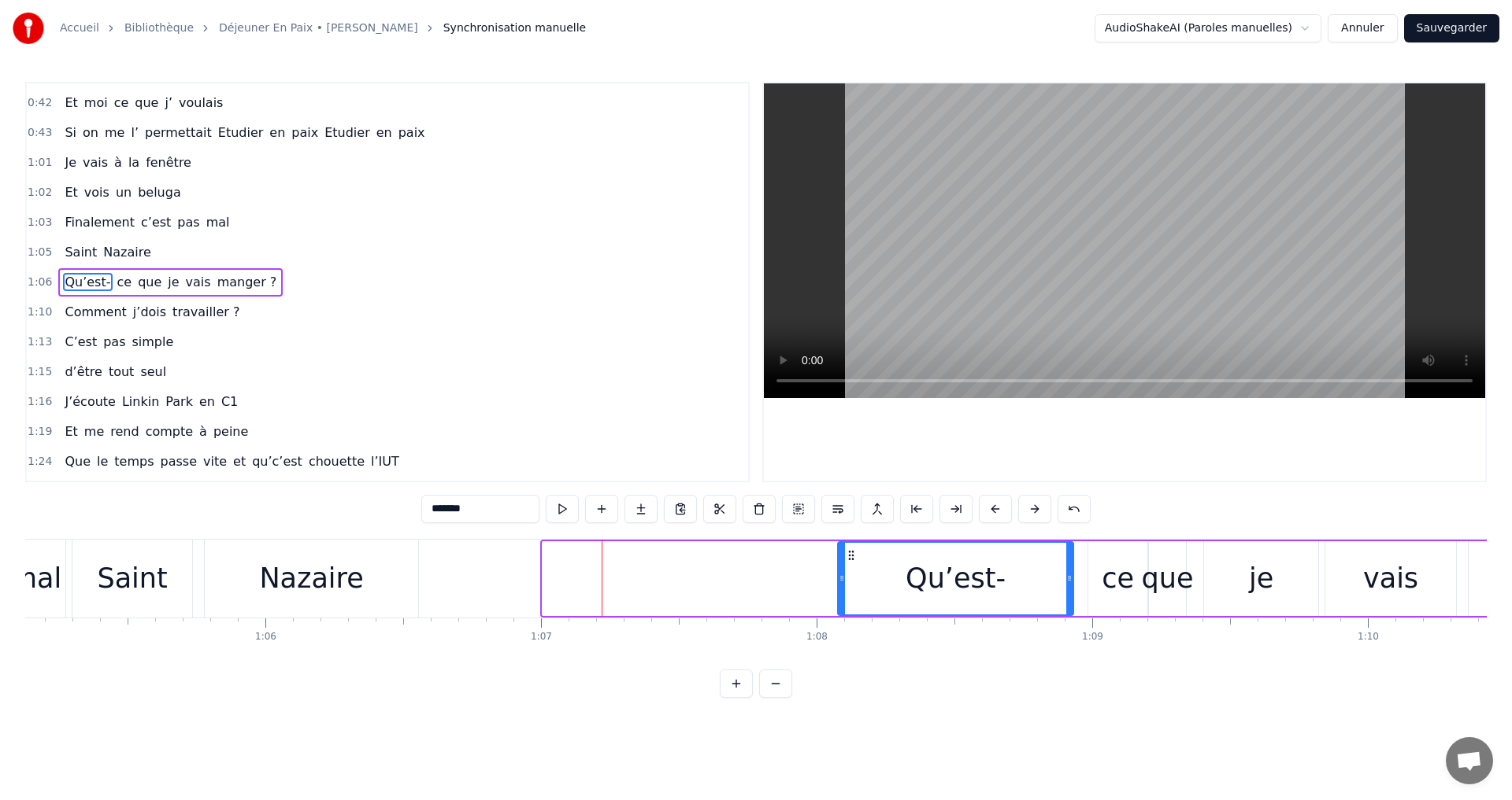
drag, startPoint x: 555, startPoint y: 553, endPoint x: 851, endPoint y: 562, distance: 296.1
click at [851, 562] on div "Qu’est-" at bounding box center [955, 578] width 234 height 71
click at [80, 583] on div "Saint" at bounding box center [132, 578] width 120 height 78
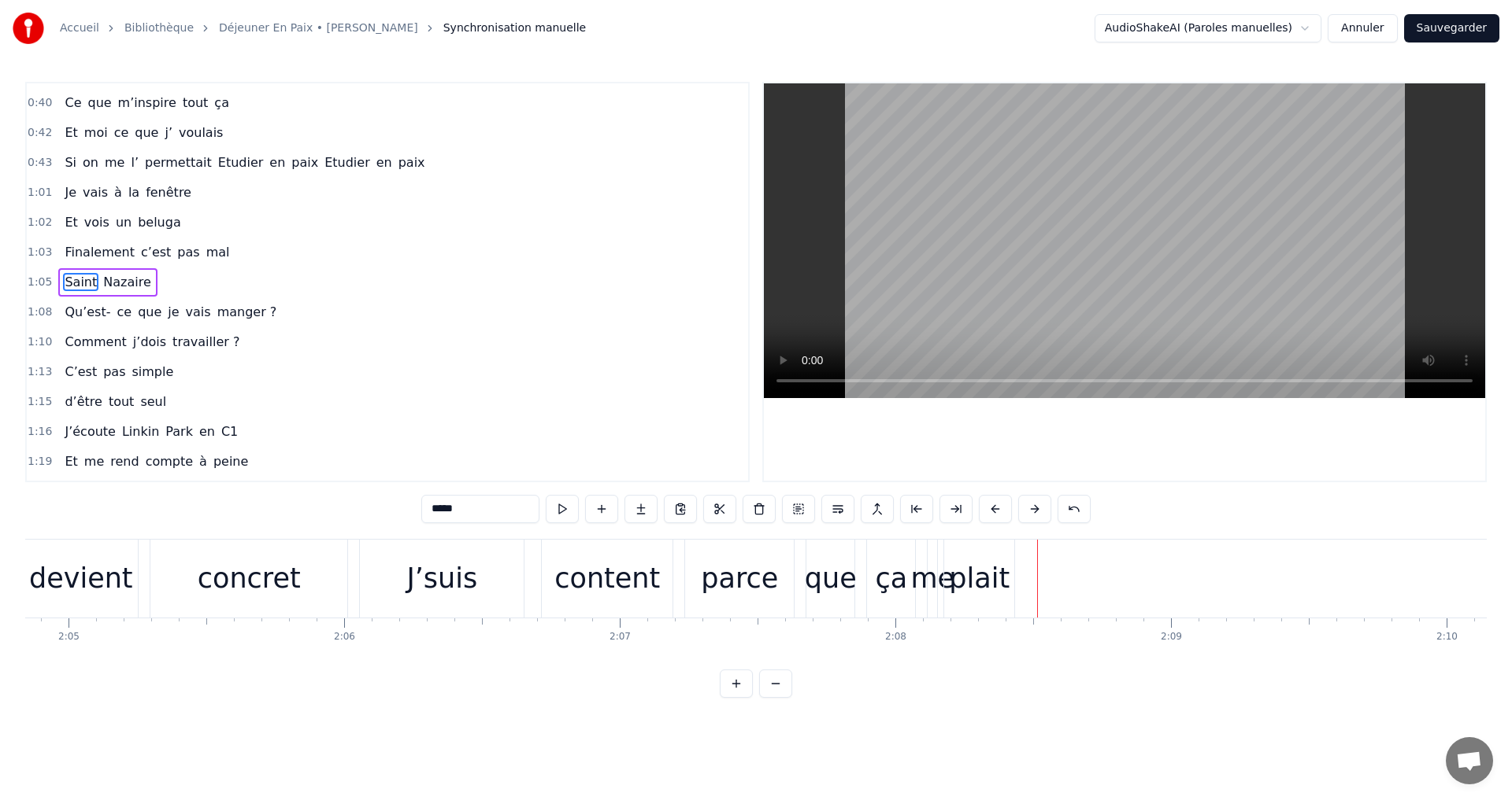
scroll to position [0, 34231]
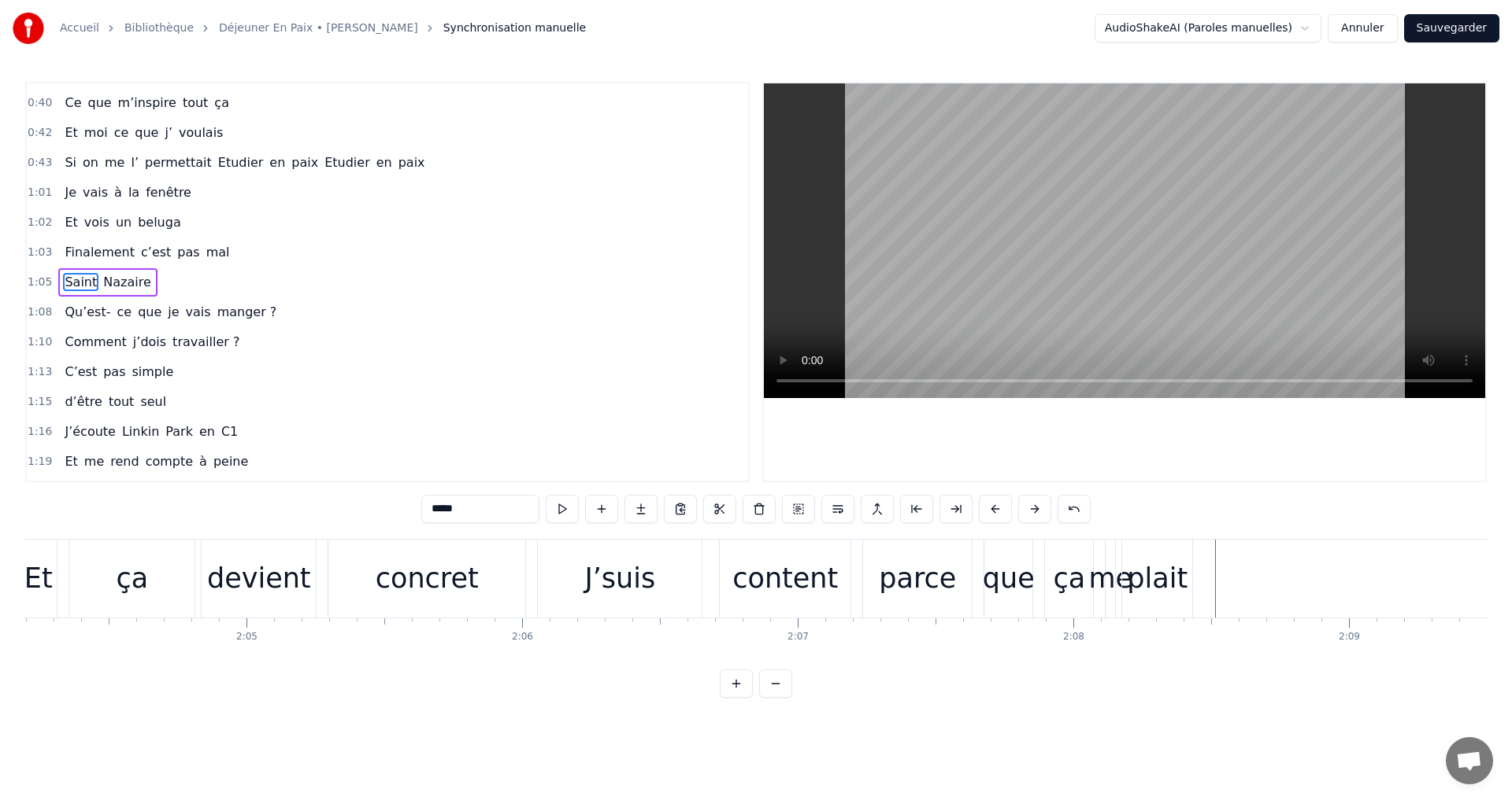
click at [875, 565] on div "parce" at bounding box center [917, 578] width 108 height 78
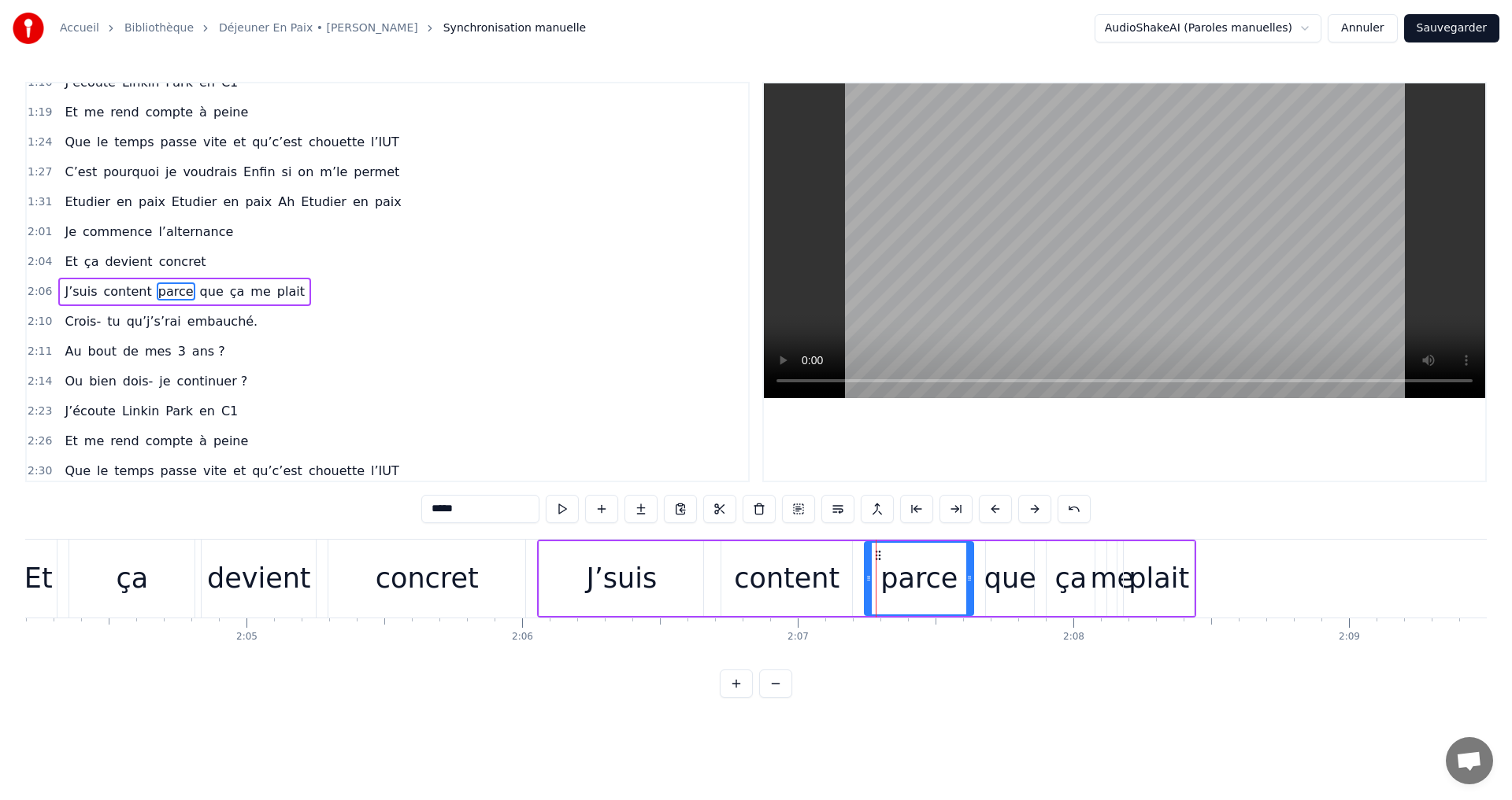
scroll to position [713, 0]
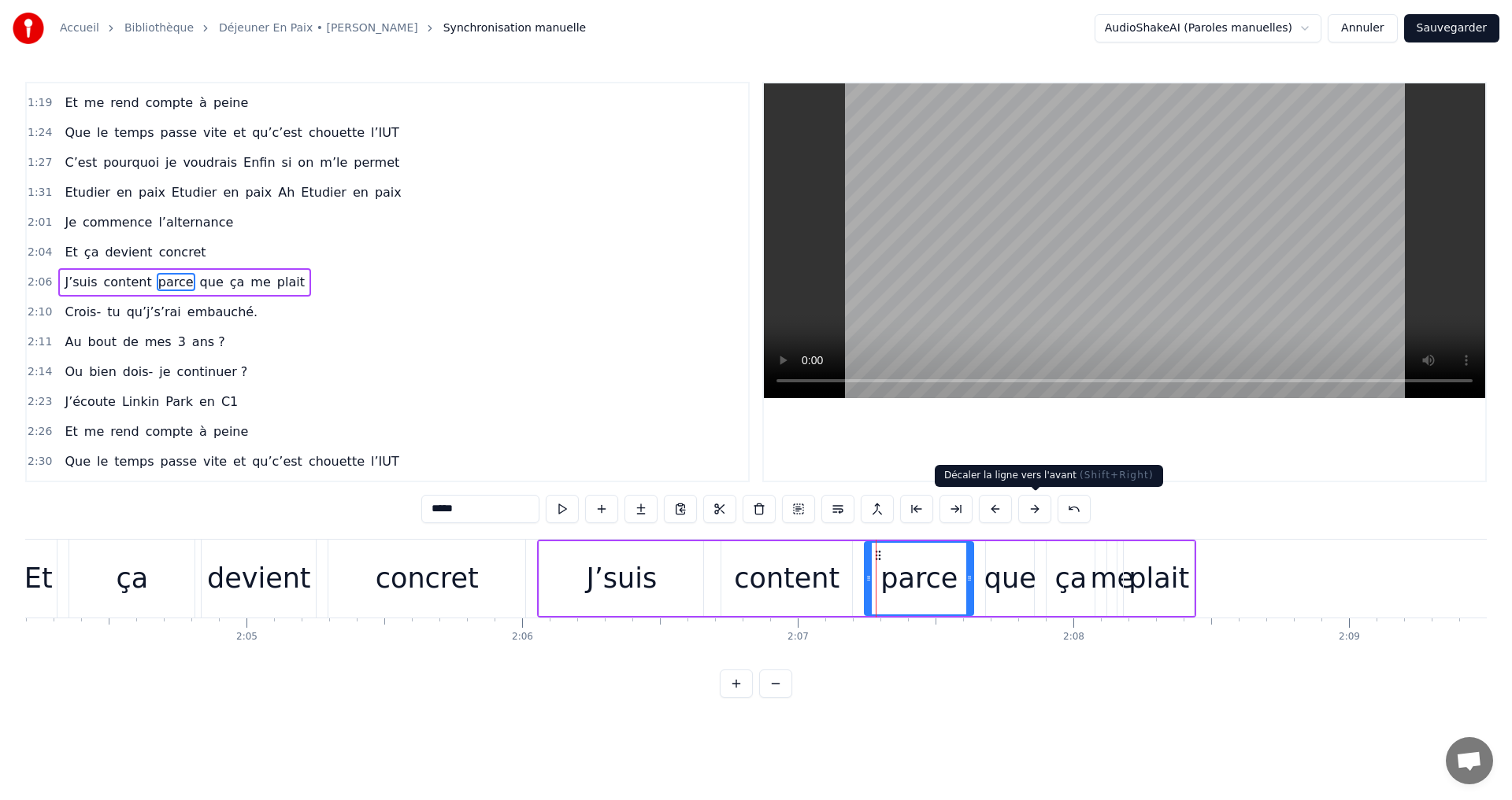
click at [1028, 503] on button at bounding box center [1035, 509] width 33 height 28
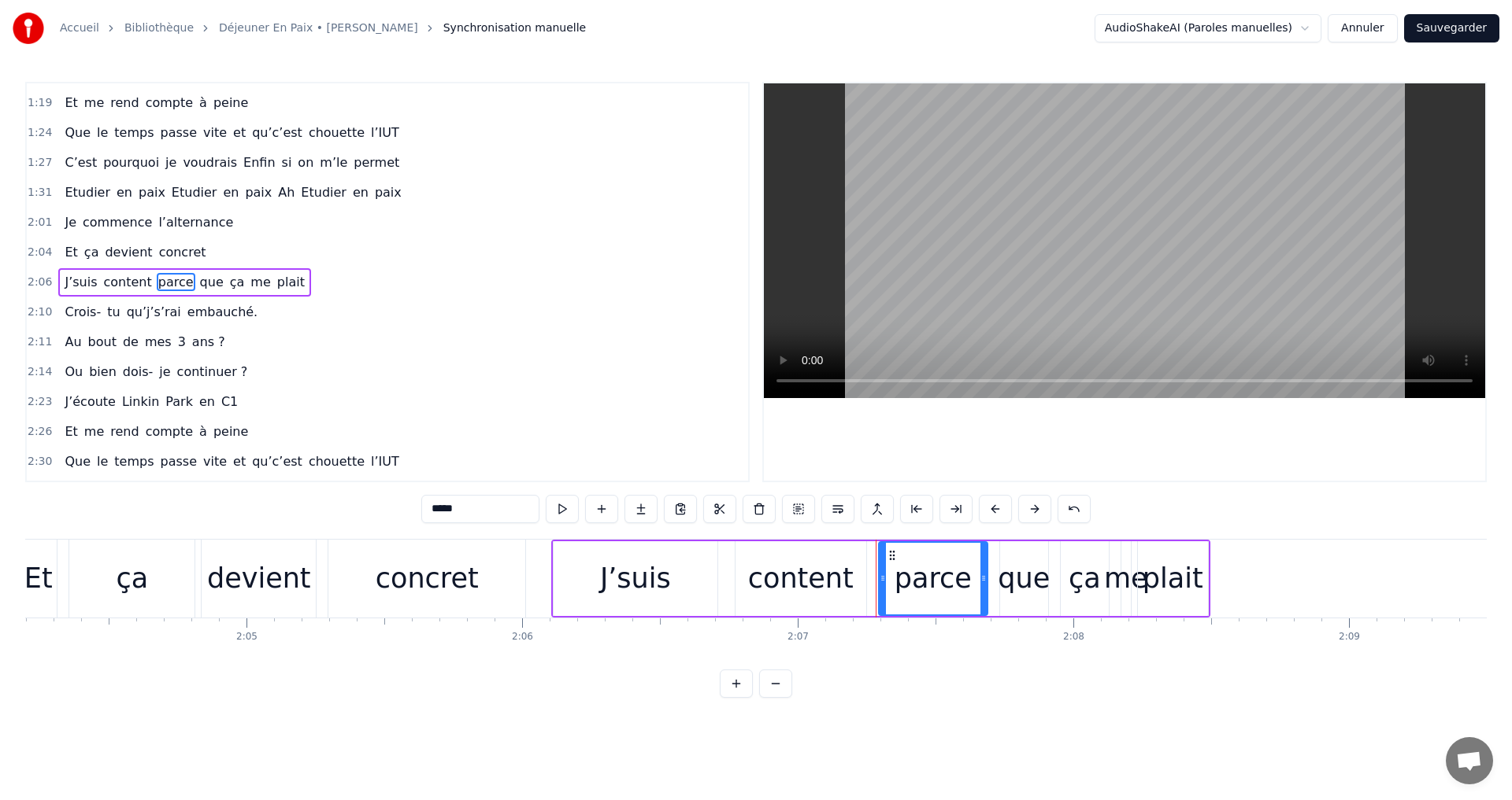
click at [1028, 503] on button at bounding box center [1035, 509] width 33 height 28
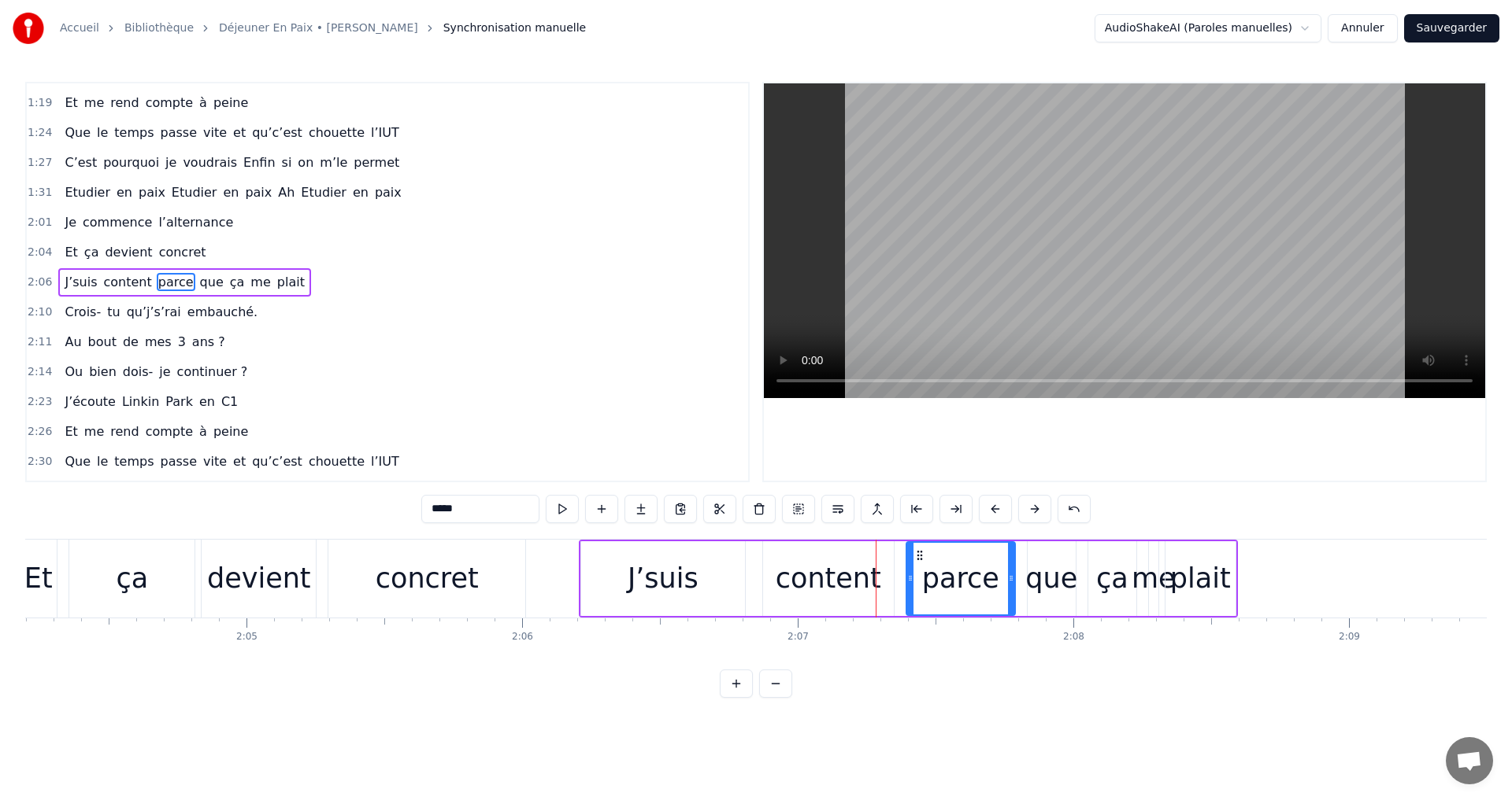
click at [1028, 503] on button at bounding box center [1035, 509] width 33 height 28
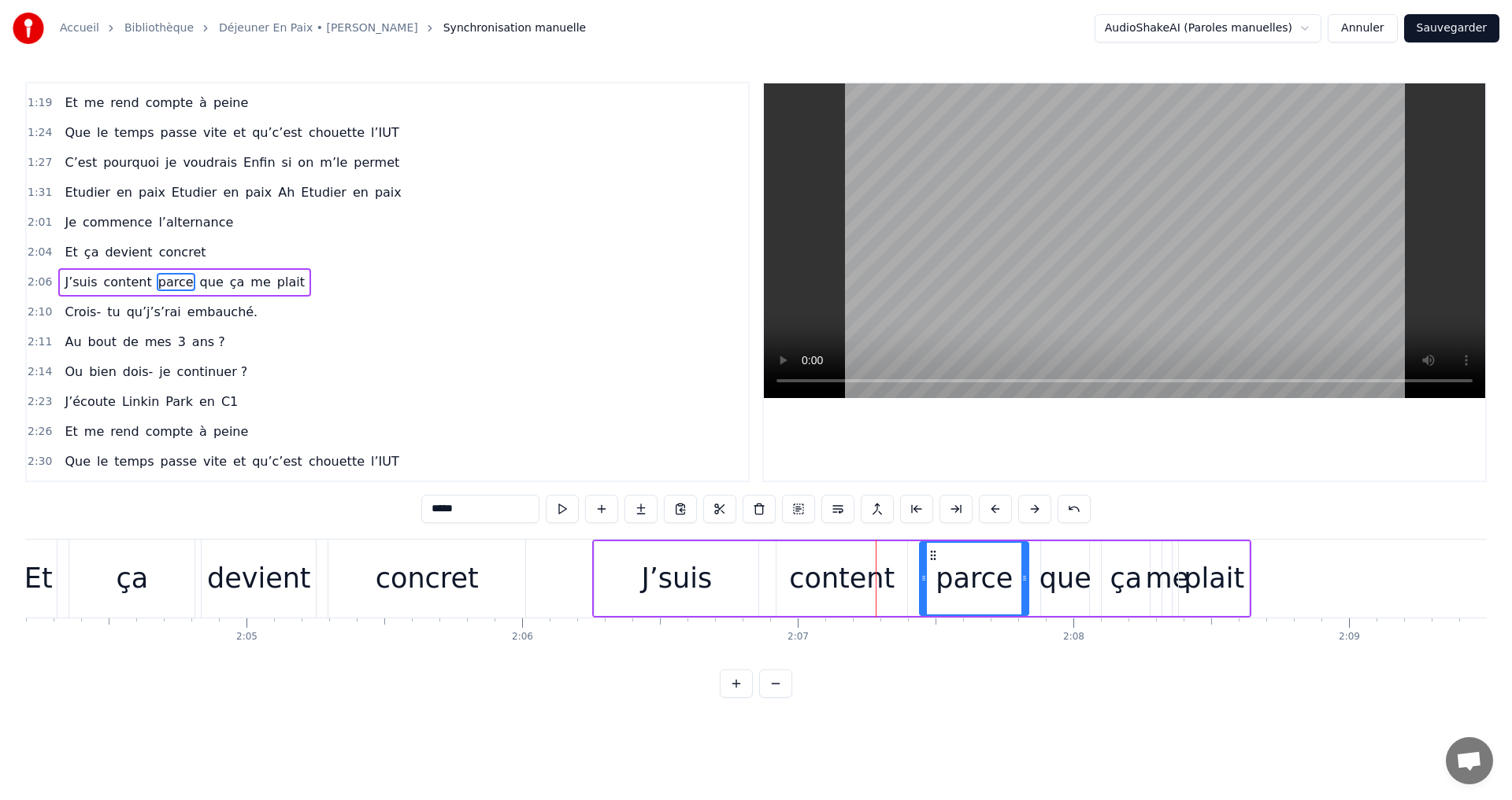
click at [1028, 503] on button at bounding box center [1035, 509] width 33 height 28
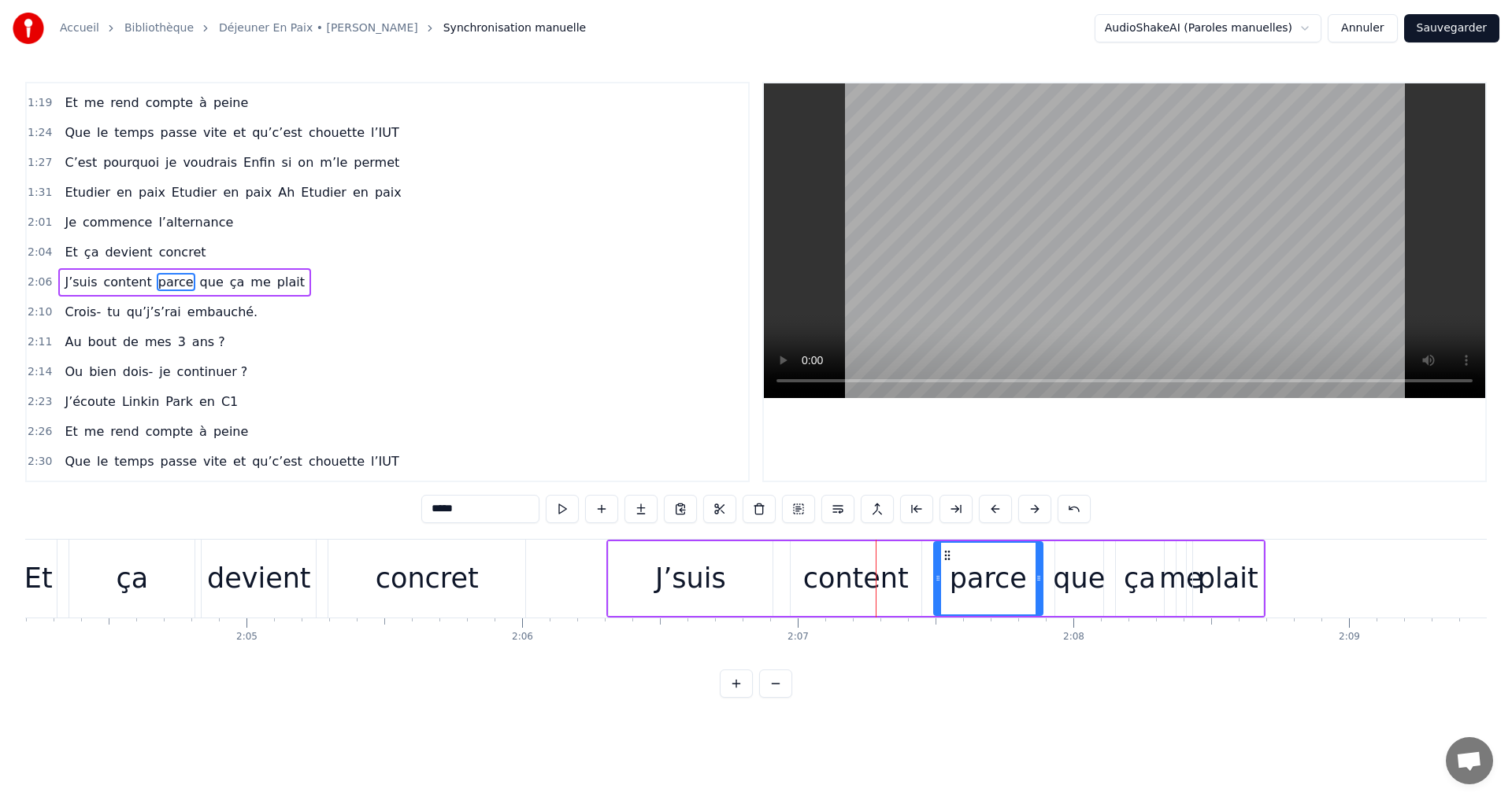
click at [1028, 503] on button at bounding box center [1035, 509] width 33 height 28
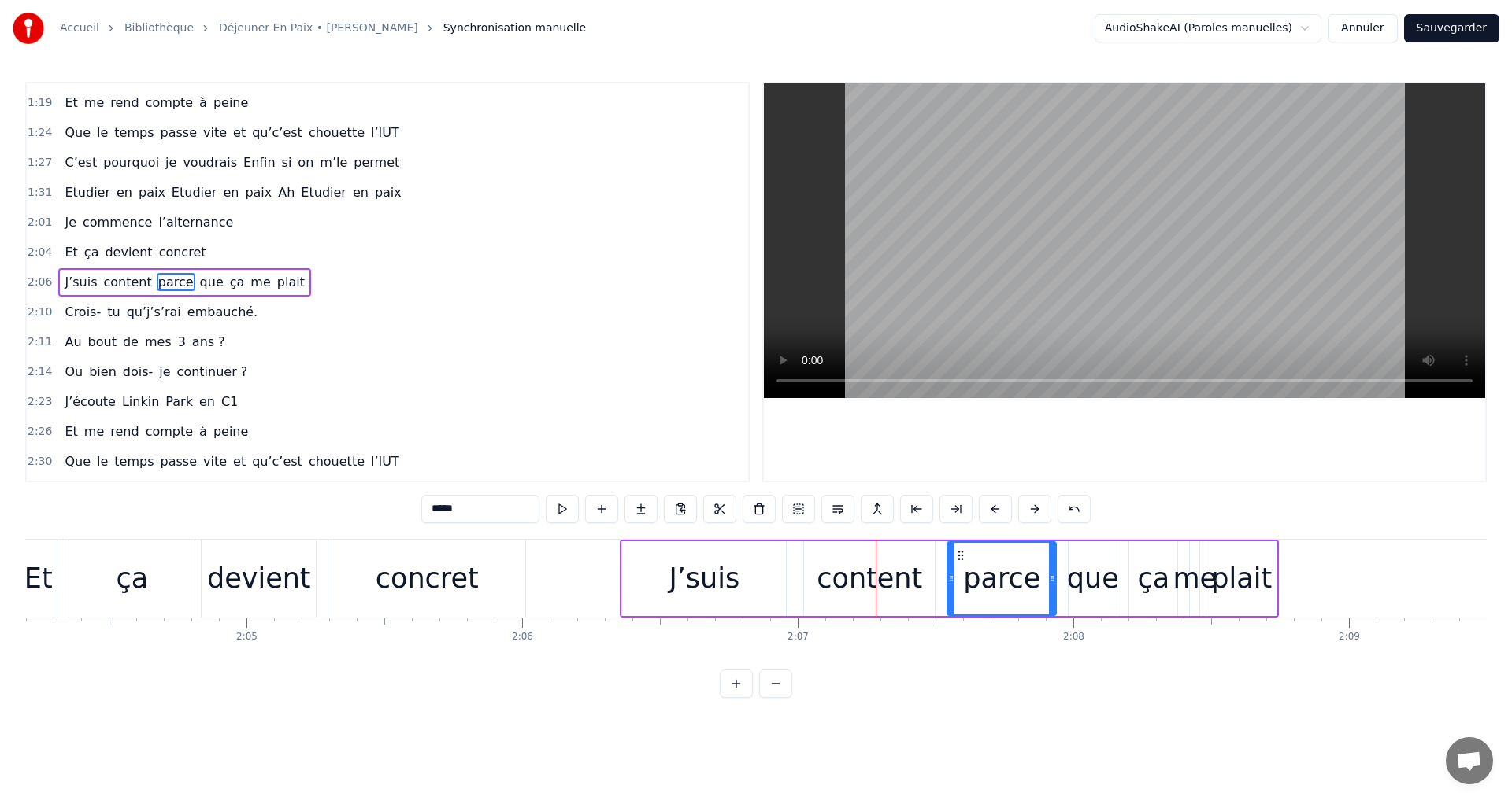
click at [1028, 503] on button at bounding box center [1035, 509] width 33 height 28
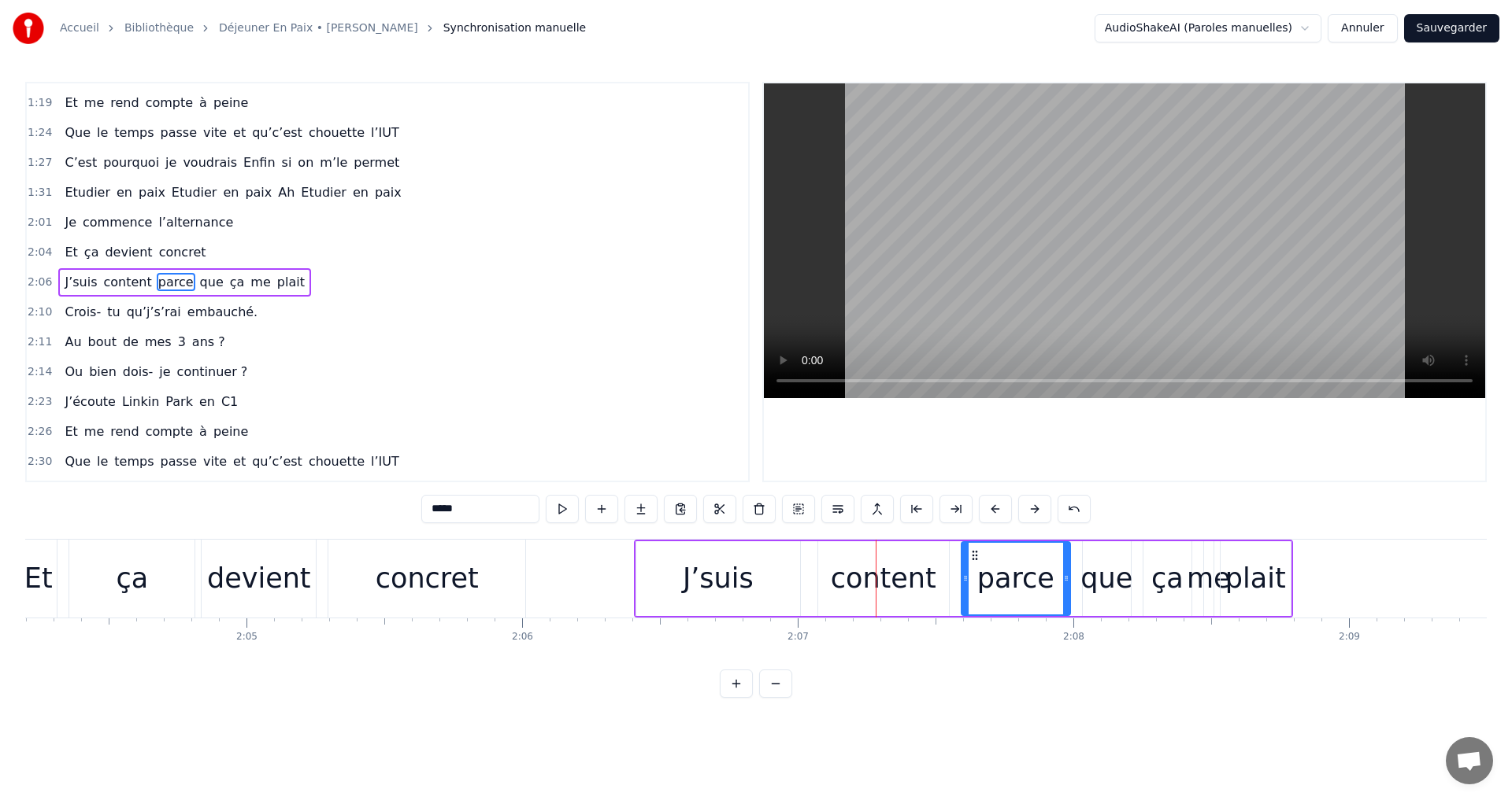
click at [1028, 503] on button at bounding box center [1035, 509] width 33 height 28
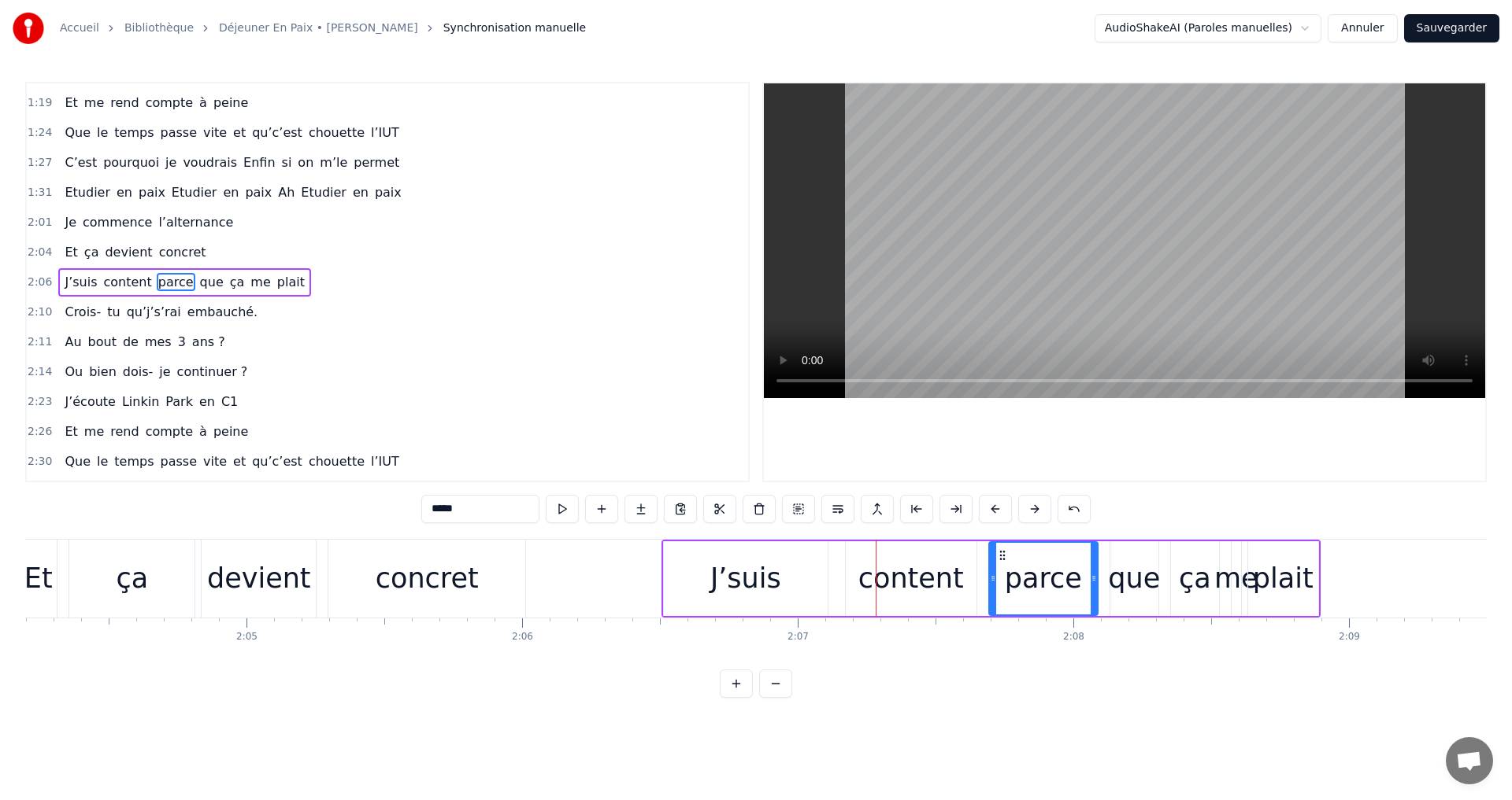
click at [1028, 503] on button at bounding box center [1035, 509] width 33 height 28
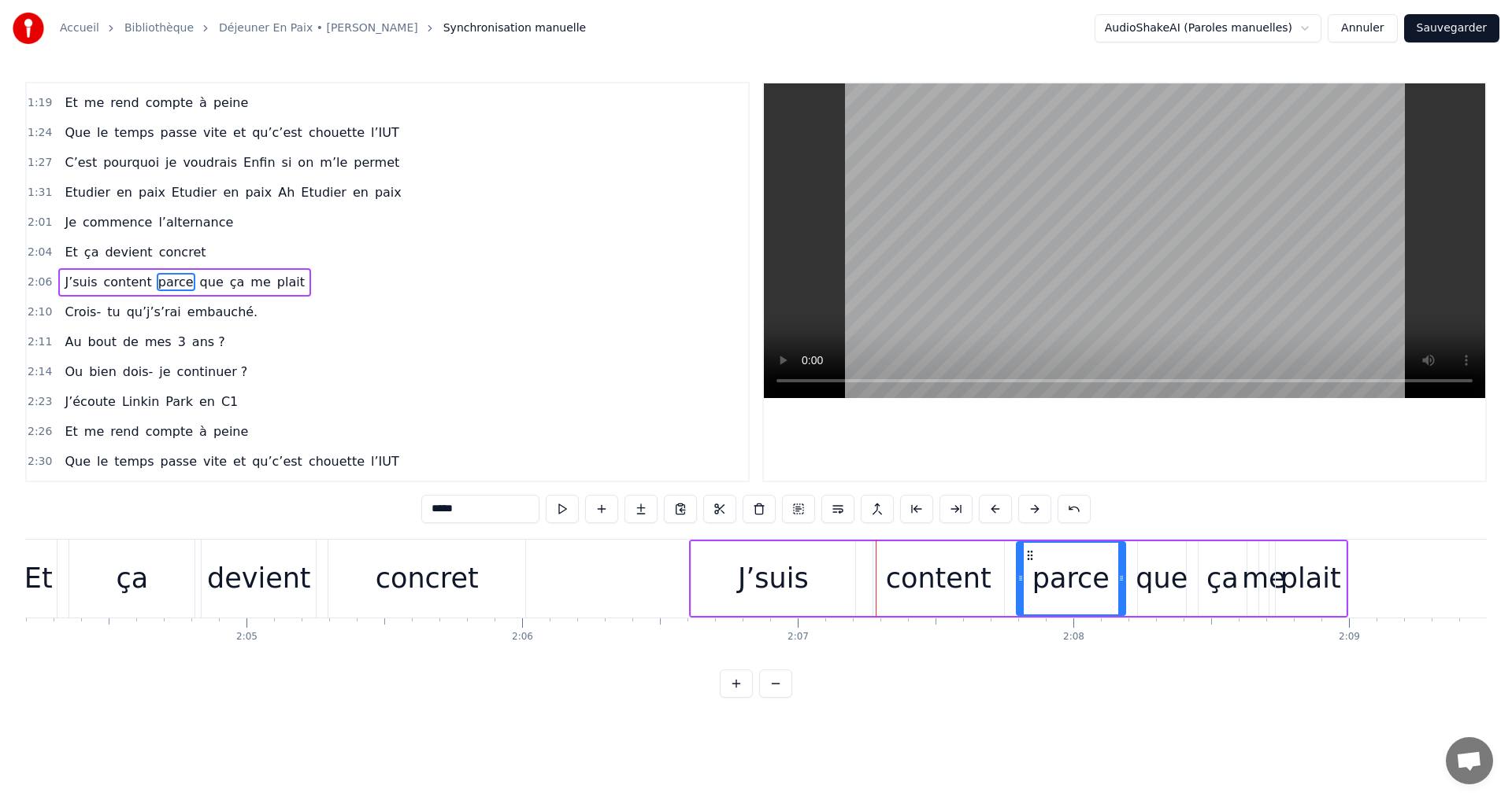
click at [1028, 503] on button at bounding box center [1035, 509] width 33 height 28
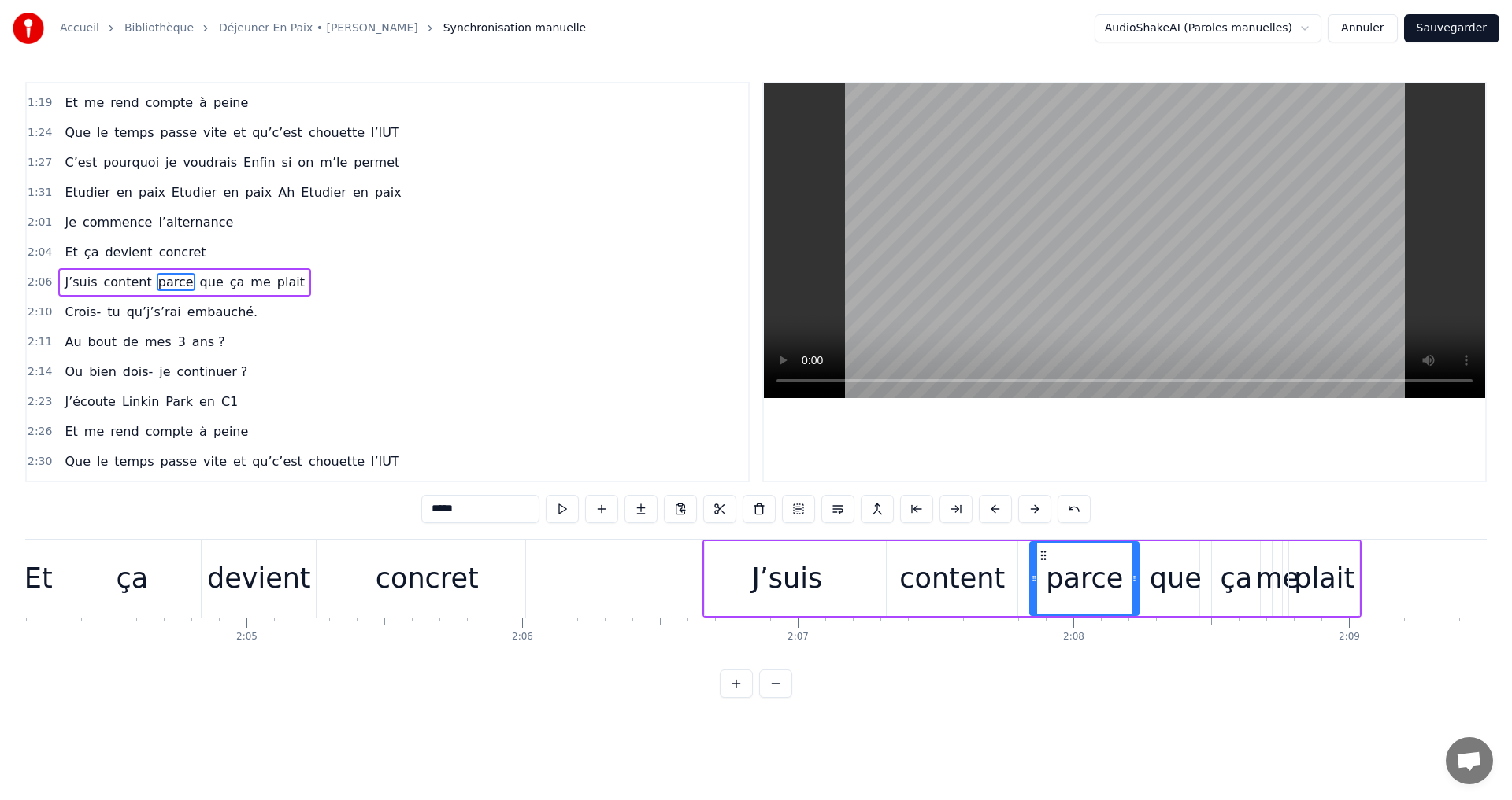
click at [1028, 503] on button at bounding box center [1035, 509] width 33 height 28
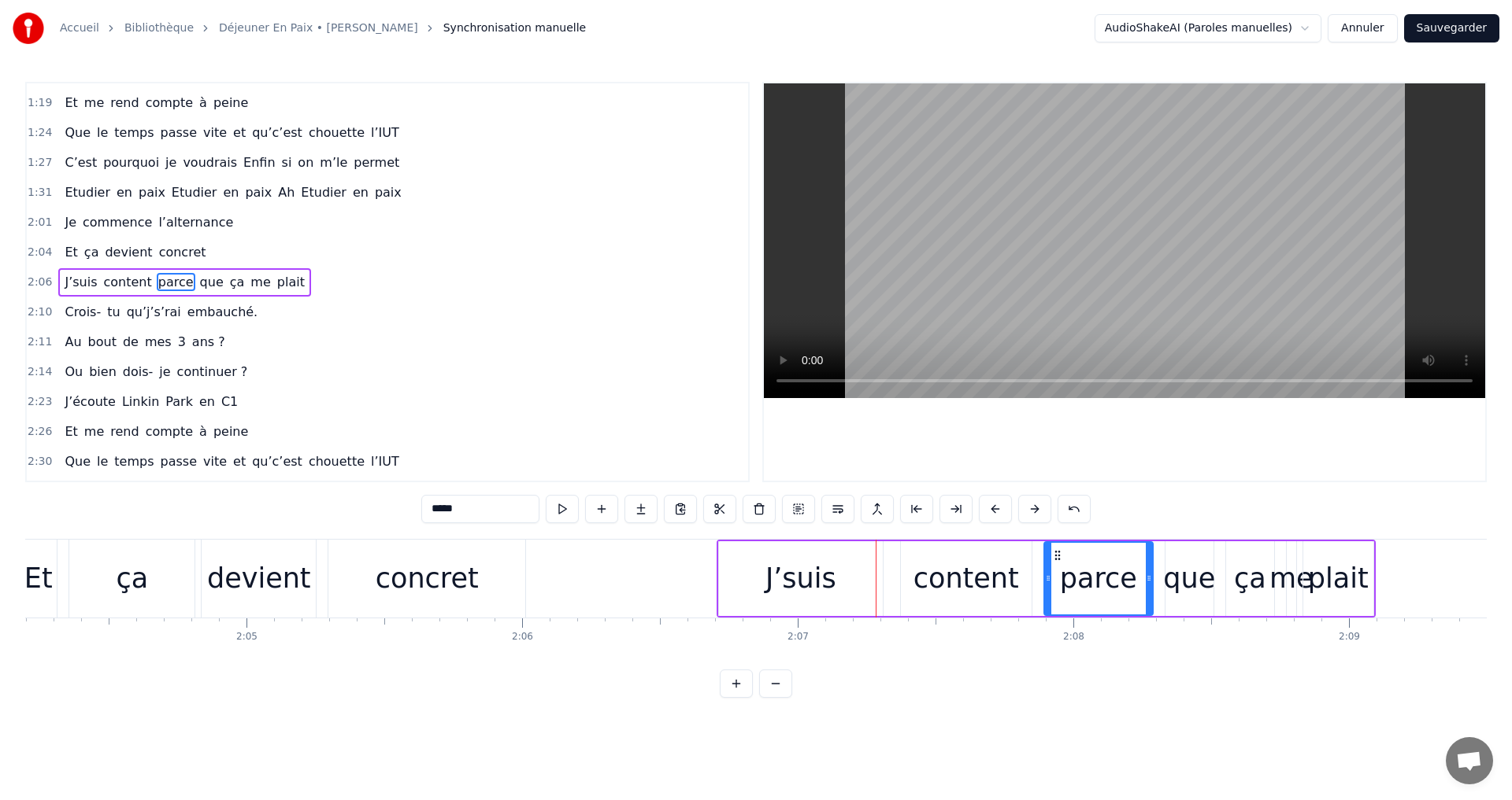
click at [1028, 503] on button at bounding box center [1035, 509] width 33 height 28
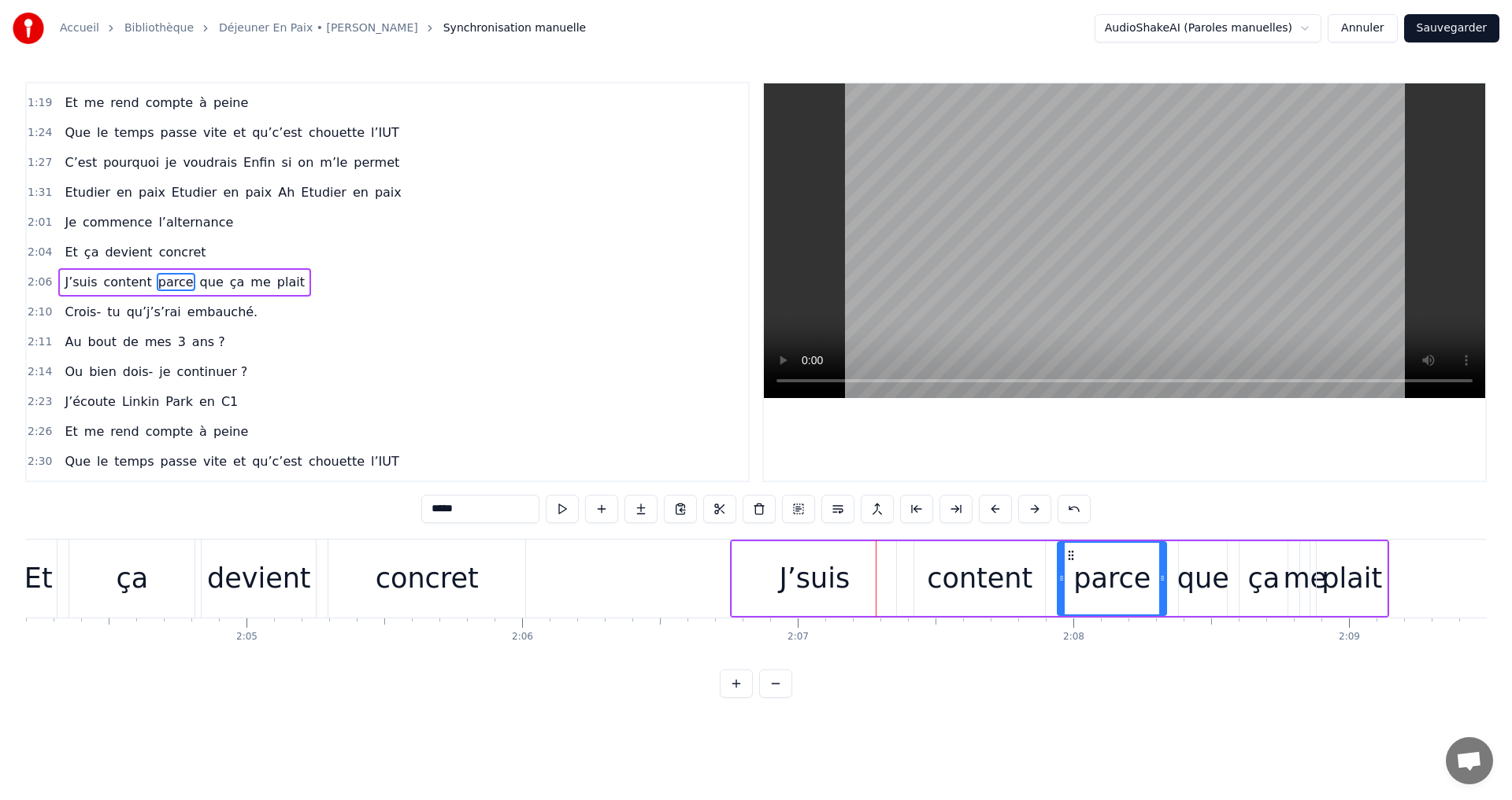
click at [854, 586] on div "J’suis" at bounding box center [815, 578] width 164 height 75
type input "******"
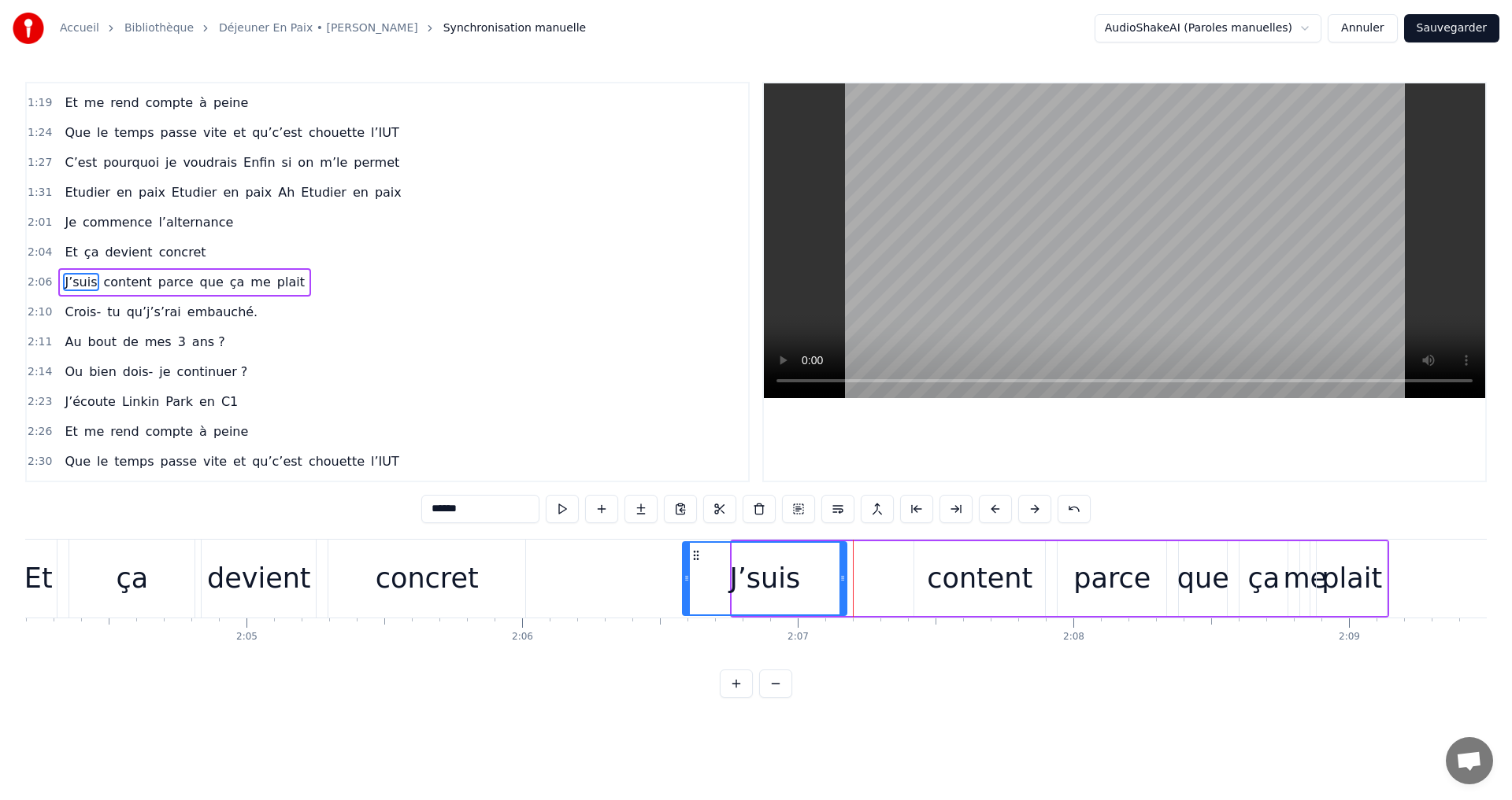
drag, startPoint x: 746, startPoint y: 552, endPoint x: 697, endPoint y: 552, distance: 49.0
click at [697, 552] on icon at bounding box center [696, 555] width 12 height 12
click at [882, 554] on div "J’suis content parce que ça me plait" at bounding box center [1035, 578] width 709 height 78
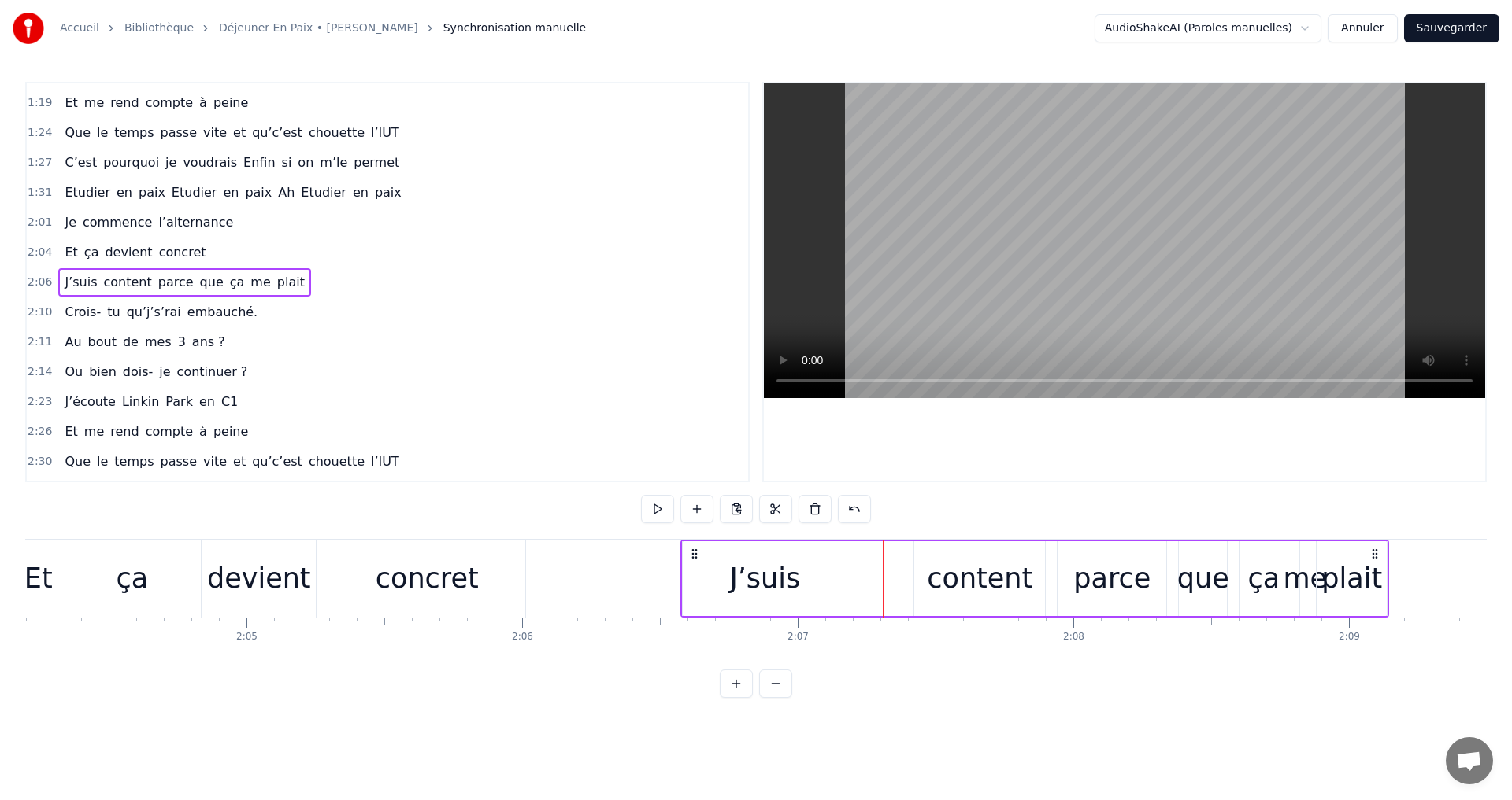
click at [898, 552] on div "J’suis content parce que ça me plait" at bounding box center [1035, 578] width 709 height 78
click at [970, 569] on div "content" at bounding box center [980, 578] width 106 height 41
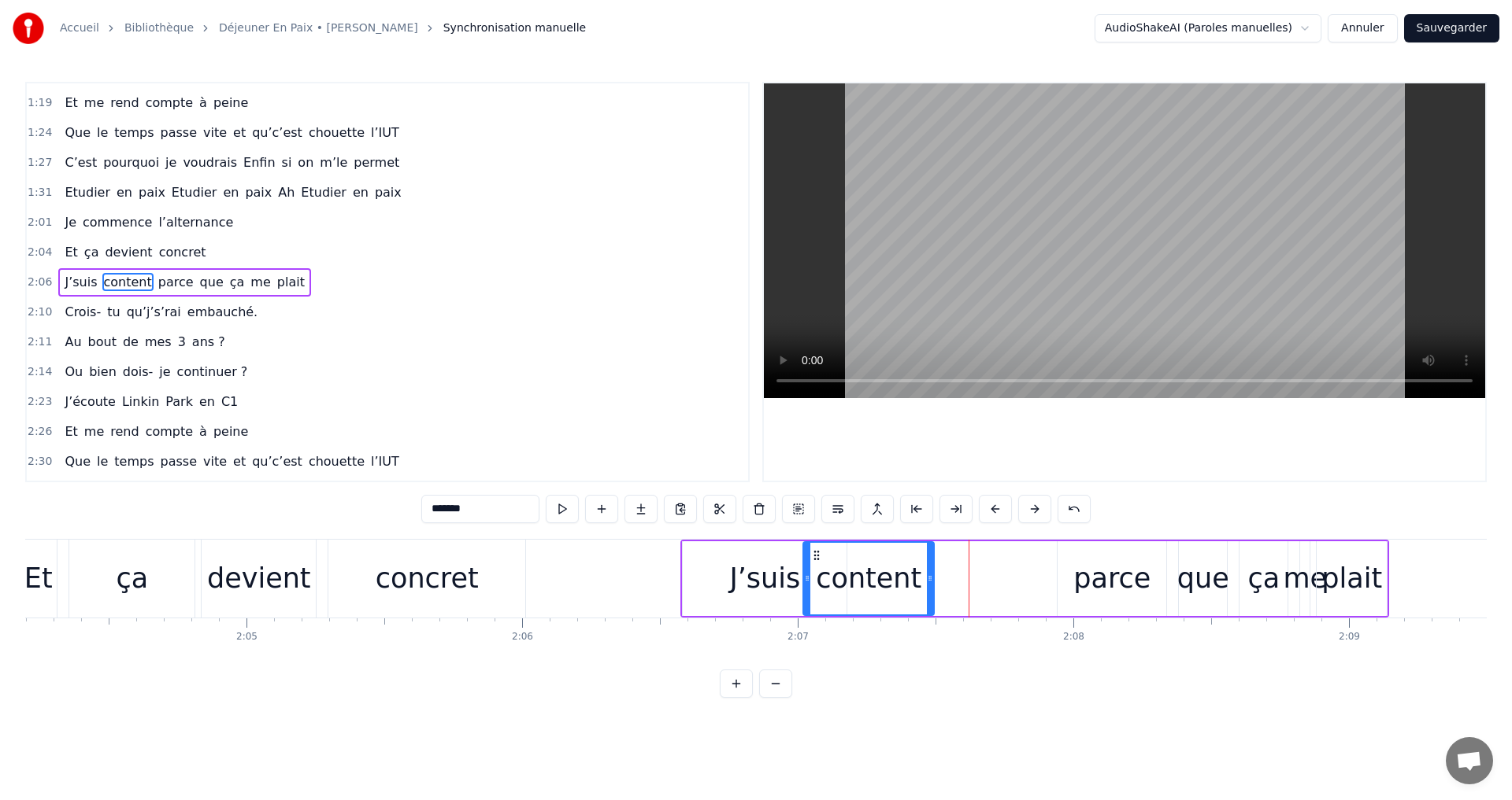
drag, startPoint x: 926, startPoint y: 554, endPoint x: 815, endPoint y: 551, distance: 111.0
click at [815, 551] on icon at bounding box center [816, 555] width 12 height 12
click at [41, 565] on div "Et" at bounding box center [39, 578] width 28 height 41
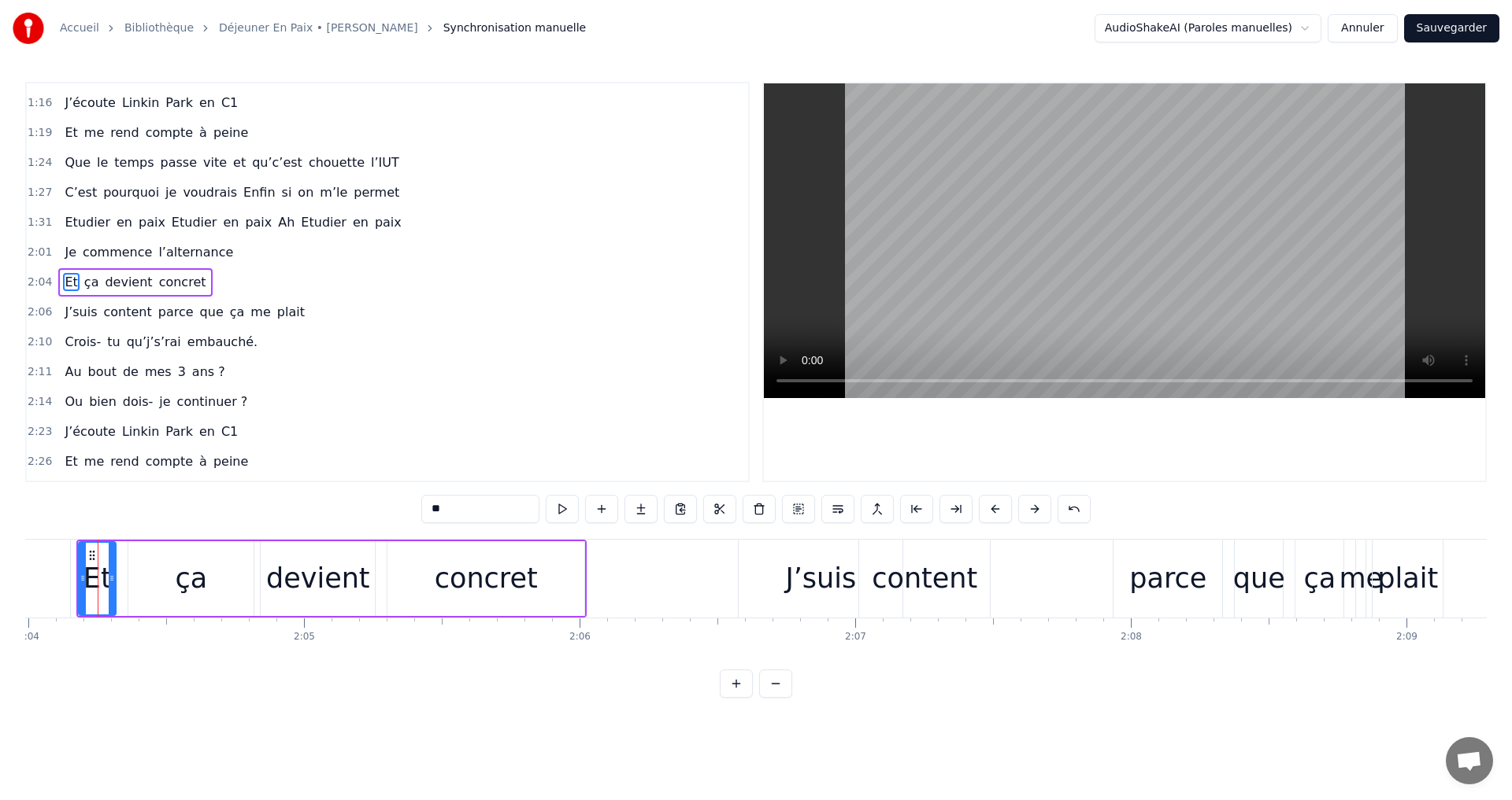
scroll to position [0, 34167]
click at [833, 581] on div "J’suis" at bounding box center [827, 578] width 70 height 41
type input "******"
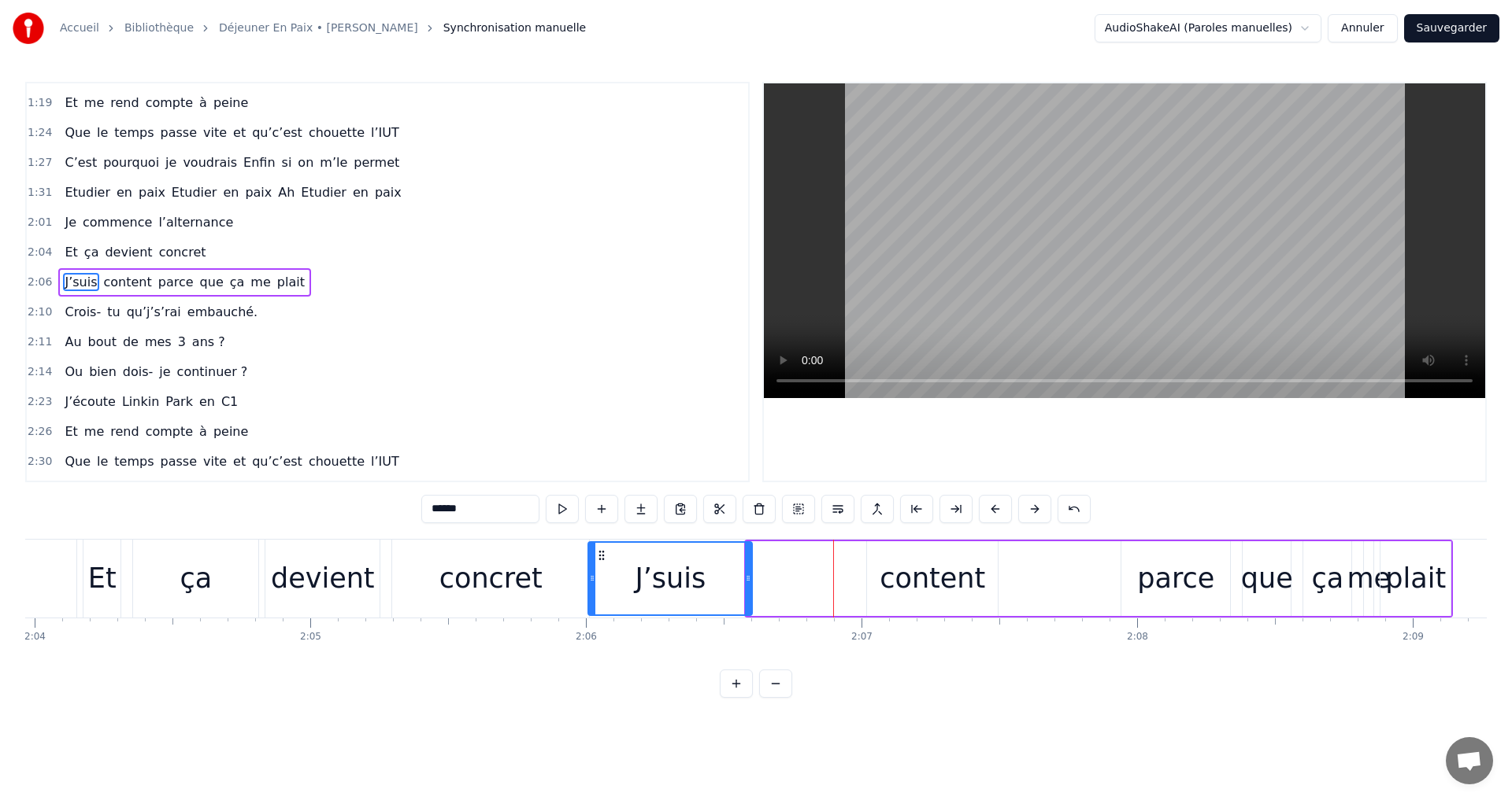
drag, startPoint x: 756, startPoint y: 553, endPoint x: 629, endPoint y: 547, distance: 127.1
click at [598, 549] on icon at bounding box center [601, 555] width 12 height 12
click at [1119, 588] on div "J’suis content parce que ça me plait" at bounding box center [1018, 578] width 867 height 78
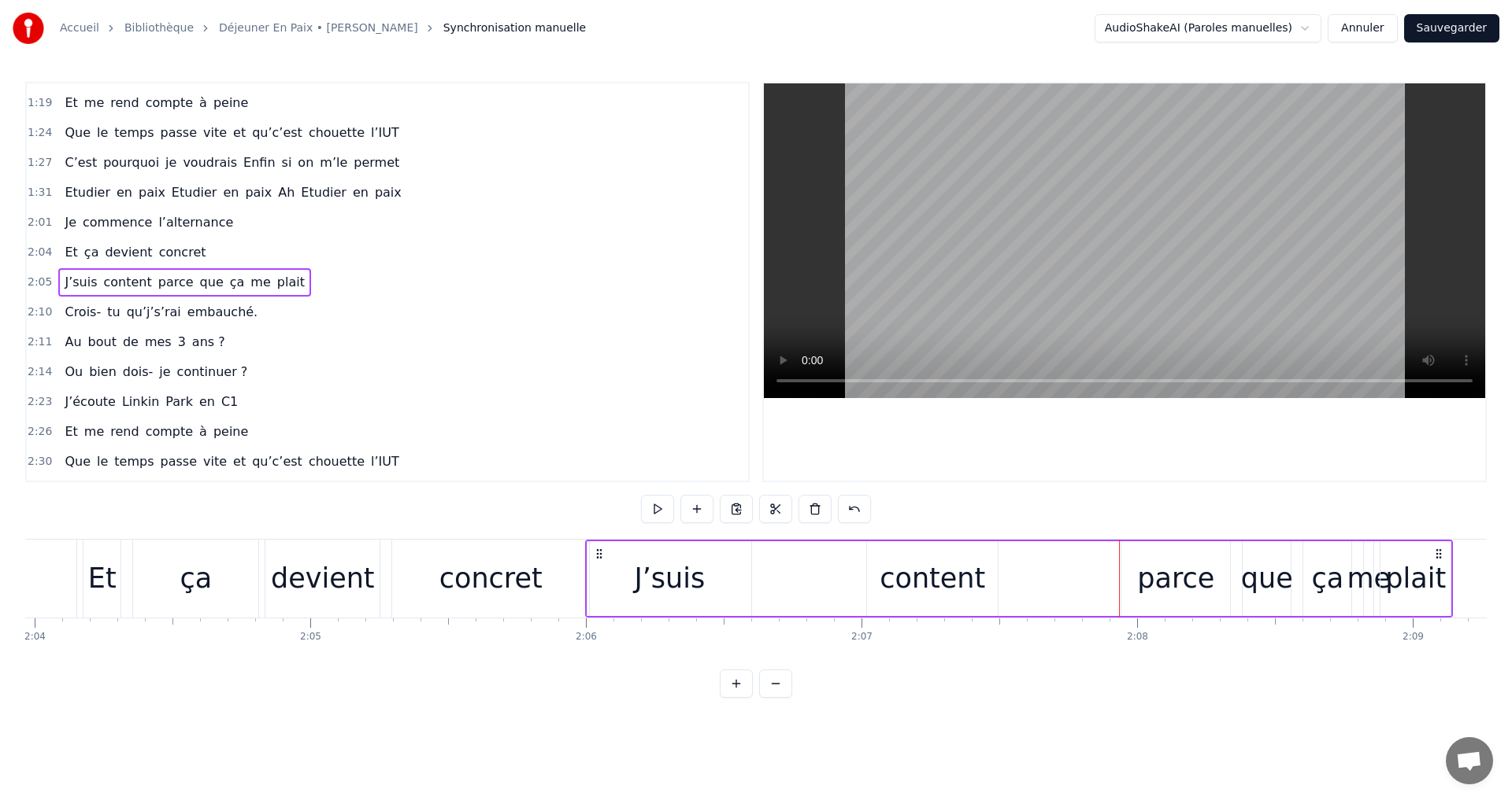
click at [1100, 570] on div "J’suis content parce que ça me plait" at bounding box center [1018, 578] width 867 height 78
click at [1154, 554] on div "parce" at bounding box center [1175, 578] width 108 height 75
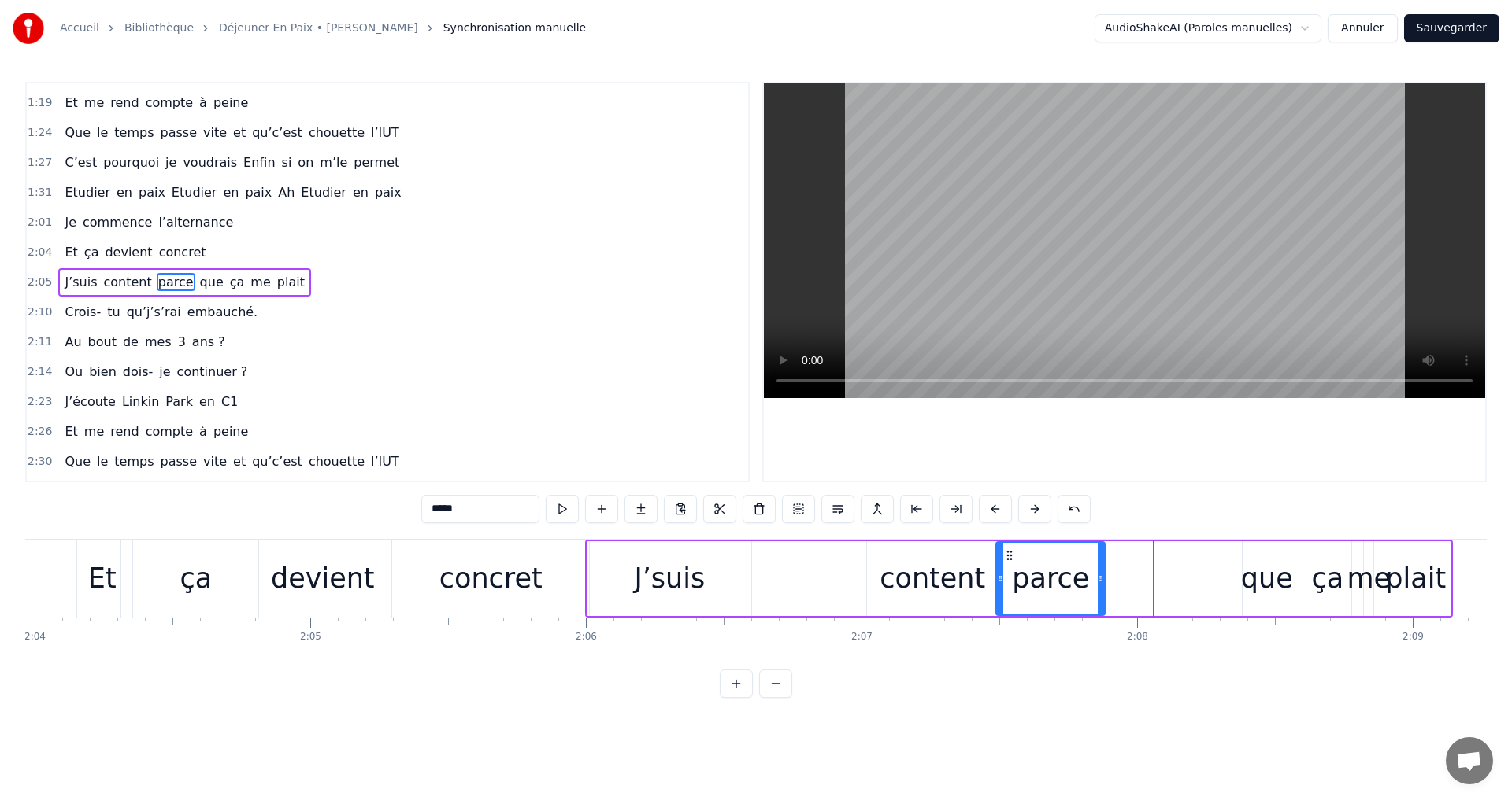
drag, startPoint x: 1136, startPoint y: 553, endPoint x: 1110, endPoint y: 553, distance: 26.0
click at [1010, 559] on icon at bounding box center [1009, 555] width 12 height 12
click at [1167, 553] on div "J’suis content parce que ça me plait" at bounding box center [1018, 578] width 867 height 78
click at [1211, 553] on div "J’suis content parce que ça me plait" at bounding box center [1018, 578] width 867 height 78
click at [1302, 556] on div "ça" at bounding box center [1327, 578] width 49 height 75
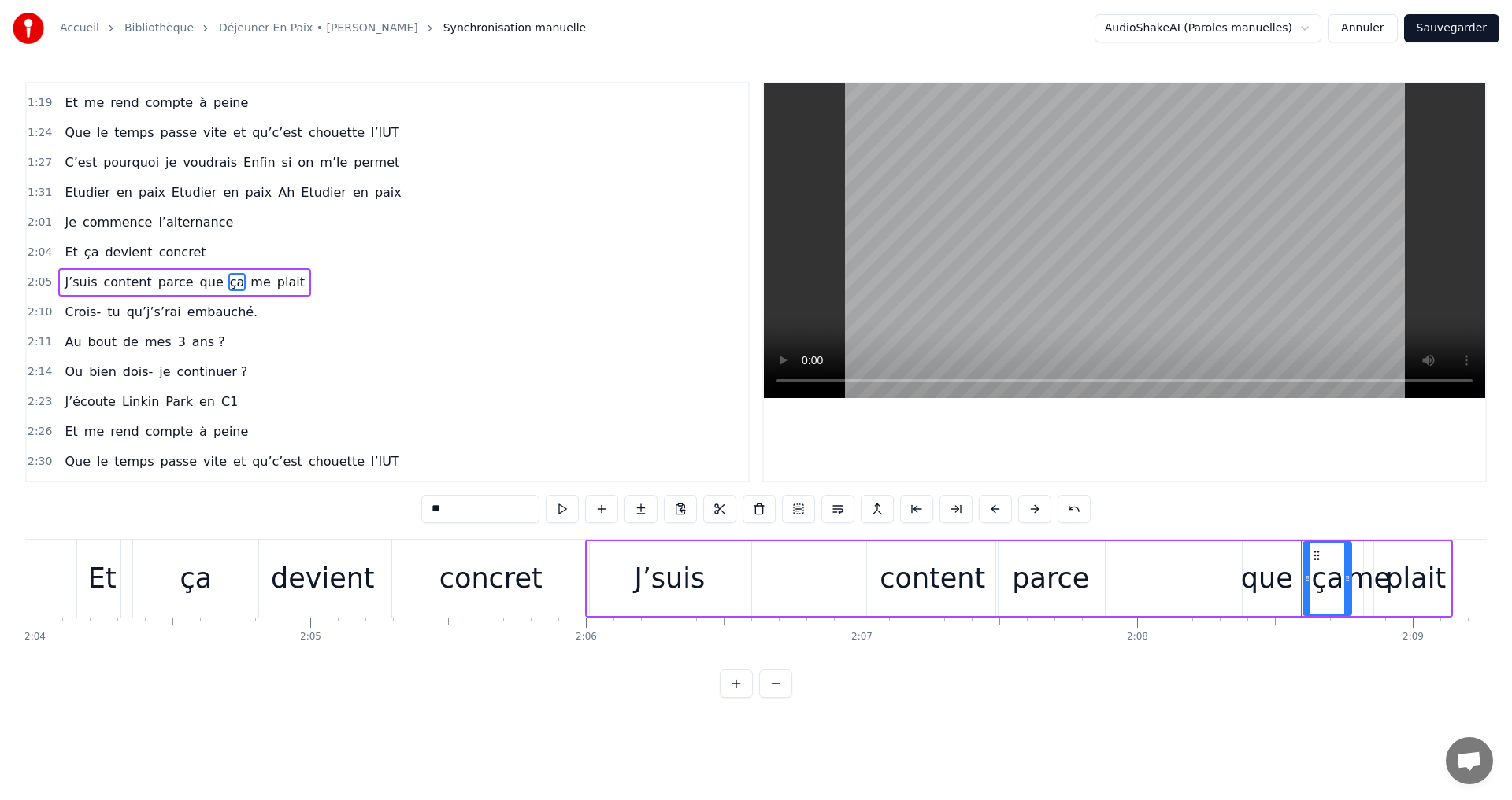
click at [1257, 561] on div "que" at bounding box center [1266, 578] width 52 height 41
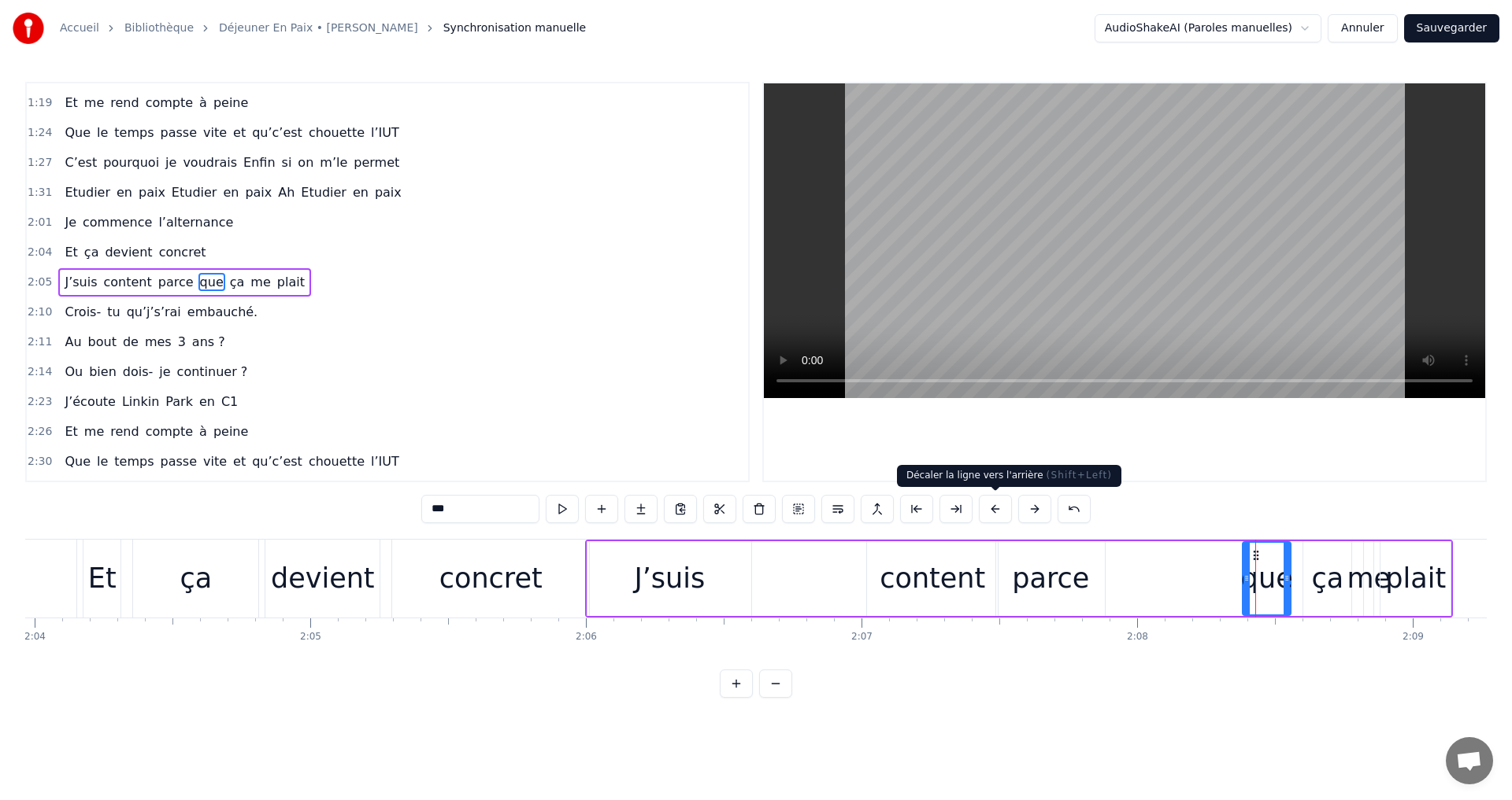
click at [997, 507] on button at bounding box center [996, 509] width 33 height 28
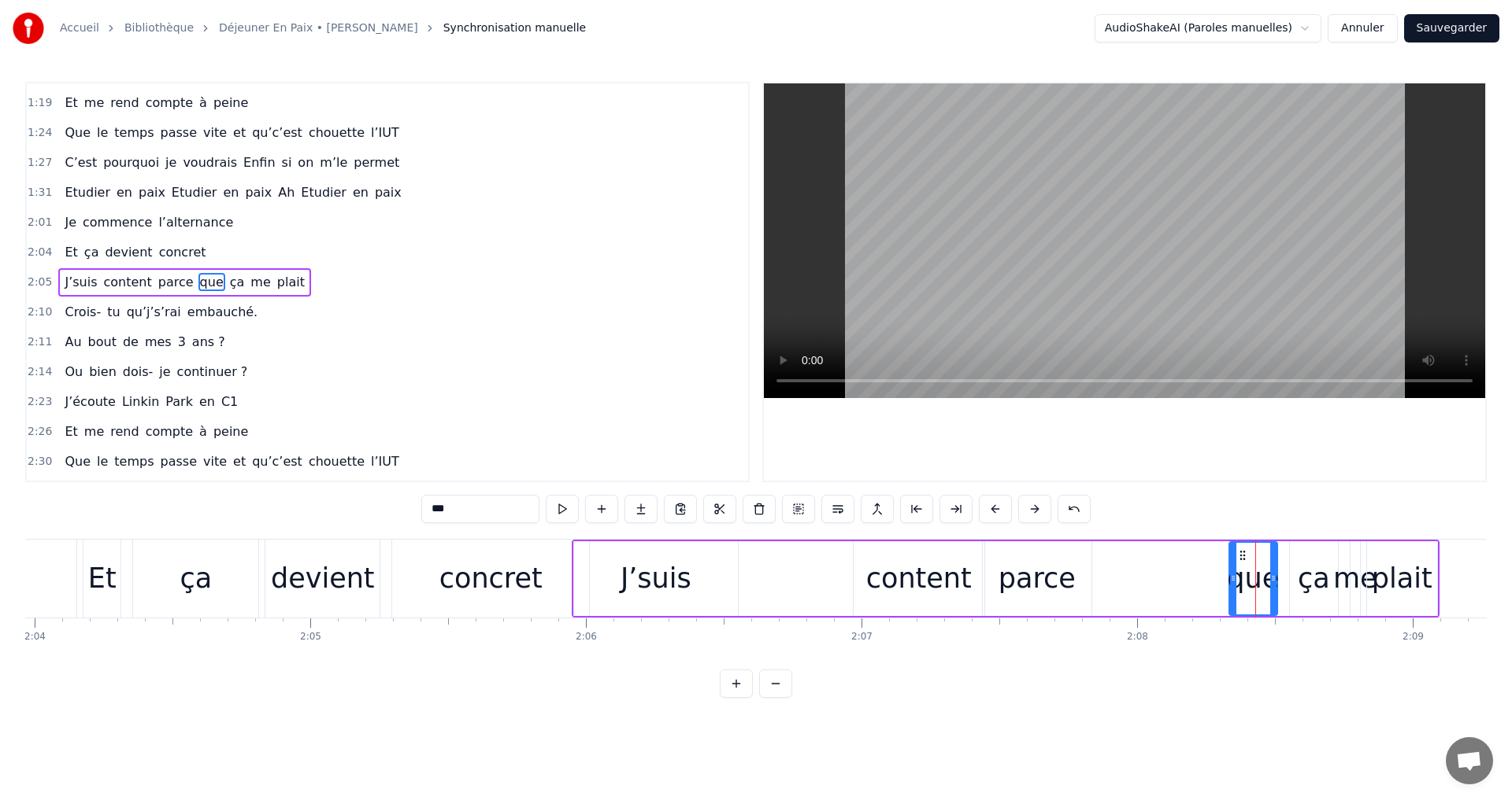
click at [997, 507] on button at bounding box center [996, 509] width 33 height 28
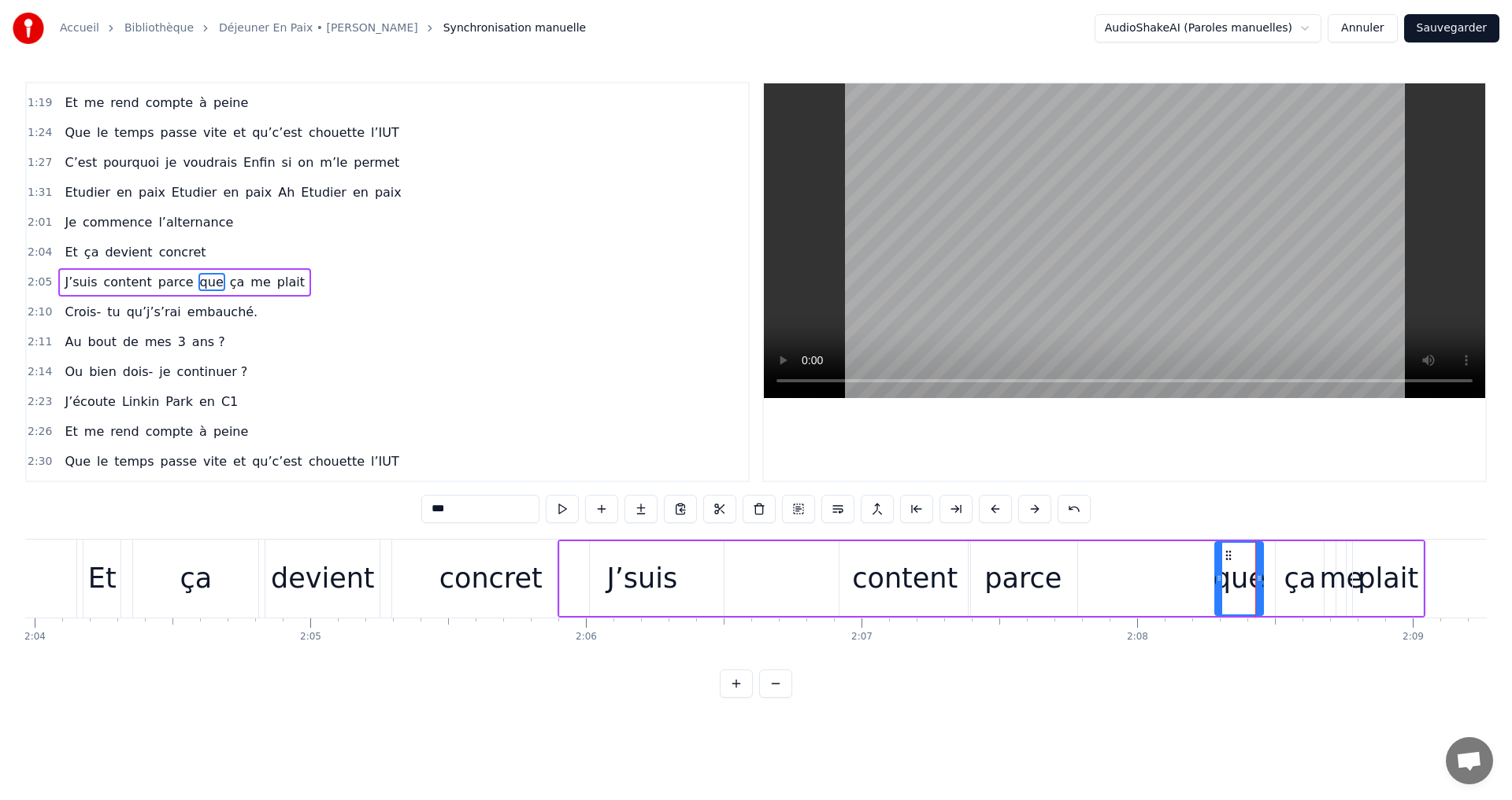
click at [997, 507] on button at bounding box center [996, 509] width 33 height 28
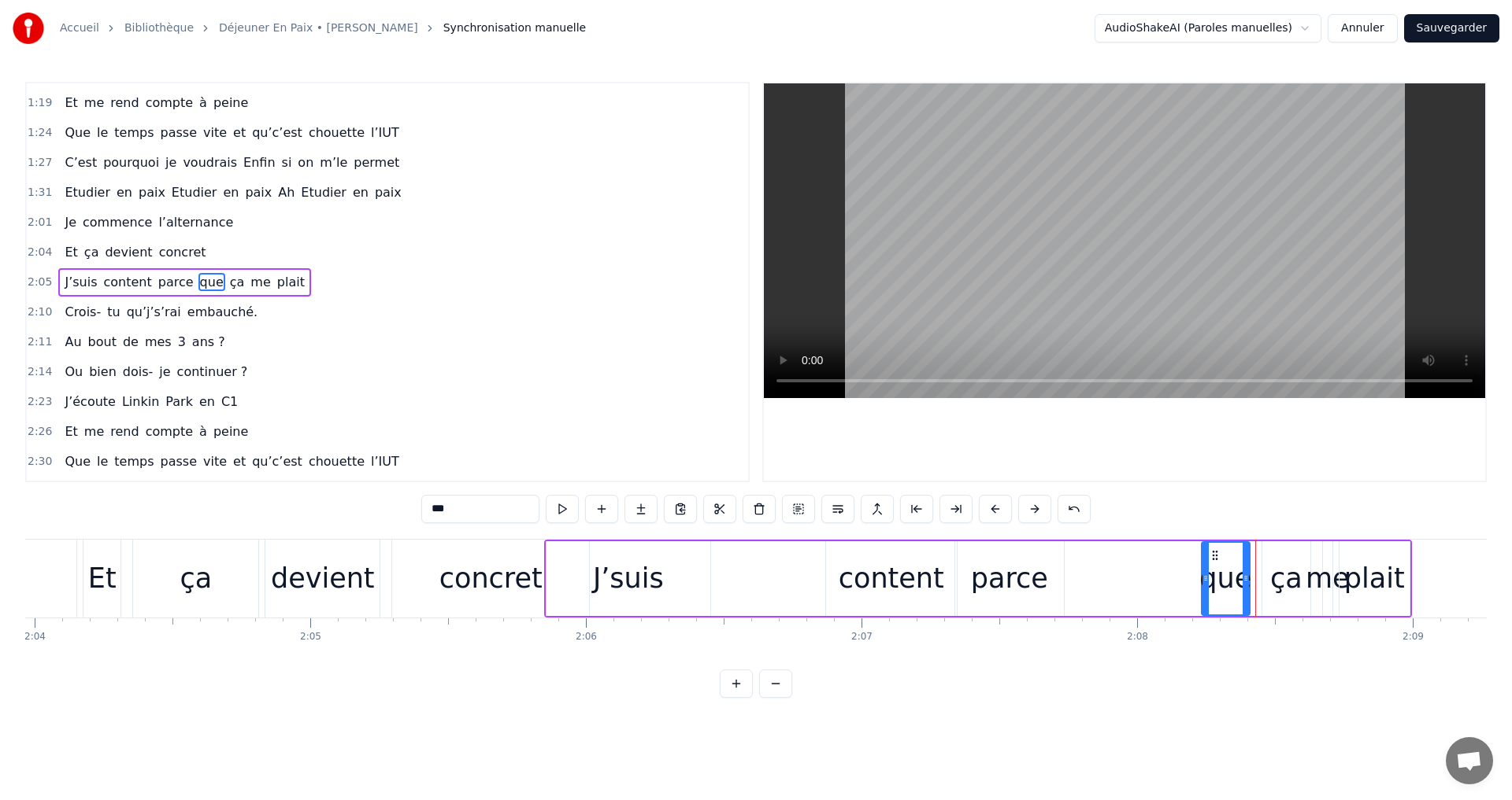
click at [997, 507] on button at bounding box center [996, 509] width 33 height 28
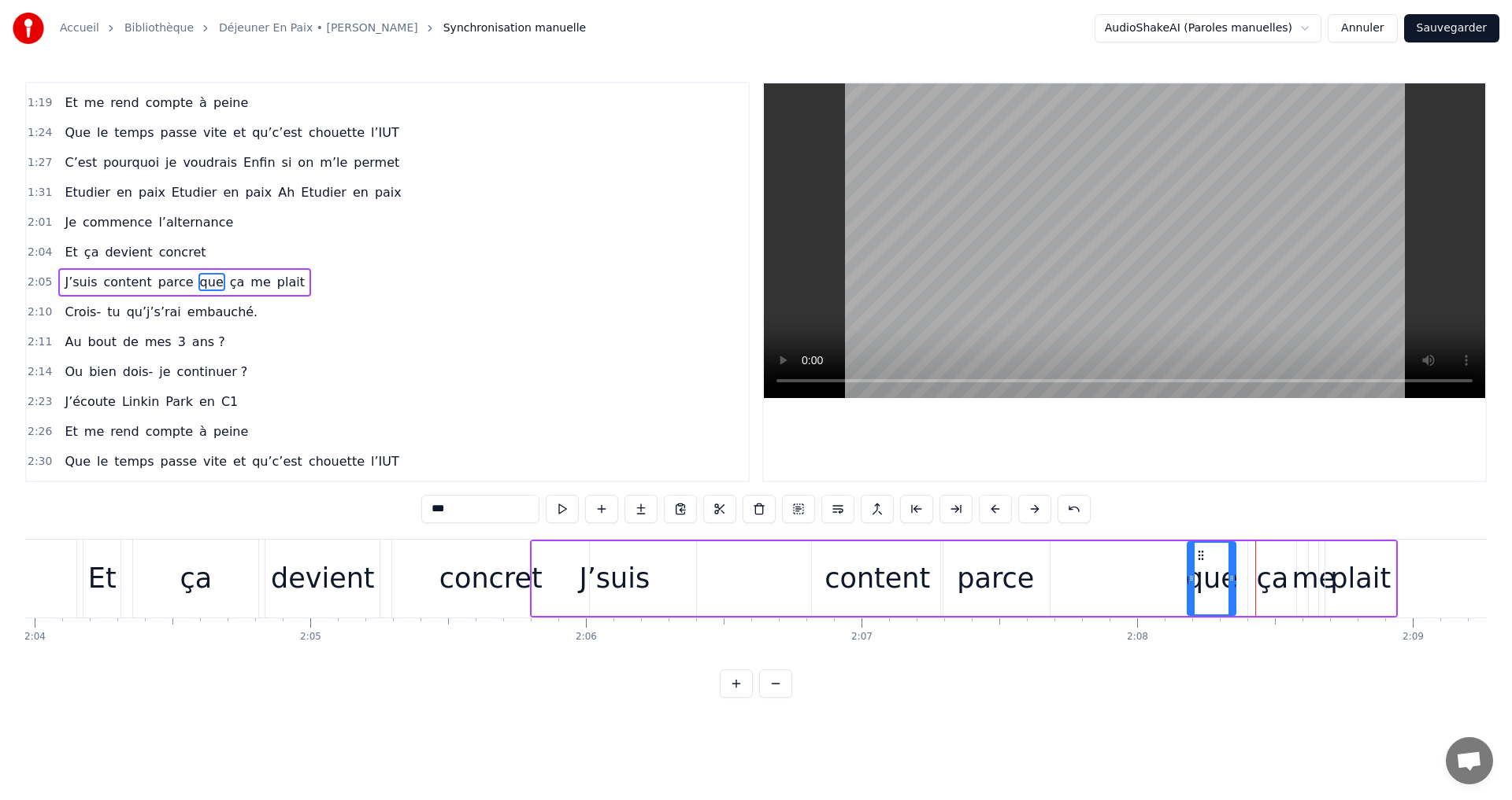
click at [997, 507] on button at bounding box center [996, 509] width 33 height 28
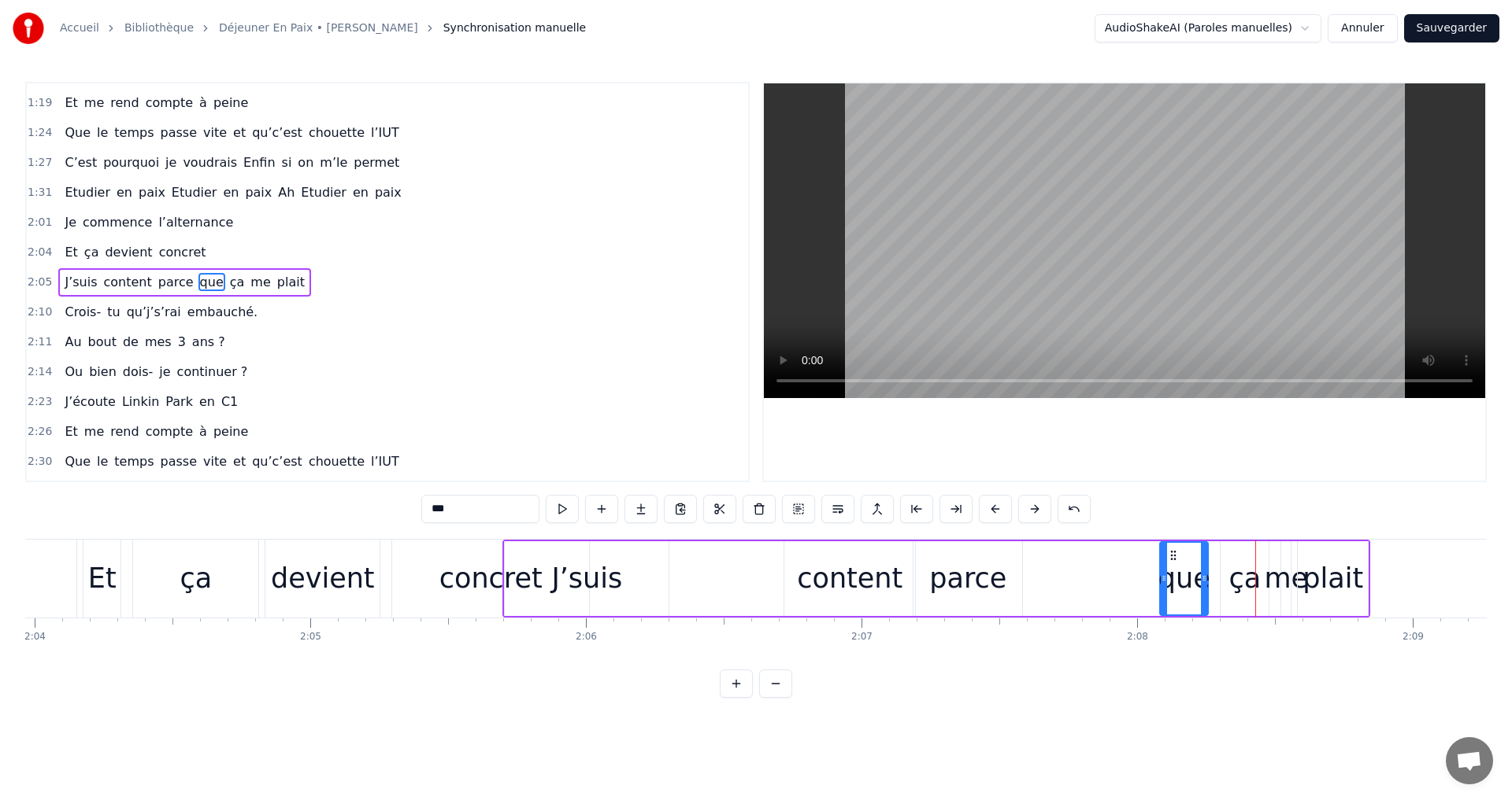
click at [98, 568] on div "Et" at bounding box center [102, 578] width 28 height 41
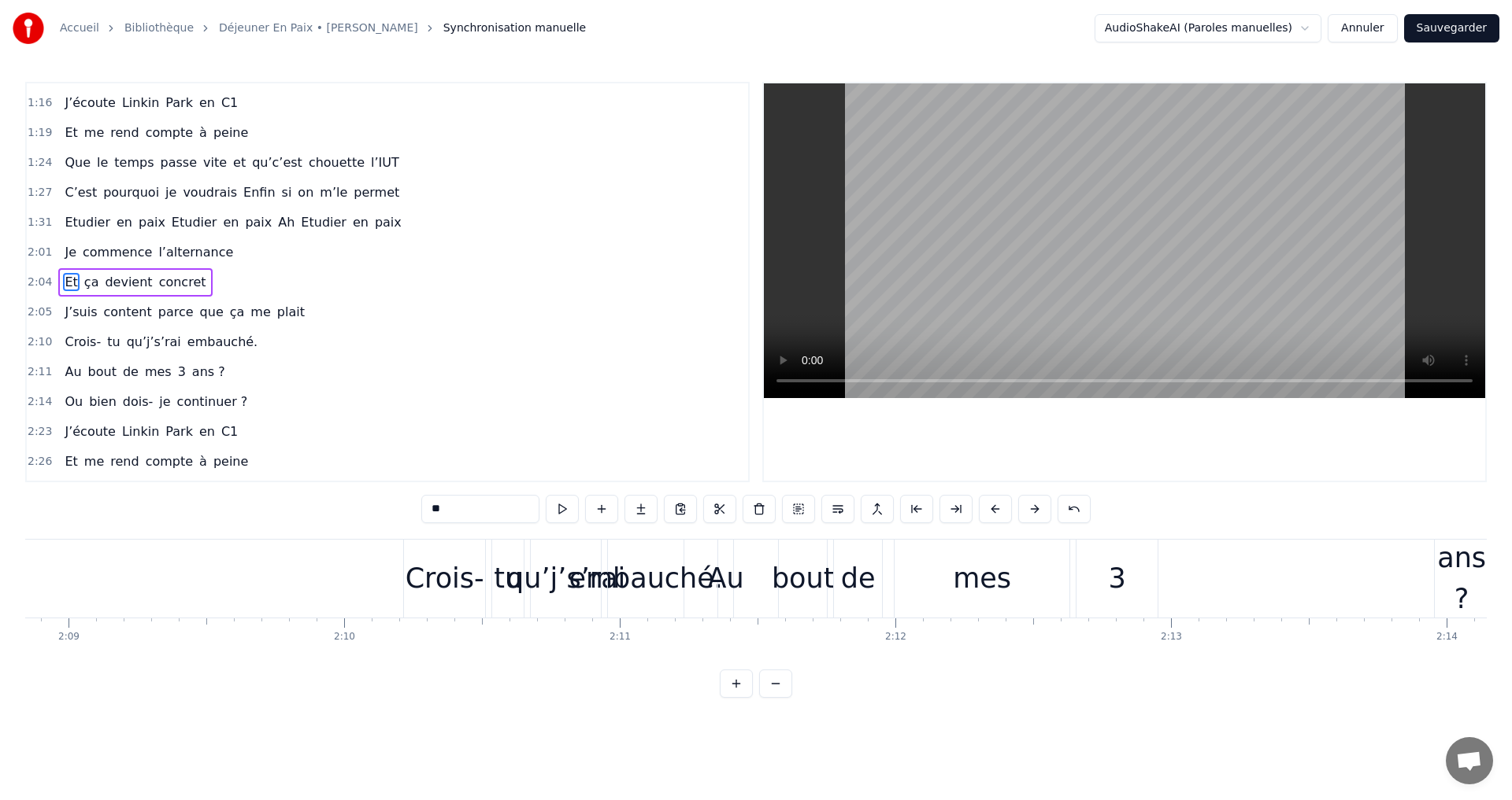
scroll to position [0, 35369]
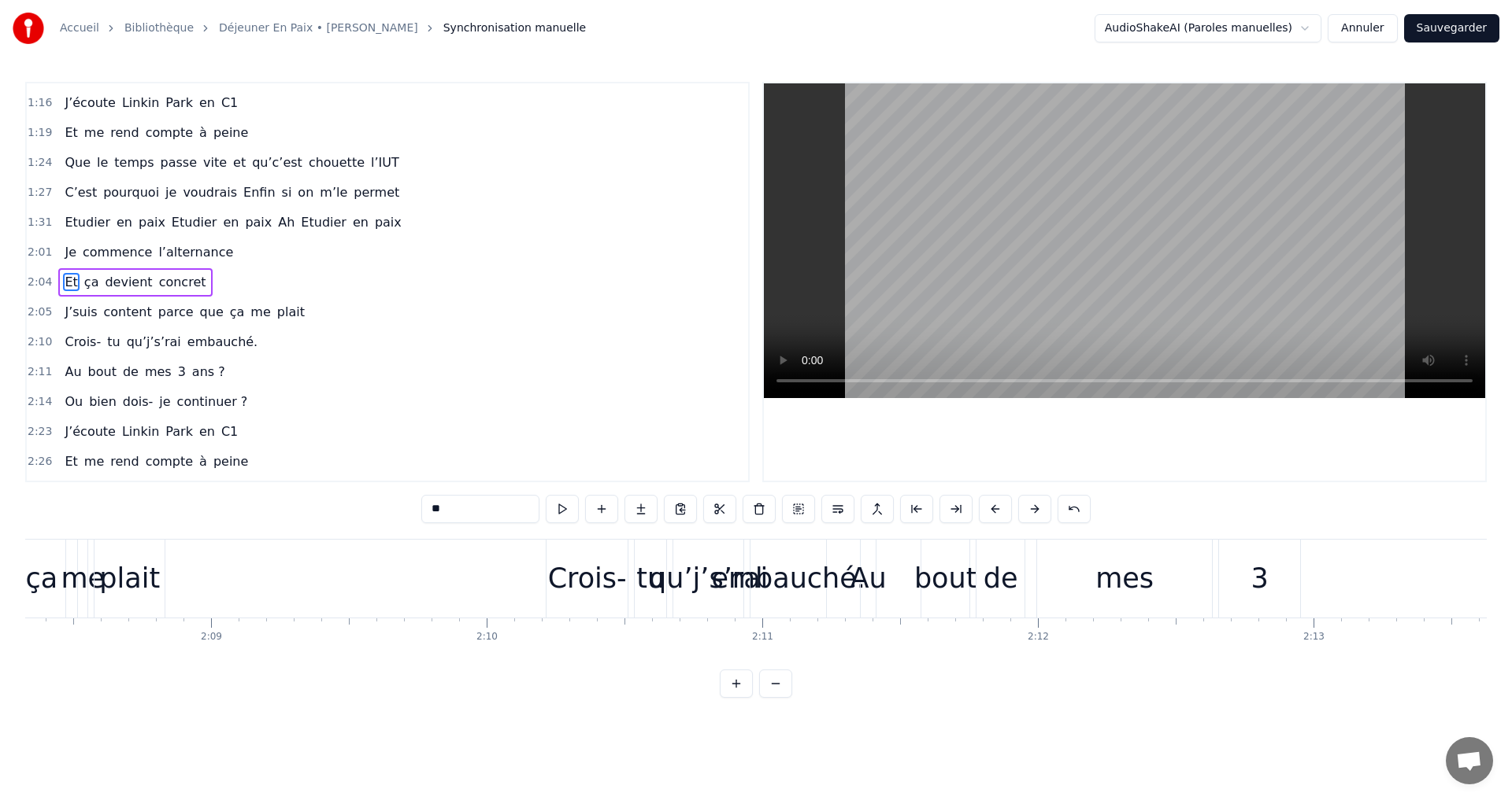
click at [1226, 576] on div "3" at bounding box center [1259, 578] width 81 height 78
type input "*"
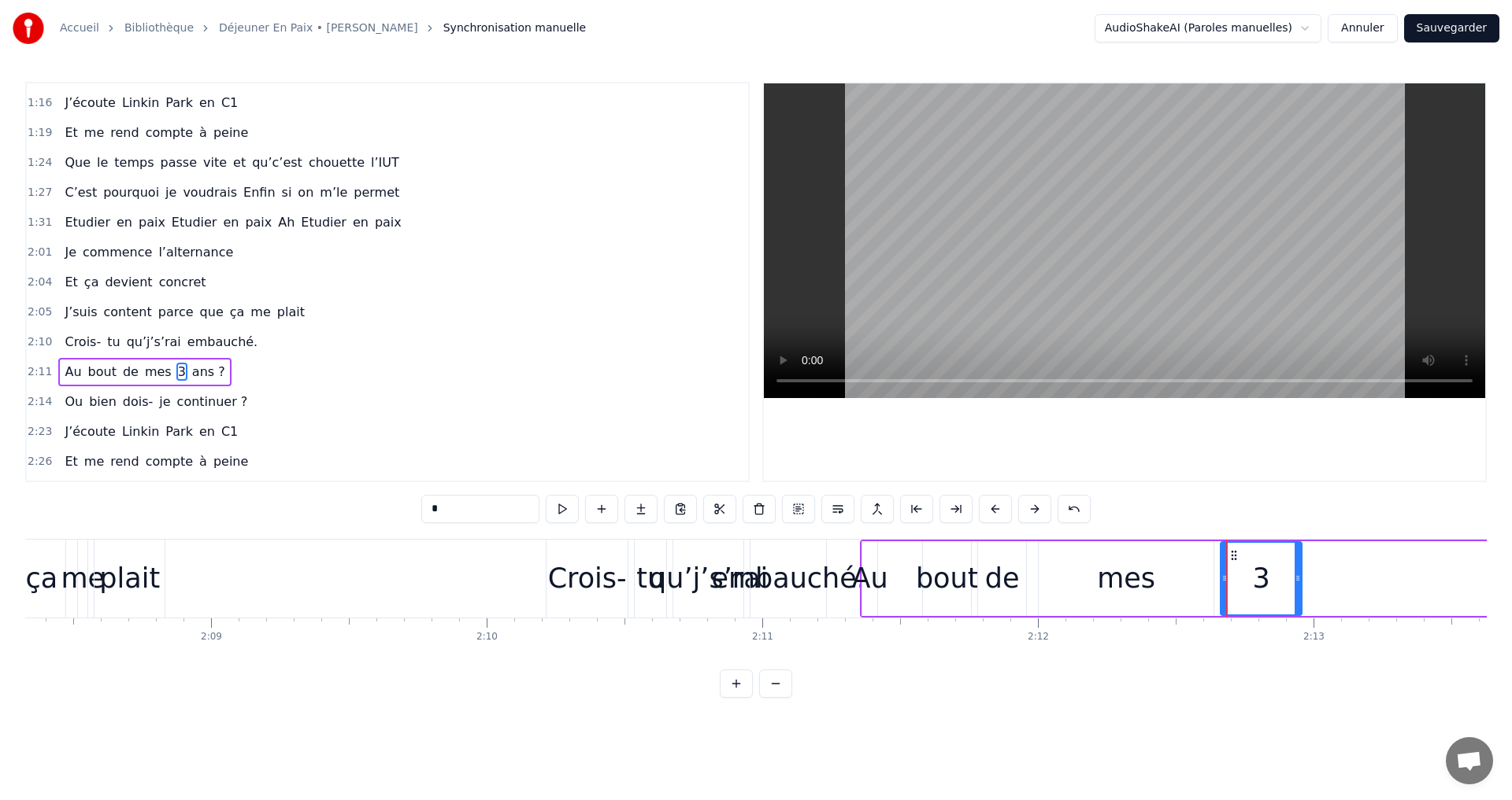
scroll to position [773, 0]
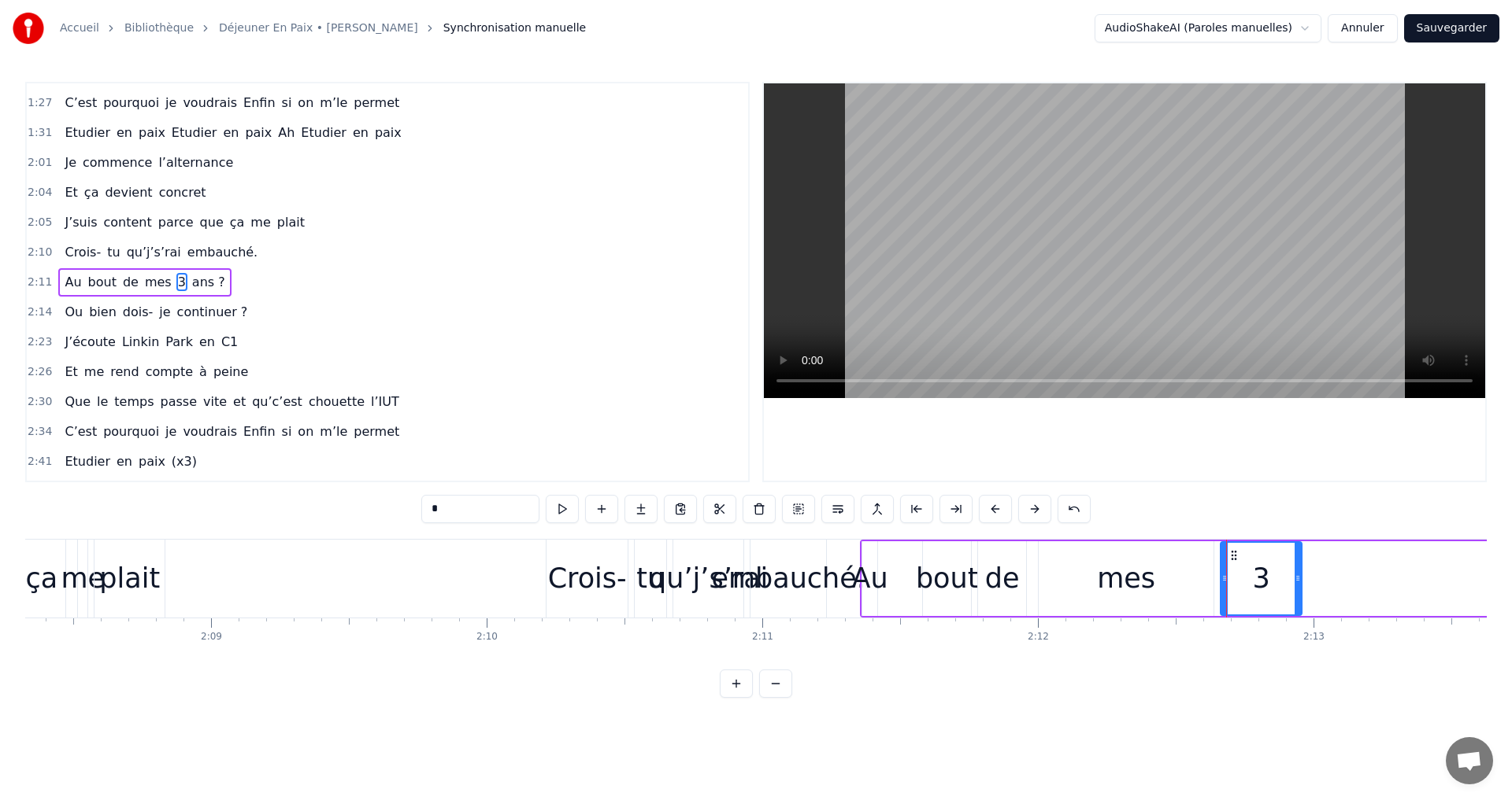
click at [1359, 591] on div "Au bout de mes 3 ans ?" at bounding box center [1248, 578] width 775 height 78
click at [1401, 573] on div "Au bout de mes 3 ans ?" at bounding box center [1248, 578] width 775 height 78
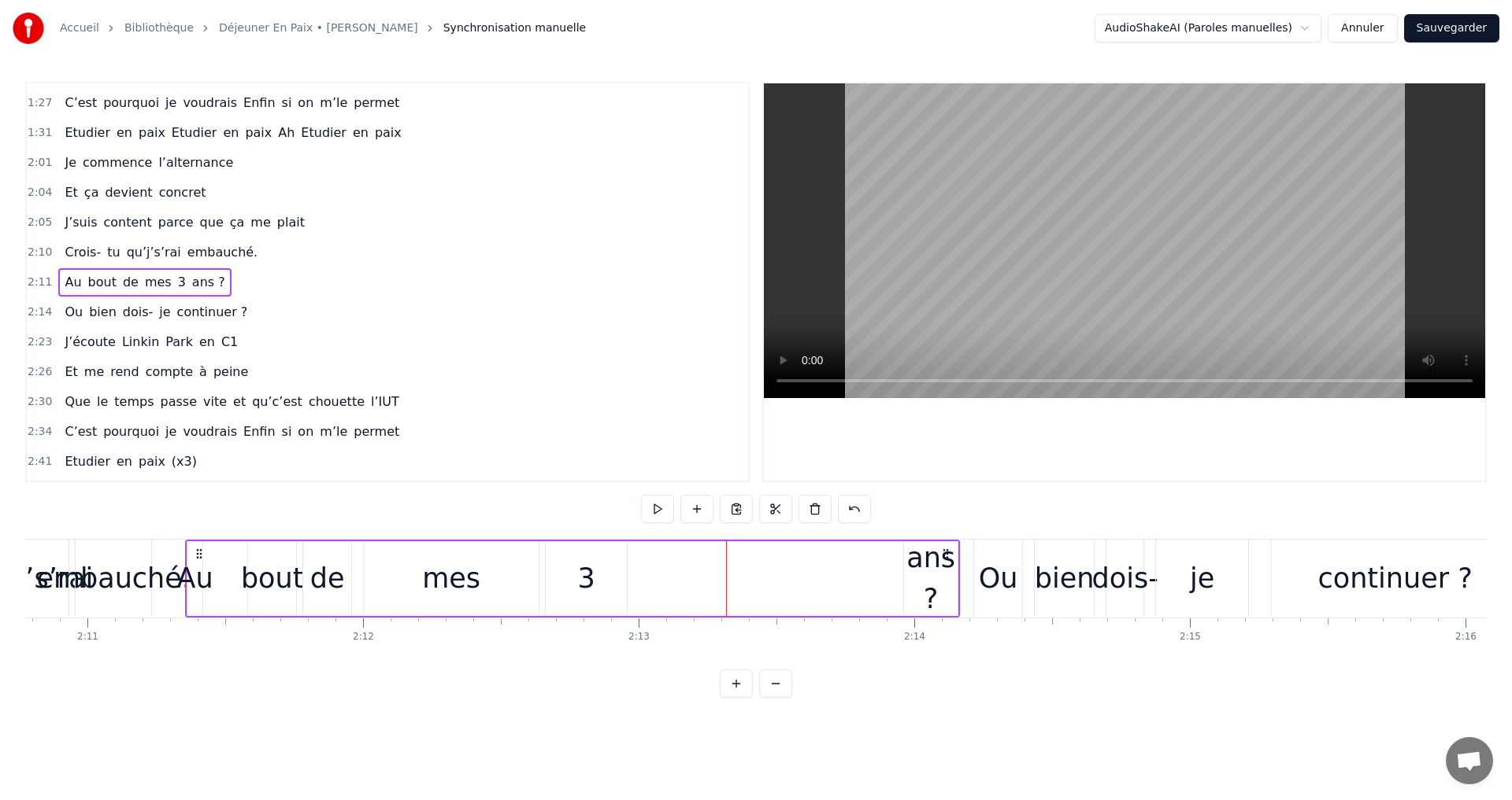
scroll to position [0, 36152]
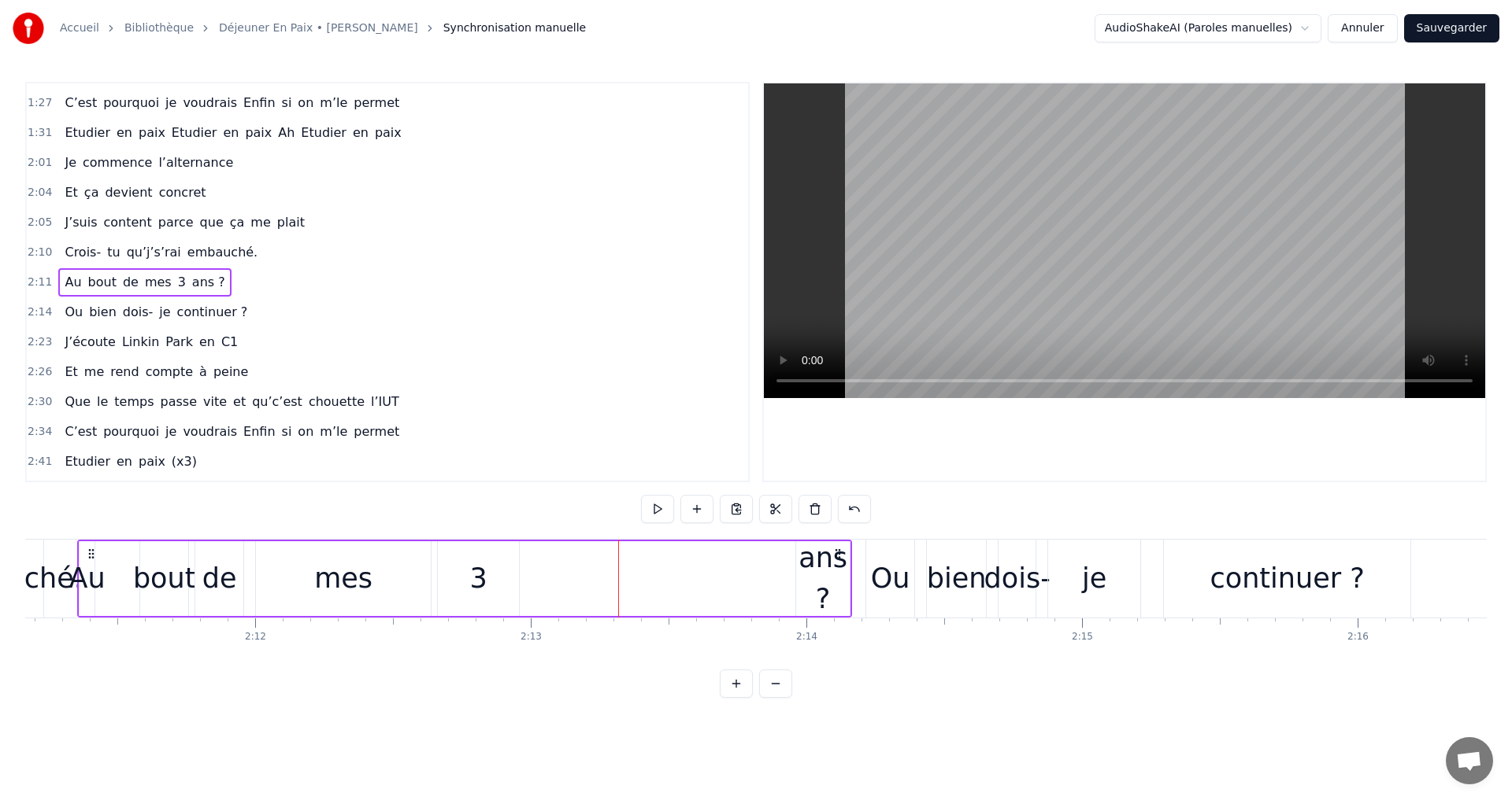
click at [837, 555] on icon at bounding box center [837, 554] width 12 height 12
click at [838, 547] on icon at bounding box center [837, 554] width 12 height 12
click at [808, 552] on div "ans ?" at bounding box center [822, 579] width 54 height 83
click at [729, 561] on div "Au bout de mes 3 ans ?" at bounding box center [465, 578] width 775 height 78
click at [673, 564] on div "Au bout de mes 3 ans ?" at bounding box center [465, 578] width 775 height 78
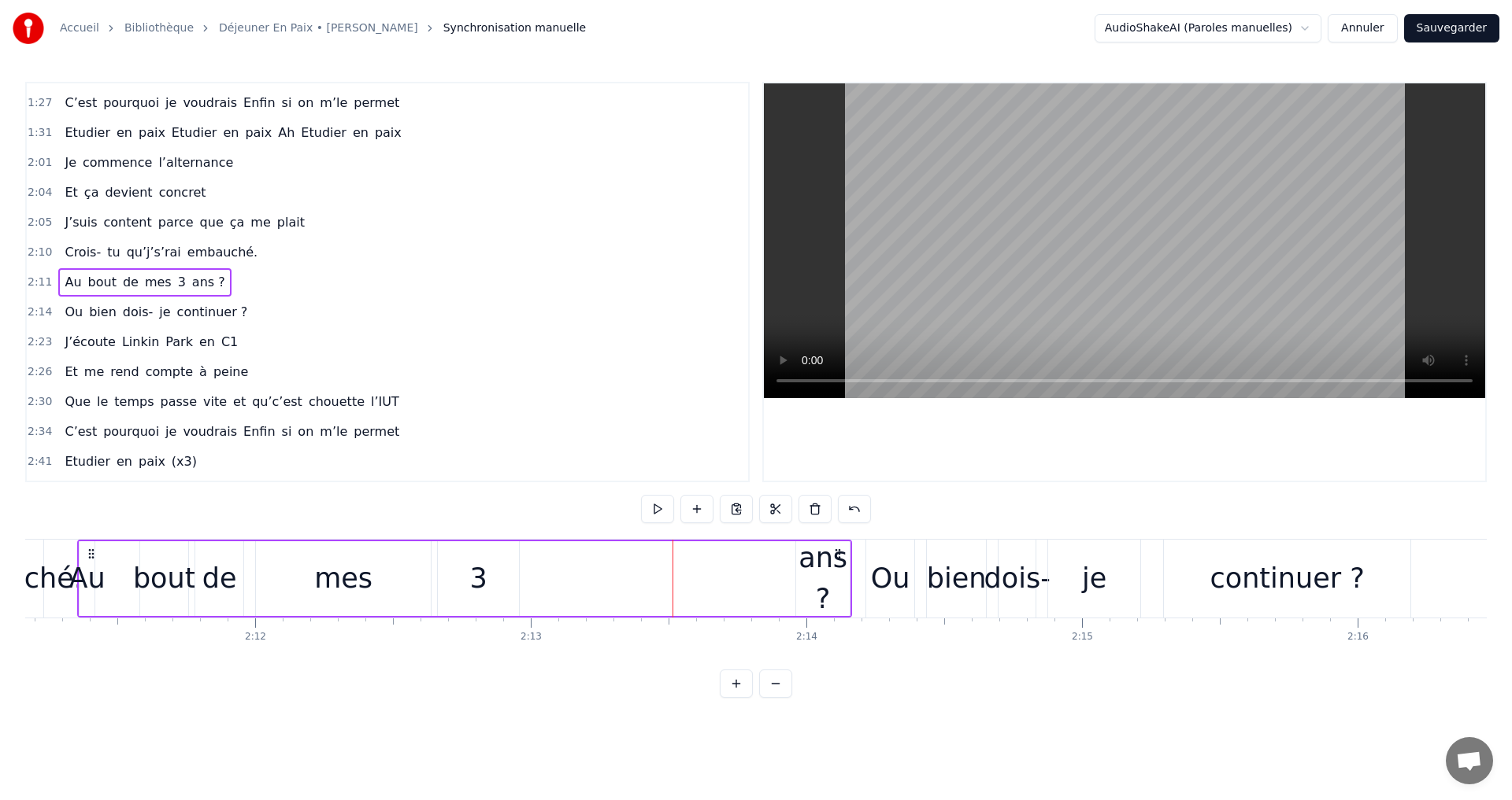
click at [673, 564] on div at bounding box center [673, 578] width 1 height 78
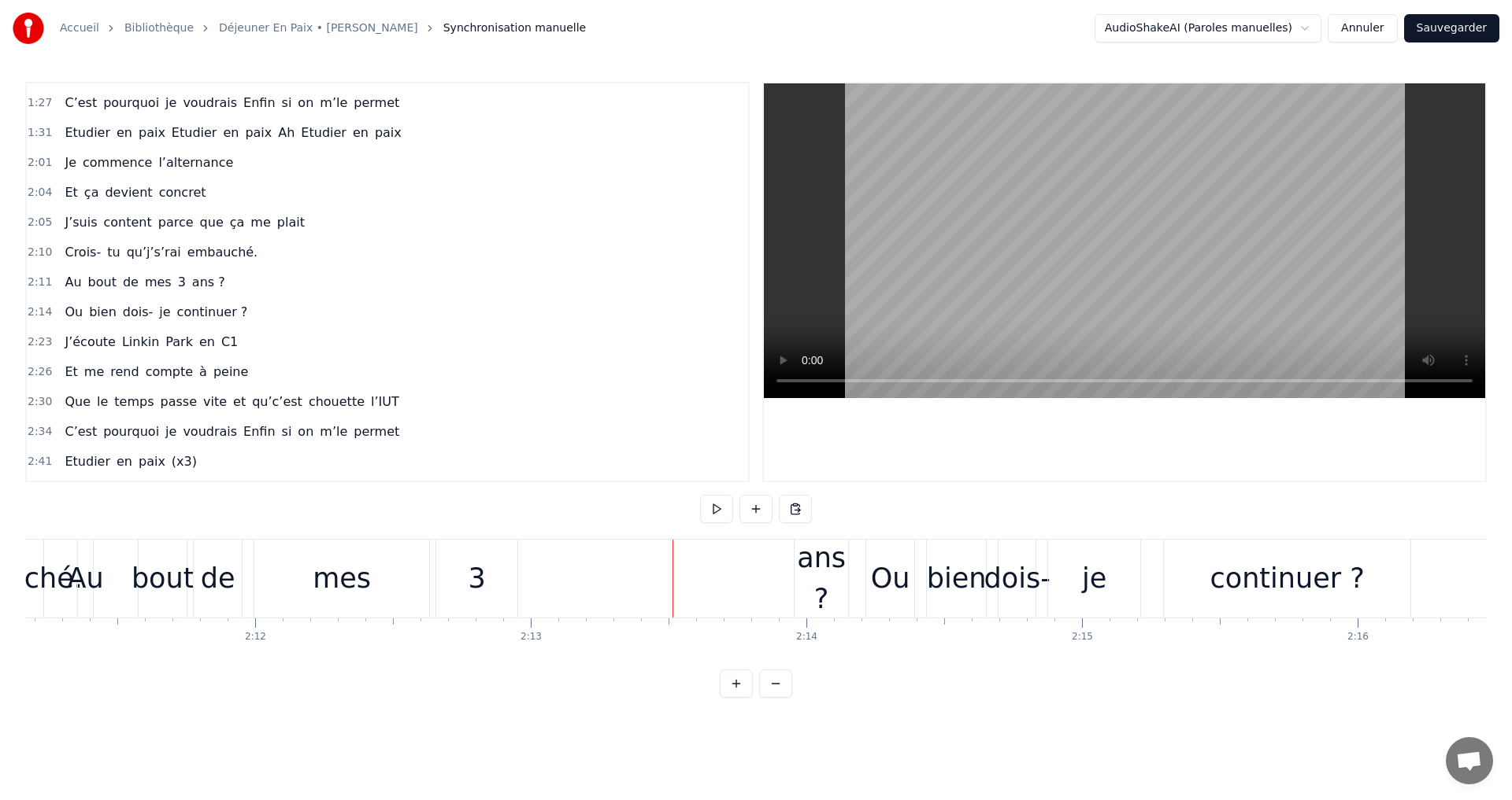
click at [583, 554] on div "Au bout de mes 3 ans ?" at bounding box center [465, 578] width 775 height 78
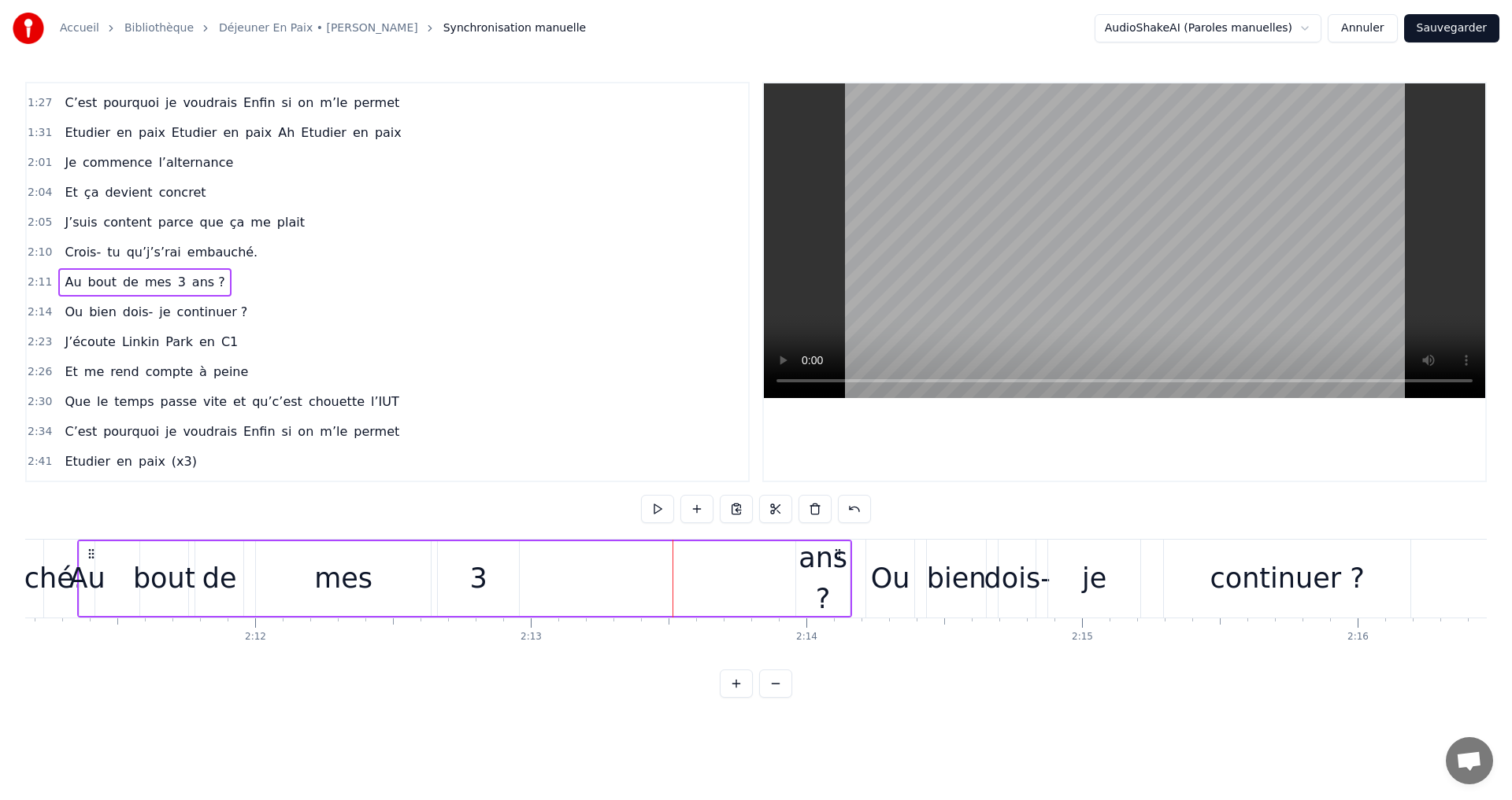
click at [790, 579] on div "Au bout de mes 3 ans ?" at bounding box center [465, 578] width 775 height 78
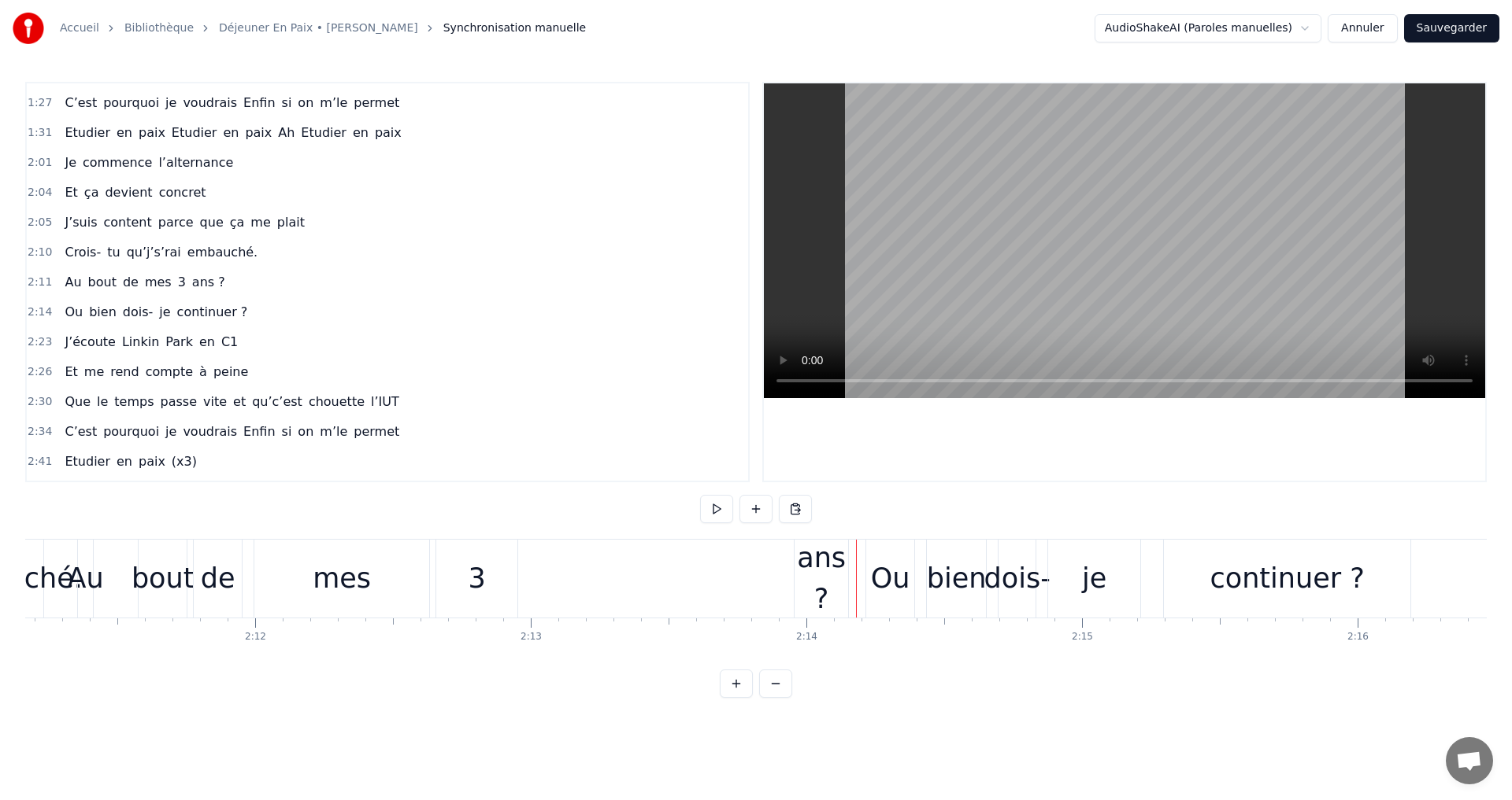
click at [822, 559] on div "ans ?" at bounding box center [821, 579] width 54 height 83
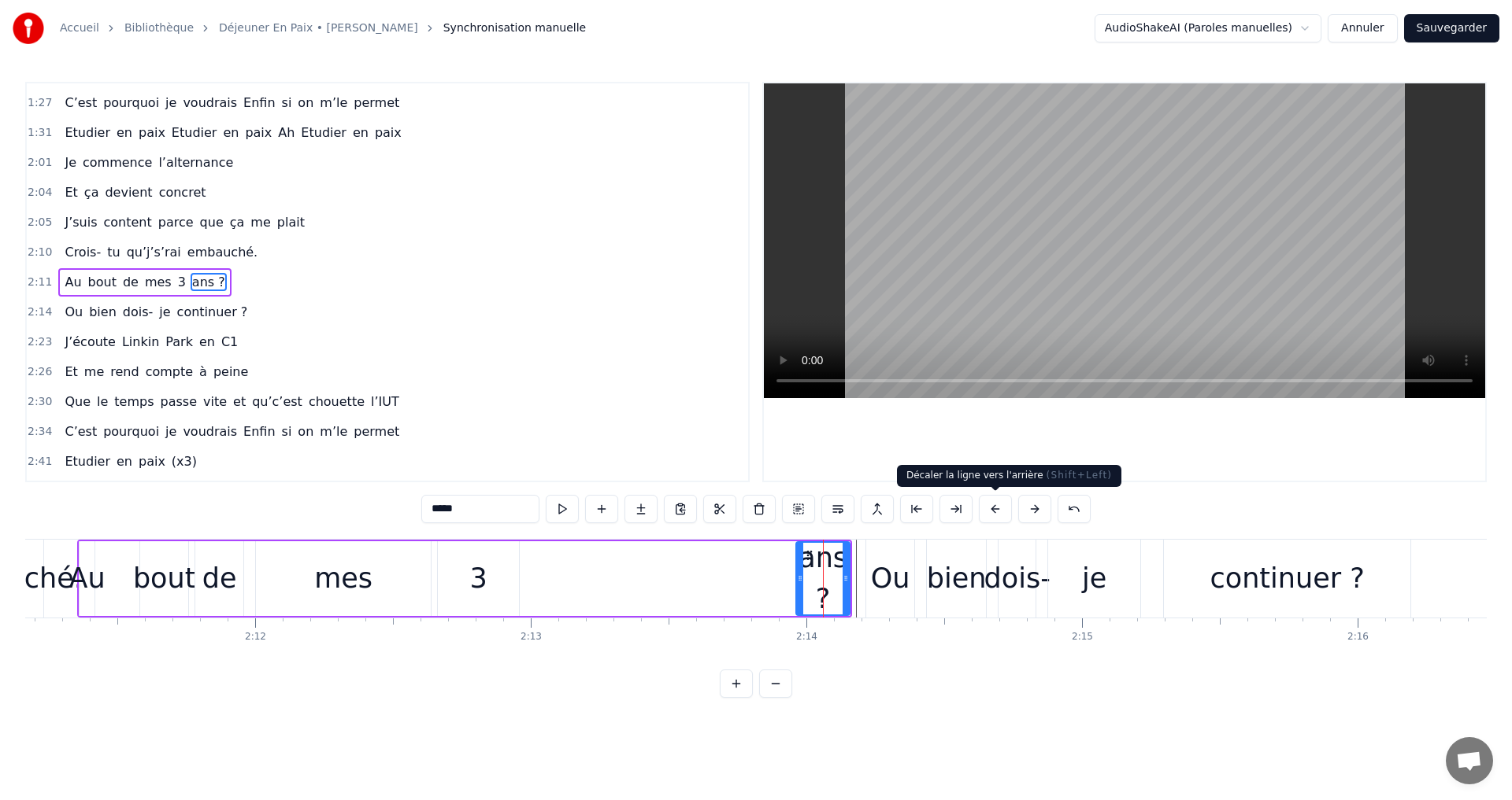
click at [994, 505] on button at bounding box center [996, 509] width 33 height 28
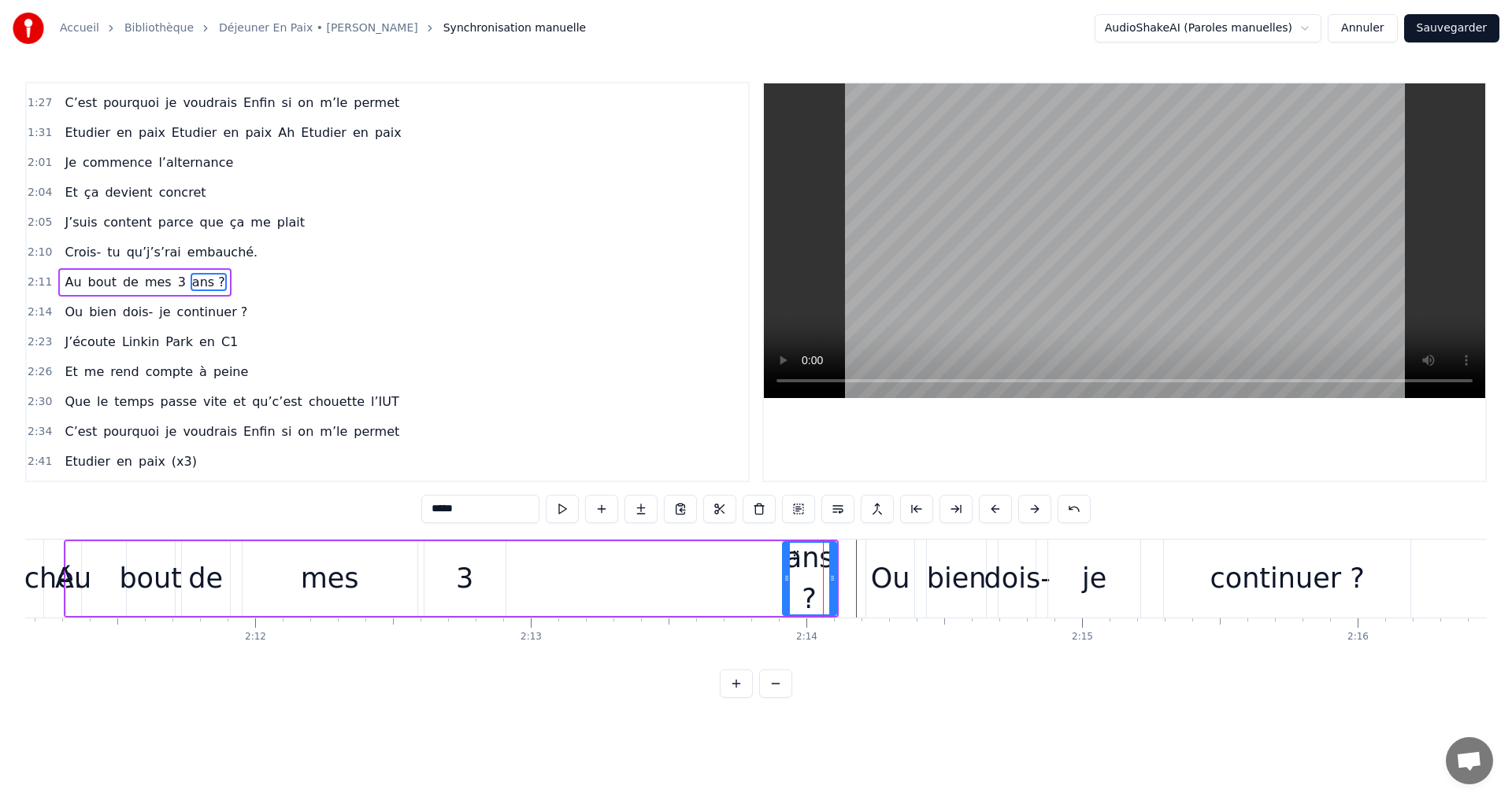
click at [994, 505] on button at bounding box center [996, 509] width 33 height 28
click at [783, 553] on icon at bounding box center [782, 555] width 12 height 12
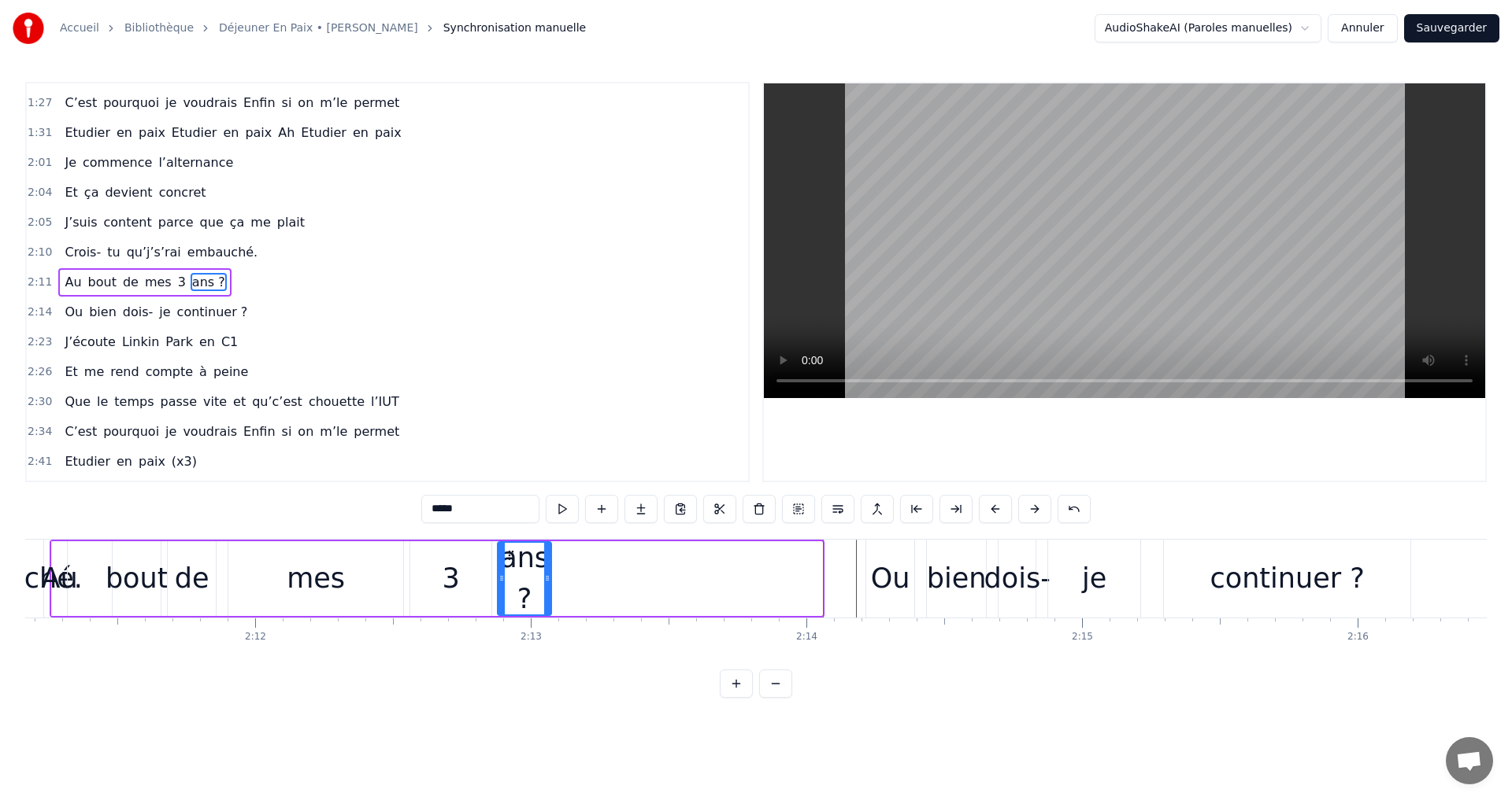
drag, startPoint x: 783, startPoint y: 553, endPoint x: 512, endPoint y: 554, distance: 271.0
click at [512, 554] on icon at bounding box center [511, 555] width 12 height 12
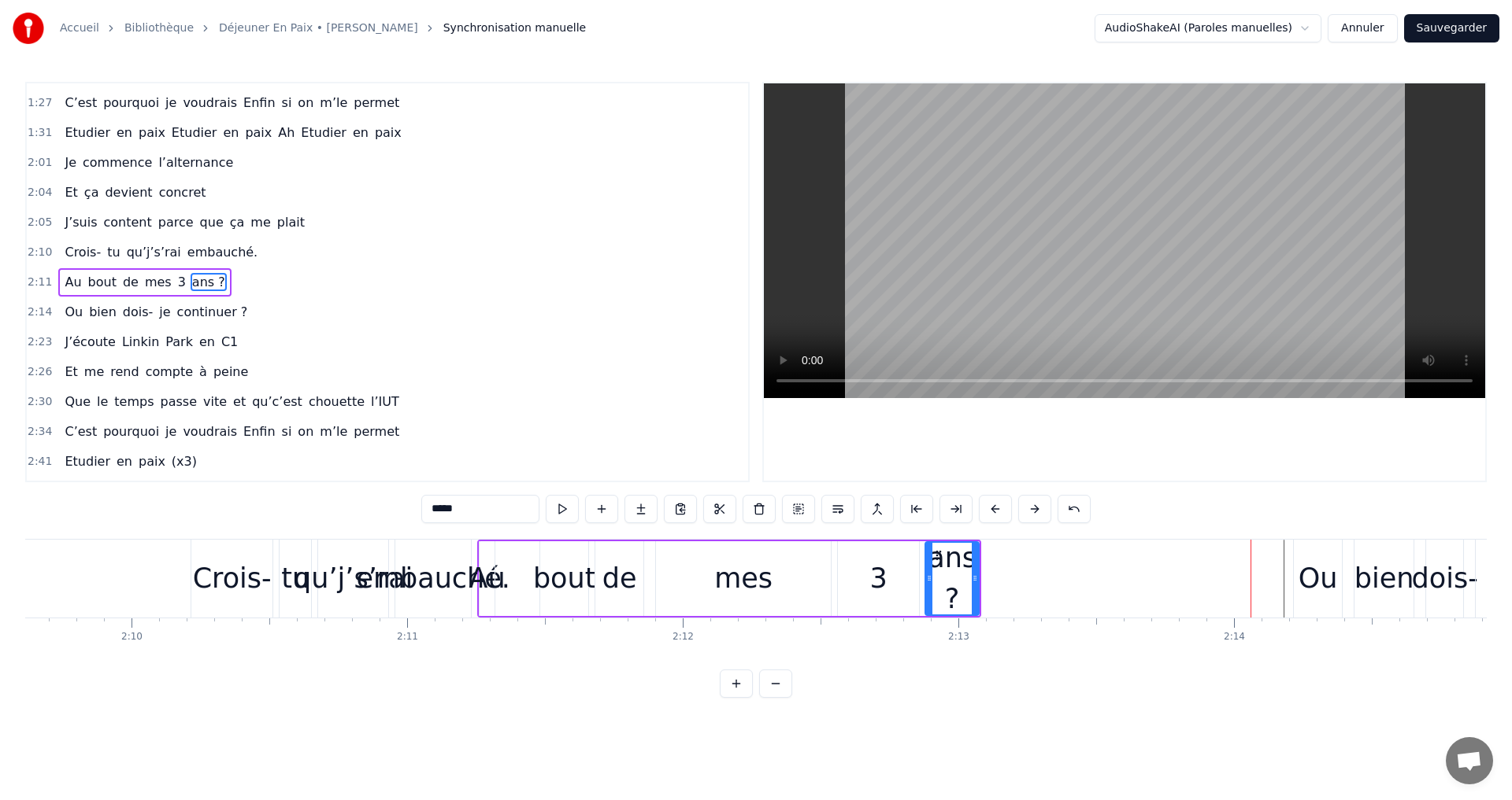
scroll to position [0, 35653]
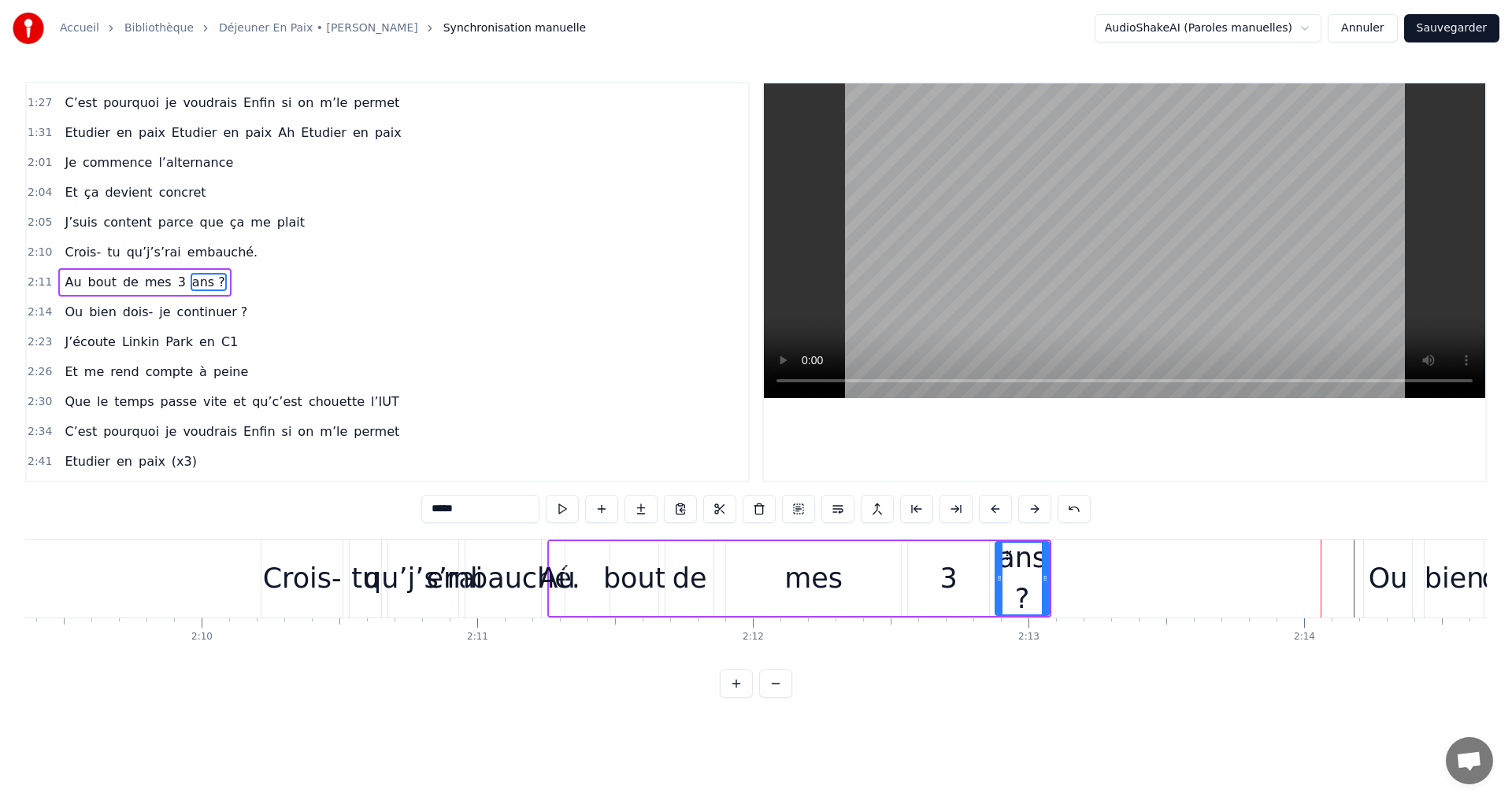
click at [426, 576] on div "qu’j’s’rai" at bounding box center [423, 578] width 119 height 41
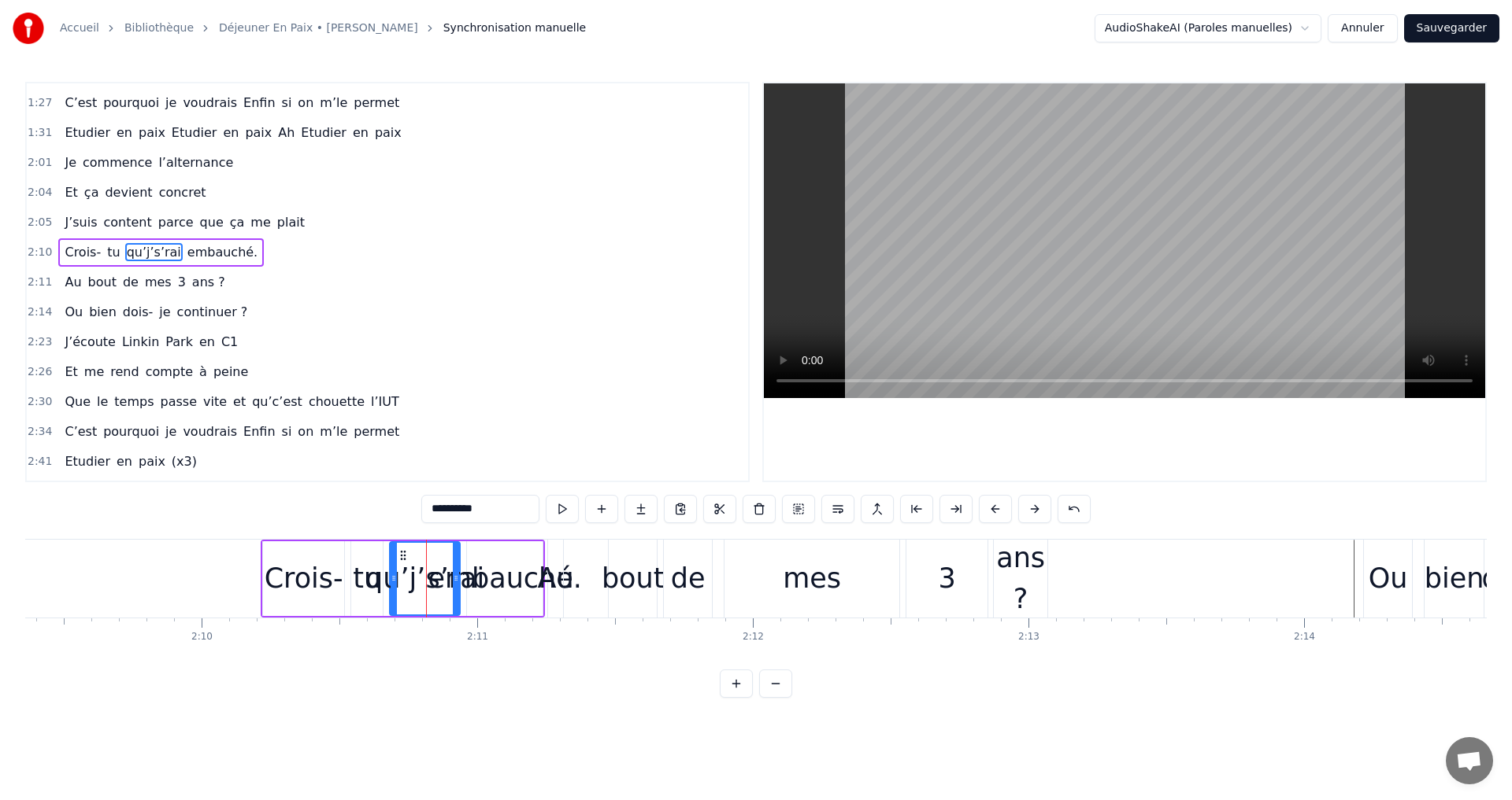
scroll to position [743, 0]
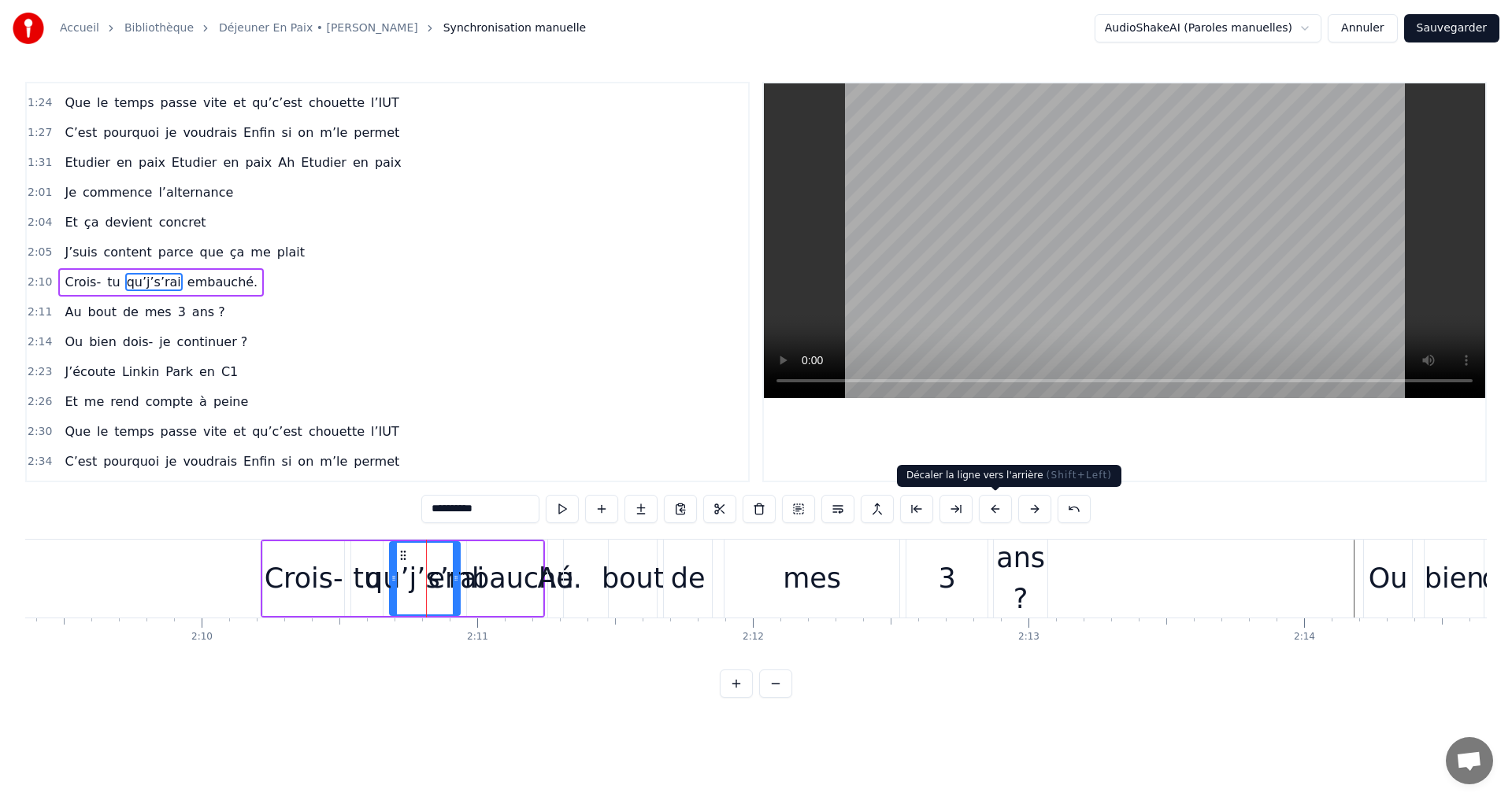
click at [989, 508] on button at bounding box center [996, 509] width 33 height 28
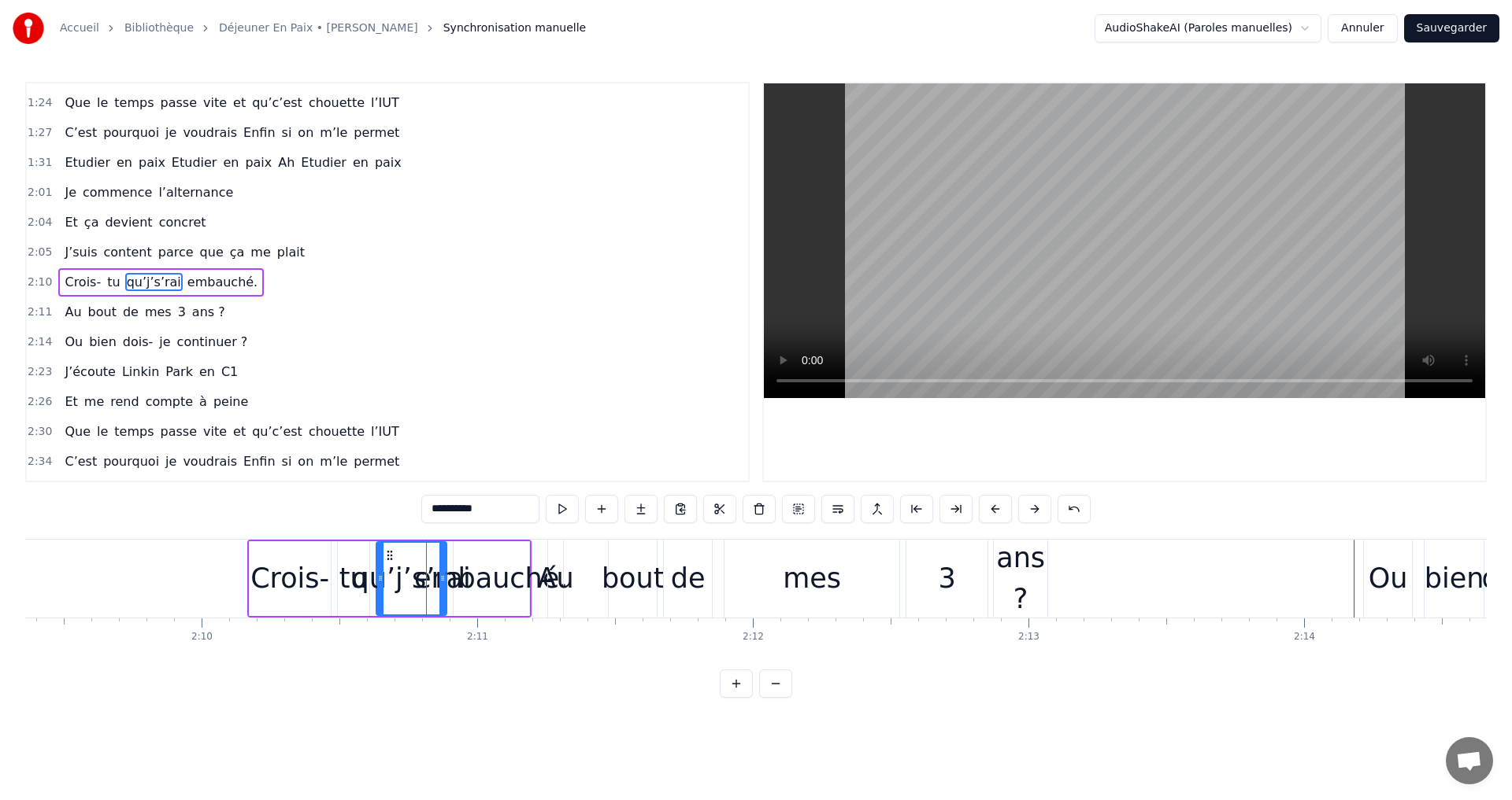
click at [989, 508] on button at bounding box center [996, 509] width 33 height 28
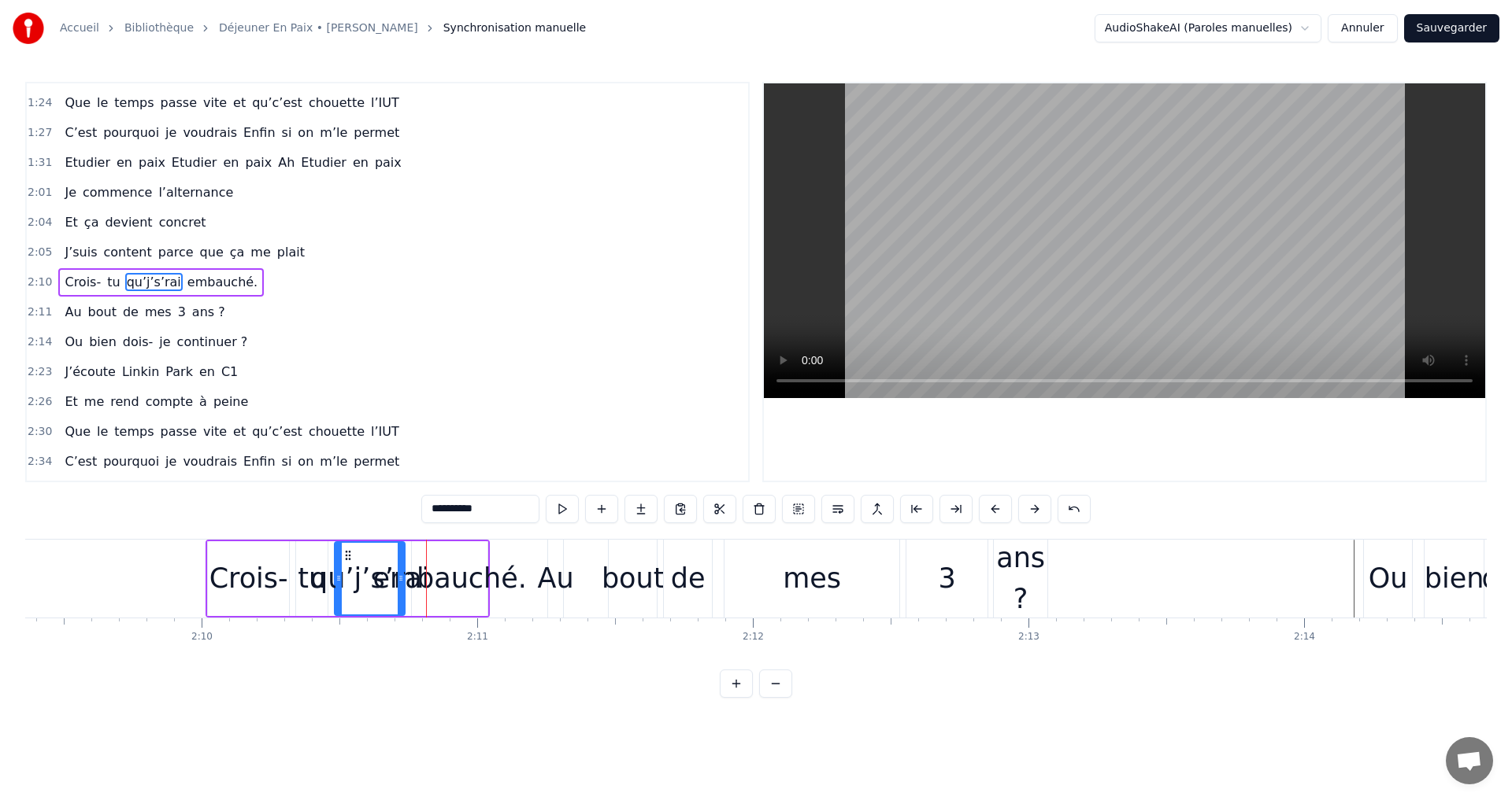
click at [989, 508] on button at bounding box center [996, 509] width 33 height 28
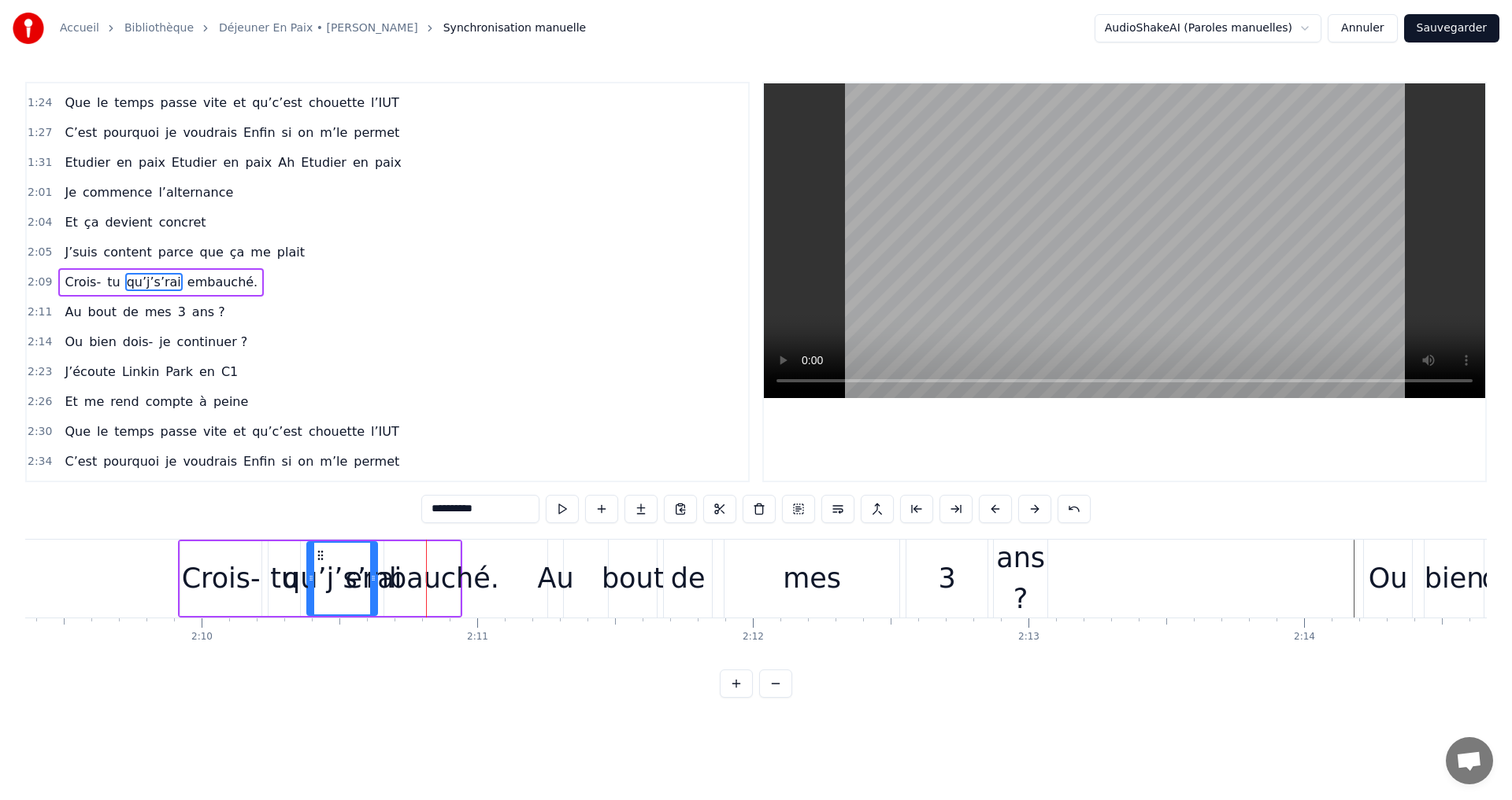
click at [989, 508] on button at bounding box center [996, 509] width 33 height 28
click at [564, 580] on div "Au" at bounding box center [556, 578] width 36 height 41
type input "**"
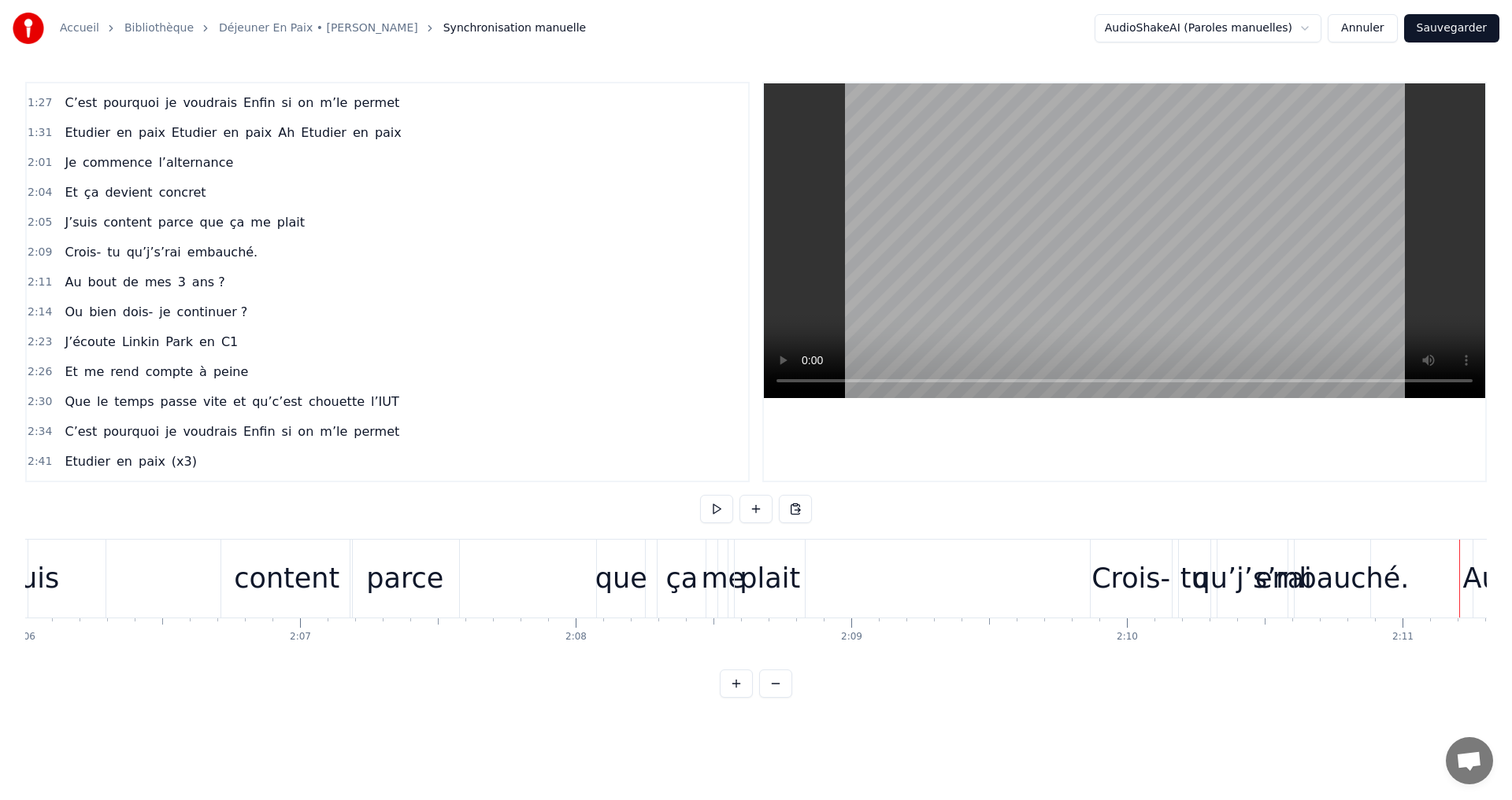
scroll to position [0, 34657]
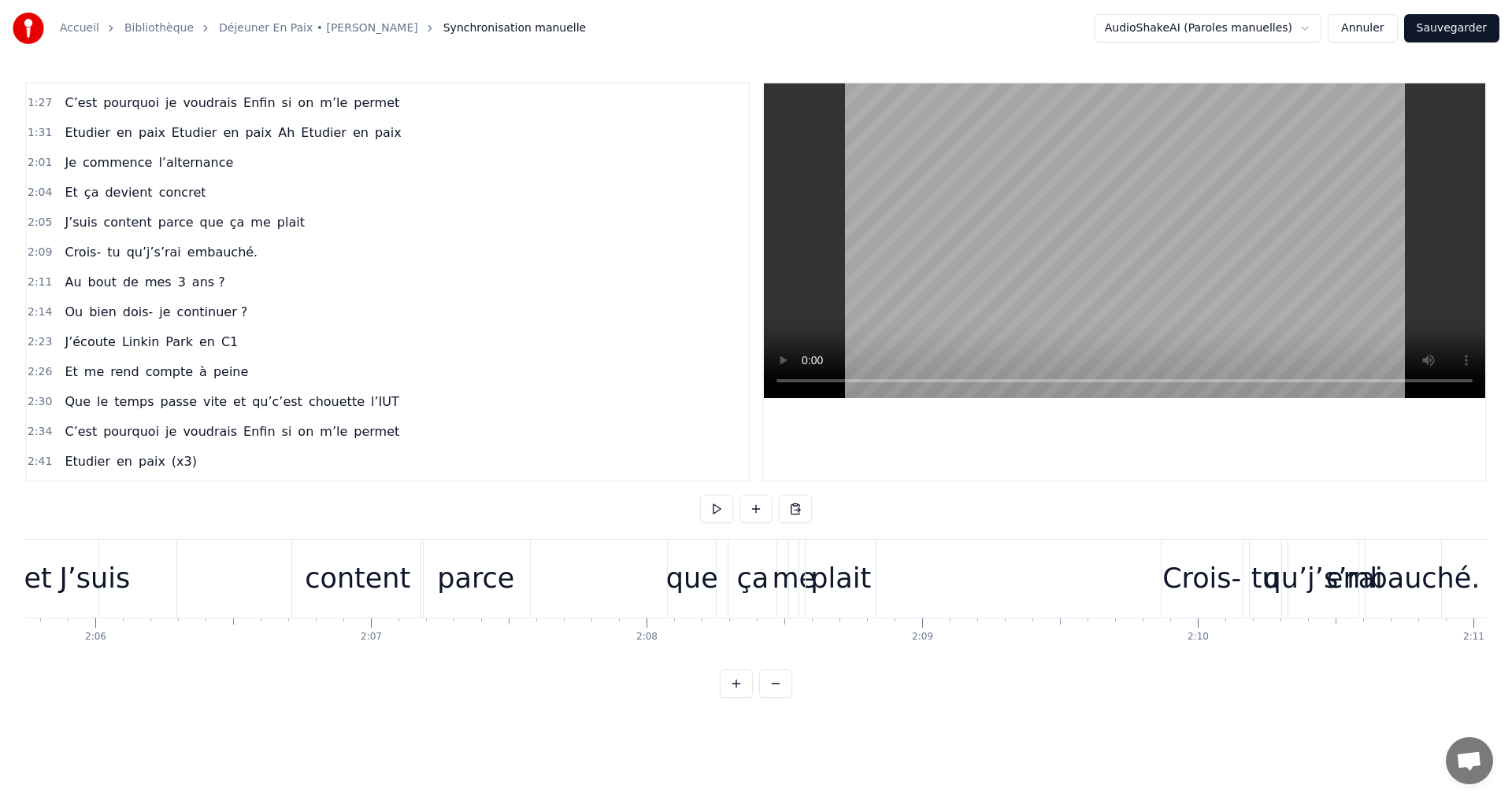
click at [299, 571] on div "content" at bounding box center [358, 578] width 130 height 78
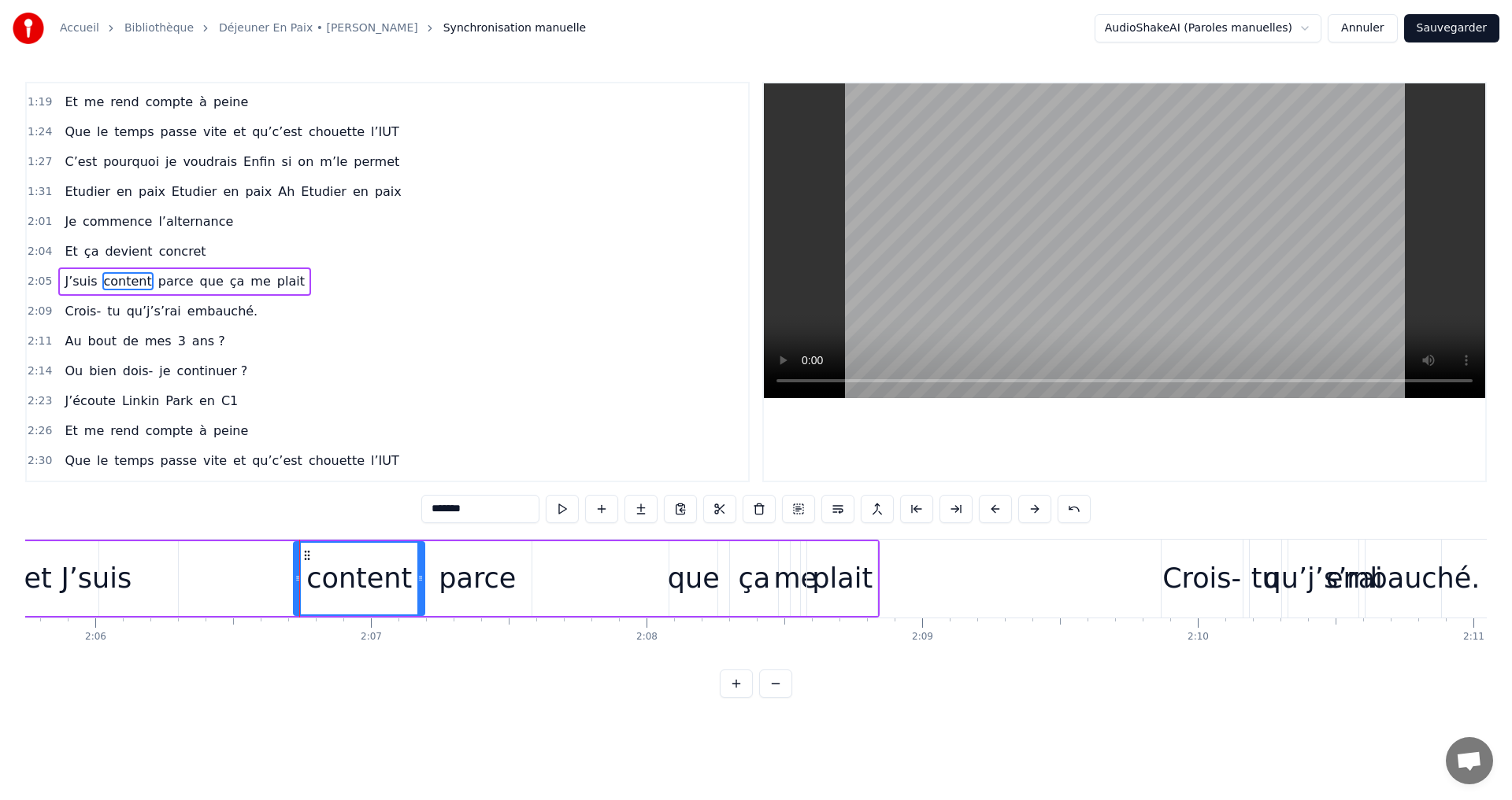
scroll to position [713, 0]
click at [107, 227] on span "commence" at bounding box center [117, 222] width 72 height 18
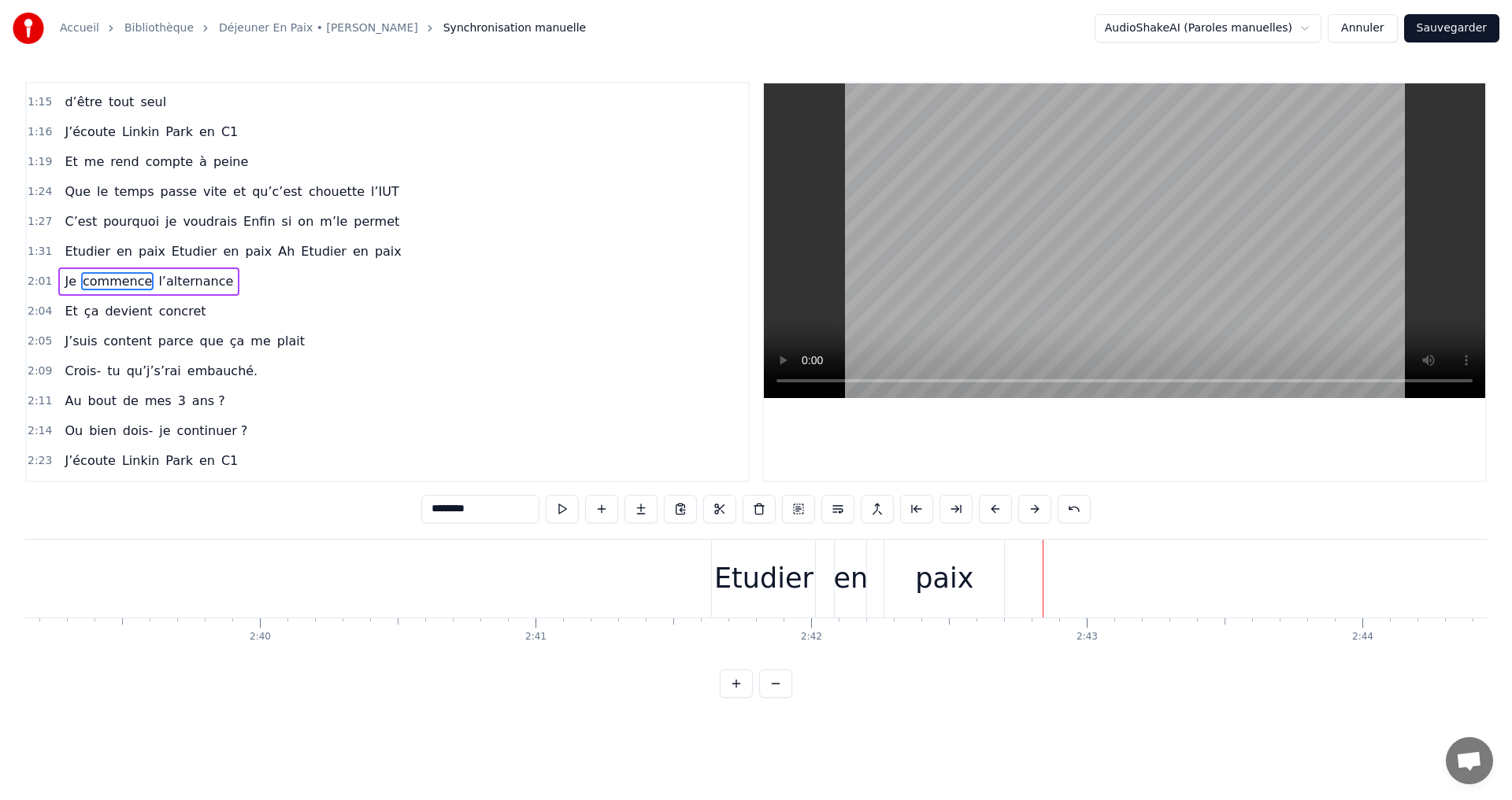
scroll to position [0, 43793]
click at [840, 589] on div "Etudier" at bounding box center [834, 578] width 100 height 41
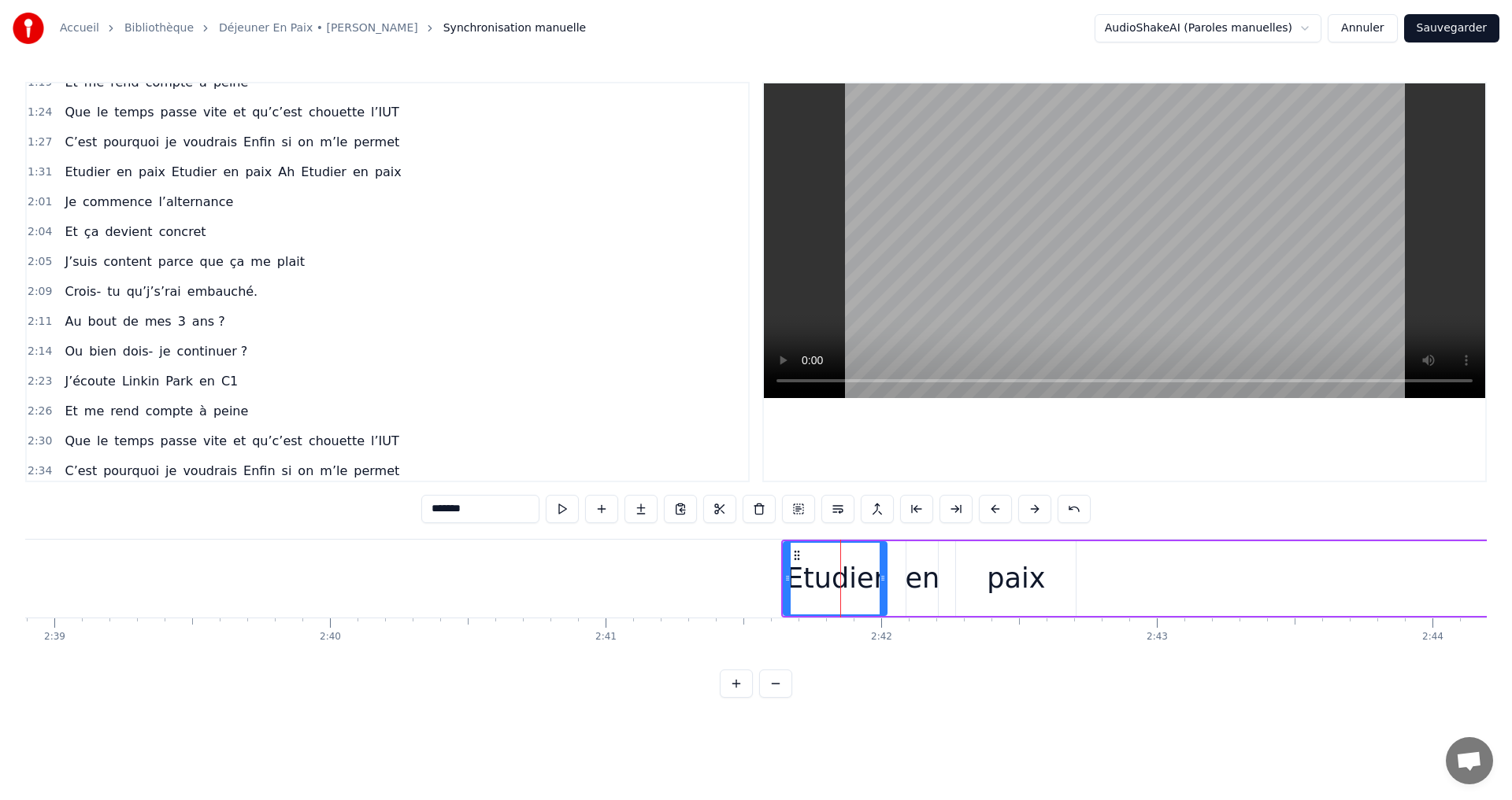
scroll to position [889, 0]
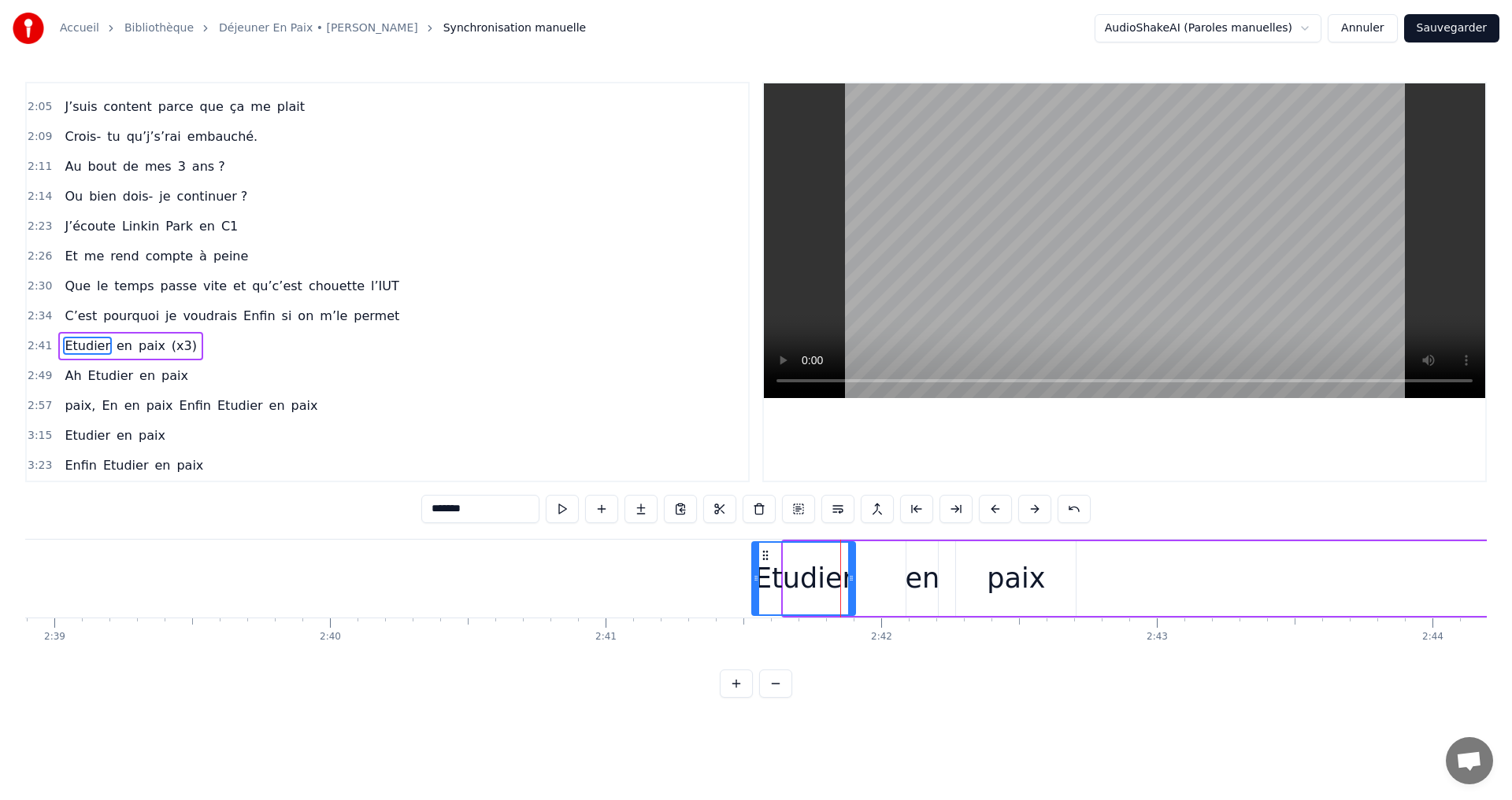
click at [767, 559] on icon at bounding box center [765, 555] width 12 height 12
click at [994, 510] on button at bounding box center [996, 509] width 33 height 28
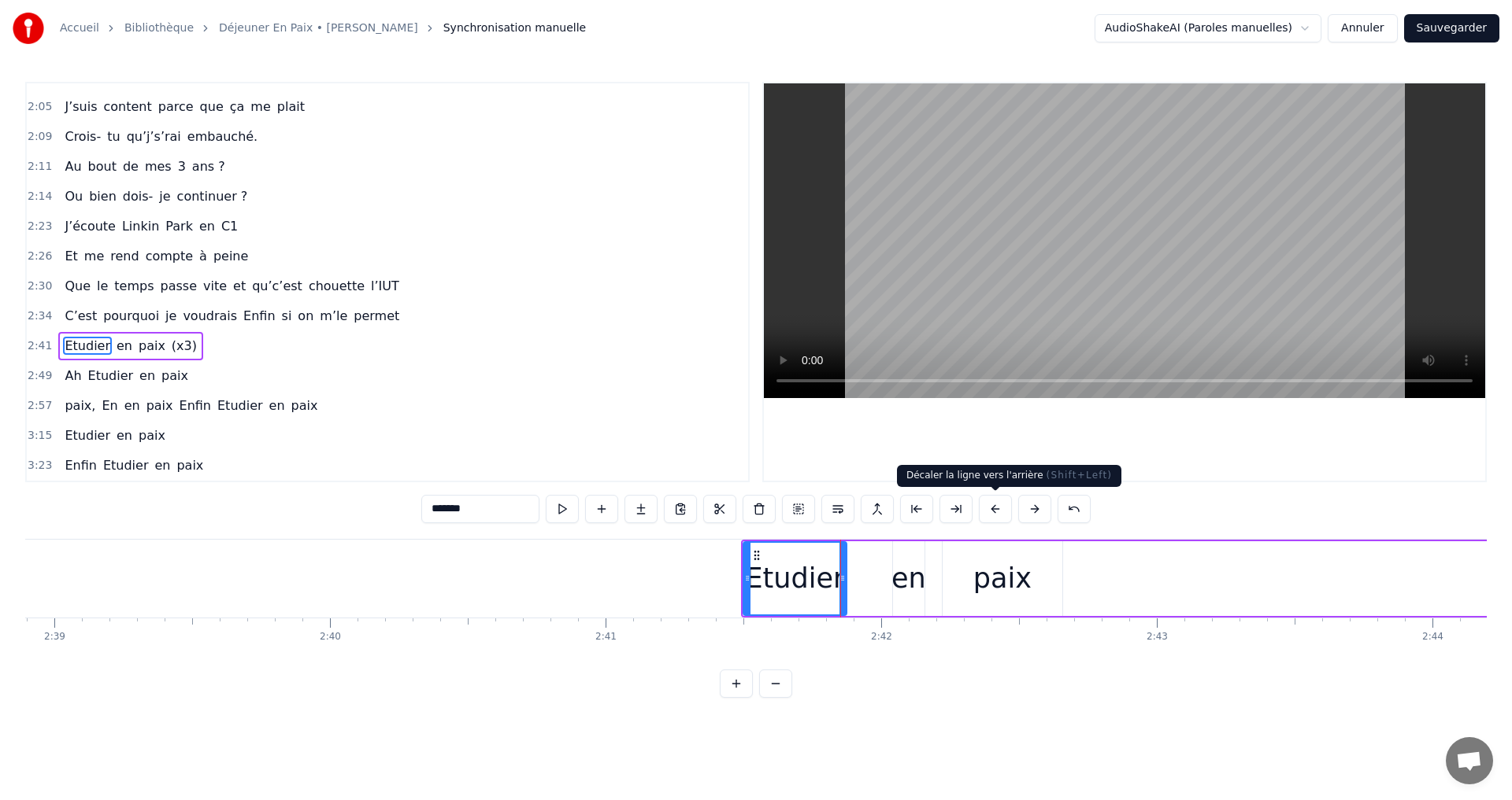
click at [994, 510] on button at bounding box center [996, 509] width 33 height 28
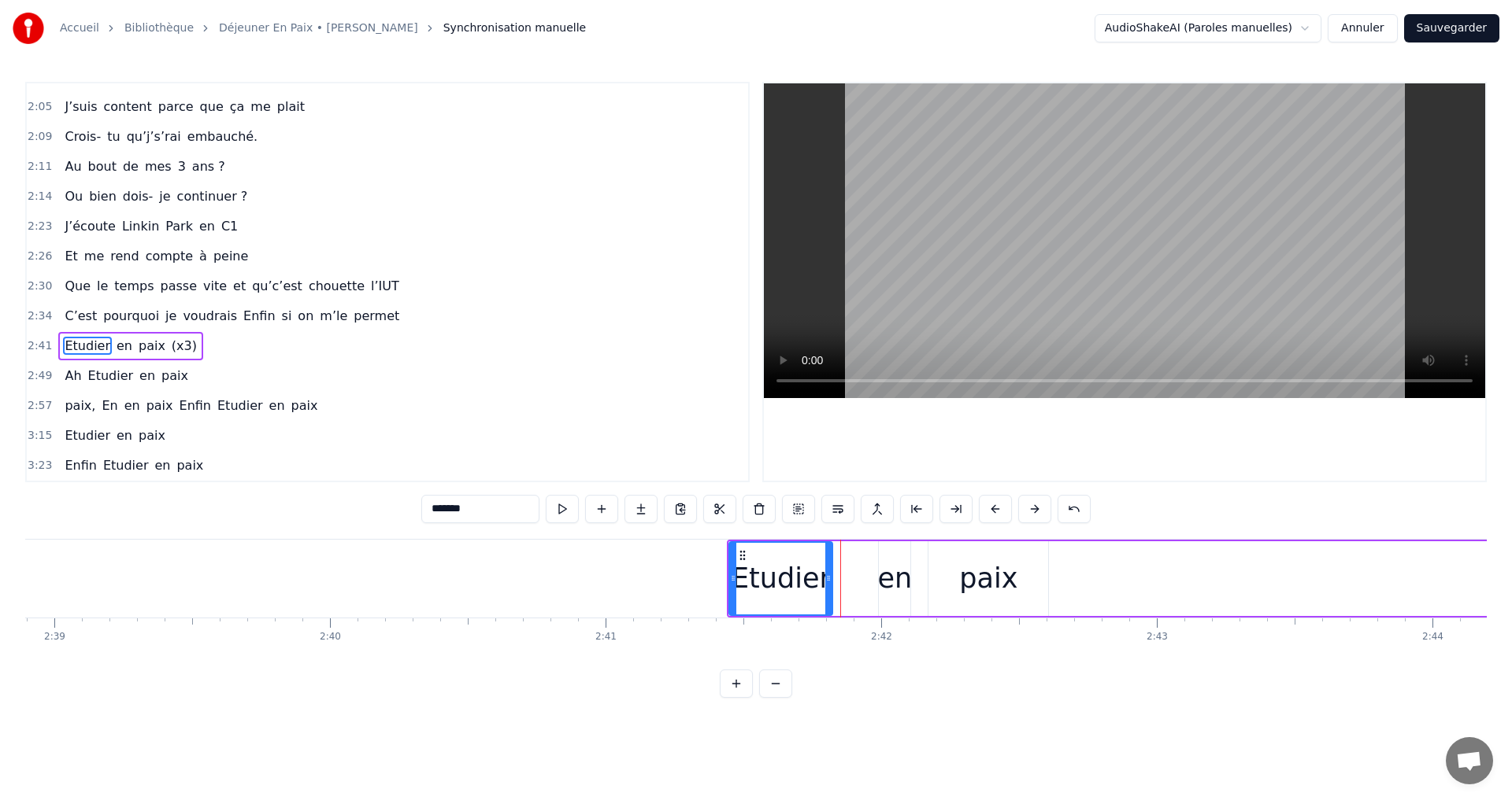
click at [994, 510] on button at bounding box center [996, 509] width 33 height 28
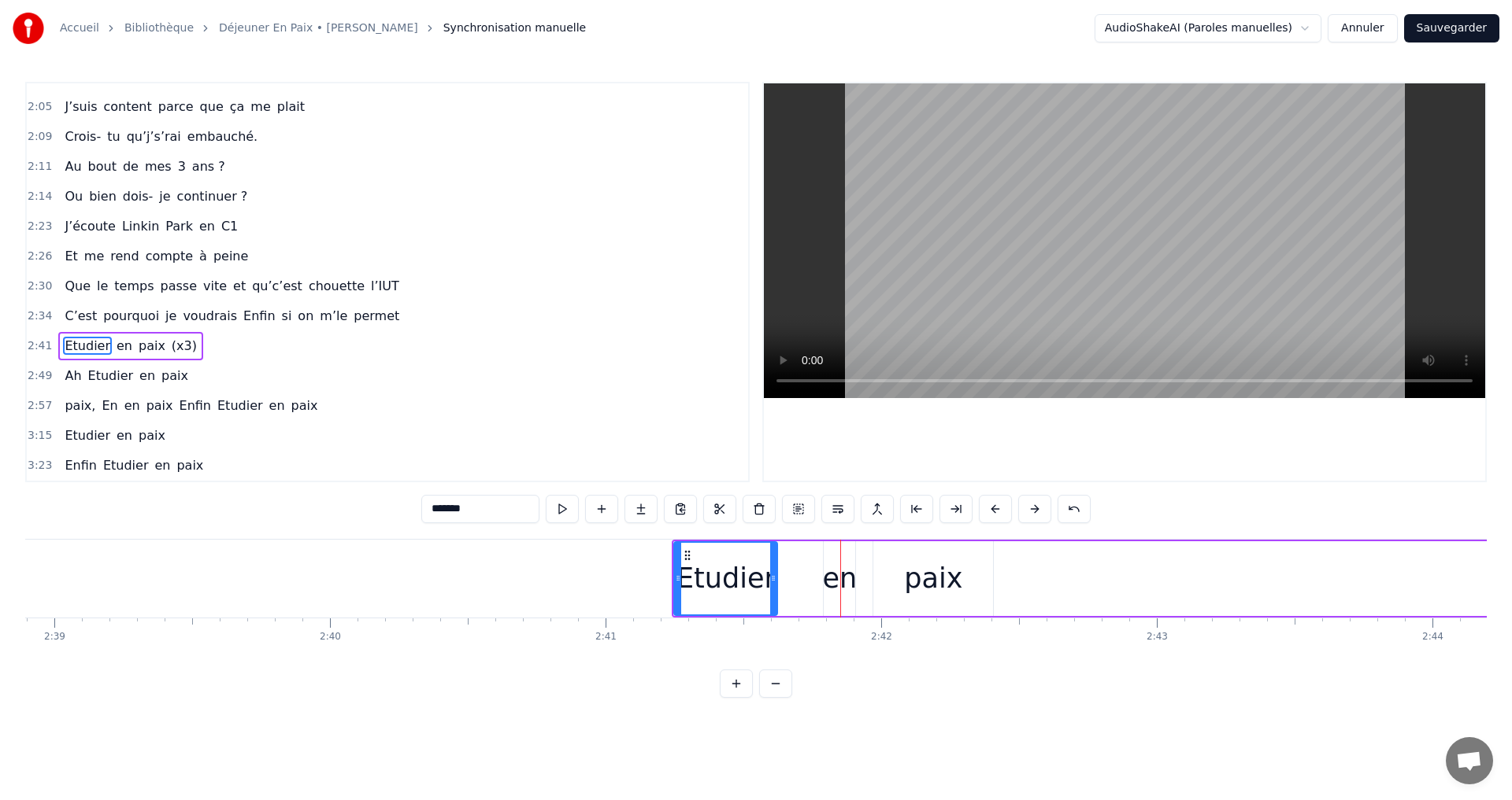
click at [994, 510] on button at bounding box center [996, 509] width 33 height 28
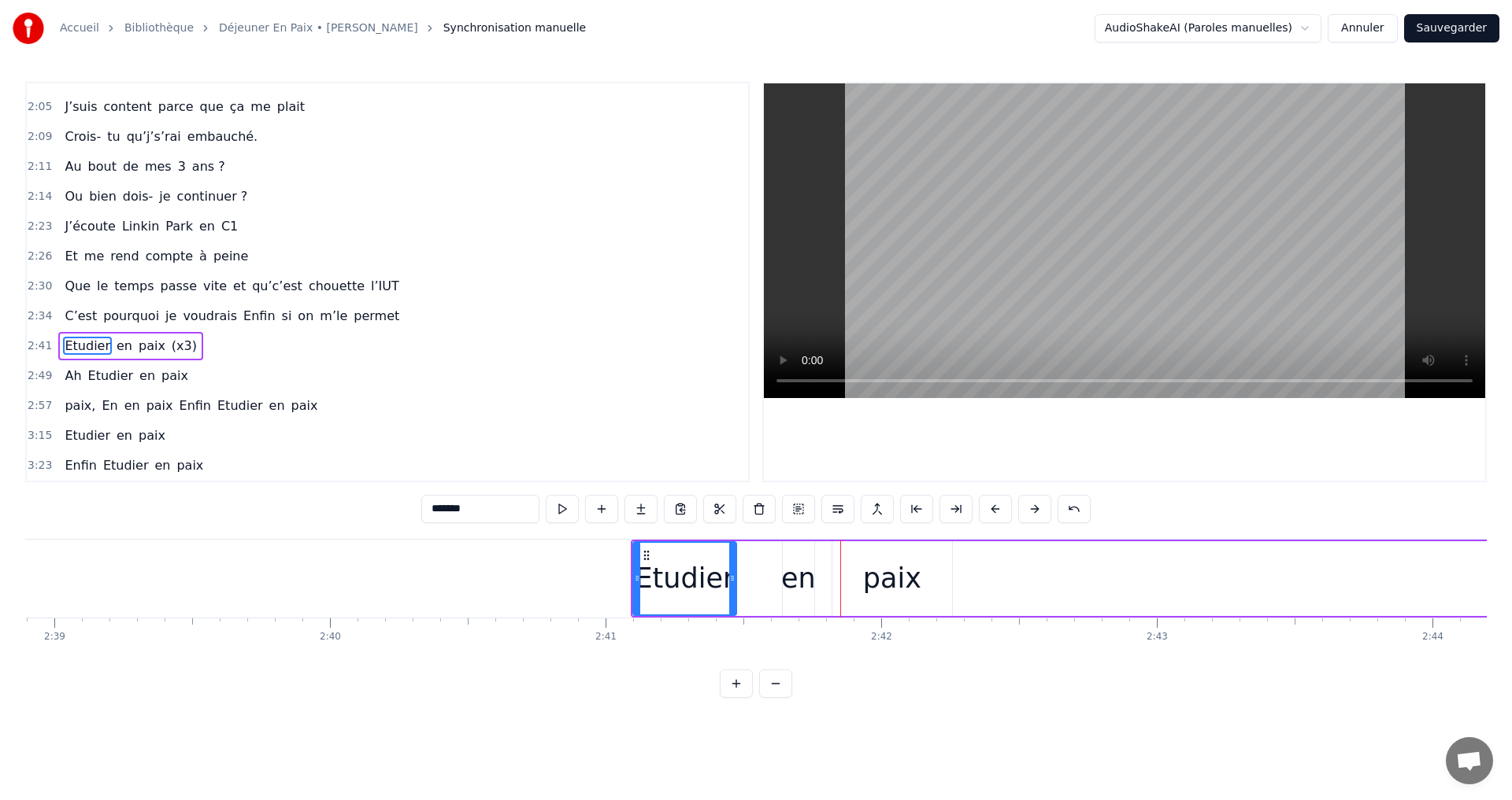
click at [994, 510] on button at bounding box center [996, 509] width 33 height 28
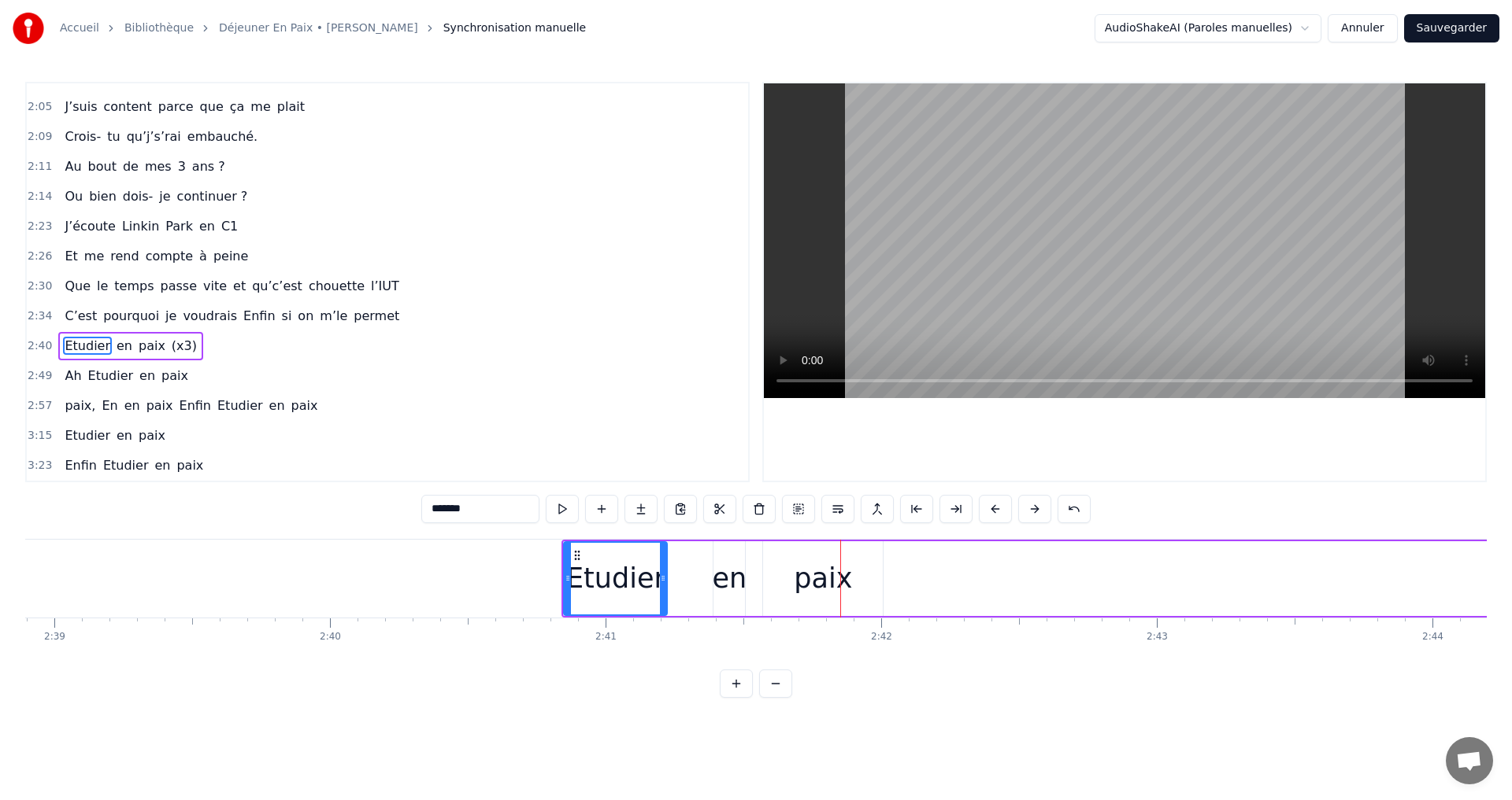
click at [994, 510] on button at bounding box center [996, 509] width 33 height 28
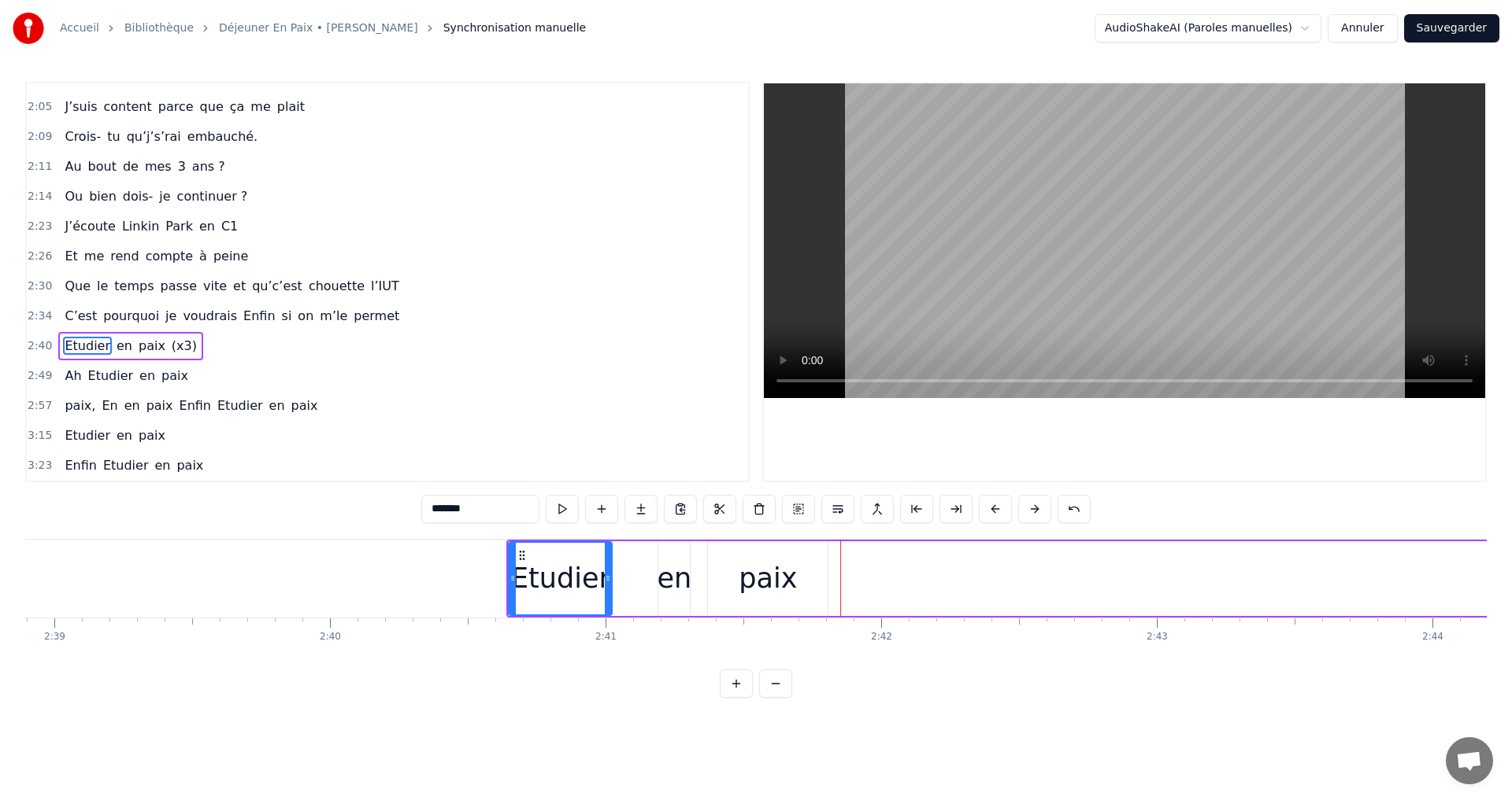
click at [994, 510] on button at bounding box center [996, 509] width 33 height 28
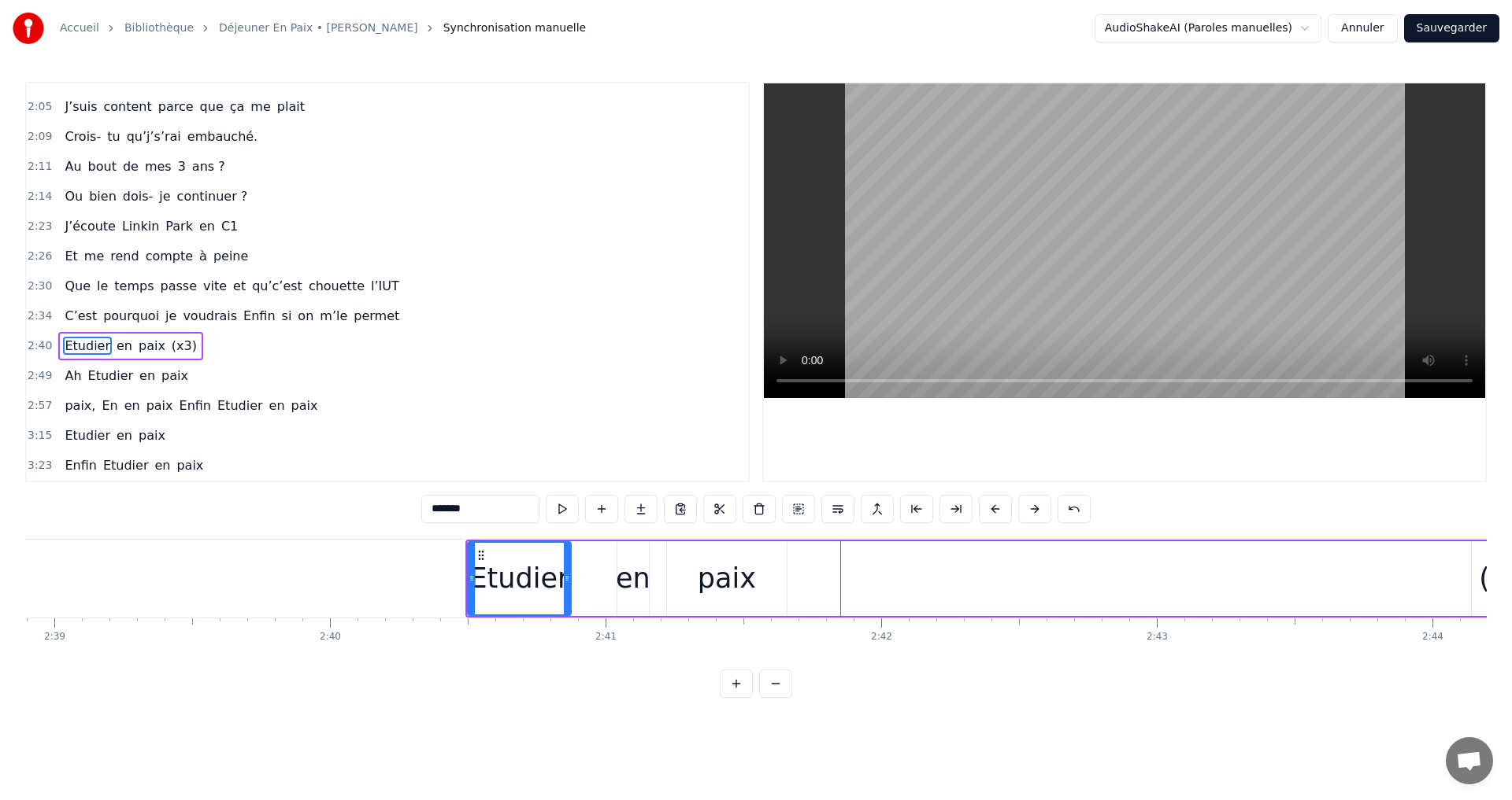
click at [994, 510] on button at bounding box center [996, 509] width 33 height 28
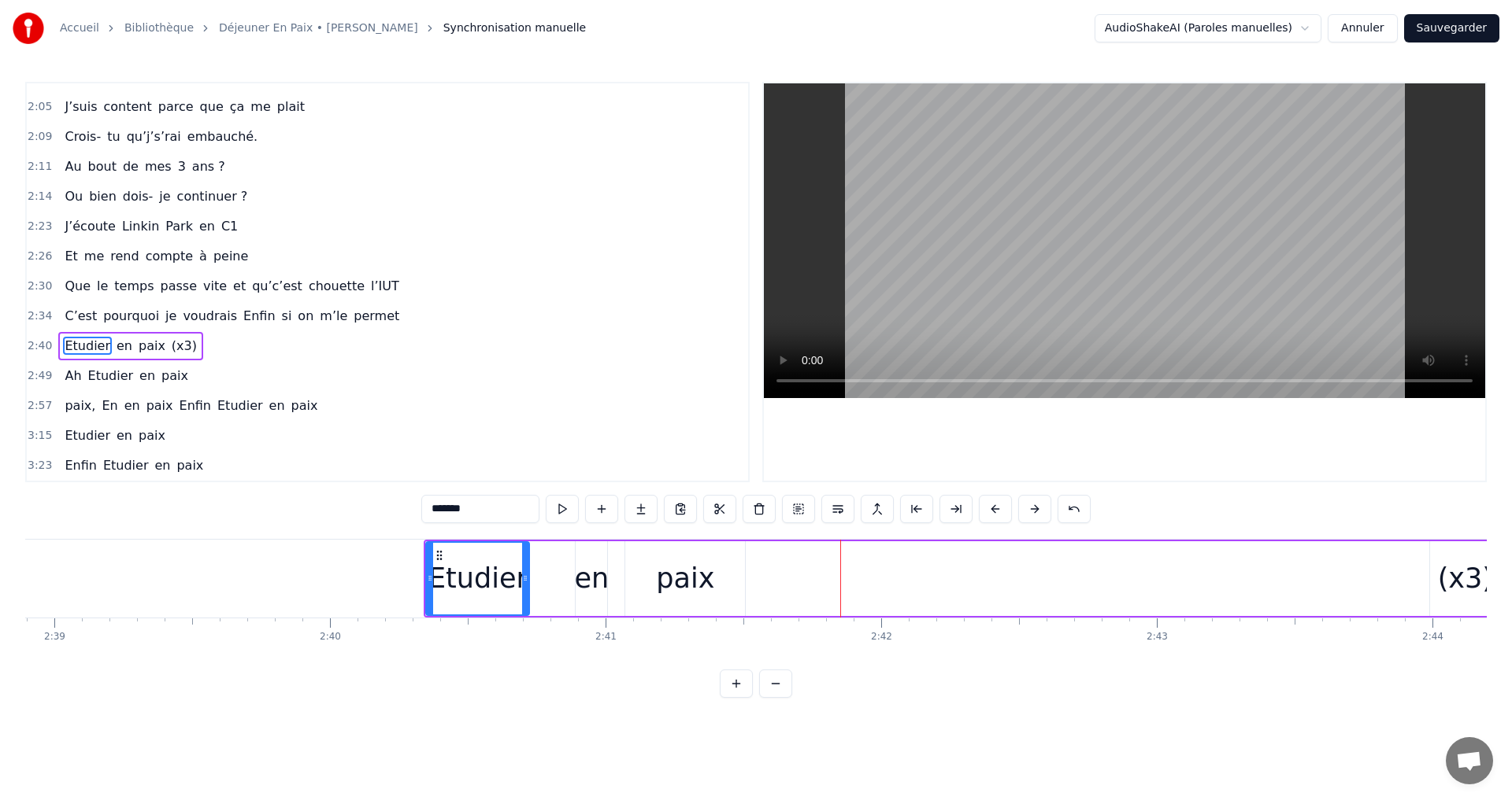
click at [994, 510] on button at bounding box center [996, 509] width 33 height 28
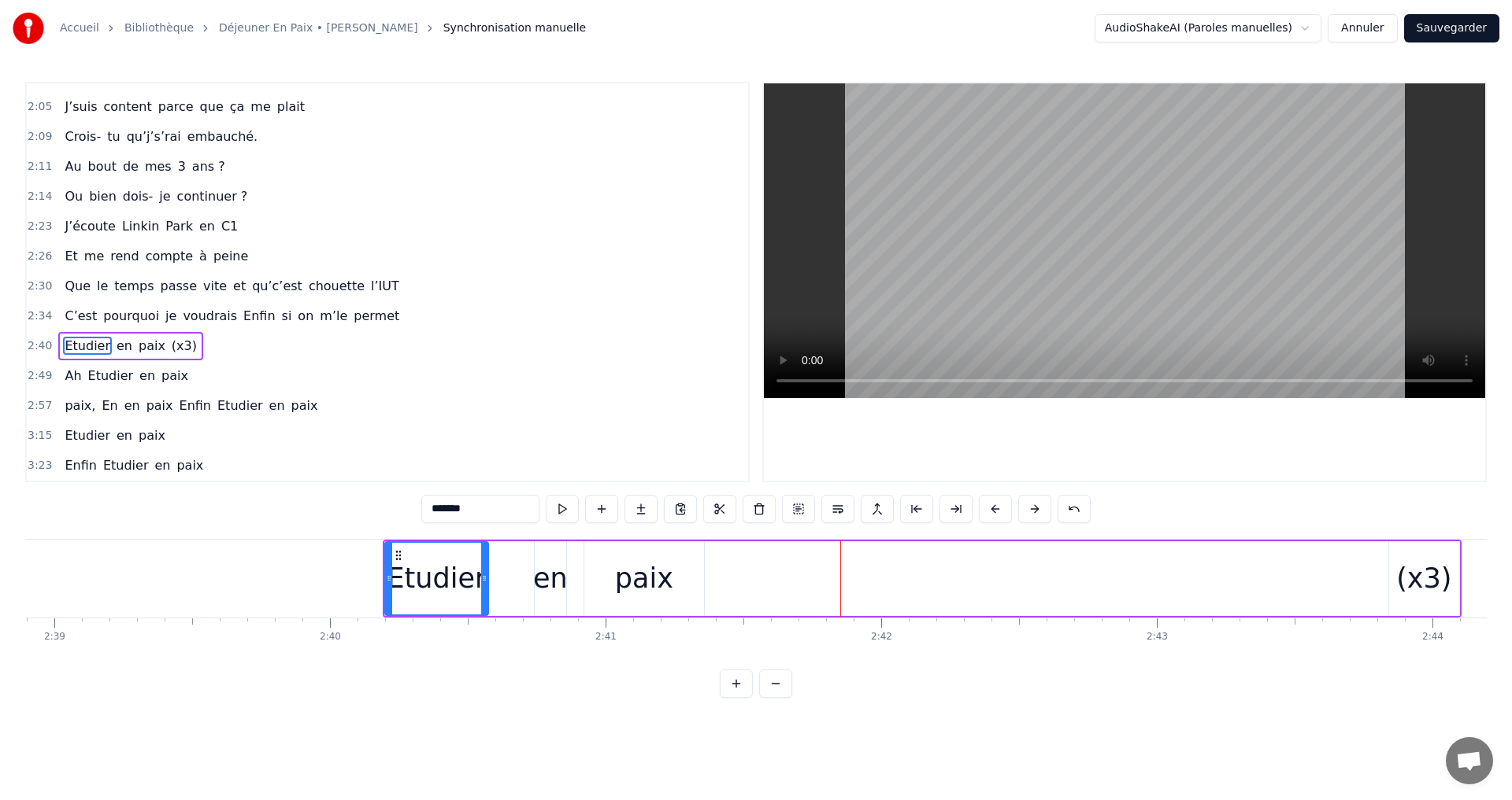
click at [994, 510] on button at bounding box center [996, 509] width 33 height 28
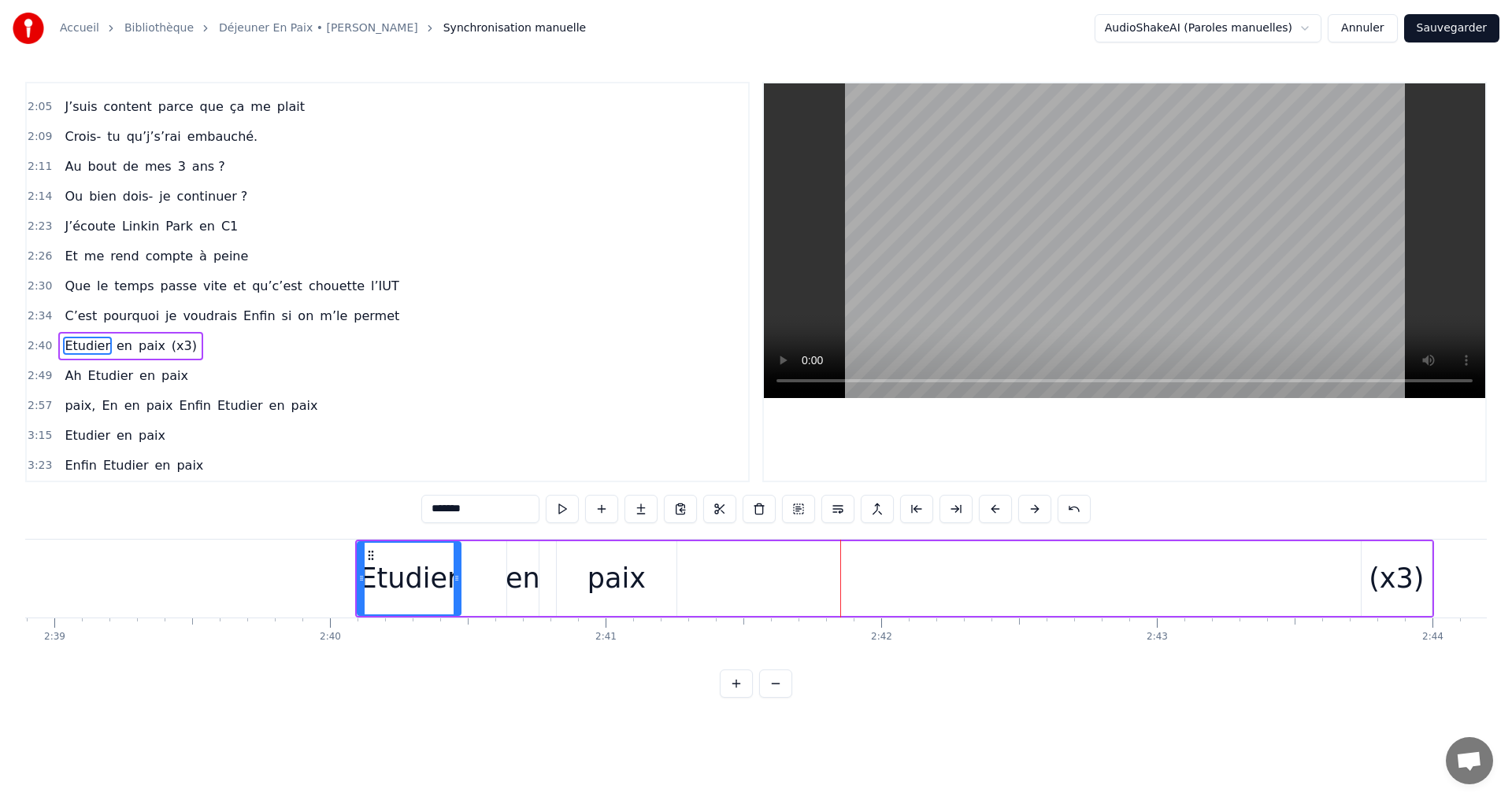
click at [994, 510] on button at bounding box center [996, 509] width 33 height 28
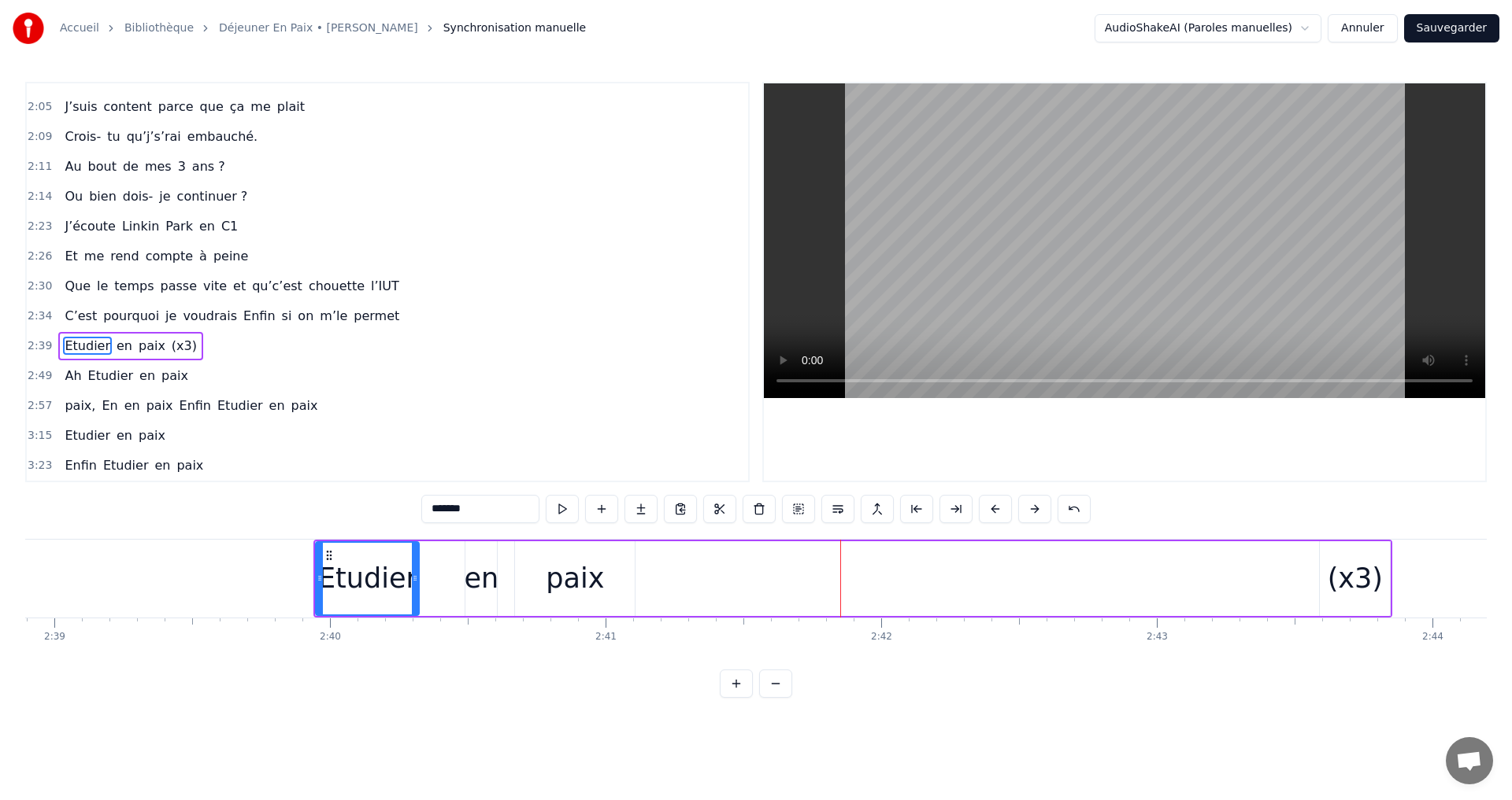
click at [994, 510] on button at bounding box center [996, 509] width 33 height 28
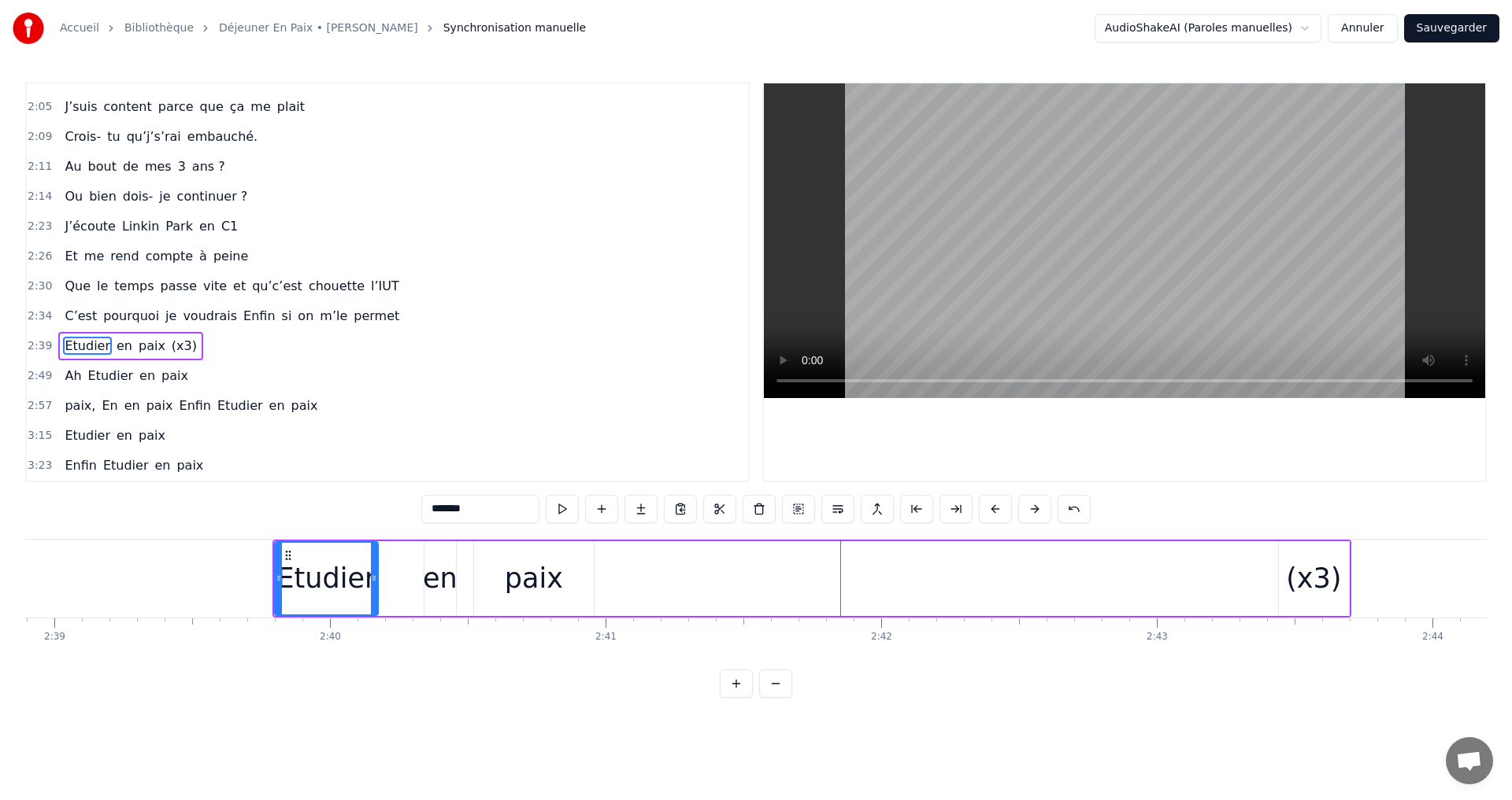
click at [994, 510] on button at bounding box center [996, 509] width 33 height 28
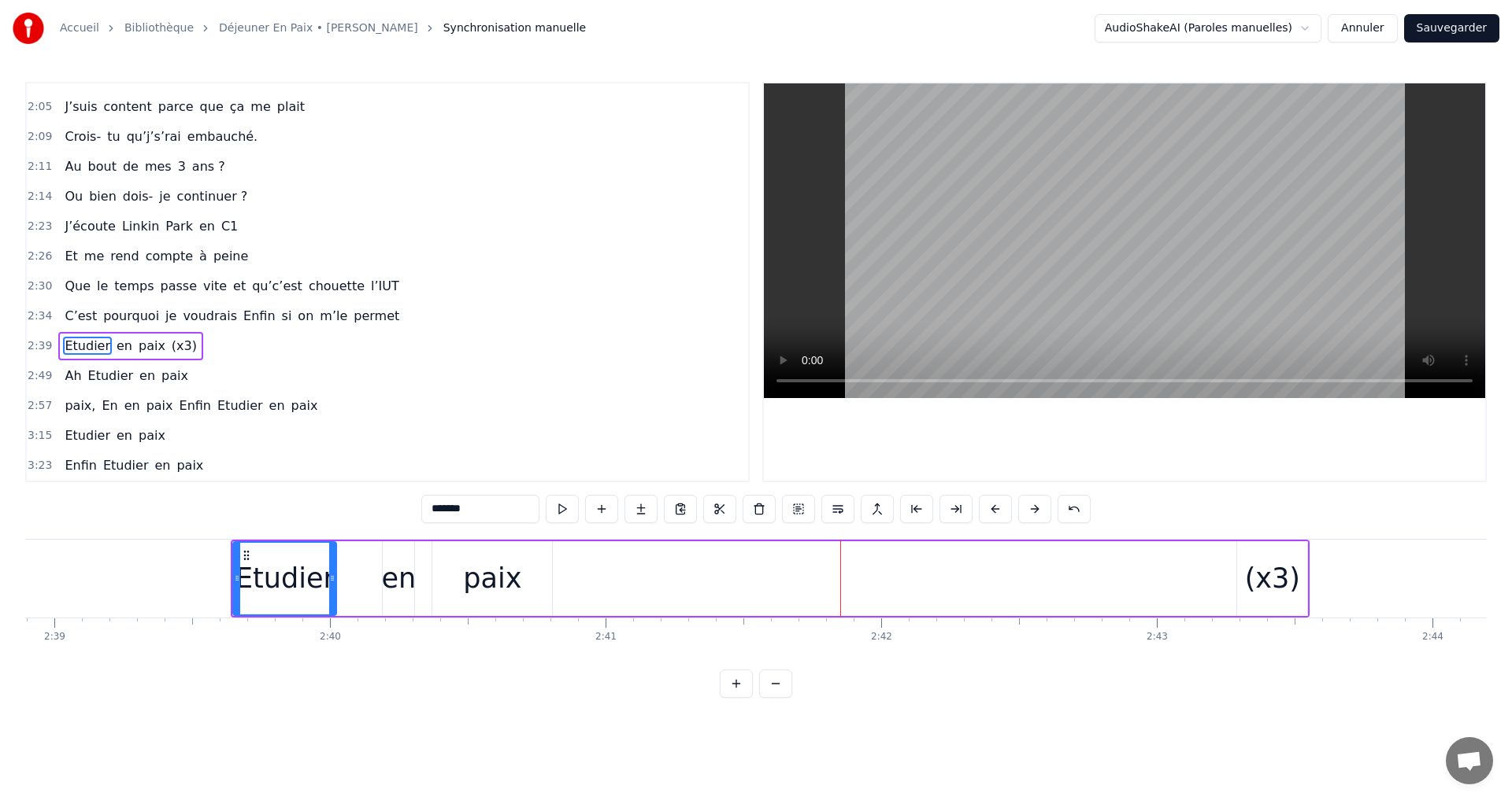
click at [994, 510] on button at bounding box center [996, 509] width 33 height 28
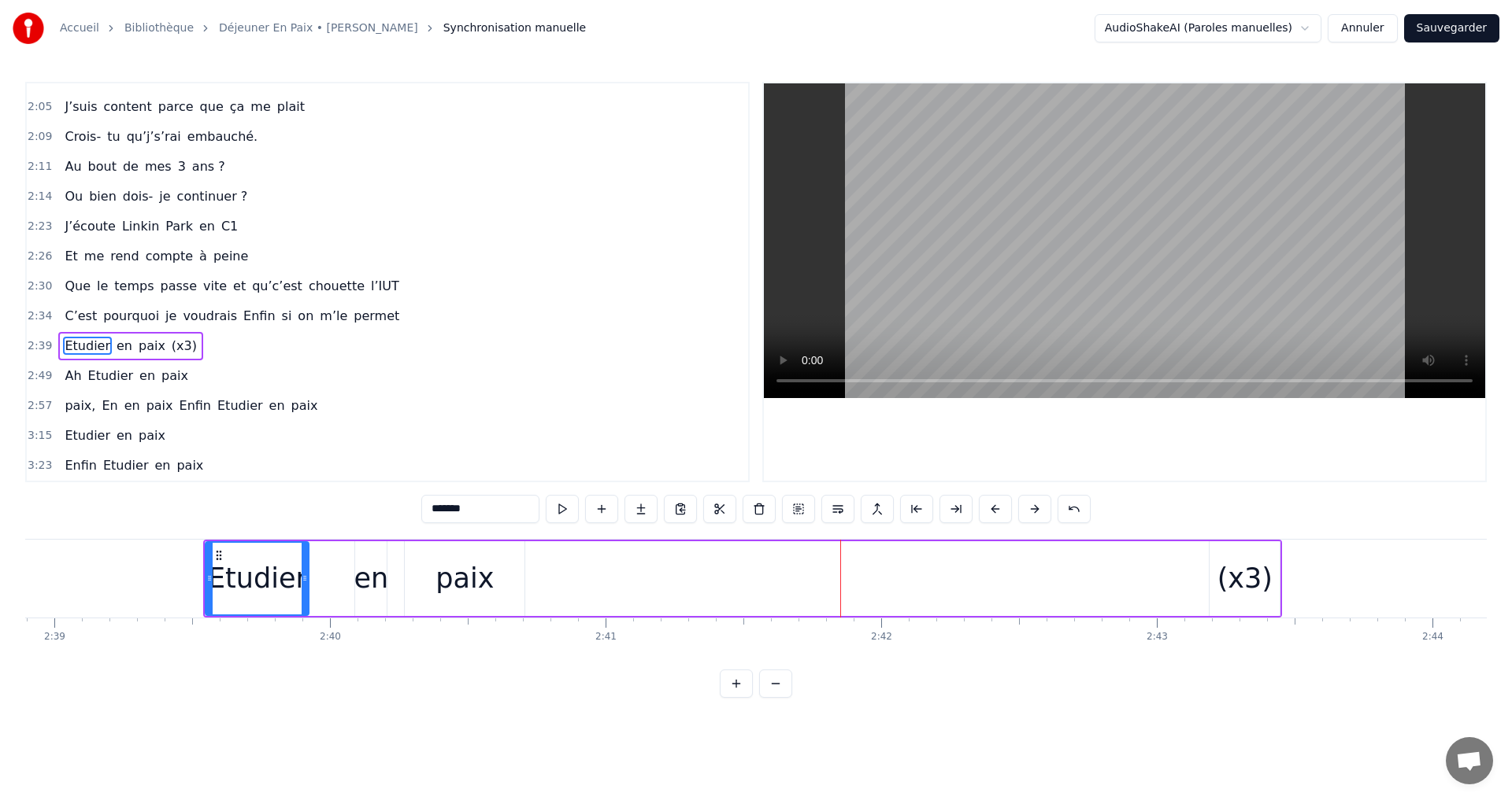
click at [994, 510] on button at bounding box center [996, 509] width 33 height 28
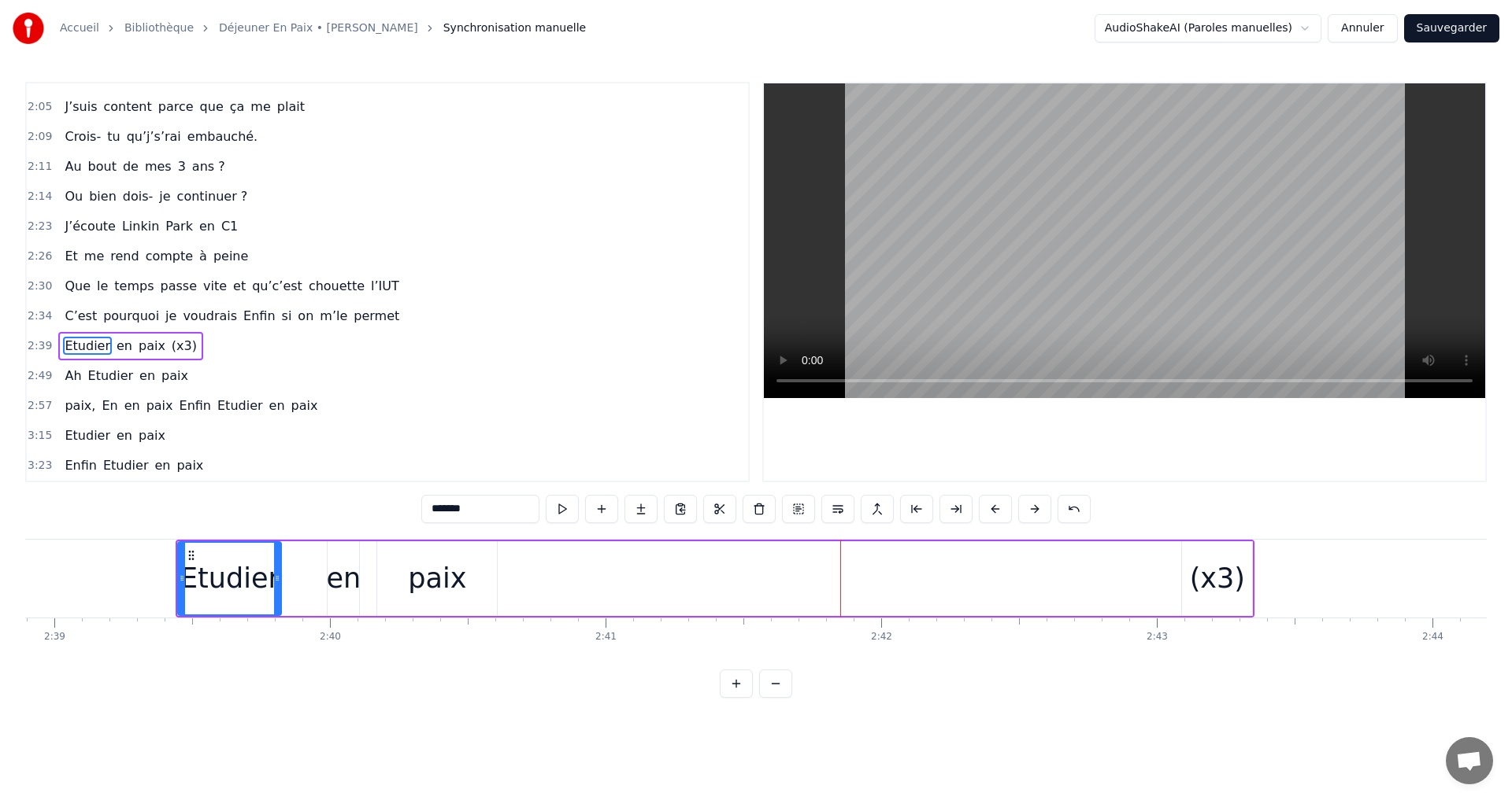
click at [994, 510] on button at bounding box center [996, 509] width 33 height 28
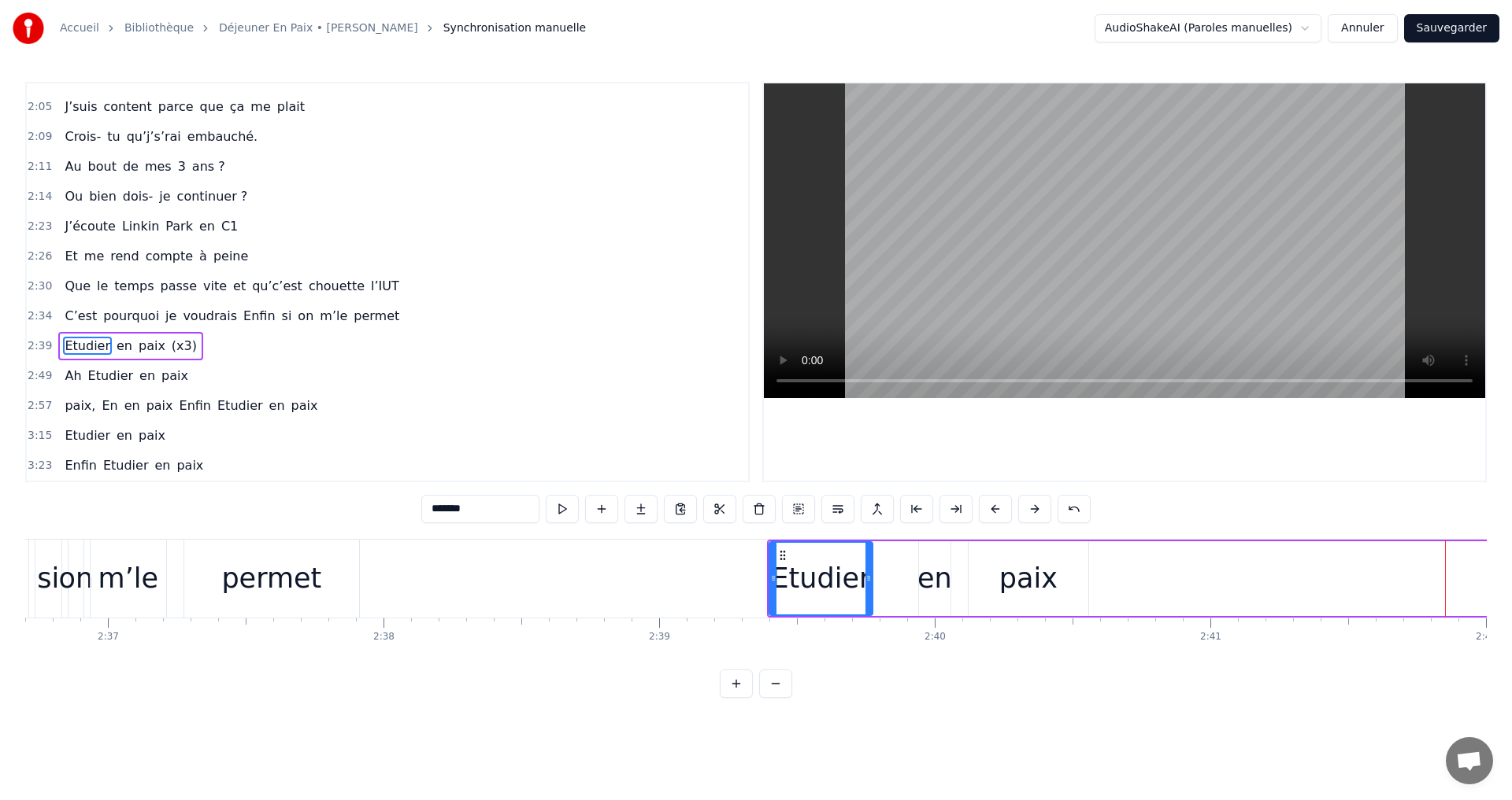
scroll to position [0, 42905]
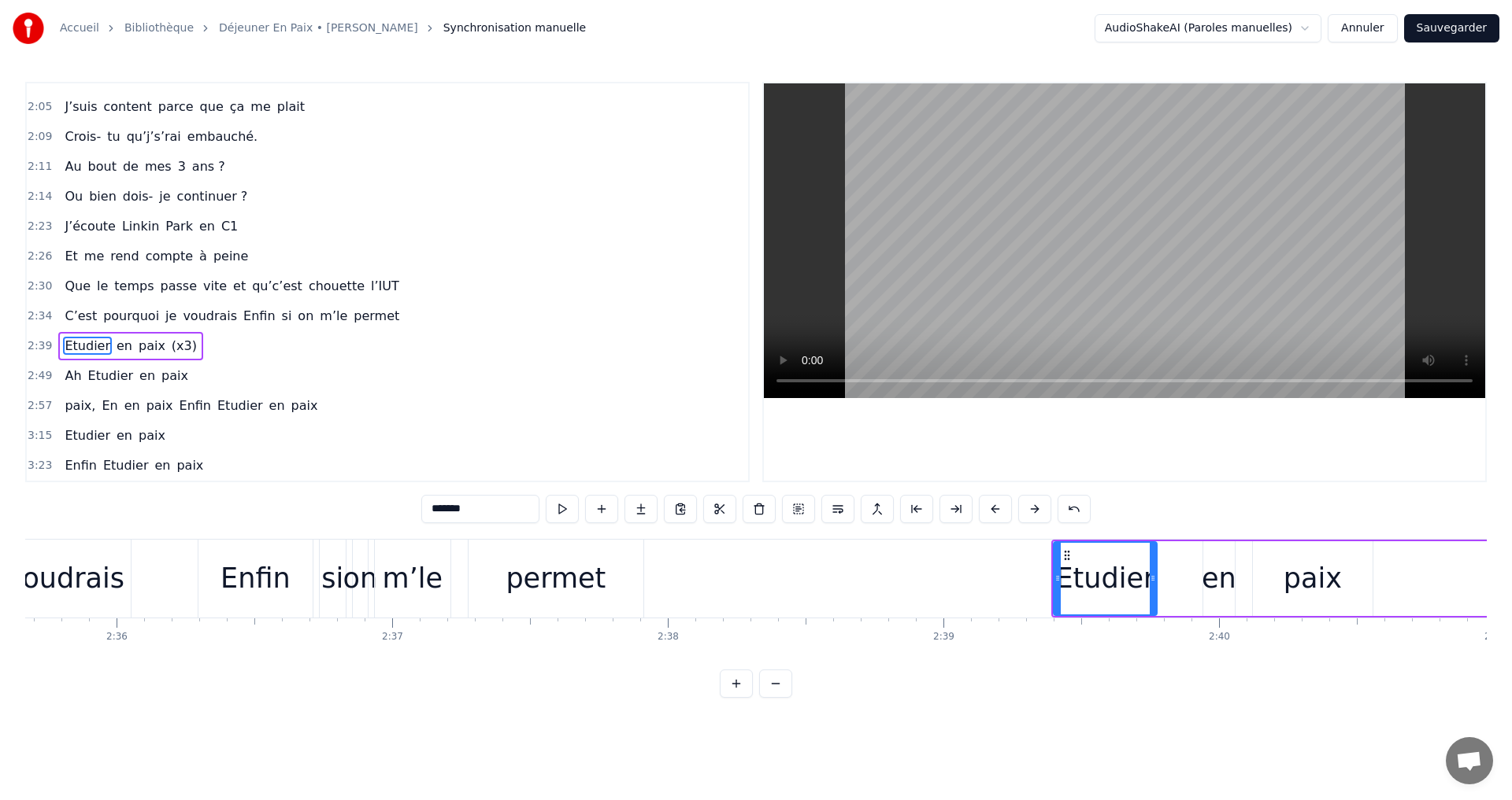
click at [247, 572] on div "Enfin" at bounding box center [255, 578] width 70 height 41
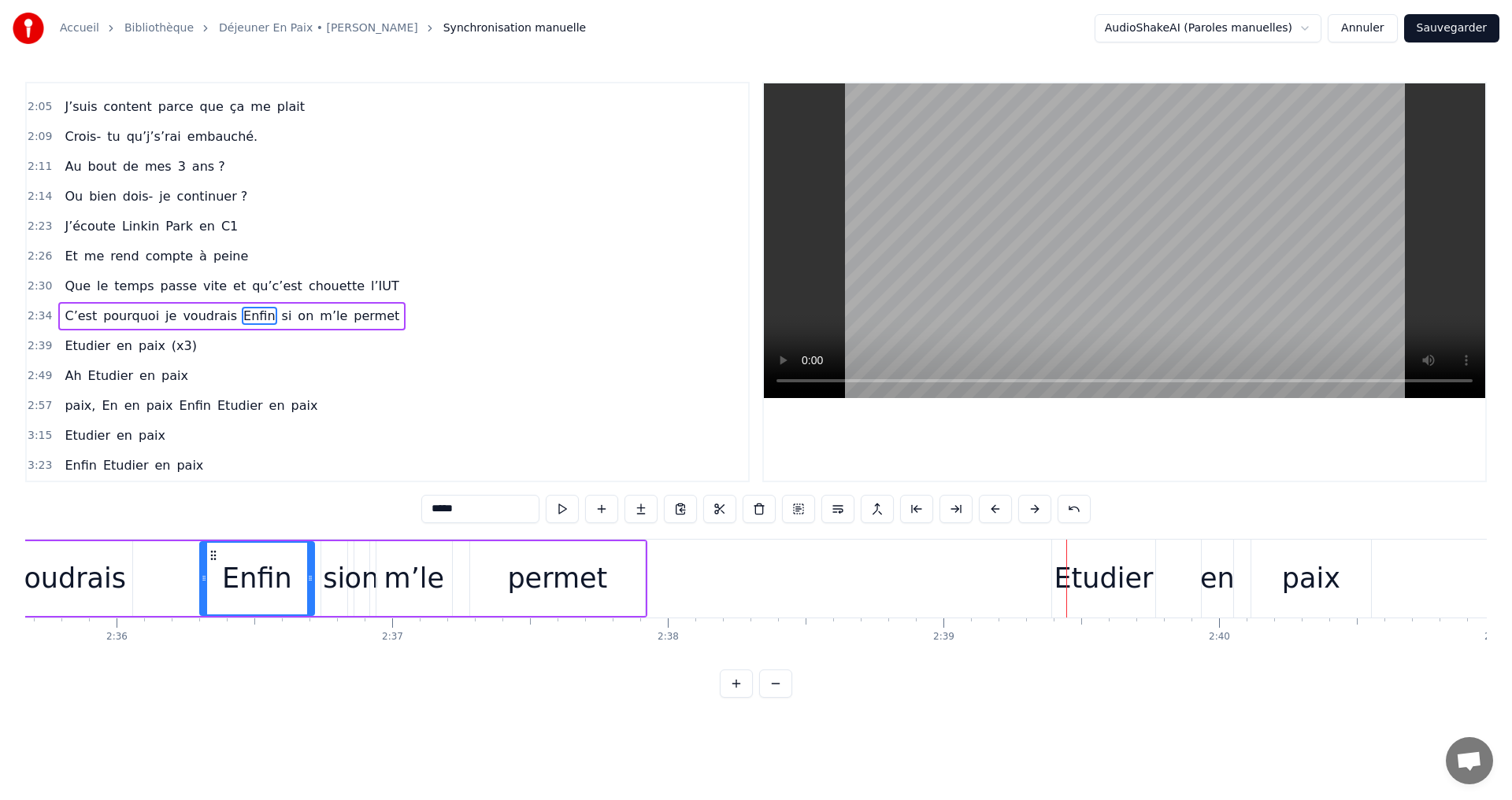
click at [1082, 585] on div "Etudier" at bounding box center [1103, 578] width 100 height 41
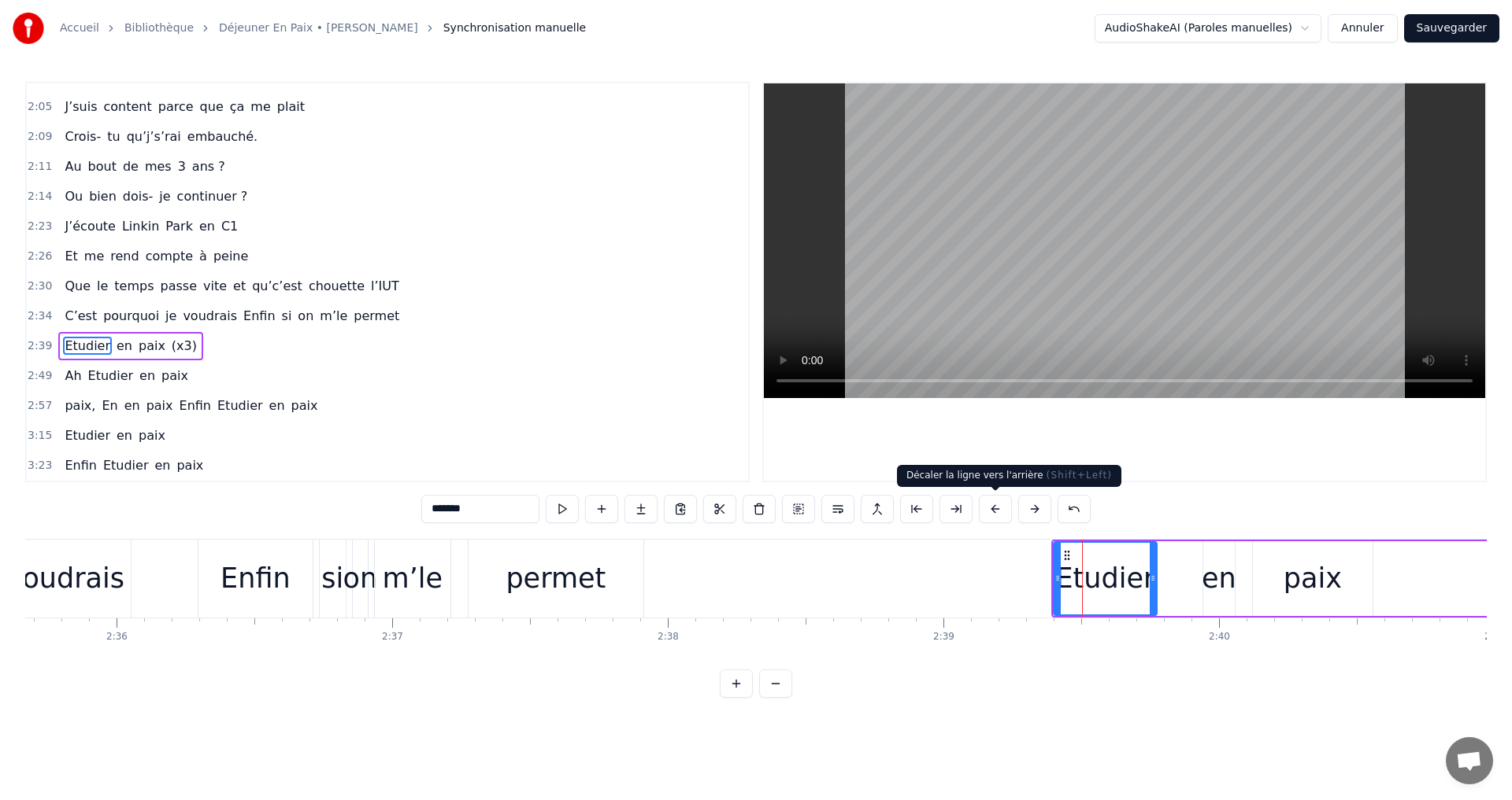
click at [992, 506] on button at bounding box center [996, 509] width 33 height 28
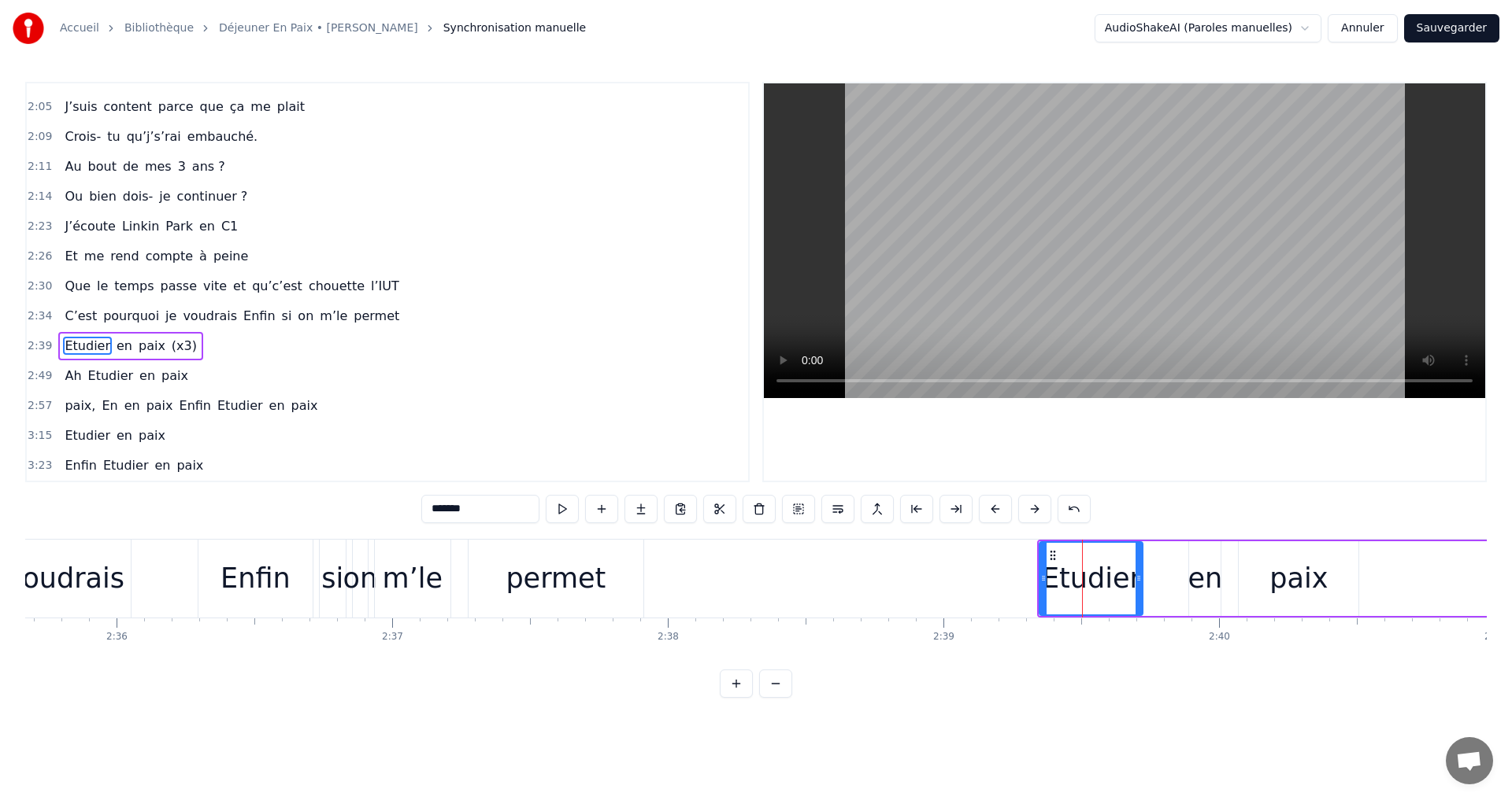
click at [992, 506] on button at bounding box center [996, 509] width 33 height 28
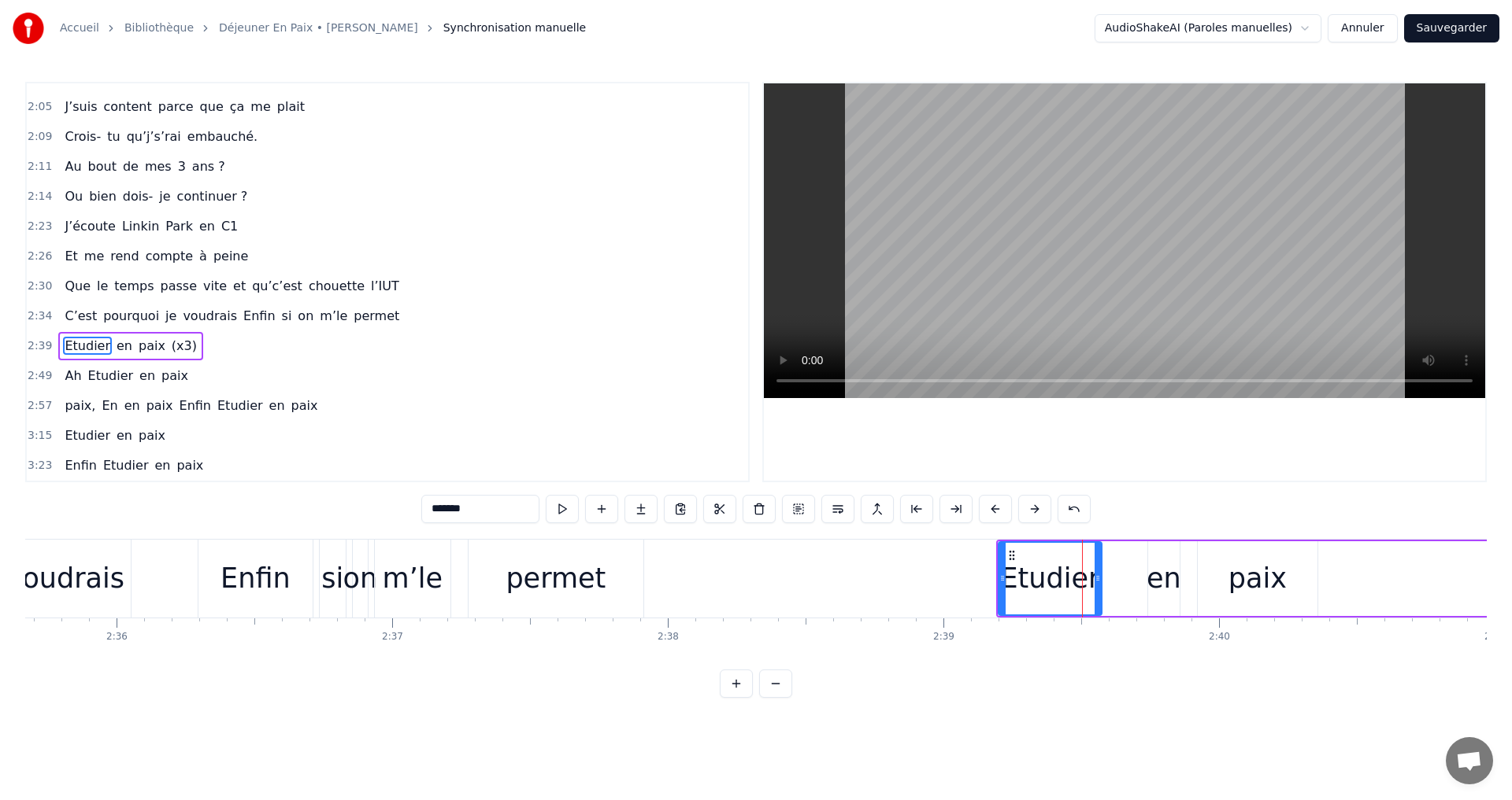
click at [992, 506] on button at bounding box center [996, 509] width 33 height 28
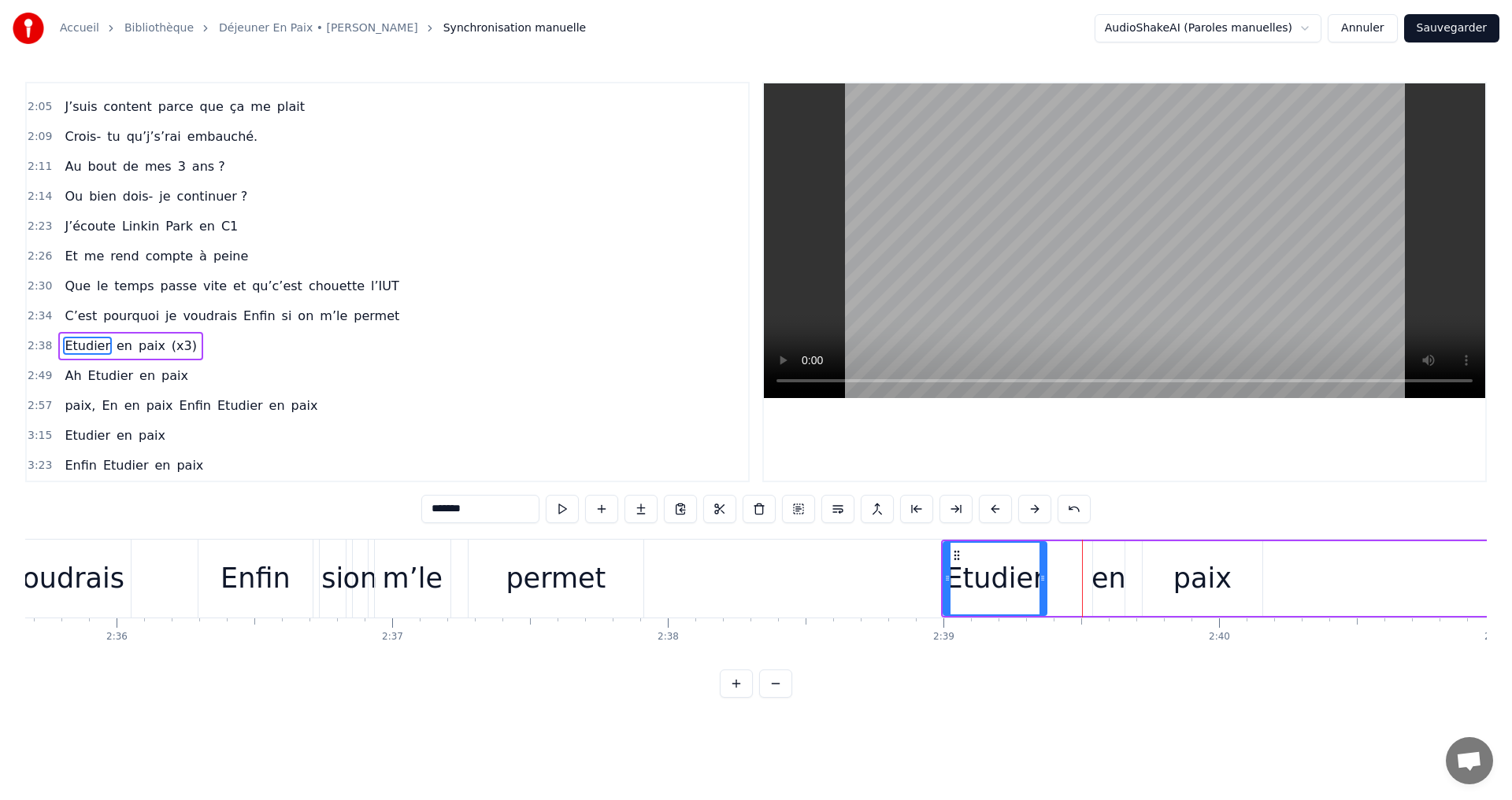
click at [992, 506] on button at bounding box center [996, 509] width 33 height 28
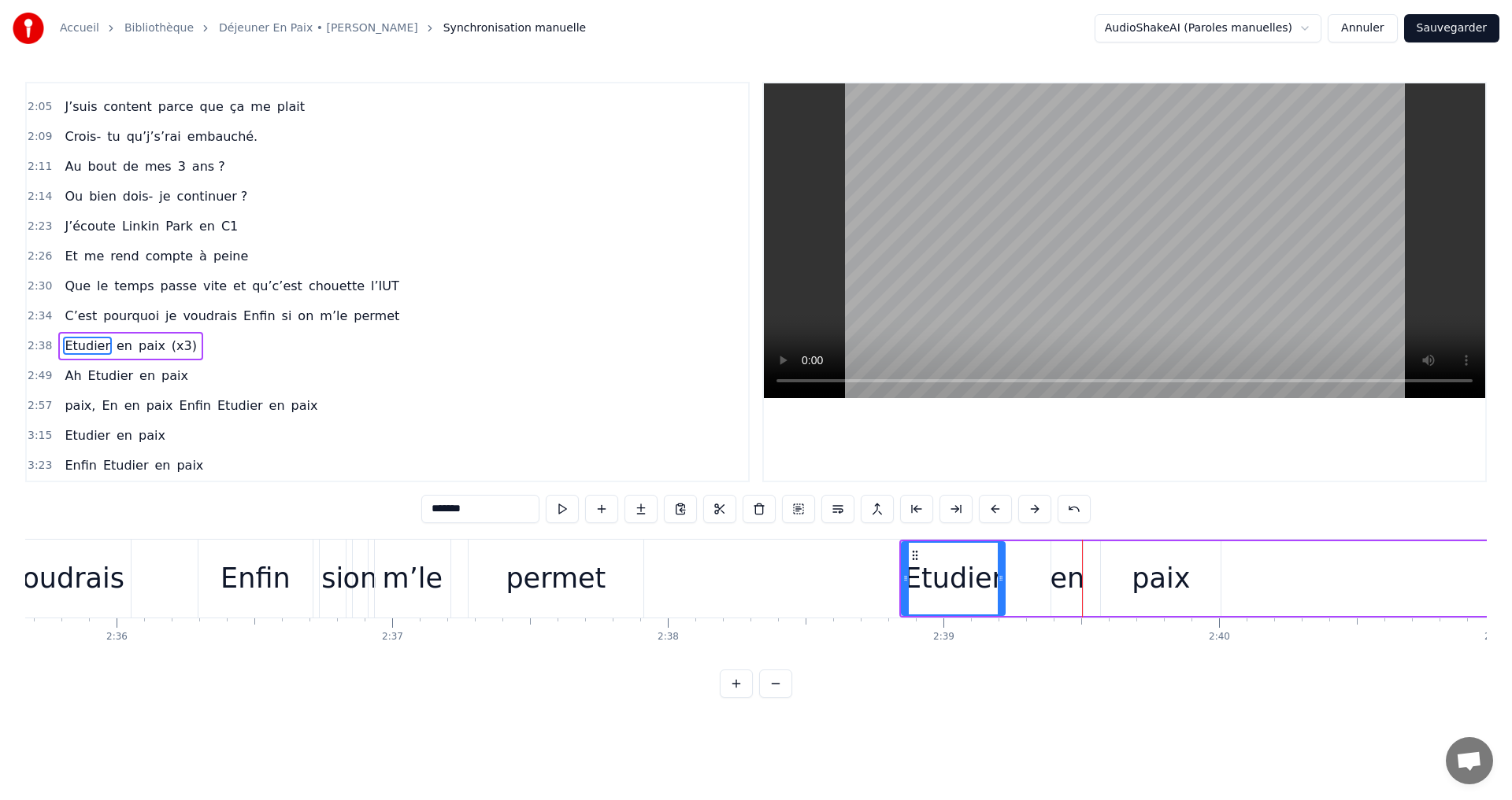
click at [992, 506] on button at bounding box center [996, 509] width 33 height 28
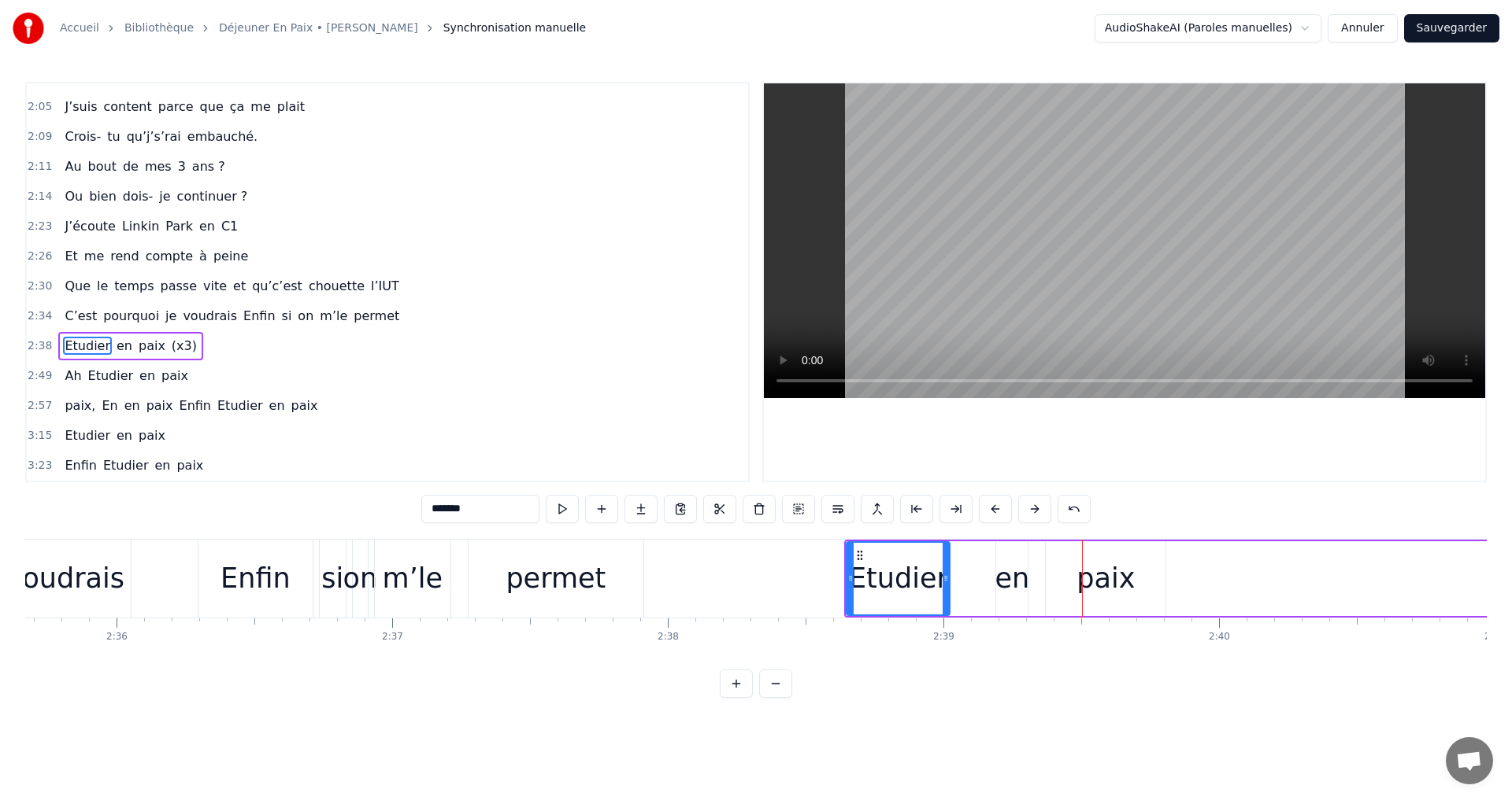
click at [992, 506] on button at bounding box center [996, 509] width 33 height 28
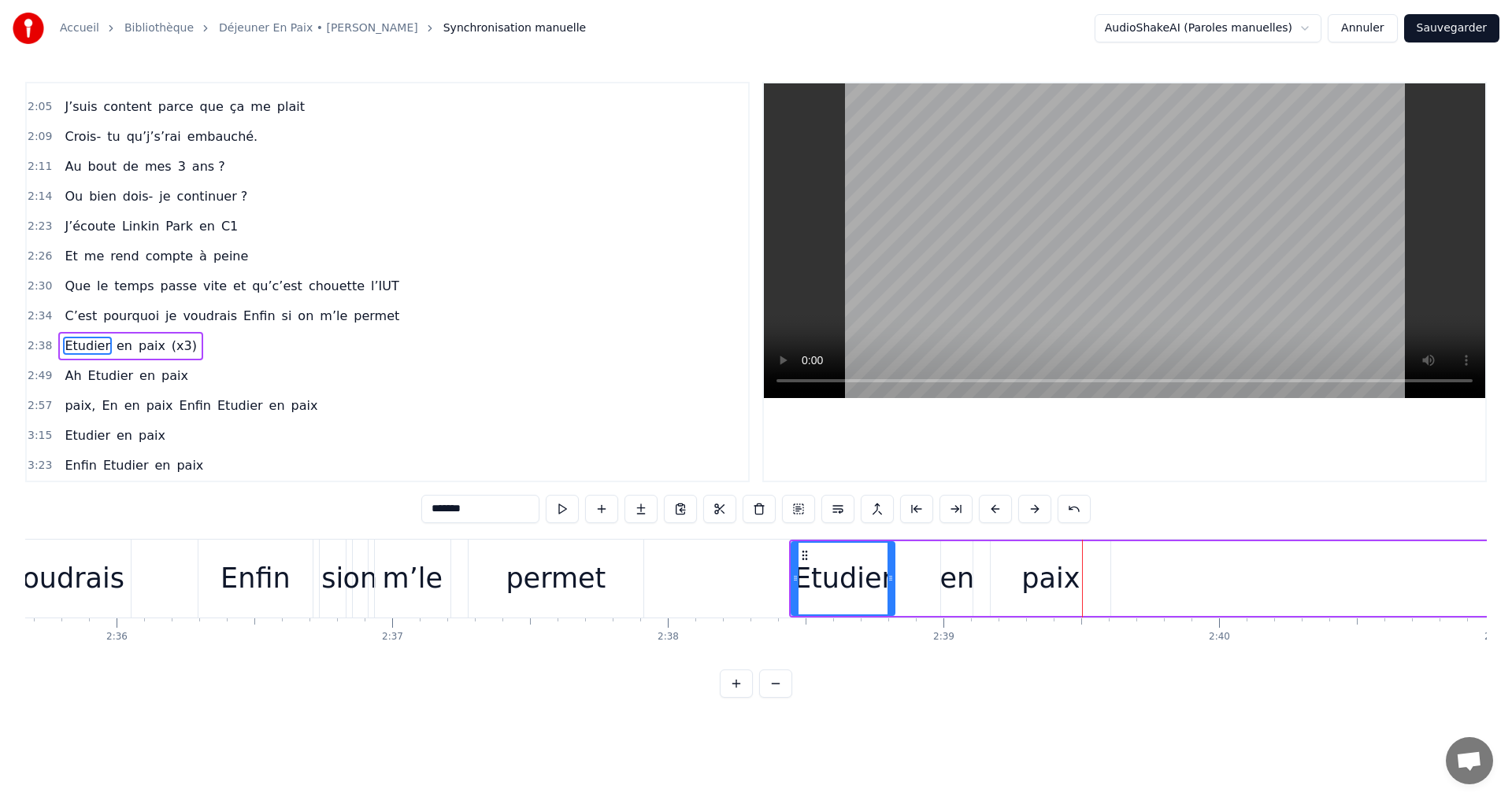
click at [992, 506] on button at bounding box center [996, 509] width 33 height 28
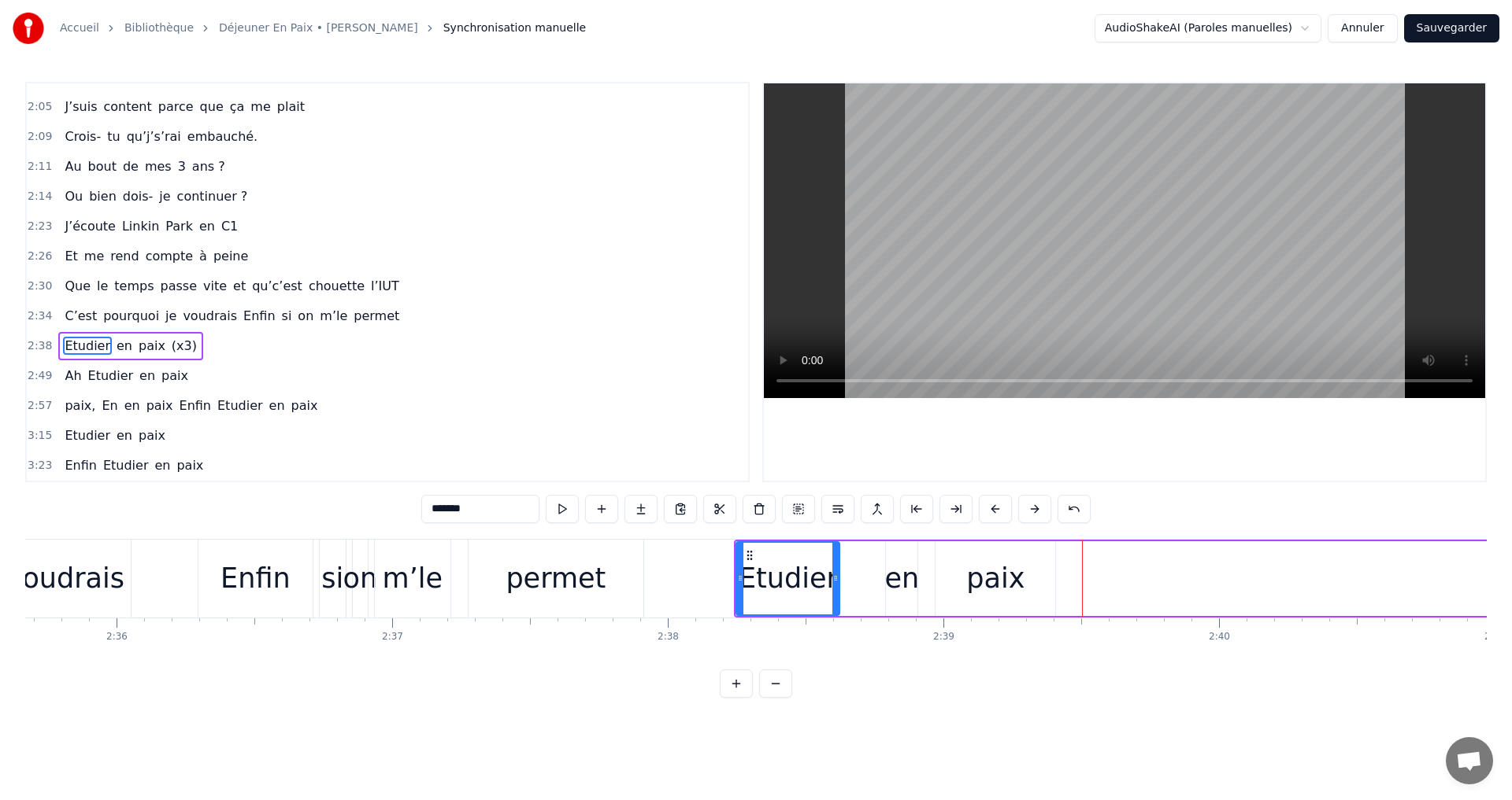
click at [992, 506] on button at bounding box center [996, 509] width 33 height 28
click at [279, 578] on div "Enfin" at bounding box center [255, 578] width 70 height 41
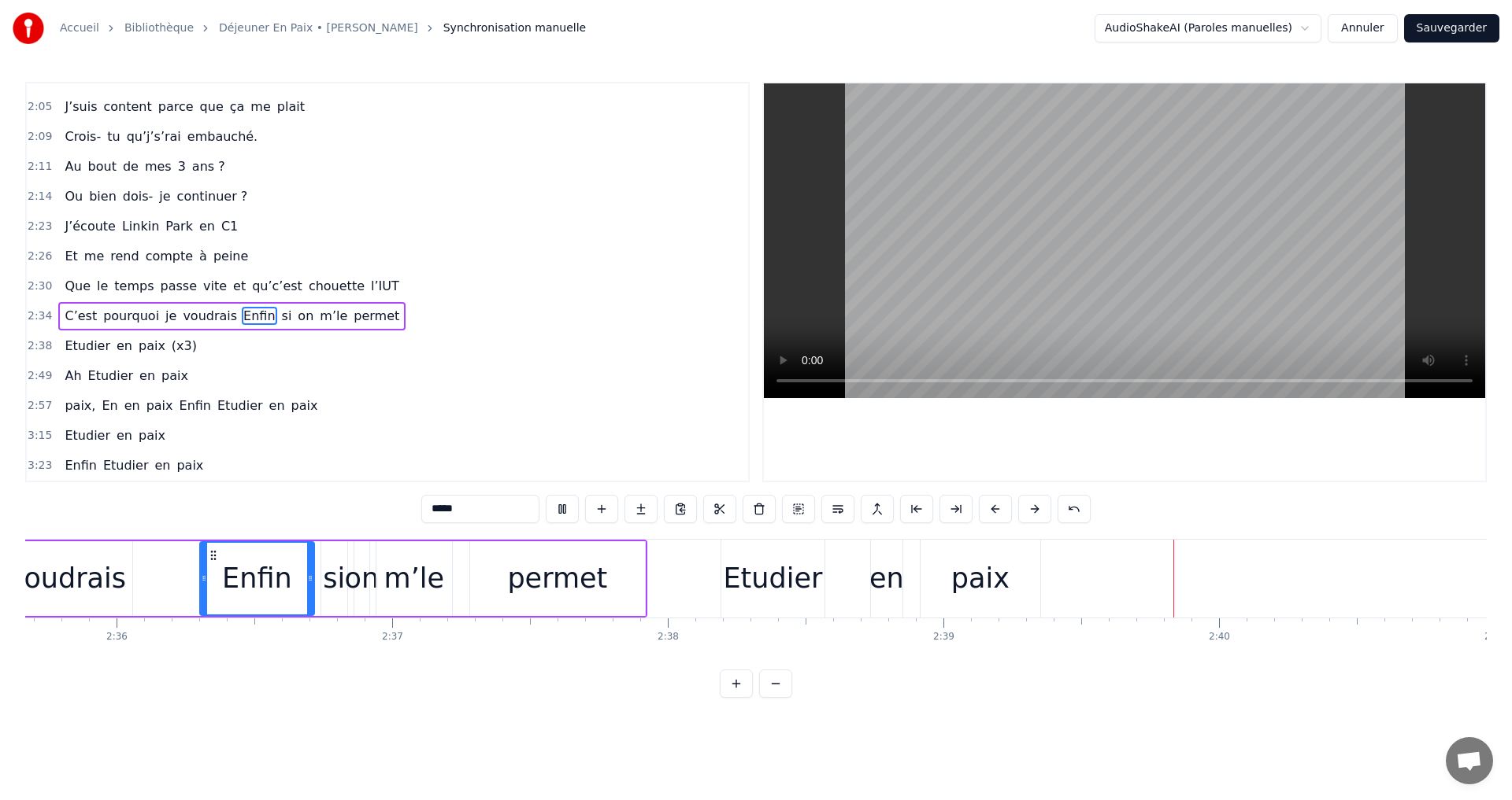
click at [727, 575] on div "Etudier" at bounding box center [772, 578] width 103 height 78
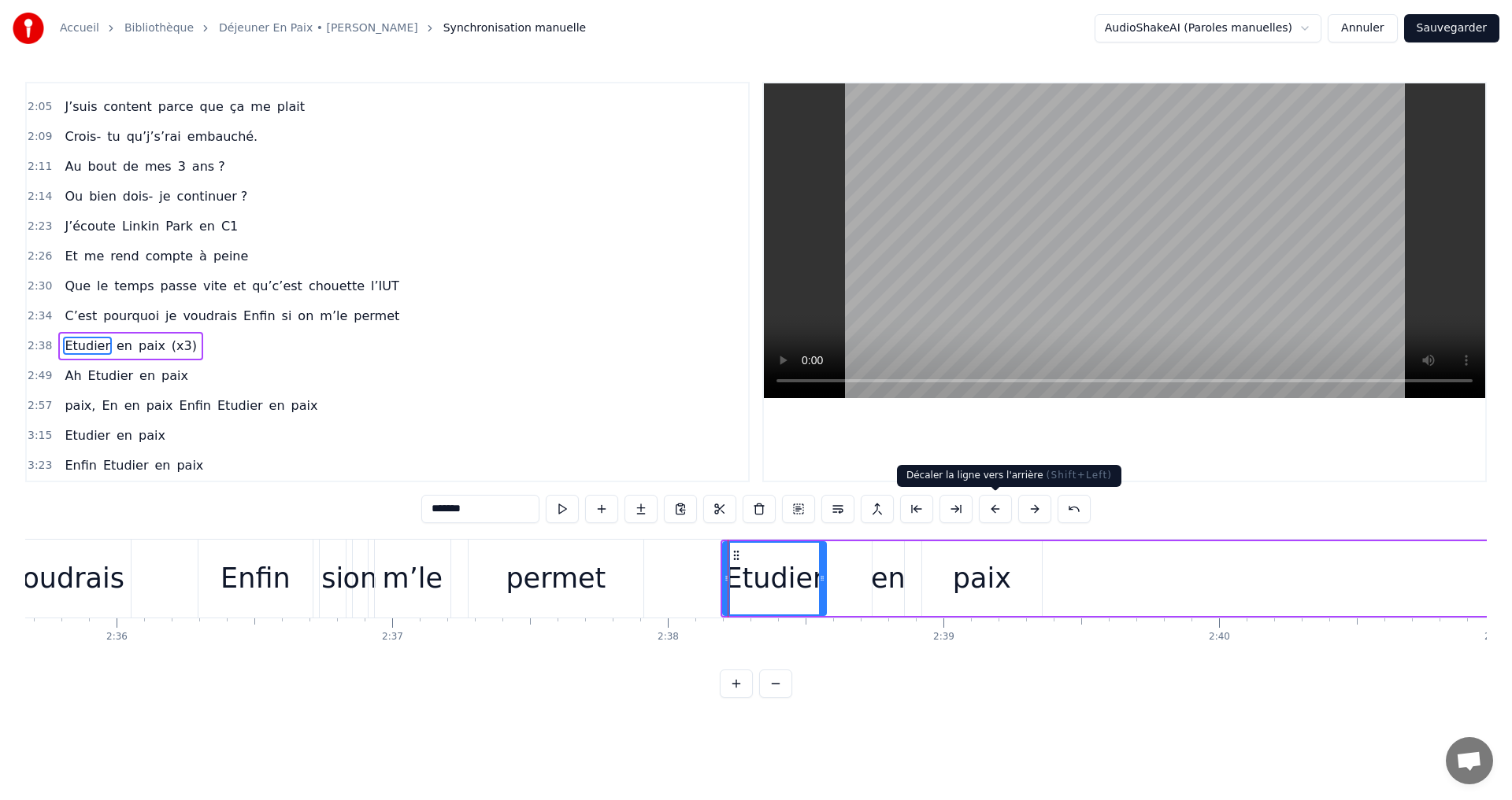
click at [995, 509] on button at bounding box center [996, 509] width 33 height 28
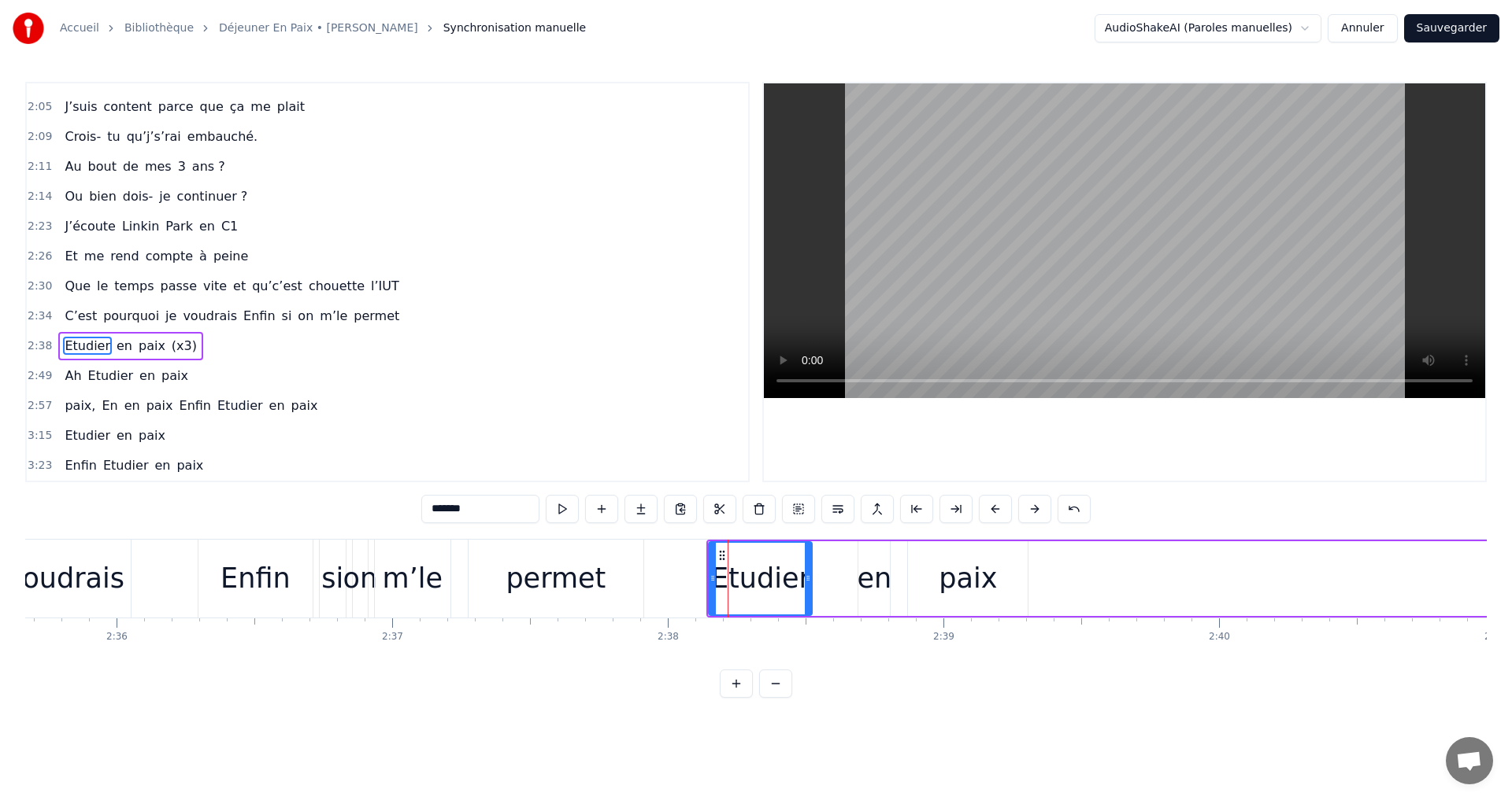
click at [995, 509] on button at bounding box center [996, 509] width 33 height 28
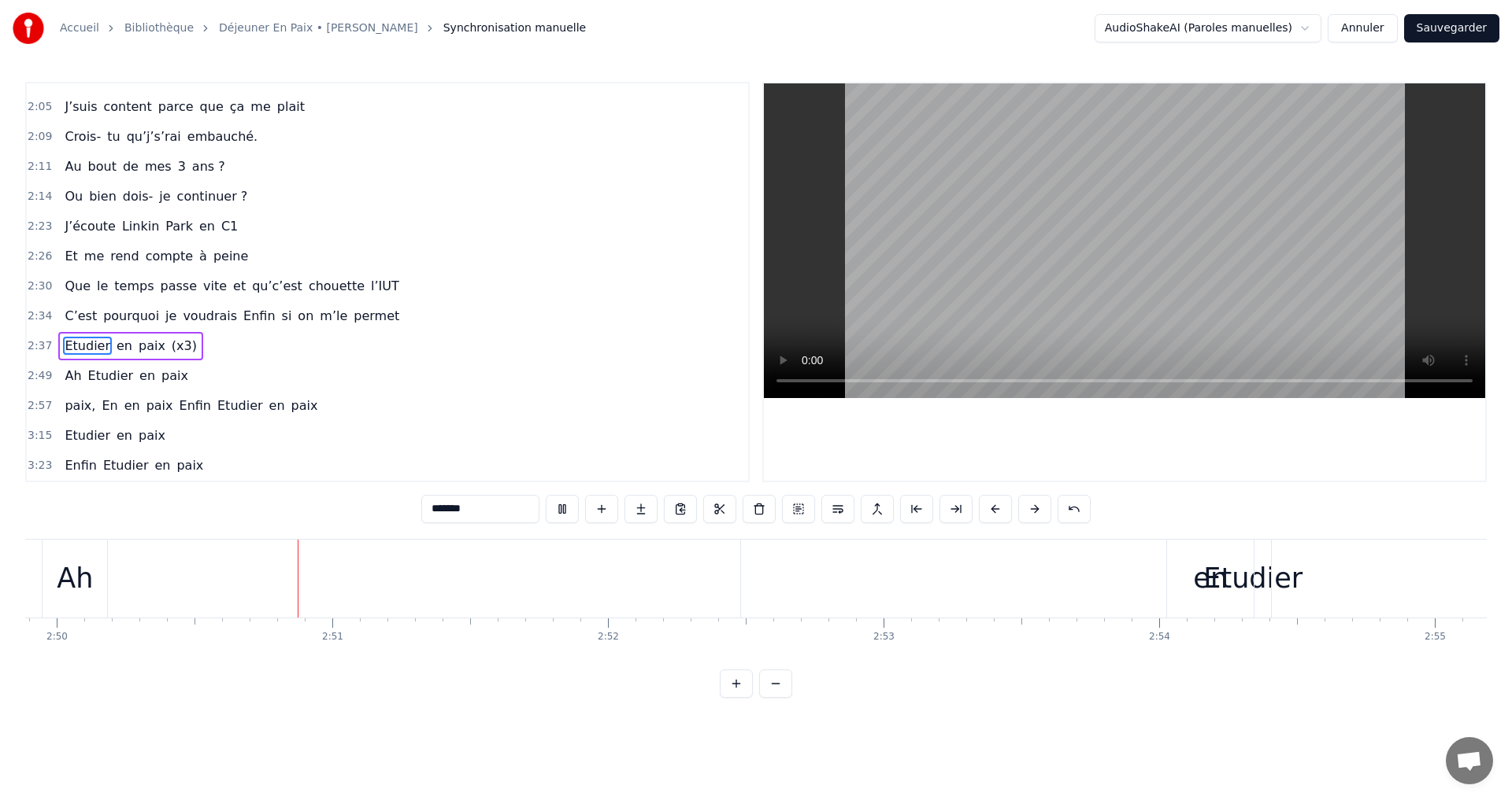
scroll to position [0, 46878]
click at [1115, 561] on div "en" at bounding box center [1155, 578] width 86 height 78
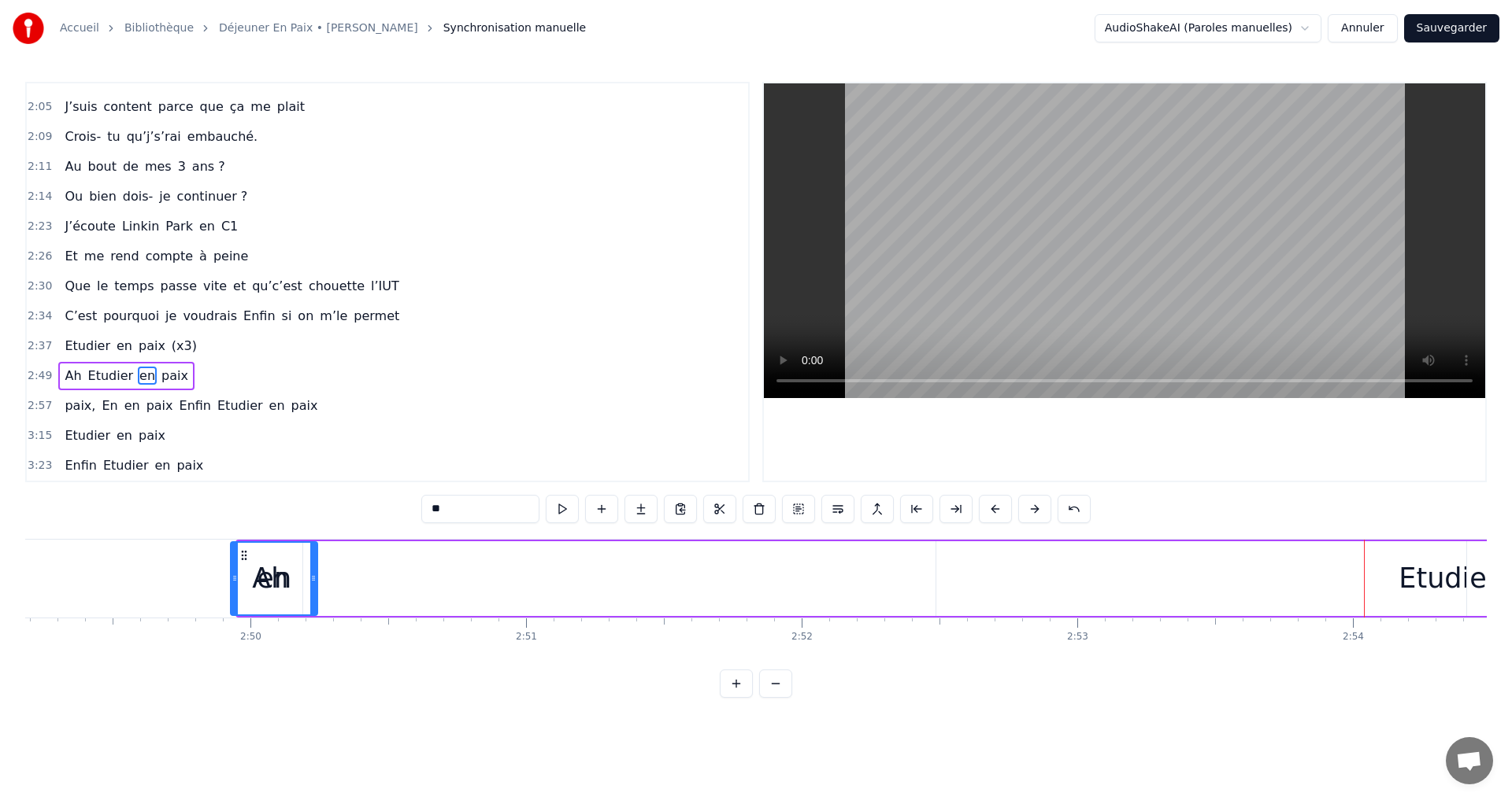
scroll to position [0, 46624]
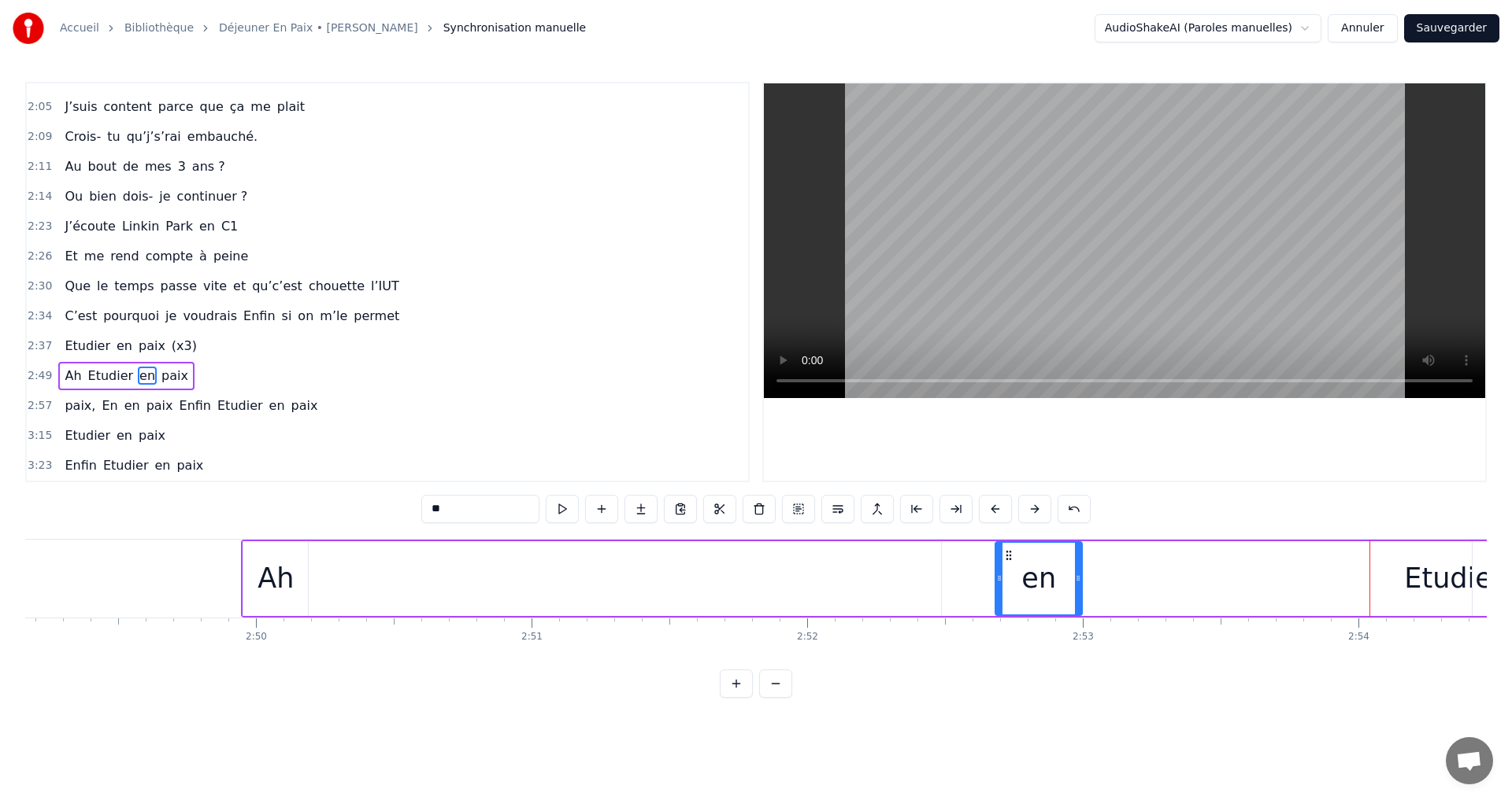
drag, startPoint x: 1128, startPoint y: 554, endPoint x: 1061, endPoint y: 592, distance: 77.0
click at [1011, 595] on div "en" at bounding box center [1038, 578] width 85 height 71
click at [1380, 557] on div "Etudier" at bounding box center [1454, 578] width 1024 height 75
type input "*******"
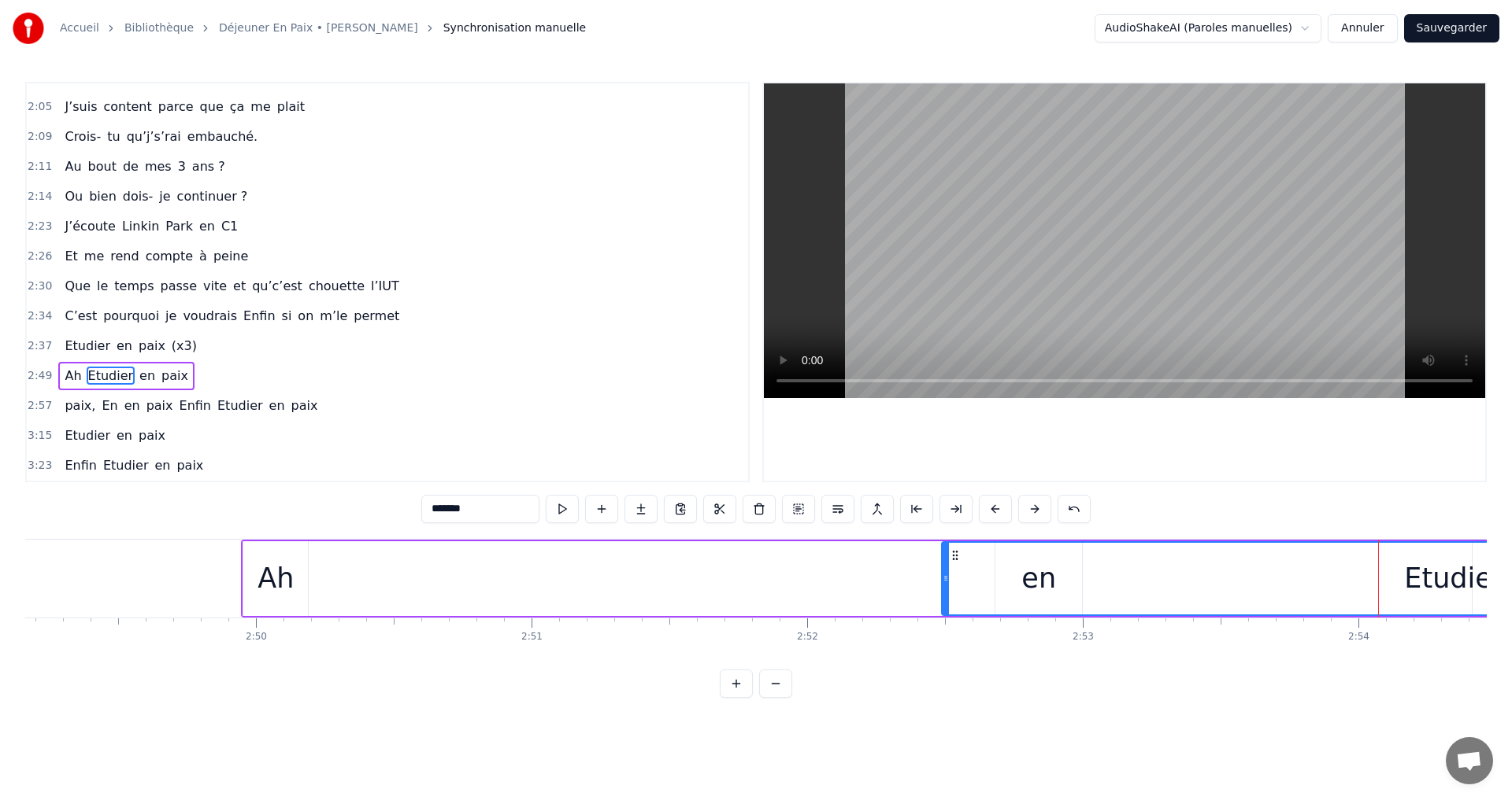
click at [1399, 554] on div "Etudier" at bounding box center [1453, 578] width 1022 height 71
click at [1421, 561] on div "Etudier" at bounding box center [1453, 578] width 100 height 41
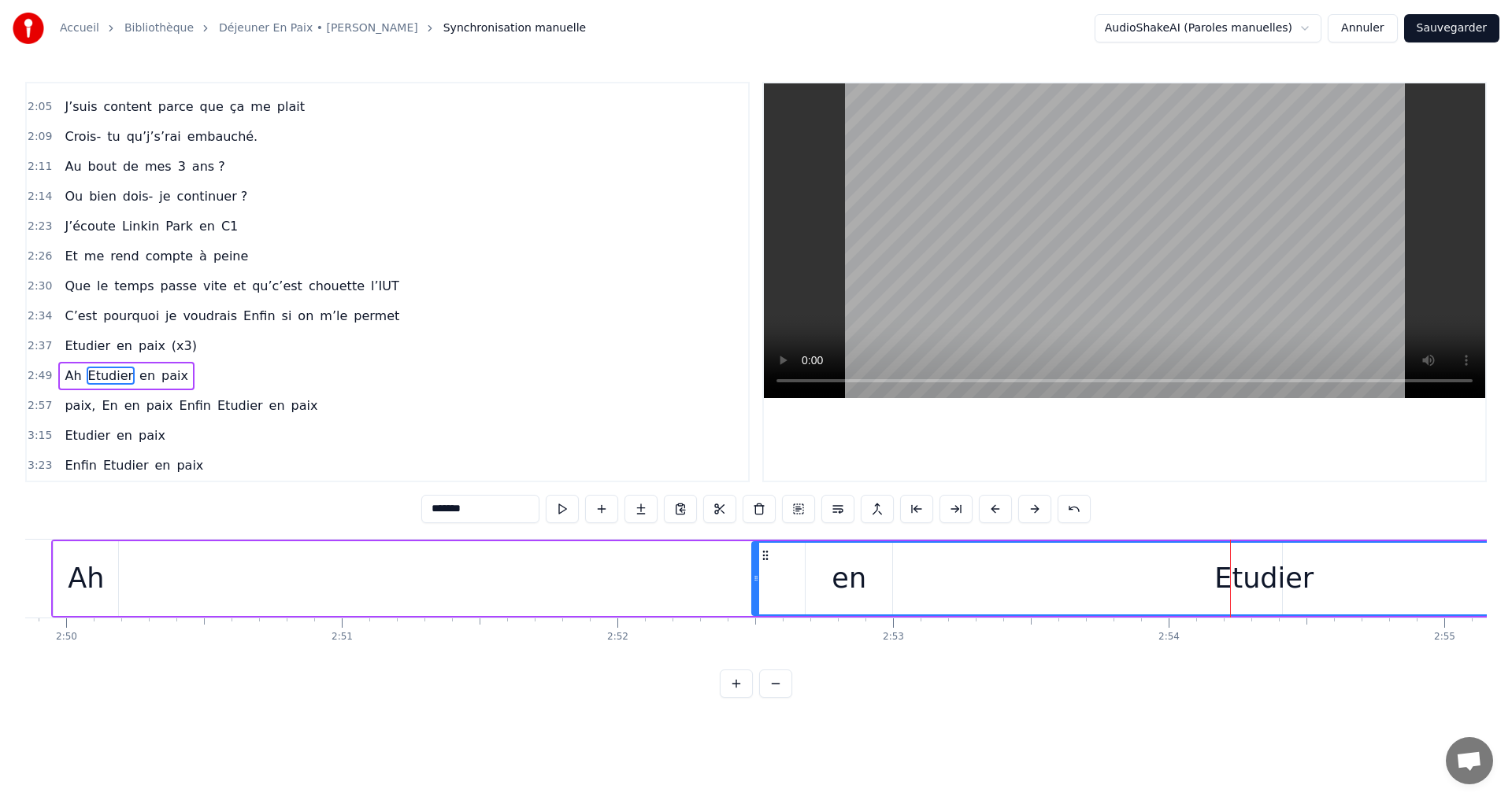
click at [1448, 564] on div "Etudier" at bounding box center [1264, 578] width 1022 height 71
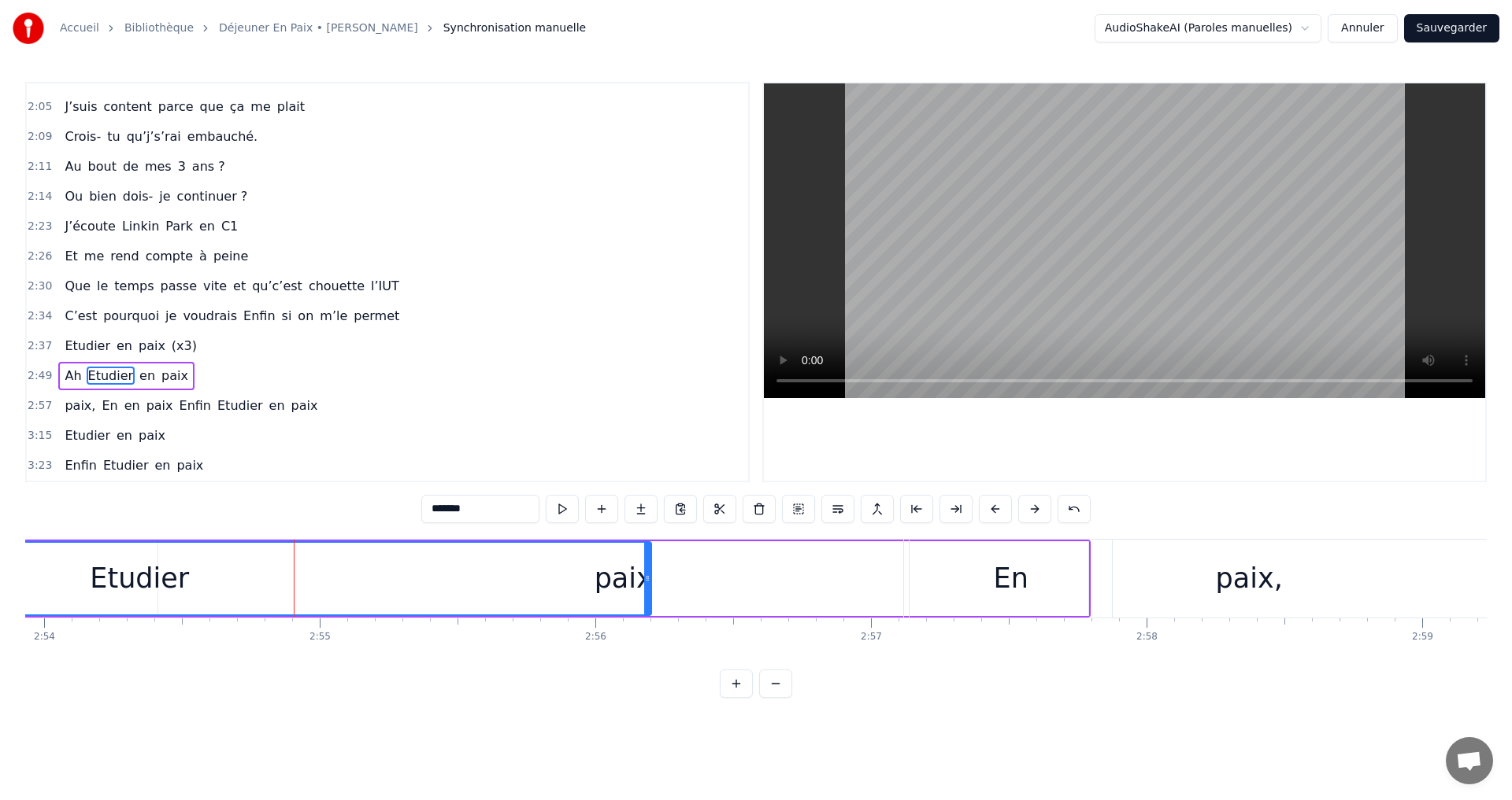
scroll to position [0, 47939]
click at [183, 581] on div "Etudier" at bounding box center [137, 578] width 1022 height 71
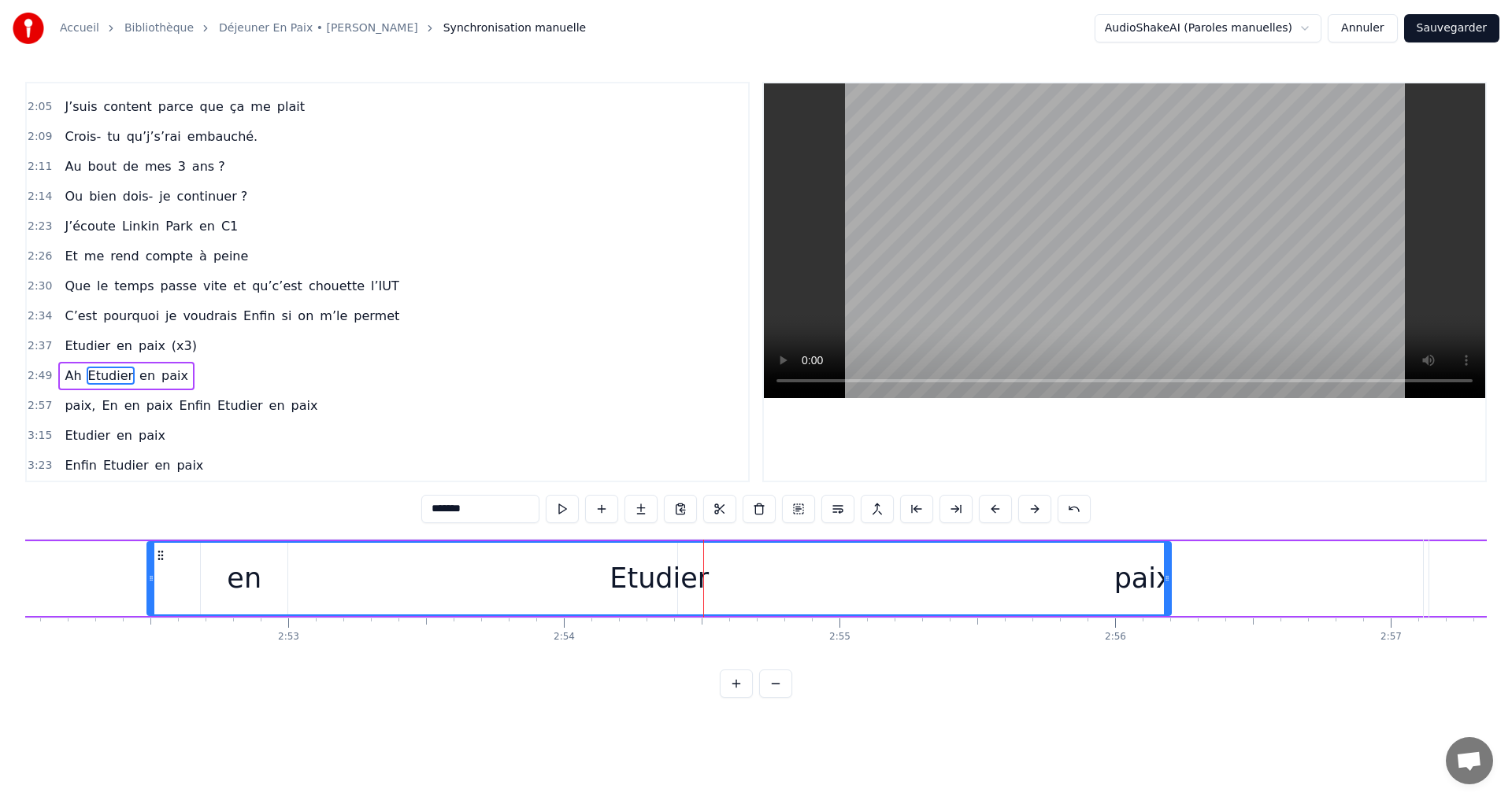
scroll to position [0, 47205]
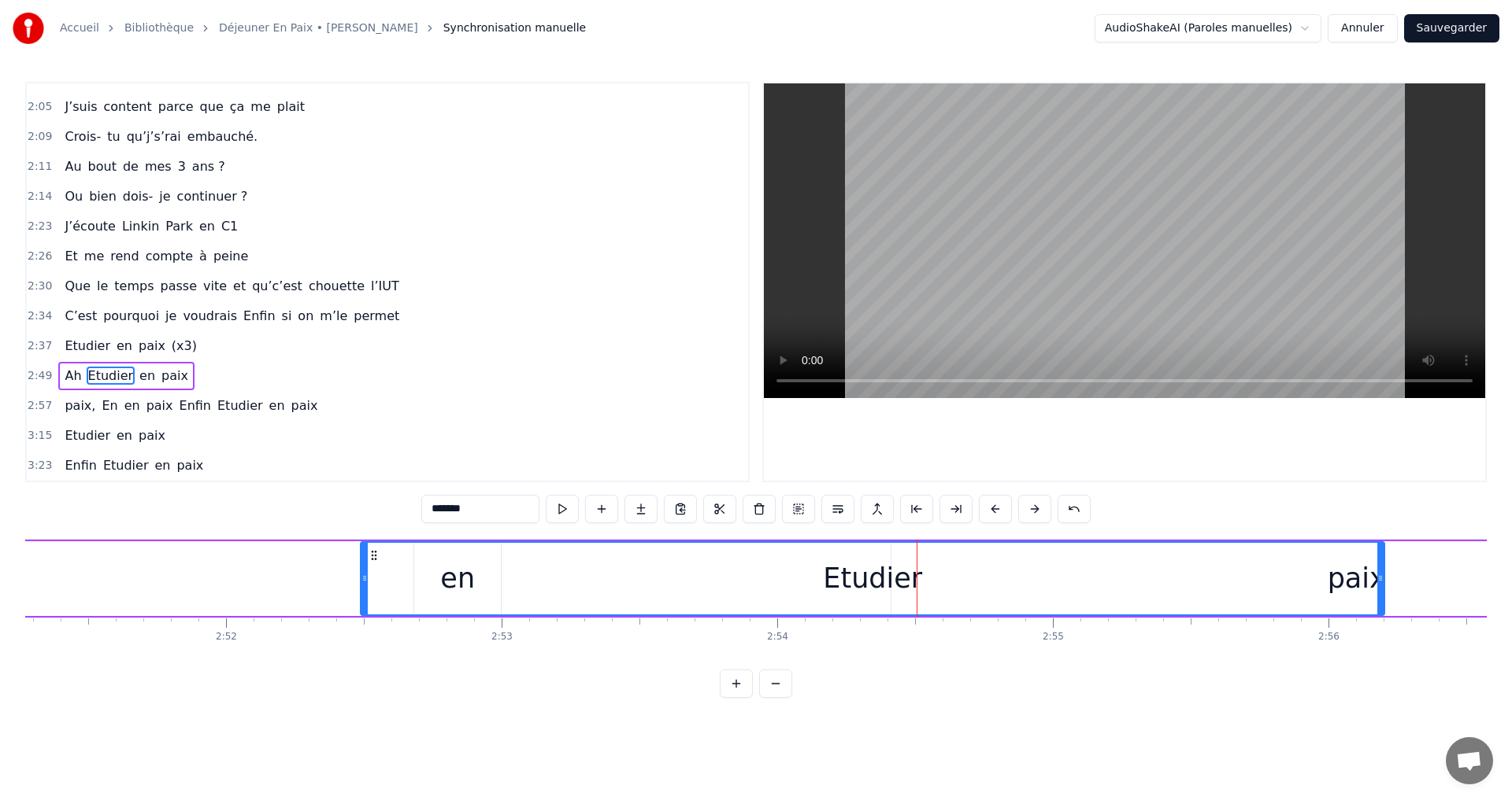
click at [877, 606] on div "Etudier" at bounding box center [872, 578] width 1022 height 71
click at [822, 590] on div "Etudier" at bounding box center [872, 578] width 1022 height 71
click at [960, 558] on div "Etudier" at bounding box center [872, 578] width 1022 height 71
click at [963, 557] on div "Etudier" at bounding box center [872, 578] width 1022 height 71
drag, startPoint x: 1128, startPoint y: 575, endPoint x: 1302, endPoint y: 540, distance: 177.5
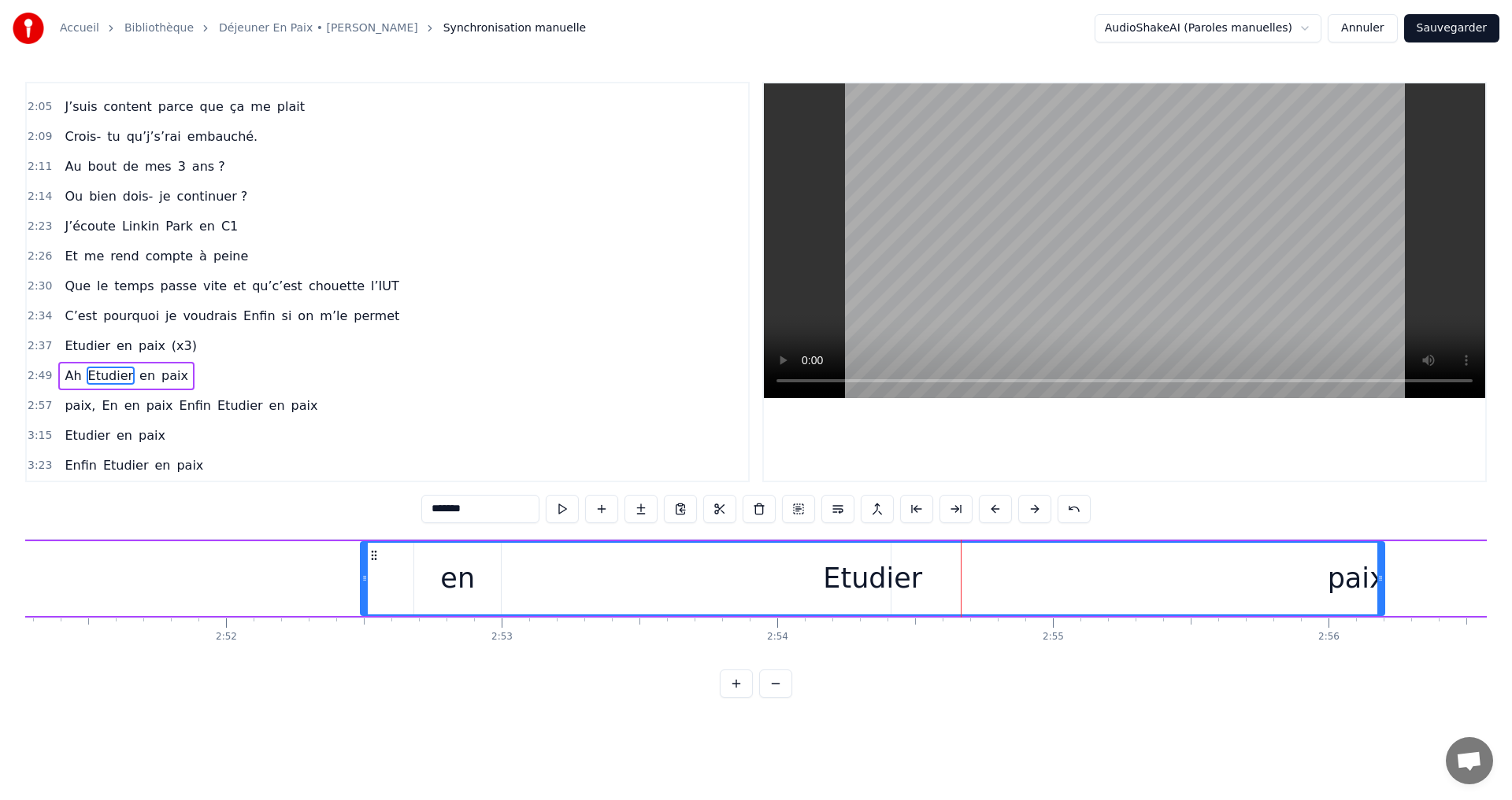
click at [1135, 571] on div "Etudier" at bounding box center [872, 578] width 1022 height 71
click at [1344, 539] on div "Ah Etudier en paix" at bounding box center [741, 578] width 2164 height 78
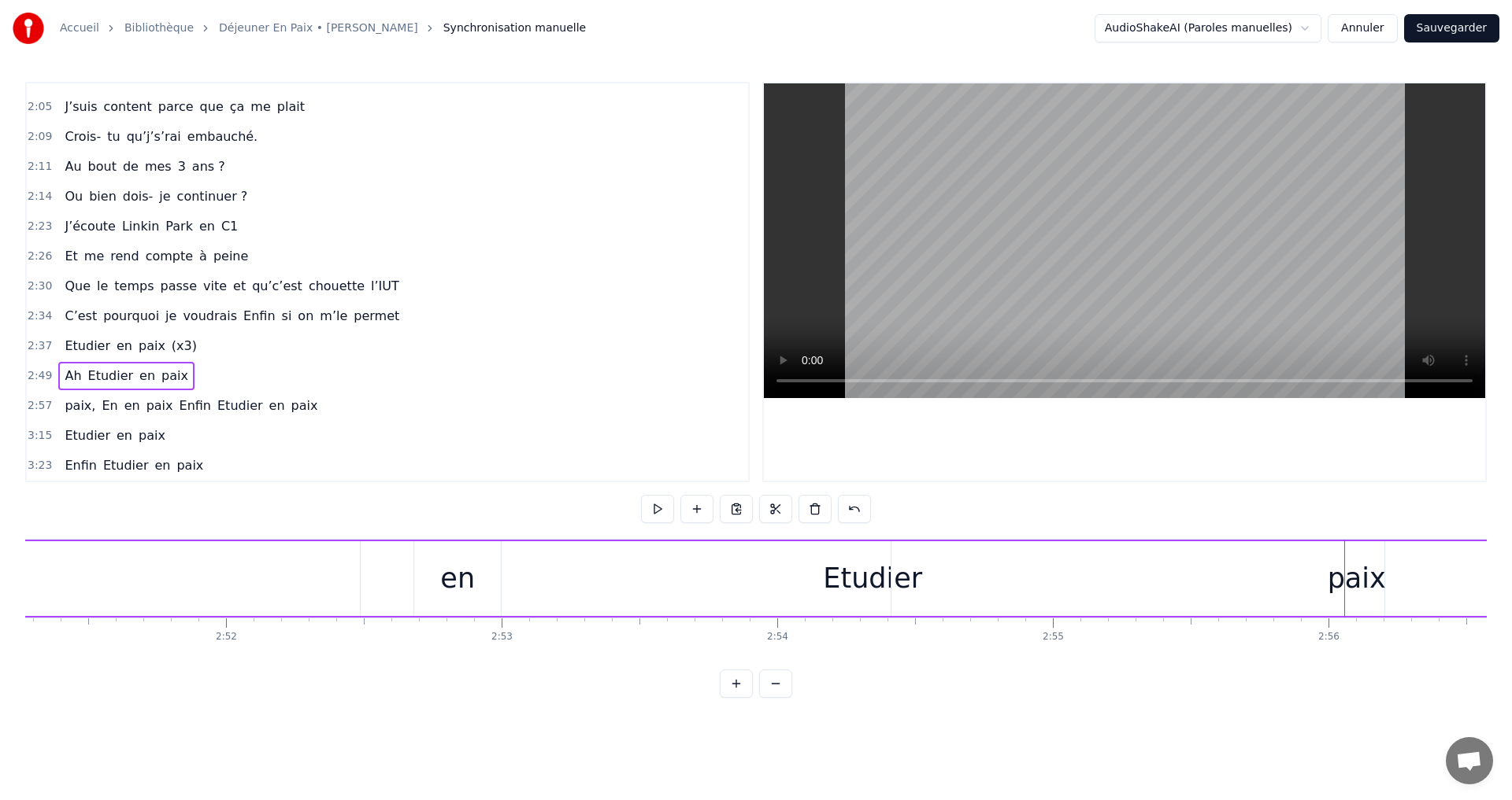
click at [1364, 564] on div "paix" at bounding box center [1357, 578] width 58 height 41
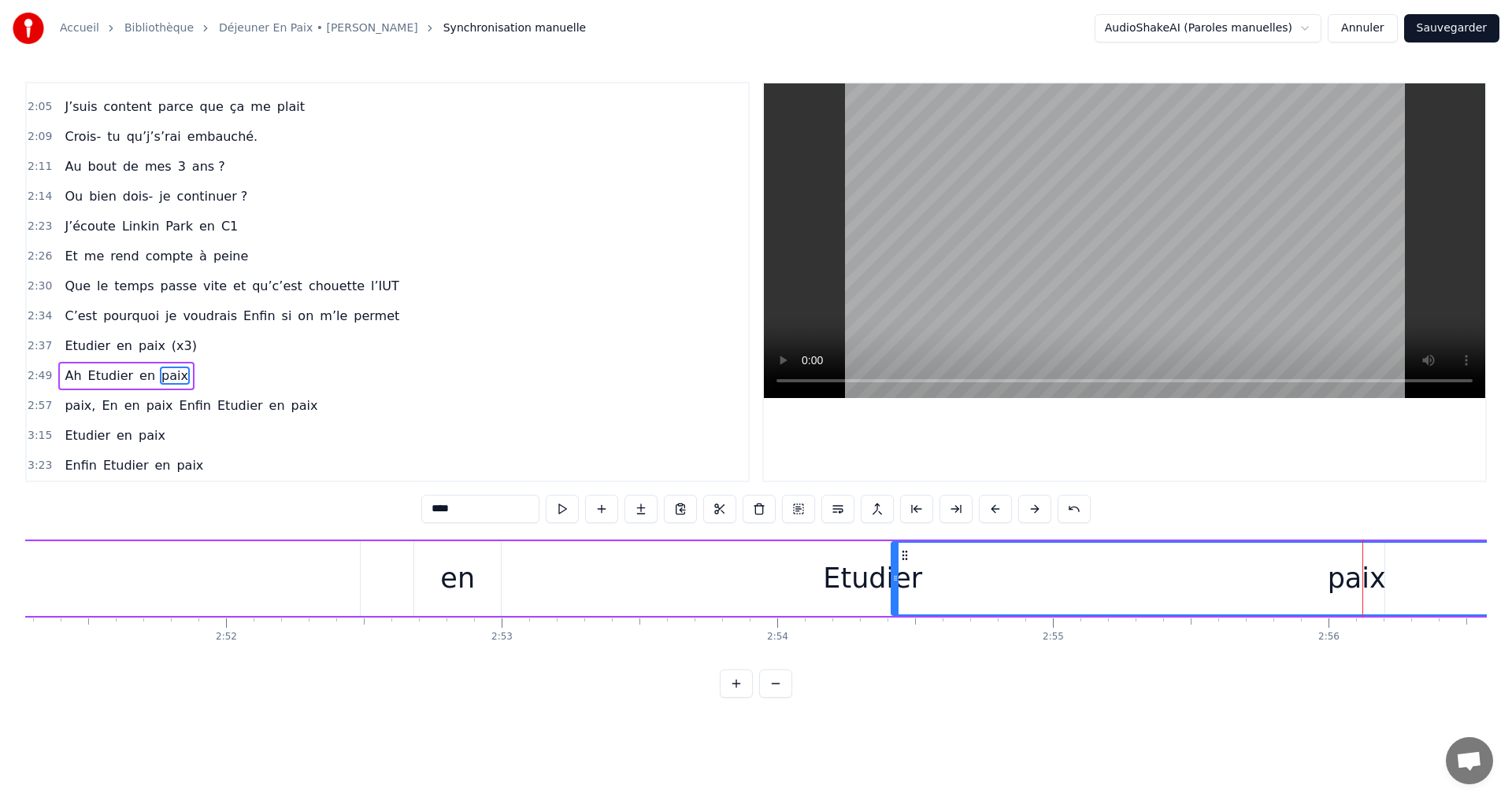
click at [859, 583] on div "Etudier" at bounding box center [872, 578] width 100 height 41
type input "*******"
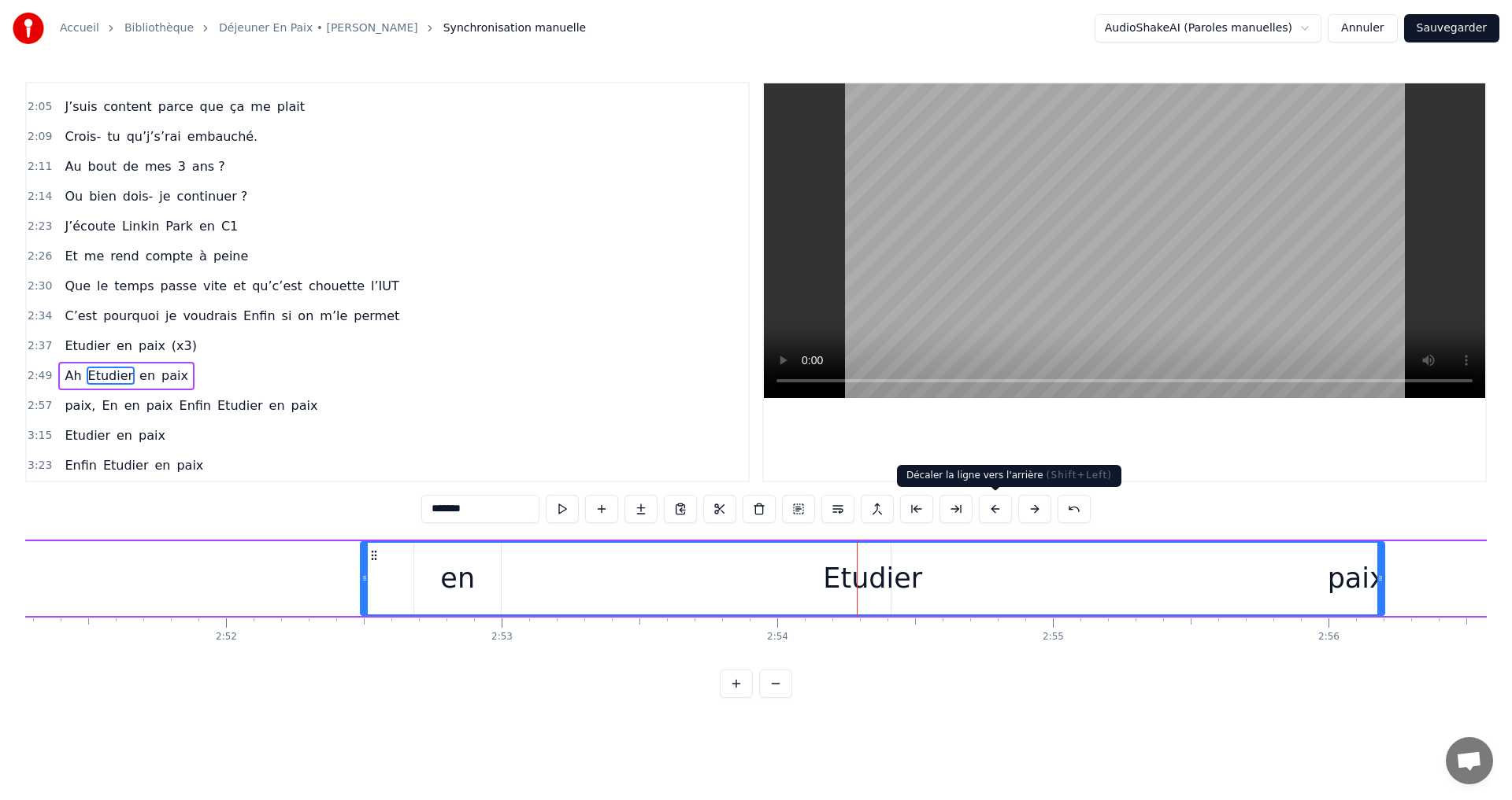
click at [1000, 511] on button at bounding box center [996, 509] width 33 height 28
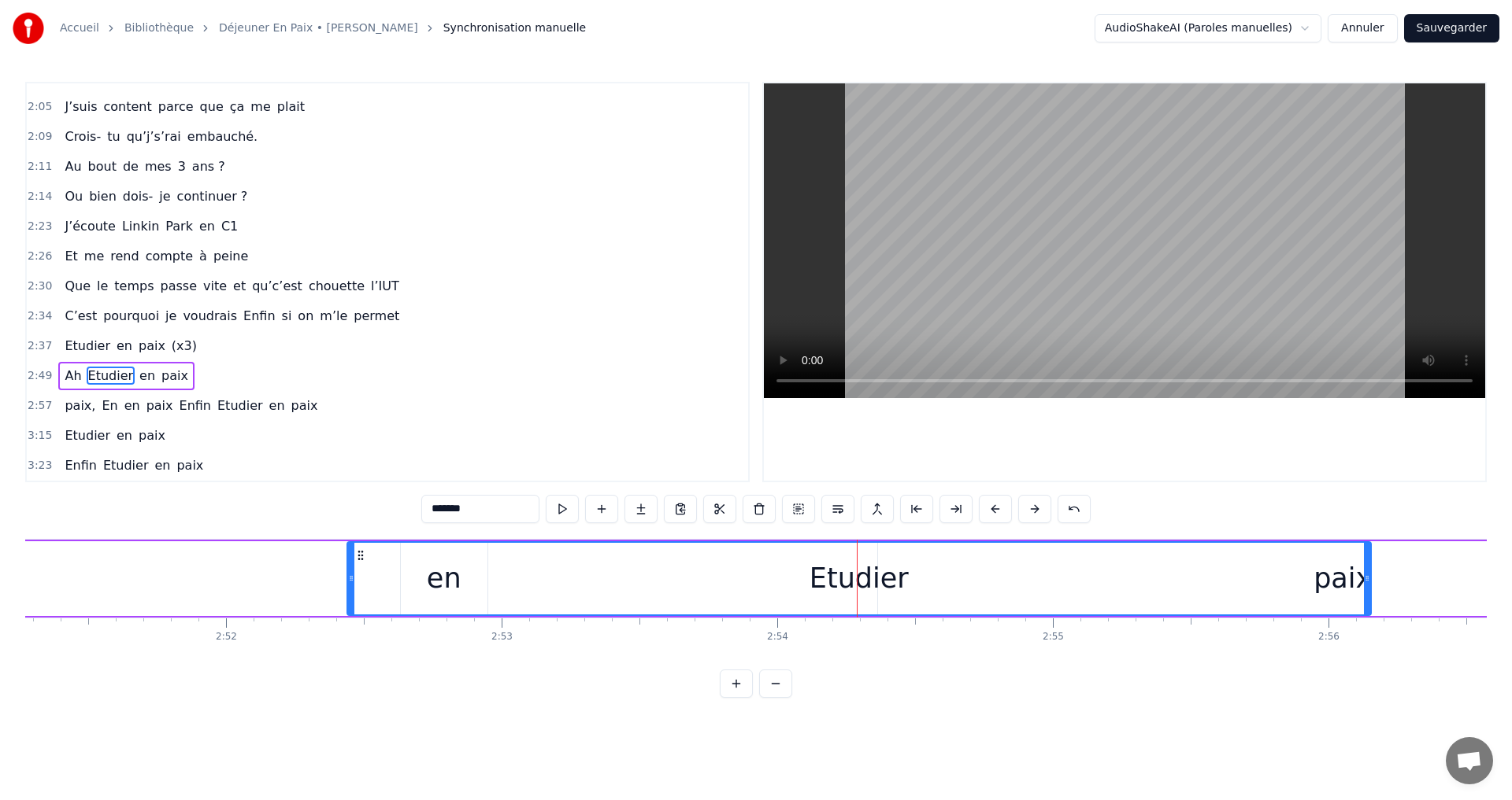
click at [1000, 511] on button at bounding box center [996, 509] width 33 height 28
click at [850, 583] on div "Etudier" at bounding box center [845, 578] width 100 height 41
click at [827, 575] on div "Etudier" at bounding box center [845, 578] width 100 height 41
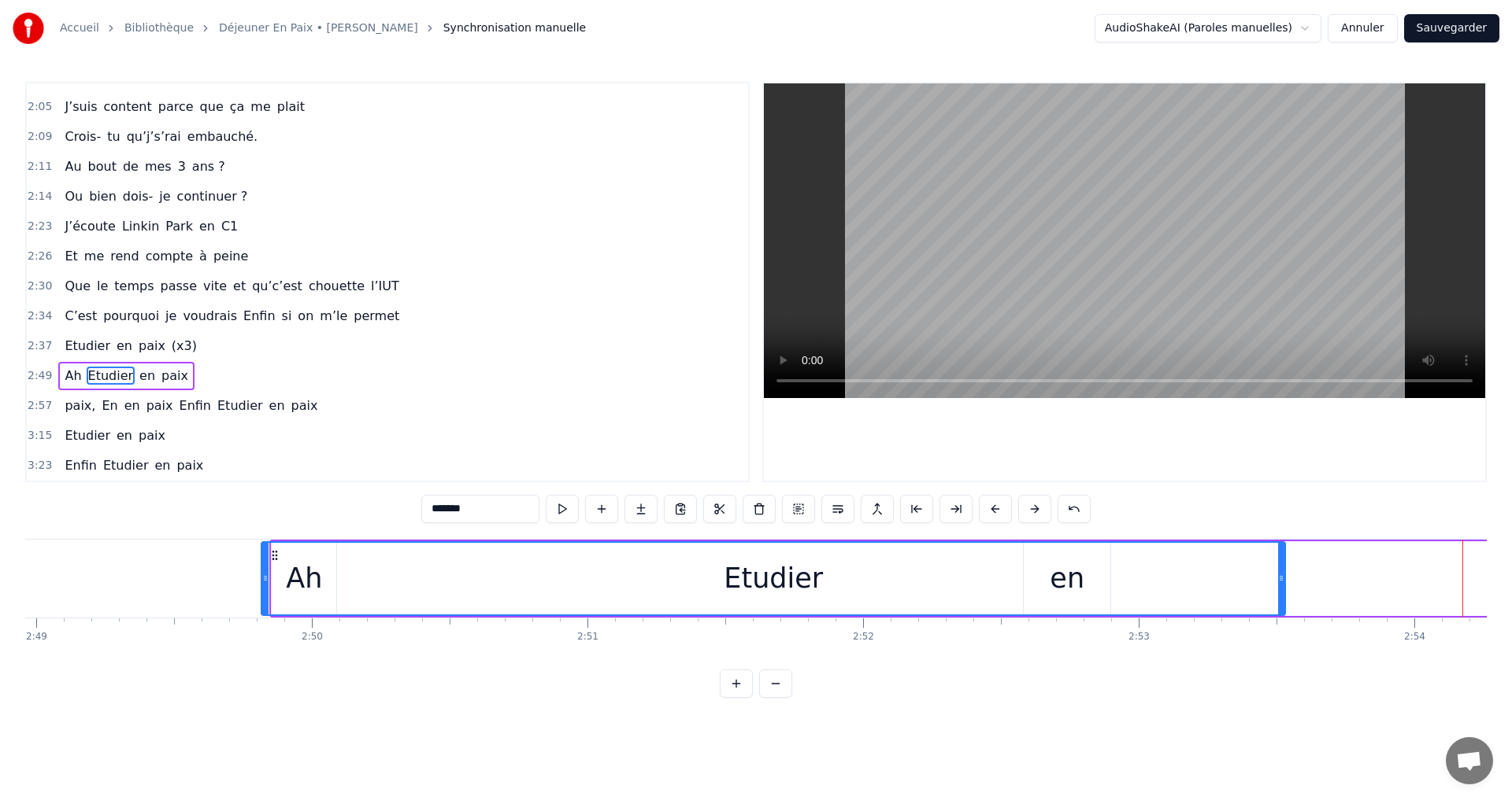
drag, startPoint x: 343, startPoint y: 554, endPoint x: 278, endPoint y: 547, distance: 65.4
click at [262, 547] on div "Etudier" at bounding box center [773, 578] width 1022 height 71
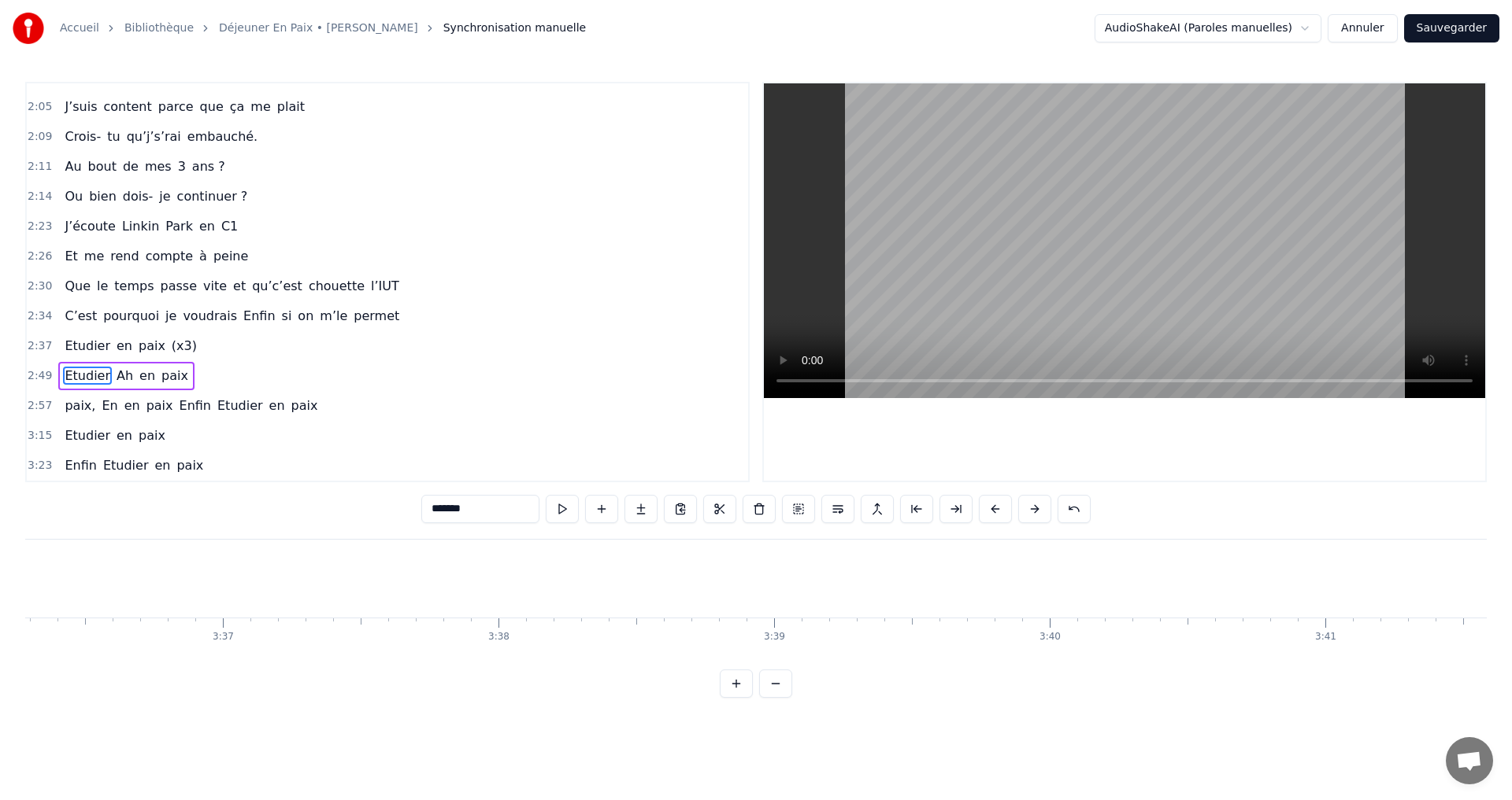
scroll to position [0, 61281]
click at [1442, 26] on button "Sauvegarder" at bounding box center [1451, 28] width 95 height 28
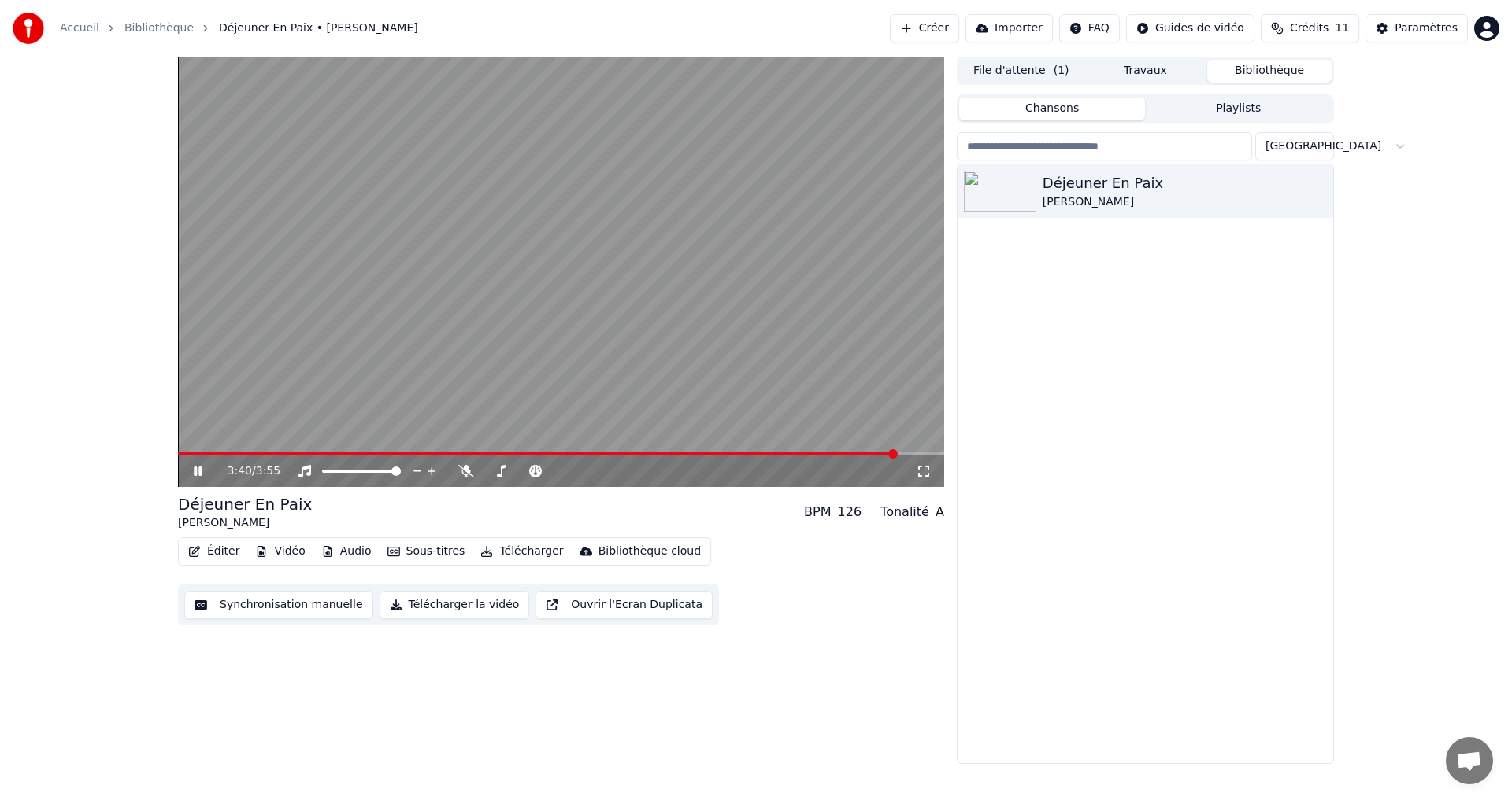
click at [1106, 480] on div "Déjeuner En Paix [PERSON_NAME]" at bounding box center [1145, 464] width 376 height 599
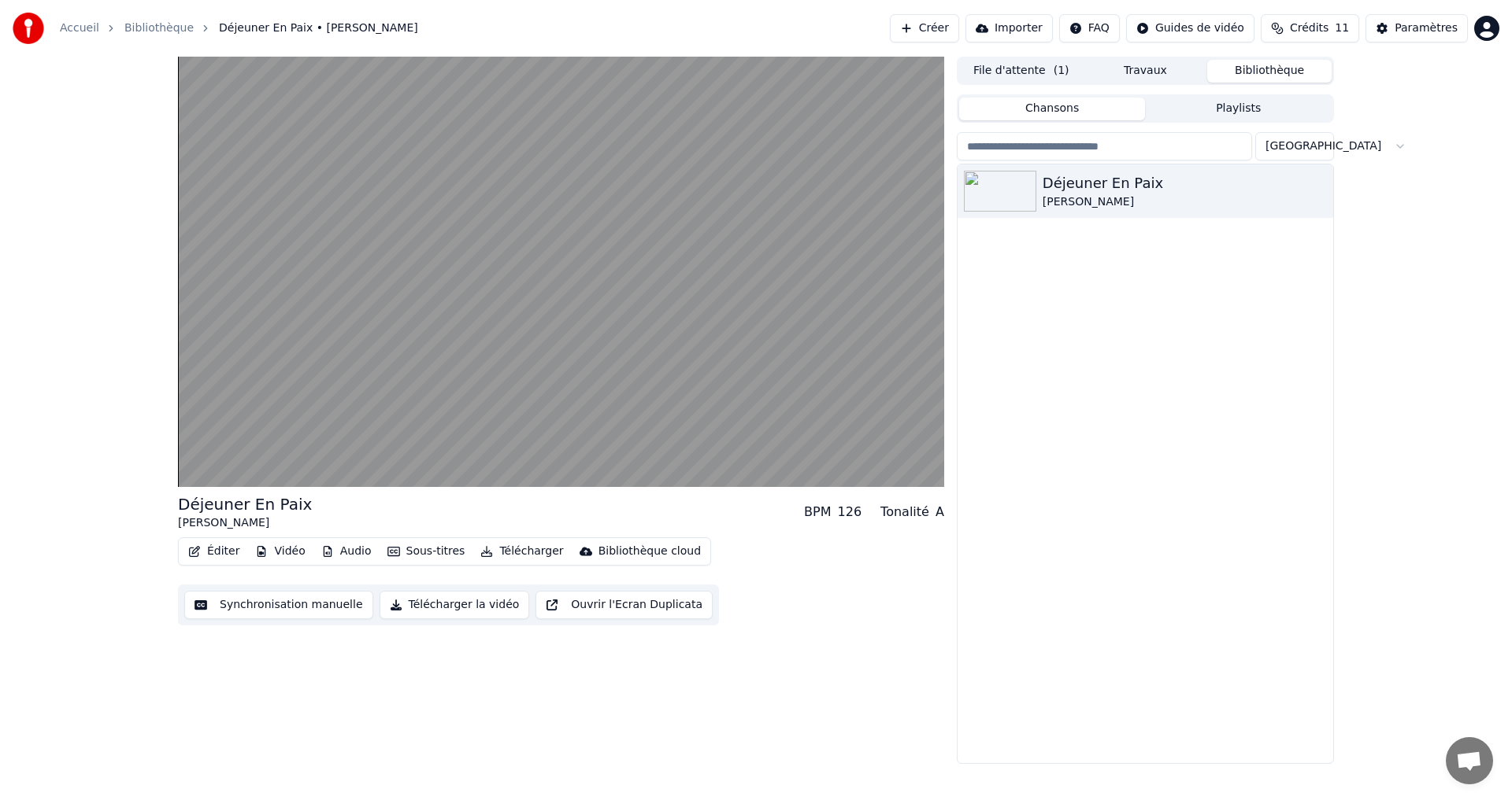
click at [420, 608] on button "Télécharger la vidéo" at bounding box center [454, 606] width 151 height 28
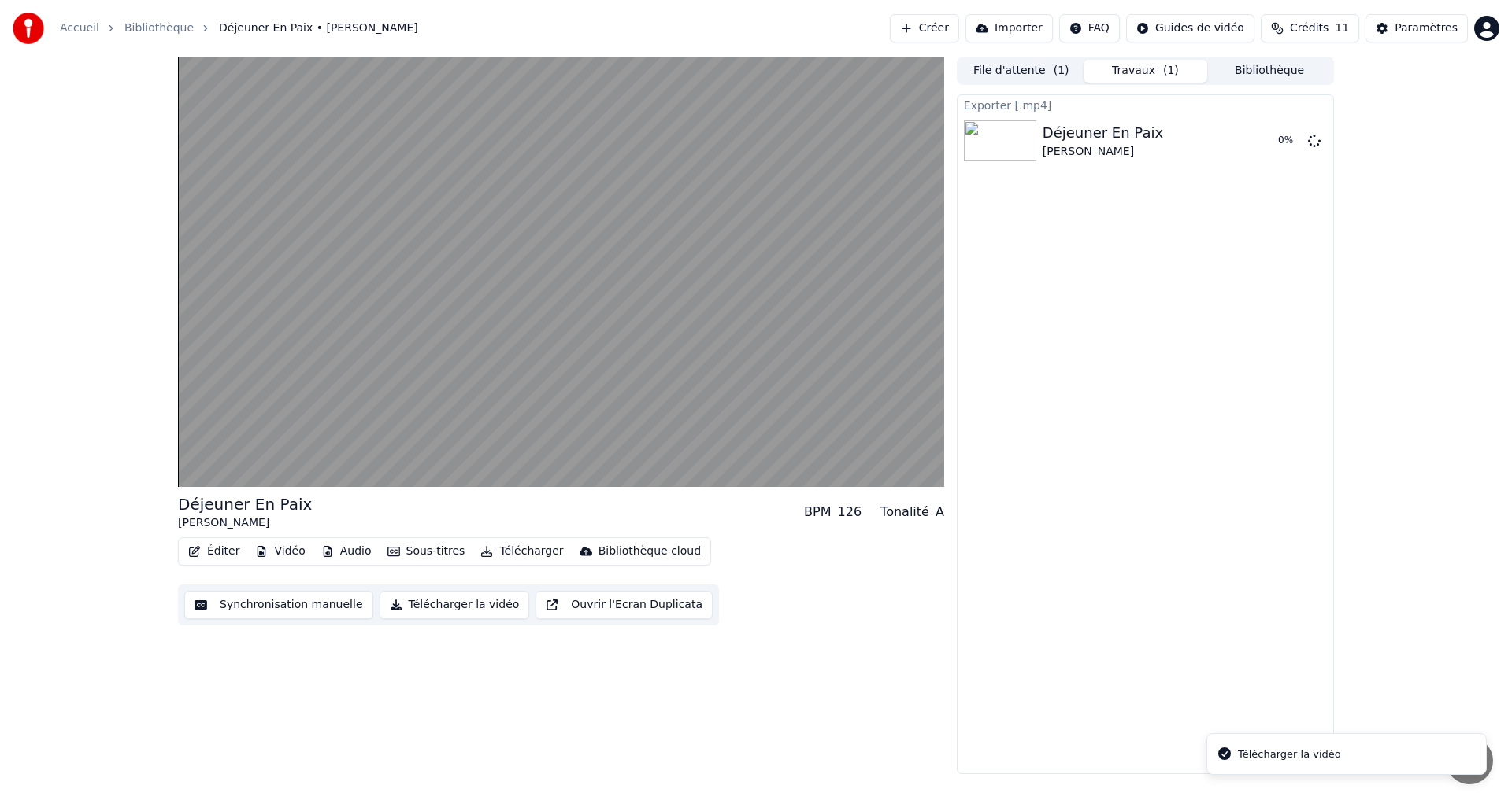
click at [1250, 755] on div "Télécharger la vidéo" at bounding box center [1289, 755] width 103 height 16
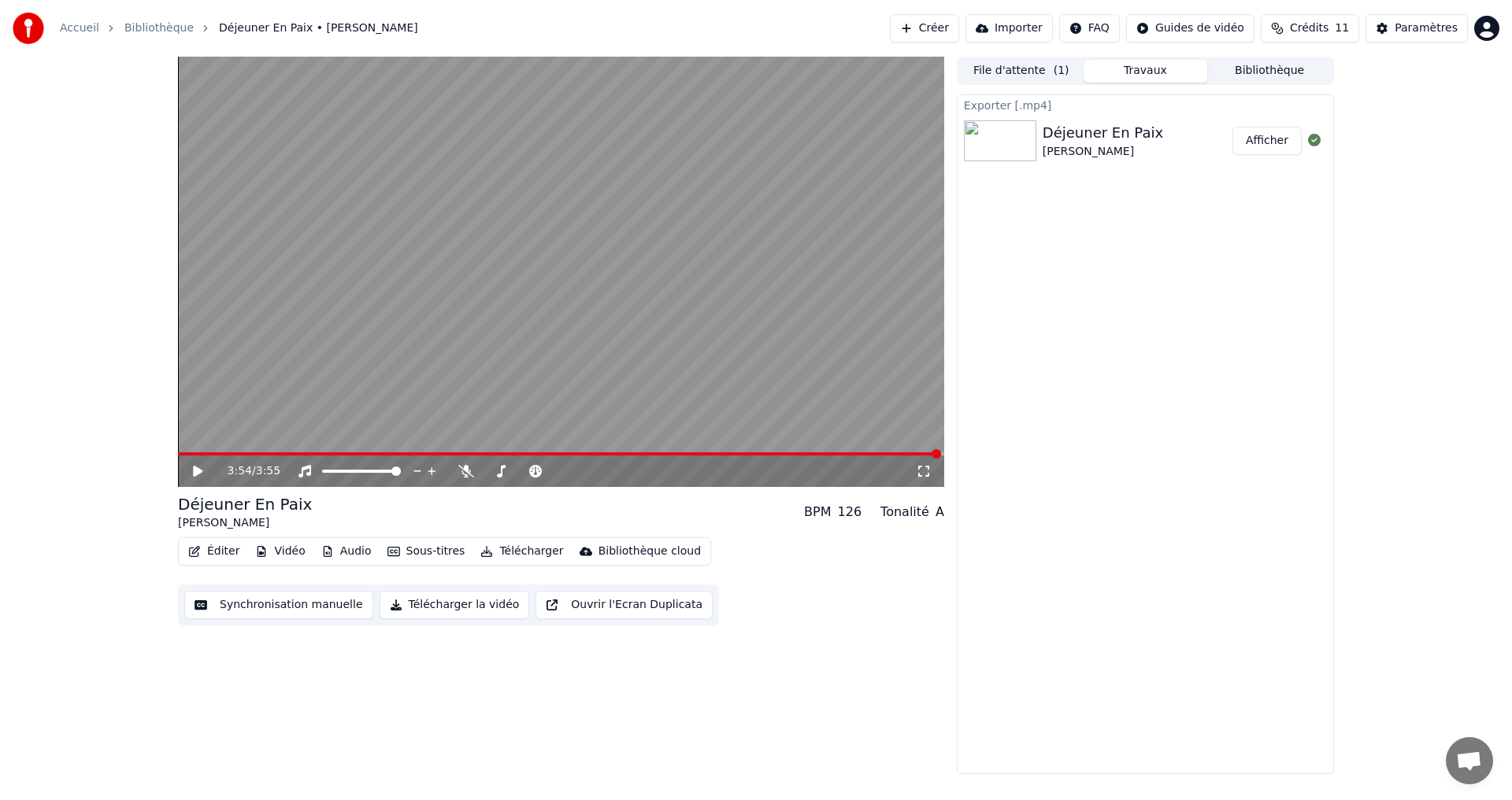
click at [1263, 148] on button "Afficher" at bounding box center [1266, 141] width 70 height 28
